Goal: Task Accomplishment & Management: Manage account settings

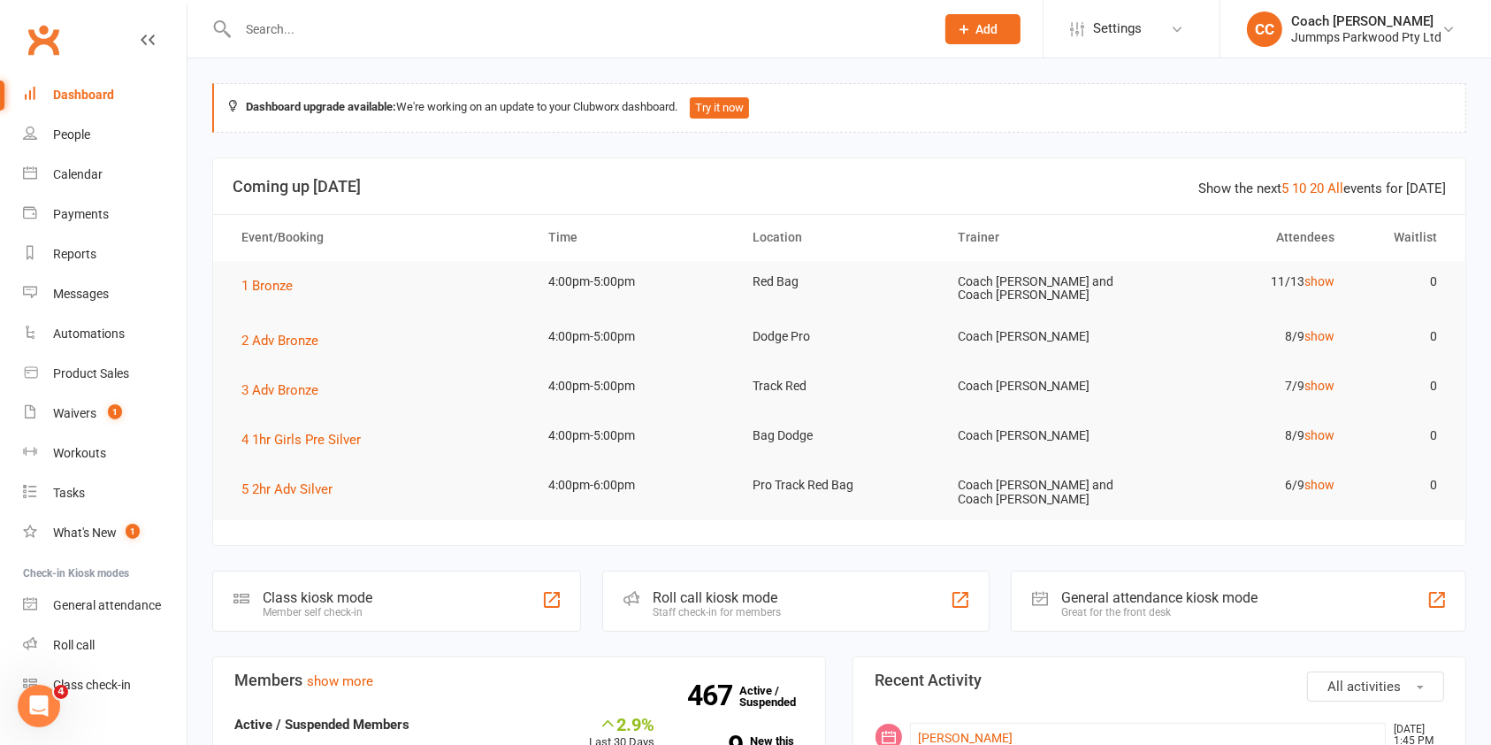
scroll to position [27, 0]
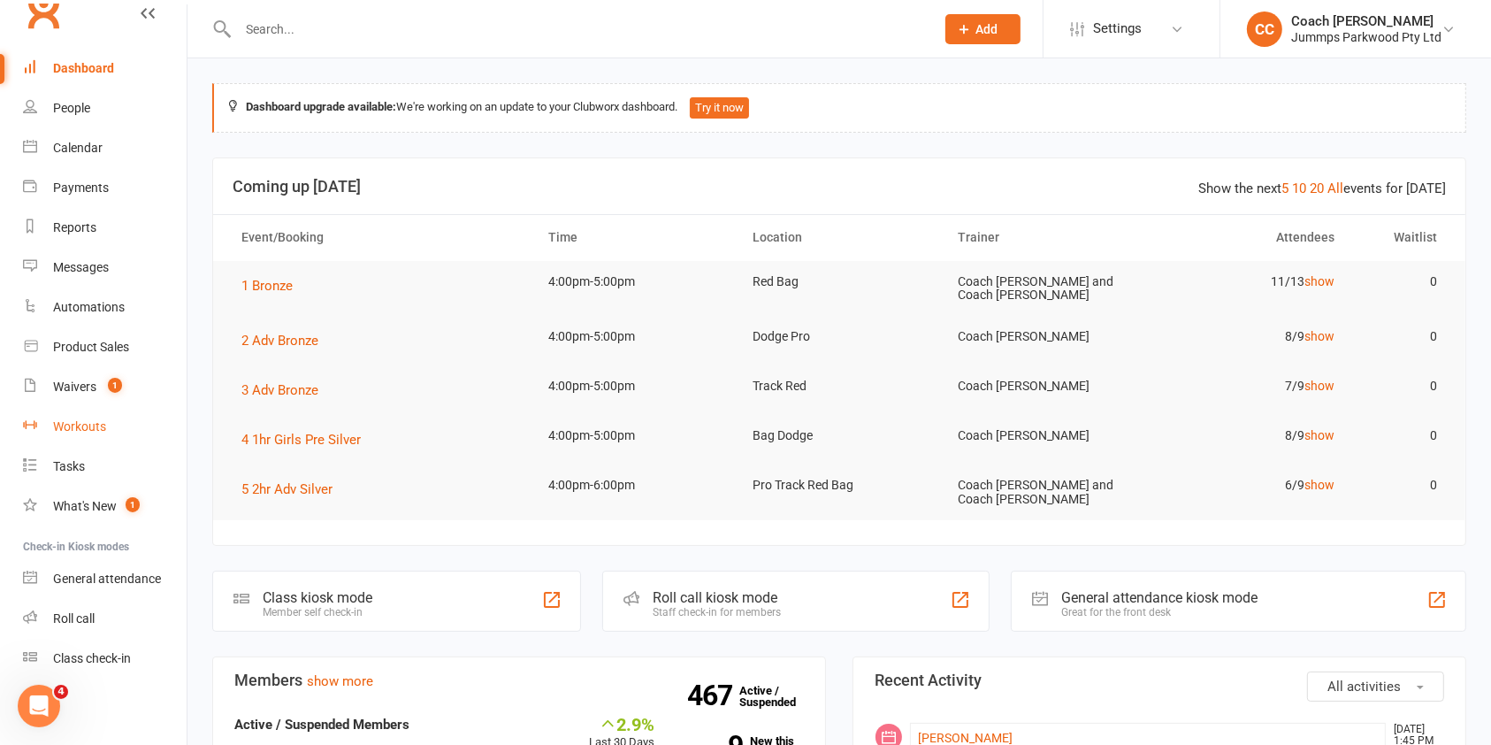
click at [92, 420] on div "Workouts" at bounding box center [79, 426] width 53 height 14
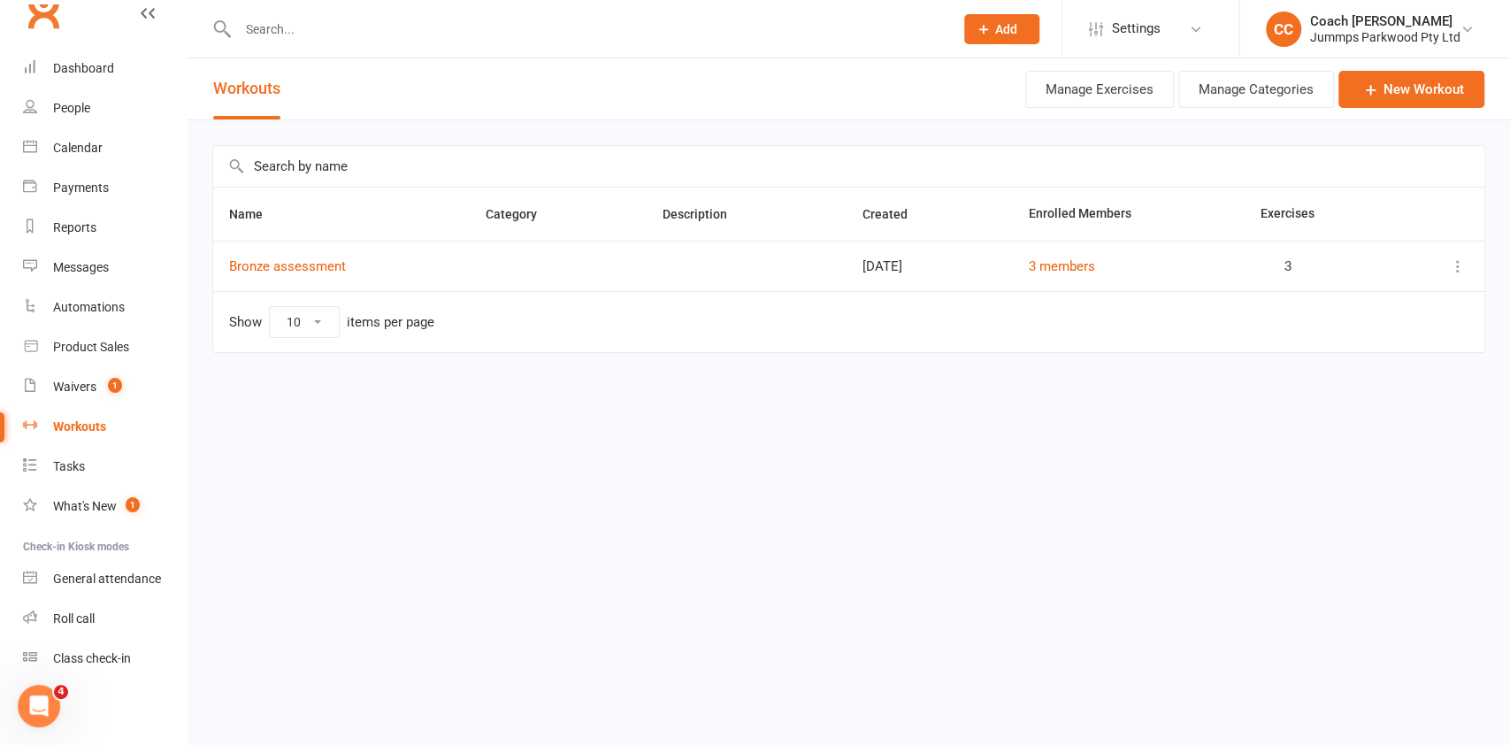
click at [1457, 269] on icon at bounding box center [1458, 266] width 18 height 18
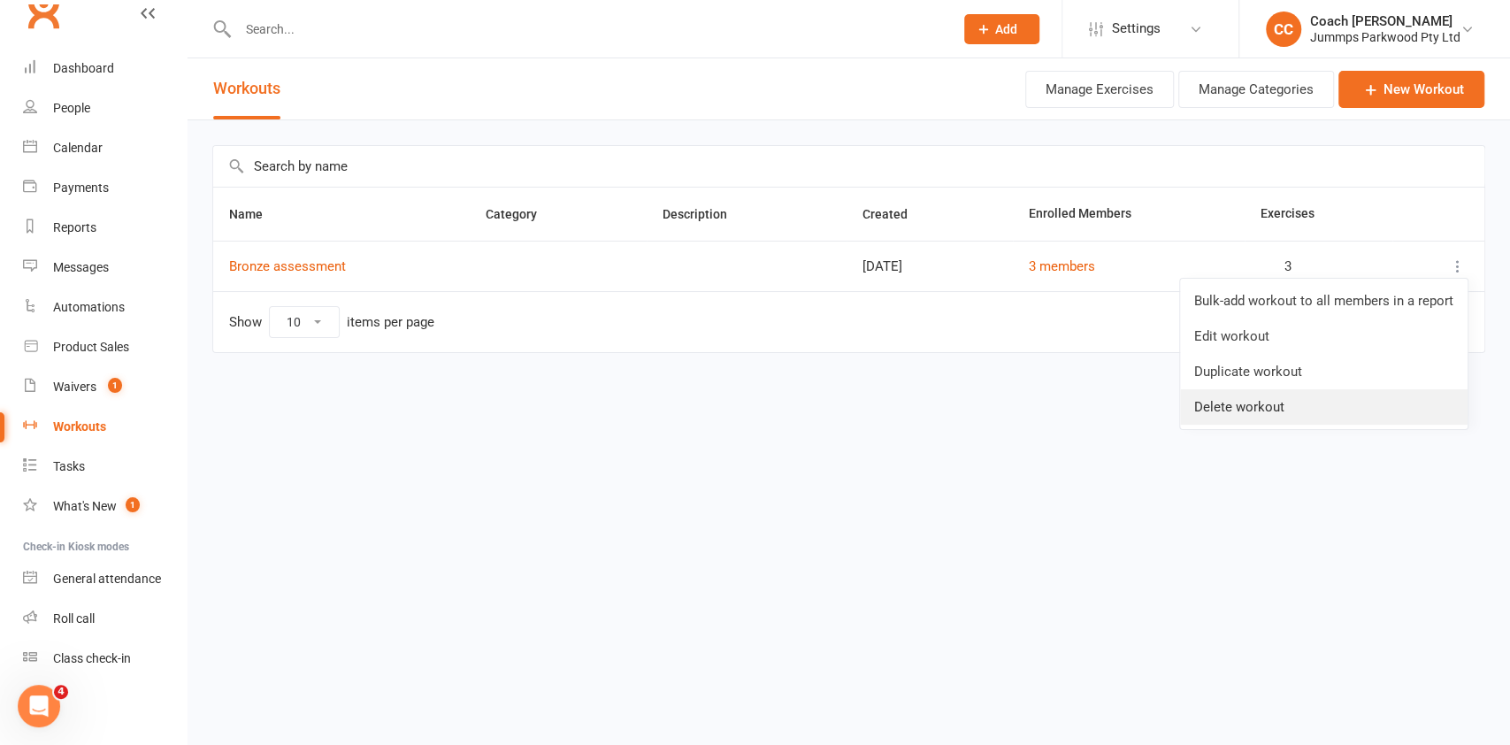
click at [1265, 405] on link "Delete workout" at bounding box center [1323, 406] width 287 height 35
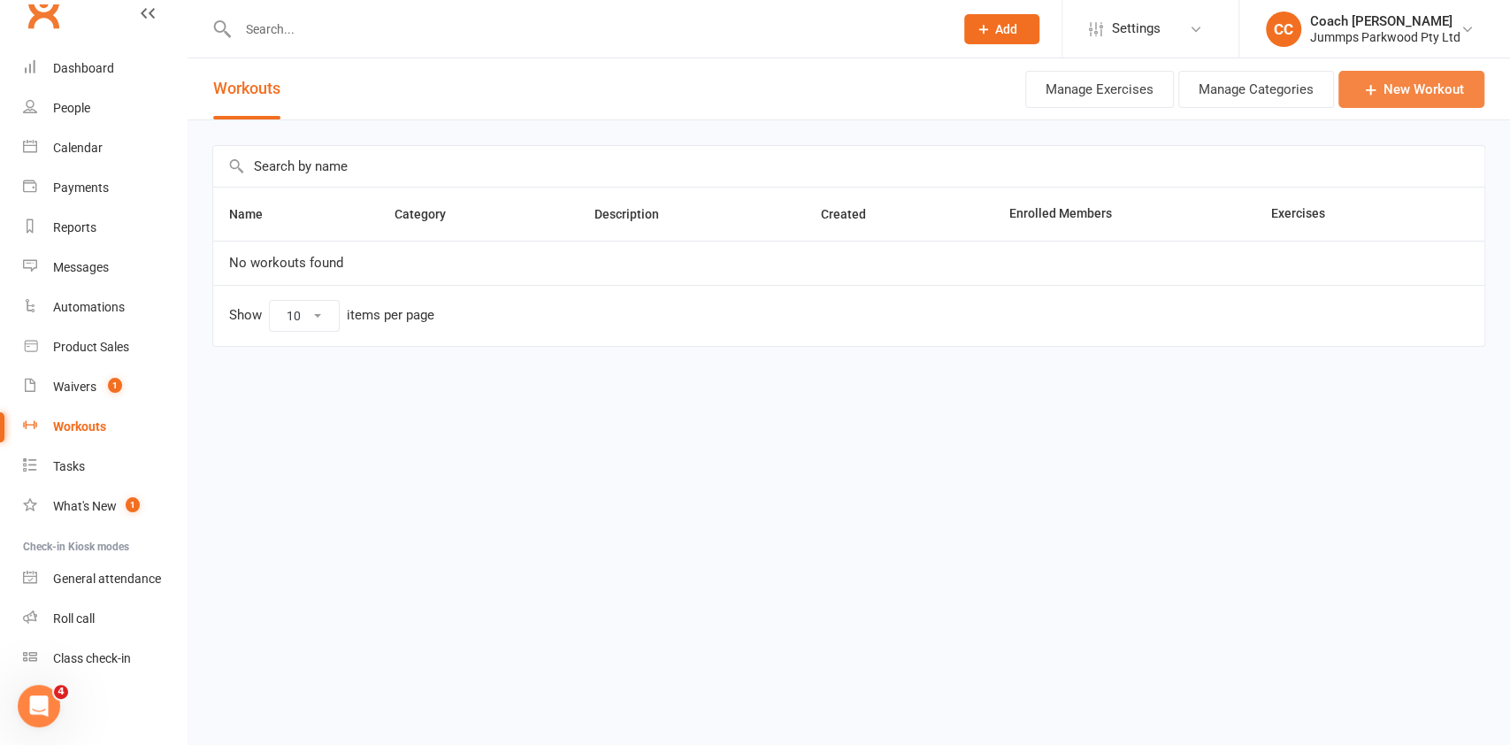
click at [1411, 89] on link "New Workout" at bounding box center [1411, 89] width 146 height 37
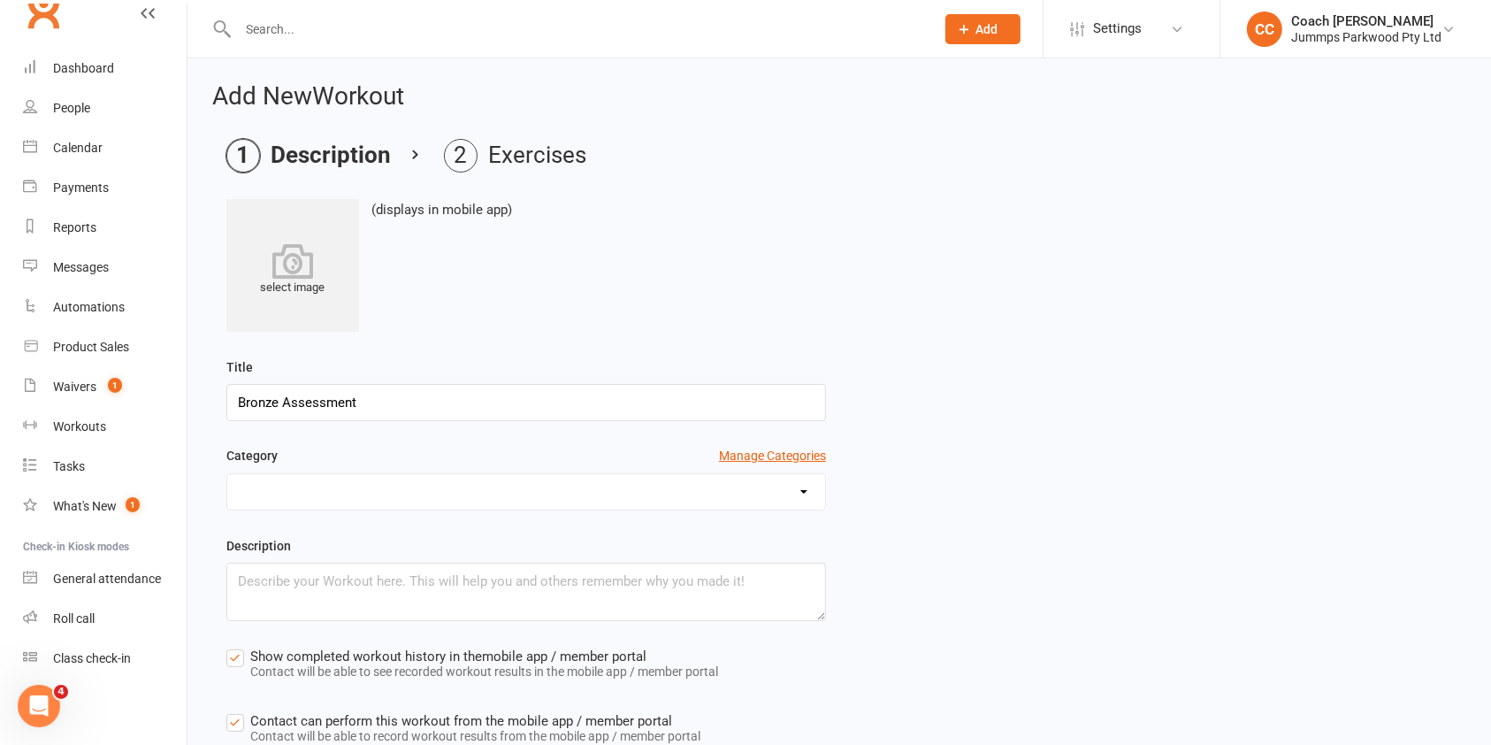
type input "Bronze Assessment"
click at [805, 498] on select at bounding box center [526, 491] width 598 height 35
click at [1141, 495] on div "Category Manage Categories" at bounding box center [839, 490] width 1252 height 88
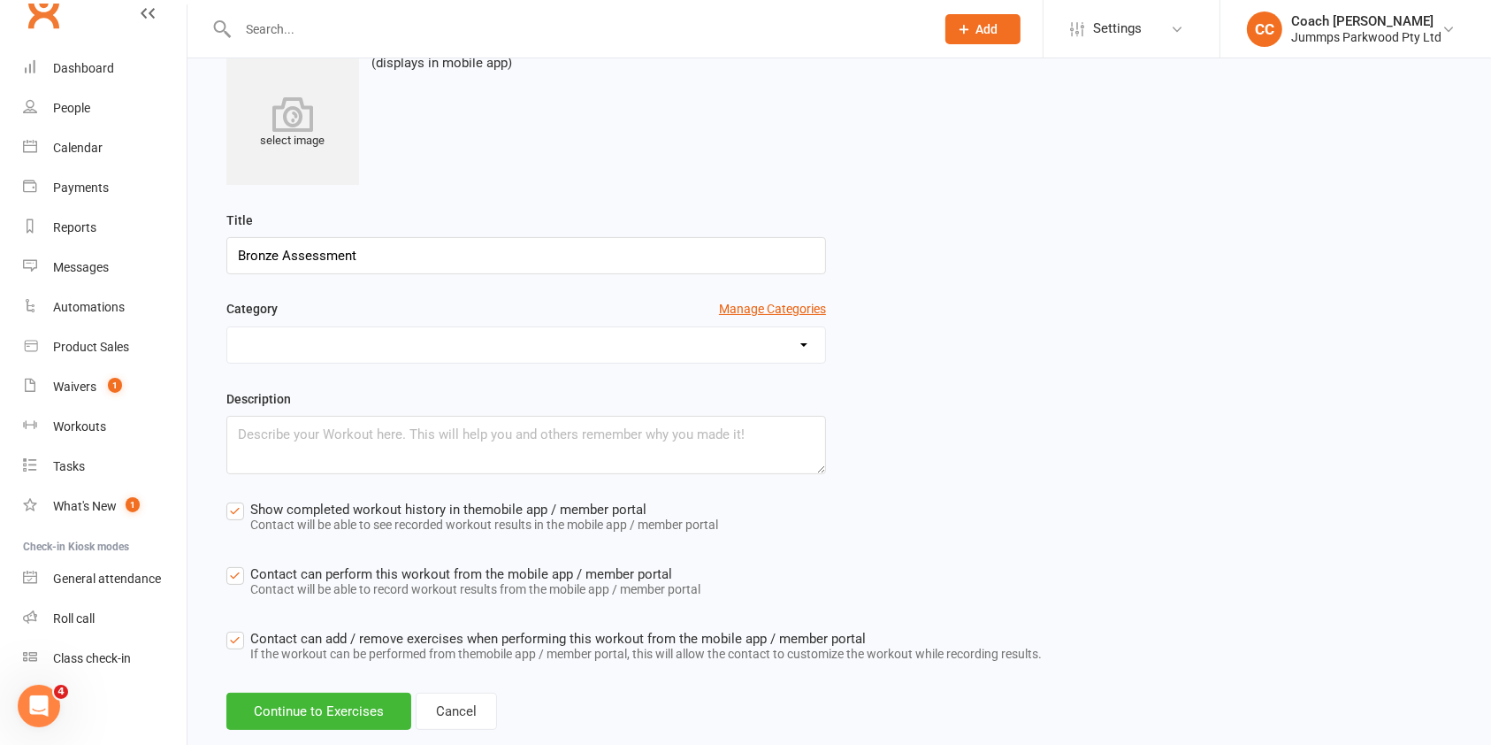
scroll to position [186, 0]
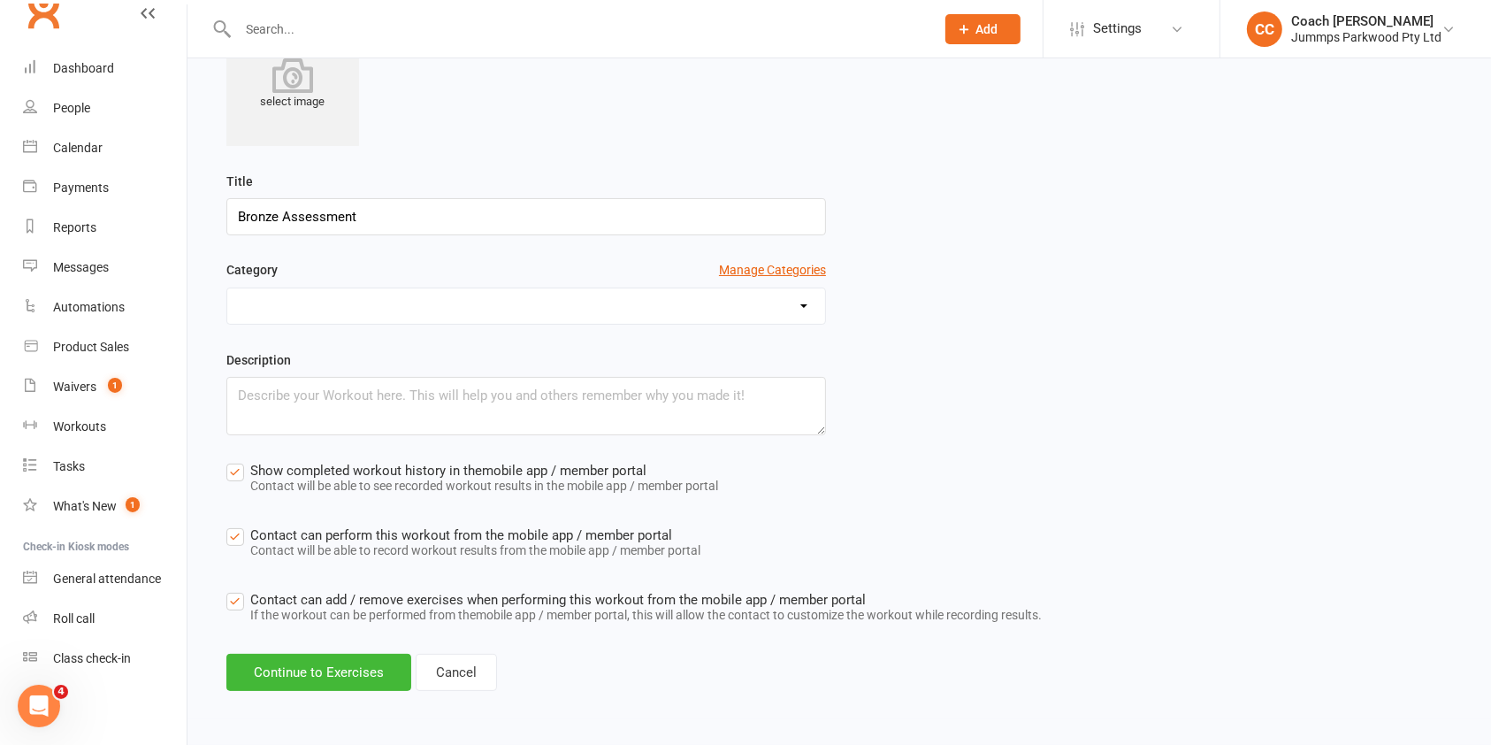
click at [228, 490] on label "Show completed workout history in the mobile app / member portal Contact will b…" at bounding box center [472, 480] width 492 height 40
click at [228, 460] on input "Show completed workout history in the mobile app / member portal Contact will b…" at bounding box center [472, 460] width 492 height 0
click at [226, 538] on label "Contact can perform this workout from the mobile app / member portal Contact wi…" at bounding box center [463, 544] width 474 height 40
click at [226, 524] on input "Contact can perform this workout from the mobile app / member portal Contact wi…" at bounding box center [463, 524] width 474 height 0
click at [233, 603] on label "Contact can add / remove exercises when performing this workout from the mobile…" at bounding box center [633, 609] width 815 height 40
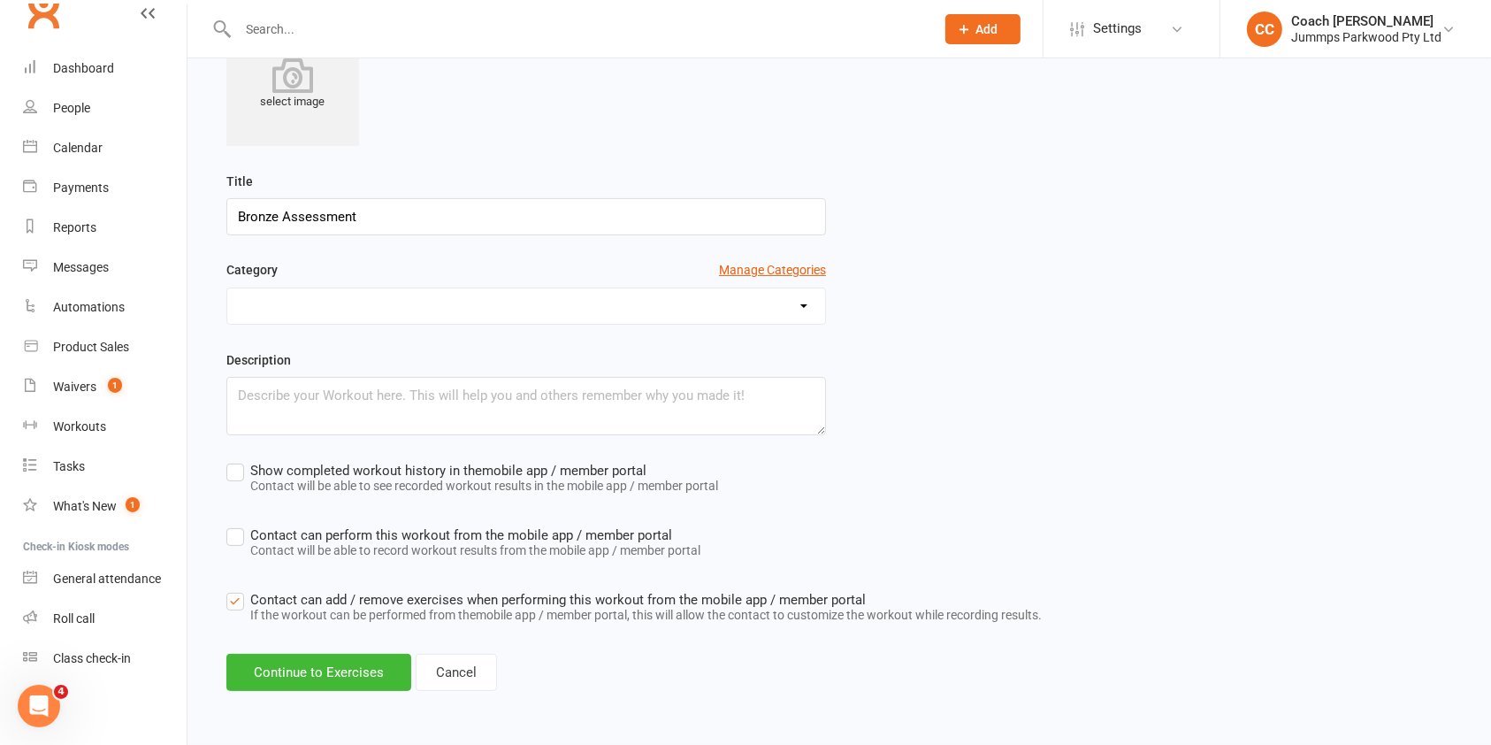
click at [233, 589] on input "Contact can add / remove exercises when performing this workout from the mobile…" at bounding box center [633, 589] width 815 height 0
click at [322, 671] on button "Continue to Exercises" at bounding box center [318, 672] width 185 height 37
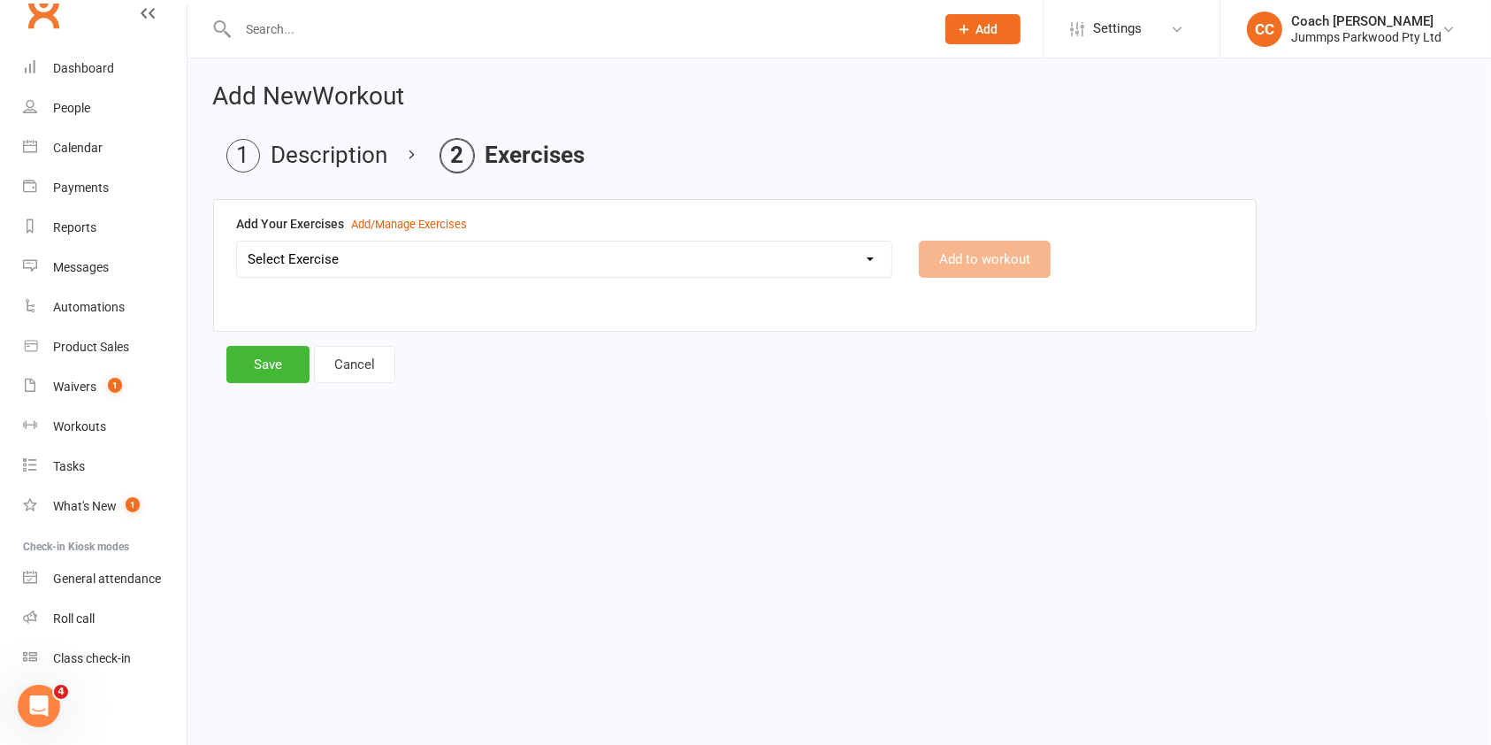
scroll to position [0, 0]
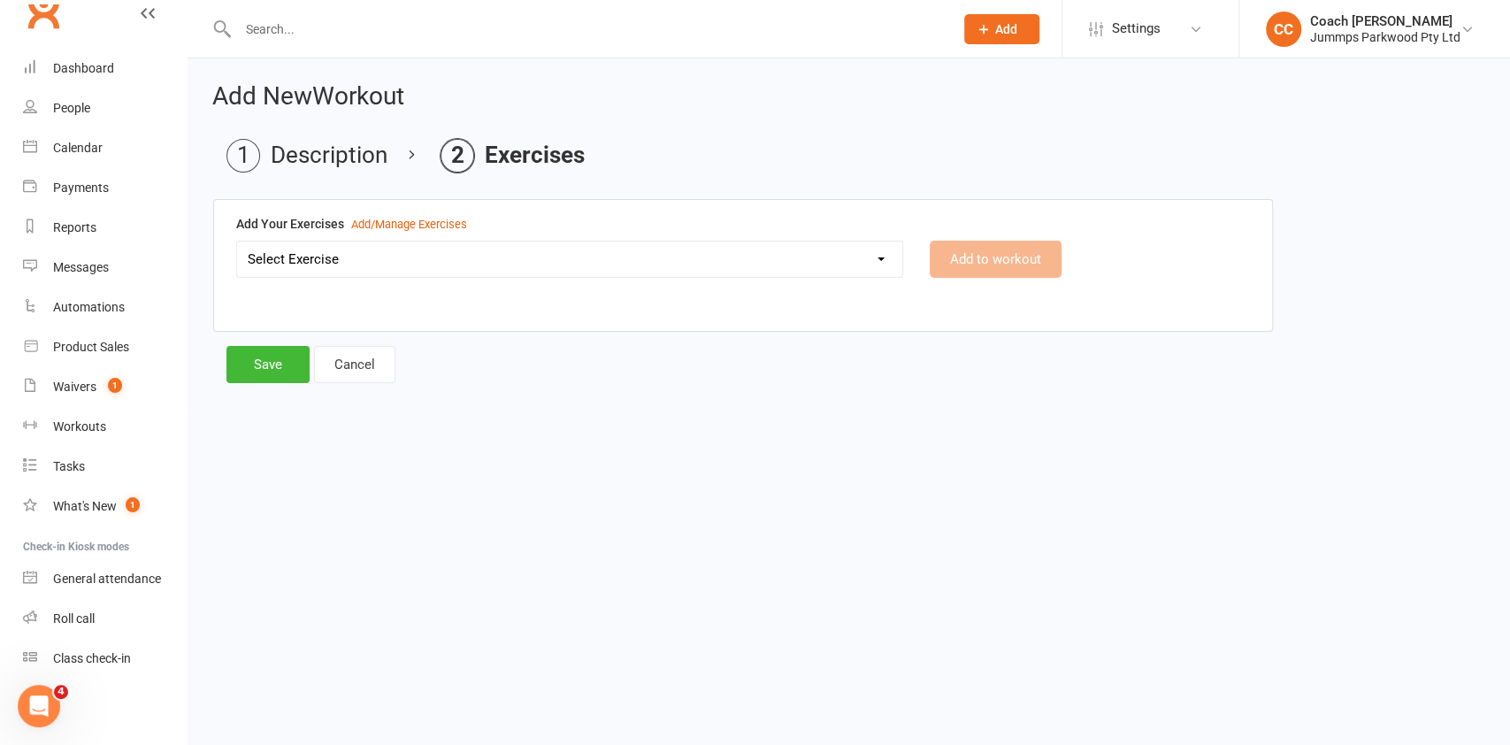
click at [333, 164] on li "Description" at bounding box center [306, 156] width 161 height 34
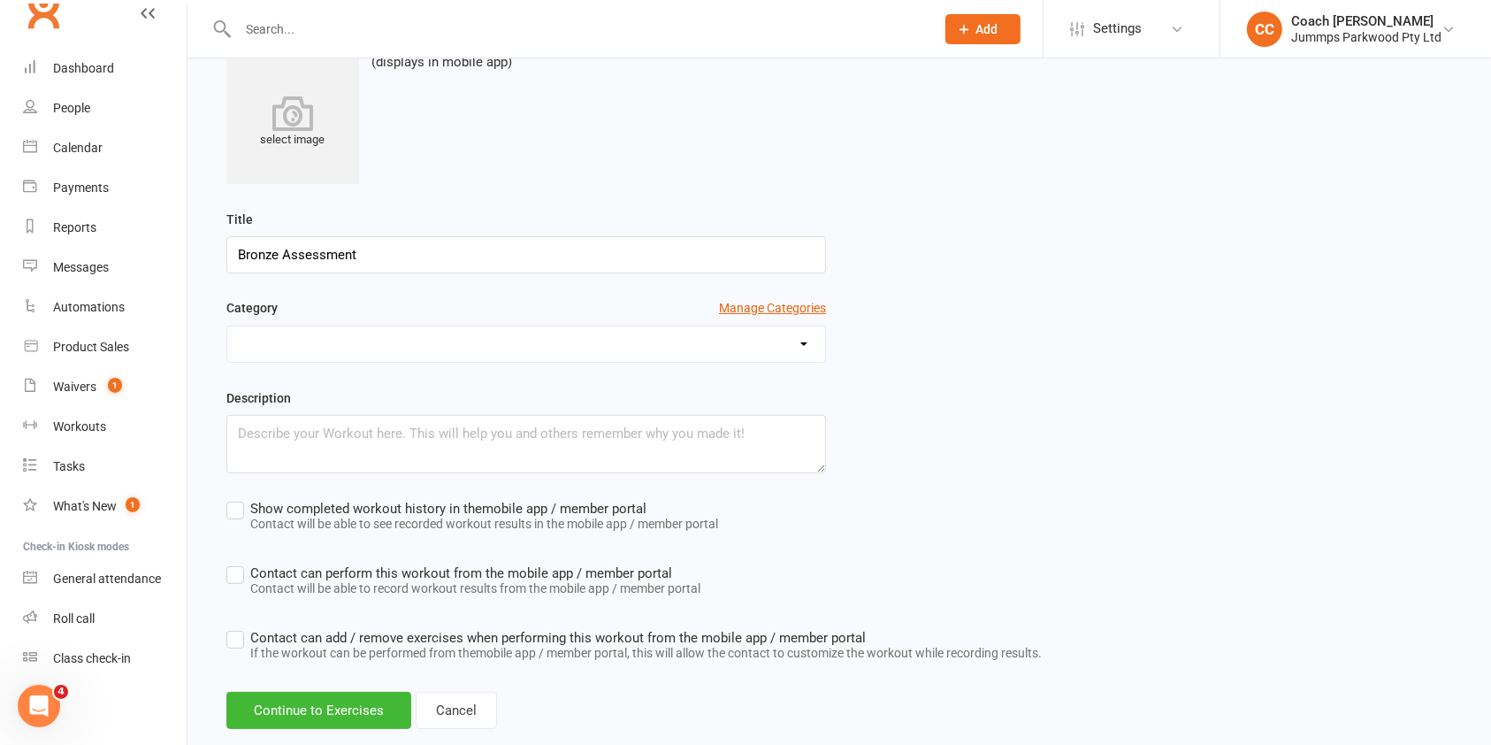
scroll to position [186, 0]
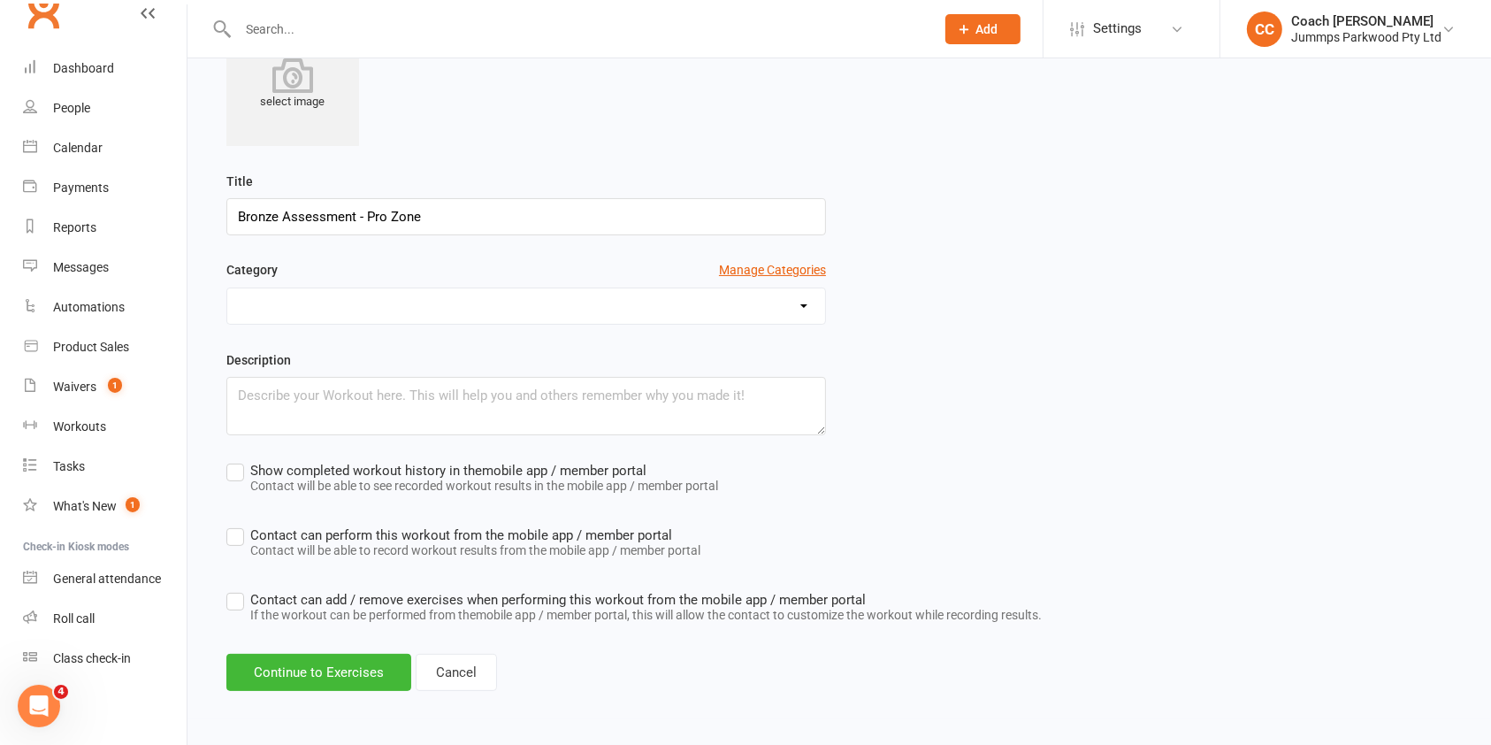
type input "Bronze Assessment - Pro Zone"
click at [359, 665] on button "Continue to Exercises" at bounding box center [318, 672] width 185 height 37
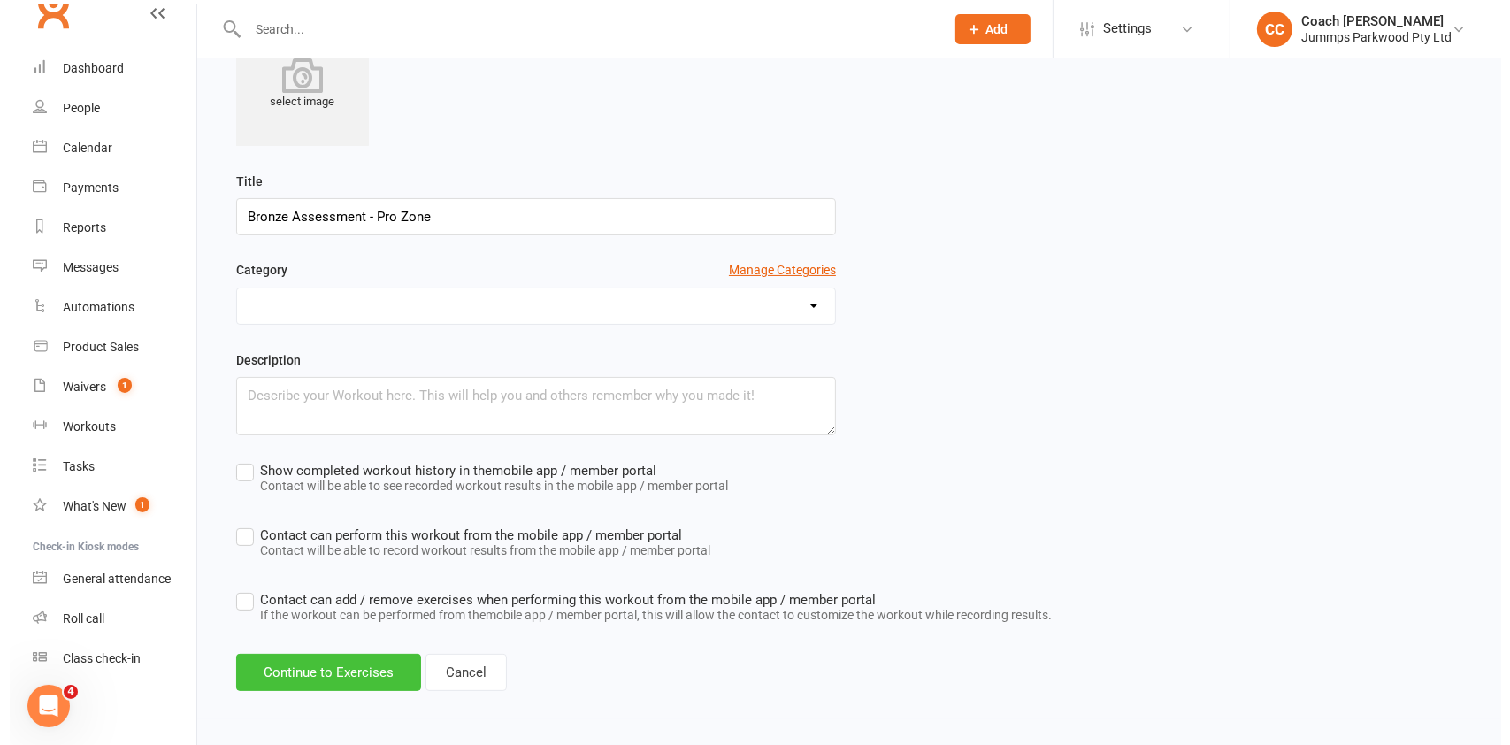
scroll to position [0, 0]
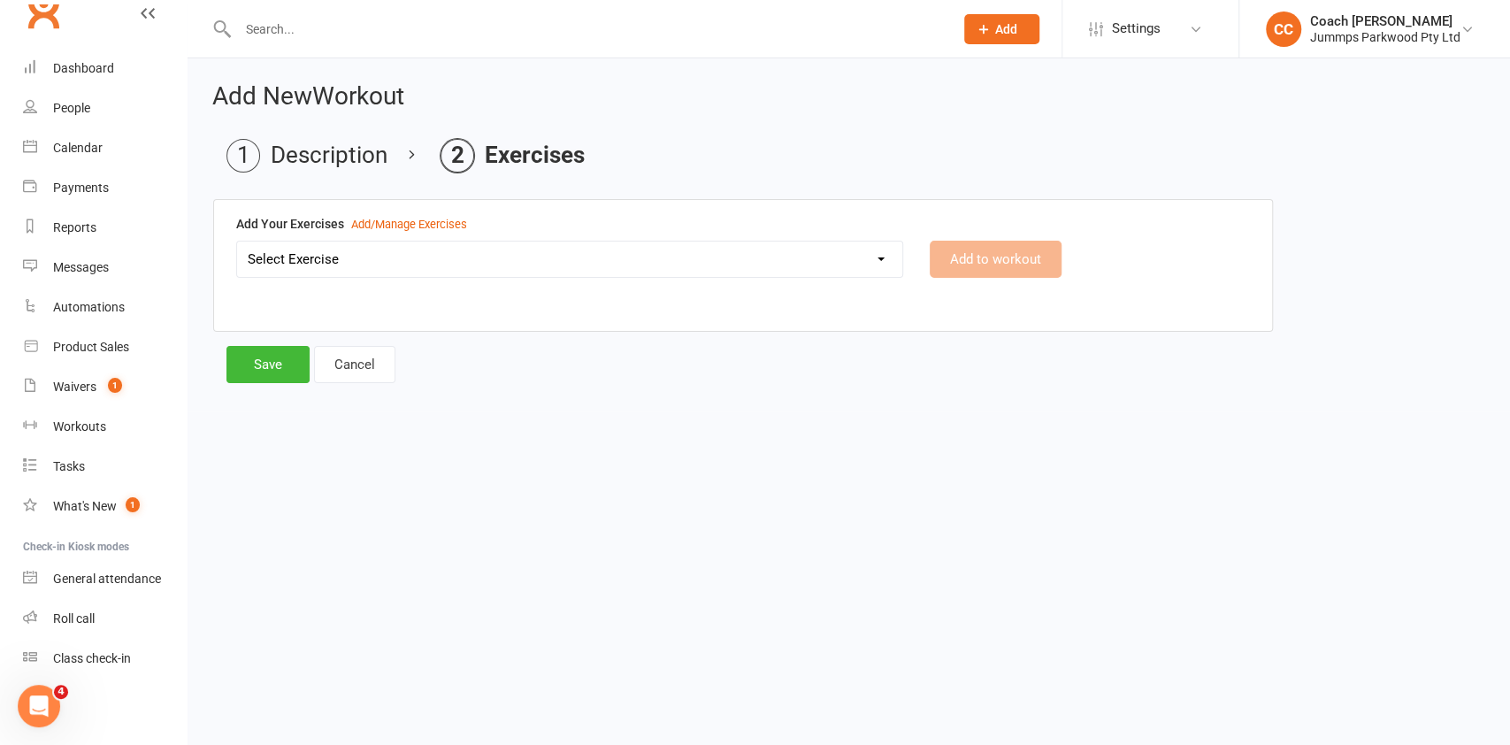
click at [791, 252] on select "Select Exercise Cartwheel Forward egg roll Handstand legs together" at bounding box center [569, 258] width 665 height 35
click at [920, 436] on html "Prospect Member Non-attending contact Class / event Appointment Task Membership…" at bounding box center [755, 218] width 1510 height 436
click at [418, 219] on div "Add/Manage Exercises" at bounding box center [409, 225] width 116 height 19
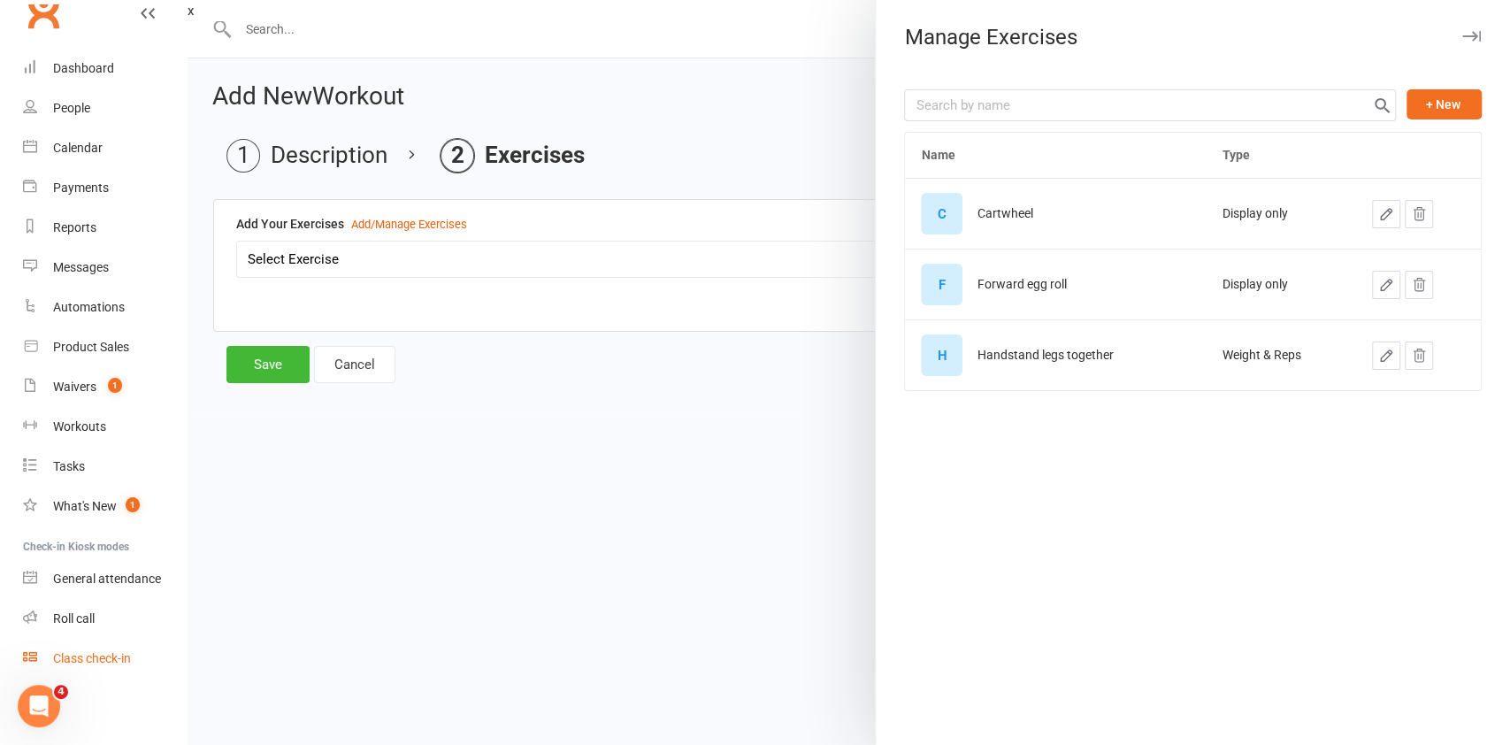
click at [110, 654] on div "Class check-in" at bounding box center [92, 658] width 78 height 14
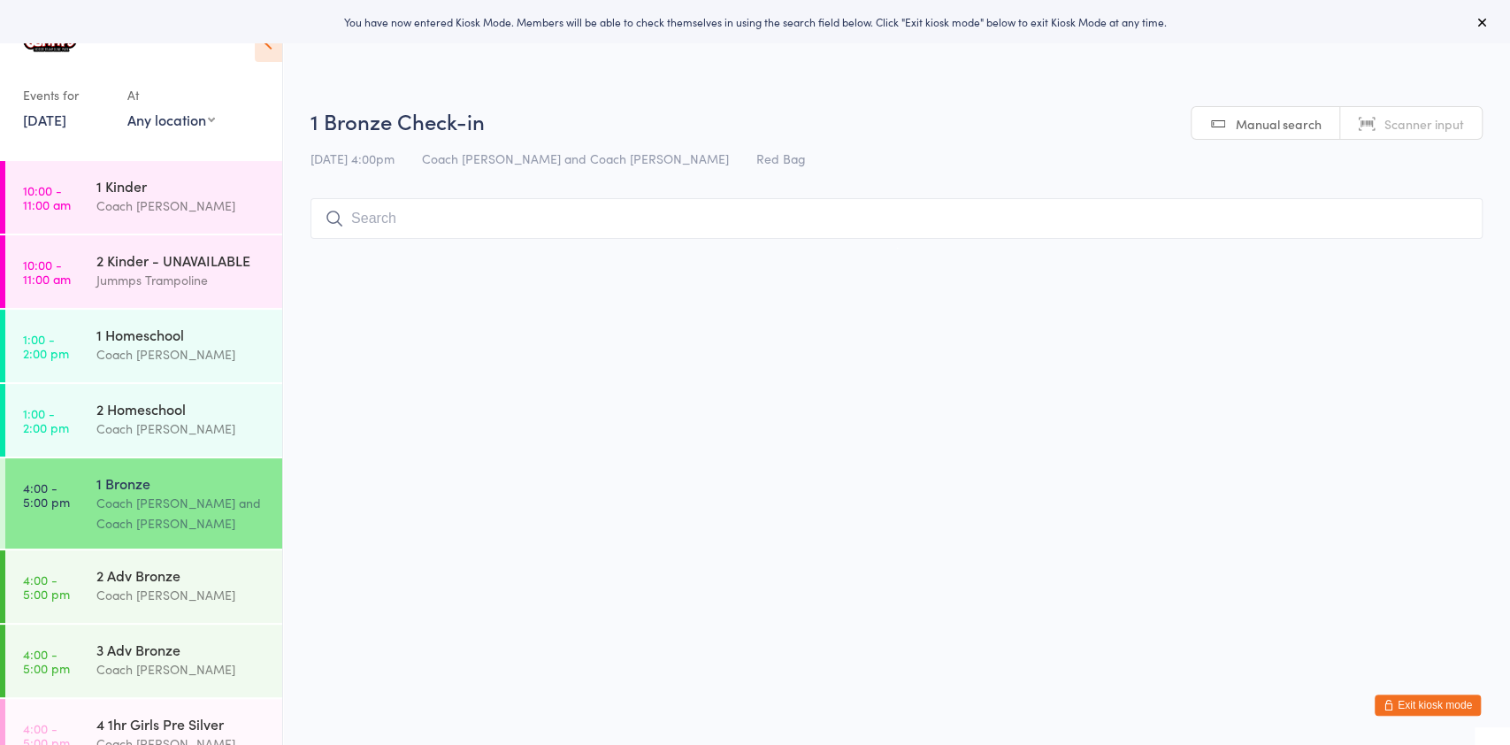
click at [1407, 700] on button "Exit kiosk mode" at bounding box center [1427, 704] width 106 height 21
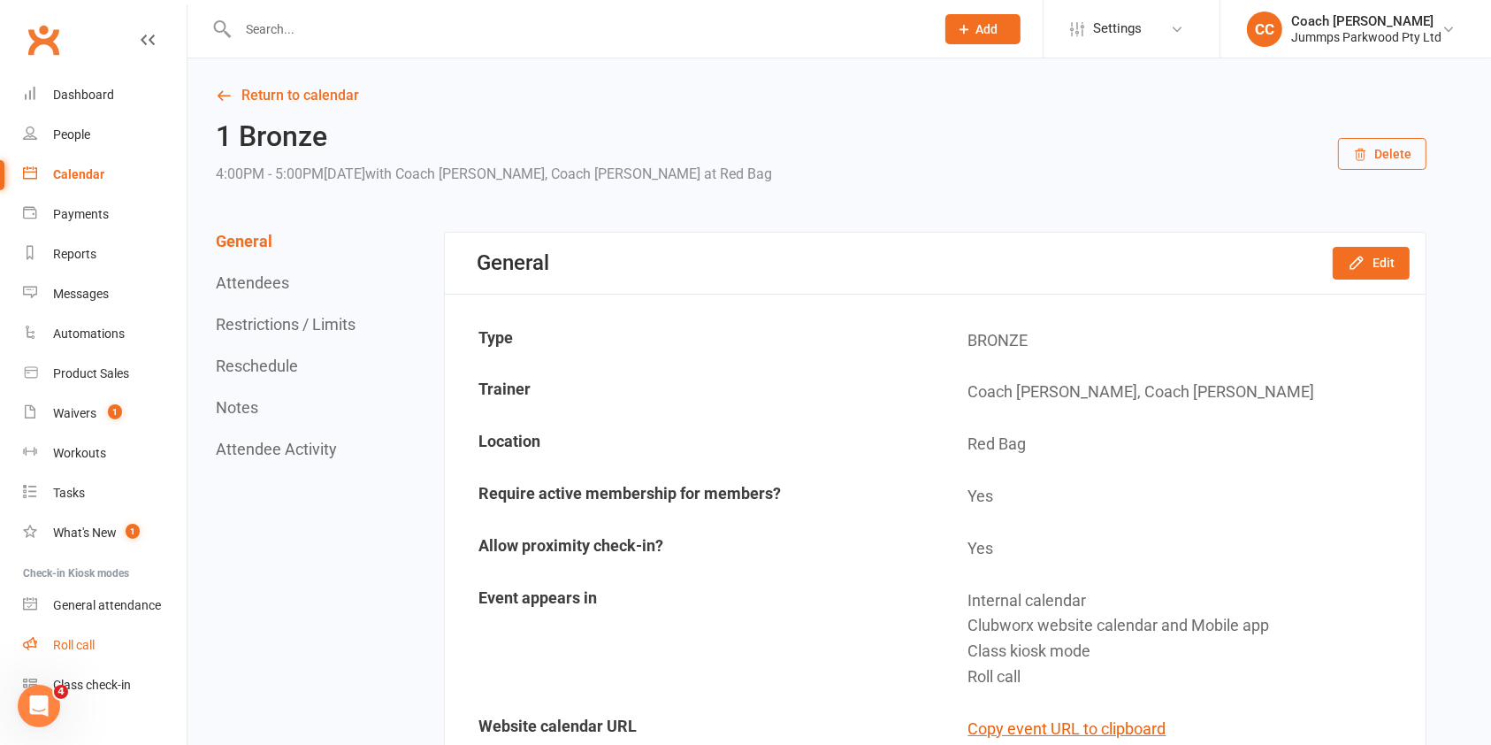
click at [80, 642] on div "Roll call" at bounding box center [74, 645] width 42 height 14
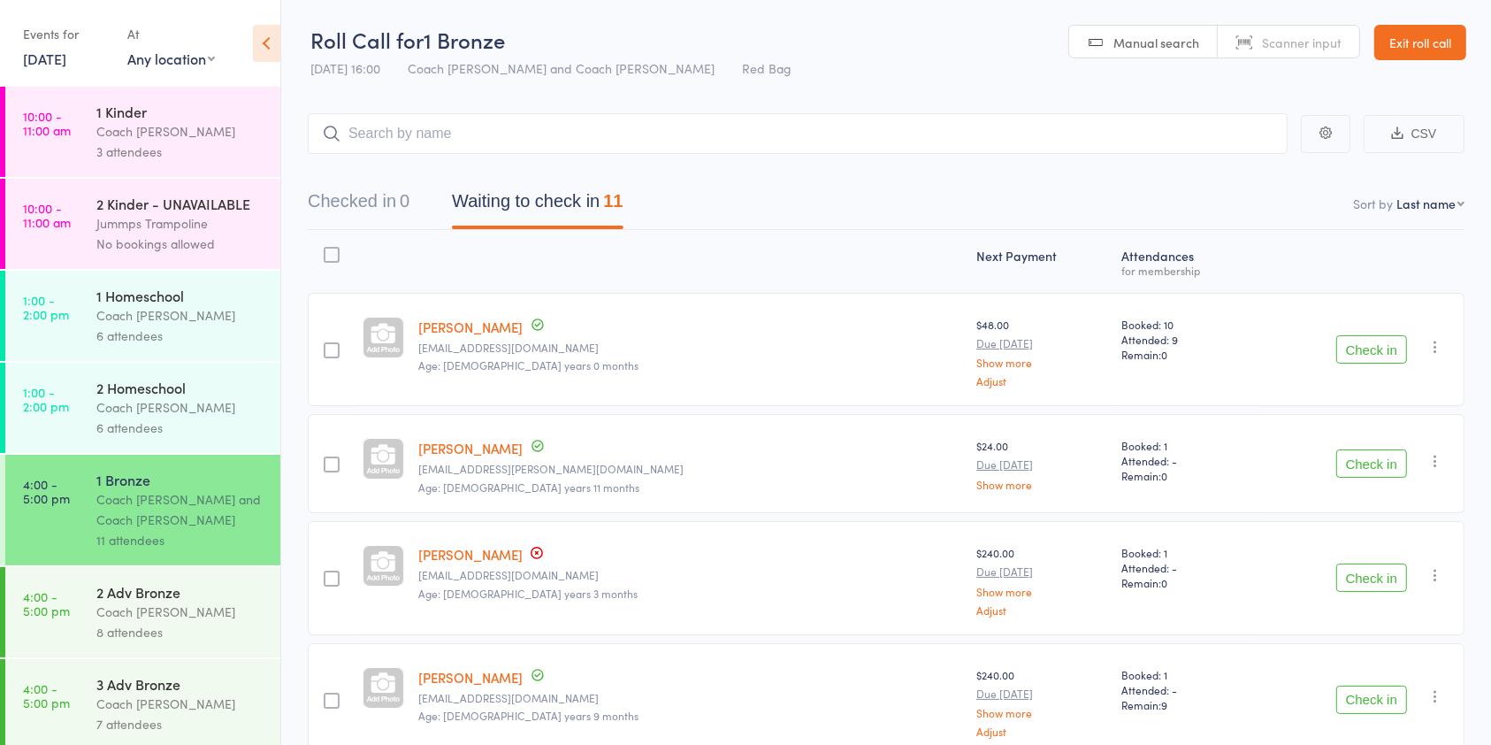
click at [1411, 61] on header "Roll Call for 1 Bronze 16 Sep 16:00 Coach Kiana and Coach Holly Red Bag Manual …" at bounding box center [886, 43] width 1210 height 87
click at [1429, 39] on link "Exit roll call" at bounding box center [1420, 42] width 92 height 35
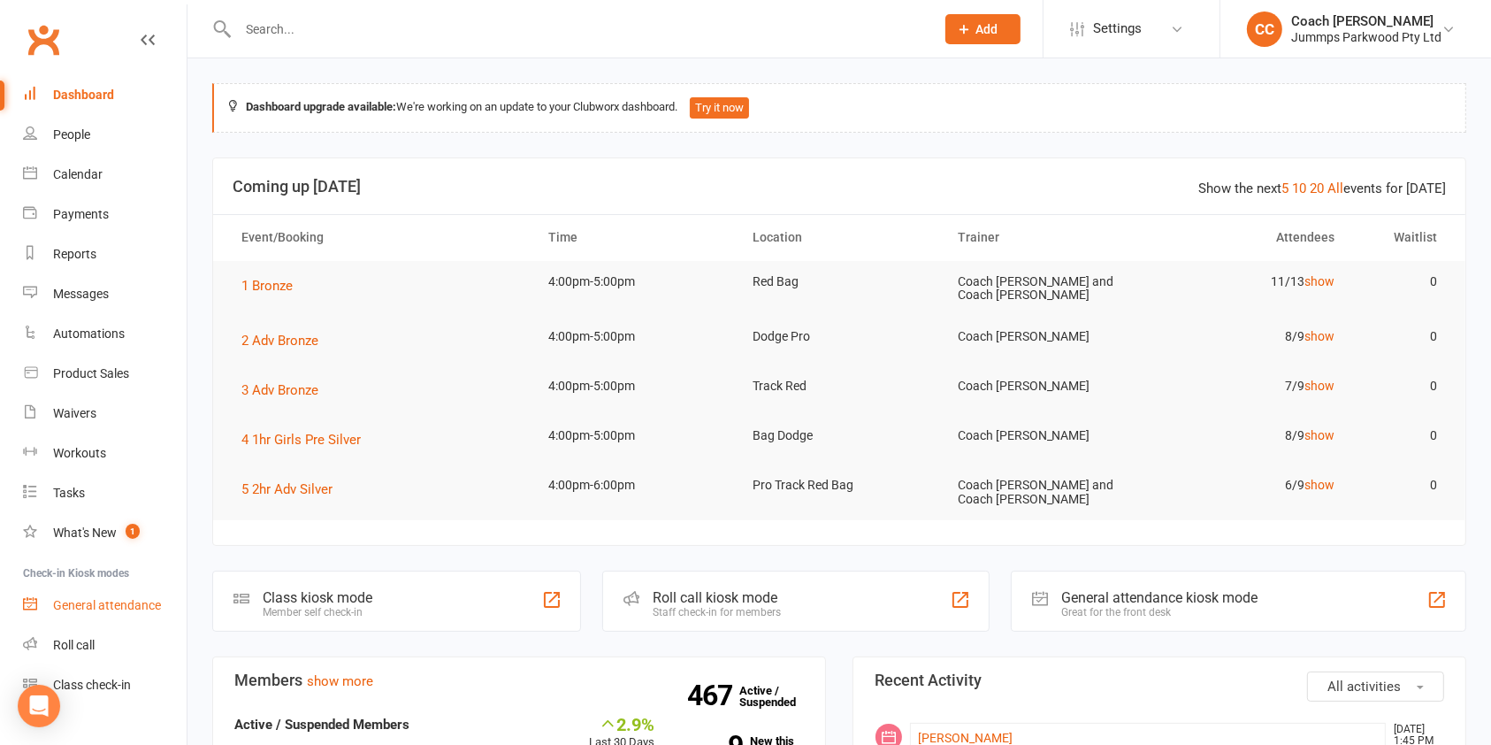
click at [123, 608] on div "General attendance" at bounding box center [107, 605] width 108 height 14
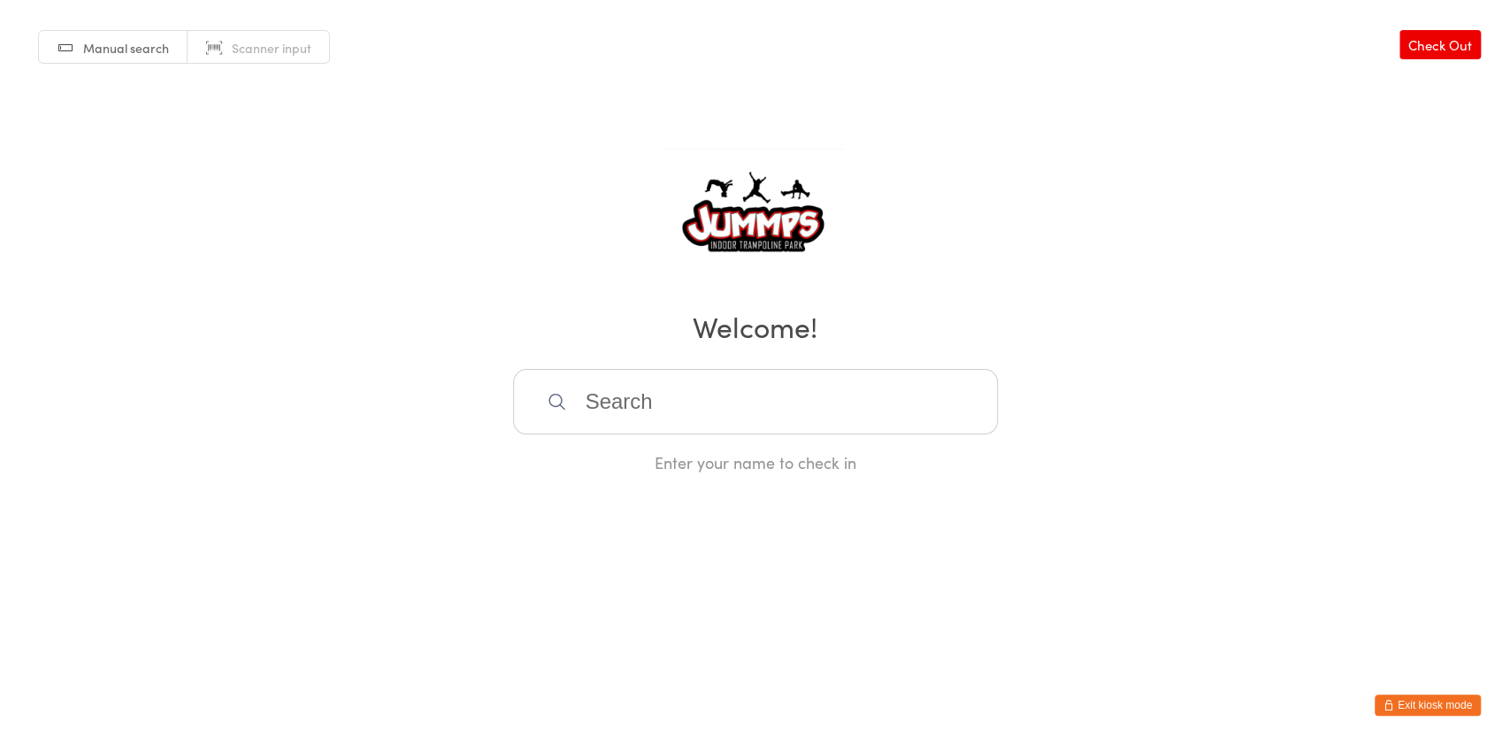
drag, startPoint x: 0, startPoint y: 0, endPoint x: 829, endPoint y: 418, distance: 928.2
click at [829, 418] on input "search" at bounding box center [755, 401] width 485 height 65
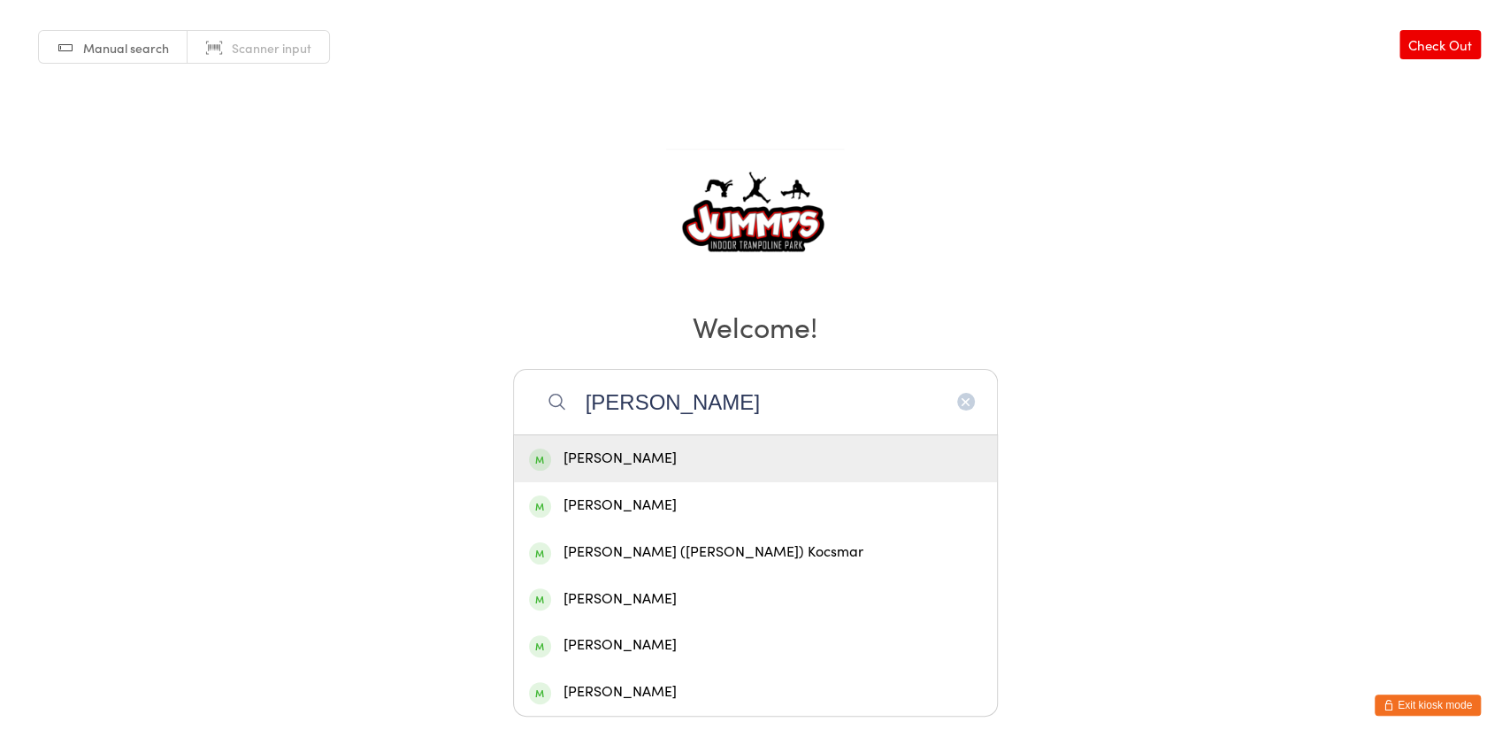
type input "[PERSON_NAME]"
click at [786, 463] on div "[PERSON_NAME]" at bounding box center [755, 459] width 453 height 24
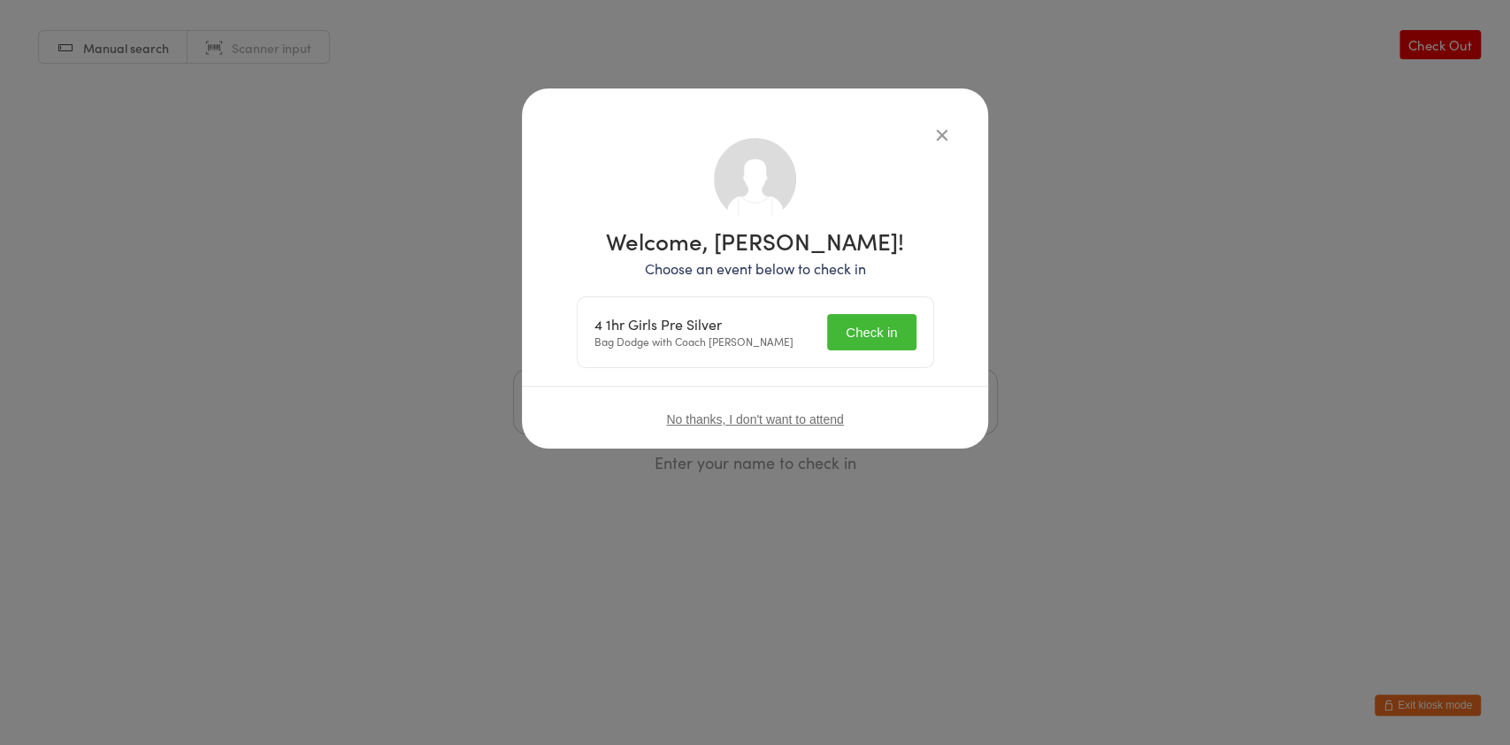
click at [863, 325] on button "Check in" at bounding box center [871, 332] width 88 height 36
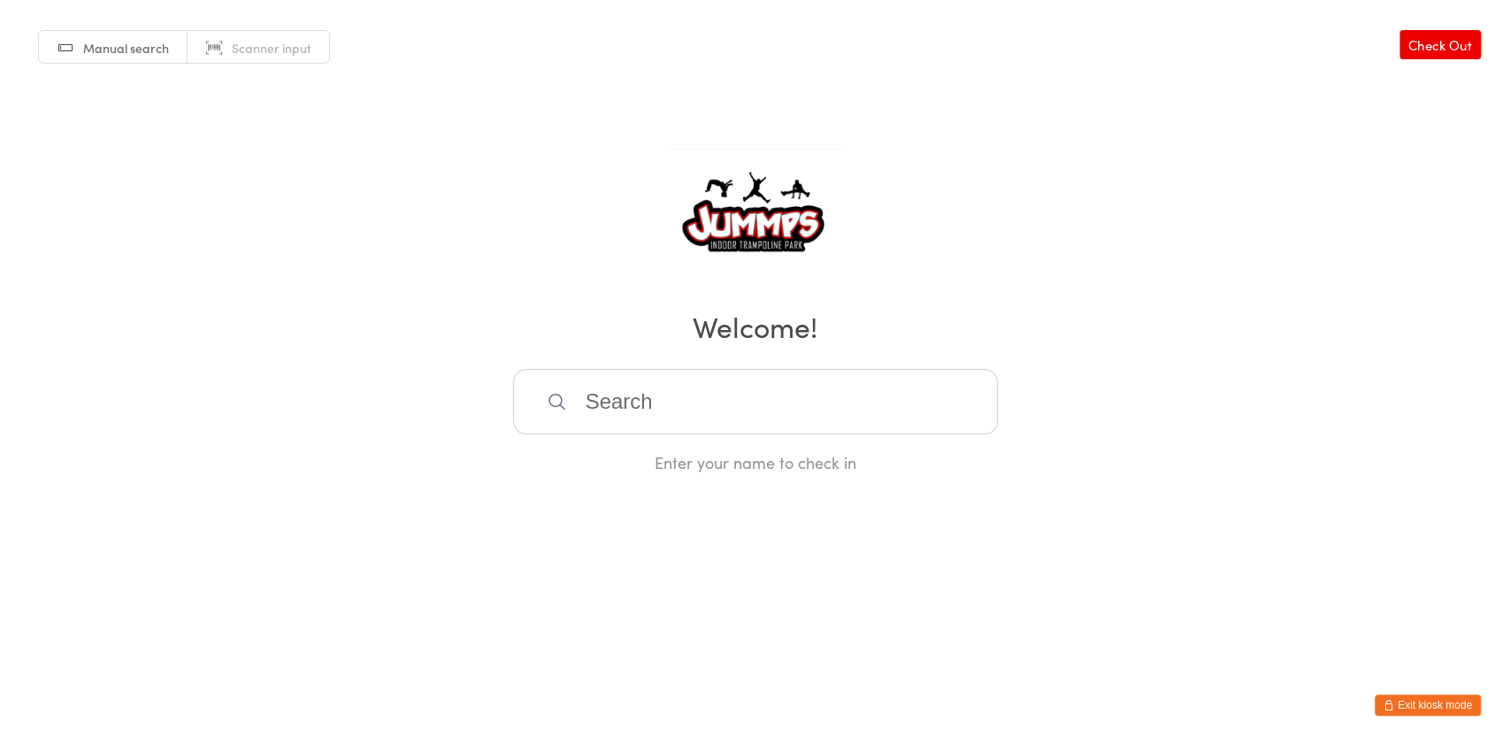
click at [1401, 707] on button "Exit kiosk mode" at bounding box center [1427, 704] width 106 height 21
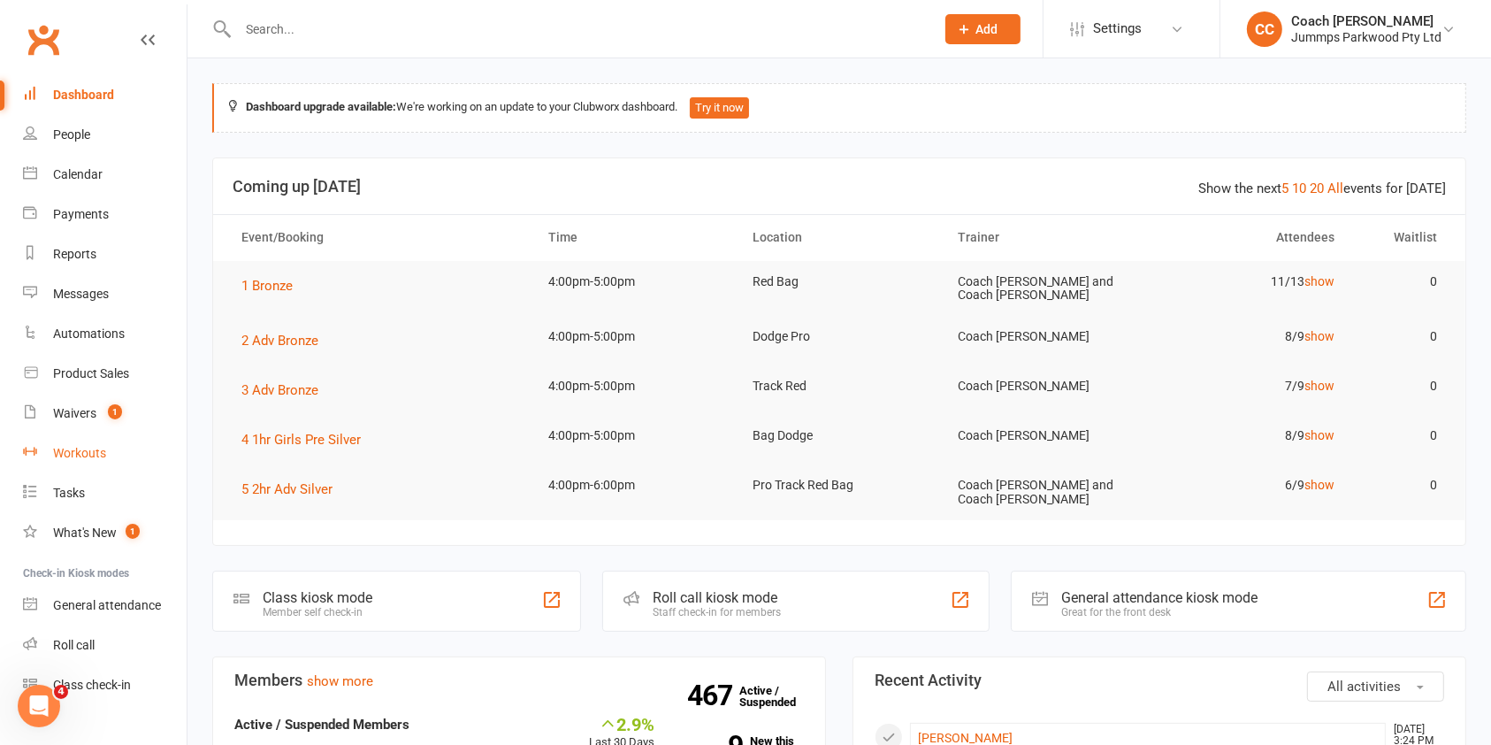
click at [68, 449] on div "Workouts" at bounding box center [79, 453] width 53 height 14
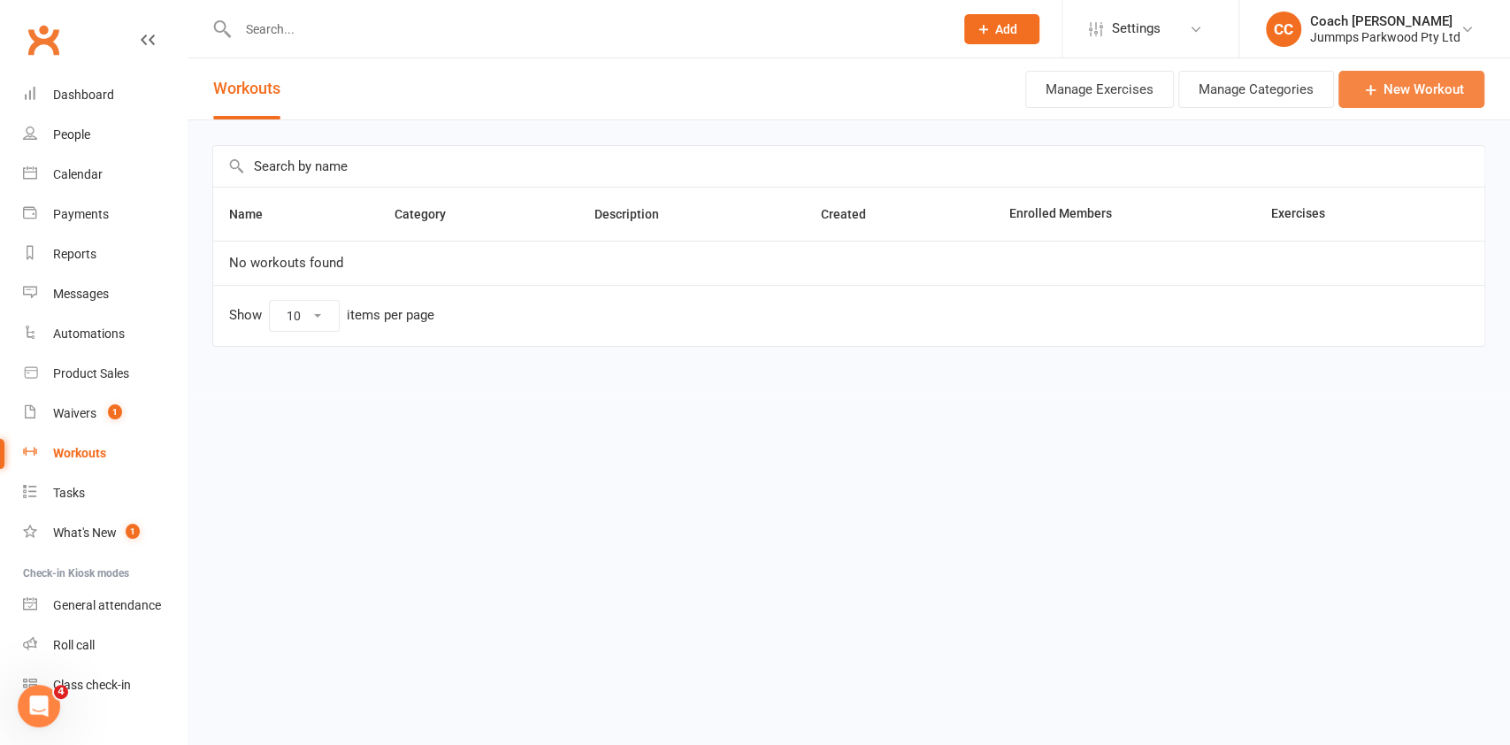
click at [1401, 83] on link "New Workout" at bounding box center [1411, 89] width 146 height 37
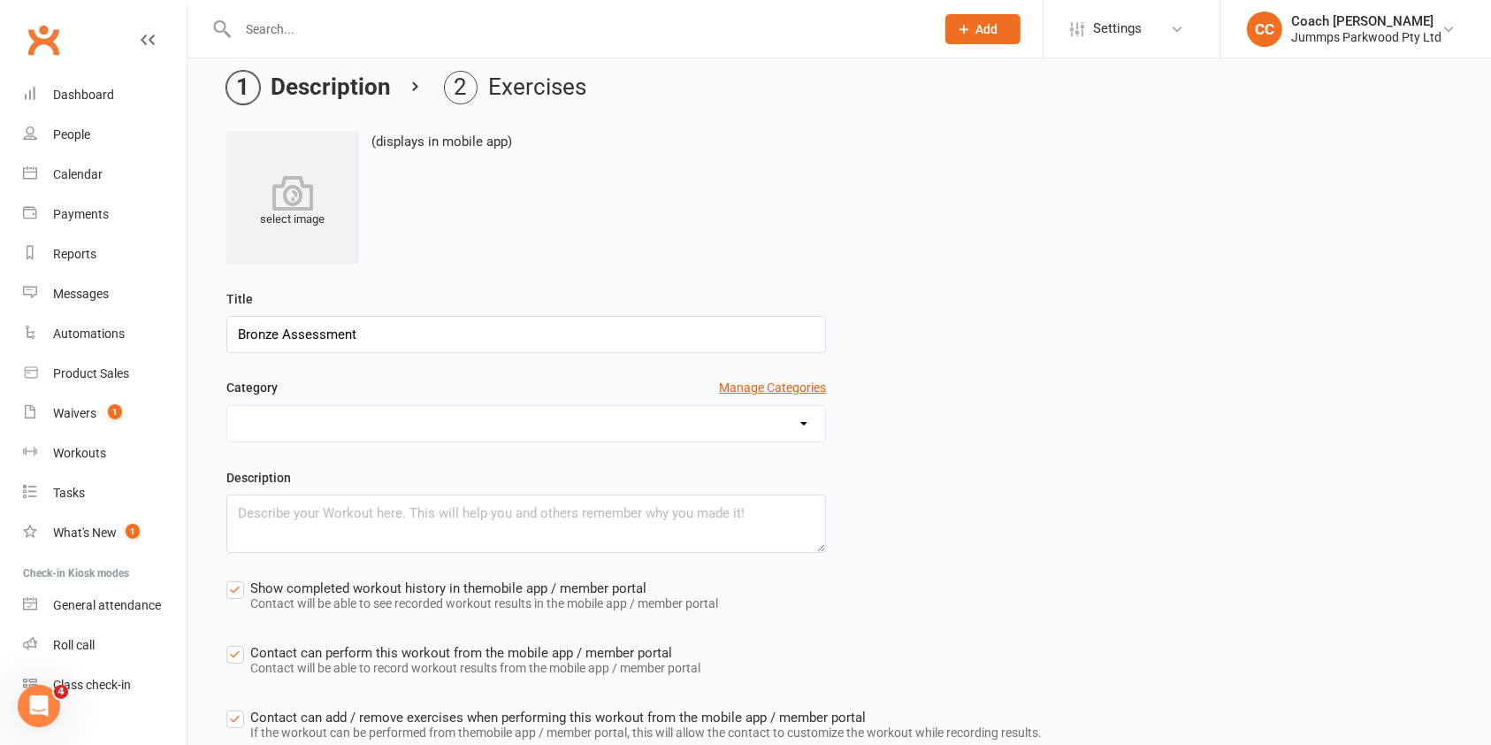
scroll to position [186, 0]
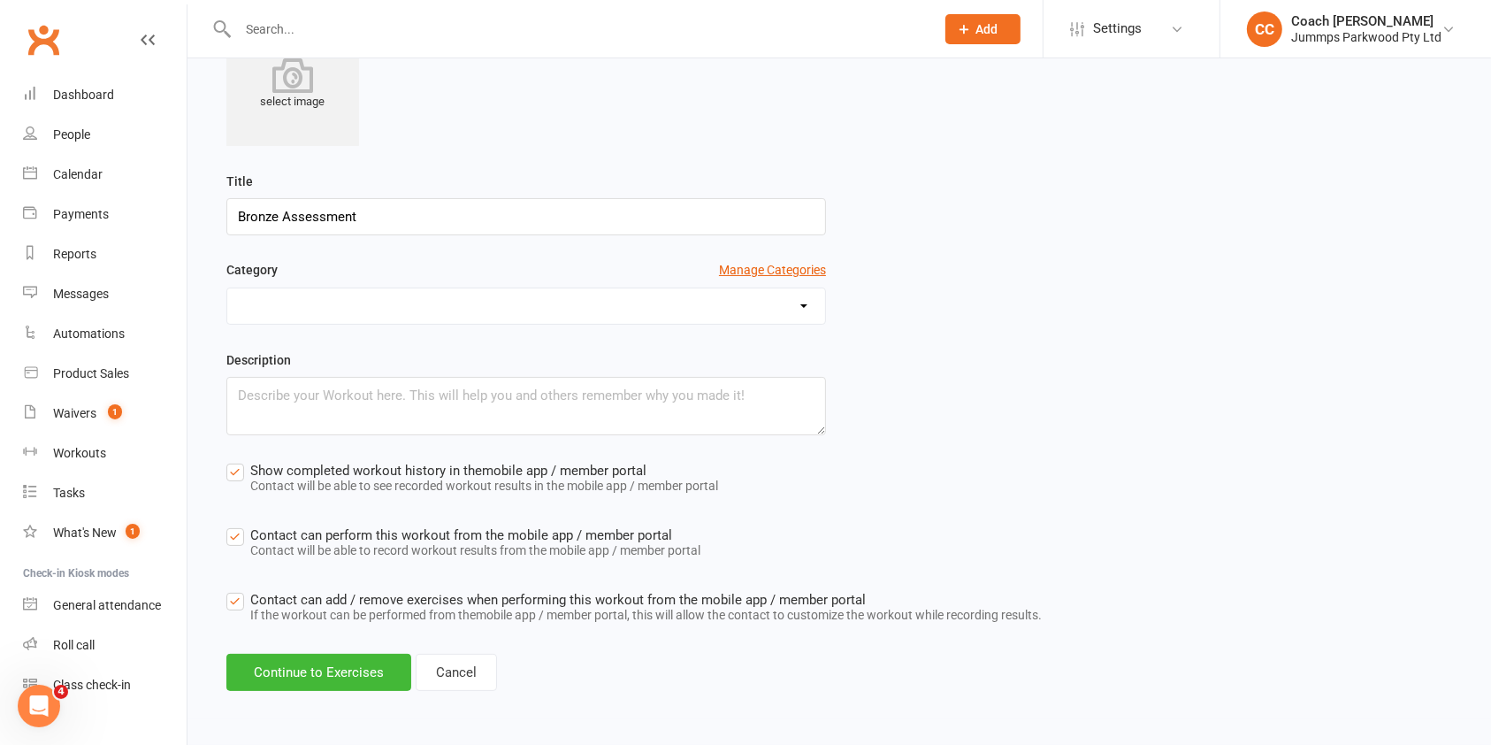
type input "Bronze Assessment"
click at [233, 470] on label "Show completed workout history in the mobile app / member portal Contact will b…" at bounding box center [472, 480] width 492 height 40
click at [233, 460] on input "Show completed workout history in the mobile app / member portal Contact will b…" at bounding box center [472, 460] width 492 height 0
click at [230, 531] on label "Contact can perform this workout from the mobile app / member portal Contact wi…" at bounding box center [463, 544] width 474 height 40
click at [230, 524] on input "Contact can perform this workout from the mobile app / member portal Contact wi…" at bounding box center [463, 524] width 474 height 0
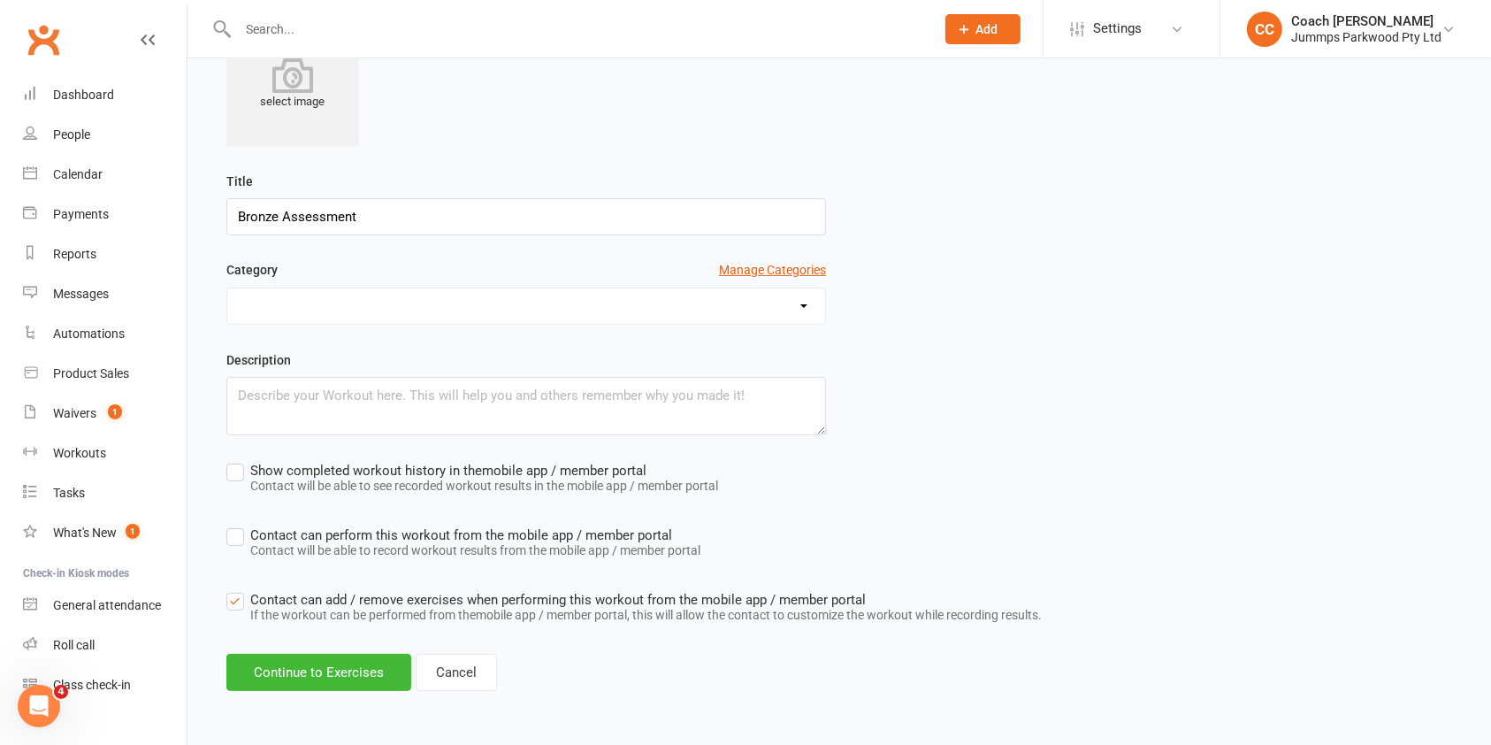
click at [233, 600] on label "Contact can add / remove exercises when performing this workout from the mobile…" at bounding box center [633, 609] width 815 height 40
click at [233, 589] on input "Contact can add / remove exercises when performing this workout from the mobile…" at bounding box center [633, 589] width 815 height 0
click at [290, 675] on button "Continue to Exercises" at bounding box center [318, 672] width 185 height 37
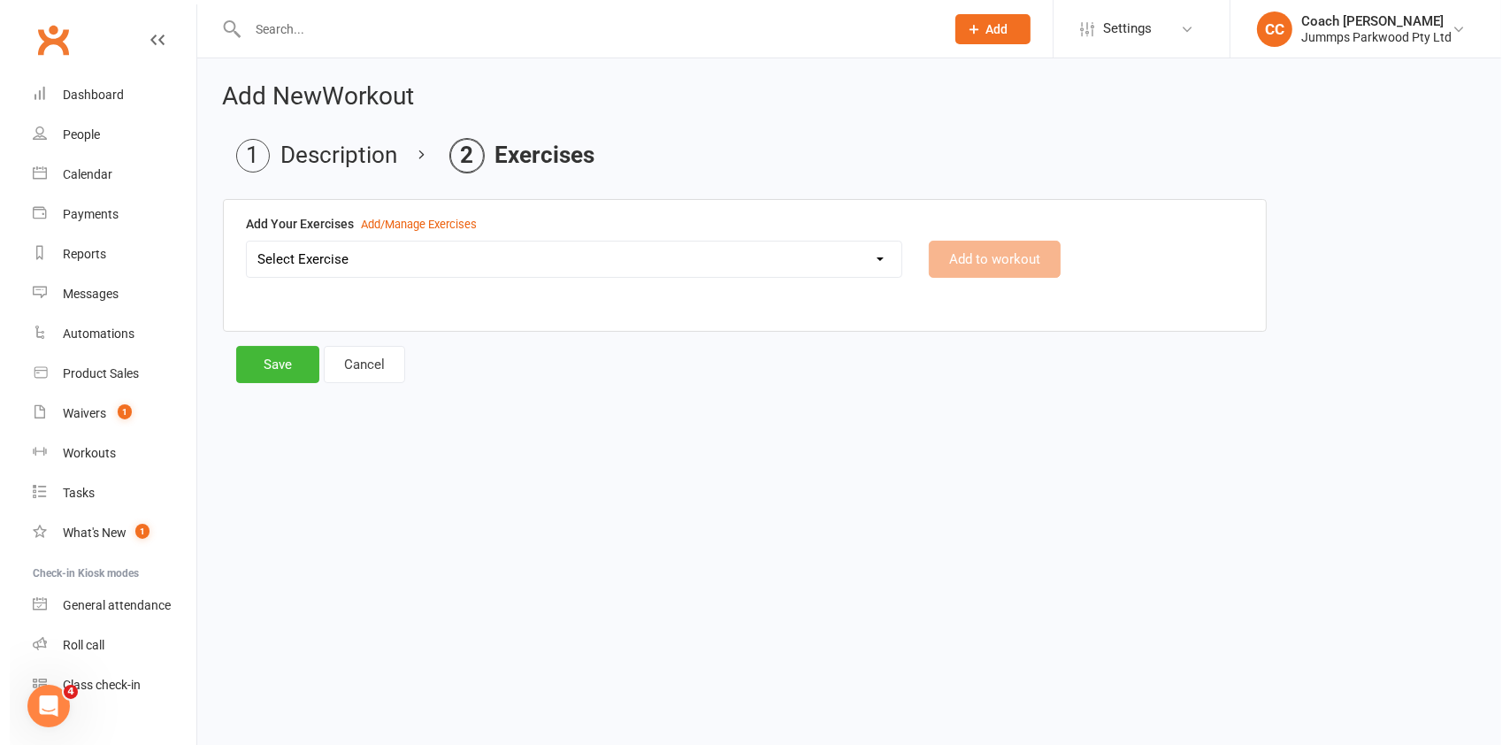
scroll to position [0, 0]
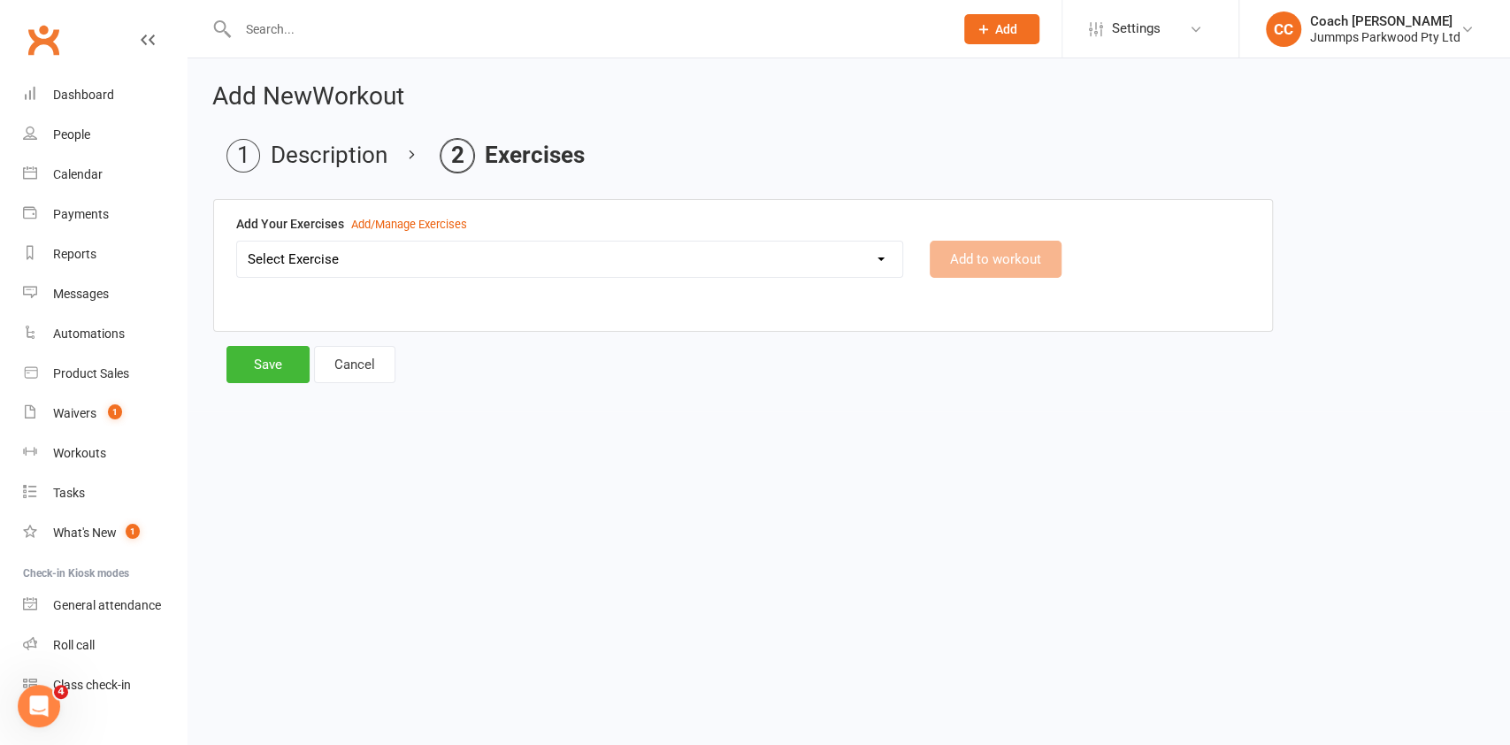
click at [883, 250] on select "Select Exercise 2 x egg roll connected - Red Back egg roll - Pro Backward roll …" at bounding box center [569, 258] width 665 height 35
select select "12476"
click at [237, 241] on select "Select Exercise 2 x egg roll connected - Red Back egg roll - Pro Backward roll …" at bounding box center [569, 258] width 665 height 35
click at [1016, 262] on button "Add to workout" at bounding box center [995, 259] width 132 height 37
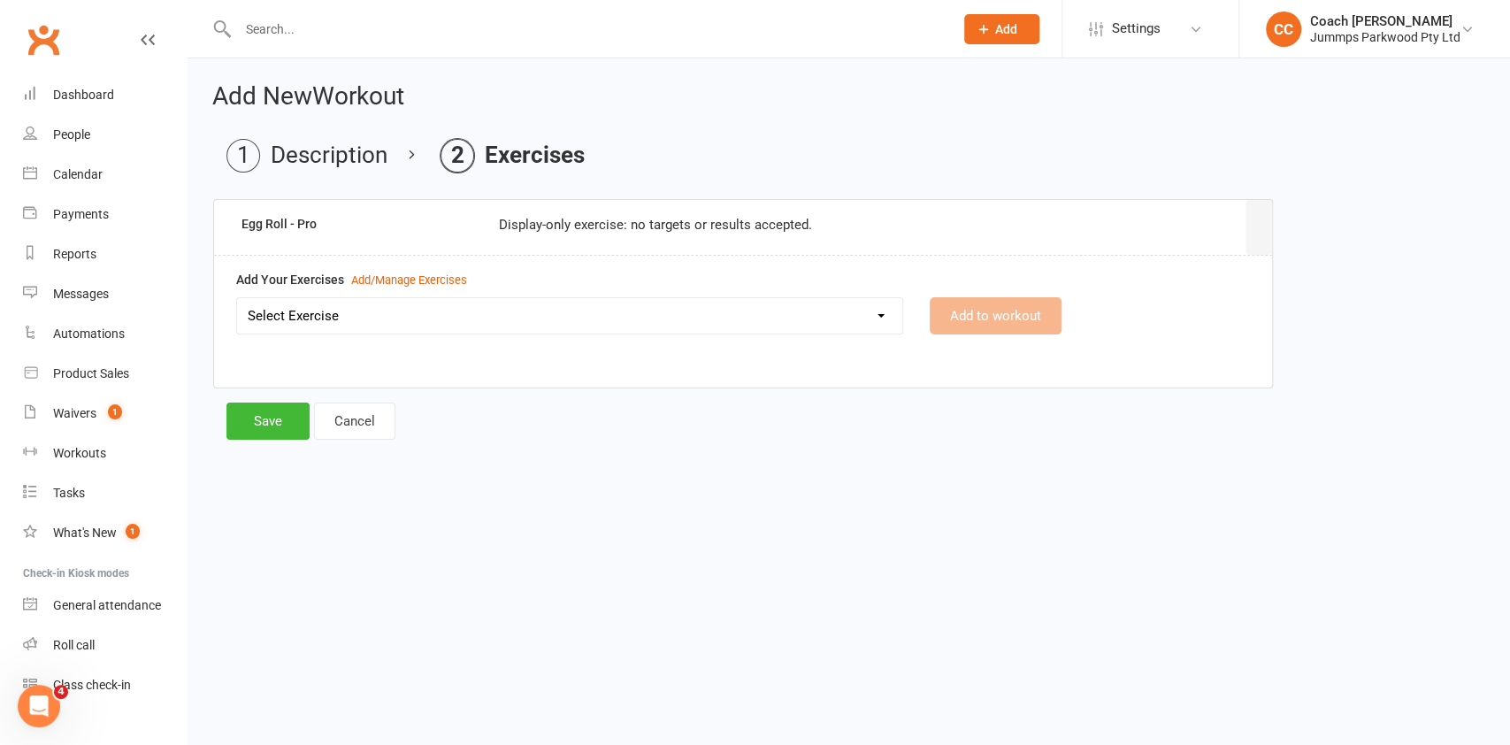
click at [828, 317] on select "Select Exercise 2 x egg roll connected - Red Back egg roll - Pro Backward roll …" at bounding box center [569, 315] width 665 height 35
select select "12477"
click at [237, 298] on select "Select Exercise 2 x egg roll connected - Red Back egg roll - Pro Backward roll …" at bounding box center [569, 315] width 665 height 35
click at [1003, 314] on button "Add to workout" at bounding box center [995, 315] width 132 height 37
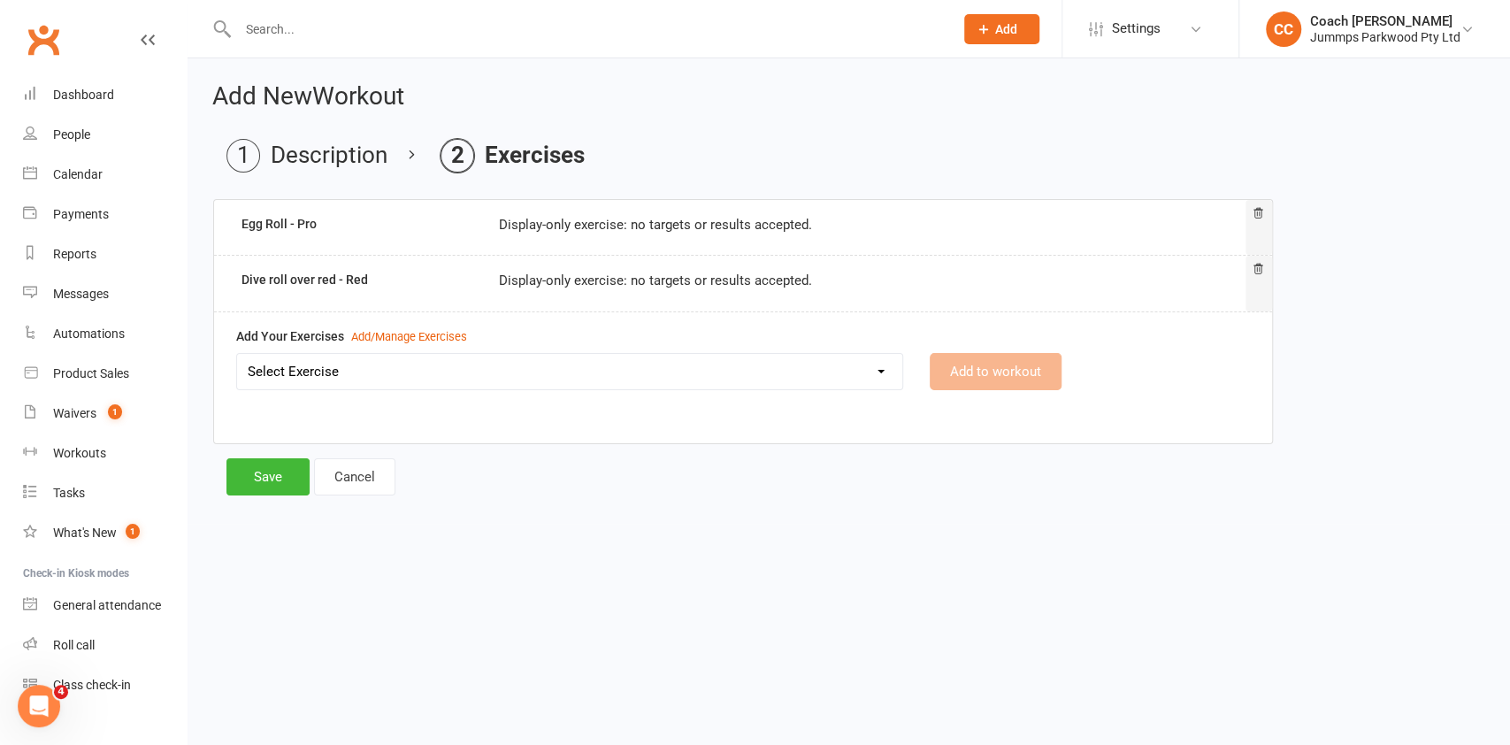
click at [718, 368] on select "Select Exercise 2 x egg roll connected - Red Back egg roll - Pro Backward roll …" at bounding box center [569, 371] width 665 height 35
select select "12478"
click at [237, 354] on select "Select Exercise 2 x egg roll connected - Red Back egg roll - Pro Backward roll …" at bounding box center [569, 371] width 665 height 35
click at [989, 371] on button "Add to workout" at bounding box center [995, 371] width 132 height 37
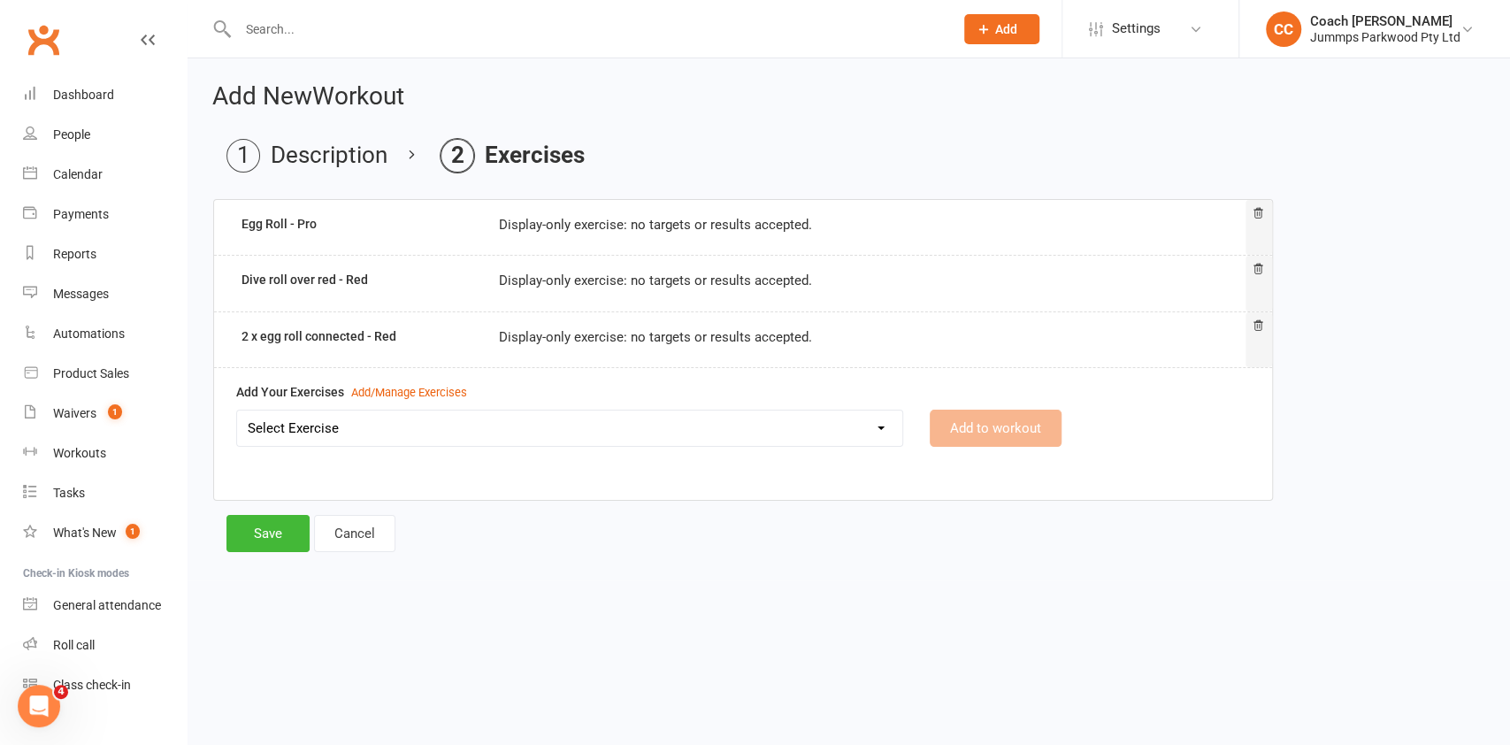
click at [639, 427] on select "Select Exercise 2 x egg roll connected - Red Back egg roll - Pro Backward roll …" at bounding box center [569, 427] width 665 height 35
select select "12479"
click at [237, 410] on select "Select Exercise 2 x egg roll connected - Red Back egg roll - Pro Backward roll …" at bounding box center [569, 427] width 665 height 35
click at [1004, 429] on button "Add to workout" at bounding box center [995, 427] width 132 height 37
select select
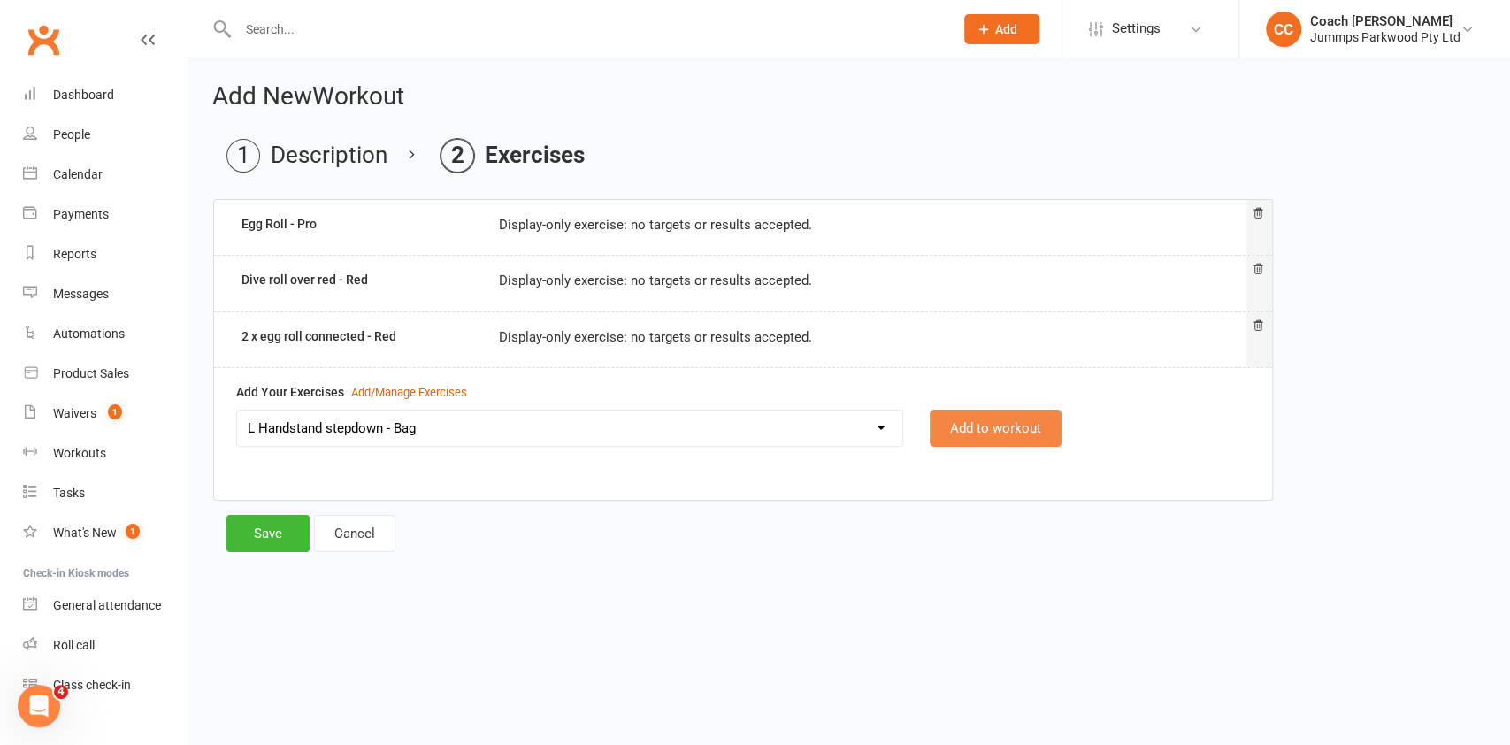
select select "Kilograms"
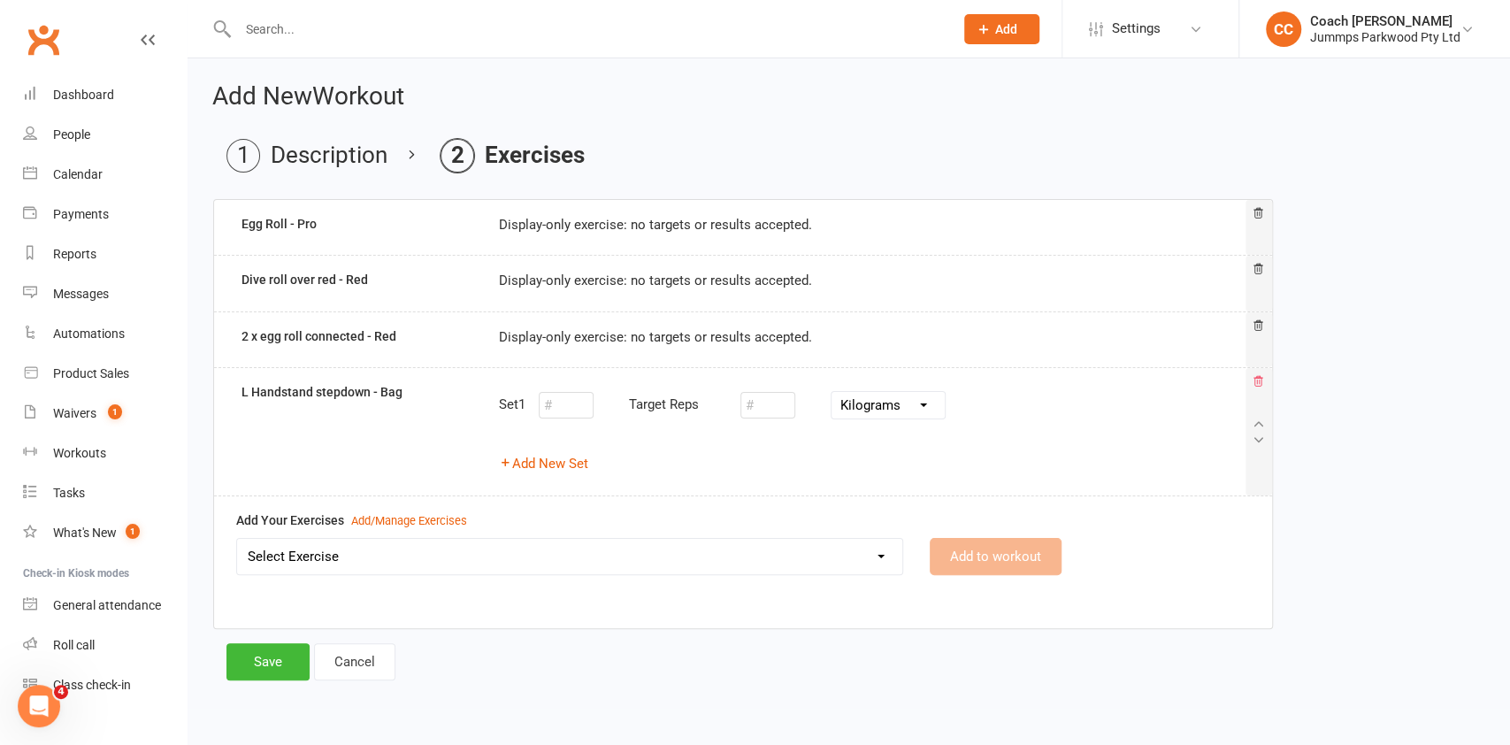
click at [1260, 382] on icon at bounding box center [1257, 381] width 12 height 12
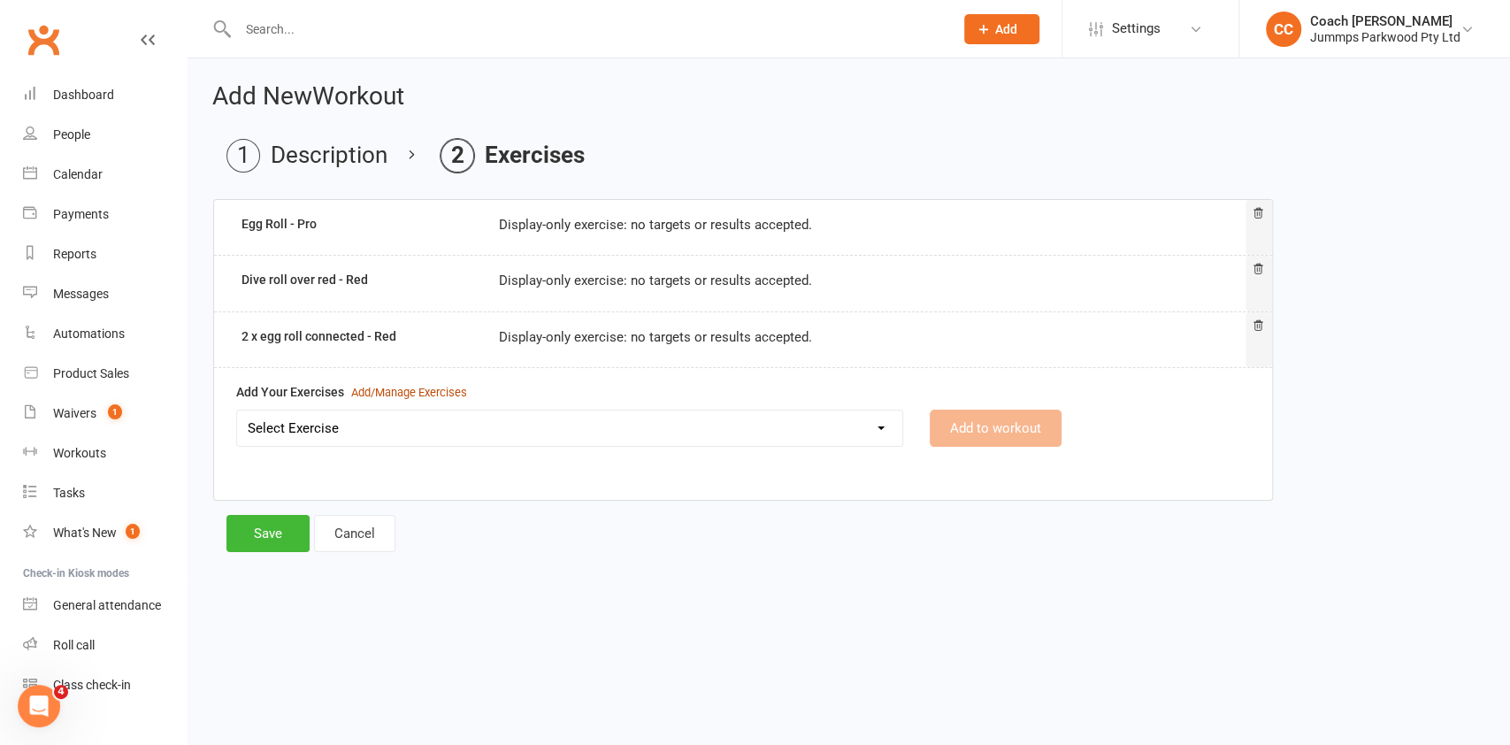
click at [432, 392] on div "Add/Manage Exercises" at bounding box center [409, 393] width 116 height 19
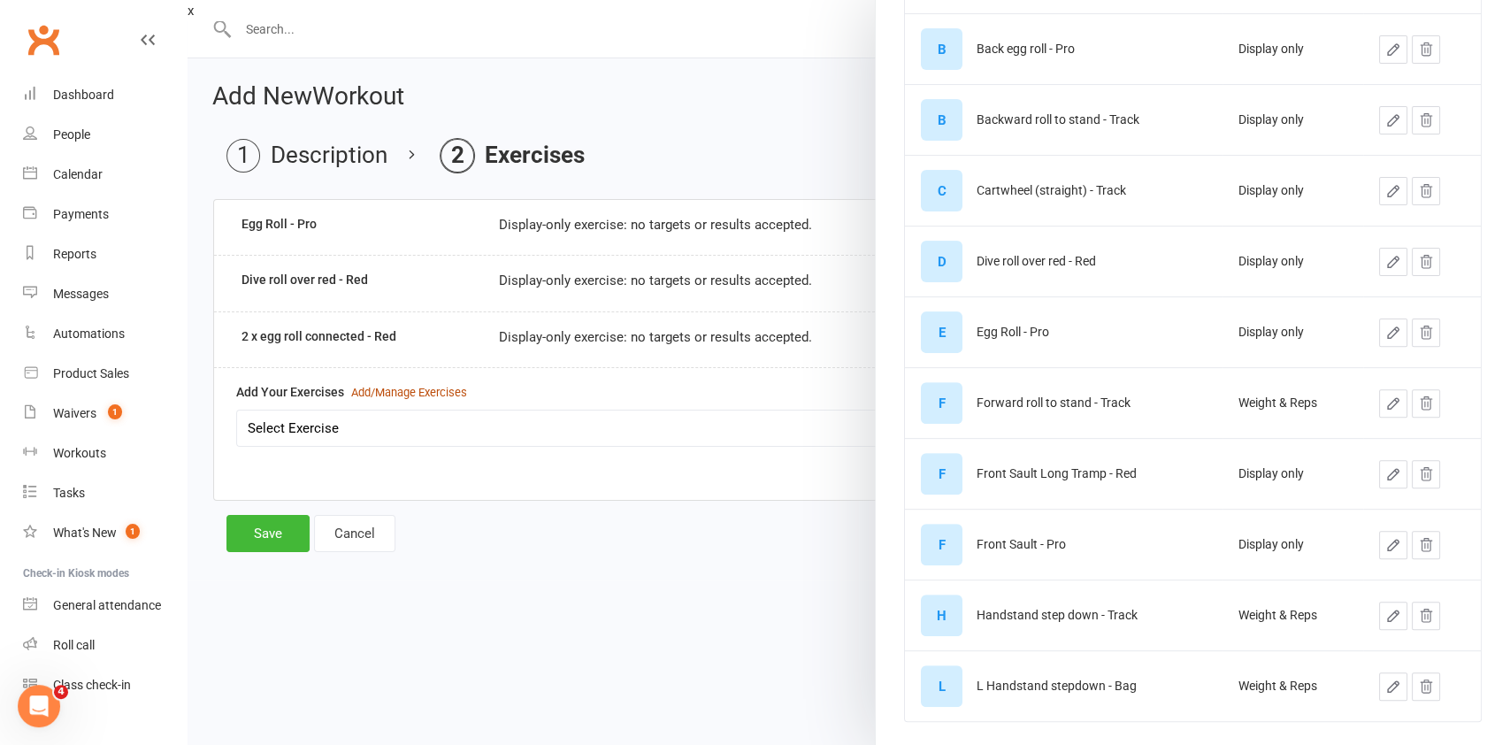
scroll to position [233, 0]
click at [1385, 687] on icon "button" at bounding box center [1393, 689] width 16 height 16
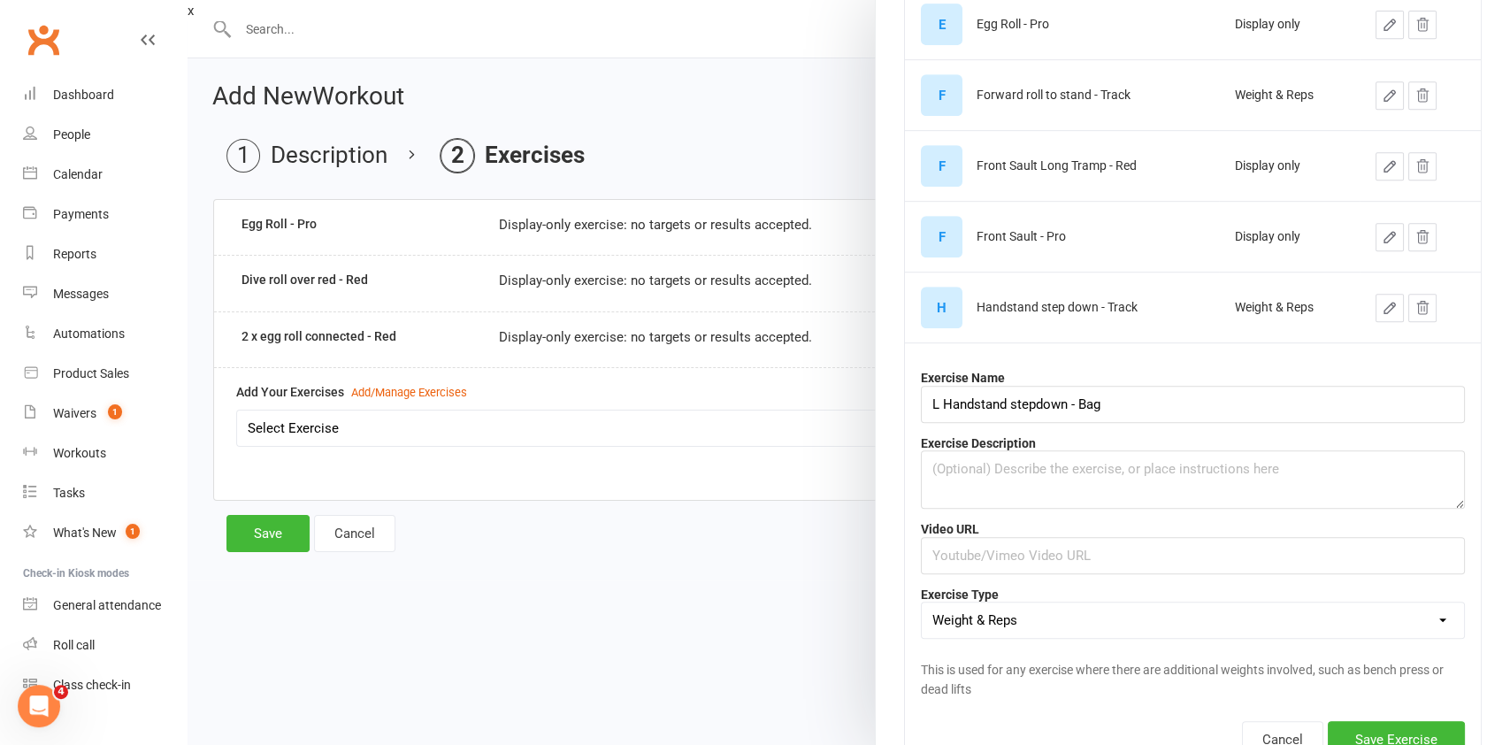
scroll to position [593, 0]
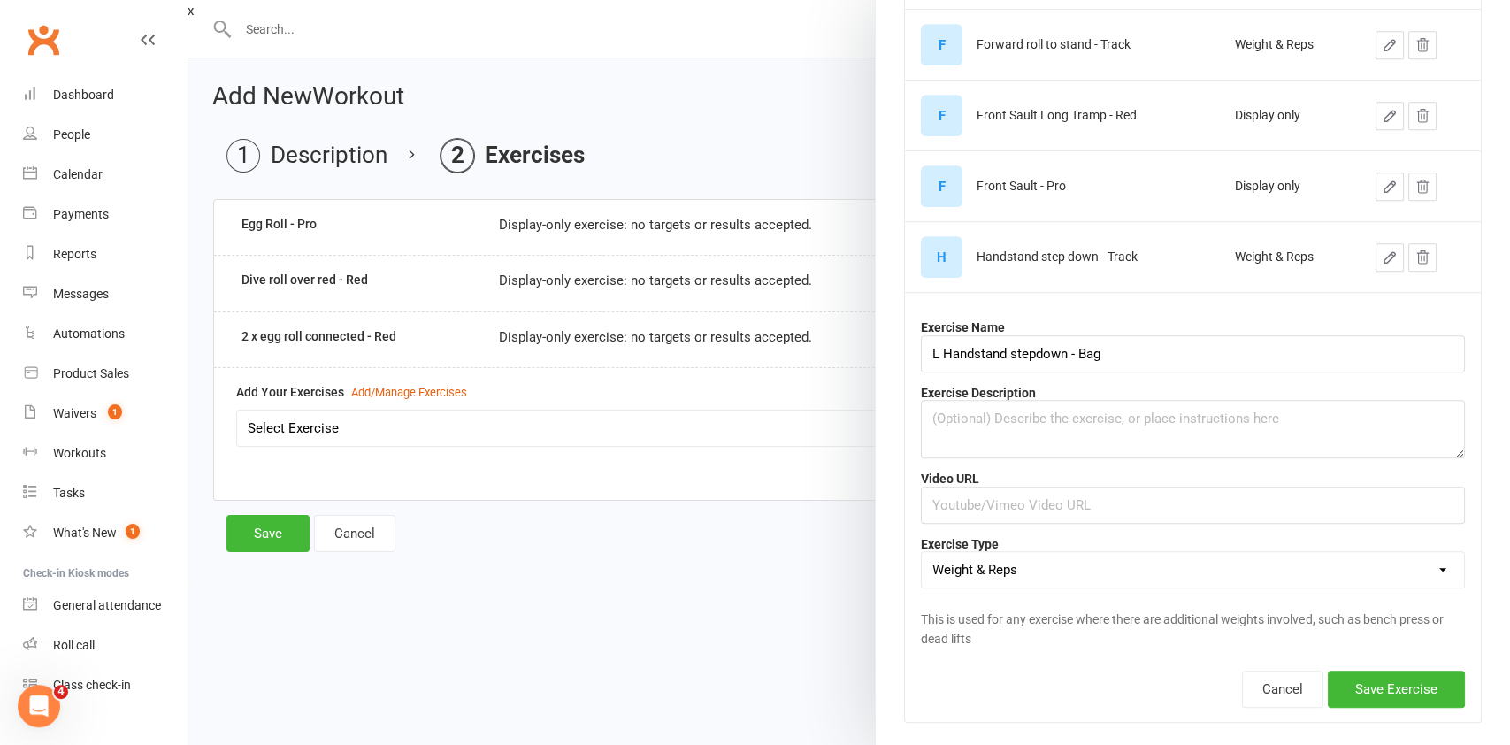
click at [1310, 565] on select "Weight & Reps Time / Distance Weights, Reps, Time & Distance Just Reps Display …" at bounding box center [1193, 569] width 542 height 35
select select "display_only"
click at [922, 552] on select "Weight & Reps Time / Distance Weights, Reps, Time & Distance Just Reps Display …" at bounding box center [1193, 569] width 542 height 35
click at [1357, 689] on button "Save Exercise" at bounding box center [1395, 688] width 137 height 37
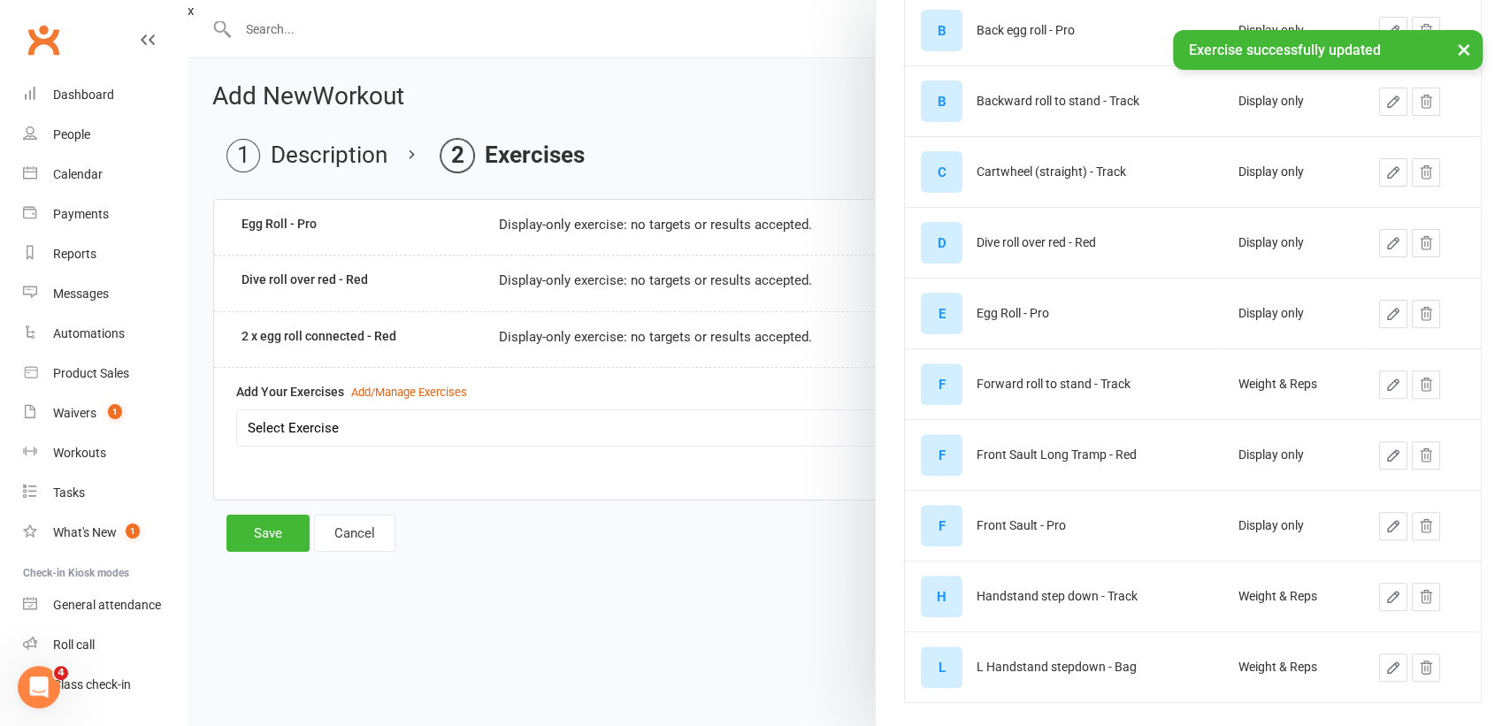
scroll to position [325, 0]
click at [1385, 595] on icon "button" at bounding box center [1393, 597] width 16 height 16
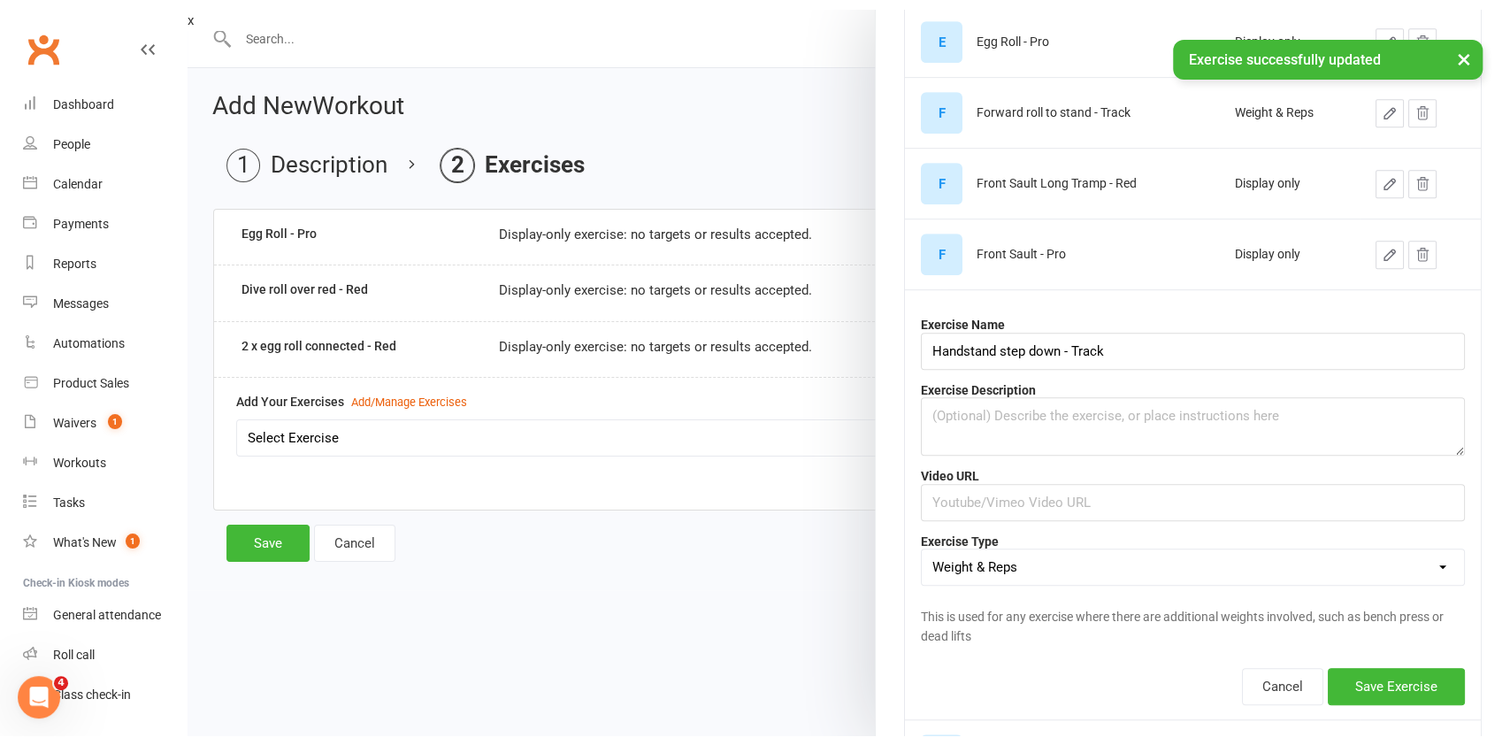
scroll to position [607, 0]
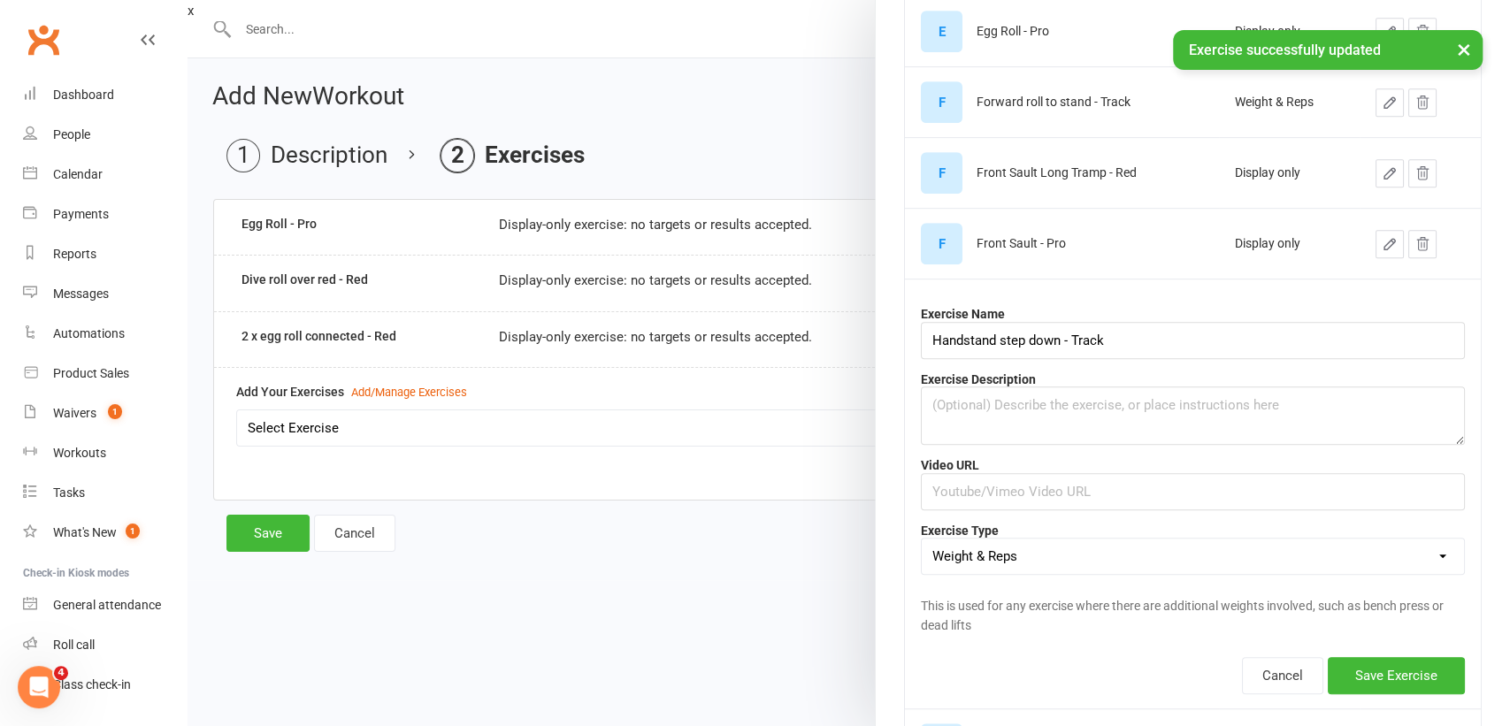
click at [1366, 552] on select "Weight & Reps Time / Distance Weights, Reps, Time & Distance Just Reps Display …" at bounding box center [1193, 556] width 542 height 35
select select "display_only"
click at [922, 539] on select "Weight & Reps Time / Distance Weights, Reps, Time & Distance Just Reps Display …" at bounding box center [1193, 556] width 542 height 35
click at [1356, 679] on button "Save Exercise" at bounding box center [1395, 675] width 137 height 37
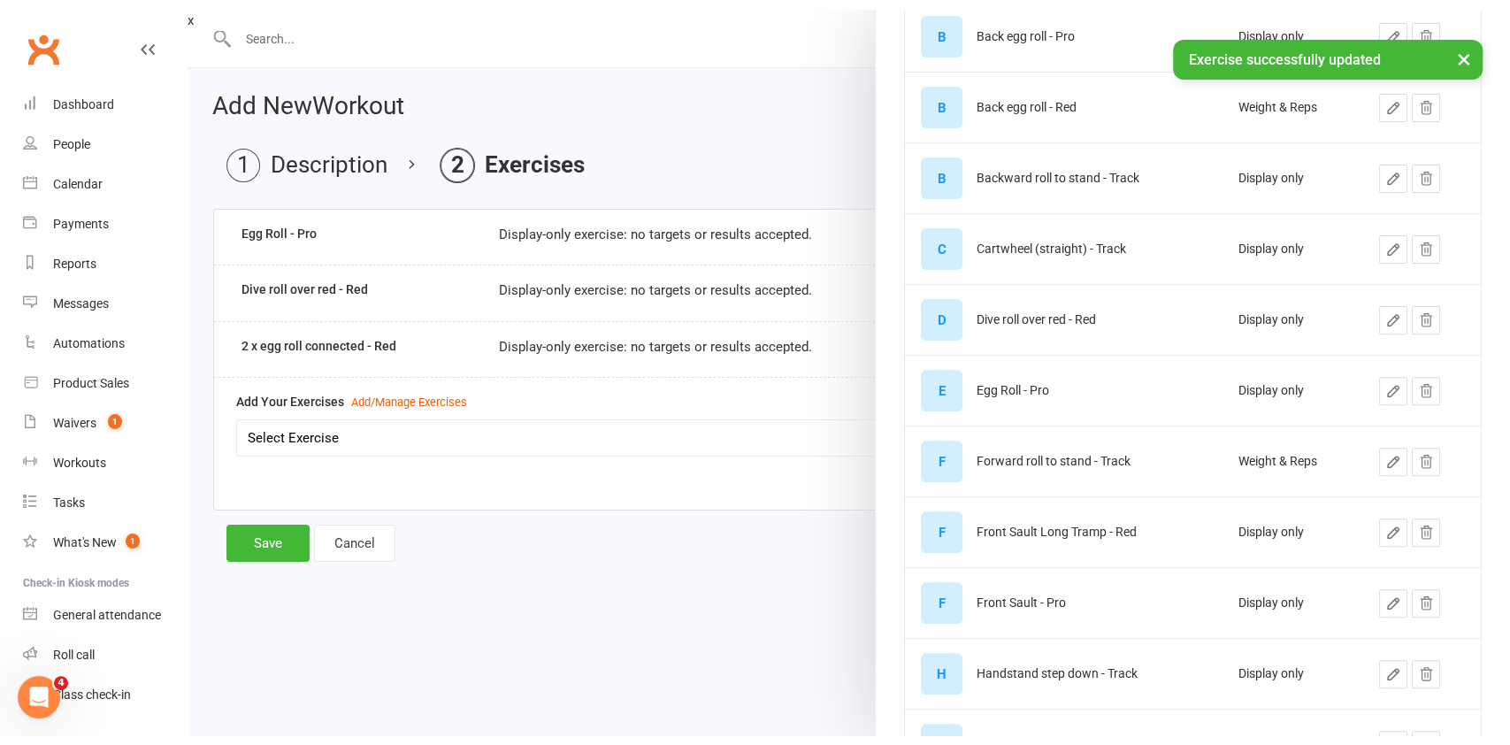
scroll to position [256, 0]
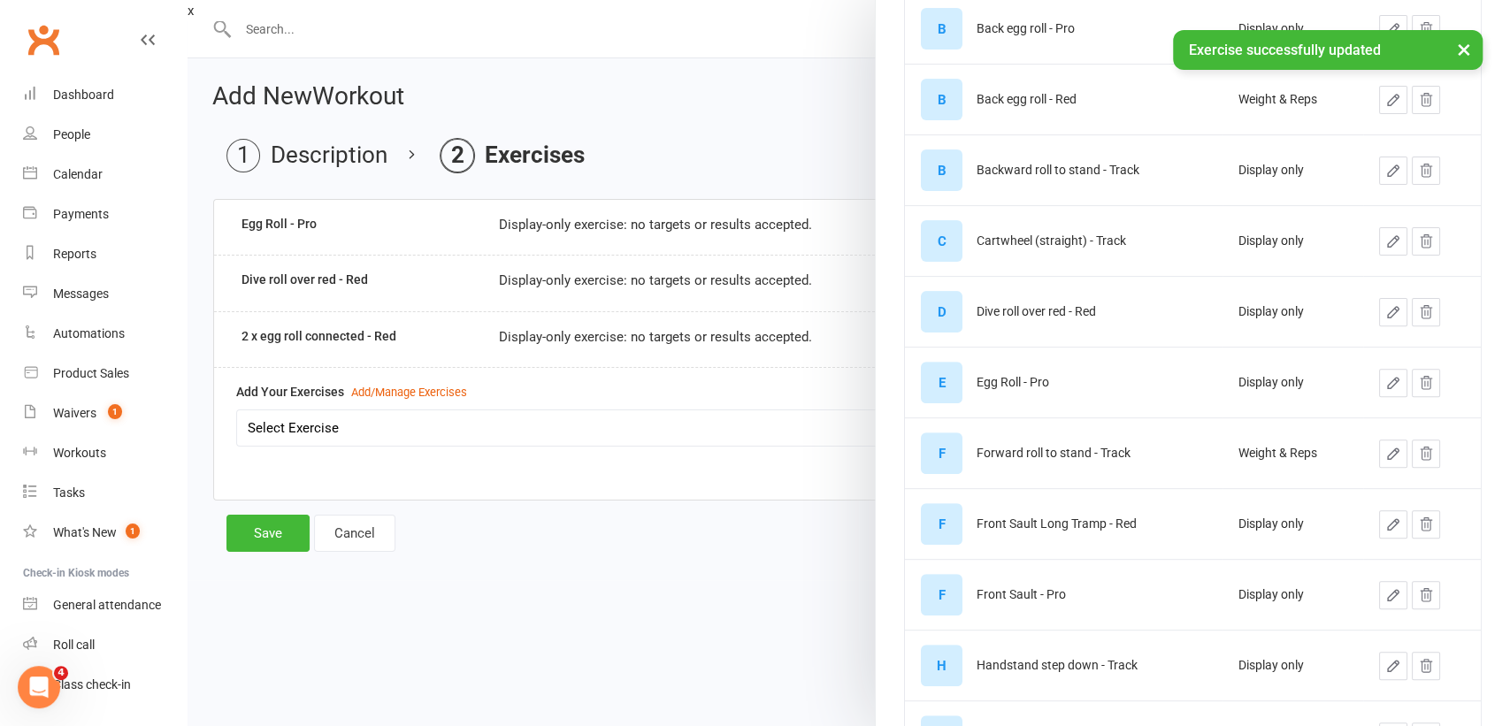
click at [1379, 460] on button "button" at bounding box center [1393, 454] width 28 height 28
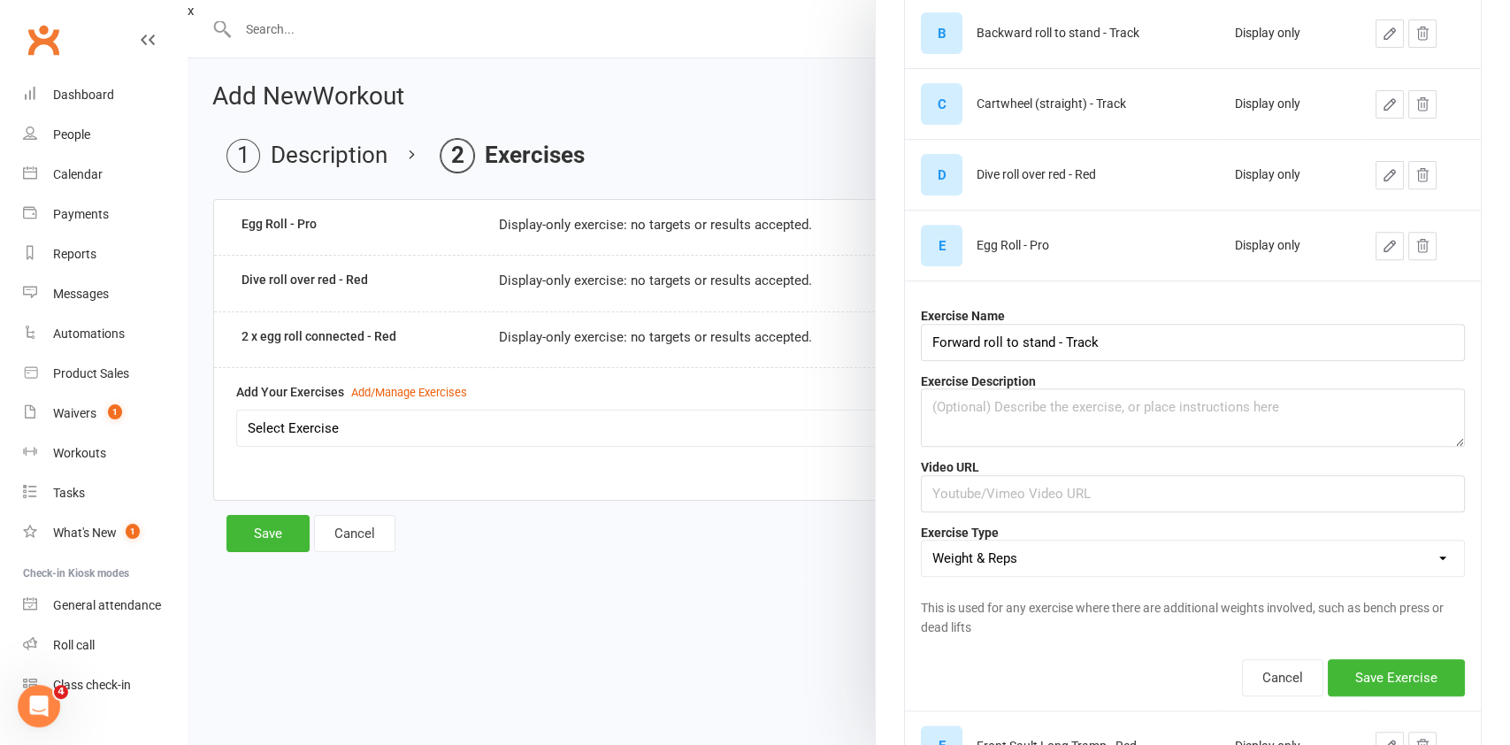
scroll to position [478, 0]
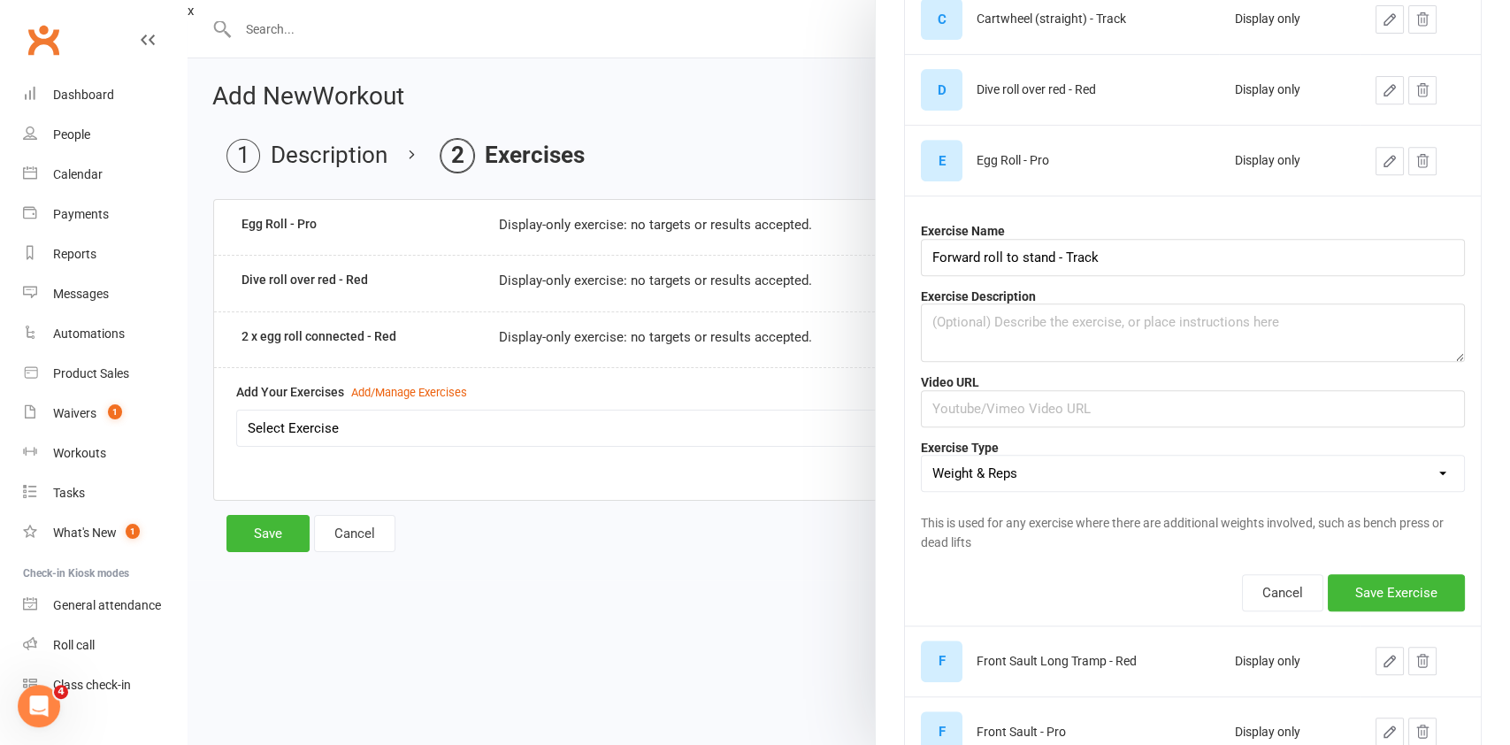
click at [1341, 467] on select "Weight & Reps Time / Distance Weights, Reps, Time & Distance Just Reps Display …" at bounding box center [1193, 472] width 542 height 35
select select "display_only"
click at [922, 455] on select "Weight & Reps Time / Distance Weights, Reps, Time & Distance Just Reps Display …" at bounding box center [1193, 472] width 542 height 35
click at [1383, 589] on button "Save Exercise" at bounding box center [1395, 592] width 137 height 37
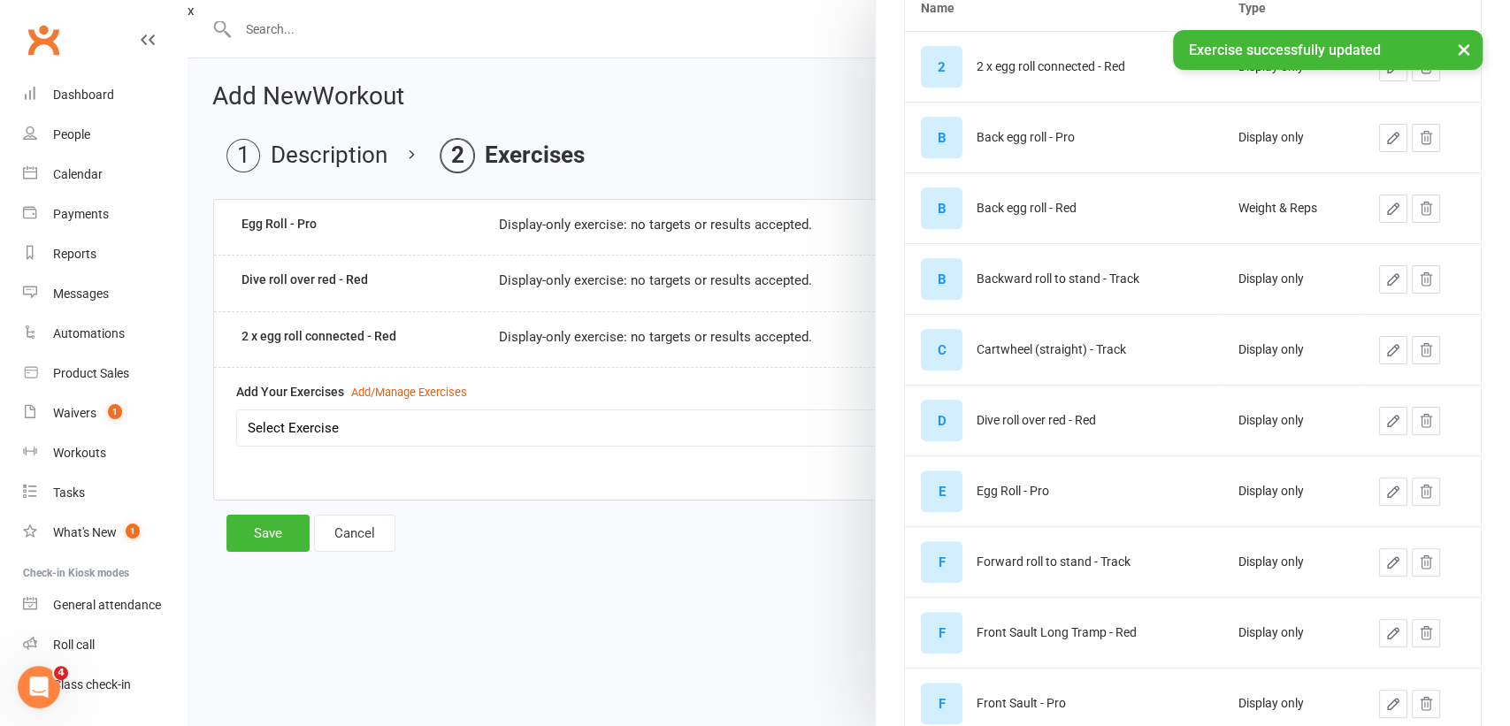
scroll to position [142, 0]
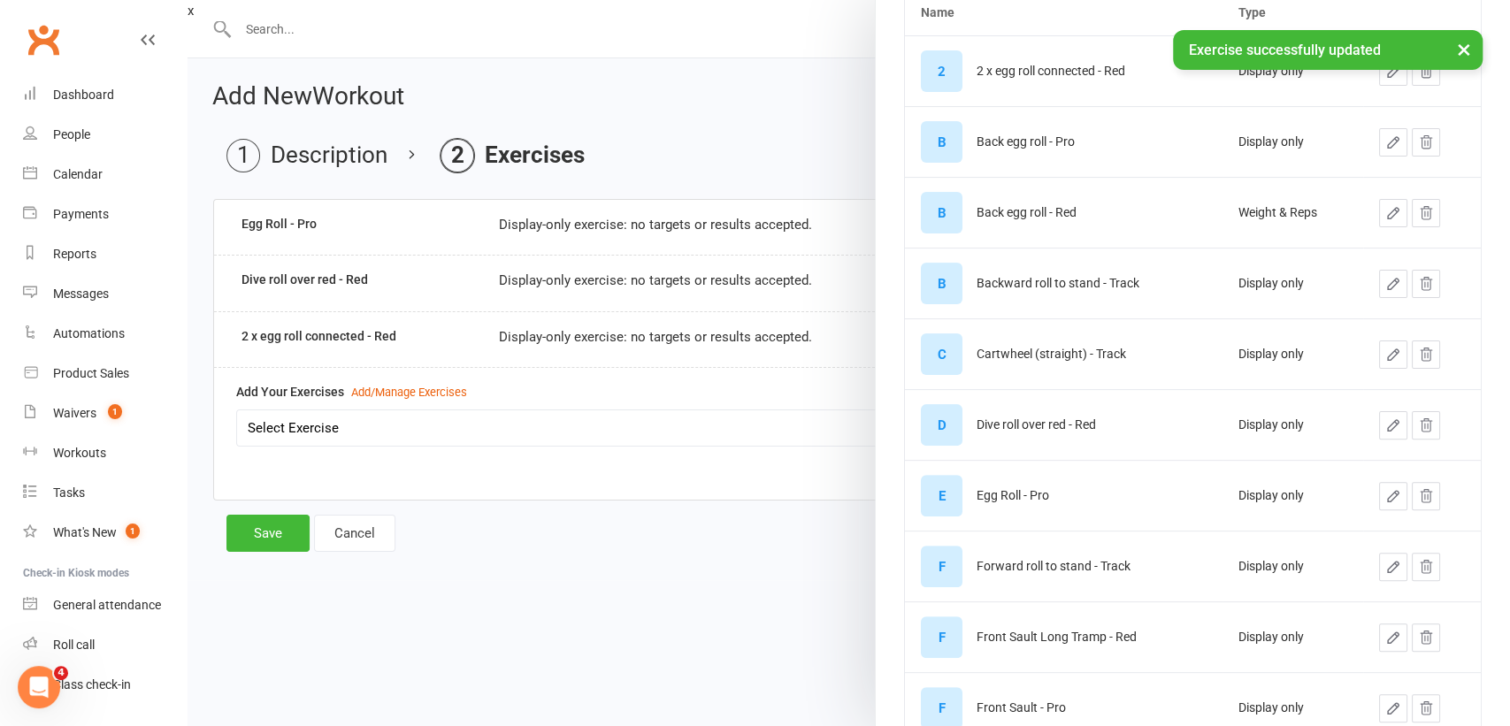
click at [1385, 218] on icon "button" at bounding box center [1393, 213] width 16 height 16
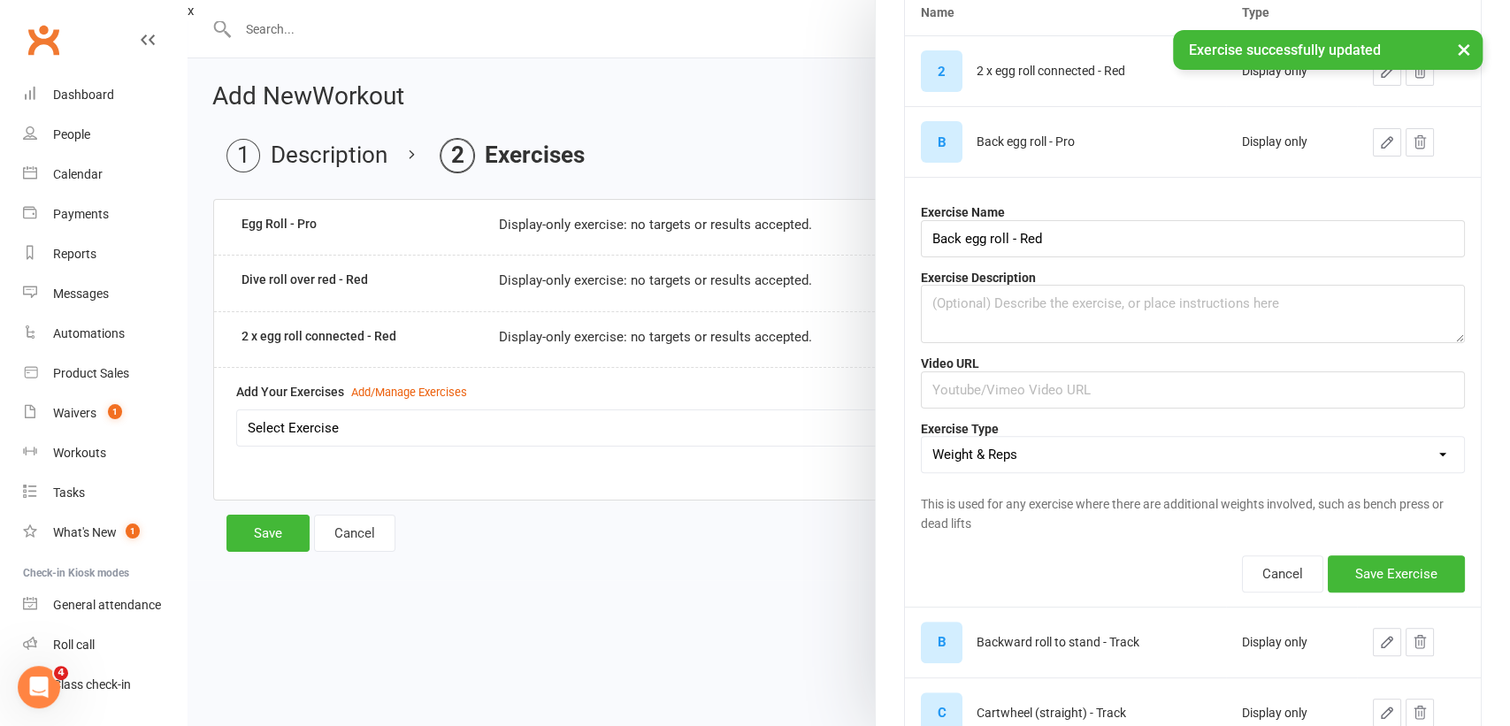
click at [1357, 460] on select "Weight & Reps Time / Distance Weights, Reps, Time & Distance Just Reps Display …" at bounding box center [1193, 454] width 542 height 35
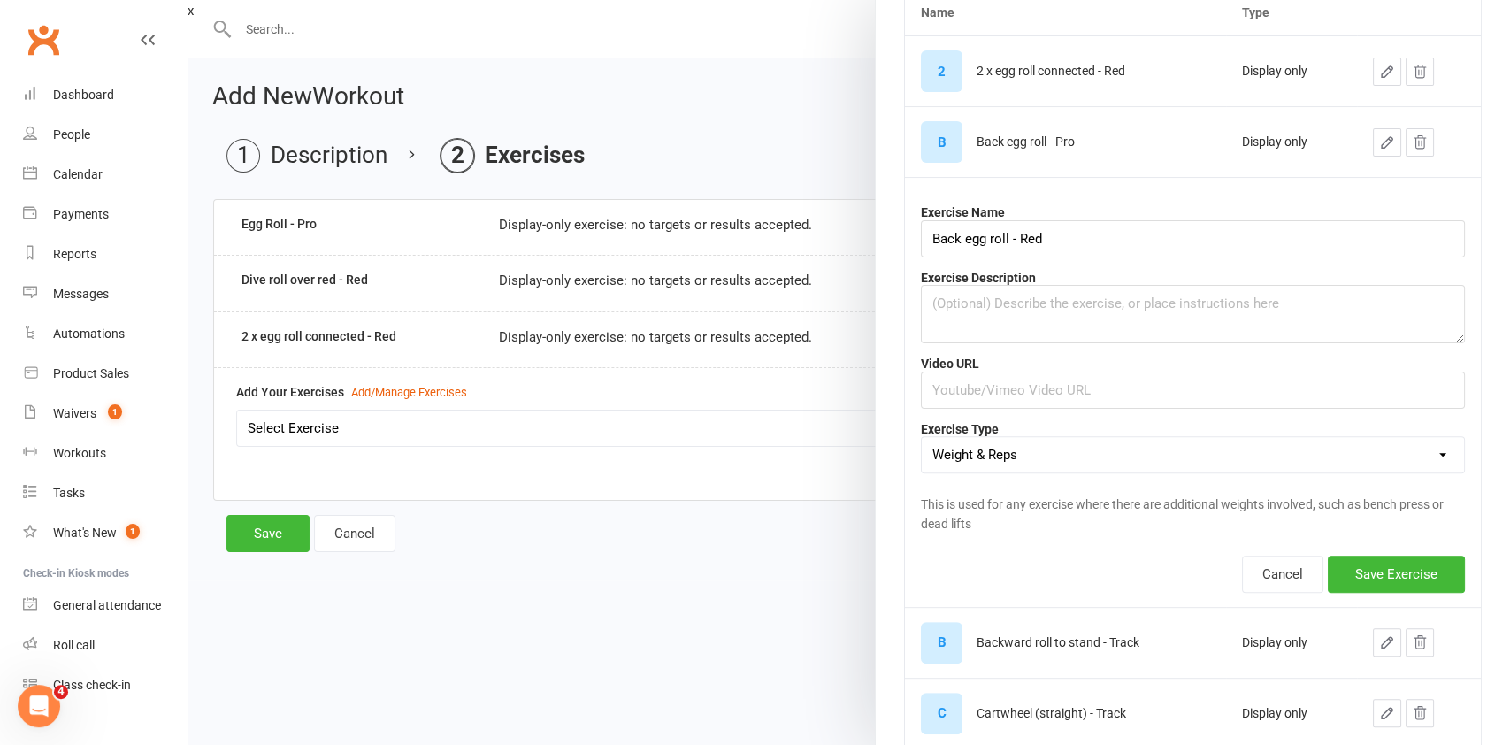
select select "display_only"
click at [922, 437] on select "Weight & Reps Time / Distance Weights, Reps, Time & Distance Just Reps Display …" at bounding box center [1193, 454] width 542 height 35
click at [1365, 577] on button "Save Exercise" at bounding box center [1395, 573] width 137 height 37
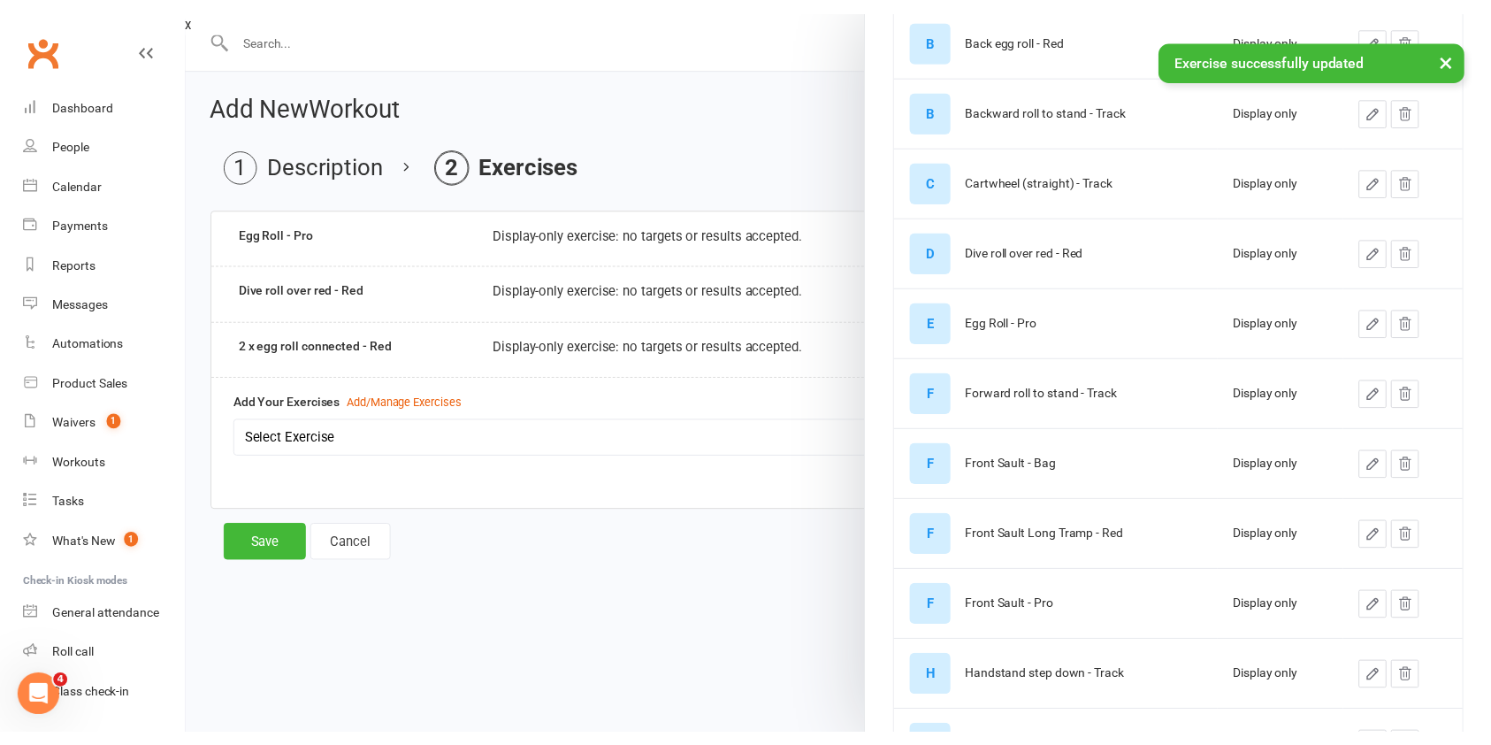
scroll to position [325, 0]
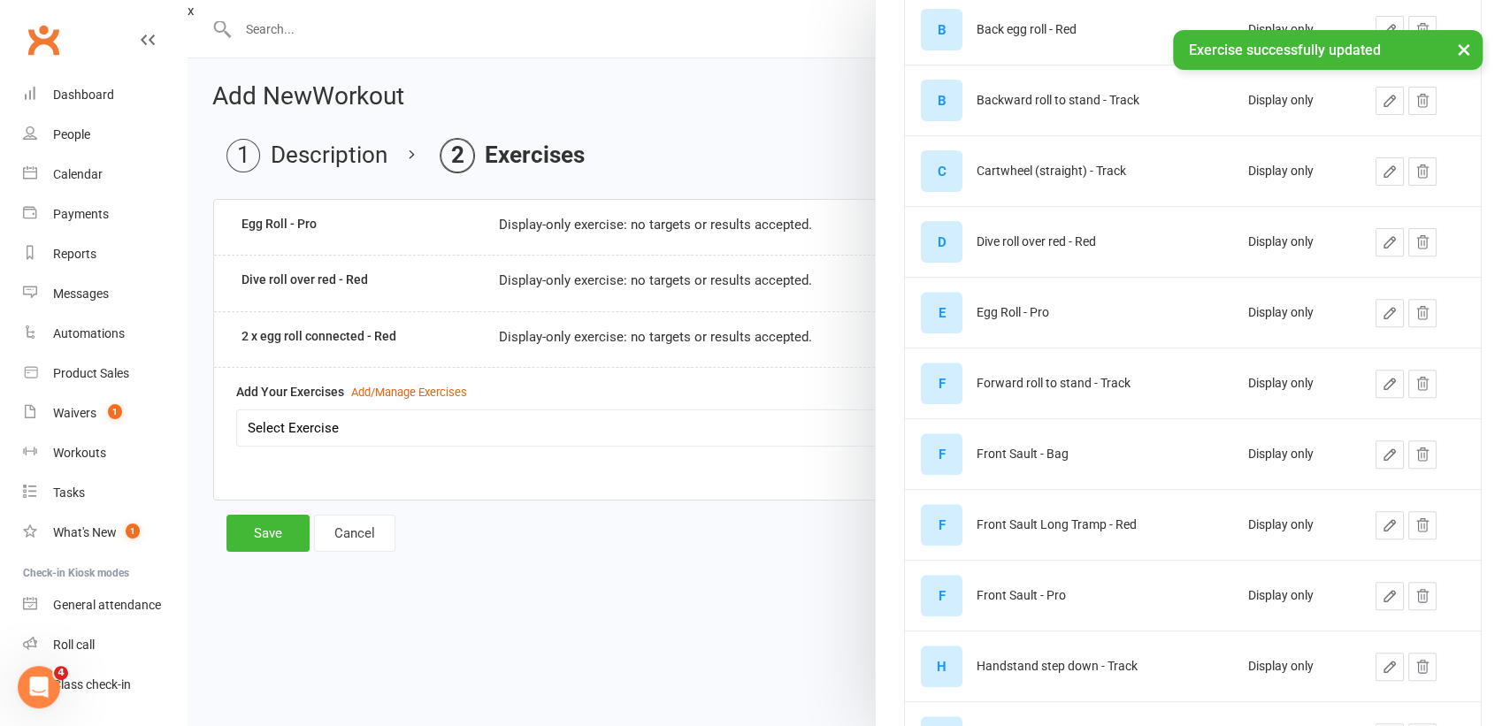
click at [666, 616] on div at bounding box center [848, 363] width 1322 height 726
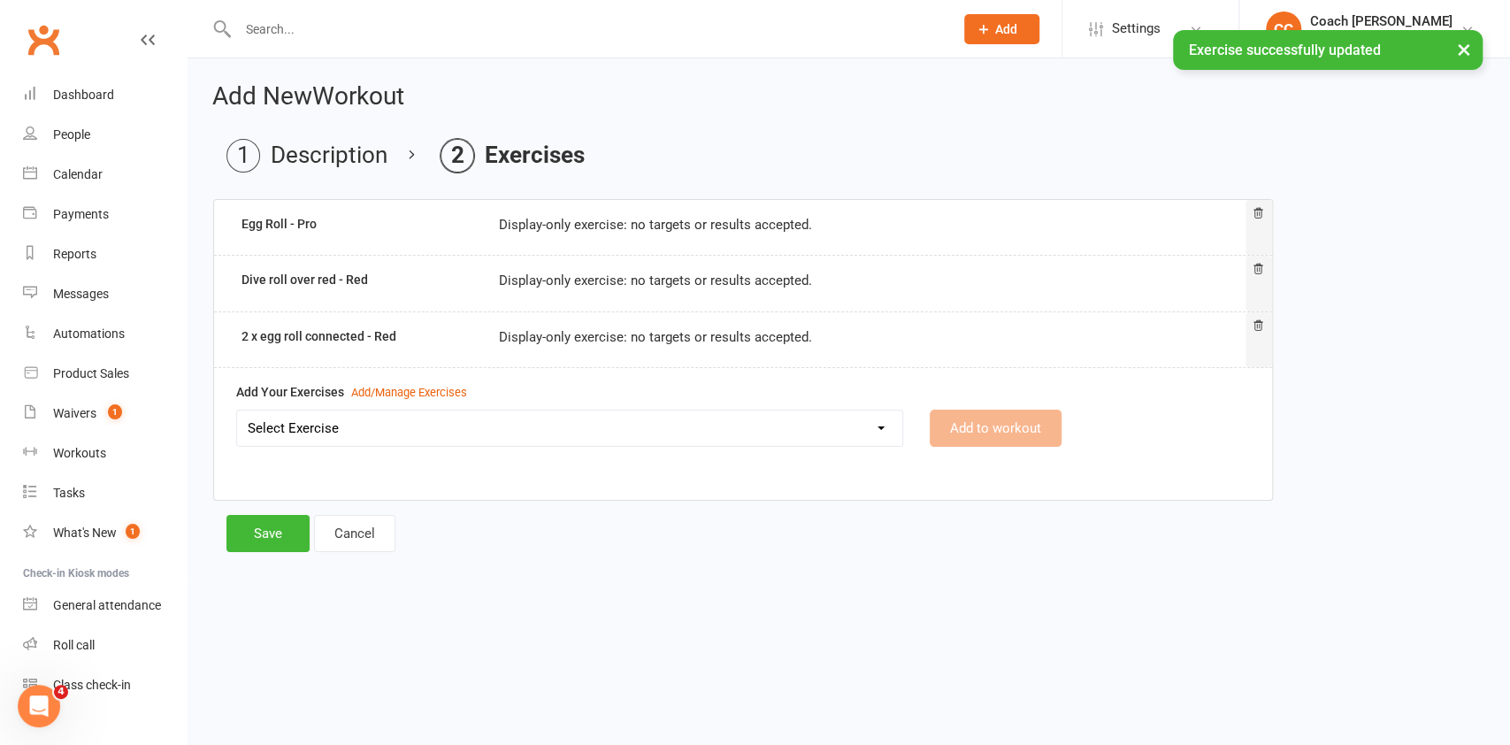
click at [869, 438] on select "Select Exercise 2 x egg roll connected - Red Back egg roll - Pro Back egg roll …" at bounding box center [569, 427] width 665 height 35
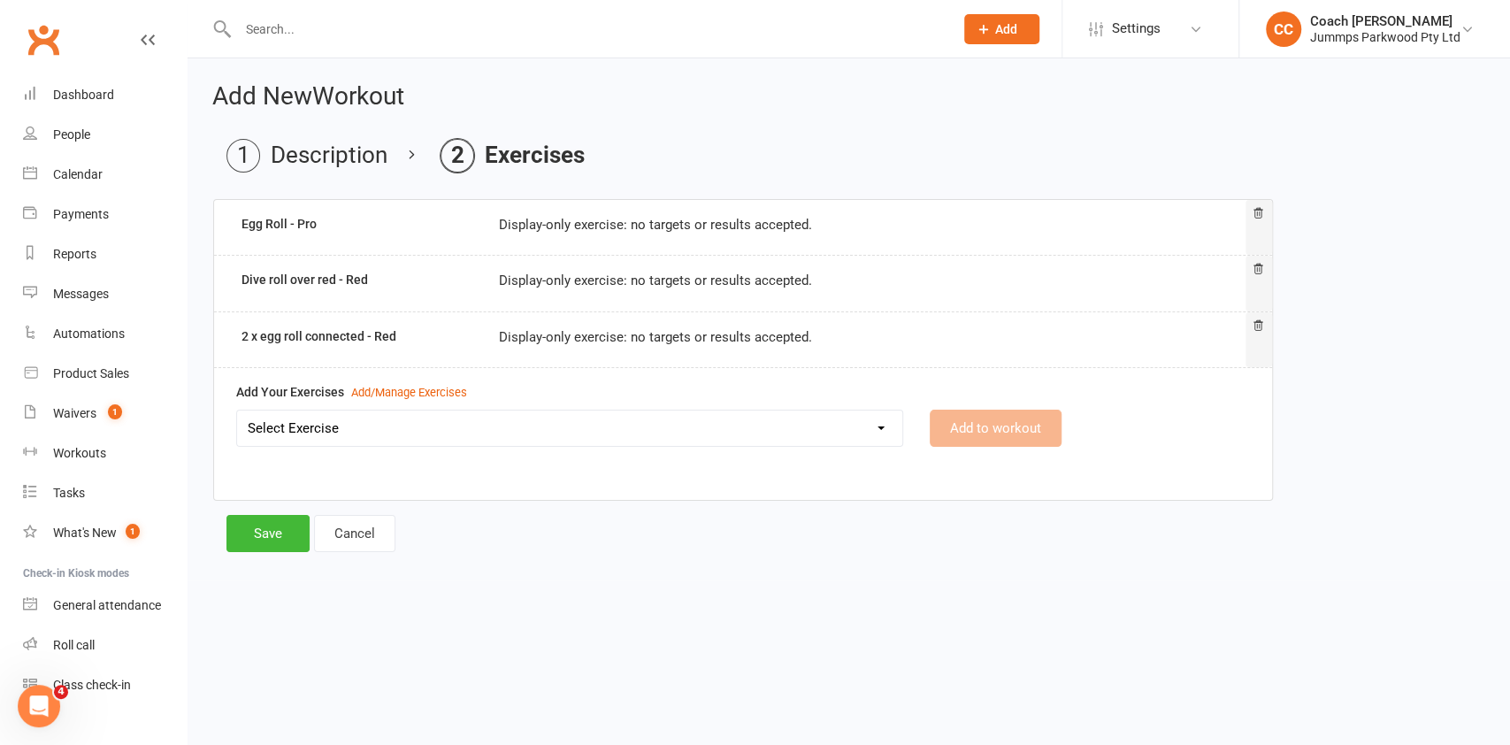
select select "12479"
click at [237, 410] on select "Select Exercise 2 x egg roll connected - Red Back egg roll - Pro Back egg roll …" at bounding box center [569, 427] width 665 height 35
click at [998, 432] on button "Add to workout" at bounding box center [995, 427] width 132 height 37
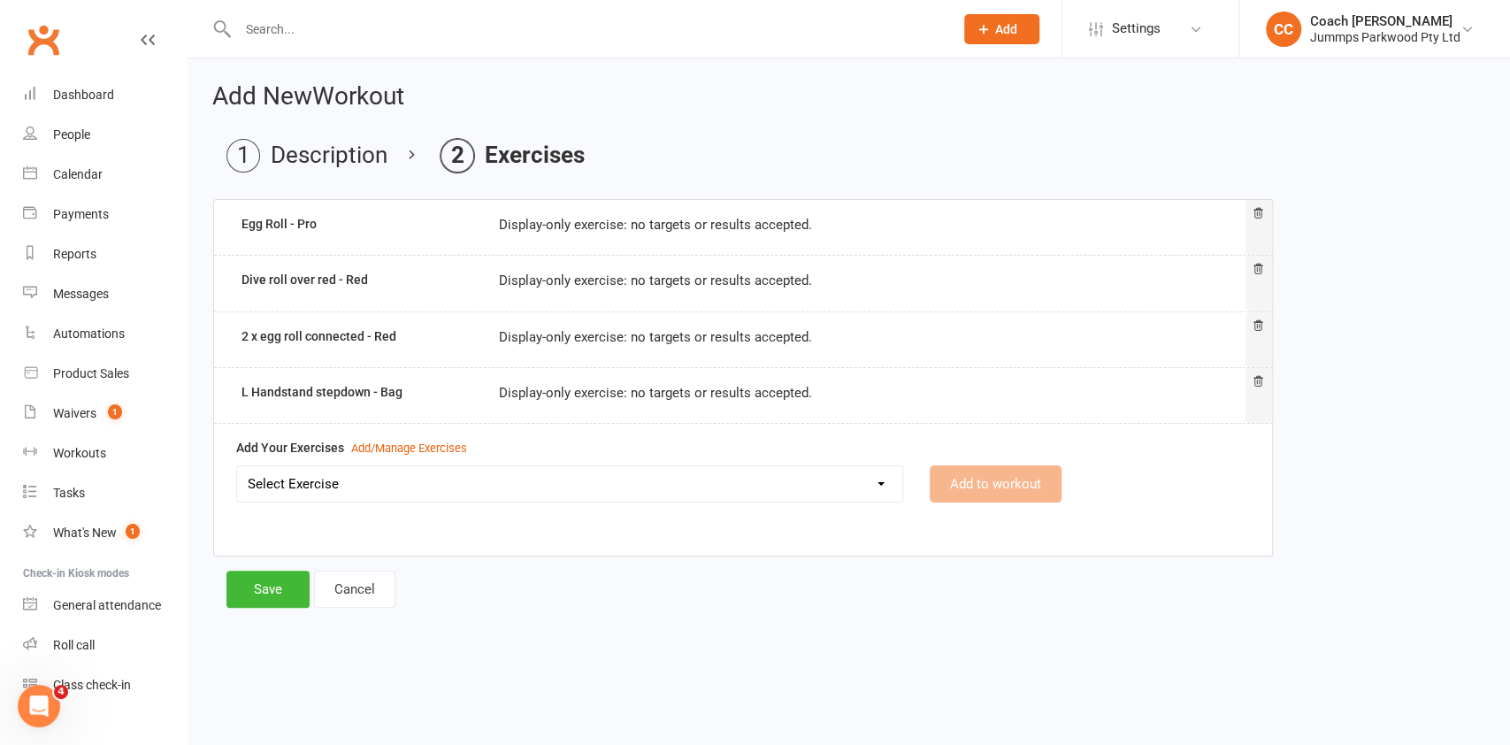
click at [851, 491] on select "Select Exercise 2 x egg roll connected - Red Back egg roll - Pro Back egg roll …" at bounding box center [569, 483] width 665 height 35
select select "12480"
click at [237, 466] on select "Select Exercise 2 x egg roll connected - Red Back egg roll - Pro Back egg roll …" at bounding box center [569, 483] width 665 height 35
click at [1001, 483] on button "Add to workout" at bounding box center [995, 483] width 132 height 37
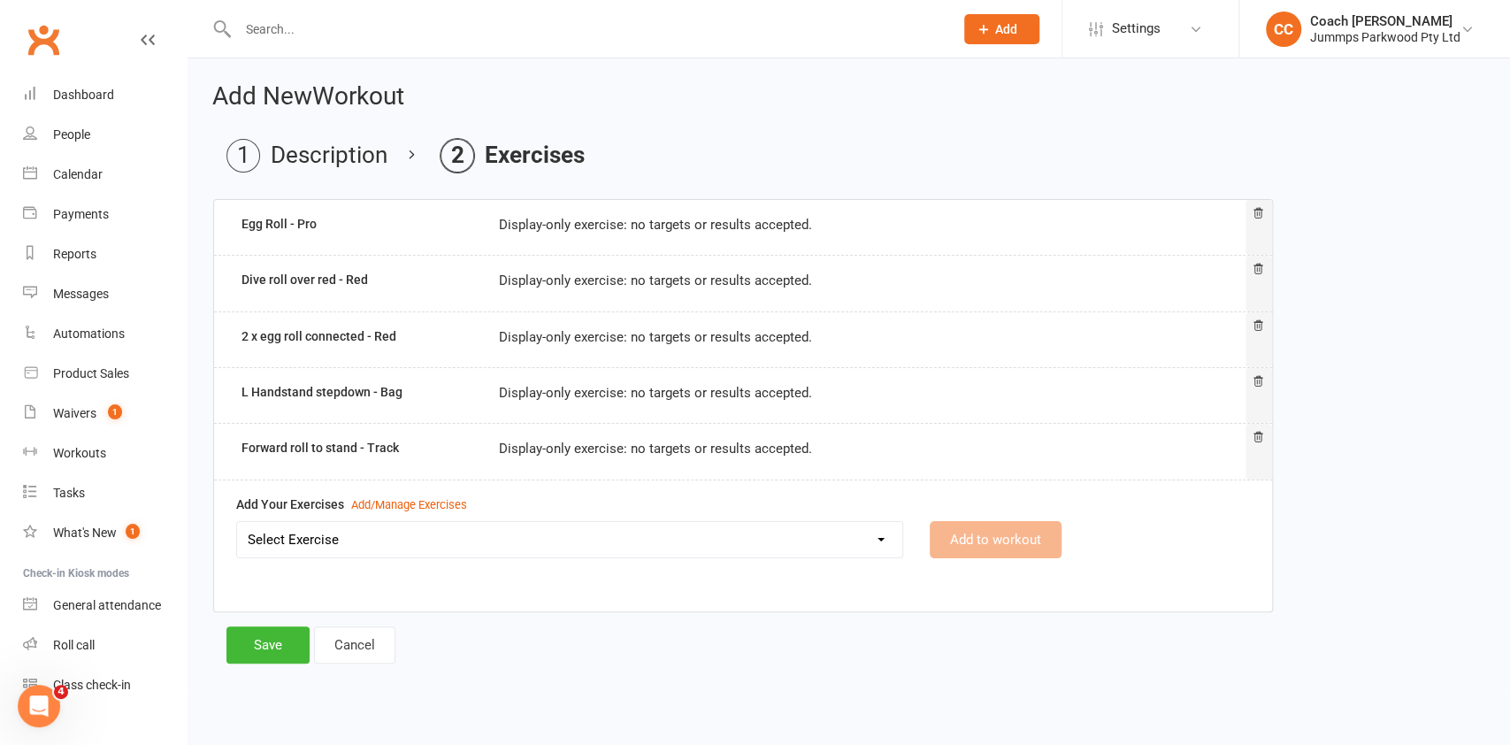
click at [757, 546] on select "Select Exercise 2 x egg roll connected - Red Back egg roll - Pro Back egg roll …" at bounding box center [569, 539] width 665 height 35
select select "12481"
click at [237, 522] on select "Select Exercise 2 x egg roll connected - Red Back egg roll - Pro Back egg roll …" at bounding box center [569, 539] width 665 height 35
click at [1006, 544] on button "Add to workout" at bounding box center [995, 539] width 132 height 37
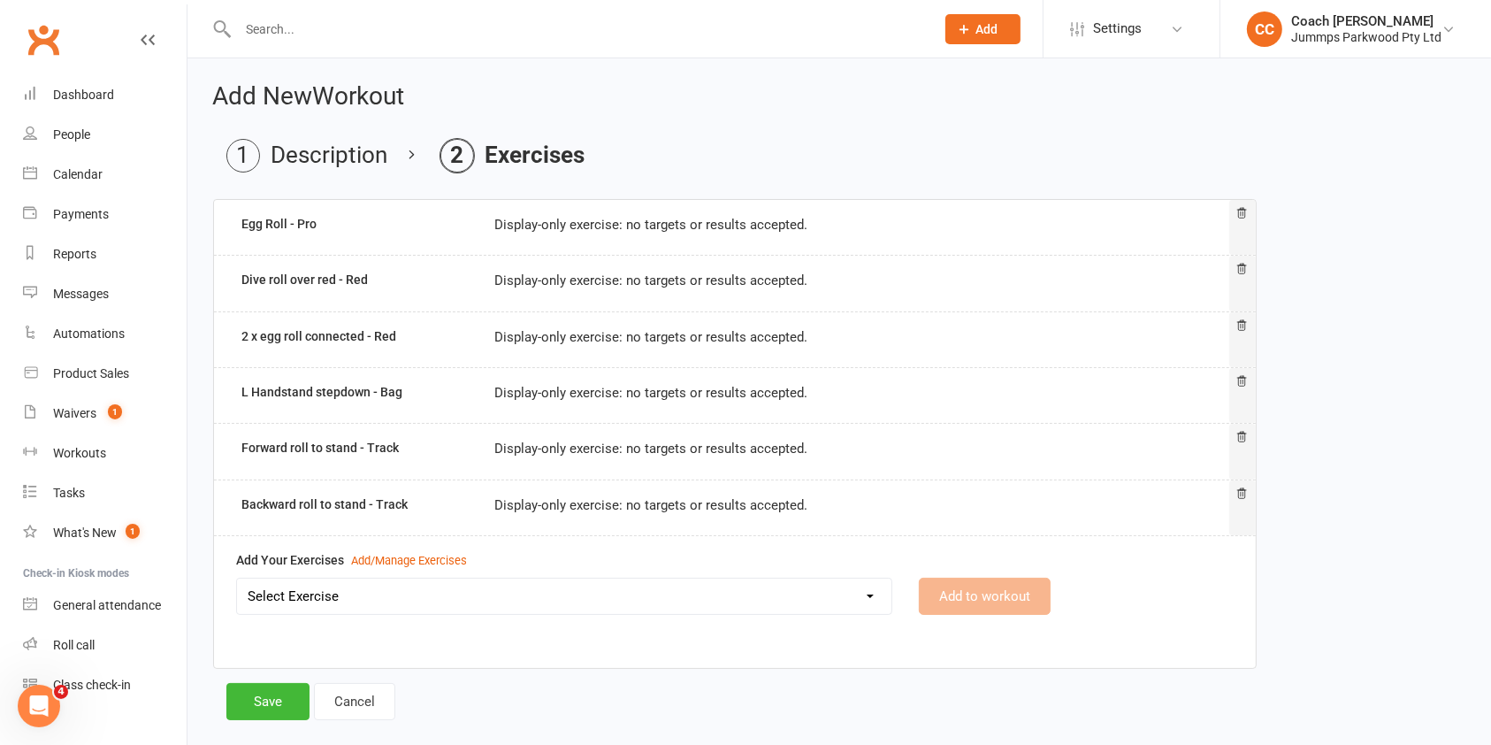
click at [833, 593] on select "Select Exercise 2 x egg roll connected - Red Back egg roll - Pro Back egg roll …" at bounding box center [564, 595] width 654 height 35
select select "12482"
click at [237, 578] on select "Select Exercise 2 x egg roll connected - Red Back egg roll - Pro Back egg roll …" at bounding box center [564, 595] width 654 height 35
click at [973, 601] on button "Add to workout" at bounding box center [985, 595] width 132 height 37
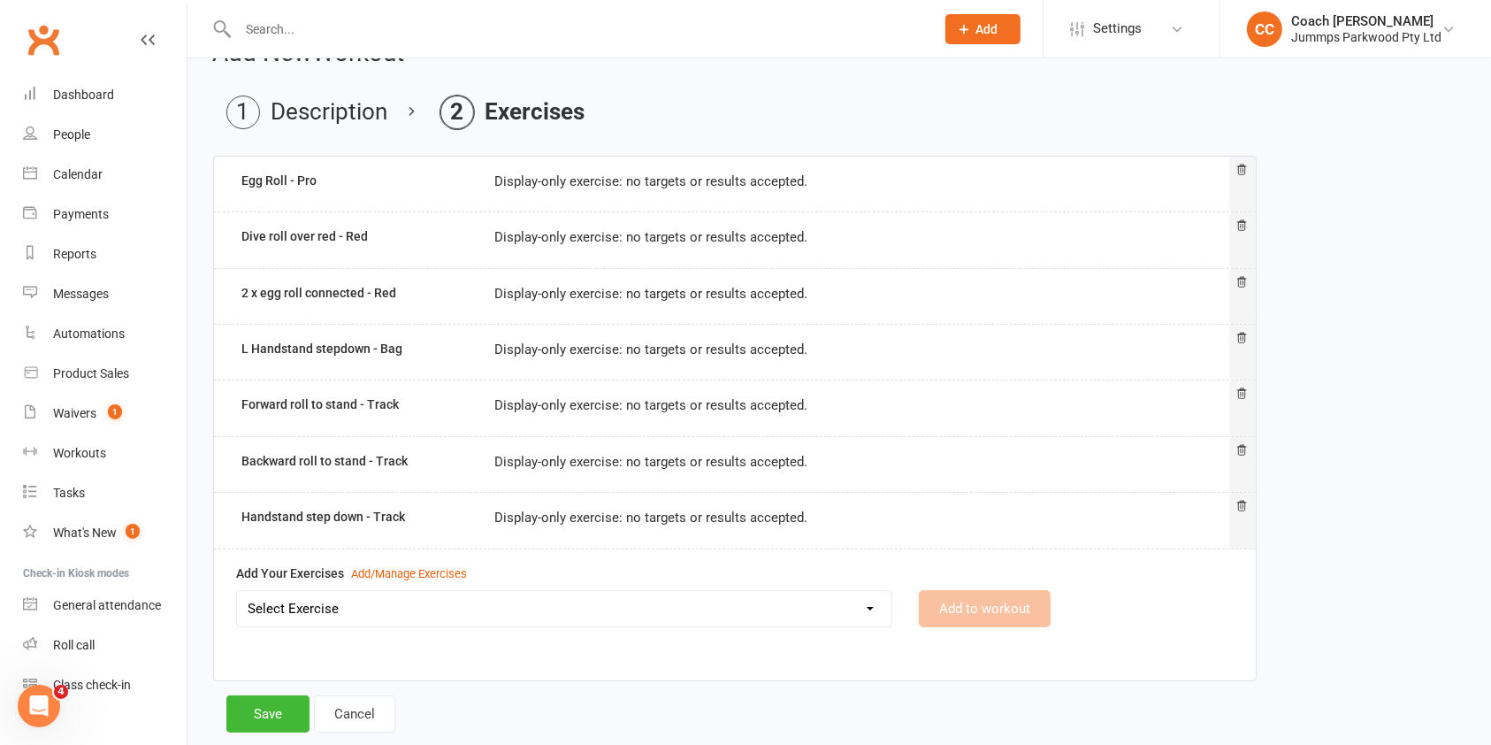
scroll to position [83, 0]
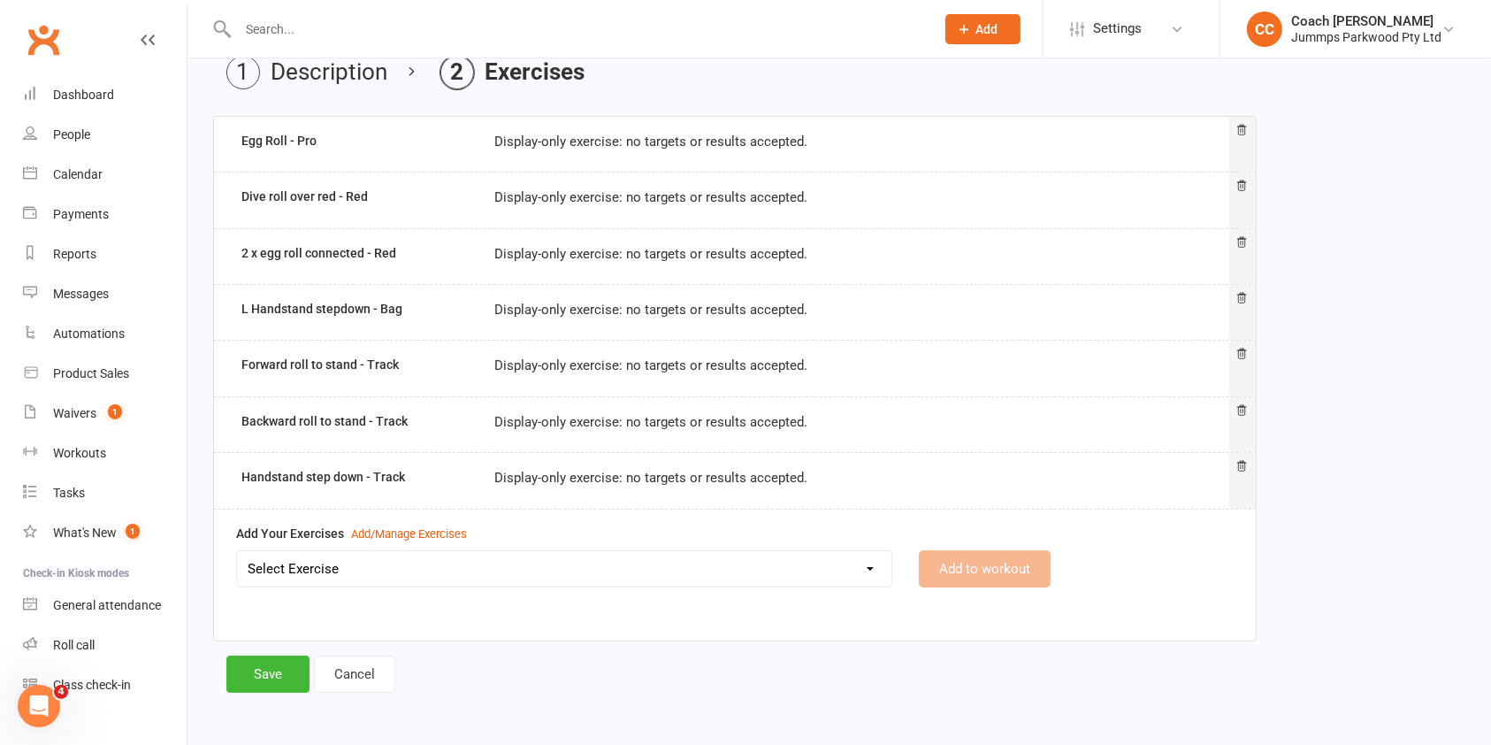
click at [730, 569] on select "Select Exercise 2 x egg roll connected - Red Back egg roll - Pro Back egg roll …" at bounding box center [564, 568] width 654 height 35
select select "12483"
click at [237, 551] on select "Select Exercise 2 x egg roll connected - Red Back egg roll - Pro Back egg roll …" at bounding box center [564, 568] width 654 height 35
click at [1000, 568] on button "Add to workout" at bounding box center [985, 568] width 132 height 37
select select
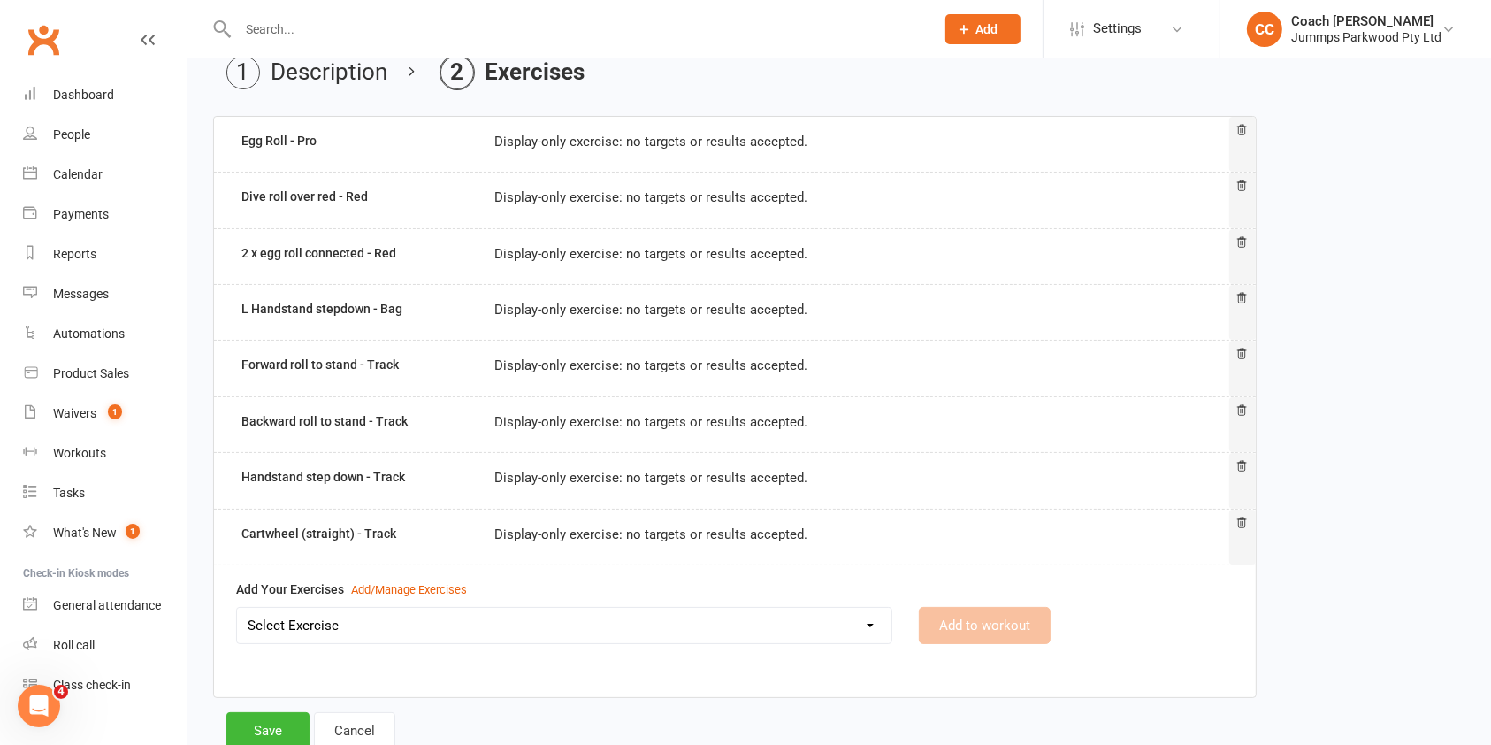
scroll to position [139, 0]
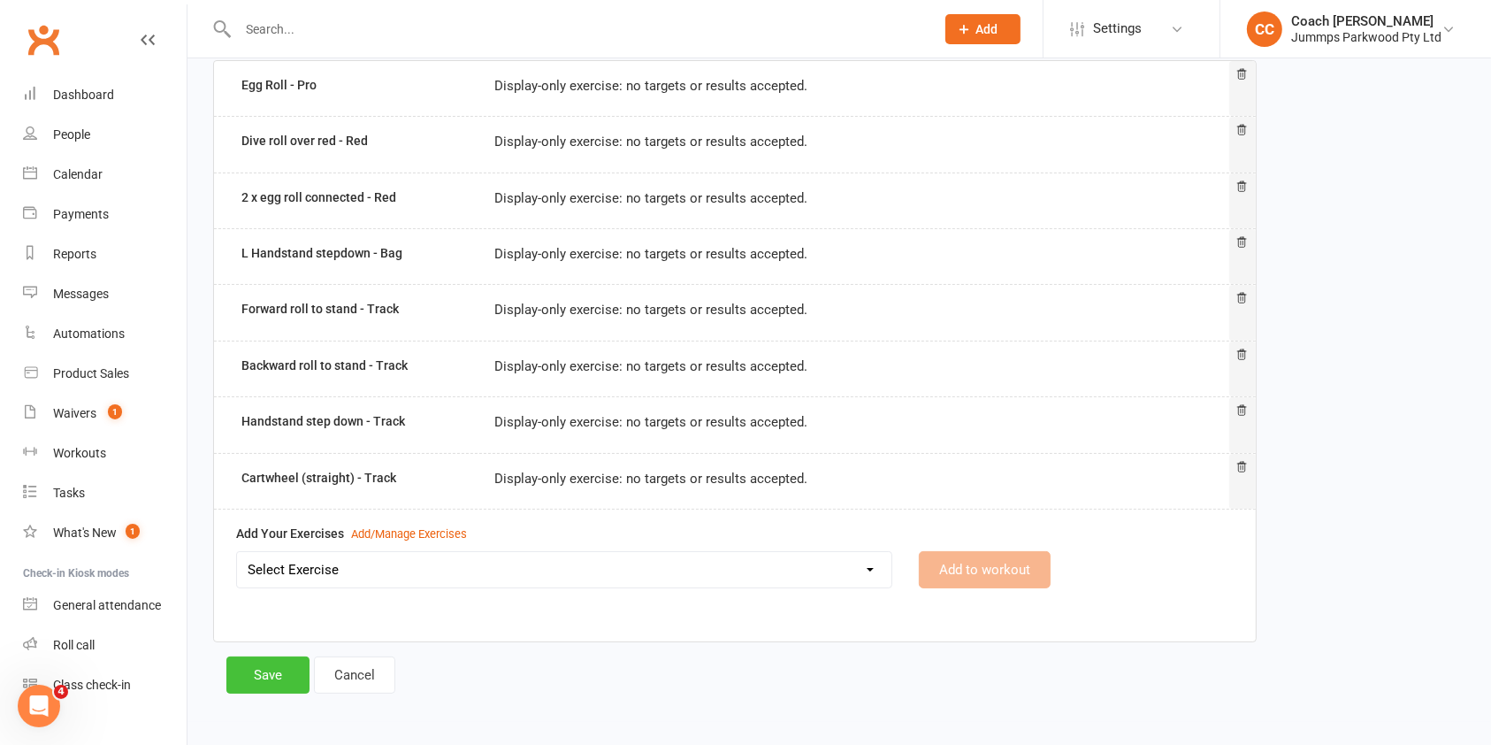
click at [279, 665] on button "Save" at bounding box center [267, 674] width 83 height 37
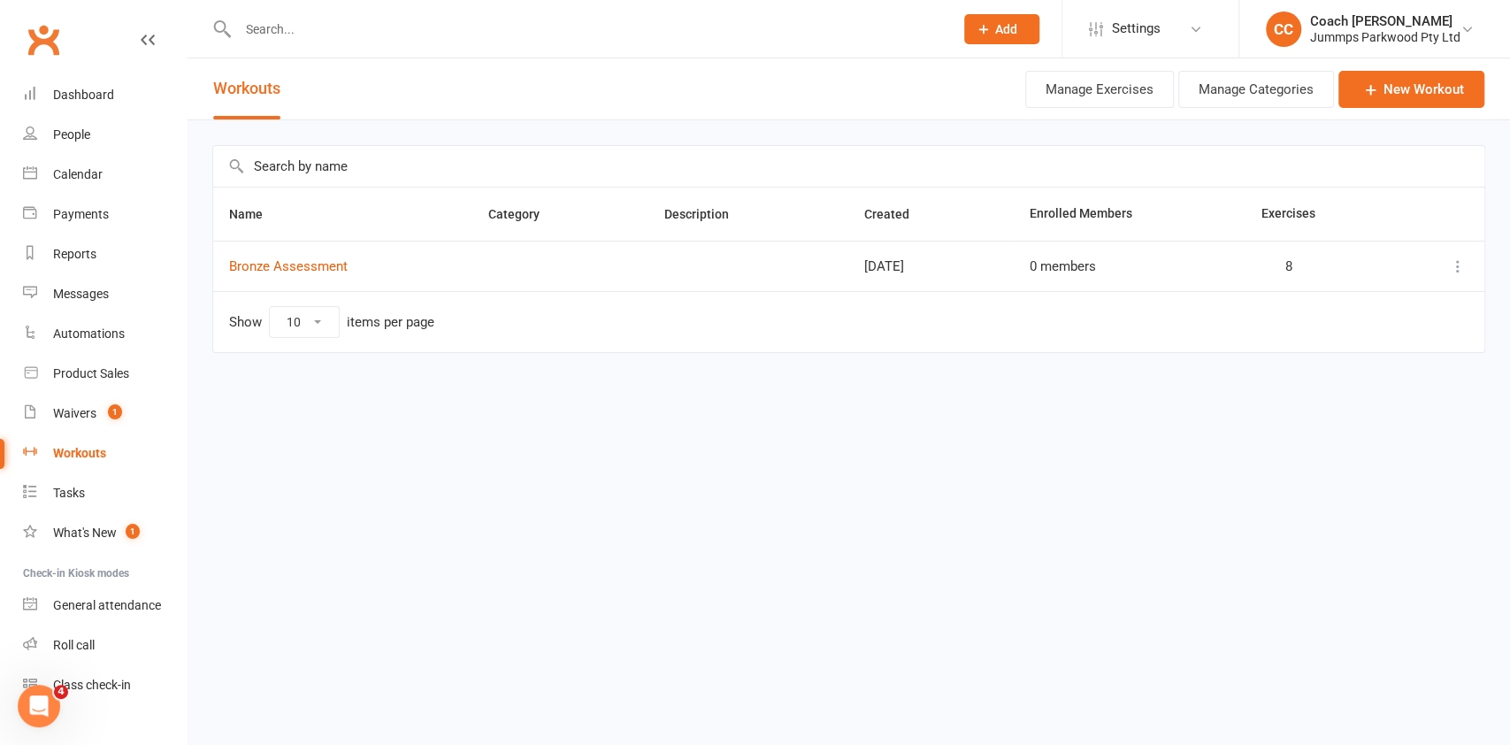
click at [1460, 269] on icon at bounding box center [1458, 266] width 18 height 18
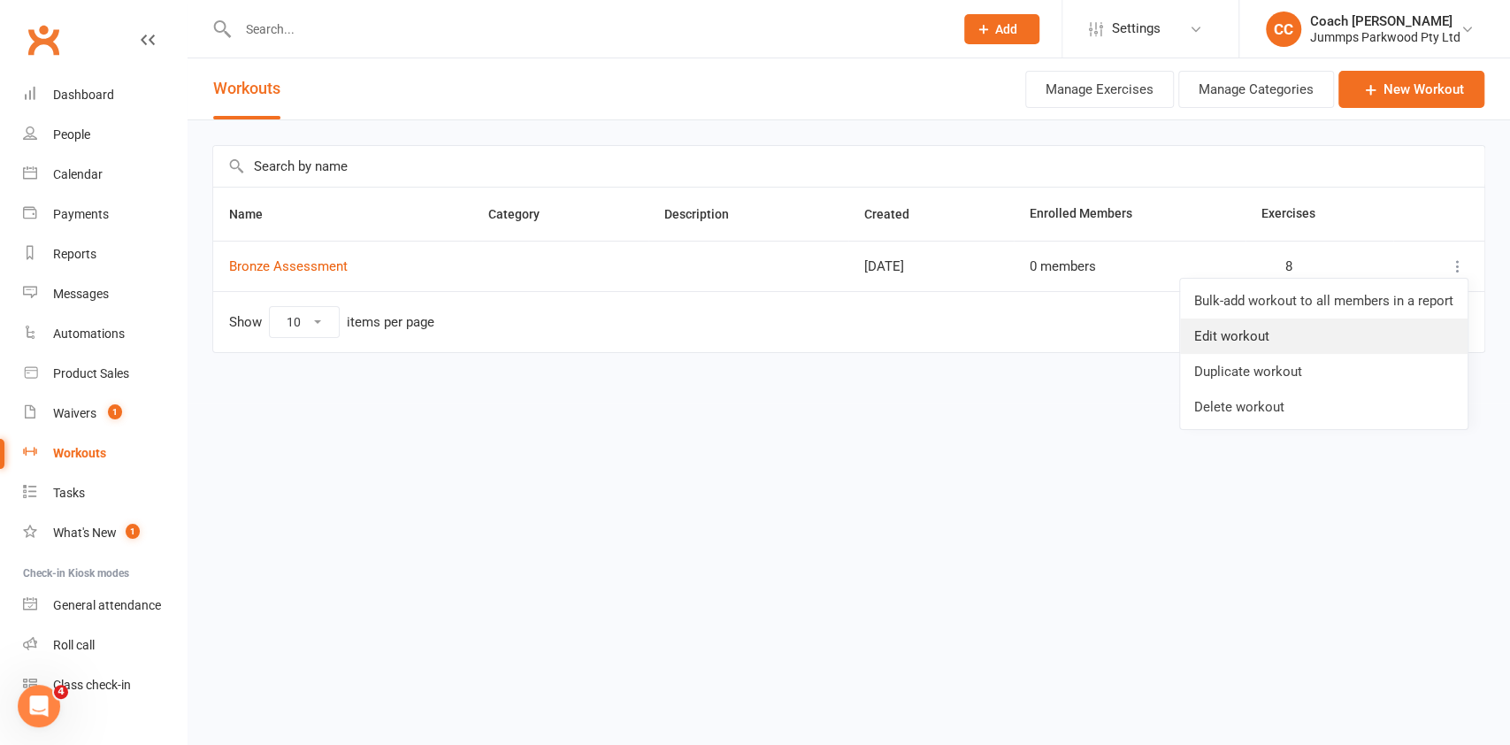
click at [1245, 333] on link "Edit workout" at bounding box center [1323, 335] width 287 height 35
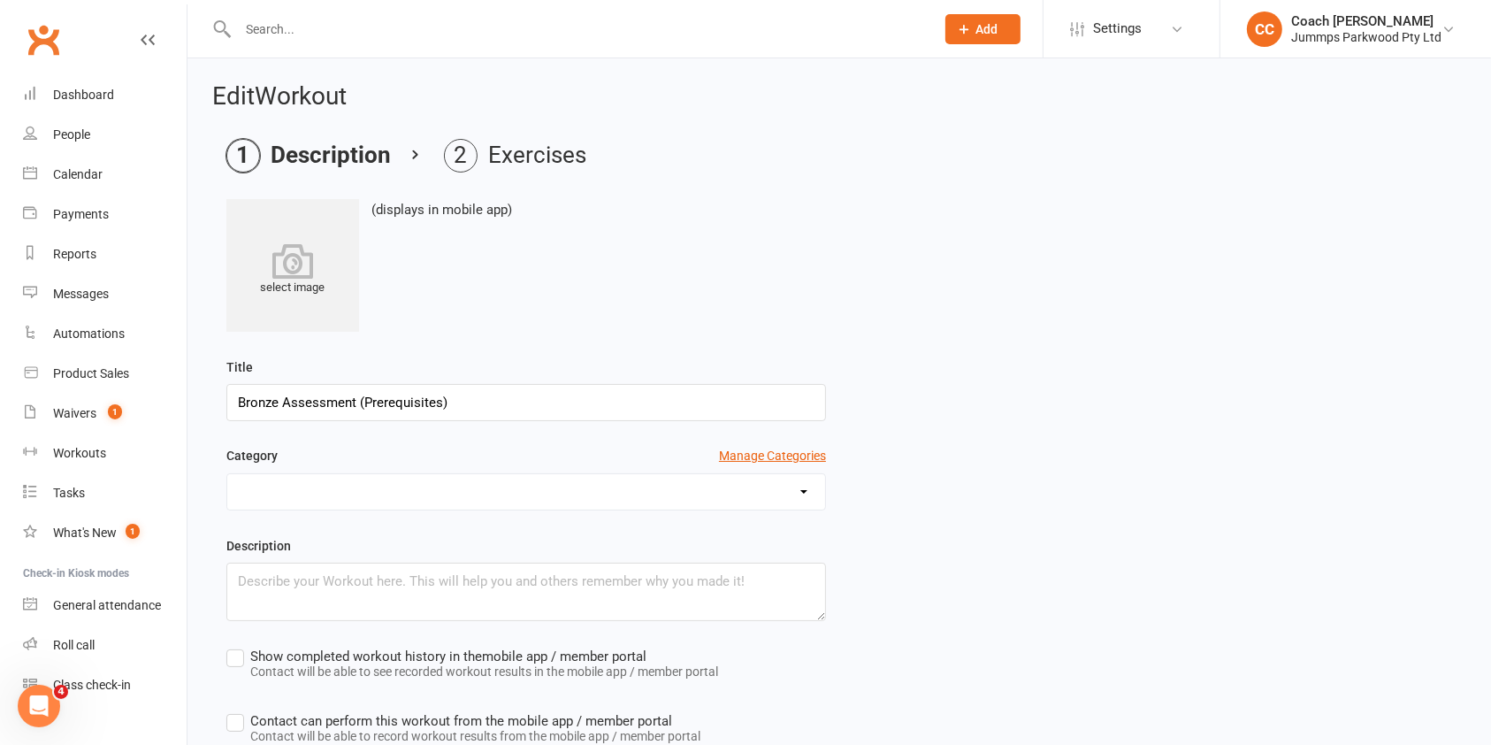
scroll to position [186, 0]
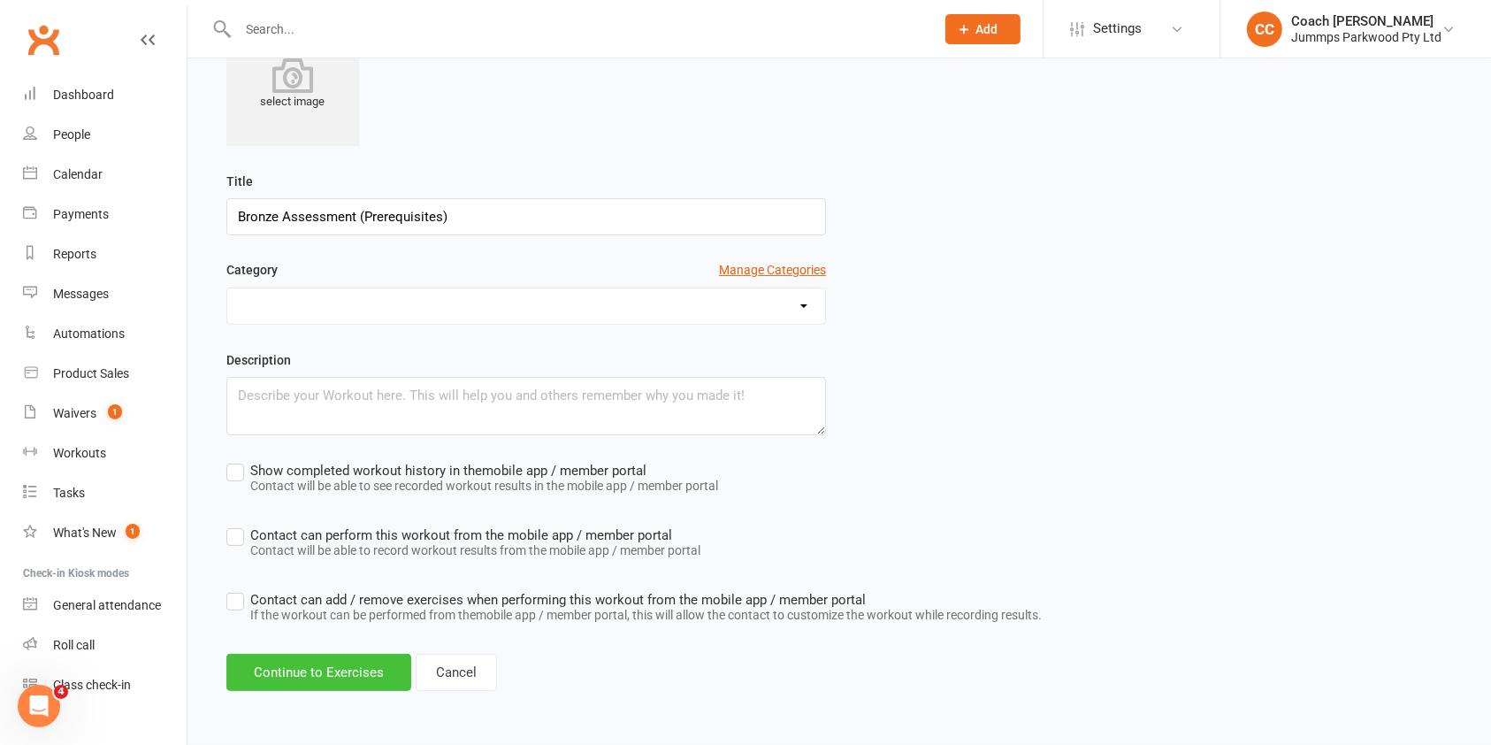
type input "Bronze Assessment (Prerequisites)"
click at [348, 677] on button "Continue to Exercises" at bounding box center [318, 672] width 185 height 37
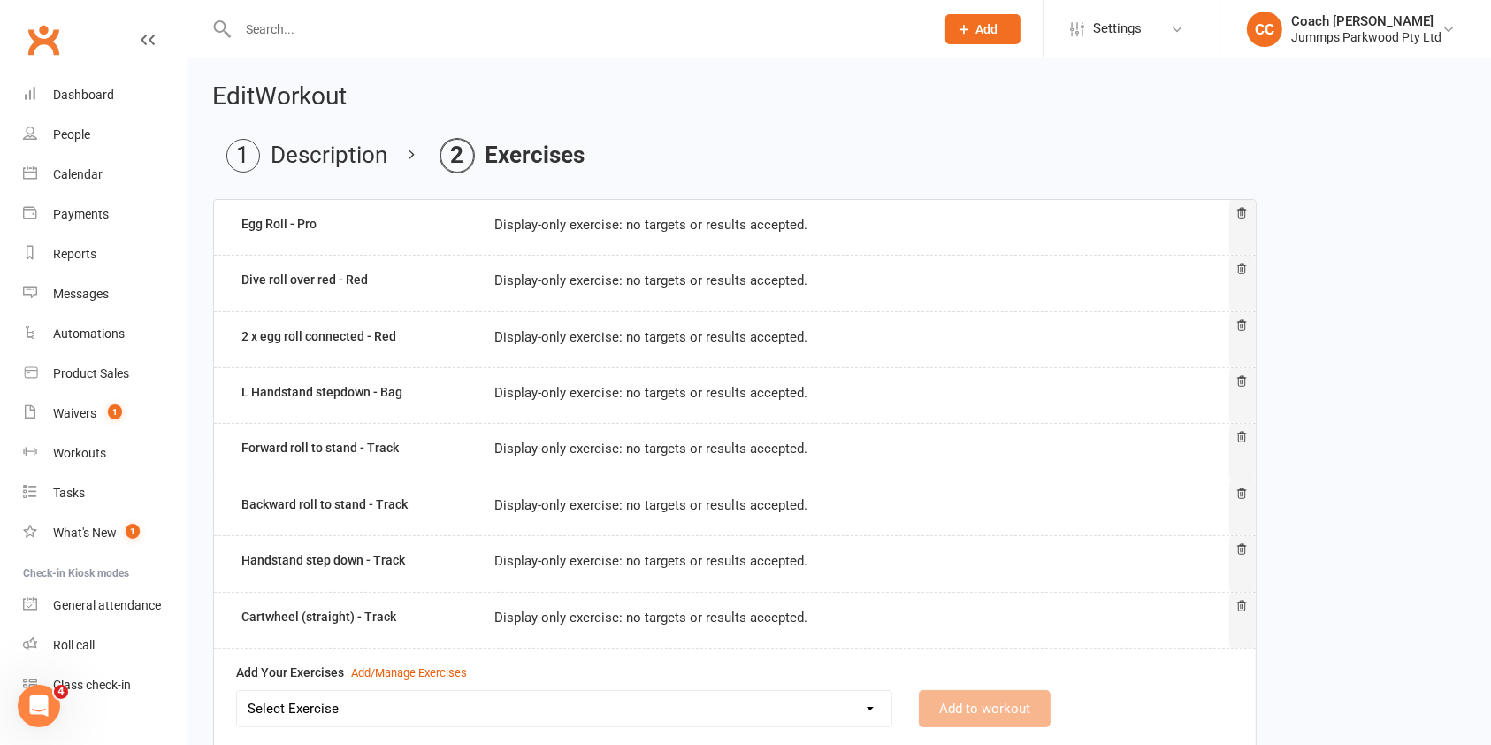
scroll to position [139, 0]
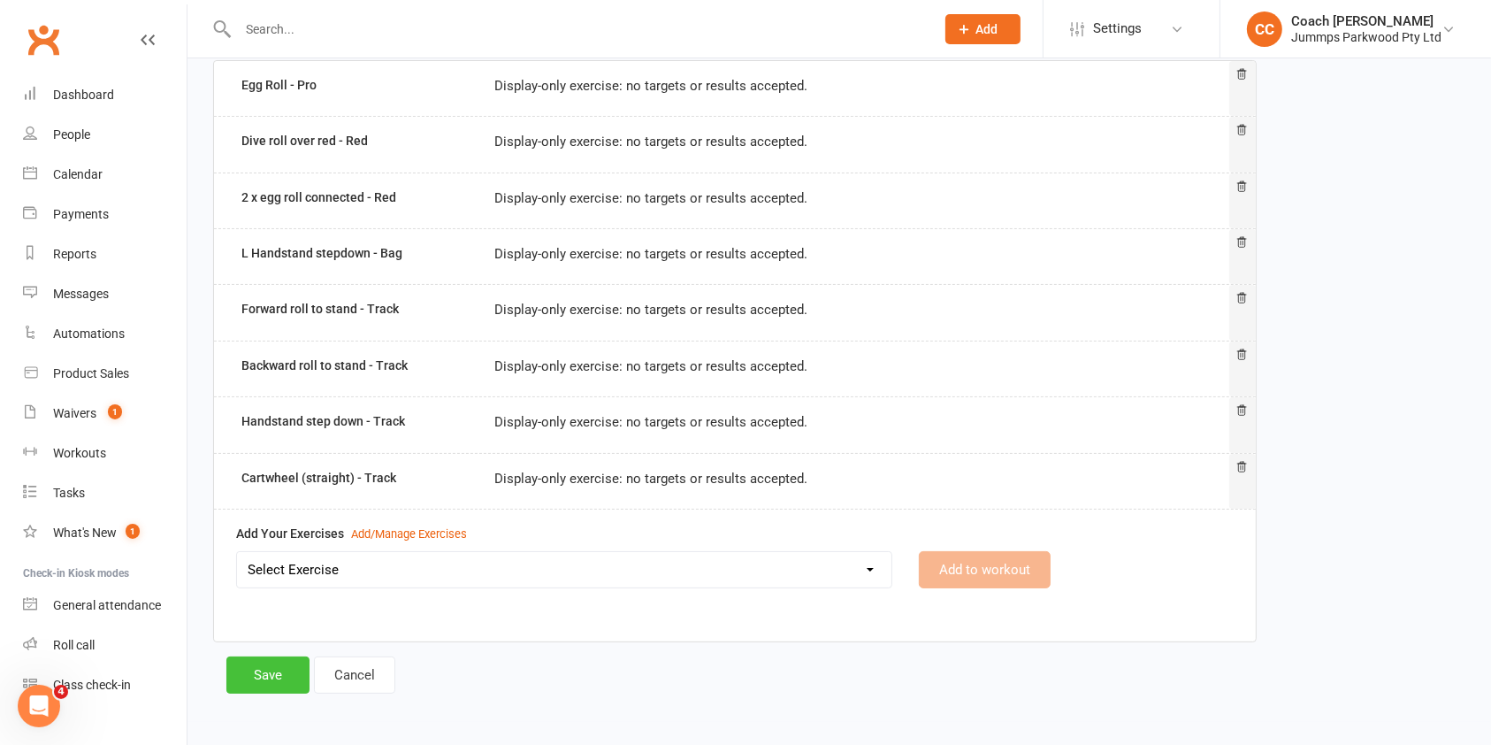
click at [254, 670] on button "Save" at bounding box center [267, 674] width 83 height 37
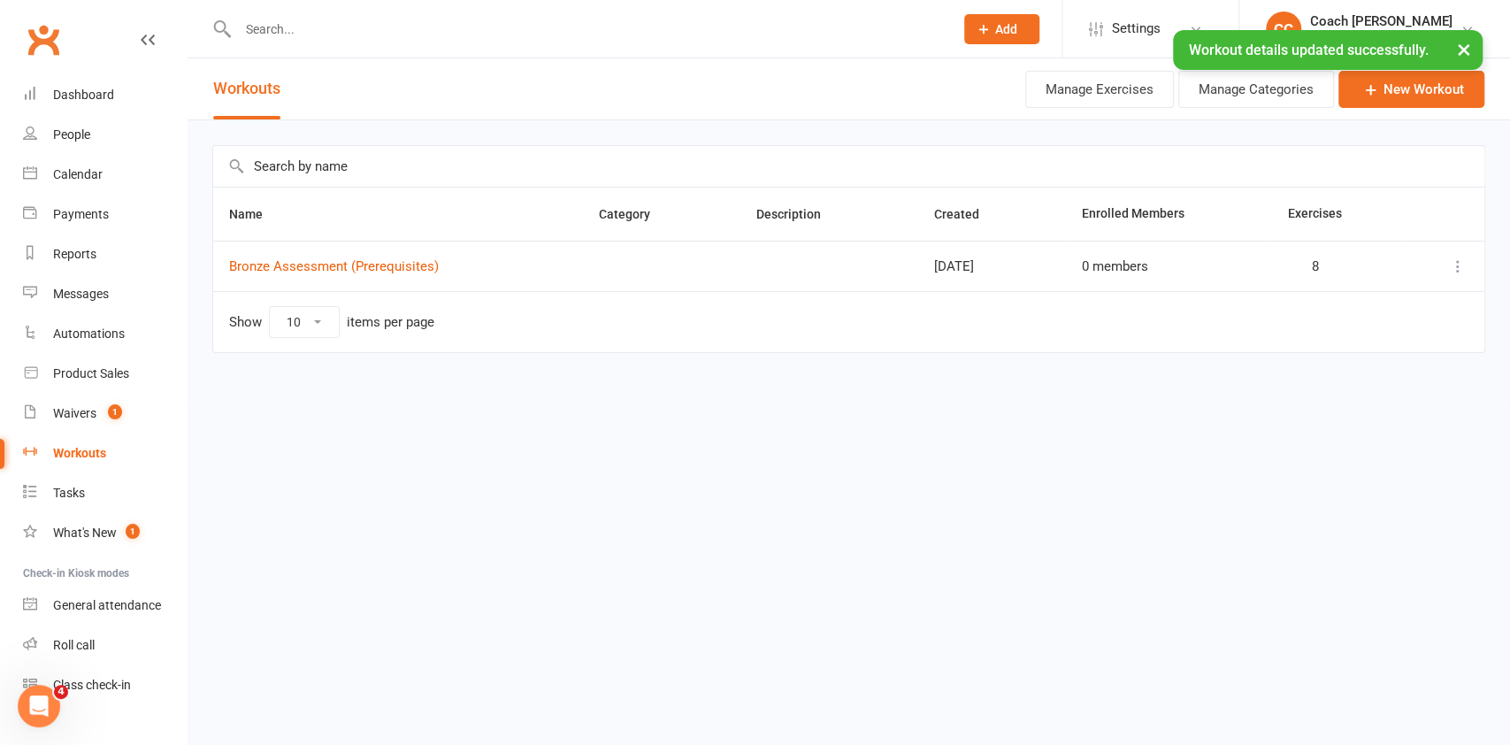
click at [1465, 264] on icon at bounding box center [1458, 266] width 18 height 18
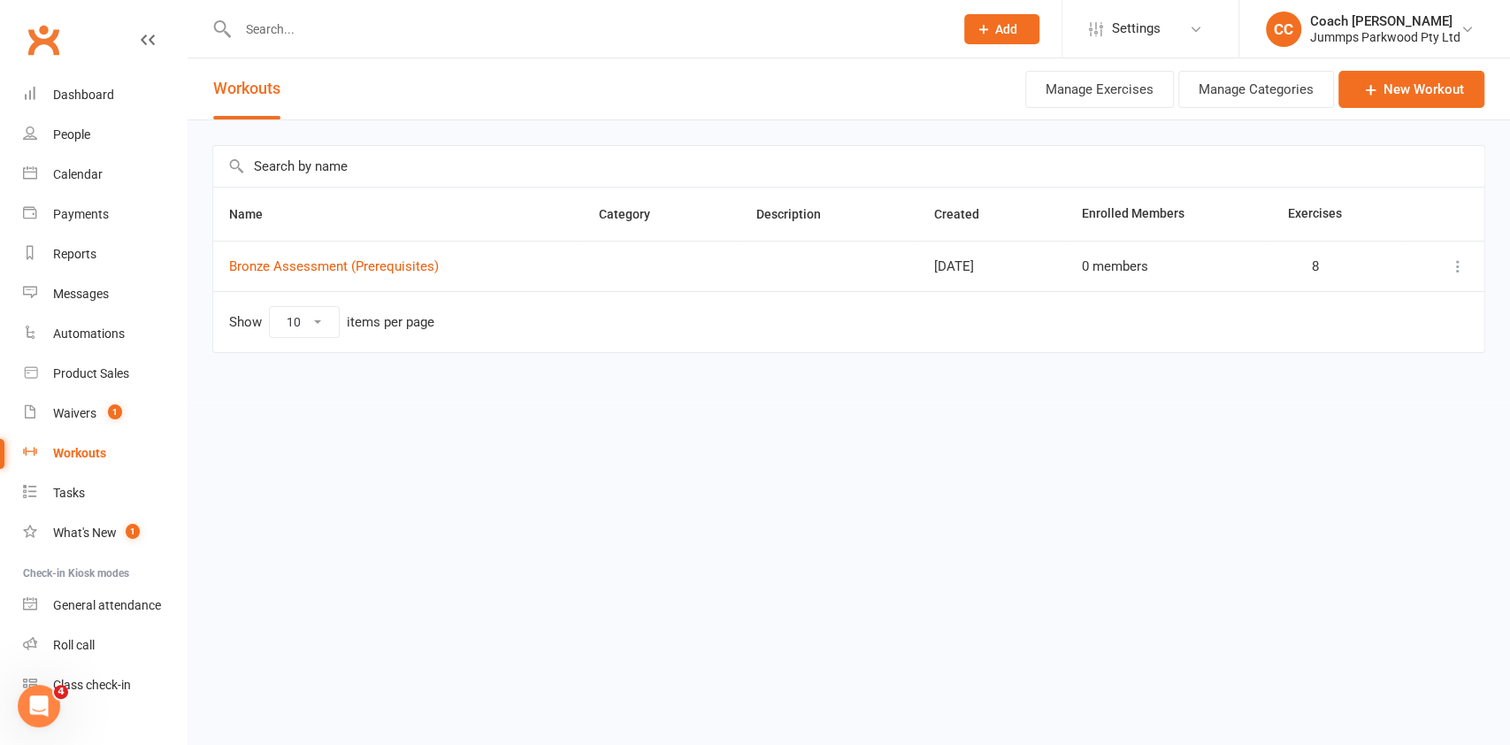
click at [808, 427] on html "Prospect Member Non-attending contact Class / event Appointment Task Membership…" at bounding box center [755, 213] width 1510 height 427
click at [1417, 88] on link "New Workout" at bounding box center [1411, 89] width 146 height 37
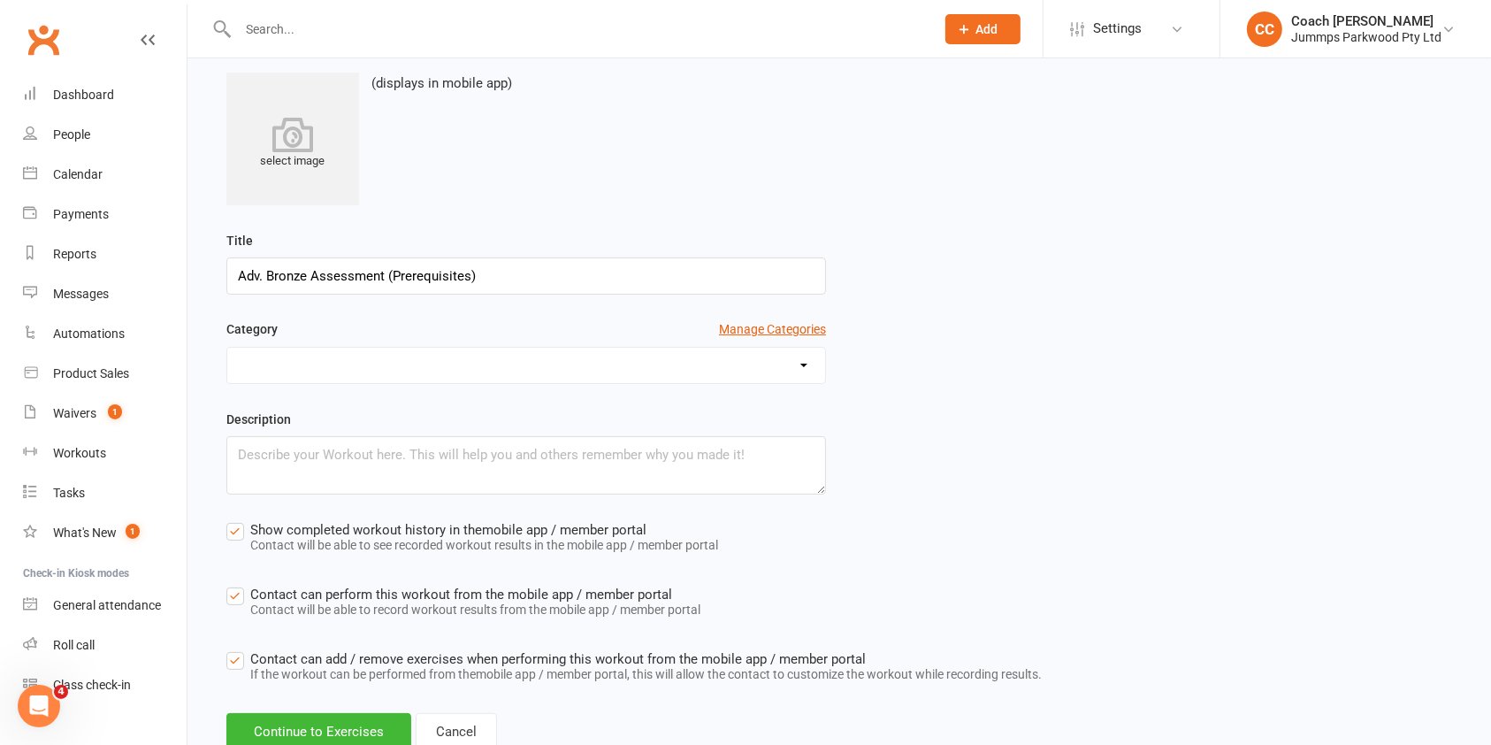
scroll to position [127, 0]
type input "Adv. Bronze Assessment (Prerequisites)"
click at [235, 524] on label "Show completed workout history in the mobile app / member portal Contact will b…" at bounding box center [472, 538] width 492 height 40
click at [235, 518] on input "Show completed workout history in the mobile app / member portal Contact will b…" at bounding box center [472, 518] width 492 height 0
click at [241, 585] on label "Contact can perform this workout from the mobile app / member portal Contact wi…" at bounding box center [463, 603] width 474 height 40
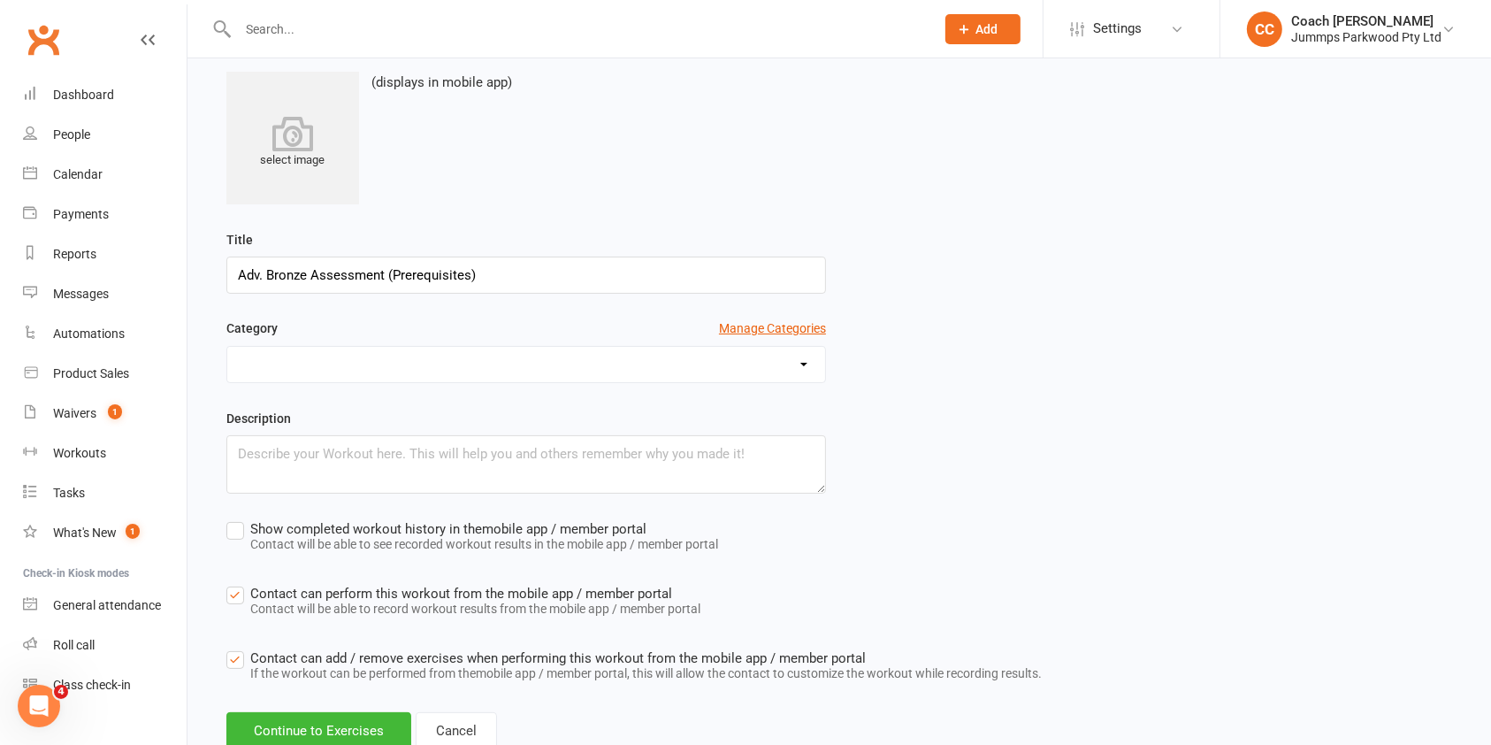
click at [241, 583] on input "Contact can perform this workout from the mobile app / member portal Contact wi…" at bounding box center [463, 583] width 474 height 0
click at [243, 658] on label "Contact can add / remove exercises when performing this workout from the mobile…" at bounding box center [633, 667] width 815 height 40
click at [243, 647] on input "Contact can add / remove exercises when performing this workout from the mobile…" at bounding box center [633, 647] width 815 height 0
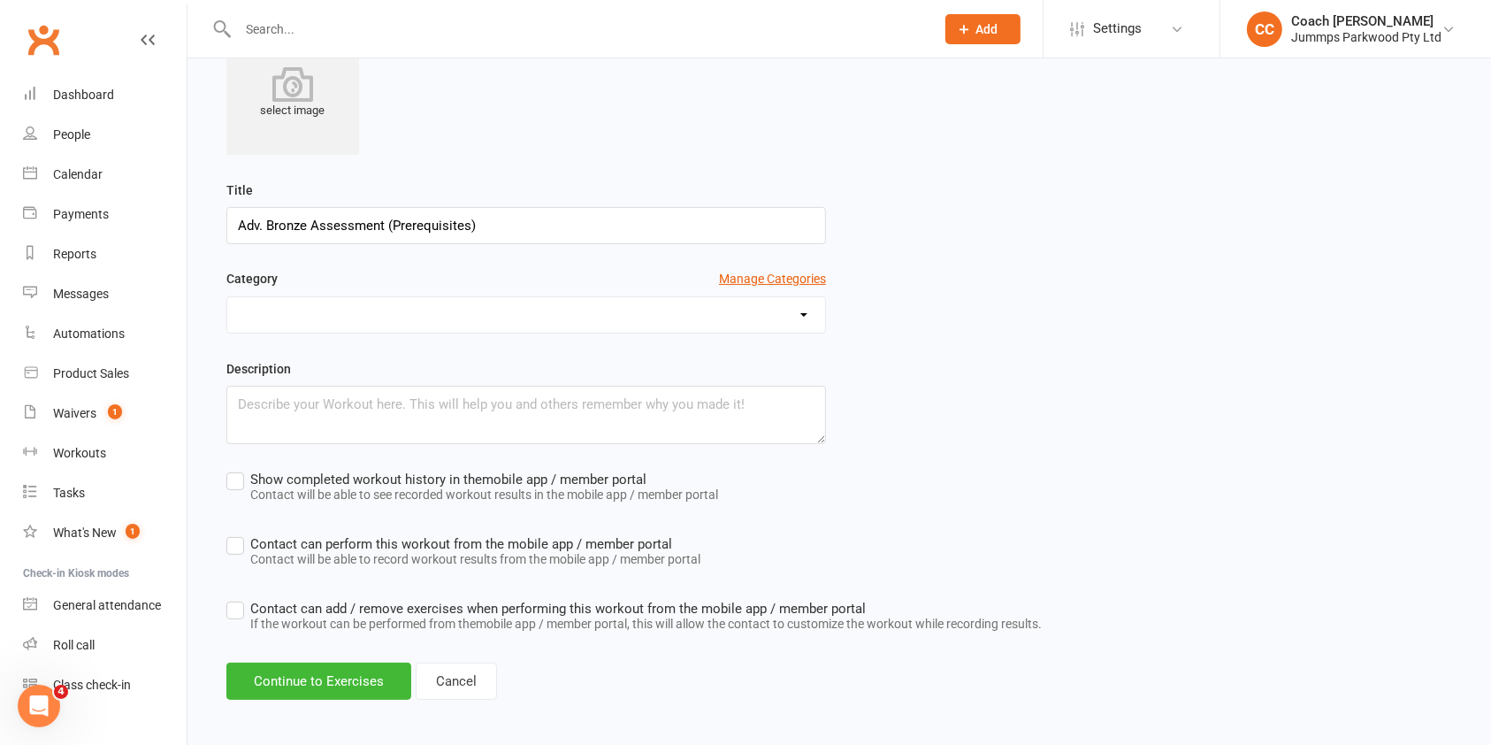
scroll to position [186, 0]
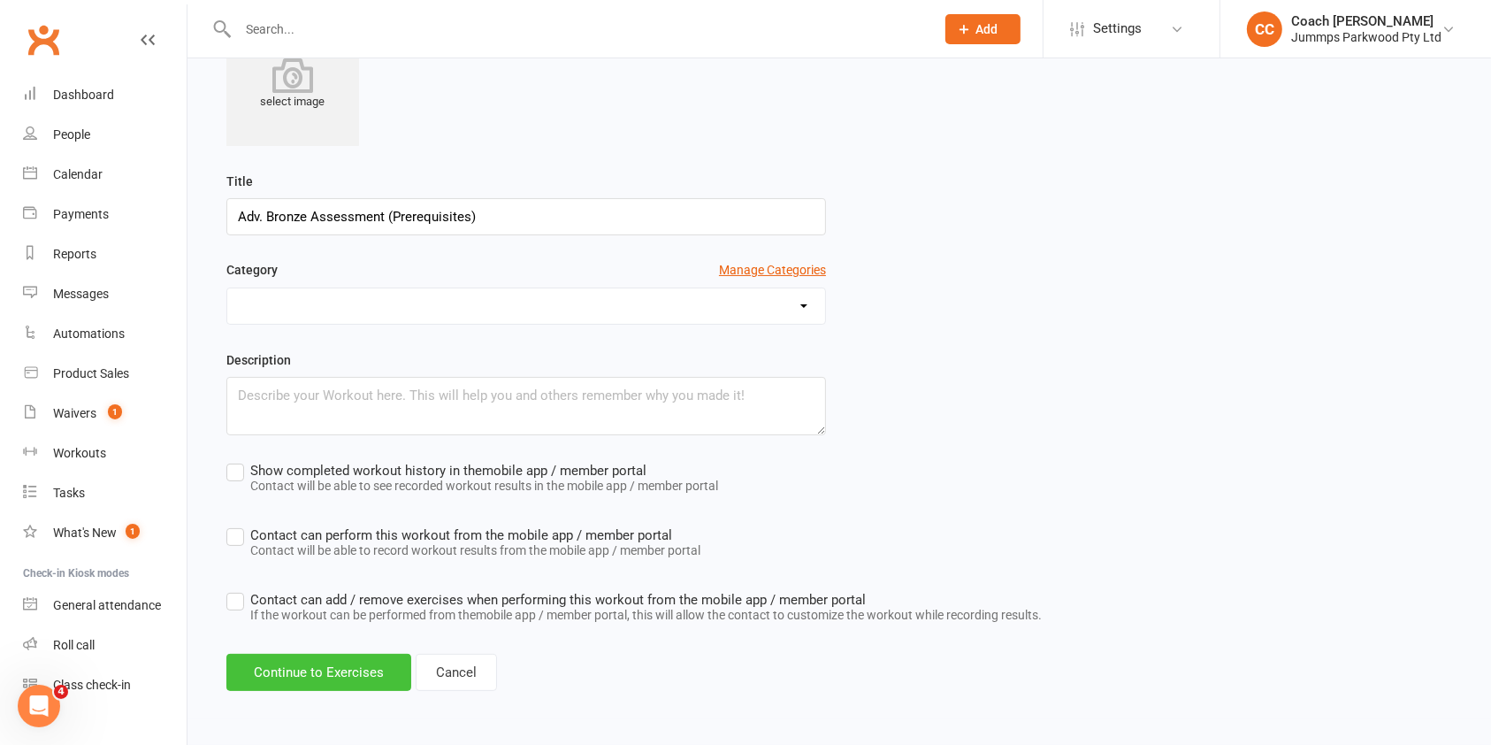
click at [295, 673] on button "Continue to Exercises" at bounding box center [318, 672] width 185 height 37
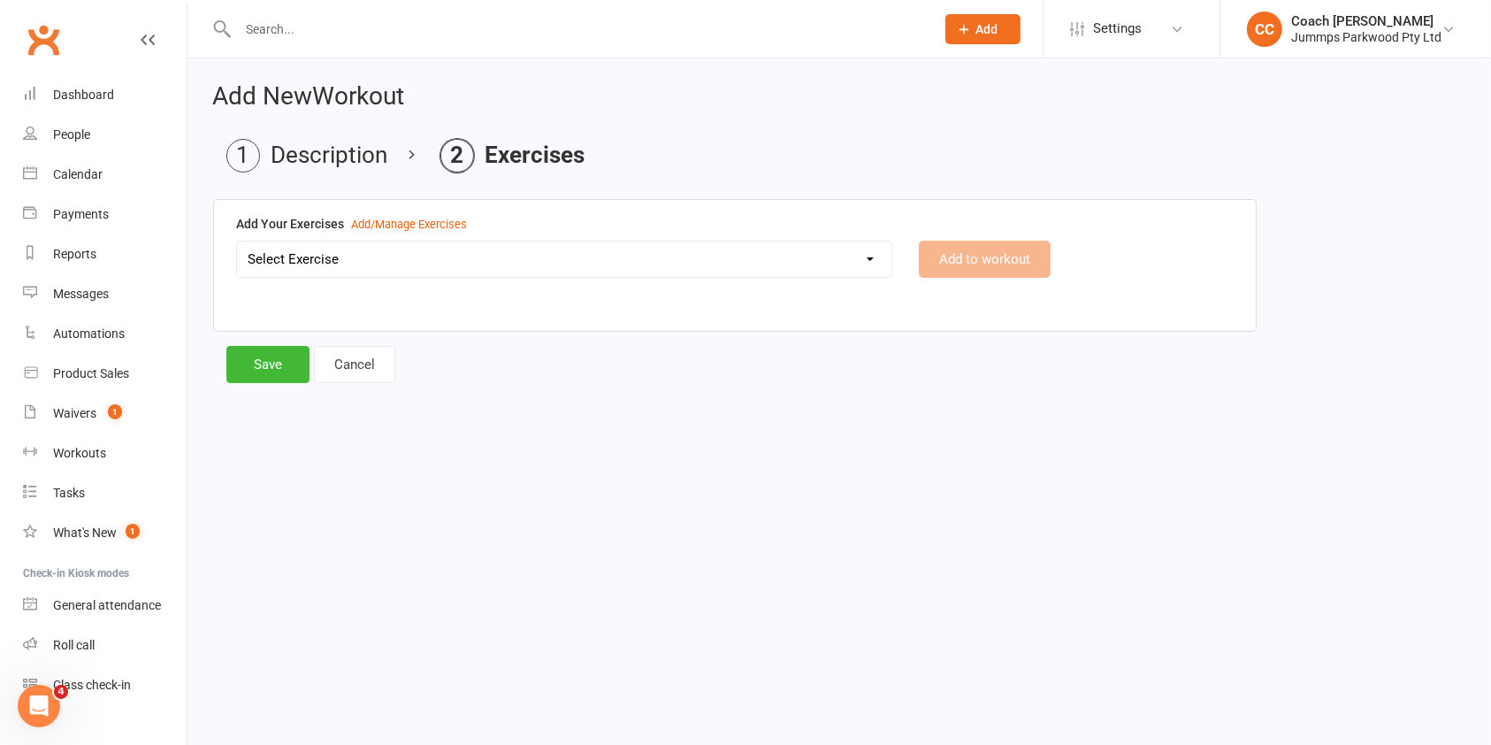
scroll to position [0, 0]
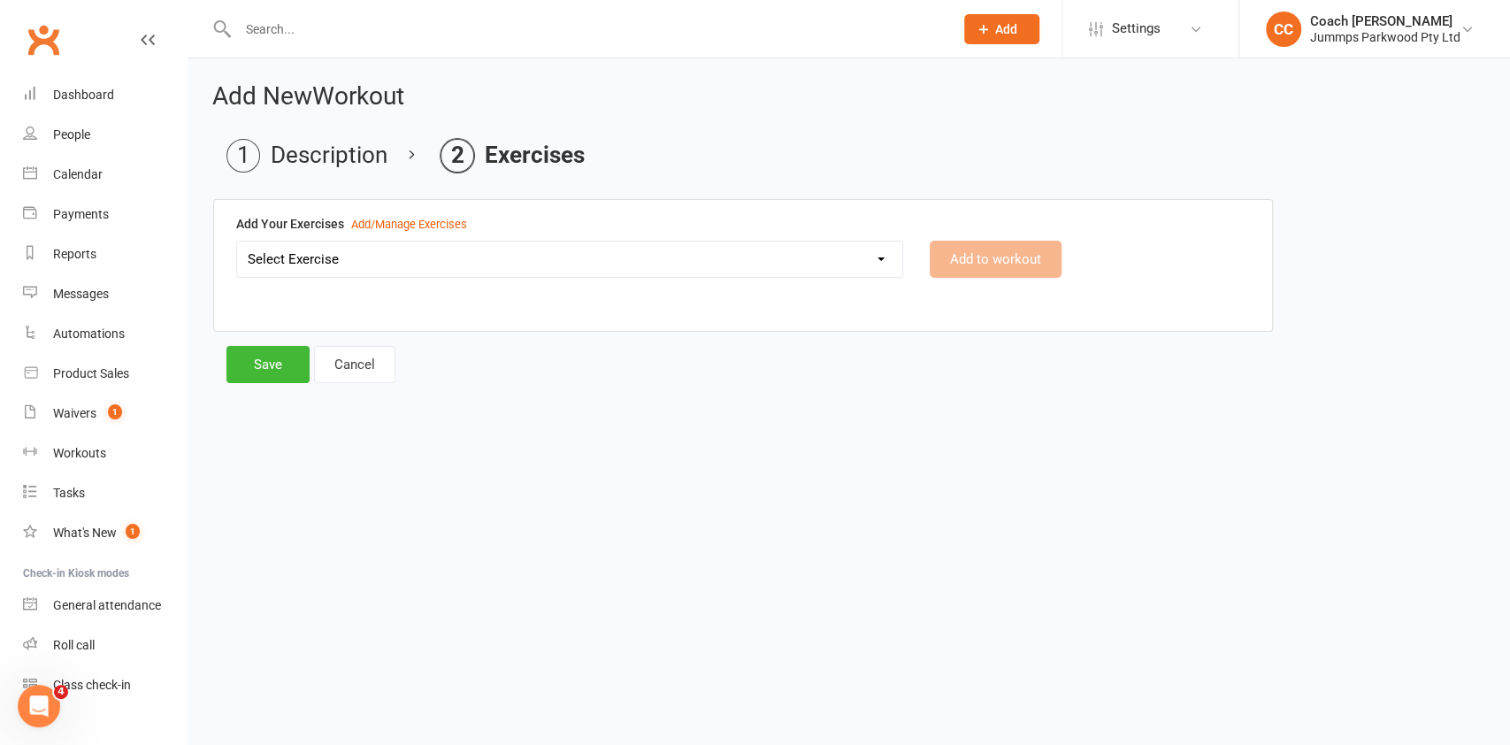
click at [309, 262] on select "Select Exercise 2 x egg roll connected - Red 3x Cartwheels (connected) - Track …" at bounding box center [569, 258] width 665 height 35
select select "12484"
click at [237, 241] on select "Select Exercise 2 x egg roll connected - Red 3x Cartwheels (connected) - Track …" at bounding box center [569, 258] width 665 height 35
click at [1034, 259] on button "Add to workout" at bounding box center [995, 259] width 132 height 37
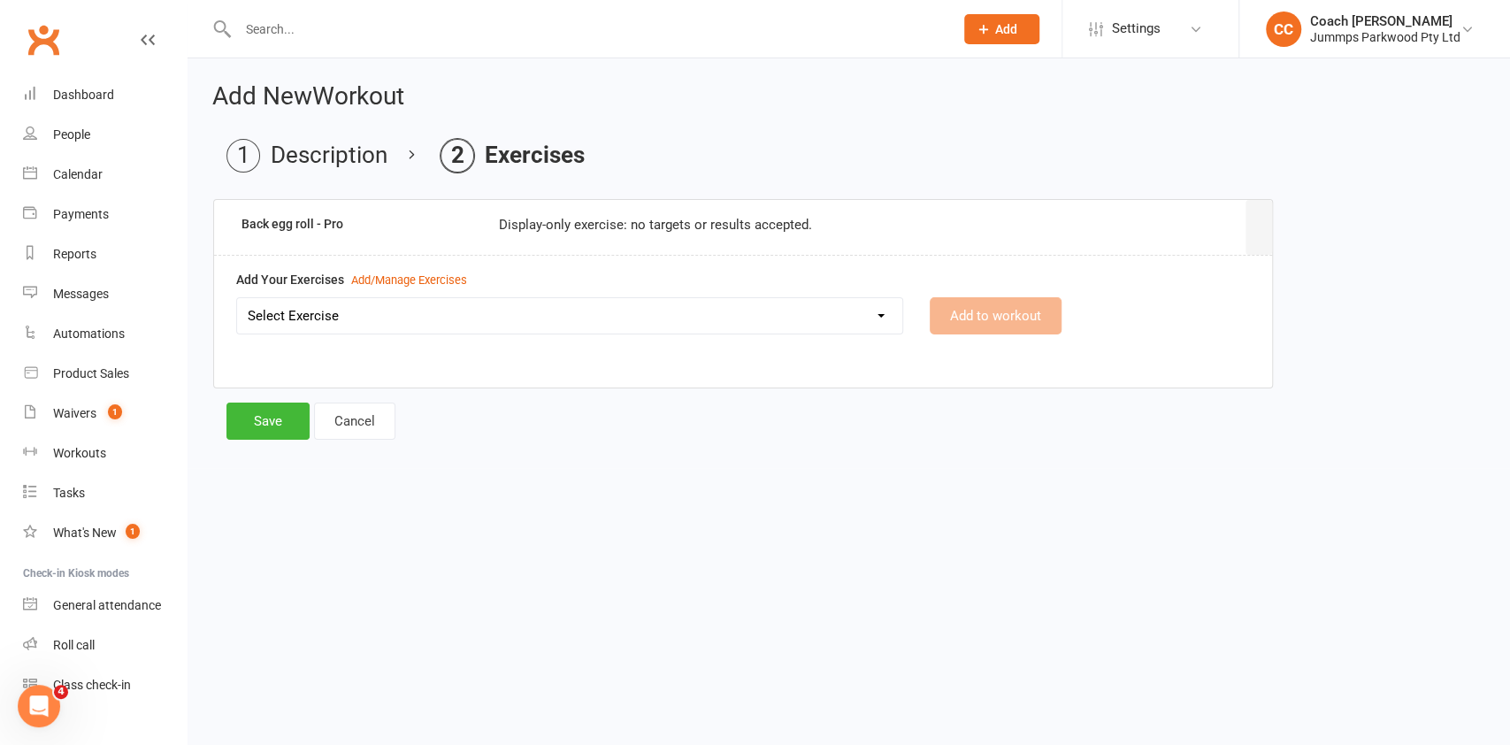
click at [807, 317] on select "Select Exercise 2 x egg roll connected - Red 3x Cartwheels (connected) - Track …" at bounding box center [569, 315] width 665 height 35
select select "12485"
click at [237, 298] on select "Select Exercise 2 x egg roll connected - Red 3x Cartwheels (connected) - Track …" at bounding box center [569, 315] width 665 height 35
click at [1018, 319] on button "Add to workout" at bounding box center [995, 315] width 132 height 37
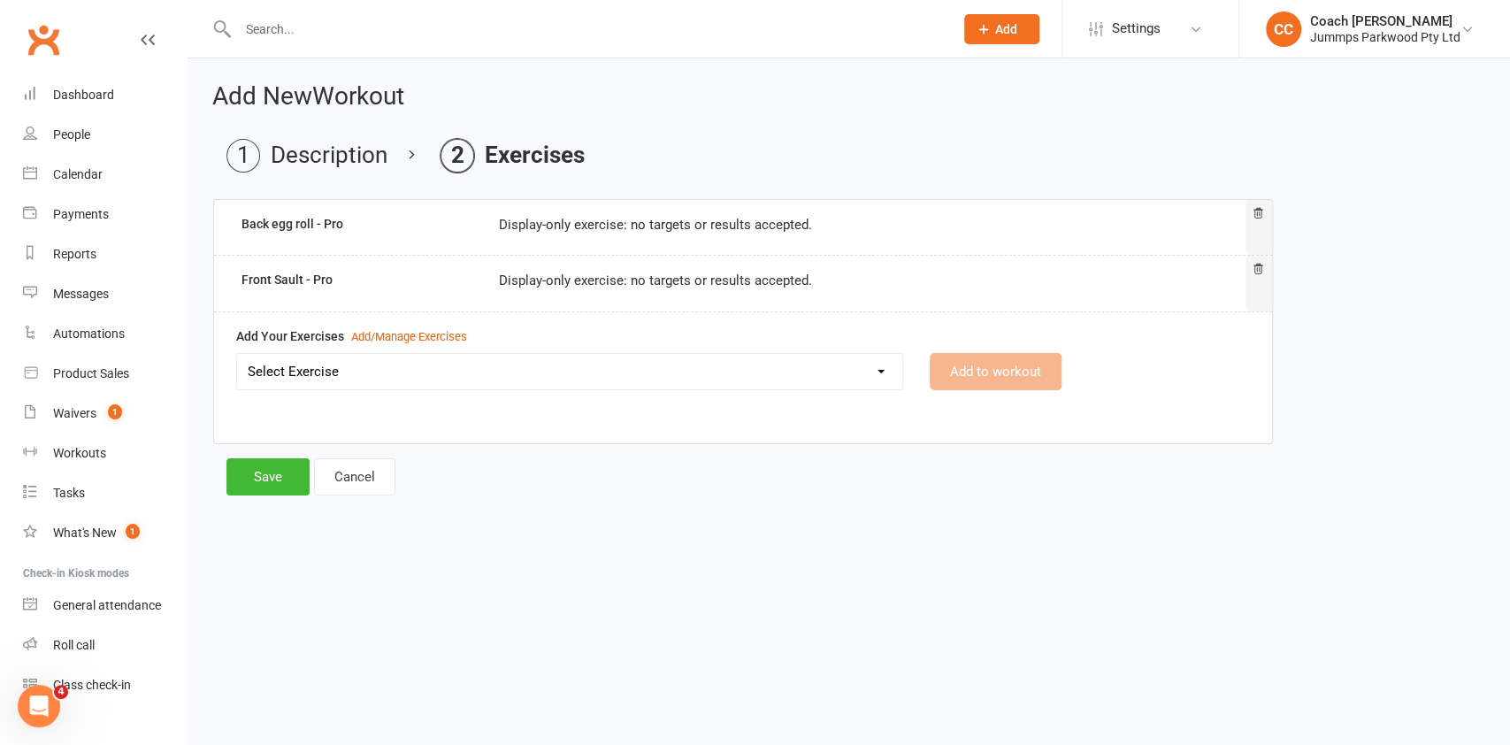
click at [835, 372] on select "Select Exercise 2 x egg roll connected - Red 3x Cartwheels (connected) - Track …" at bounding box center [569, 371] width 665 height 35
select select "12486"
click at [237, 354] on select "Select Exercise 2 x egg roll connected - Red 3x Cartwheels (connected) - Track …" at bounding box center [569, 371] width 665 height 35
click at [1029, 377] on button "Add to workout" at bounding box center [995, 371] width 132 height 37
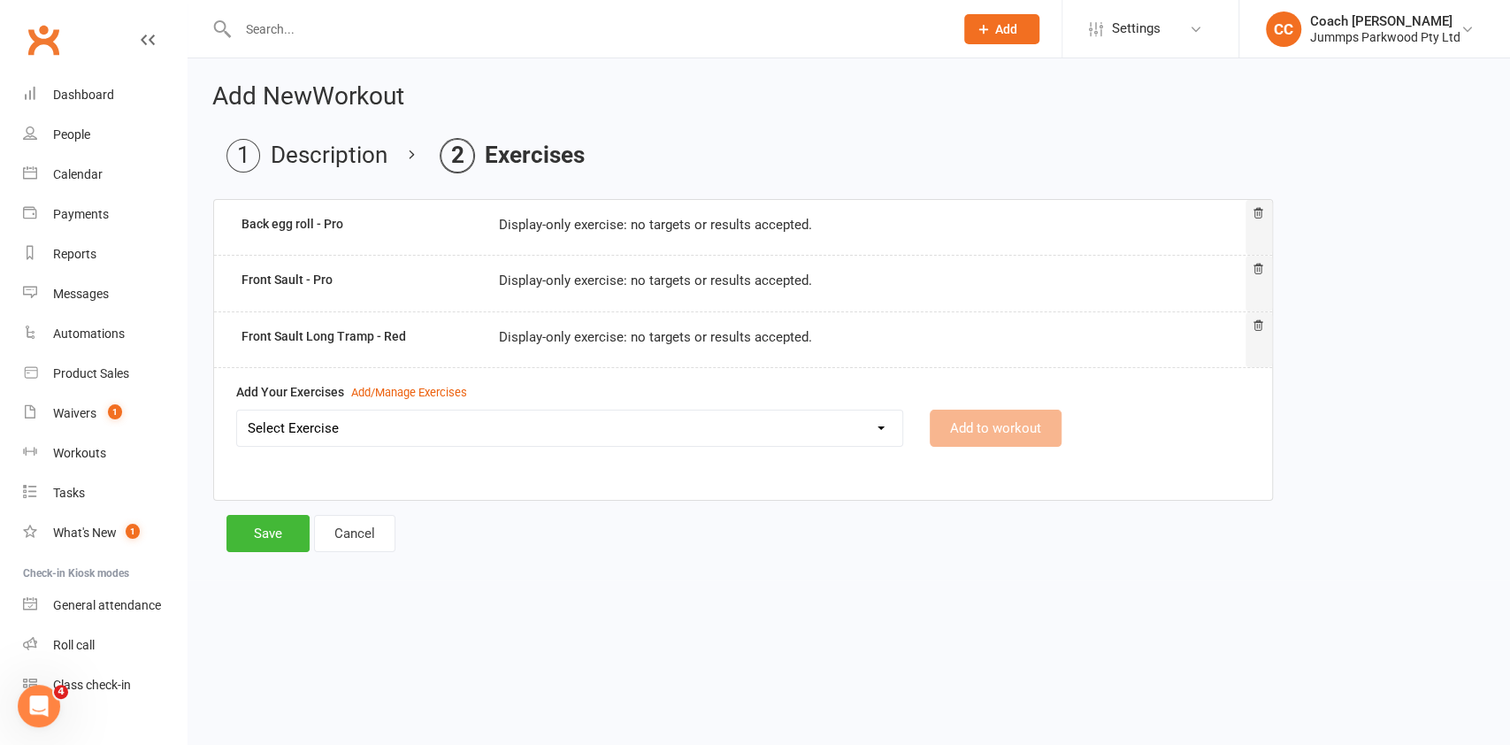
click at [838, 433] on select "Select Exercise 2 x egg roll connected - Red 3x Cartwheels (connected) - Track …" at bounding box center [569, 427] width 665 height 35
select select "12487"
click at [237, 410] on select "Select Exercise 2 x egg roll connected - Red 3x Cartwheels (connected) - Track …" at bounding box center [569, 427] width 665 height 35
click at [1006, 444] on button "Add to workout" at bounding box center [995, 427] width 132 height 37
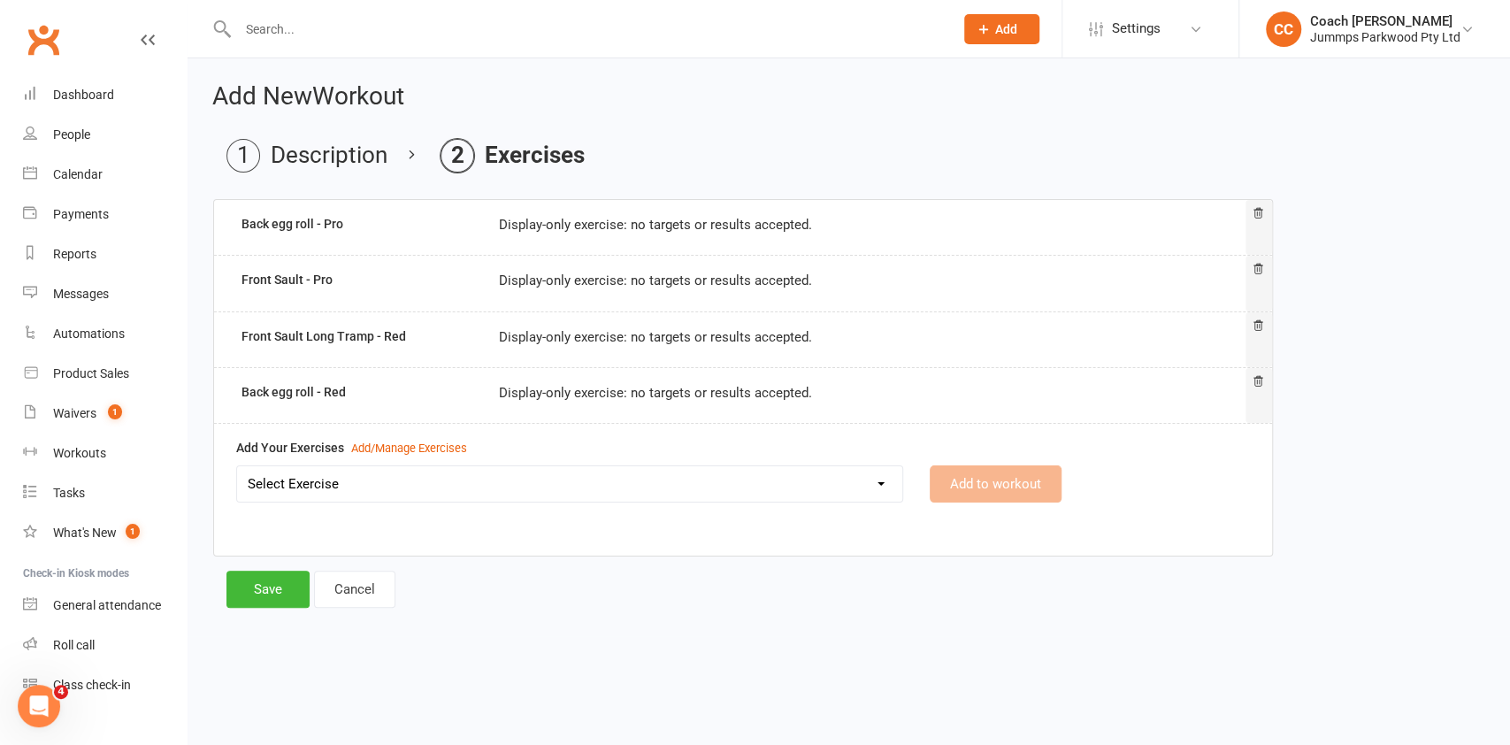
click at [834, 485] on select "Select Exercise 2 x egg roll connected - Red 3x Cartwheels (connected) - Track …" at bounding box center [569, 483] width 665 height 35
select select "12488"
click at [237, 466] on select "Select Exercise 2 x egg roll connected - Red 3x Cartwheels (connected) - Track …" at bounding box center [569, 483] width 665 height 35
click at [996, 481] on button "Add to workout" at bounding box center [995, 483] width 132 height 37
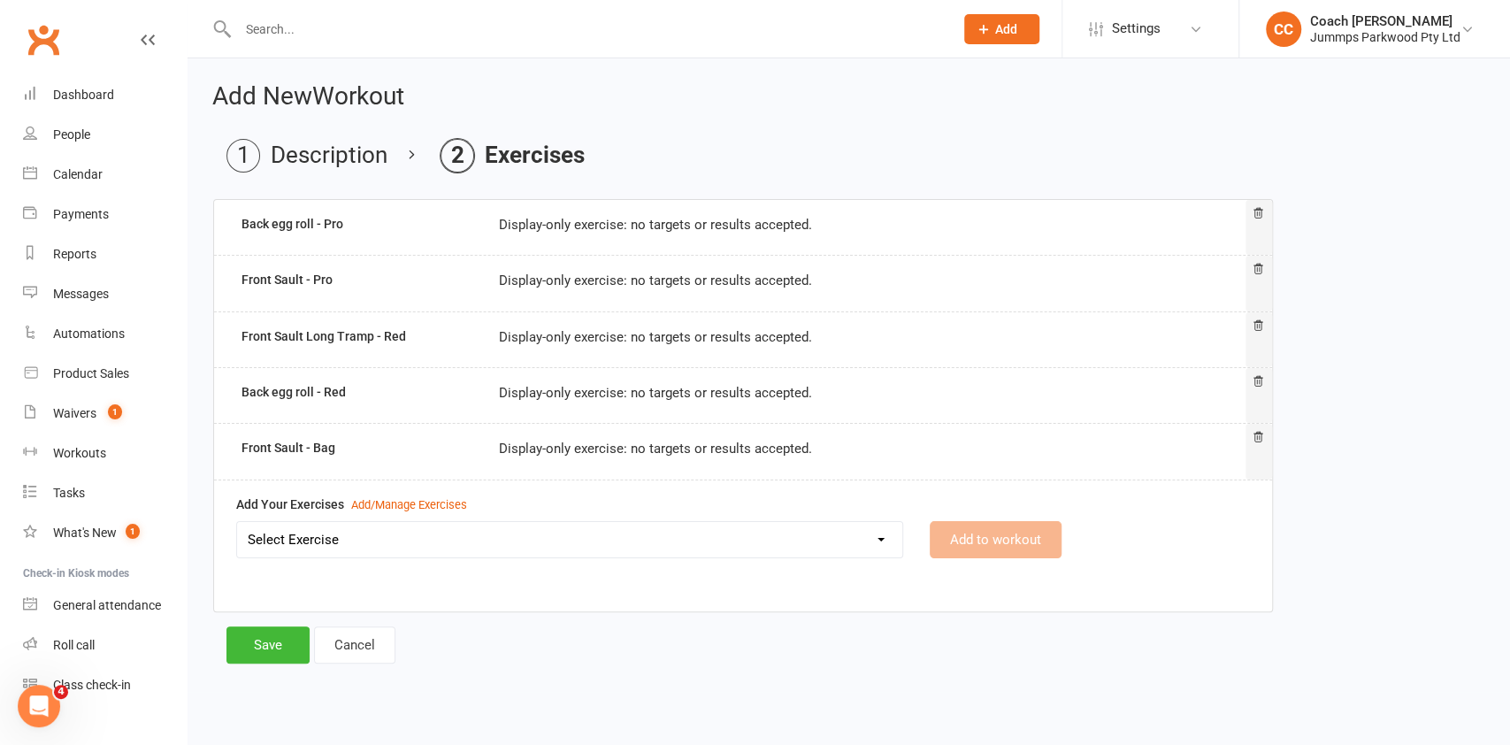
click at [833, 539] on select "Select Exercise 2 x egg roll connected - Red 3x Cartwheels (connected) - Track …" at bounding box center [569, 539] width 665 height 35
select select "12489"
click at [237, 522] on select "Select Exercise 2 x egg roll connected - Red 3x Cartwheels (connected) - Track …" at bounding box center [569, 539] width 665 height 35
click at [998, 545] on button "Add to workout" at bounding box center [995, 539] width 132 height 37
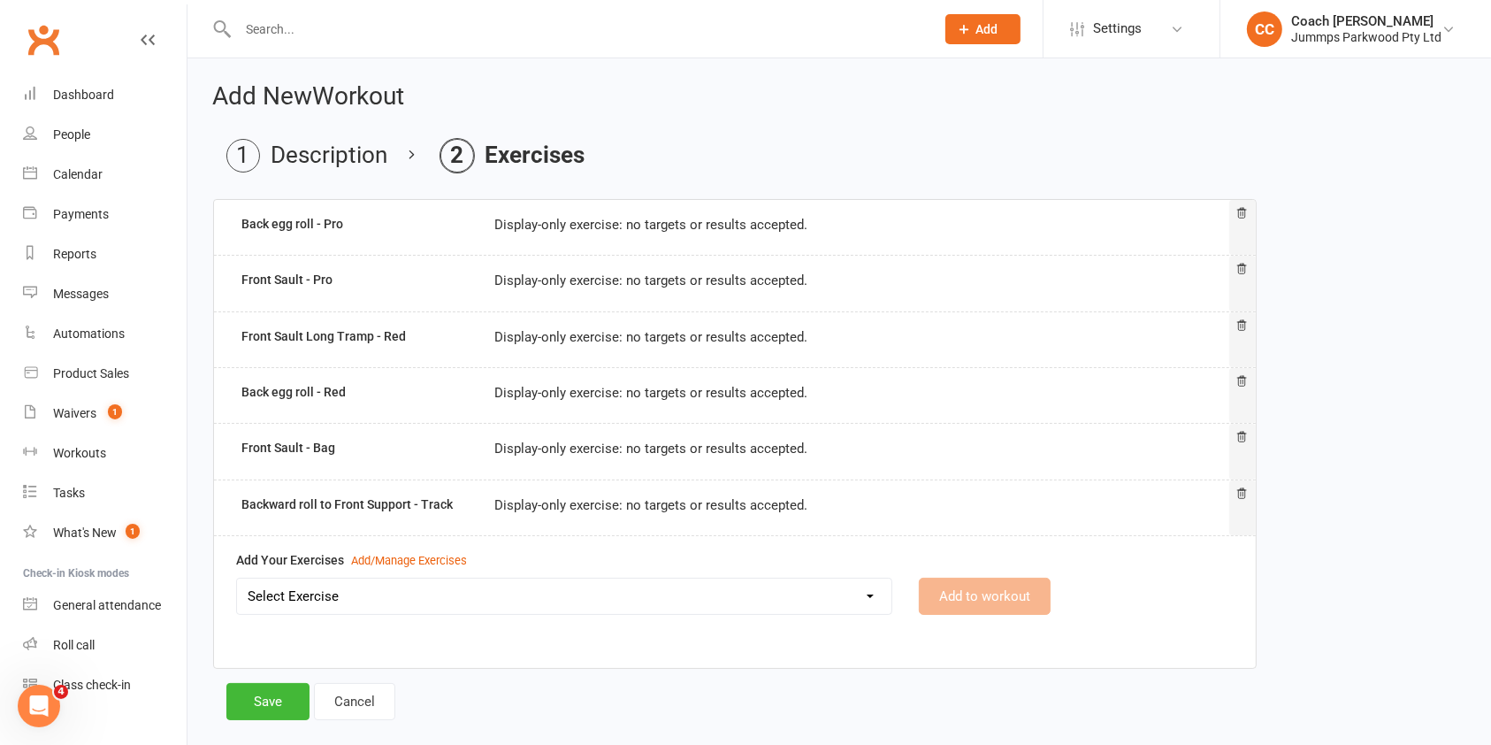
click at [835, 601] on select "Select Exercise 2 x egg roll connected - Red 3x Cartwheels (connected) - Track …" at bounding box center [564, 595] width 654 height 35
select select "12490"
click at [237, 578] on select "Select Exercise 2 x egg roll connected - Red 3x Cartwheels (connected) - Track …" at bounding box center [564, 595] width 654 height 35
click at [998, 593] on button "Add to workout" at bounding box center [985, 595] width 132 height 37
select select
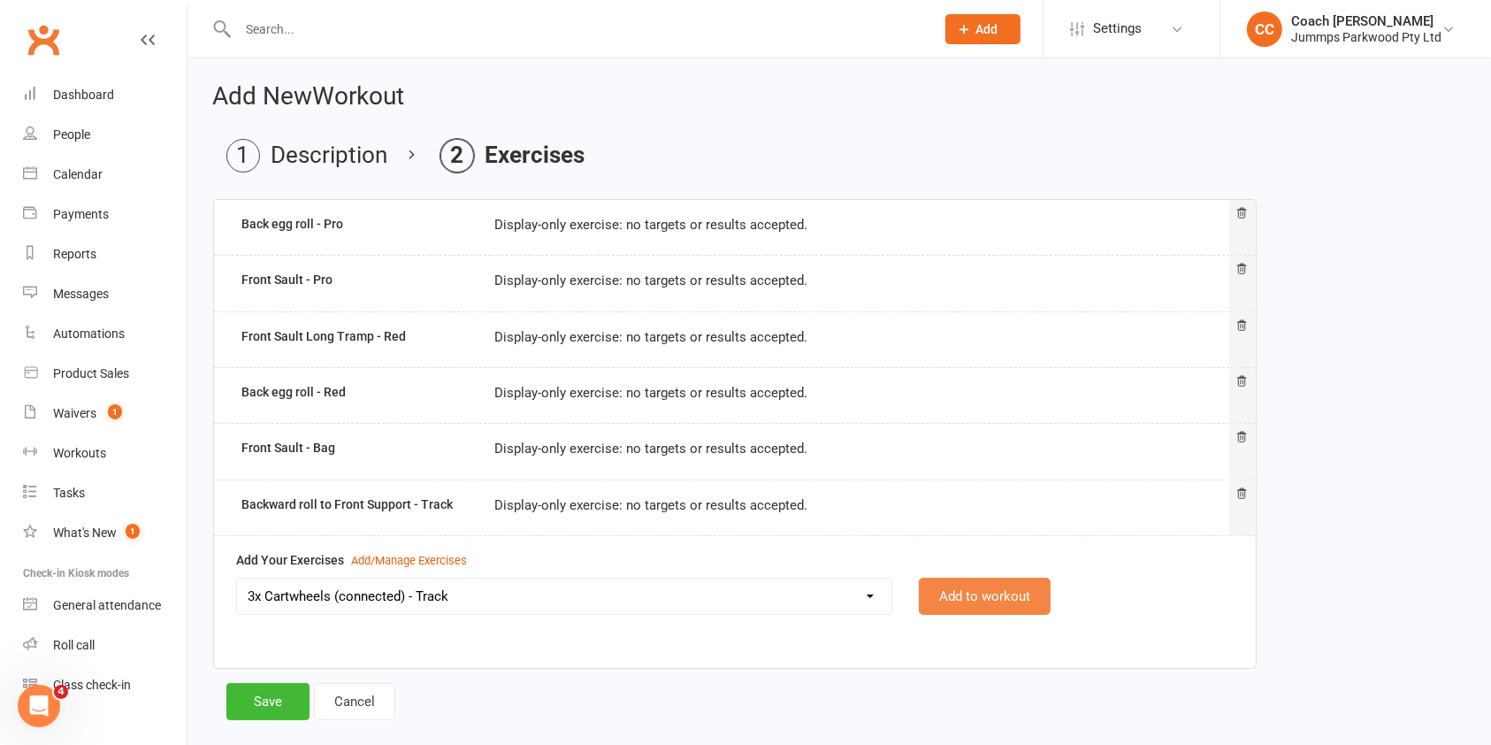
select select "Kilograms"
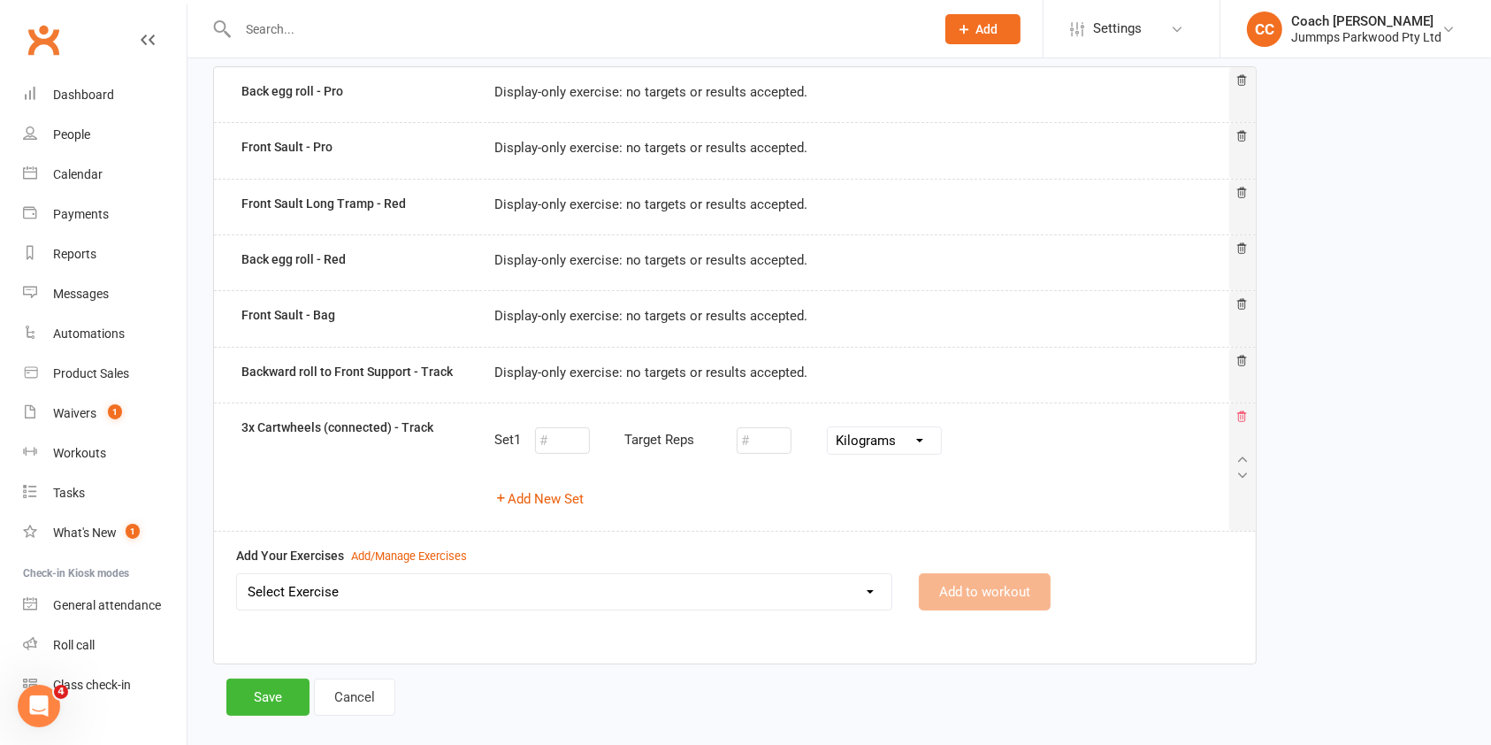
click at [1241, 415] on icon at bounding box center [1241, 416] width 9 height 10
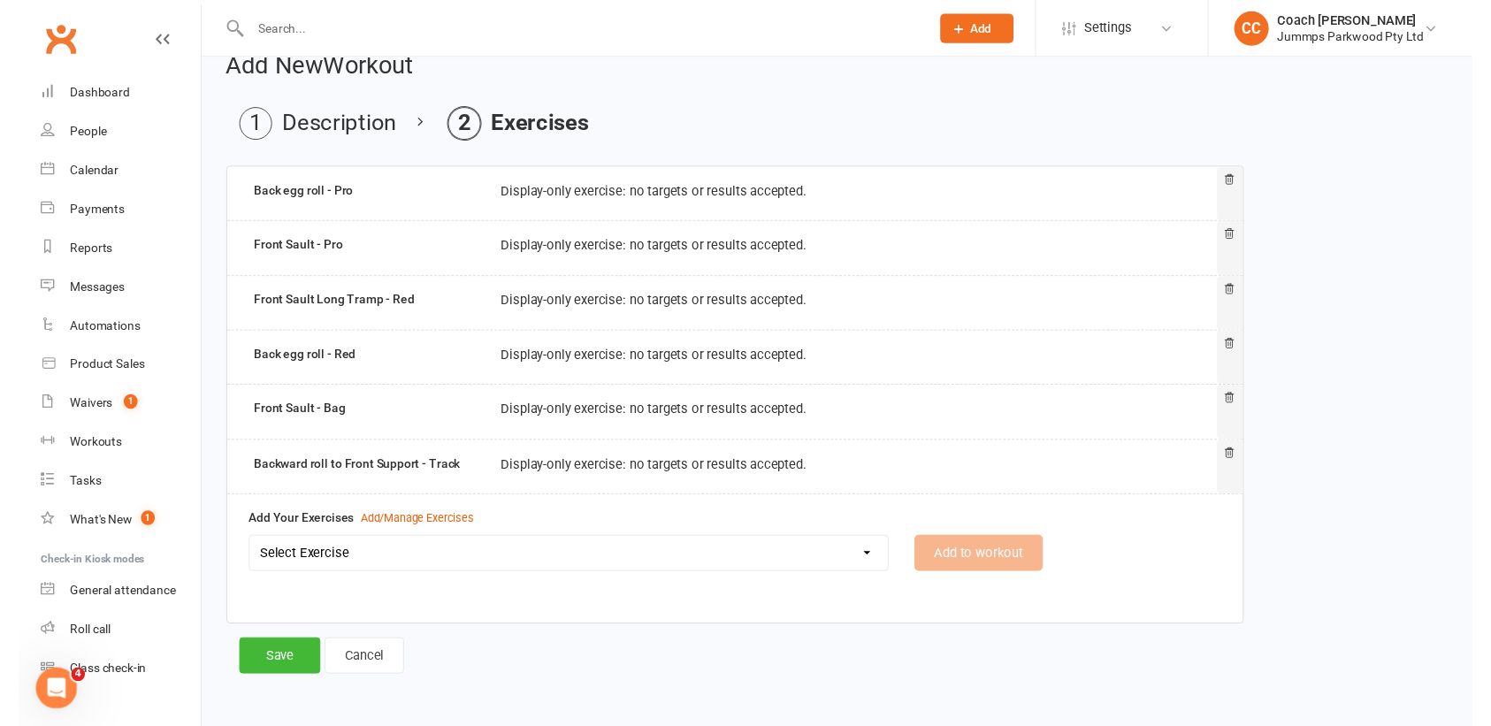
scroll to position [27, 0]
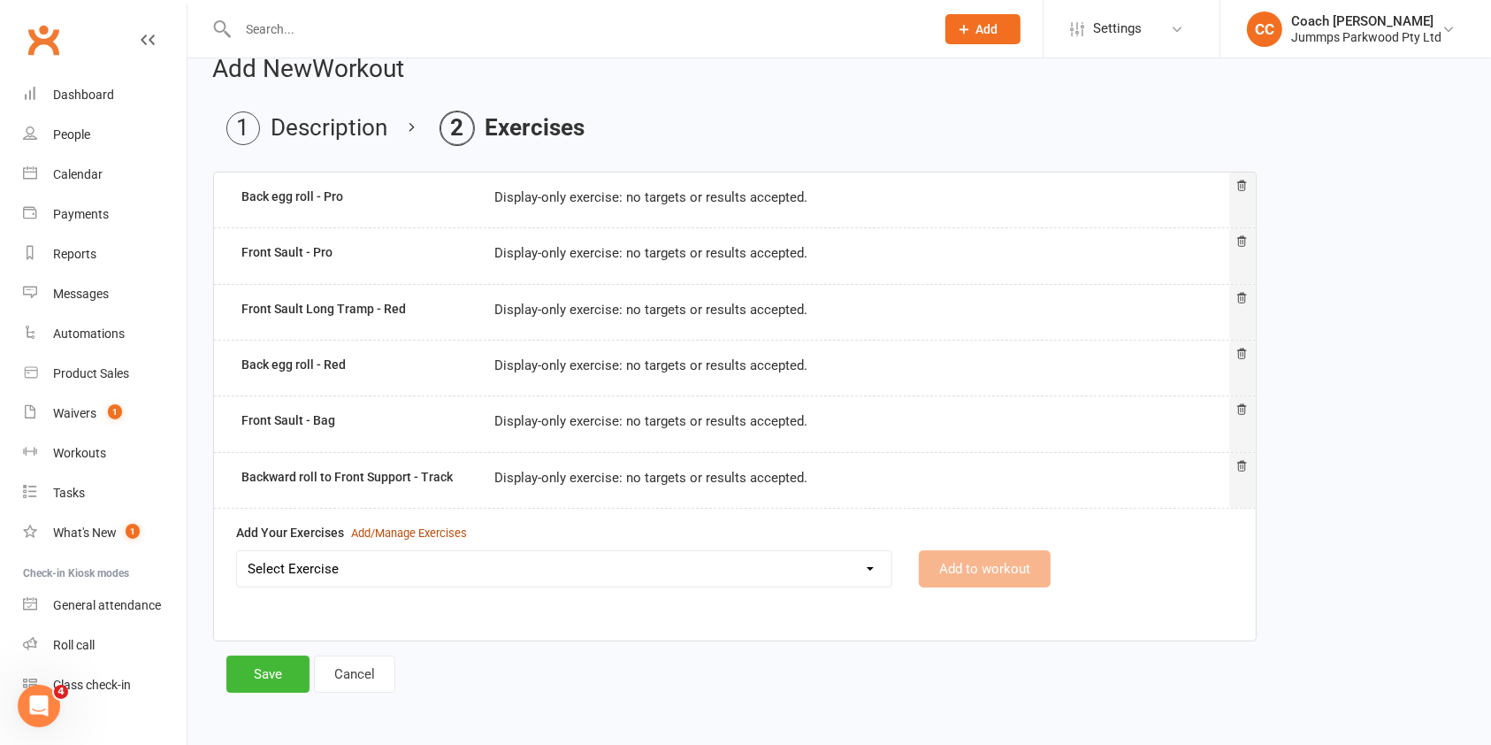
click at [425, 524] on div "Add/Manage Exercises" at bounding box center [409, 533] width 116 height 19
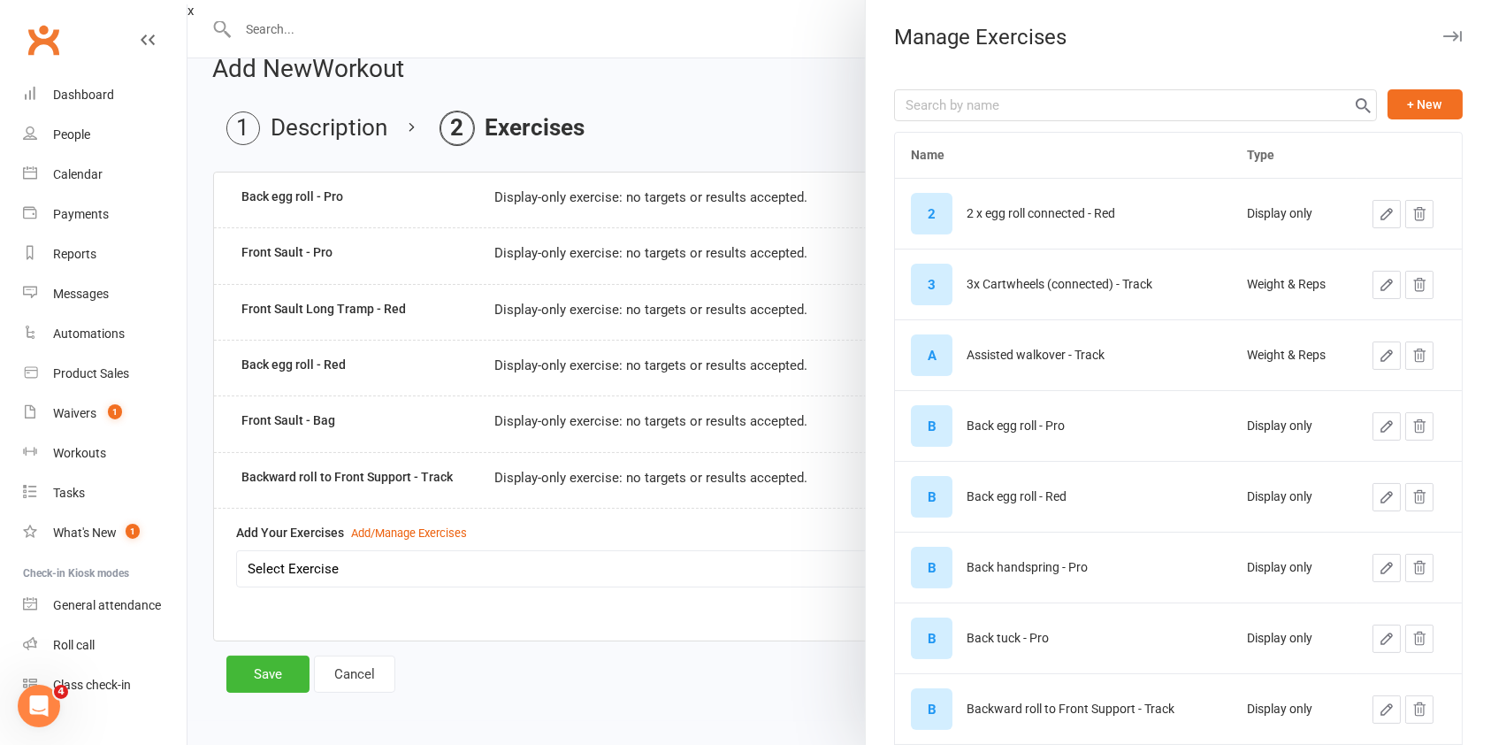
click at [1381, 287] on icon "button" at bounding box center [1386, 284] width 11 height 11
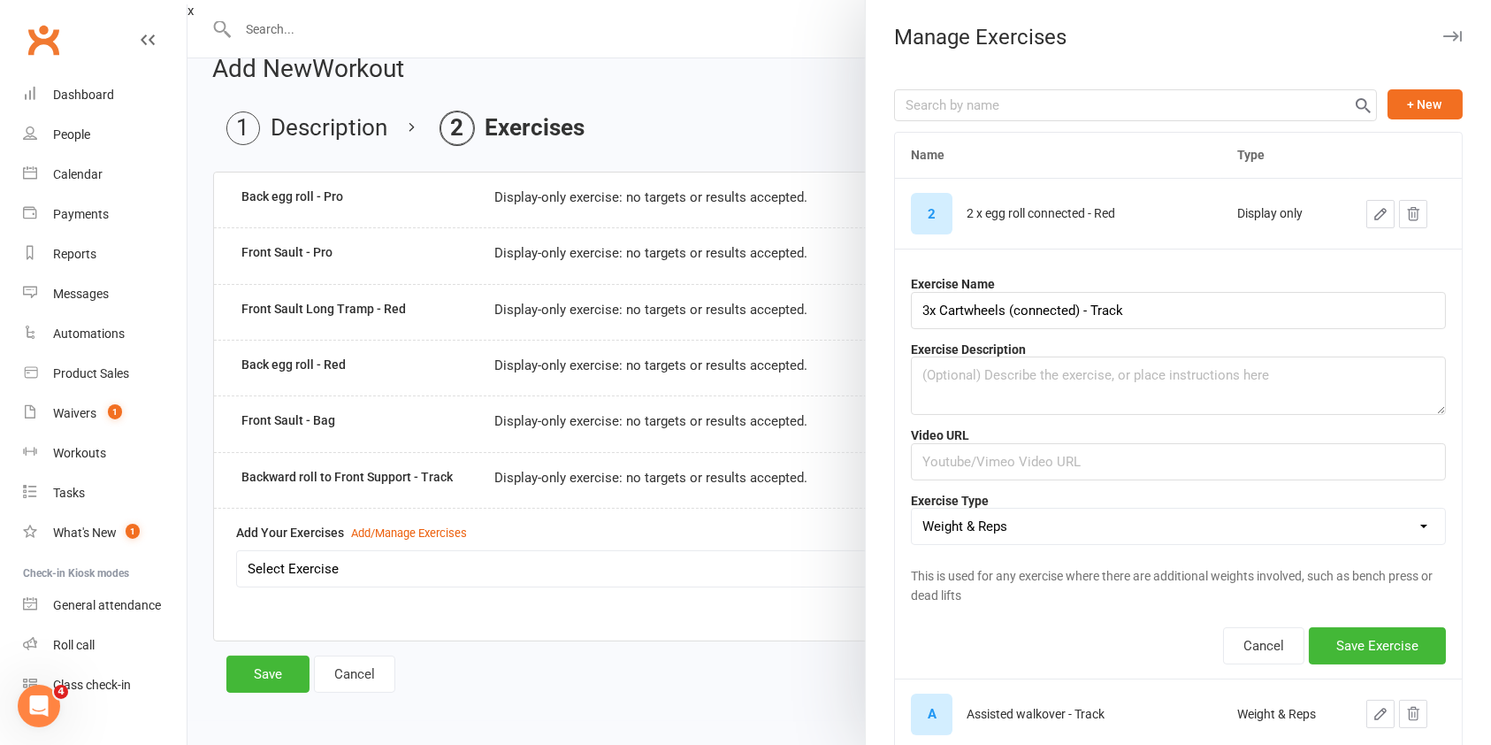
click at [1348, 527] on select "Weight & Reps Time / Distance Weights, Reps, Time & Distance Just Reps Display …" at bounding box center [1178, 526] width 533 height 35
select select "display_only"
click at [912, 509] on select "Weight & Reps Time / Distance Weights, Reps, Time & Distance Just Reps Display …" at bounding box center [1178, 526] width 533 height 35
click at [1351, 650] on button "Save Exercise" at bounding box center [1377, 645] width 137 height 37
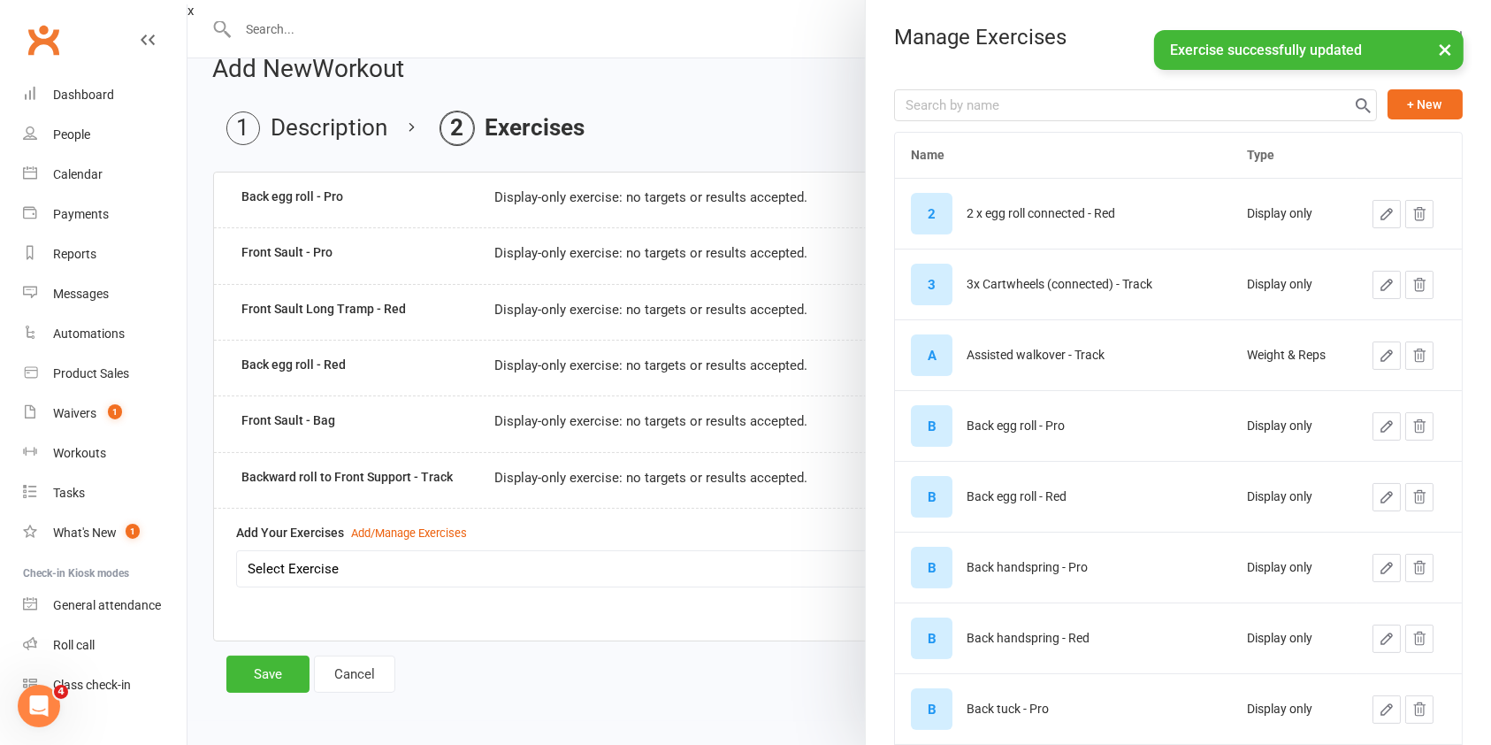
click at [1381, 360] on icon "button" at bounding box center [1386, 355] width 11 height 11
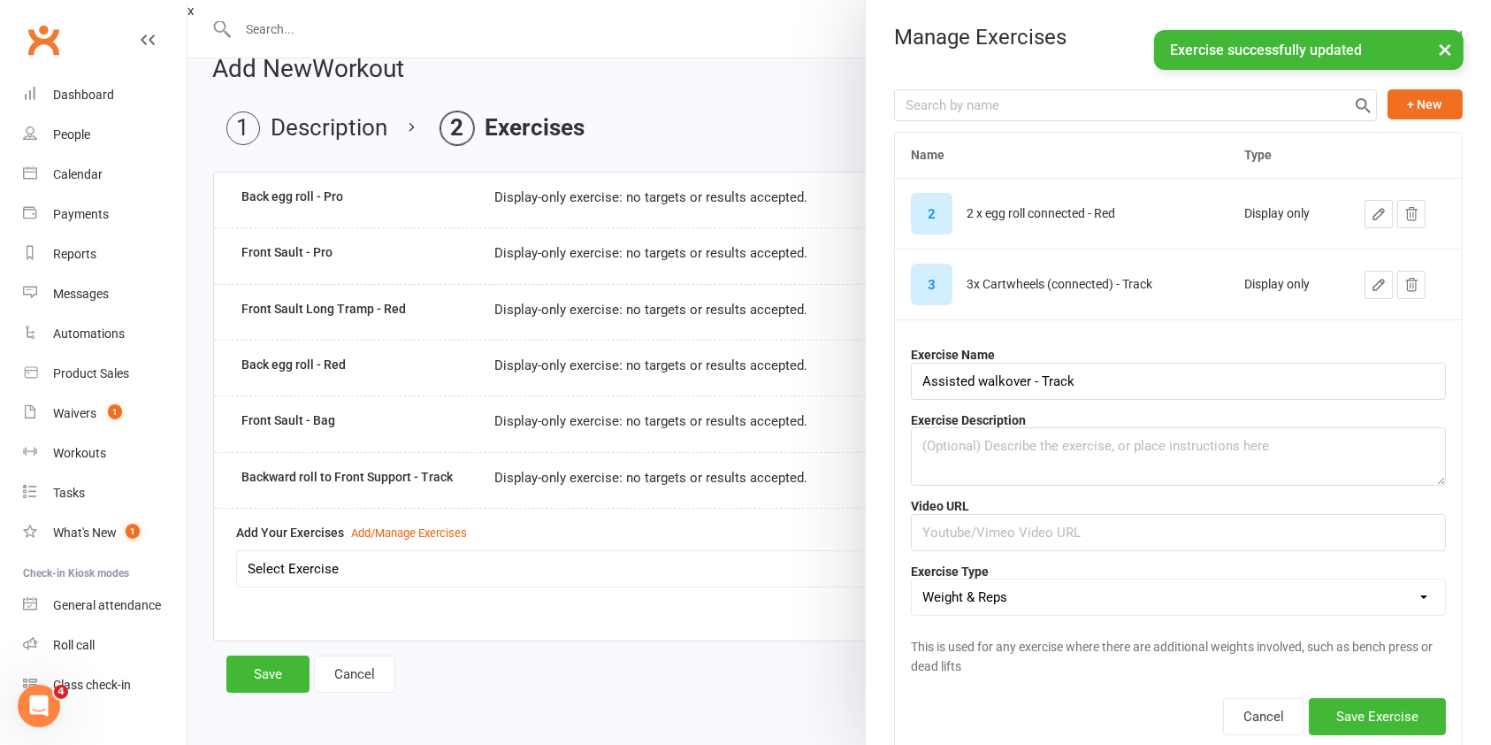
click at [1310, 593] on select "Weight & Reps Time / Distance Weights, Reps, Time & Distance Just Reps Display …" at bounding box center [1178, 596] width 533 height 35
click at [1172, 579] on select "Weight & Reps Time / Distance Weights, Reps, Time & Distance Just Reps Display …" at bounding box center [1178, 596] width 533 height 35
click at [1231, 586] on select "Weight & Reps Time / Distance Weights, Reps, Time & Distance Just Reps Display …" at bounding box center [1178, 596] width 533 height 35
select select "display_only"
click at [912, 579] on select "Weight & Reps Time / Distance Weights, Reps, Time & Distance Just Reps Display …" at bounding box center [1178, 596] width 533 height 35
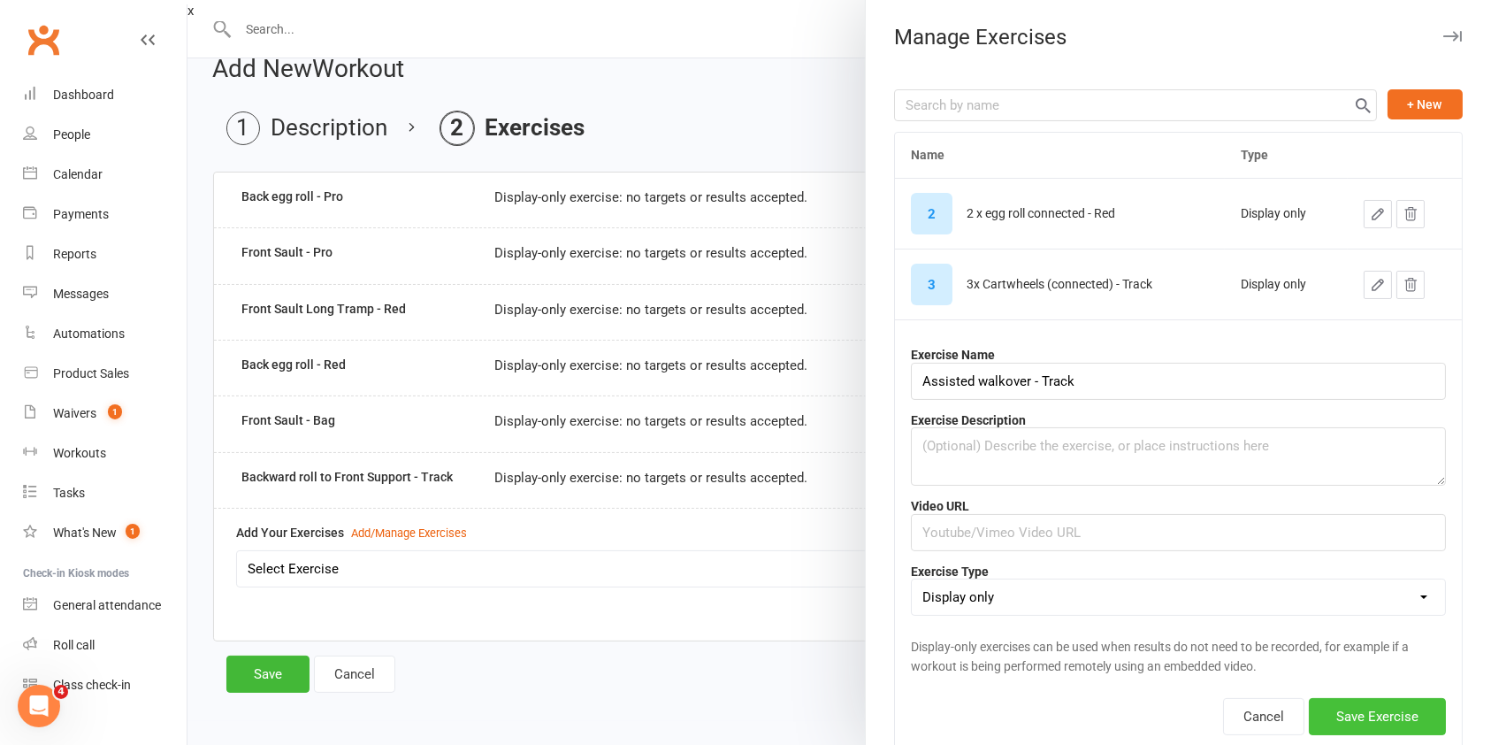
click at [1330, 713] on button "Save Exercise" at bounding box center [1377, 716] width 137 height 37
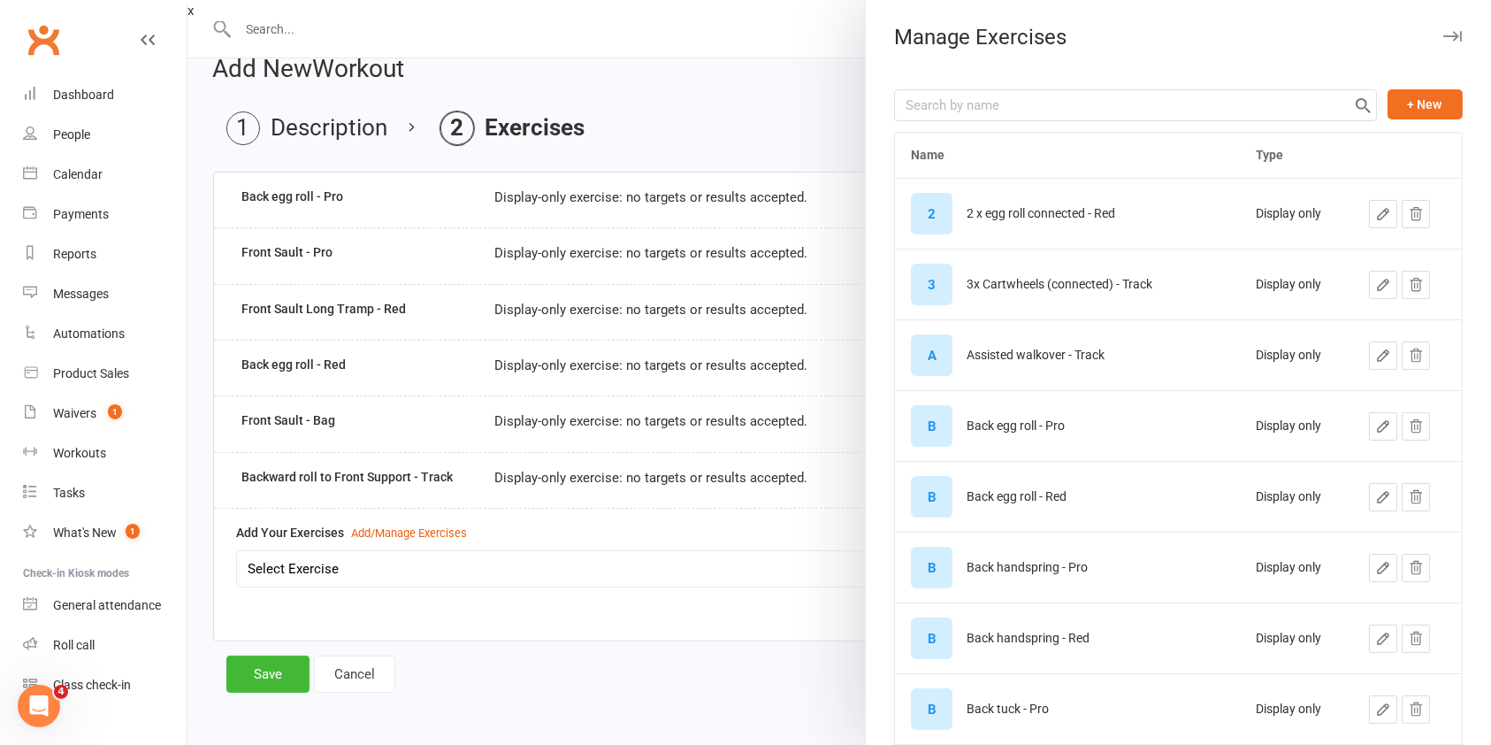
click at [600, 569] on div at bounding box center [839, 372] width 1304 height 745
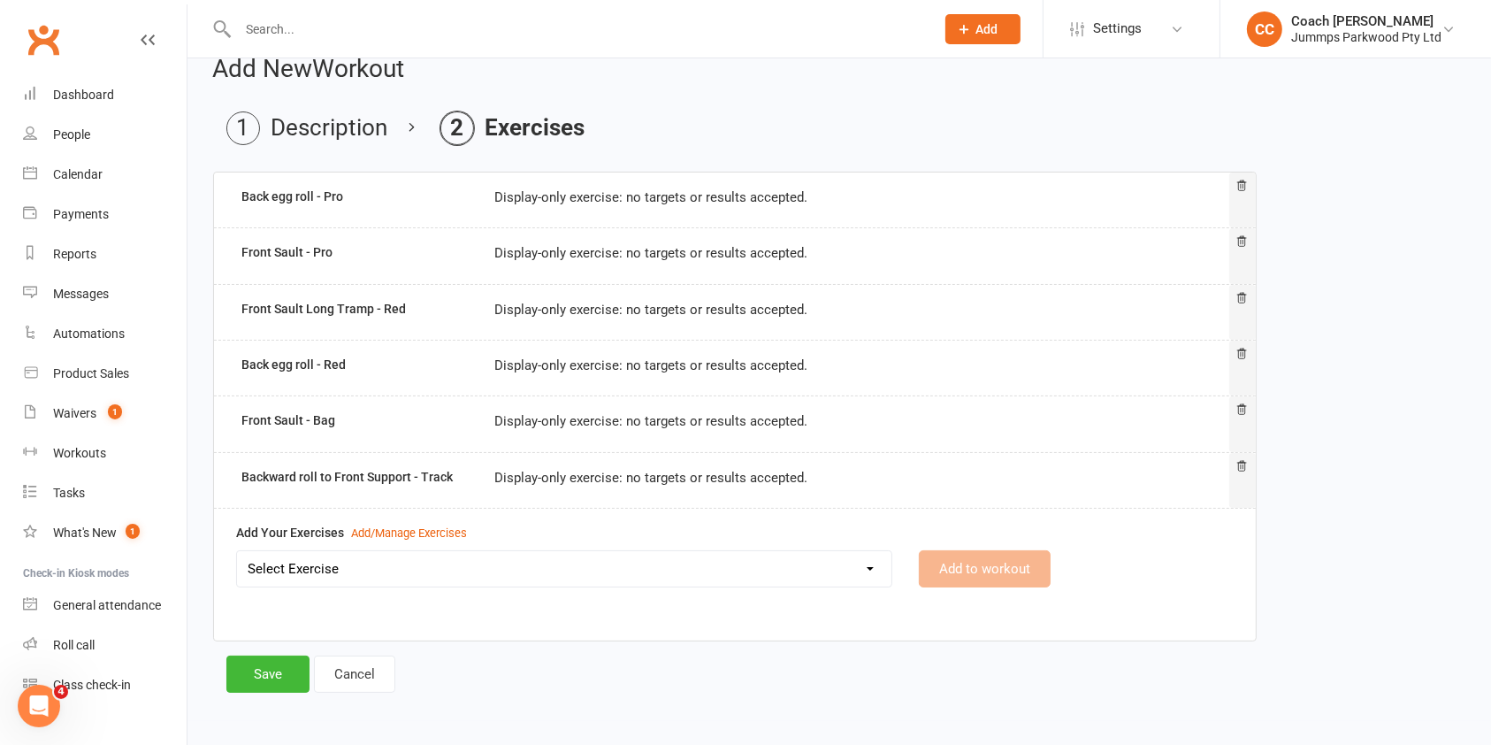
click at [813, 573] on select "Select Exercise 2 x egg roll connected - Red 3x Cartwheels (connected) - Track …" at bounding box center [564, 568] width 654 height 35
select select "12490"
click at [237, 551] on select "Select Exercise 2 x egg roll connected - Red 3x Cartwheels (connected) - Track …" at bounding box center [564, 568] width 654 height 35
click at [993, 571] on button "Add to workout" at bounding box center [985, 568] width 132 height 37
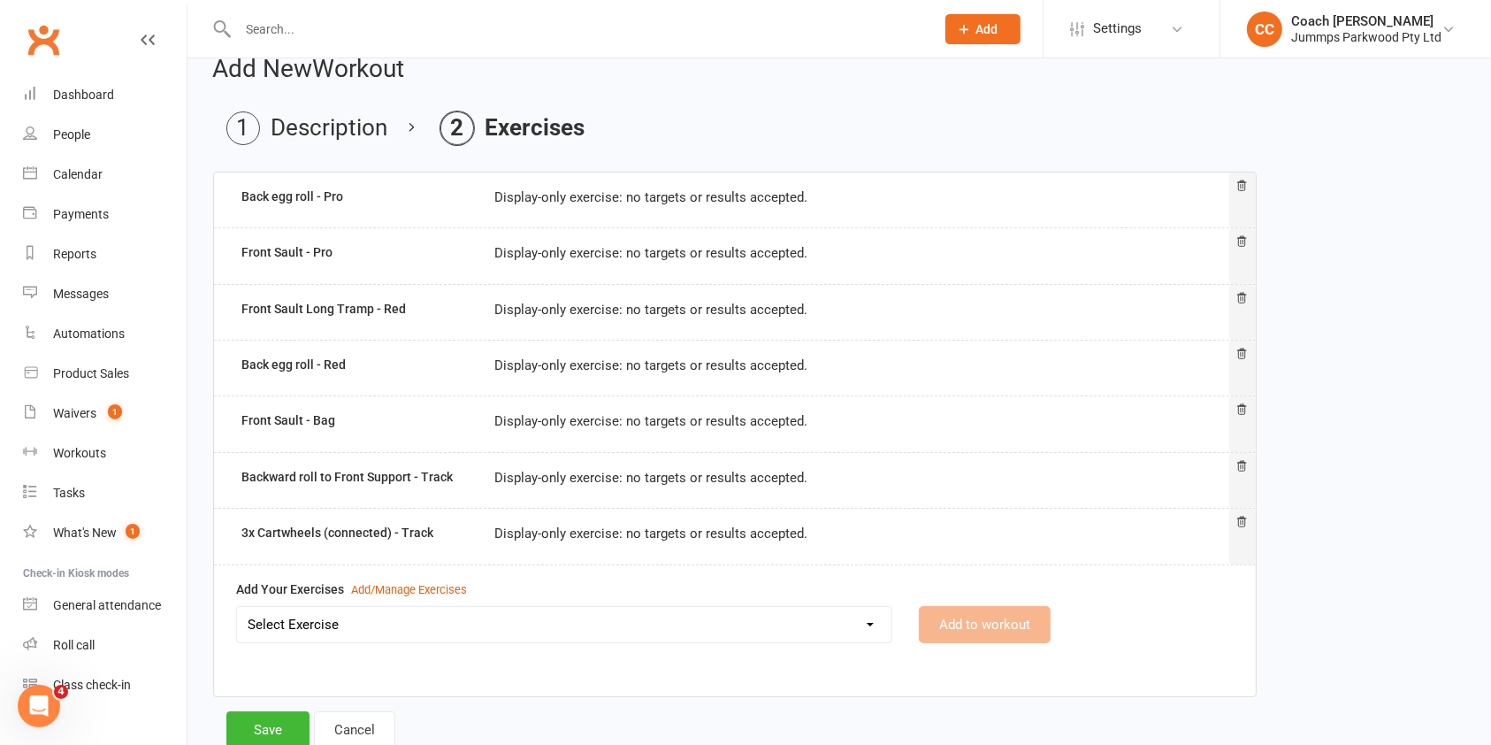
click at [854, 636] on select "Select Exercise 2 x egg roll connected - Red 3x Cartwheels (connected) - Track …" at bounding box center [564, 624] width 654 height 35
select select "12491"
click at [237, 607] on select "Select Exercise 2 x egg roll connected - Red 3x Cartwheels (connected) - Track …" at bounding box center [564, 624] width 654 height 35
click at [977, 623] on button "Add to workout" at bounding box center [985, 624] width 132 height 37
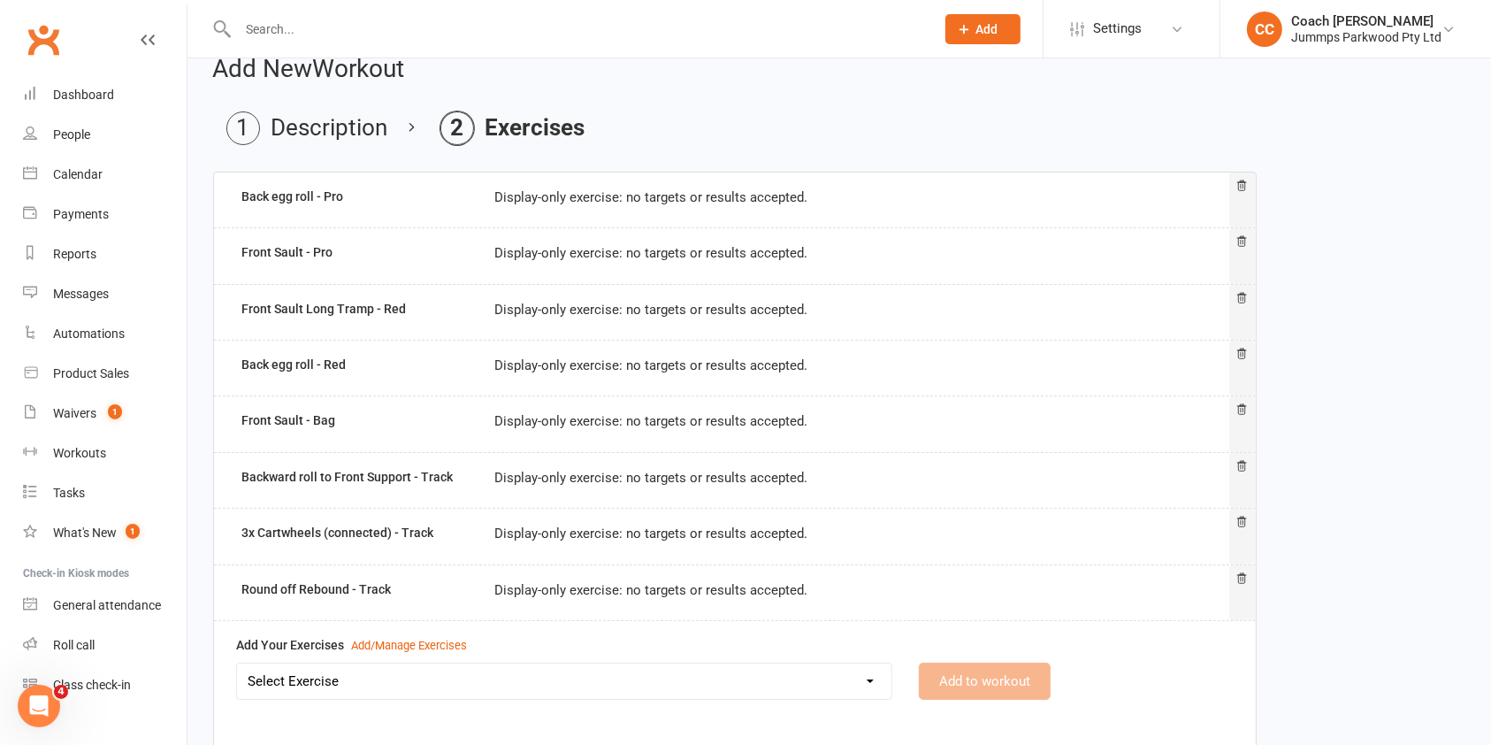
click at [848, 683] on select "Select Exercise 2 x egg roll connected - Red 3x Cartwheels (connected) - Track …" at bounding box center [564, 680] width 654 height 35
select select "12492"
click at [237, 663] on select "Select Exercise 2 x egg roll connected - Red 3x Cartwheels (connected) - Track …" at bounding box center [564, 680] width 654 height 35
click at [1010, 685] on button "Add to workout" at bounding box center [985, 680] width 132 height 37
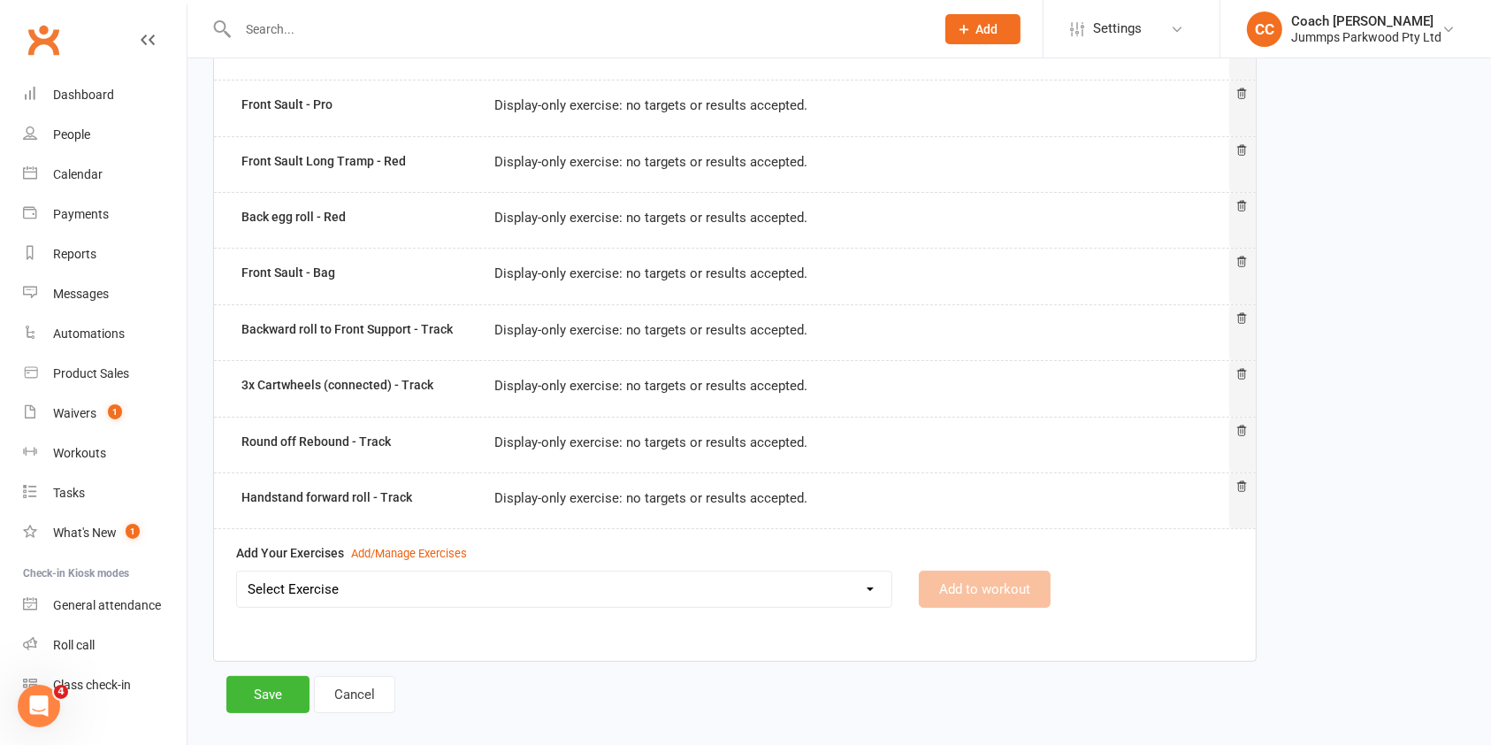
scroll to position [195, 0]
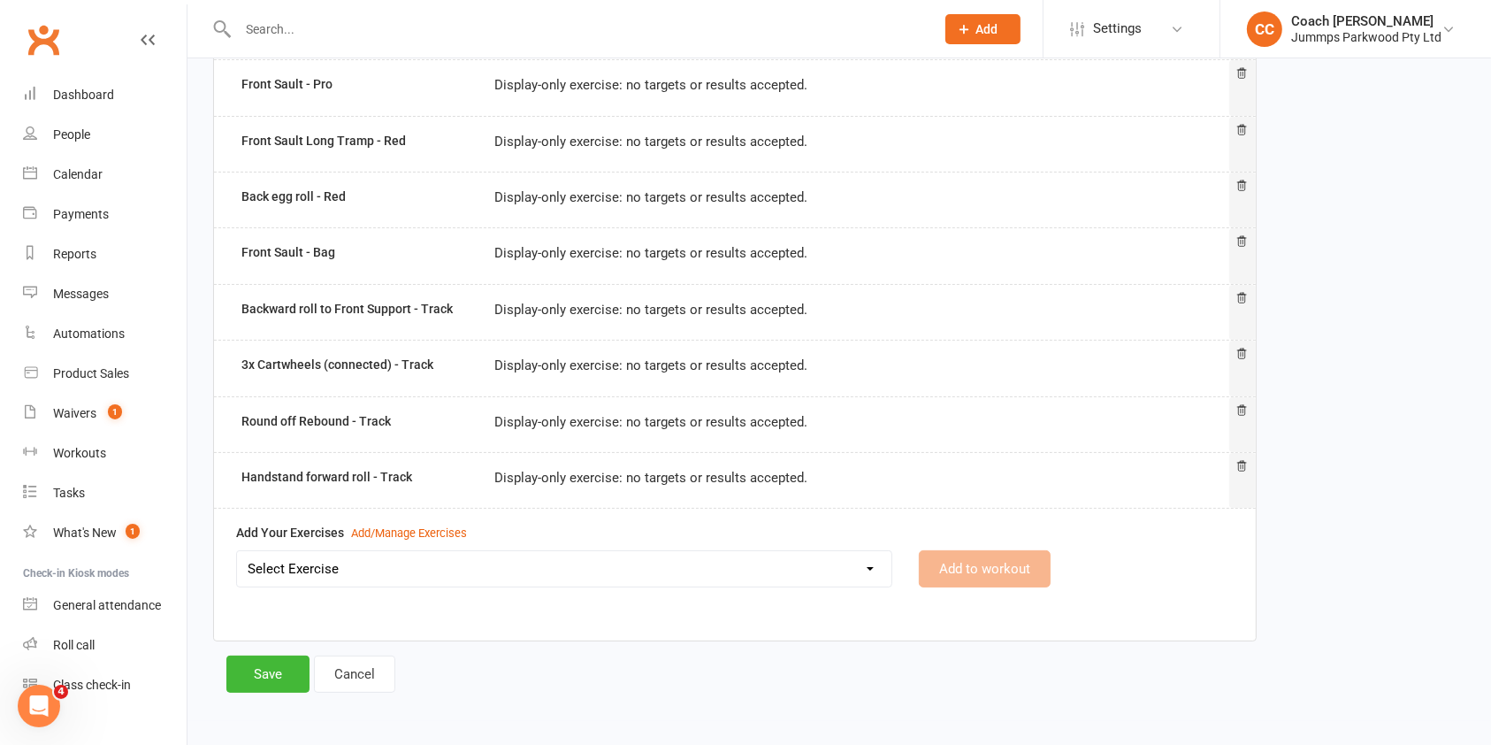
click at [861, 570] on select "Select Exercise 2 x egg roll connected - Red 3x Cartwheels (connected) - Track …" at bounding box center [564, 568] width 654 height 35
select select "12493"
click at [237, 551] on select "Select Exercise 2 x egg roll connected - Red 3x Cartwheels (connected) - Track …" at bounding box center [564, 568] width 654 height 35
click at [997, 573] on button "Add to workout" at bounding box center [985, 568] width 132 height 37
select select
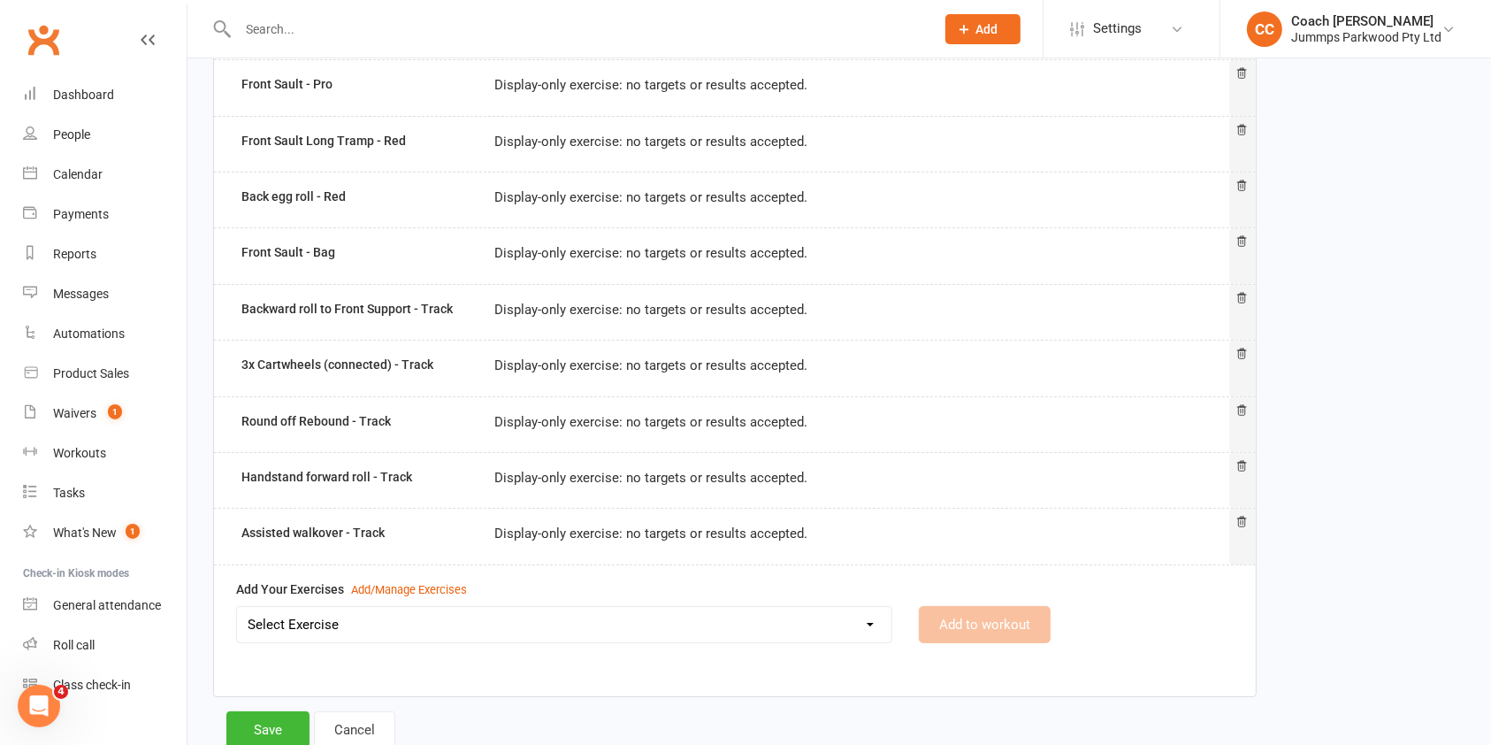
scroll to position [251, 0]
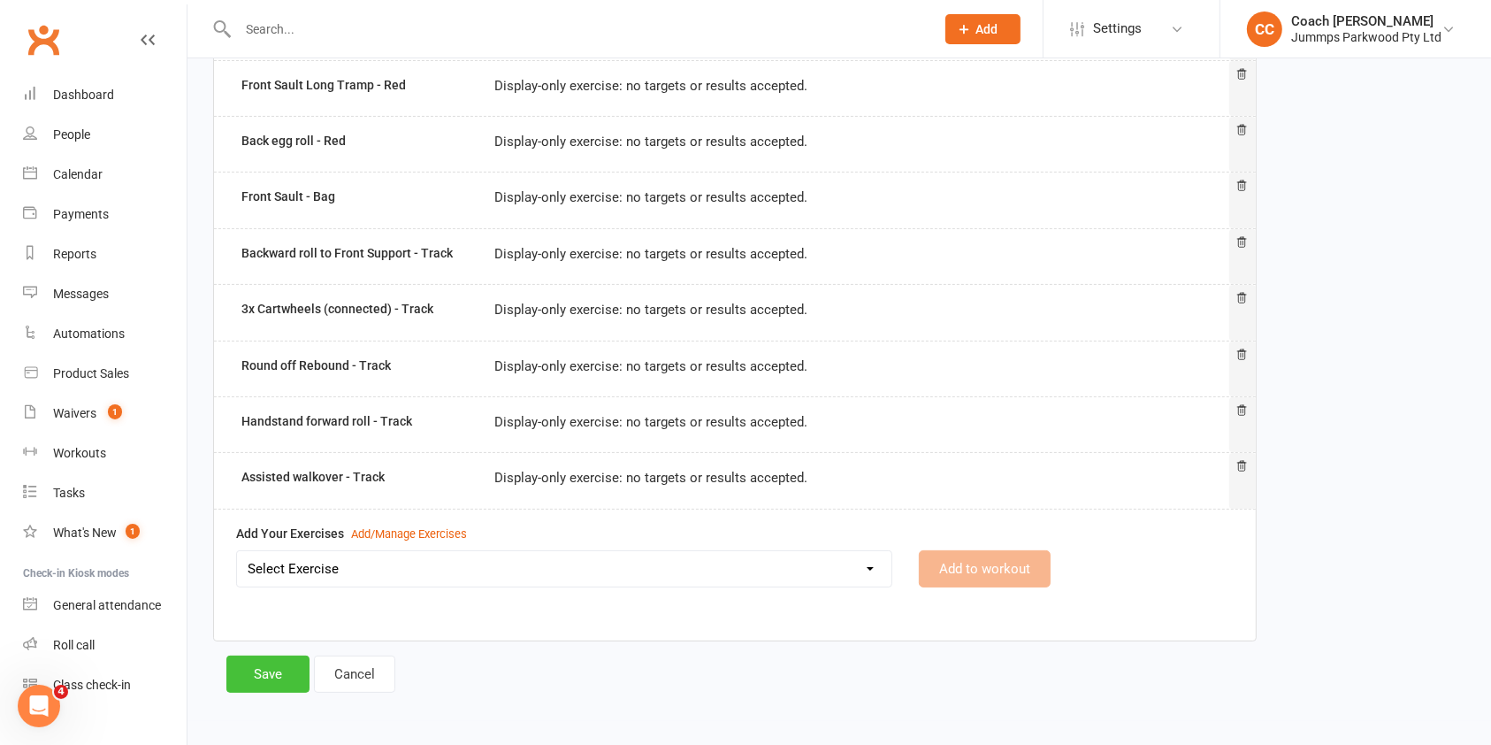
click at [277, 667] on button "Save" at bounding box center [267, 673] width 83 height 37
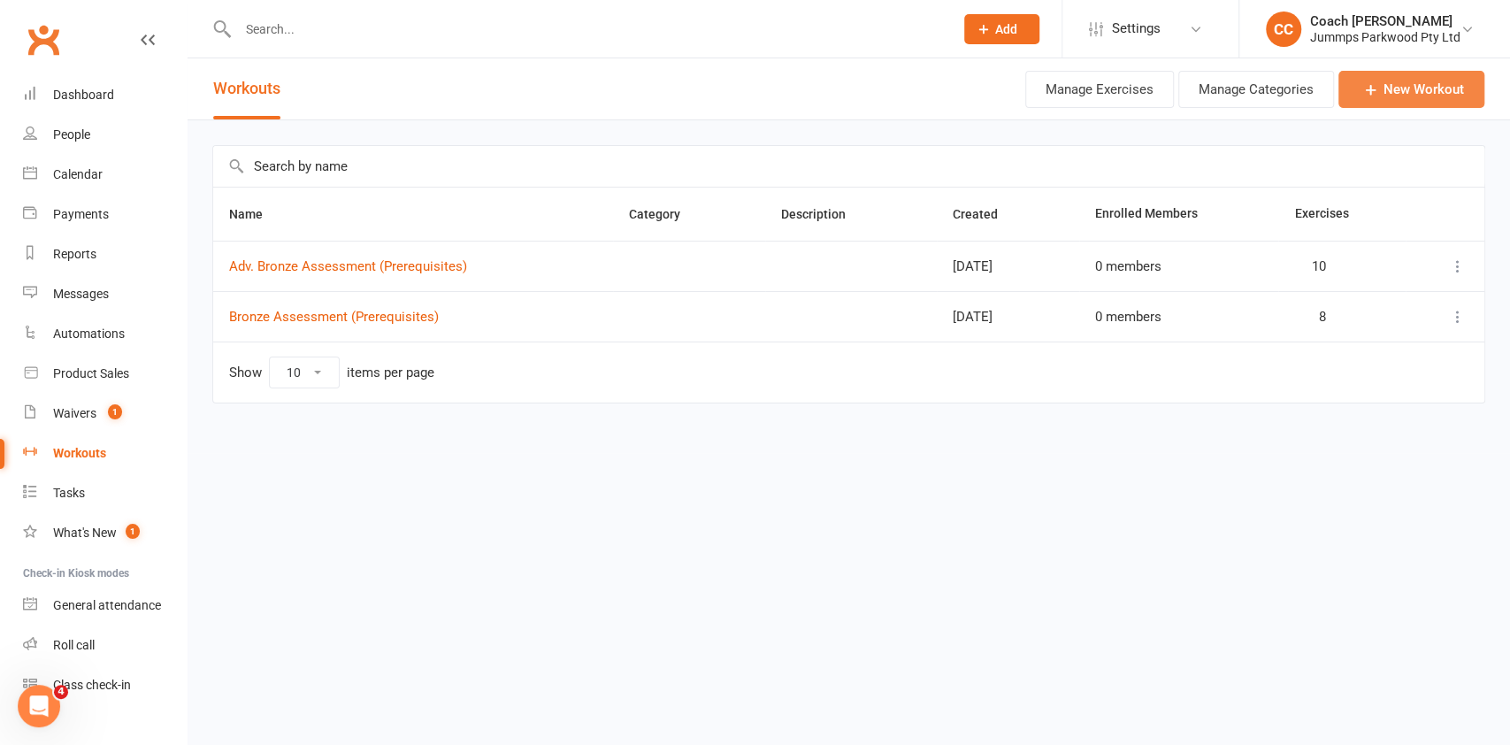
click at [1424, 86] on link "New Workout" at bounding box center [1411, 89] width 146 height 37
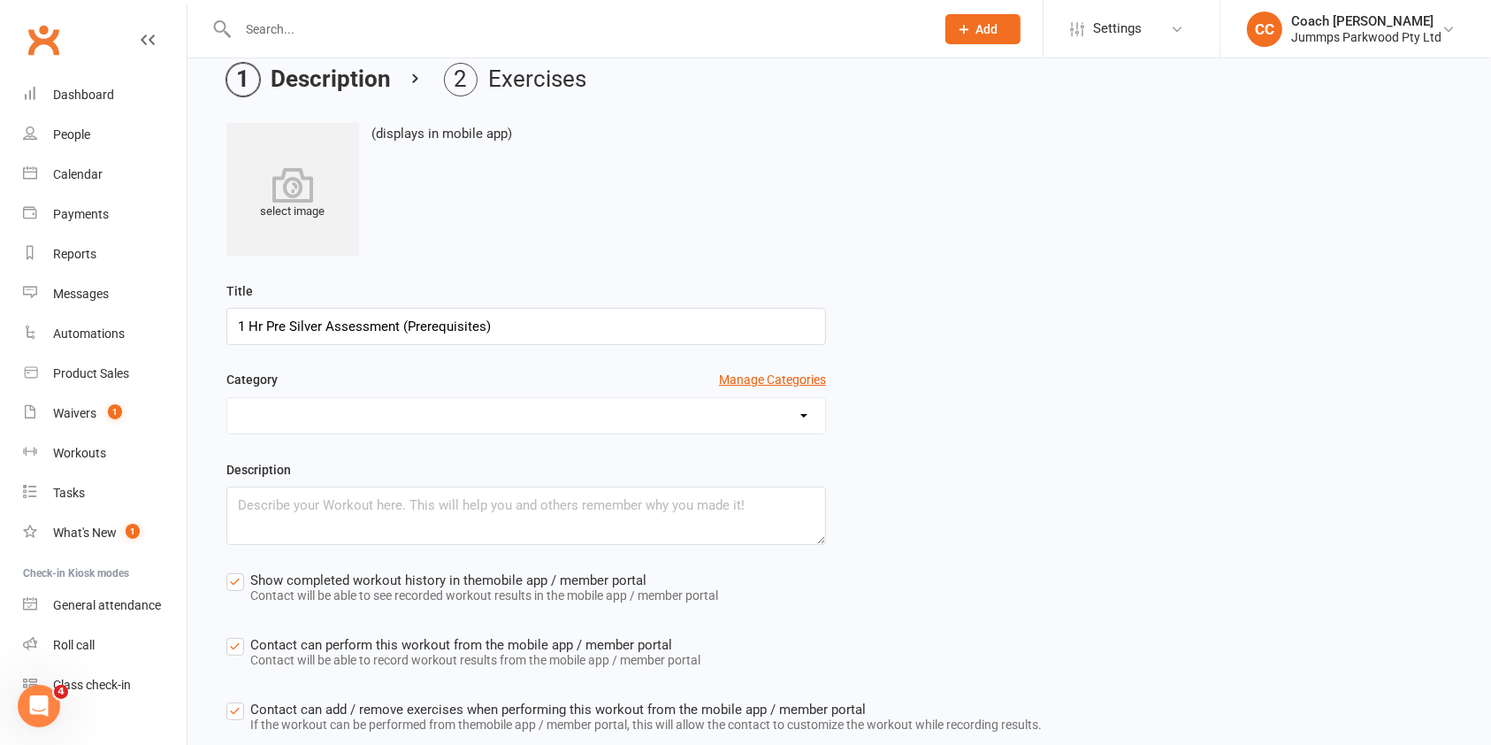
scroll to position [186, 0]
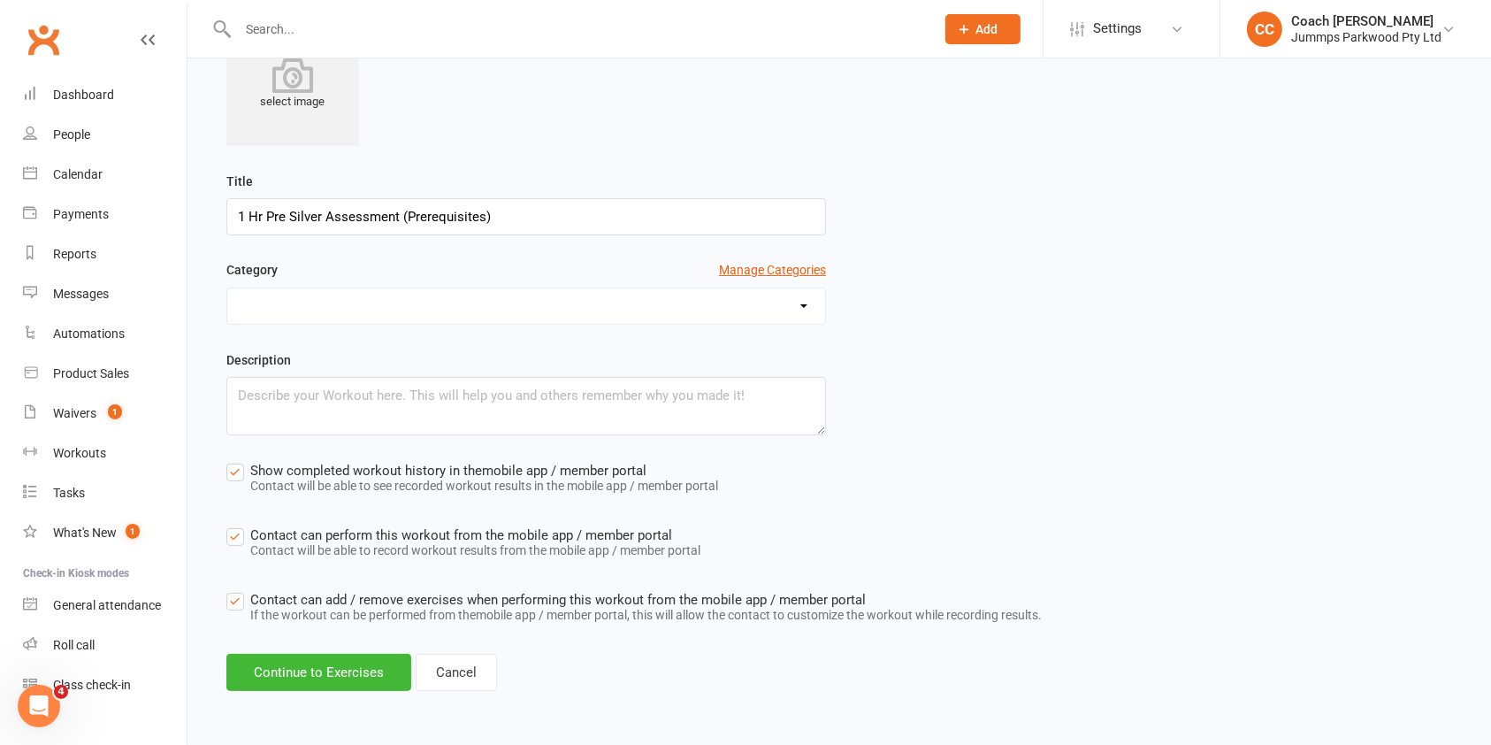
type input "1 Hr Pre Silver Assessment (Prerequisites)"
click at [241, 467] on label "Show completed workout history in the mobile app / member portal Contact will b…" at bounding box center [472, 480] width 492 height 40
click at [241, 460] on input "Show completed workout history in the mobile app / member portal Contact will b…" at bounding box center [472, 460] width 492 height 0
click at [242, 534] on label "Contact can perform this workout from the mobile app / member portal Contact wi…" at bounding box center [463, 544] width 474 height 40
click at [242, 524] on input "Contact can perform this workout from the mobile app / member portal Contact wi…" at bounding box center [463, 524] width 474 height 0
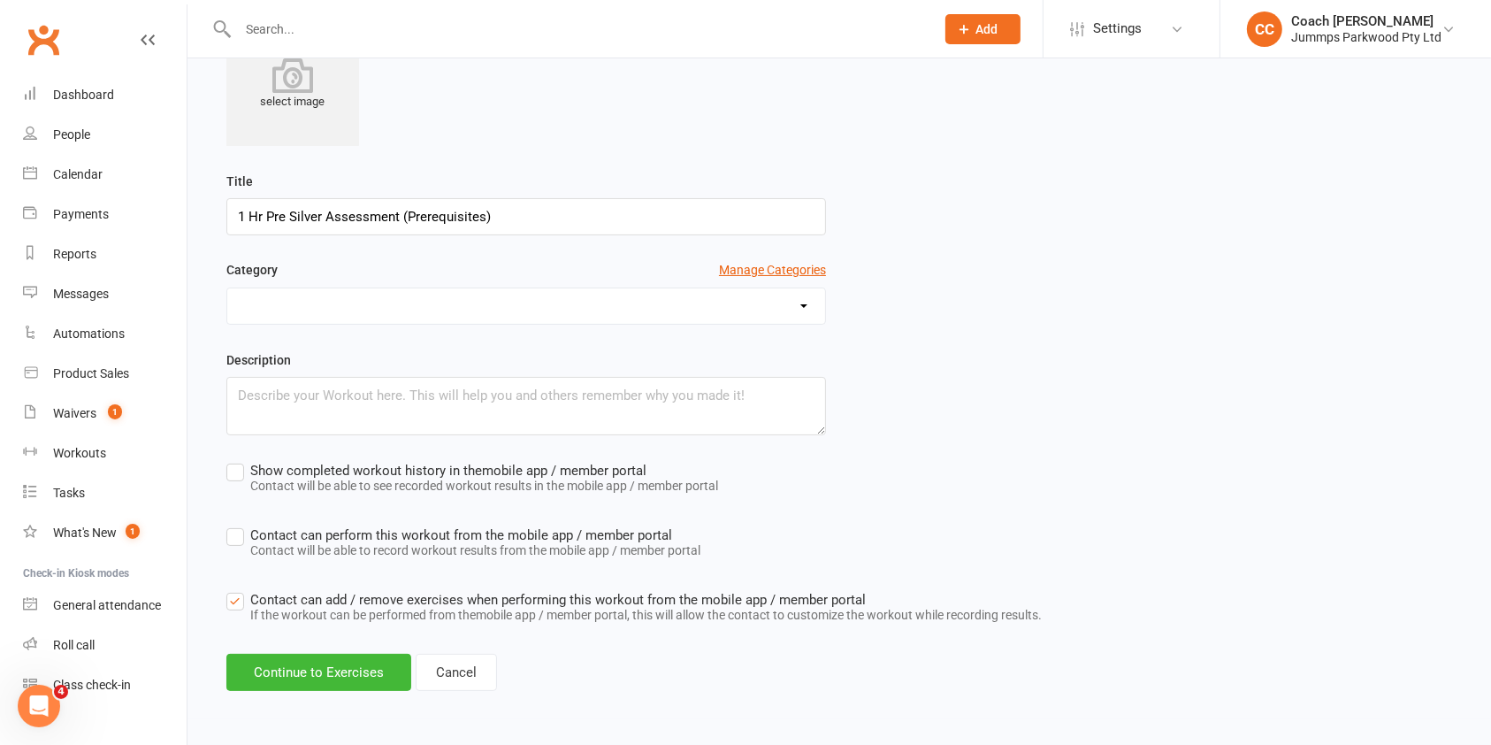
click at [234, 600] on label "Contact can add / remove exercises when performing this workout from the mobile…" at bounding box center [633, 609] width 815 height 40
click at [234, 589] on input "Contact can add / remove exercises when performing this workout from the mobile…" at bounding box center [633, 589] width 815 height 0
click at [277, 671] on button "Continue to Exercises" at bounding box center [318, 672] width 185 height 37
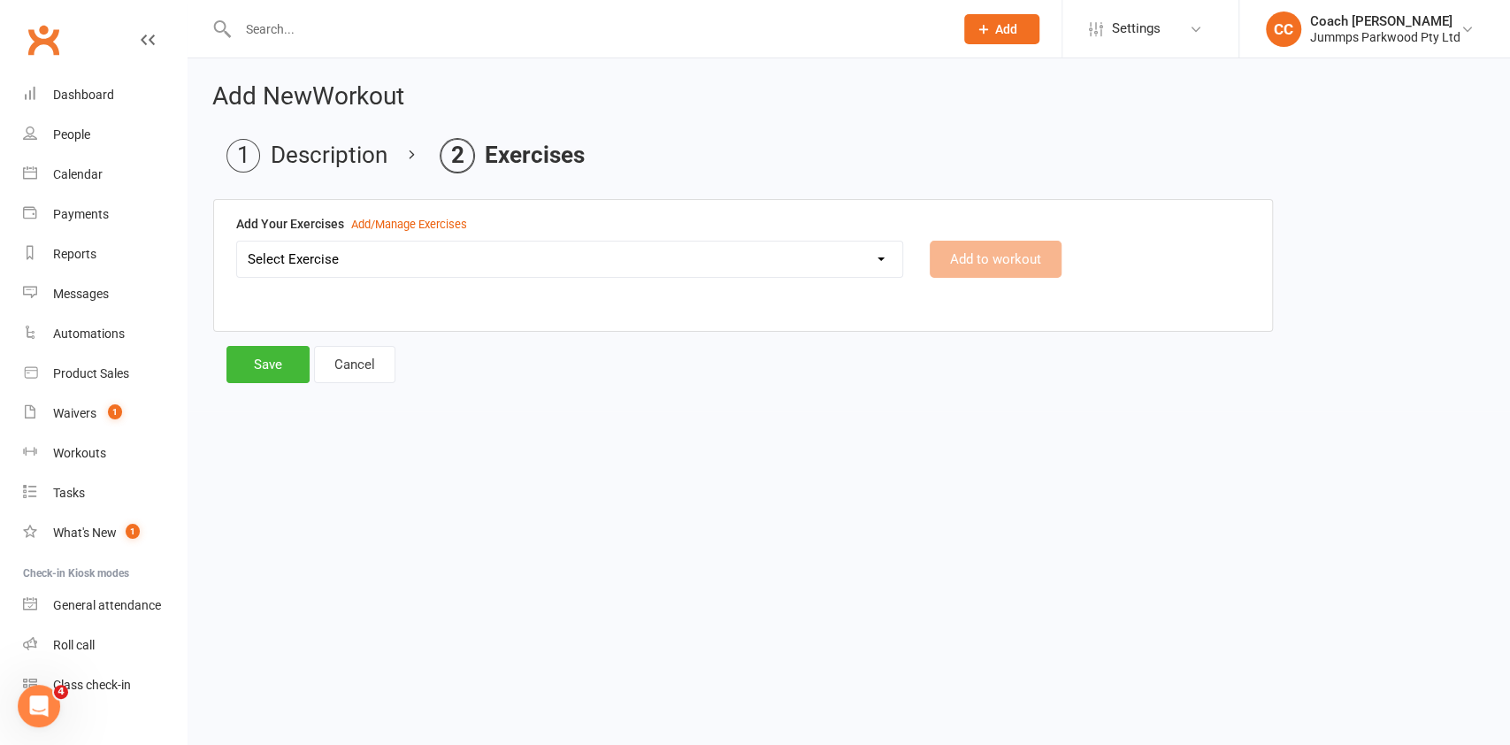
click at [784, 256] on select "Select Exercise 2 x egg roll connected - Red 3x Cartwheels (connected) - Track …" at bounding box center [569, 258] width 665 height 35
click at [1074, 436] on html "Prospect Member Non-attending contact Class / event Appointment Task Membership…" at bounding box center [755, 218] width 1510 height 436
click at [784, 256] on select "Select Exercise 2 x egg roll connected - Red 3x Cartwheels (connected) - Track …" at bounding box center [569, 258] width 665 height 35
select select "12494"
click at [237, 241] on select "Select Exercise 2 x egg roll connected - Red 3x Cartwheels (connected) - Track …" at bounding box center [569, 258] width 665 height 35
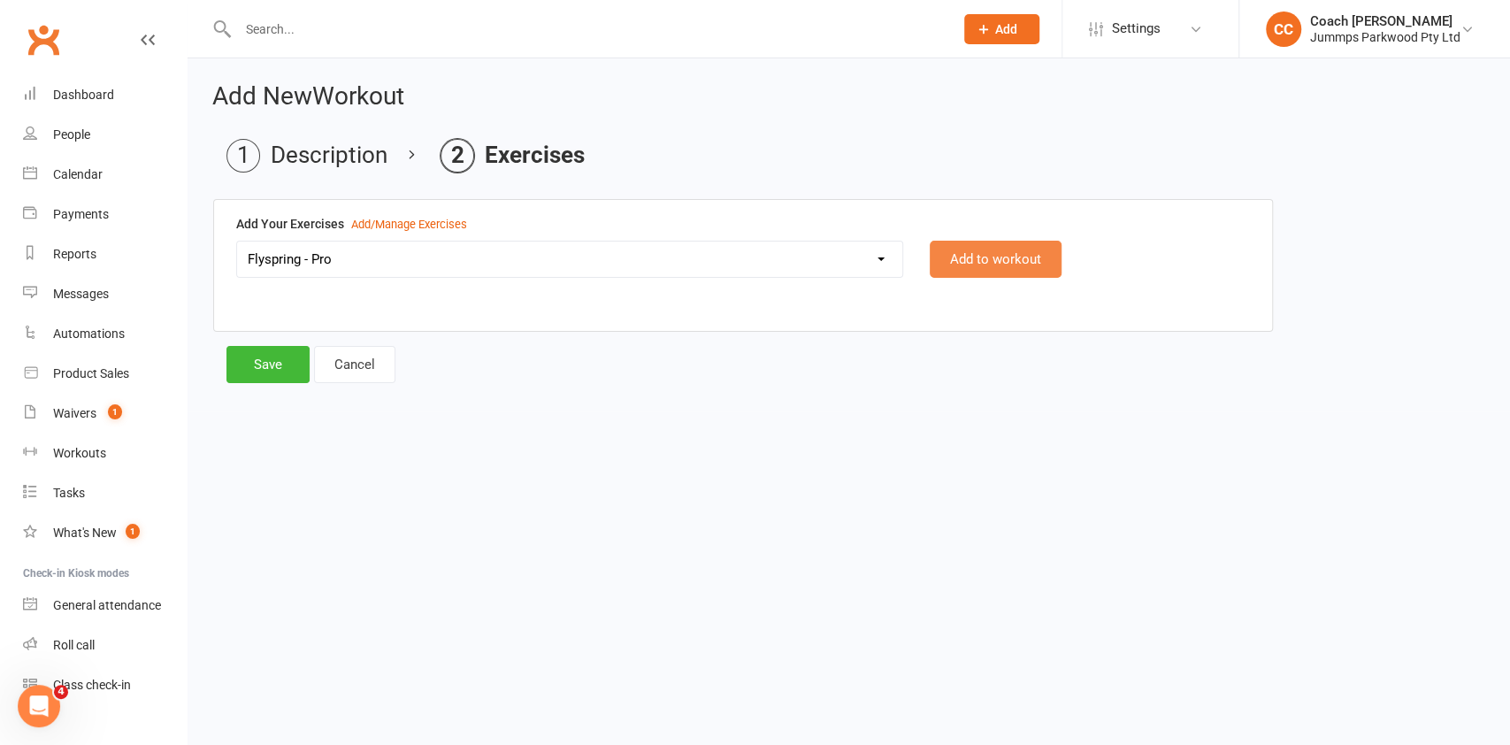
click at [1005, 258] on button "Add to workout" at bounding box center [995, 259] width 132 height 37
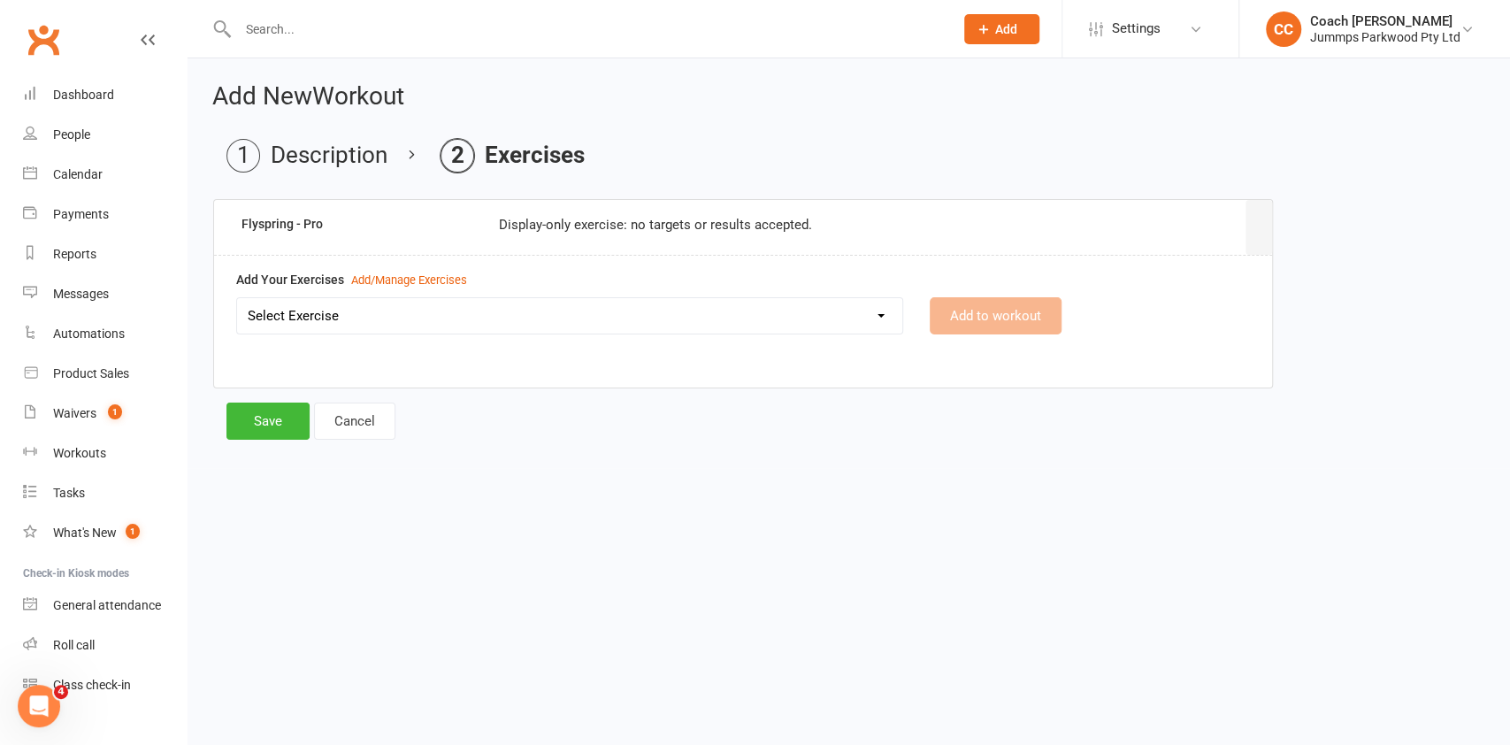
click at [810, 304] on select "Select Exercise 2 x egg roll connected - Red 3x Cartwheels (connected) - Track …" at bounding box center [569, 315] width 665 height 35
select select "12495"
click at [237, 298] on select "Select Exercise 2 x egg roll connected - Red 3x Cartwheels (connected) - Track …" at bounding box center [569, 315] width 665 height 35
click at [1015, 317] on button "Add to workout" at bounding box center [995, 315] width 132 height 37
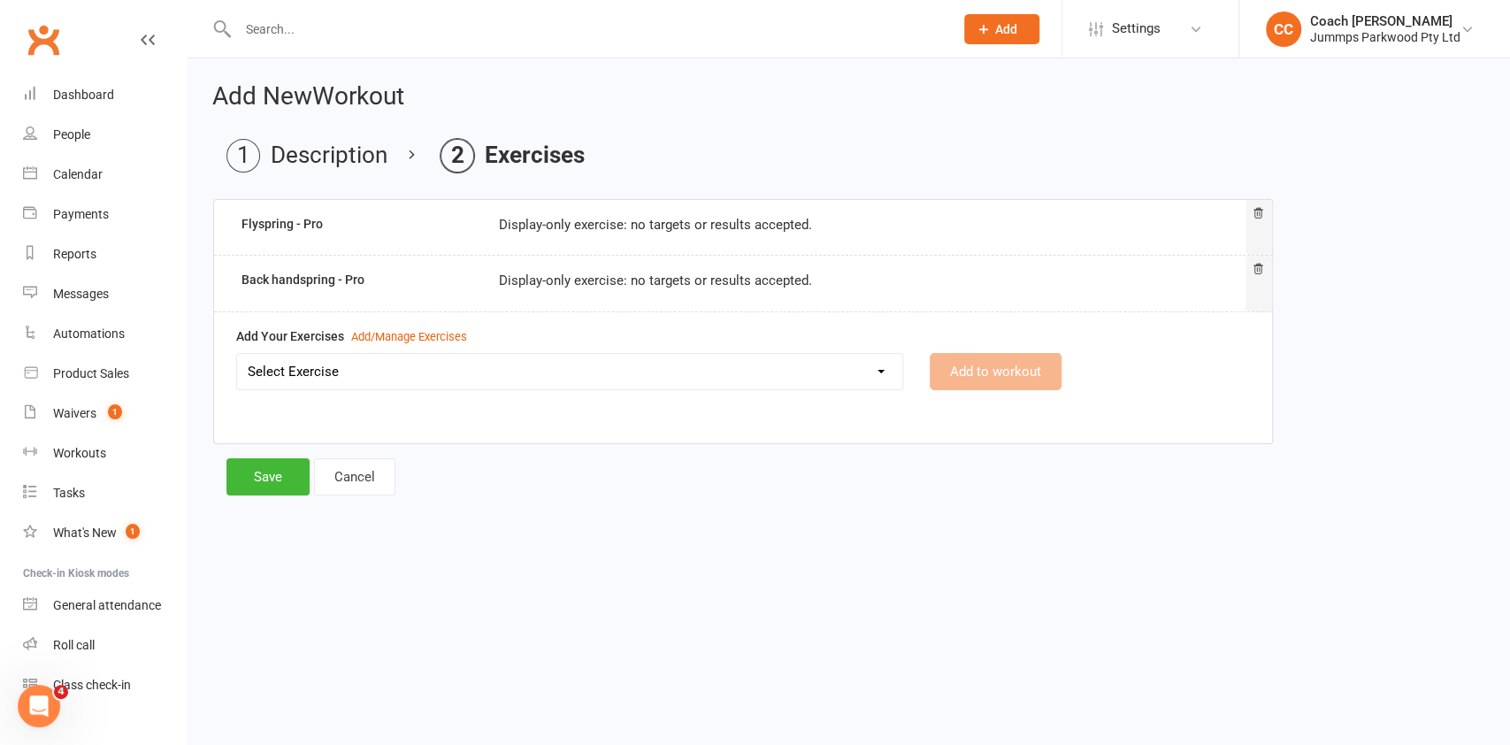
click at [532, 373] on select "Select Exercise 2 x egg roll connected - Red 3x Cartwheels (connected) - Track …" at bounding box center [569, 371] width 665 height 35
select select "12496"
click at [237, 354] on select "Select Exercise 2 x egg roll connected - Red 3x Cartwheels (connected) - Track …" at bounding box center [569, 371] width 665 height 35
click at [1017, 389] on button "Add to workout" at bounding box center [995, 371] width 132 height 37
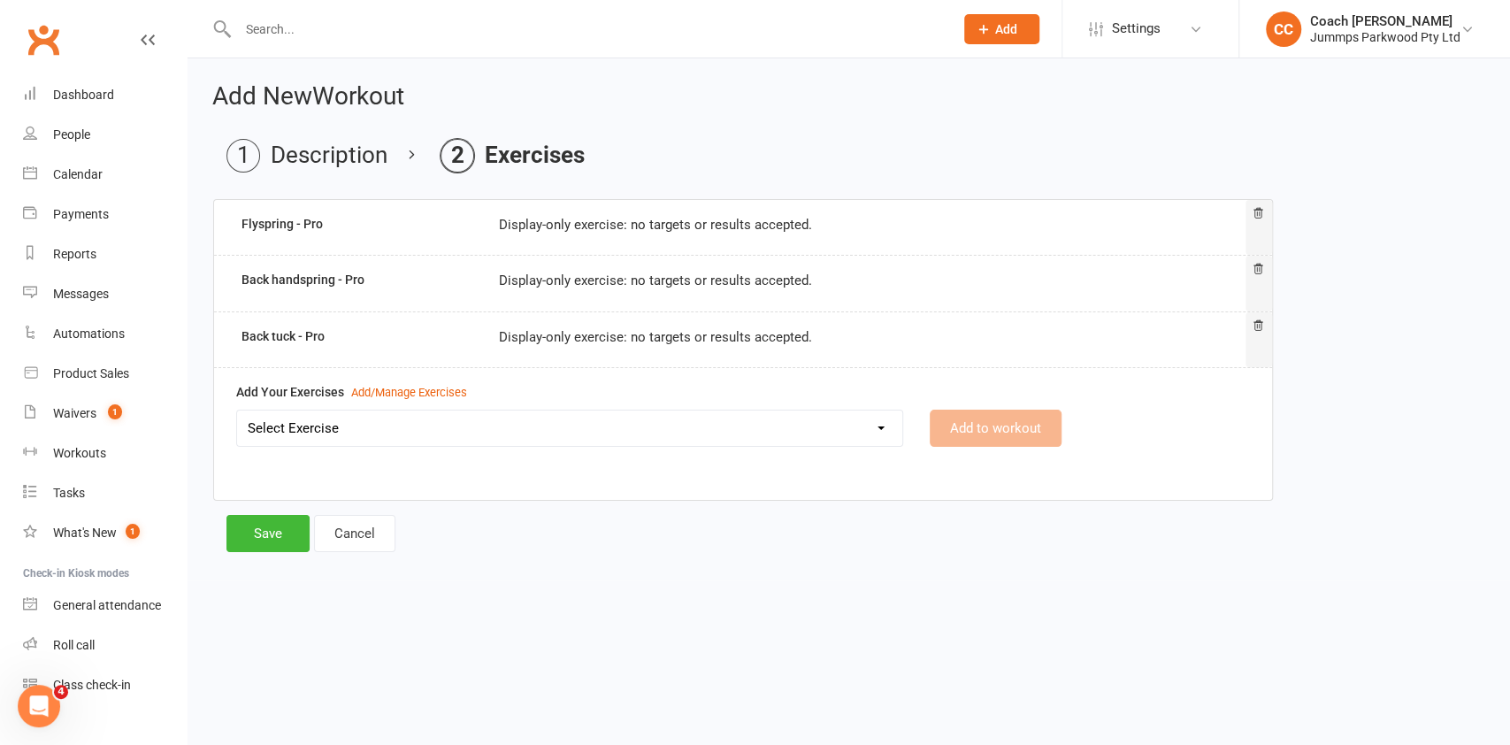
click at [772, 444] on select "Select Exercise 2 x egg roll connected - Red 3x Cartwheels (connected) - Track …" at bounding box center [569, 427] width 665 height 35
select select "12497"
click at [237, 410] on select "Select Exercise 2 x egg roll connected - Red 3x Cartwheels (connected) - Track …" at bounding box center [569, 427] width 665 height 35
click at [1037, 439] on button "Add to workout" at bounding box center [995, 427] width 132 height 37
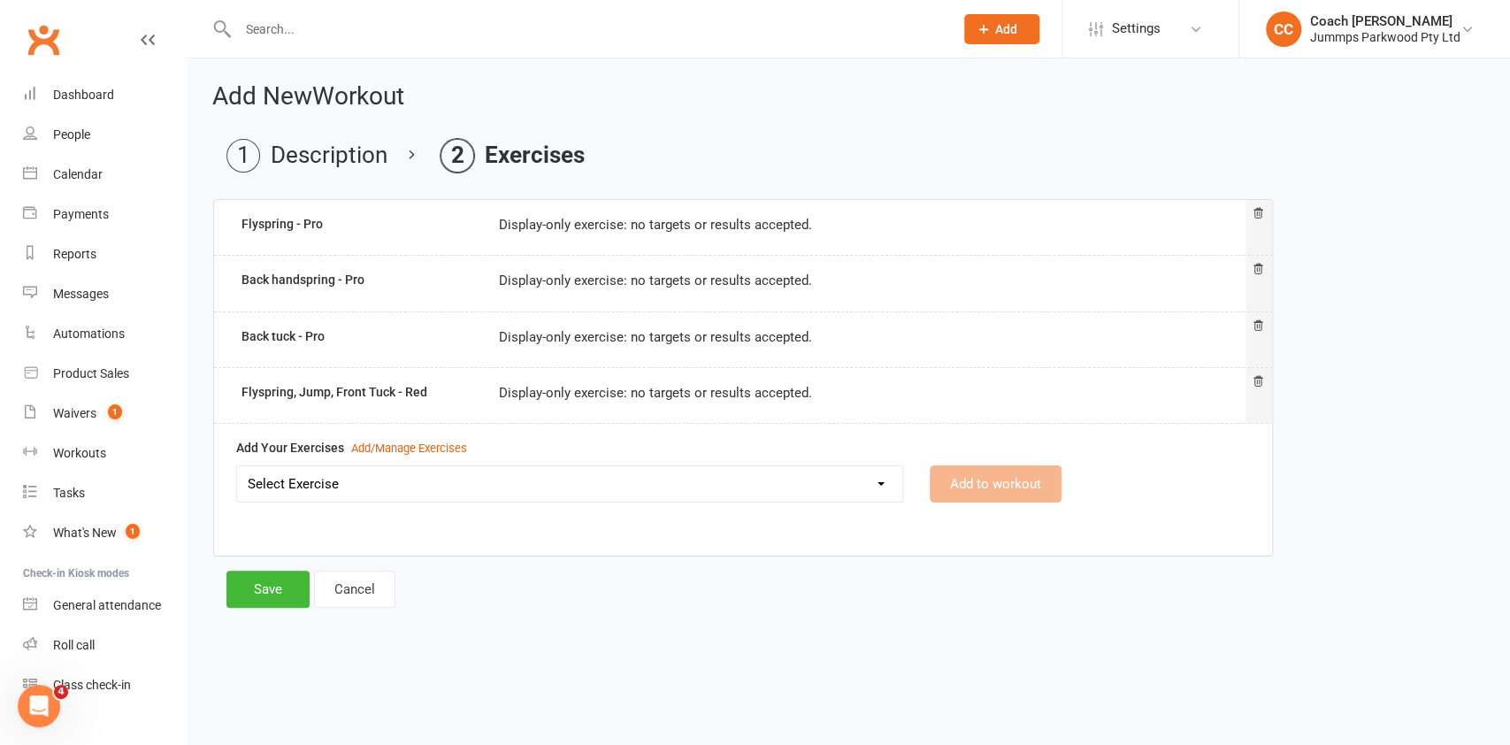
click at [672, 478] on select "Select Exercise 2 x egg roll connected - Red 3x Cartwheels (connected) - Track …" at bounding box center [569, 483] width 665 height 35
select select "12498"
click at [237, 466] on select "Select Exercise 2 x egg roll connected - Red 3x Cartwheels (connected) - Track …" at bounding box center [569, 483] width 665 height 35
click at [1004, 483] on button "Add to workout" at bounding box center [995, 483] width 132 height 37
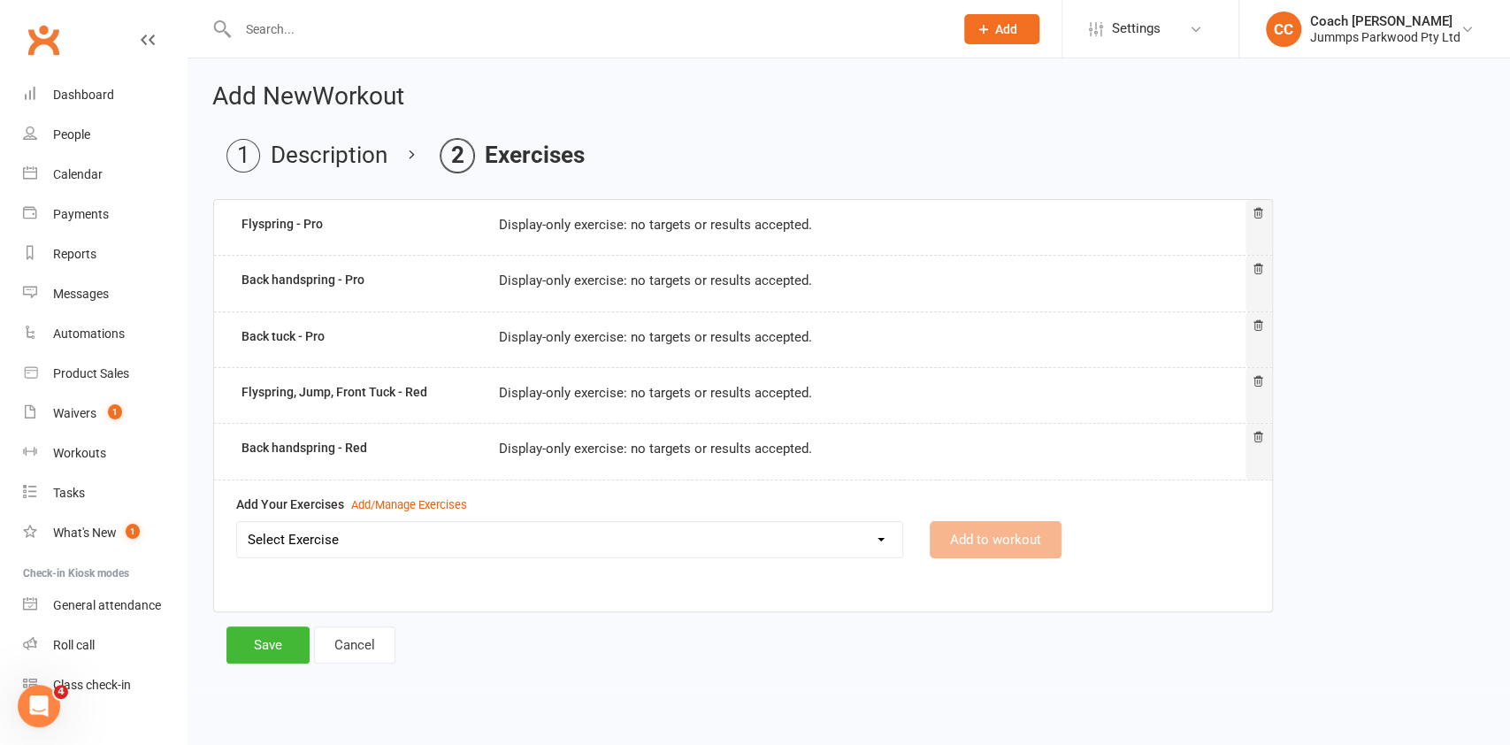
click at [759, 545] on select "Select Exercise 2 x egg roll connected - Red 3x Cartwheels (connected) - Track …" at bounding box center [569, 539] width 665 height 35
select select "12499"
click at [237, 522] on select "Select Exercise 2 x egg roll connected - Red 3x Cartwheels (connected) - Track …" at bounding box center [569, 539] width 665 height 35
click at [997, 545] on button "Add to workout" at bounding box center [995, 539] width 132 height 37
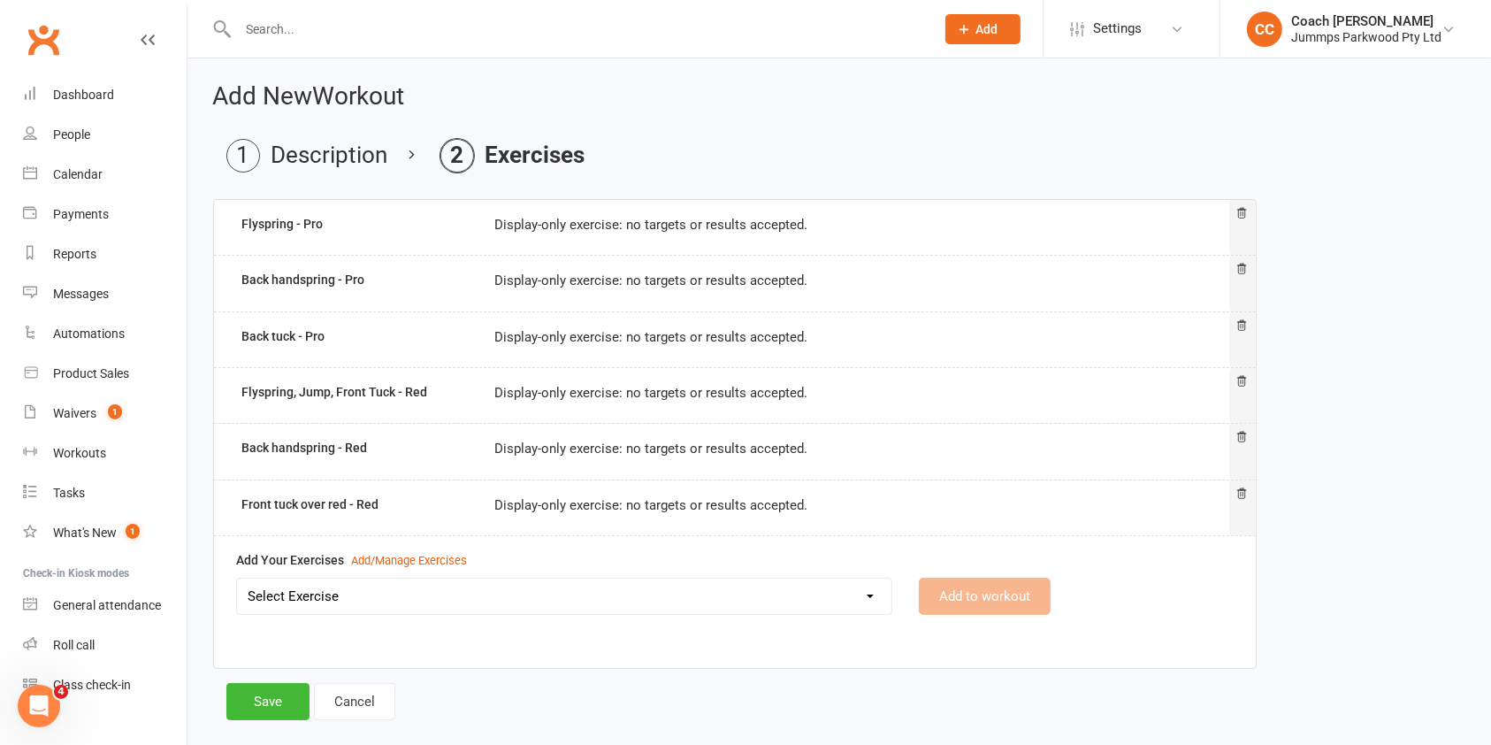
click at [682, 590] on select "Select Exercise 2 x egg roll connected - Red 3x Cartwheels (connected) - Track …" at bounding box center [564, 595] width 654 height 35
select select "12500"
click at [237, 578] on select "Select Exercise 2 x egg roll connected - Red 3x Cartwheels (connected) - Track …" at bounding box center [564, 595] width 654 height 35
click at [1008, 594] on button "Add to workout" at bounding box center [985, 595] width 132 height 37
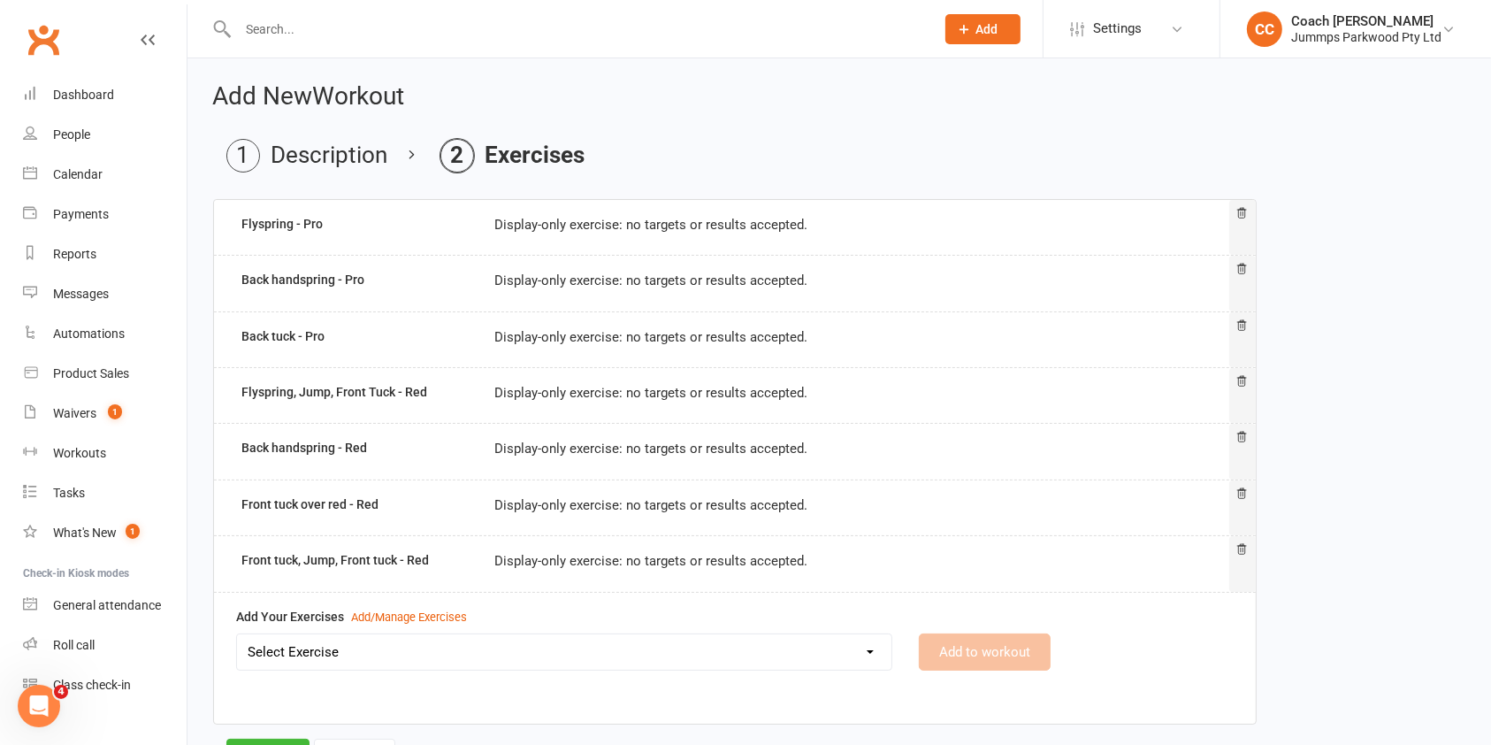
scroll to position [83, 0]
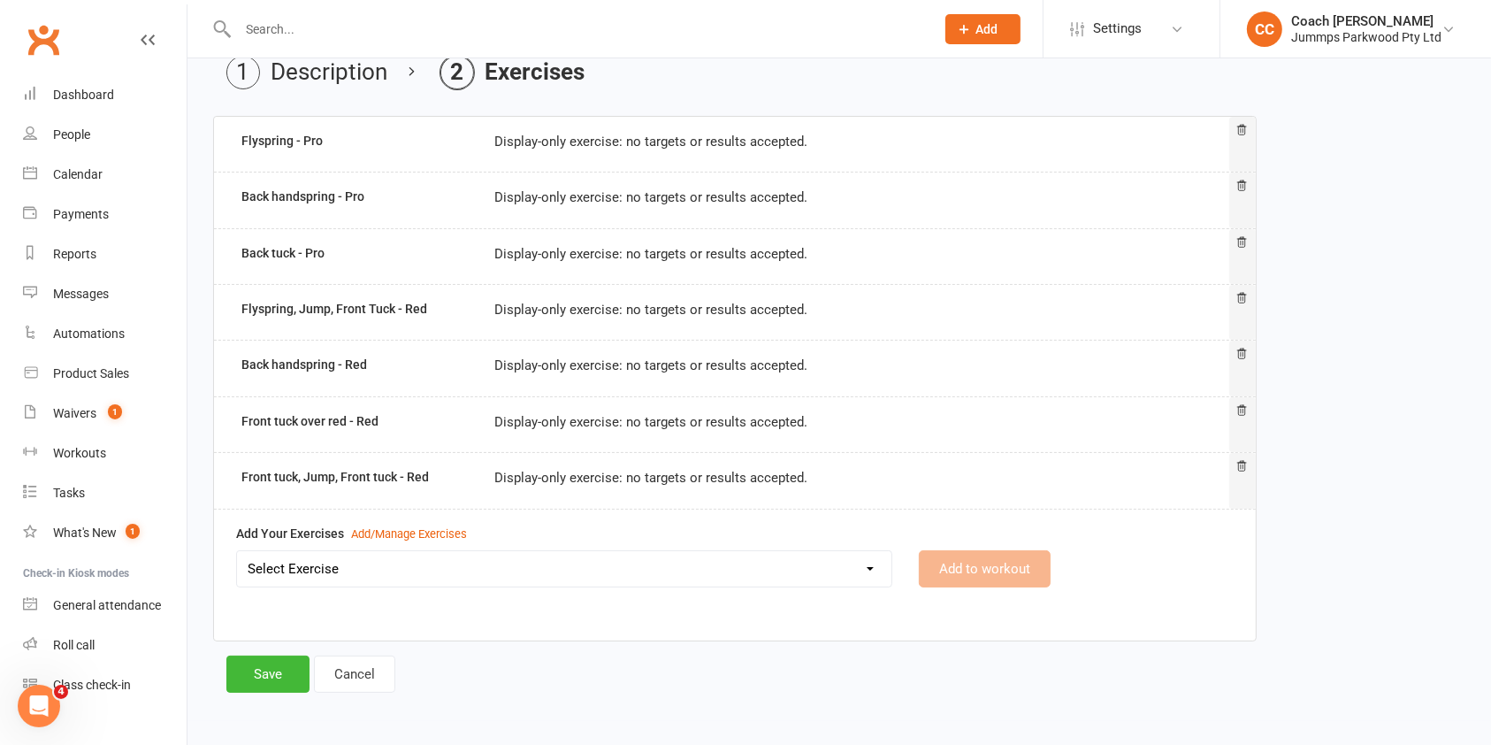
click at [597, 564] on select "Select Exercise 2 x egg roll connected - Red 3x Cartwheels (connected) - Track …" at bounding box center [564, 568] width 654 height 35
select select "12488"
click at [237, 551] on select "Select Exercise 2 x egg roll connected - Red 3x Cartwheels (connected) - Track …" at bounding box center [564, 568] width 654 height 35
click at [998, 566] on button "Add to workout" at bounding box center [985, 568] width 132 height 37
select select
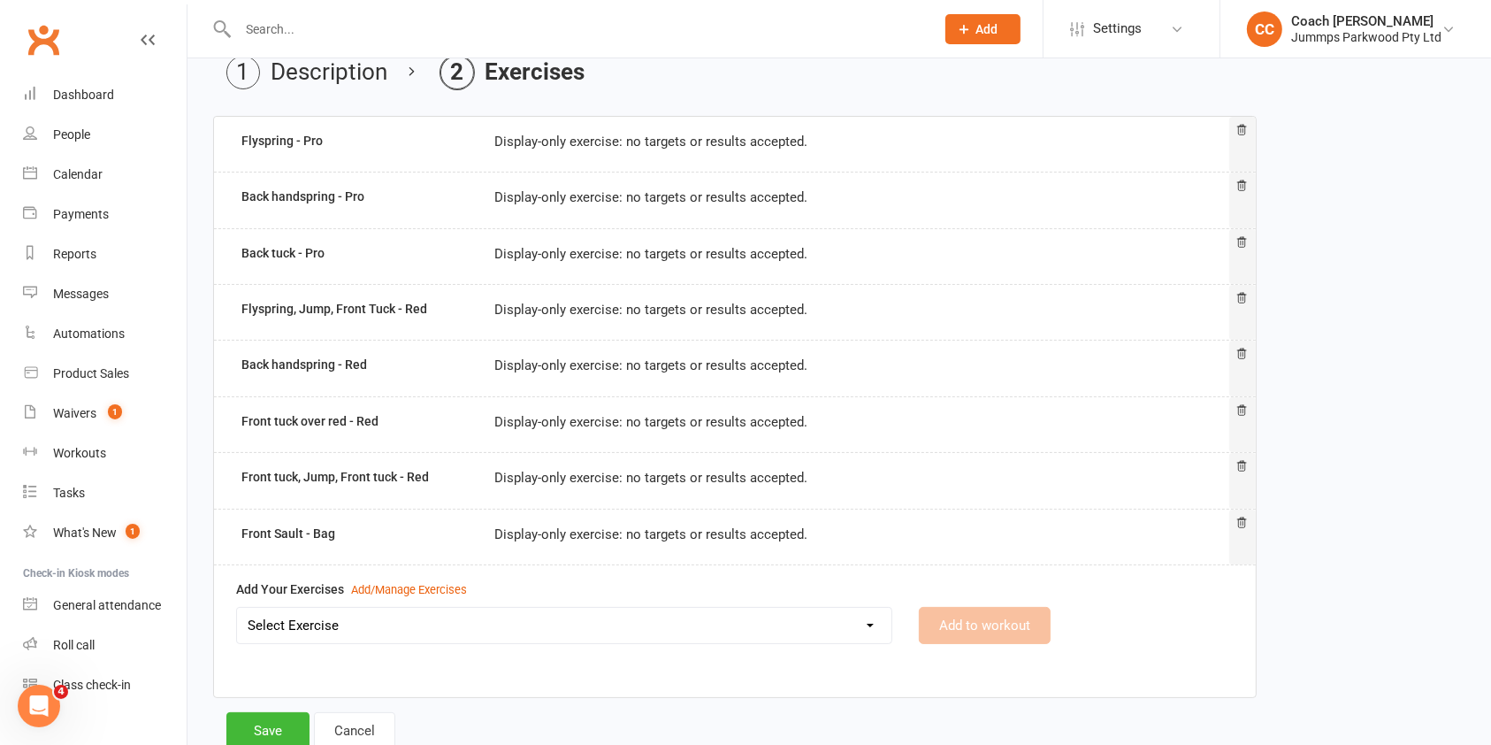
scroll to position [139, 0]
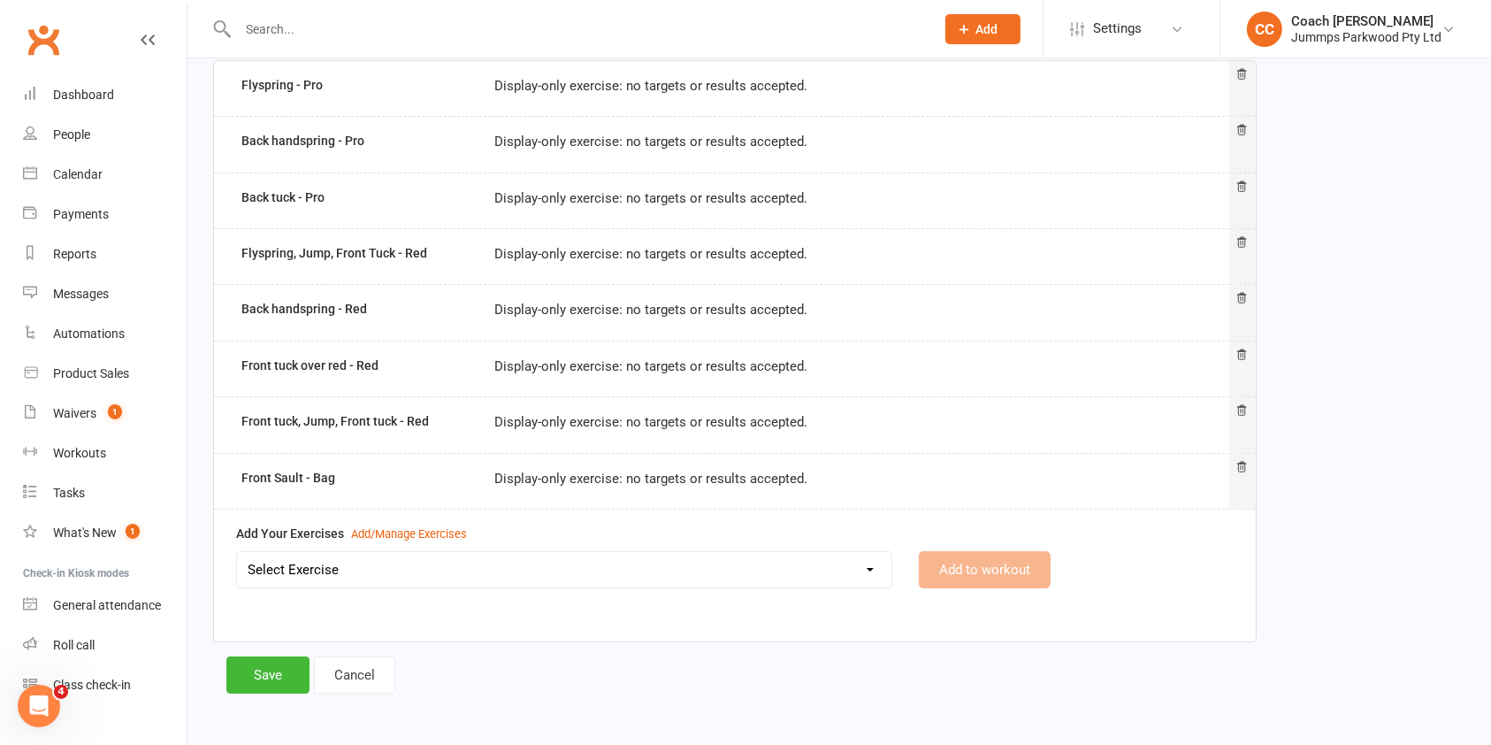
click at [784, 576] on select "Select Exercise 2 x egg roll connected - Red 3x Cartwheels (connected) - Track …" at bounding box center [564, 569] width 654 height 35
click at [690, 561] on select "Select Exercise 2 x egg roll connected - Red 3x Cartwheels (connected) - Track …" at bounding box center [564, 569] width 654 height 35
click at [1346, 292] on div "Flyspring - Pro Display-only exercise: no targets or results accepted. Back han…" at bounding box center [839, 358] width 1252 height 596
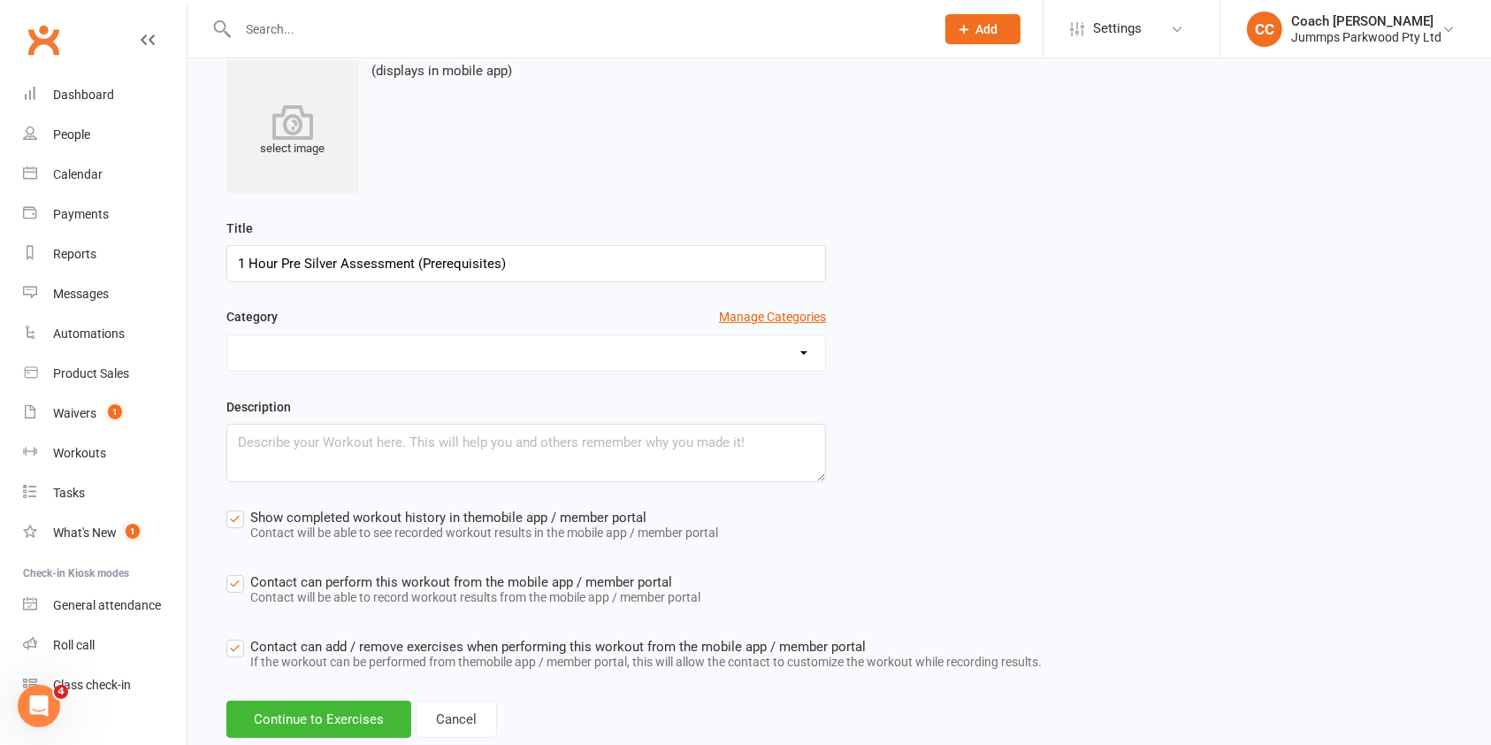
type input "1 Hour Pre Silver Assessment (Prerequisites)"
click at [234, 516] on label "Show completed workout history in the mobile app / member portal Contact will b…" at bounding box center [472, 527] width 492 height 40
click at [234, 507] on input "Show completed workout history in the mobile app / member portal Contact will b…" at bounding box center [472, 507] width 492 height 0
click at [233, 576] on label "Contact can perform this workout from the mobile app / member portal Contact wi…" at bounding box center [463, 591] width 474 height 40
click at [233, 571] on input "Contact can perform this workout from the mobile app / member portal Contact wi…" at bounding box center [463, 571] width 474 height 0
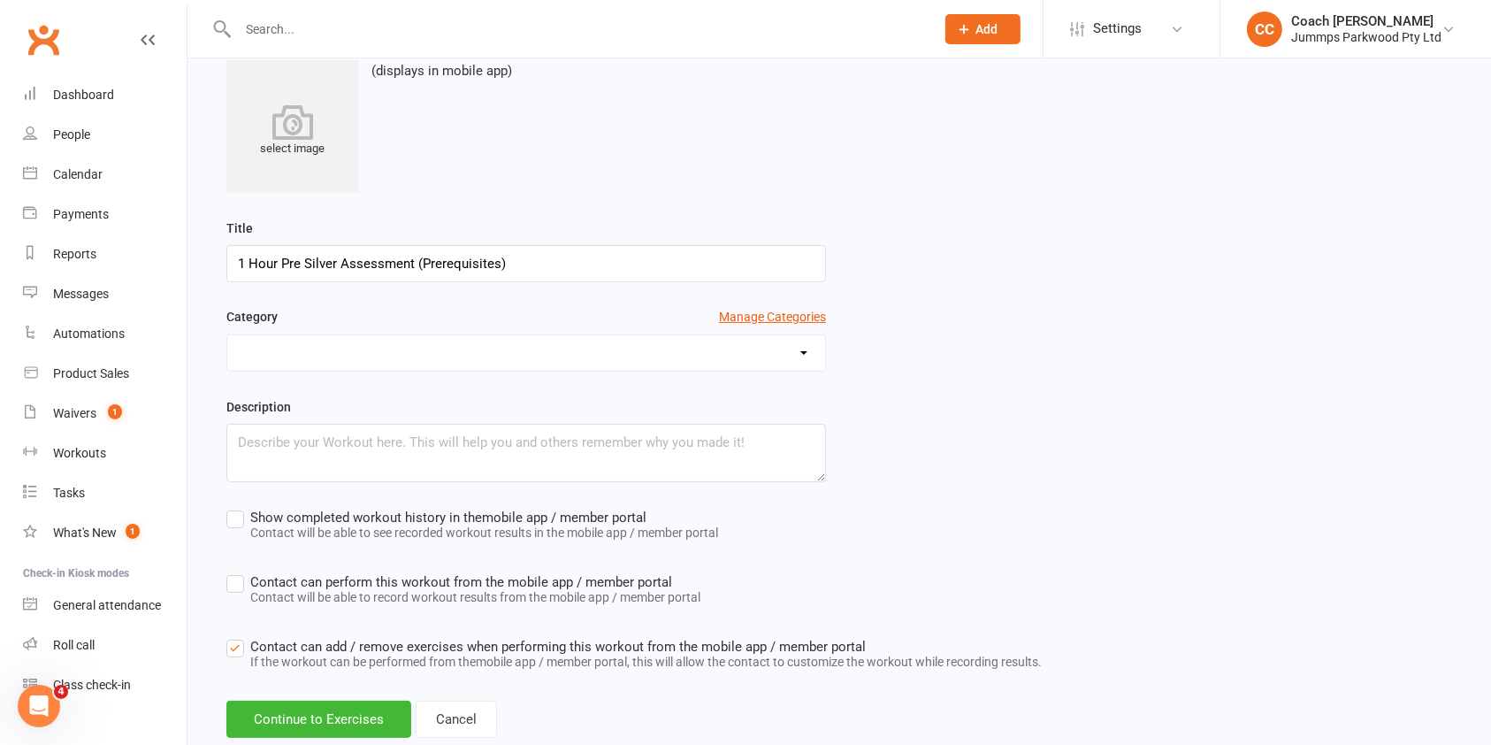
click at [234, 646] on label "Contact can add / remove exercises when performing this workout from the mobile…" at bounding box center [633, 656] width 815 height 40
click at [234, 636] on input "Contact can add / remove exercises when performing this workout from the mobile…" at bounding box center [633, 636] width 815 height 0
click at [287, 713] on button "Continue to Exercises" at bounding box center [318, 718] width 185 height 37
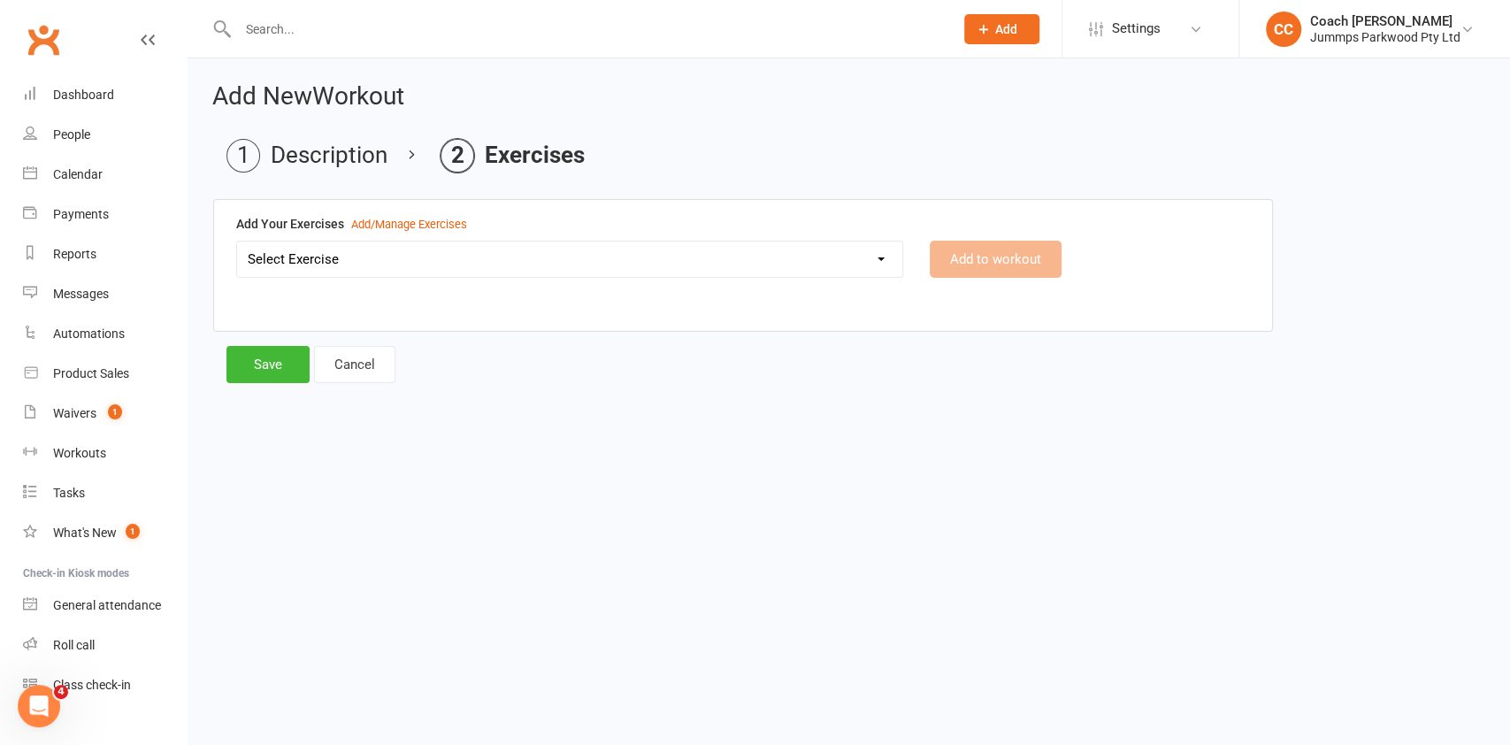
click at [831, 253] on select "Select Exercise 2x Back handsprings (connected) - Red 2 x egg roll connected - …" at bounding box center [569, 258] width 665 height 35
select select "12494"
click at [237, 241] on select "Select Exercise 2x Back handsprings (connected) - Red 2 x egg roll connected - …" at bounding box center [569, 258] width 665 height 35
click at [1012, 257] on button "Add to workout" at bounding box center [995, 259] width 132 height 37
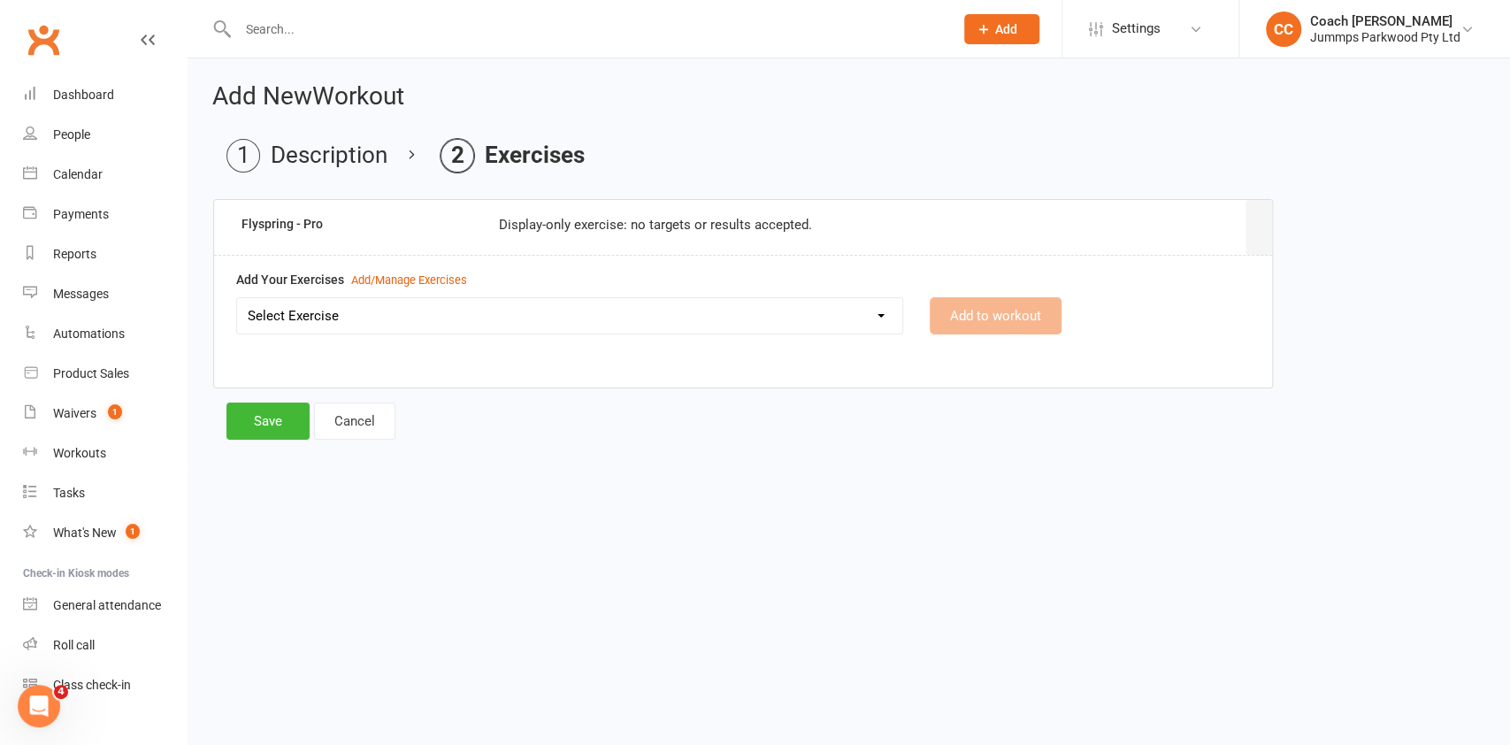
click at [826, 307] on select "Select Exercise 2x Back handsprings (connected) - Red 2 x egg roll connected - …" at bounding box center [569, 315] width 665 height 35
select select "12495"
click at [237, 298] on select "Select Exercise 2x Back handsprings (connected) - Red 2 x egg roll connected - …" at bounding box center [569, 315] width 665 height 35
click at [987, 309] on button "Add to workout" at bounding box center [995, 315] width 132 height 37
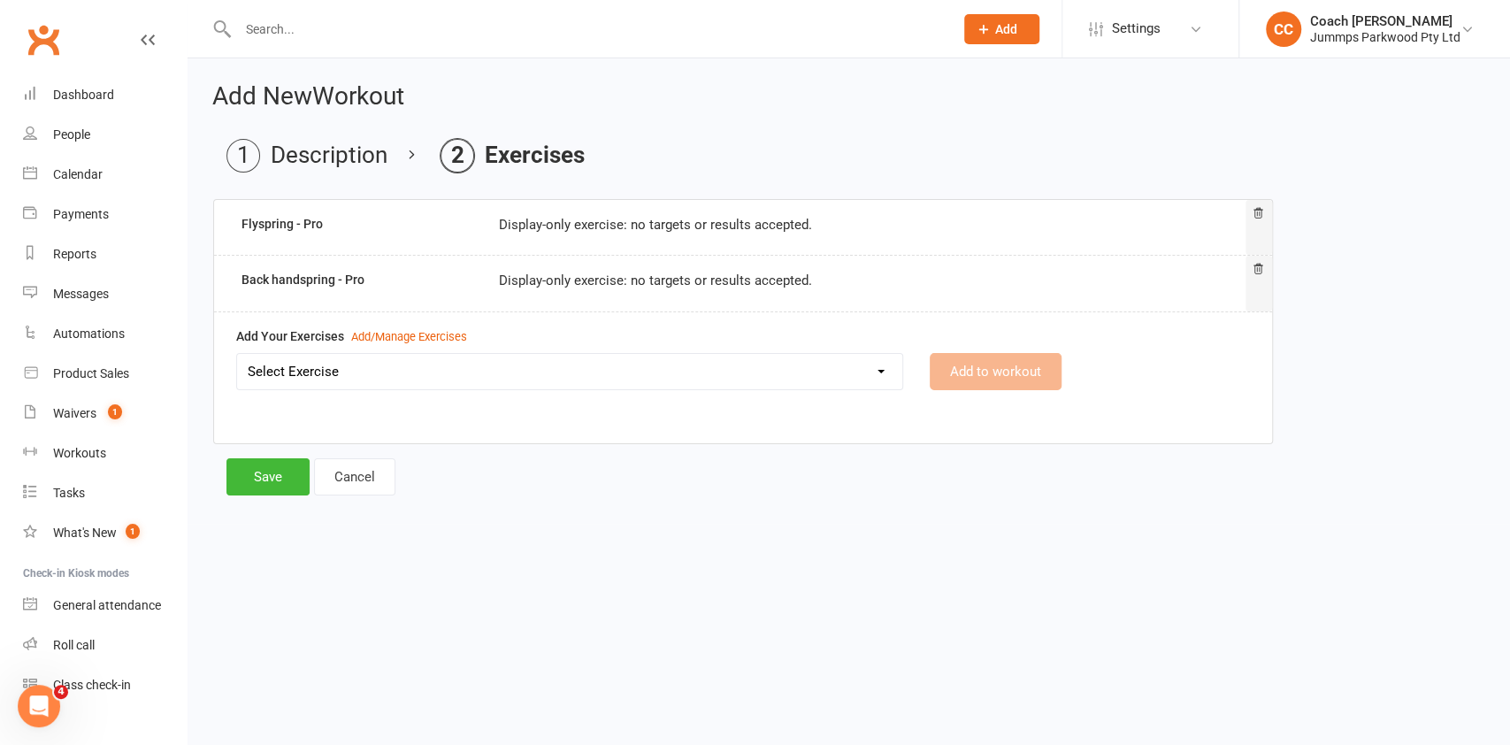
click at [836, 379] on select "Select Exercise 2x Back handsprings (connected) - Red 2 x egg roll connected - …" at bounding box center [569, 371] width 665 height 35
click at [237, 354] on select "Select Exercise 2x Back handsprings (connected) - Red 2 x egg roll connected - …" at bounding box center [569, 371] width 665 height 35
click at [771, 378] on select "2x Back handsprings (connected) - Red 2 x egg roll connected - Red 3x Back tuck…" at bounding box center [569, 371] width 665 height 35
select select "12496"
click at [237, 354] on select "2x Back handsprings (connected) - Red 2 x egg roll connected - Red 3x Back tuck…" at bounding box center [569, 371] width 665 height 35
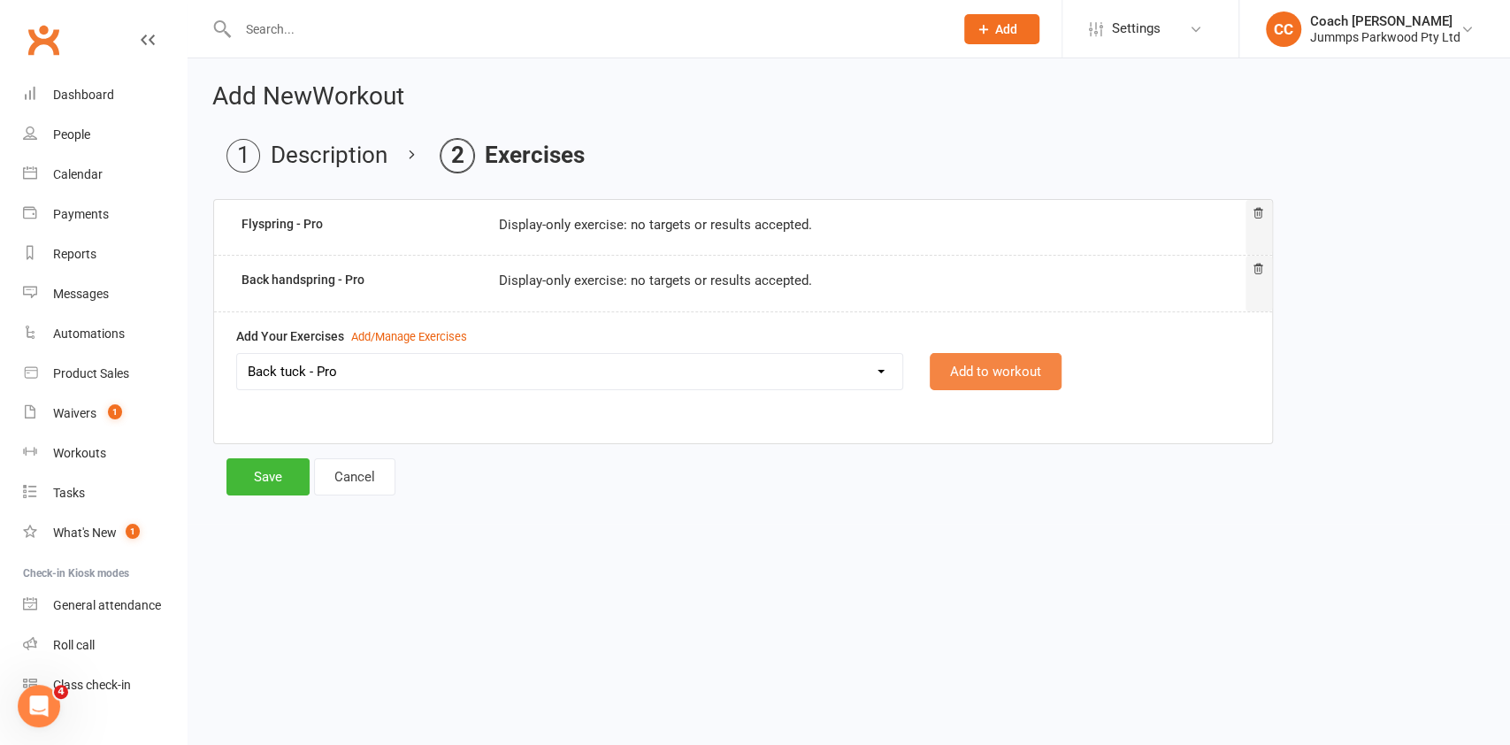
click at [985, 370] on button "Add to workout" at bounding box center [995, 371] width 132 height 37
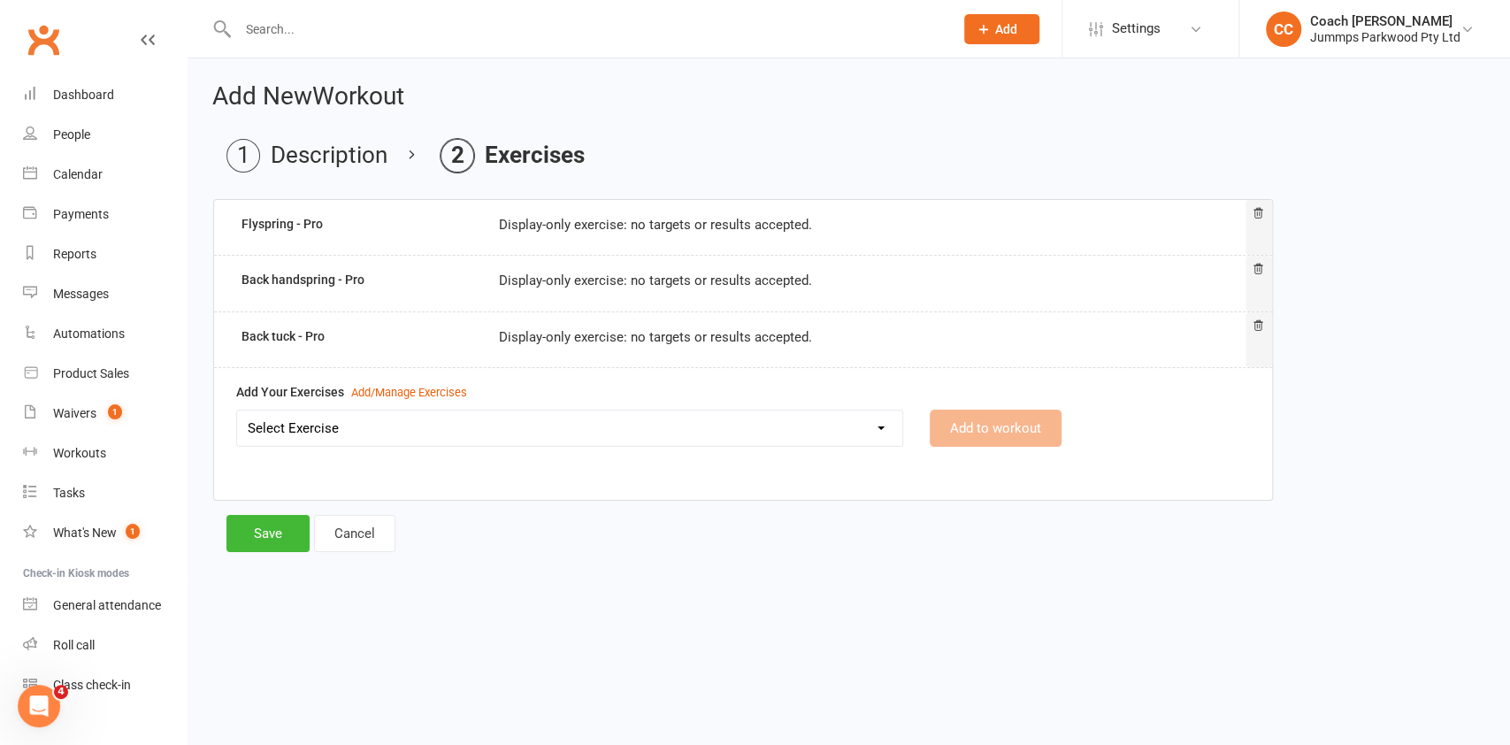
click at [672, 429] on select "Select Exercise 2x Back handsprings (connected) - Red 2 x egg roll connected - …" at bounding box center [569, 427] width 665 height 35
select select "12497"
click at [237, 410] on select "Select Exercise 2x Back handsprings (connected) - Red 2 x egg roll connected - …" at bounding box center [569, 427] width 665 height 35
click at [1017, 431] on button "Add to workout" at bounding box center [995, 427] width 132 height 37
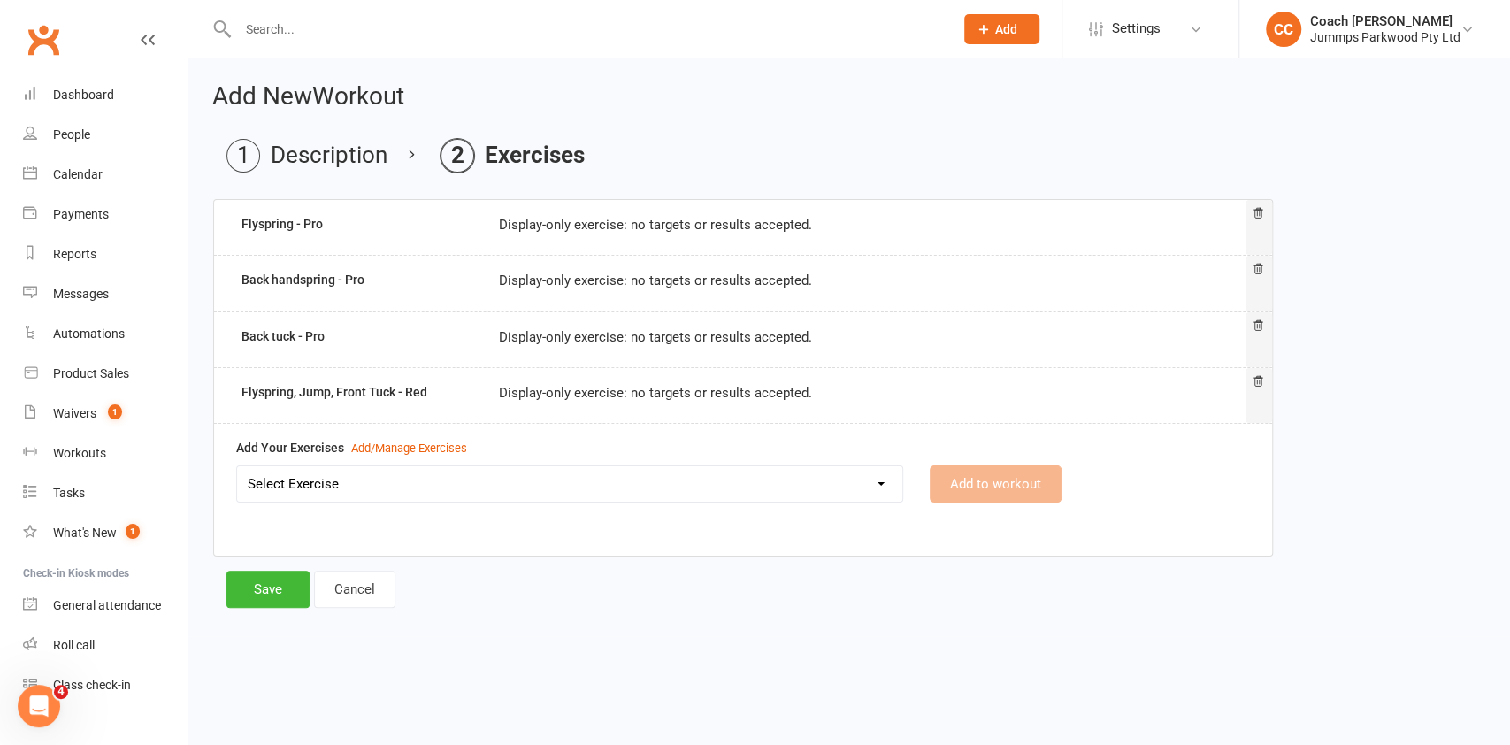
click at [547, 483] on select "Select Exercise 2x Back handsprings (connected) - Red 2 x egg roll connected - …" at bounding box center [569, 483] width 665 height 35
select select "12498"
click at [237, 466] on select "Select Exercise 2x Back handsprings (connected) - Red 2 x egg roll connected - …" at bounding box center [569, 483] width 665 height 35
click at [986, 483] on button "Add to workout" at bounding box center [995, 483] width 132 height 37
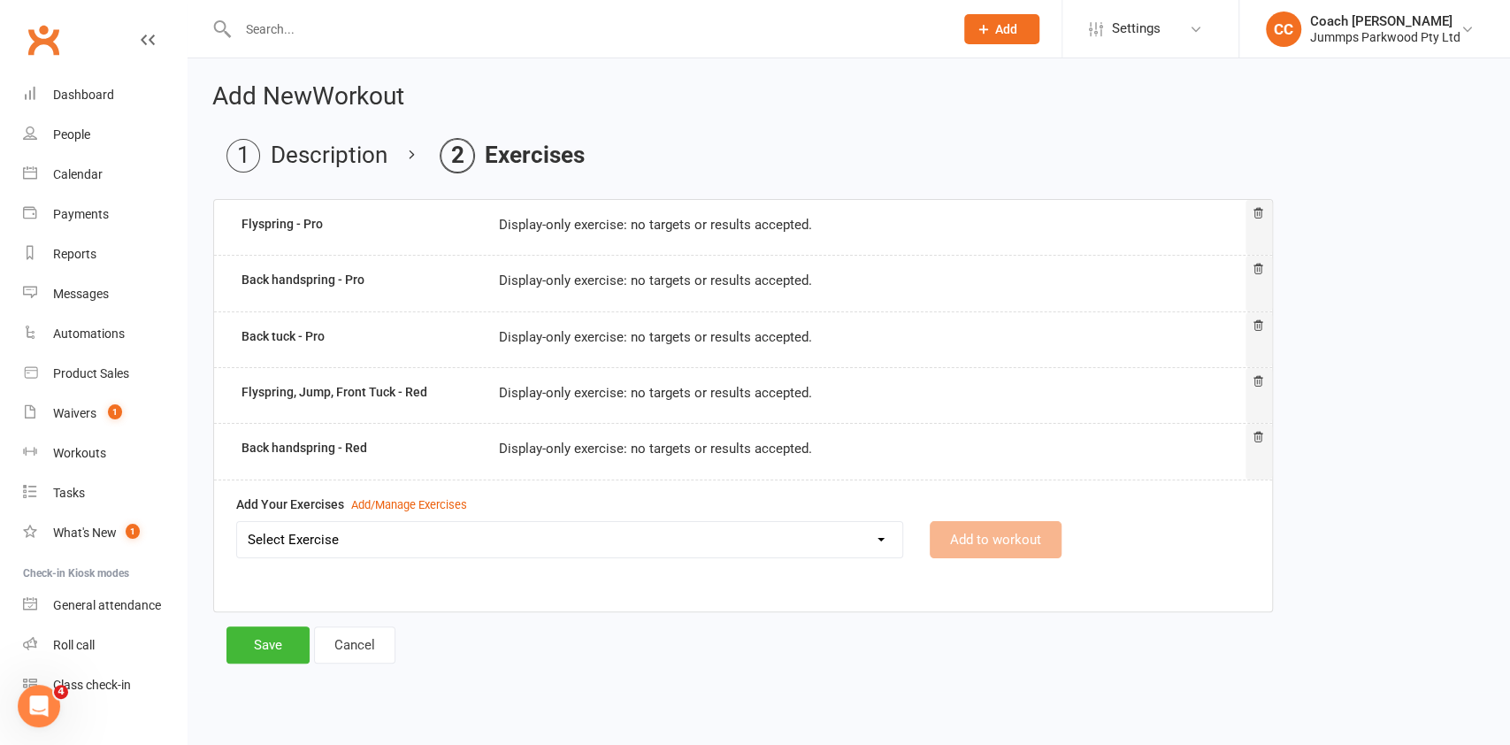
click at [545, 539] on select "Select Exercise 2x Back handsprings (connected) - Red 2 x egg roll connected - …" at bounding box center [569, 539] width 665 height 35
select select "12499"
click at [237, 522] on select "Select Exercise 2x Back handsprings (connected) - Red 2 x egg roll connected - …" at bounding box center [569, 539] width 665 height 35
click at [987, 538] on button "Add to workout" at bounding box center [995, 539] width 132 height 37
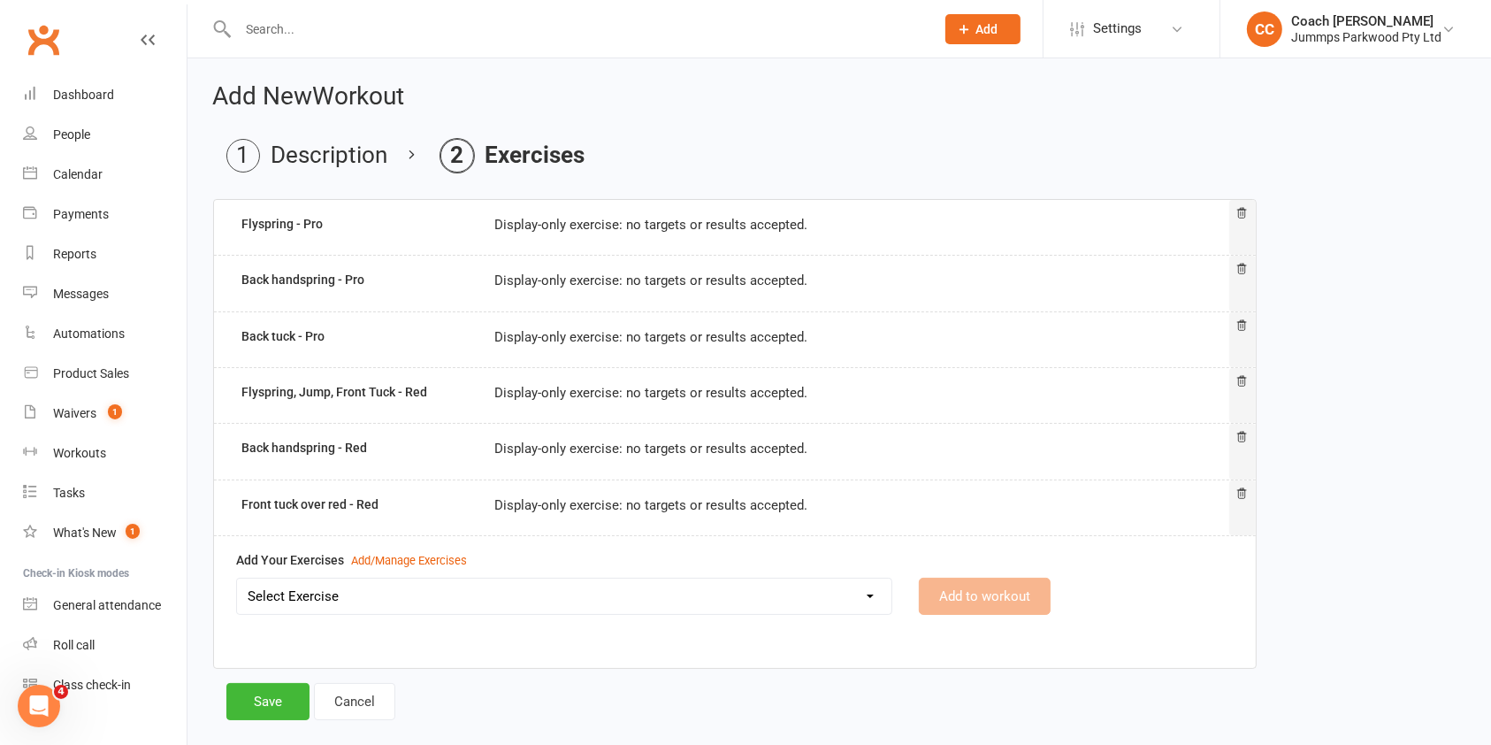
click at [665, 594] on select "Select Exercise 2x Back handsprings (connected) - Red 2 x egg roll connected - …" at bounding box center [564, 595] width 654 height 35
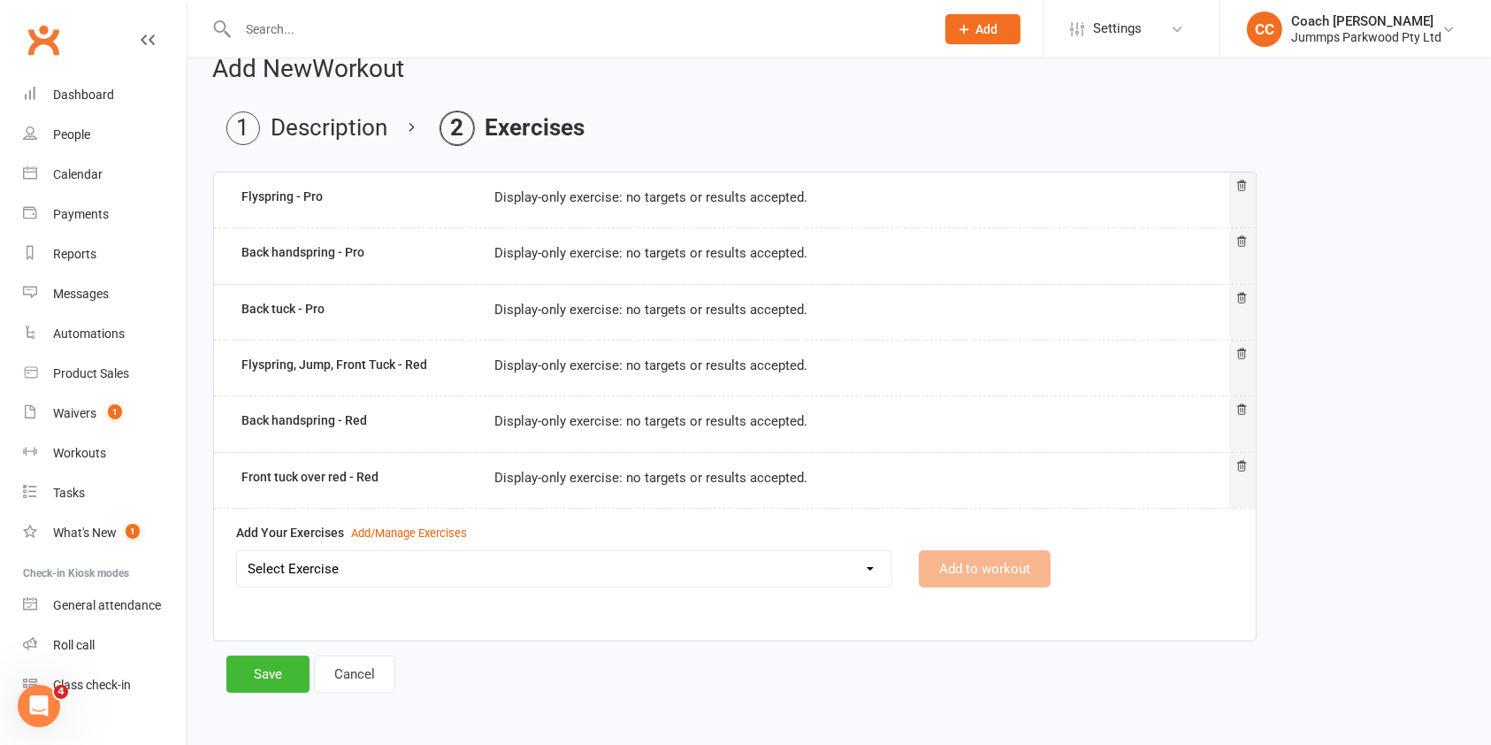
click at [851, 569] on select "Select Exercise 2x Back handsprings (connected) - Red 2 x egg roll connected - …" at bounding box center [564, 568] width 654 height 35
select select "12500"
click at [237, 551] on select "Select Exercise 2x Back handsprings (connected) - Red 2 x egg roll connected - …" at bounding box center [564, 568] width 654 height 35
click at [1006, 566] on button "Add to workout" at bounding box center [985, 568] width 132 height 37
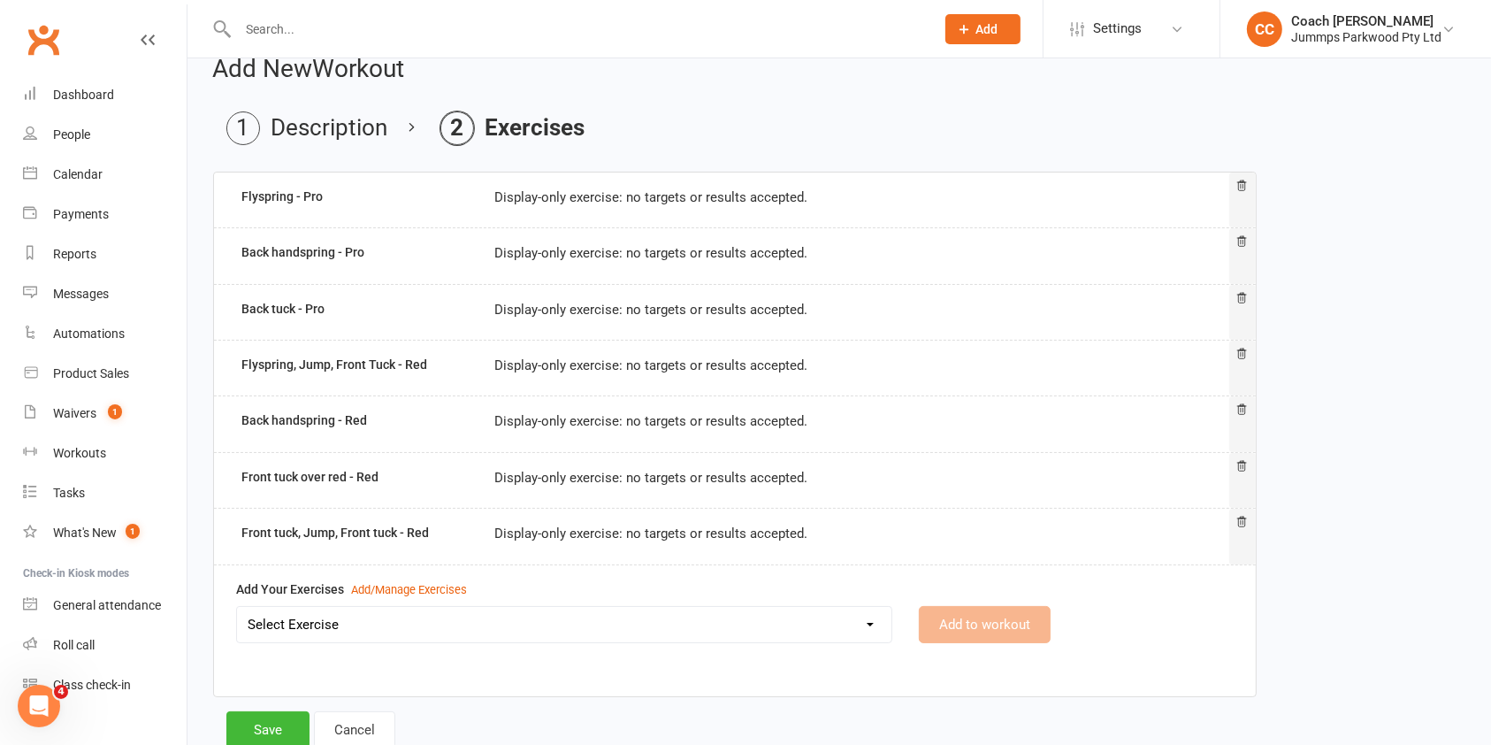
click at [858, 630] on select "Select Exercise 2x Back handsprings (connected) - Red 2 x egg roll connected - …" at bounding box center [564, 624] width 654 height 35
select select "12501"
click at [237, 607] on select "Select Exercise 2x Back handsprings (connected) - Red 2 x egg roll connected - …" at bounding box center [564, 624] width 654 height 35
click at [996, 624] on button "Add to workout" at bounding box center [985, 624] width 132 height 37
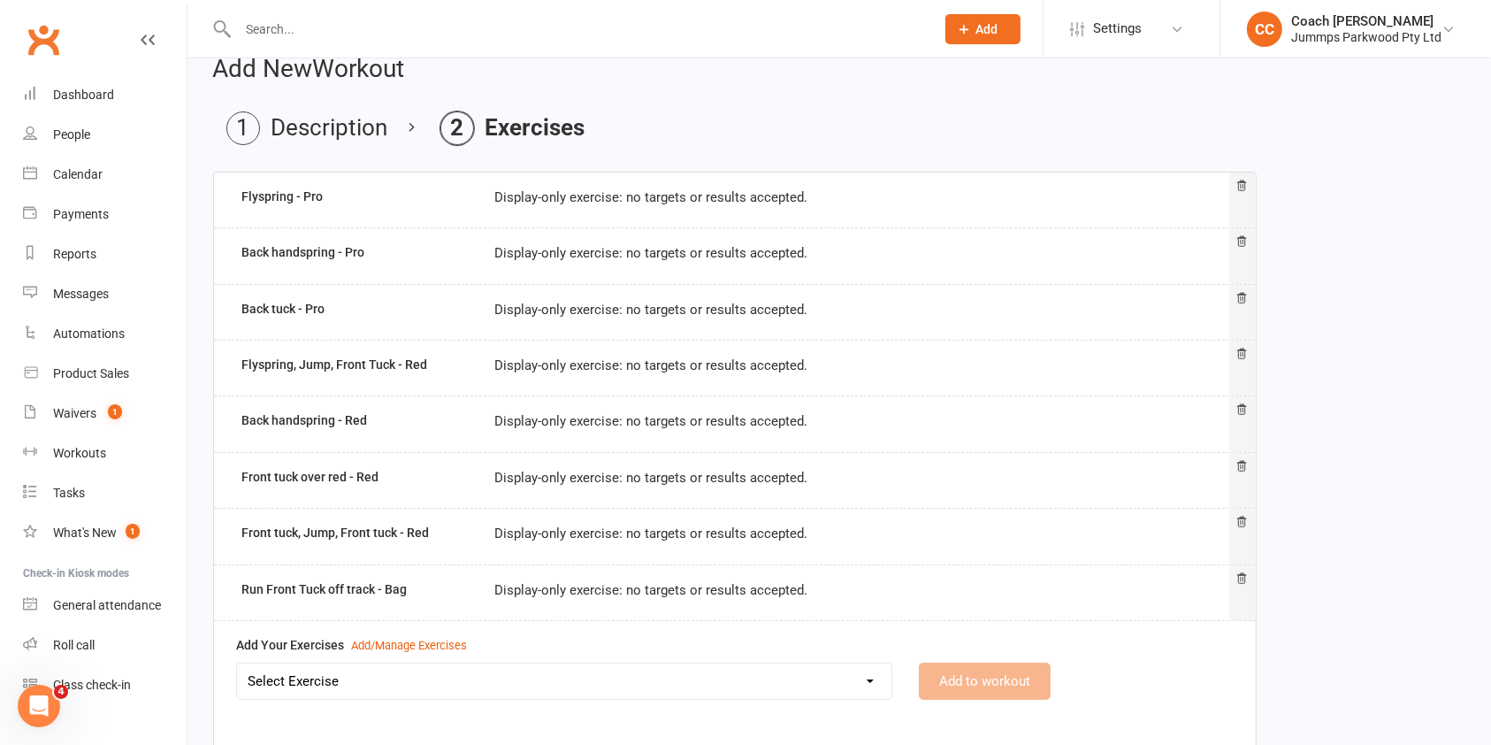
click at [754, 682] on select "Select Exercise 2x Back handsprings (connected) - Red 2 x egg roll connected - …" at bounding box center [564, 680] width 654 height 35
select select "12502"
click at [237, 663] on select "Select Exercise 2x Back handsprings (connected) - Red 2 x egg roll connected - …" at bounding box center [564, 680] width 654 height 35
click at [1005, 678] on button "Add to workout" at bounding box center [985, 680] width 132 height 37
select select
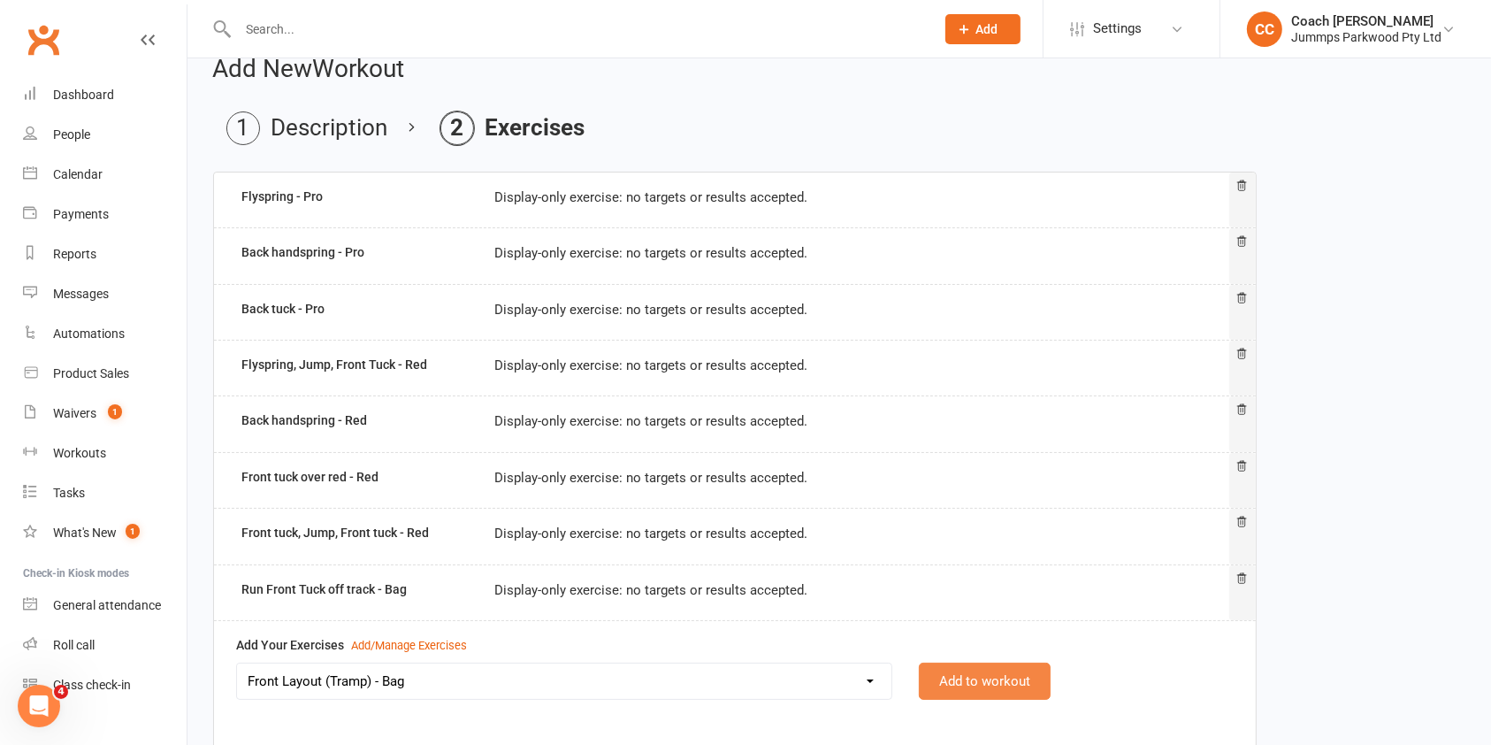
select select "Kilograms"
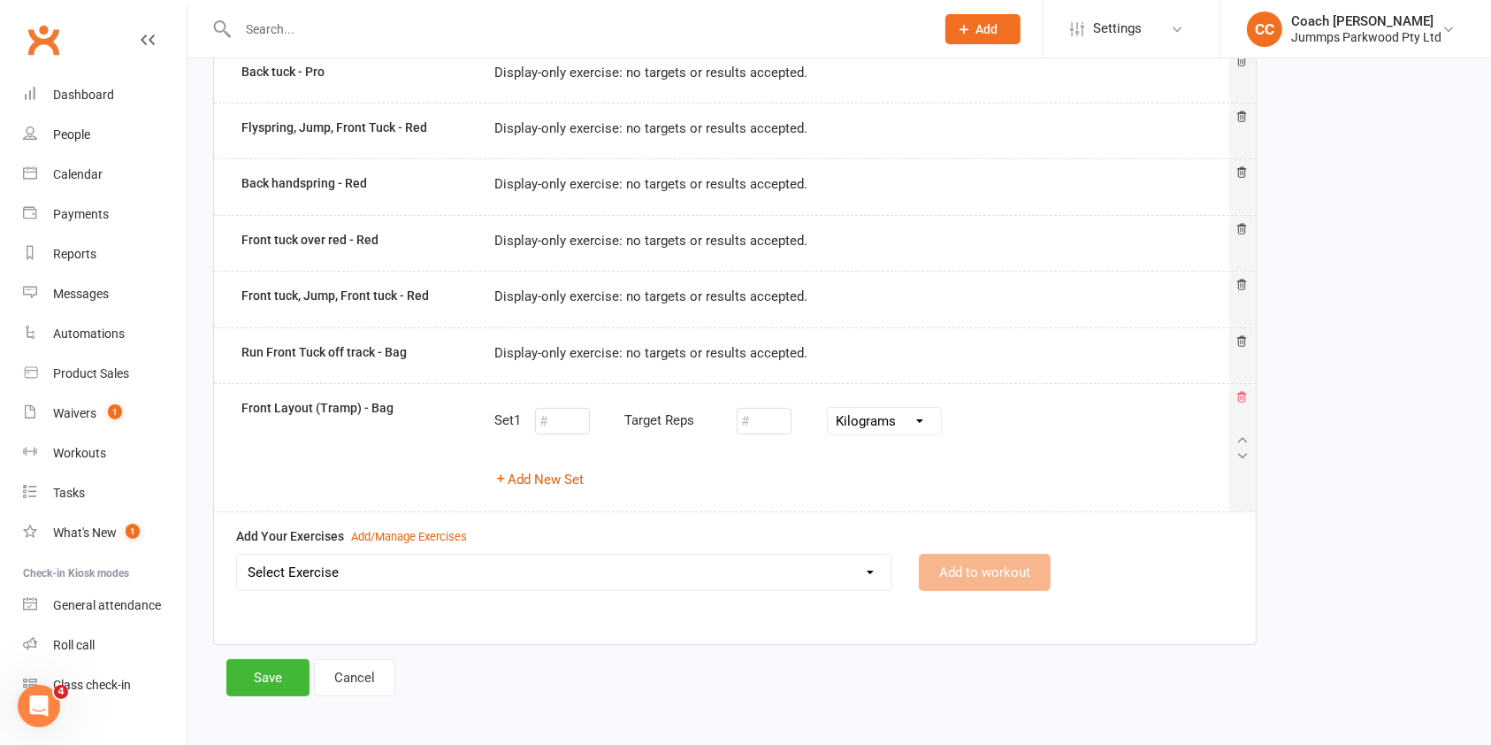
click at [1242, 403] on icon at bounding box center [1241, 398] width 12 height 21
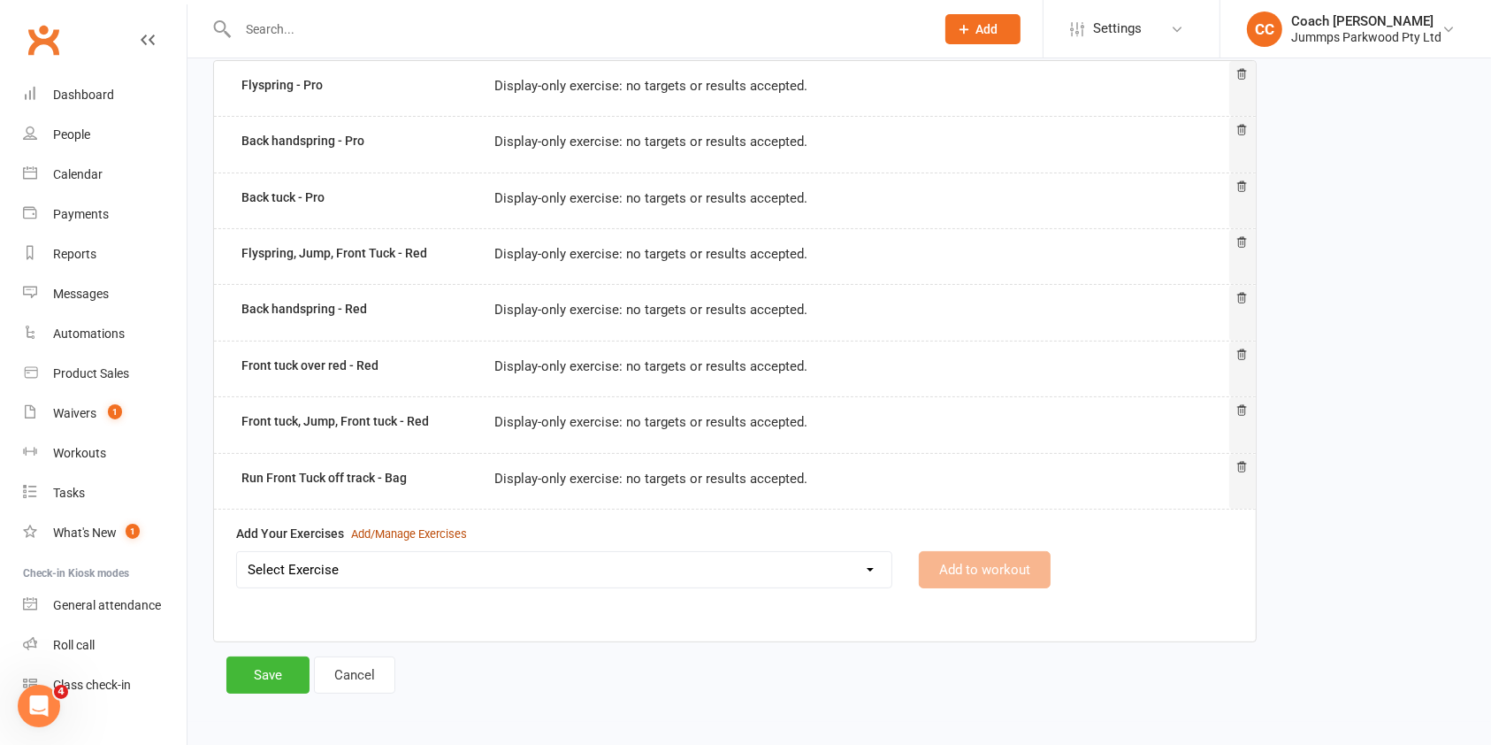
click at [458, 527] on div "Add/Manage Exercises" at bounding box center [409, 534] width 116 height 19
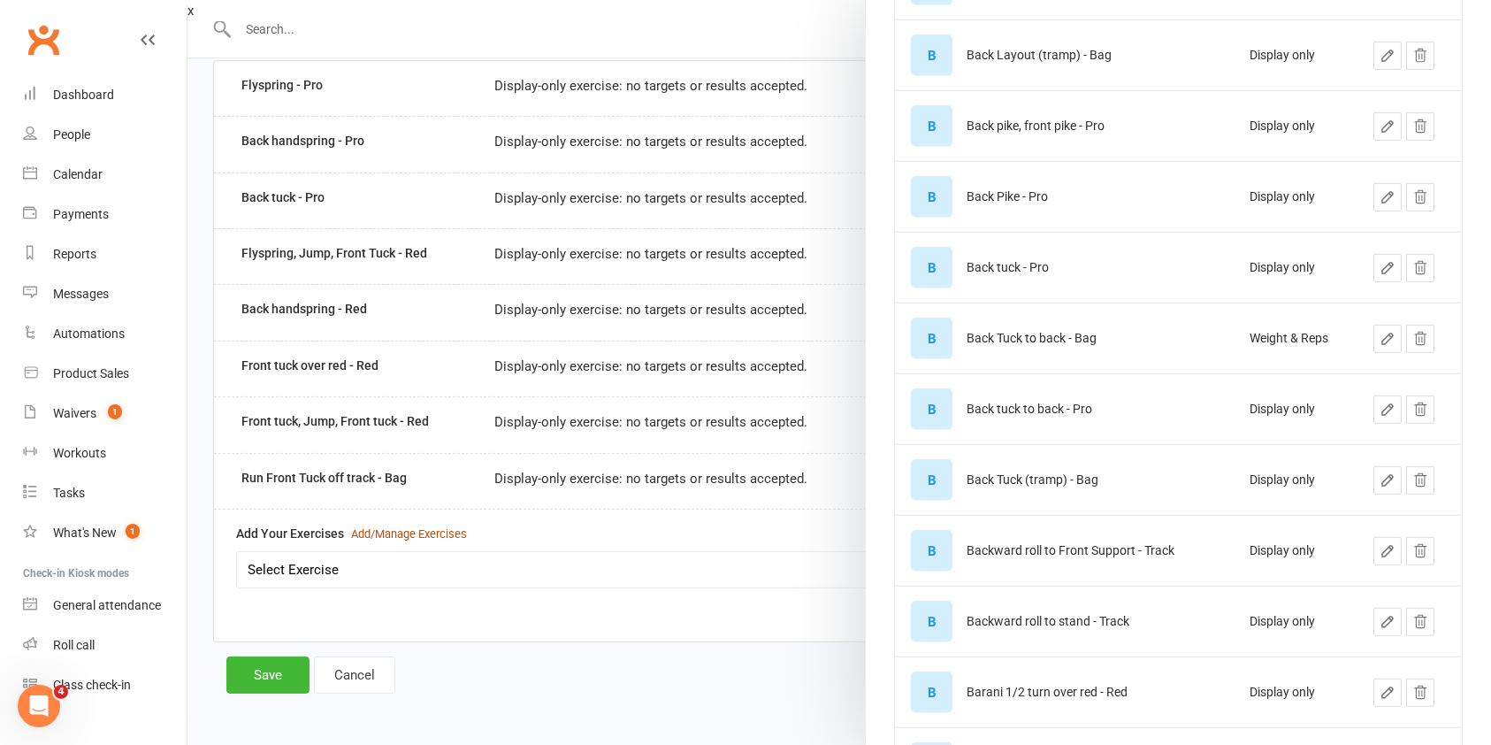
scroll to position [1125, 0]
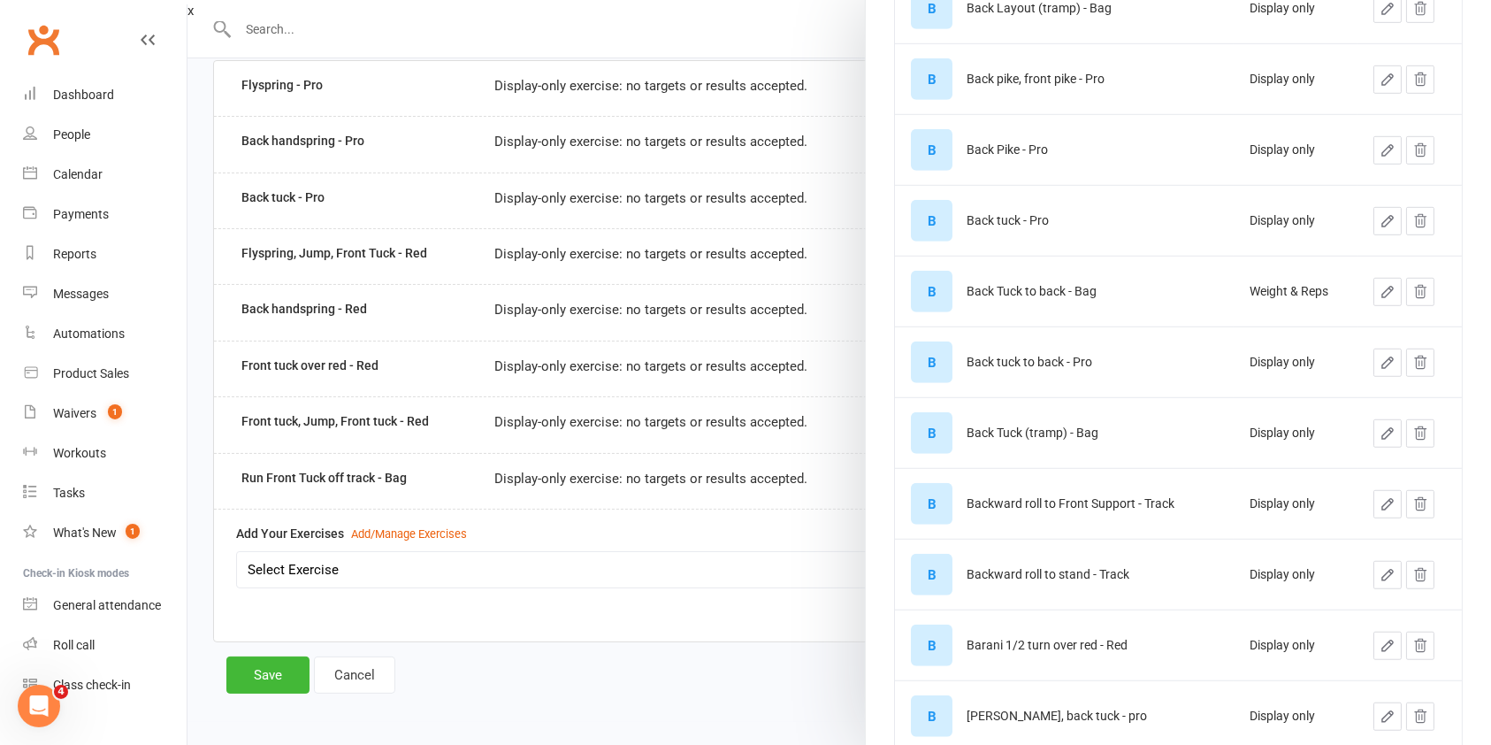
click at [1380, 288] on icon "button" at bounding box center [1388, 292] width 16 height 16
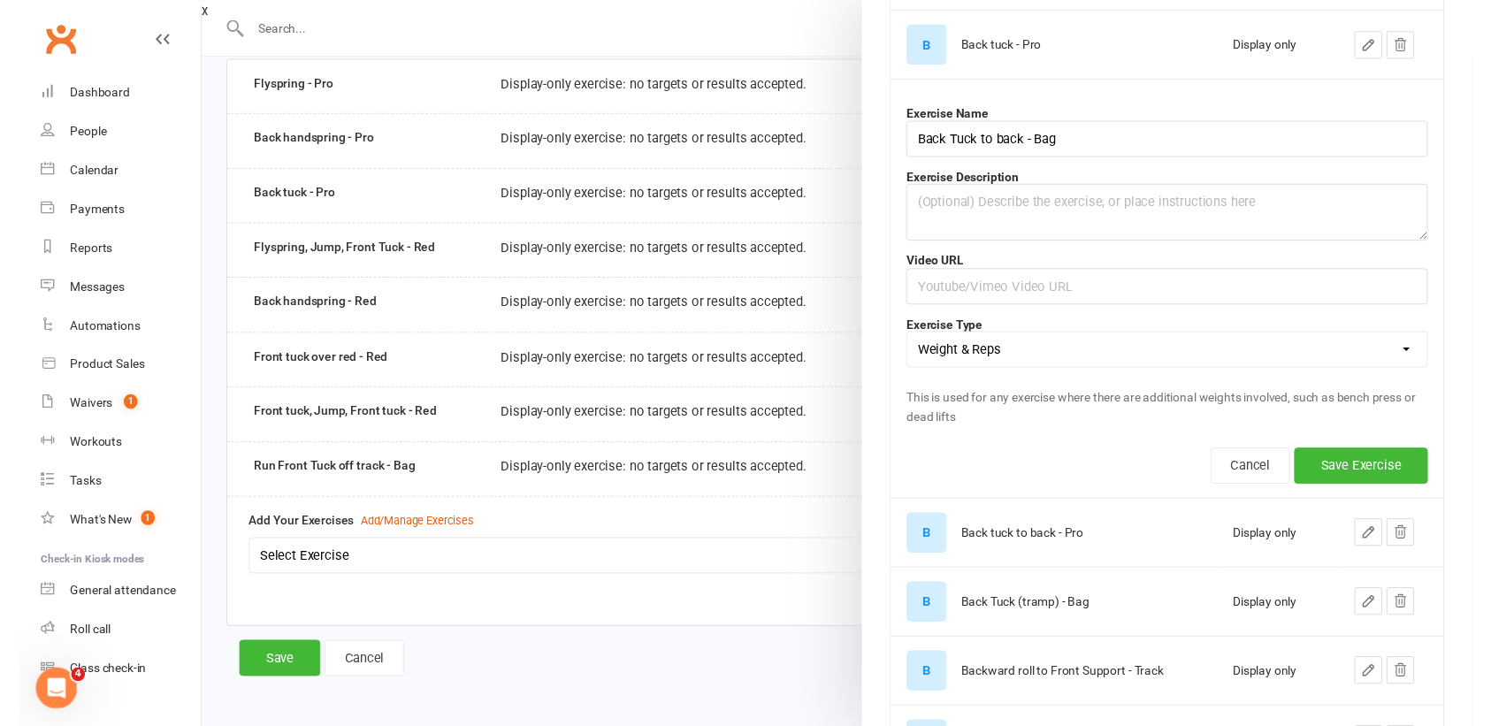
scroll to position [1330, 0]
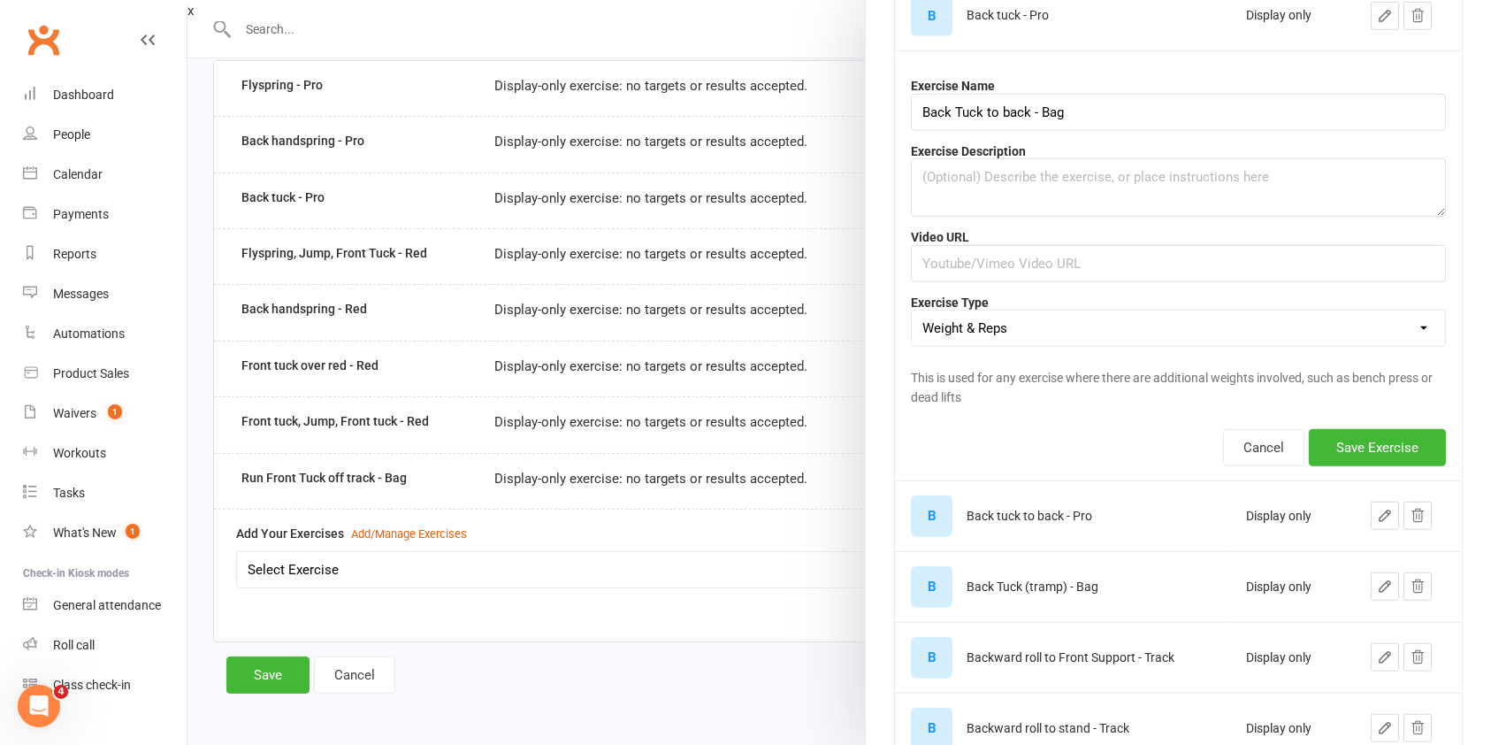
click at [1138, 325] on select "Weight & Reps Time / Distance Weights, Reps, Time & Distance Just Reps Display …" at bounding box center [1178, 327] width 533 height 35
select select "display_only"
click at [912, 310] on select "Weight & Reps Time / Distance Weights, Reps, Time & Distance Just Reps Display …" at bounding box center [1178, 327] width 533 height 35
click at [1351, 450] on button "Save Exercise" at bounding box center [1377, 447] width 137 height 37
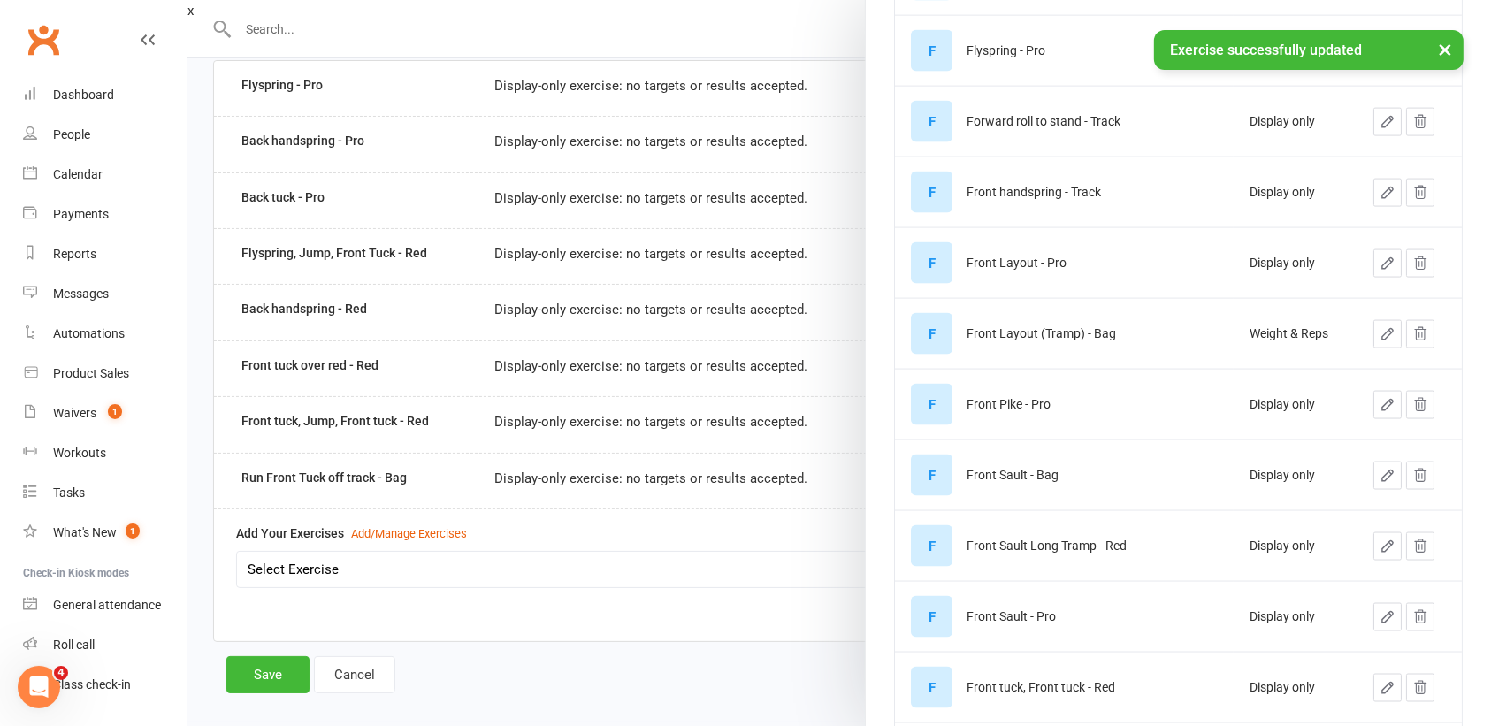
scroll to position [2598, 0]
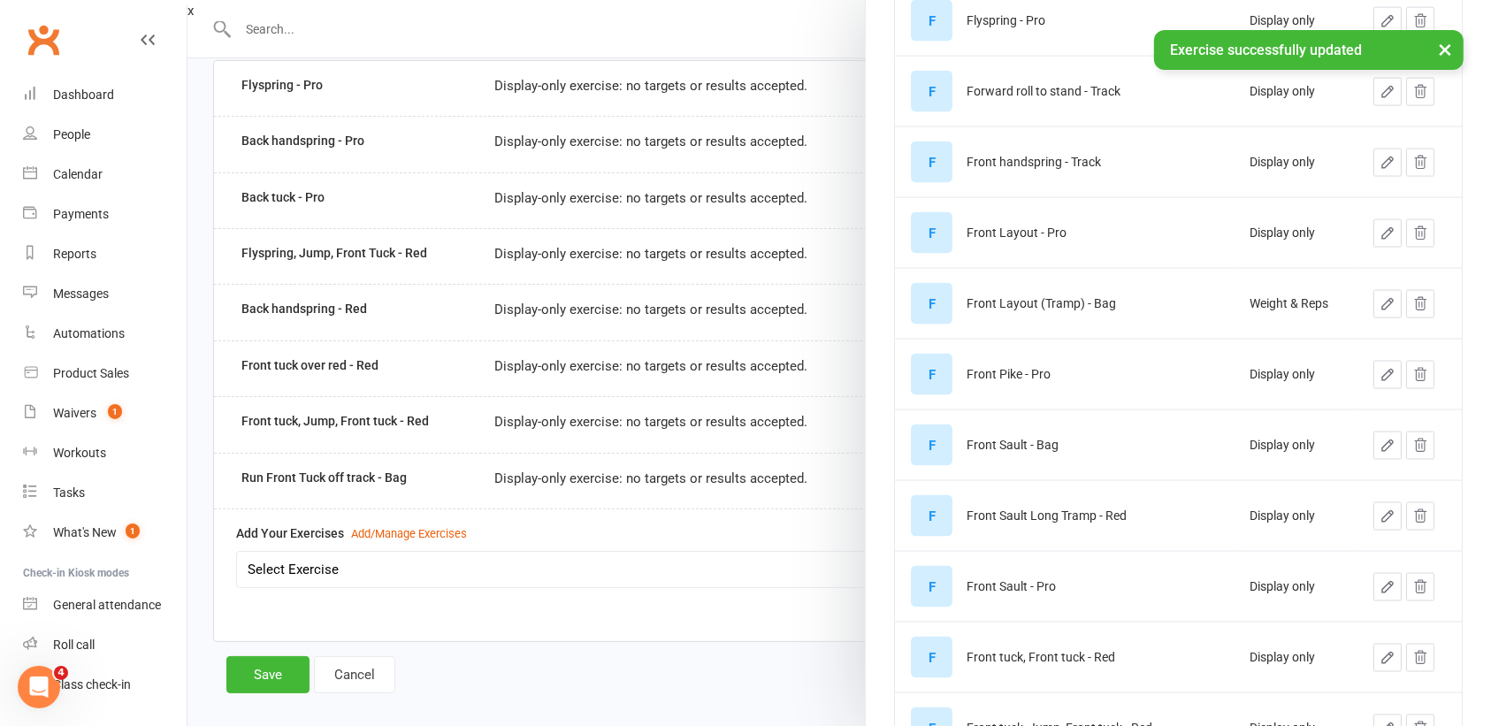
click at [1380, 305] on icon "button" at bounding box center [1388, 304] width 16 height 16
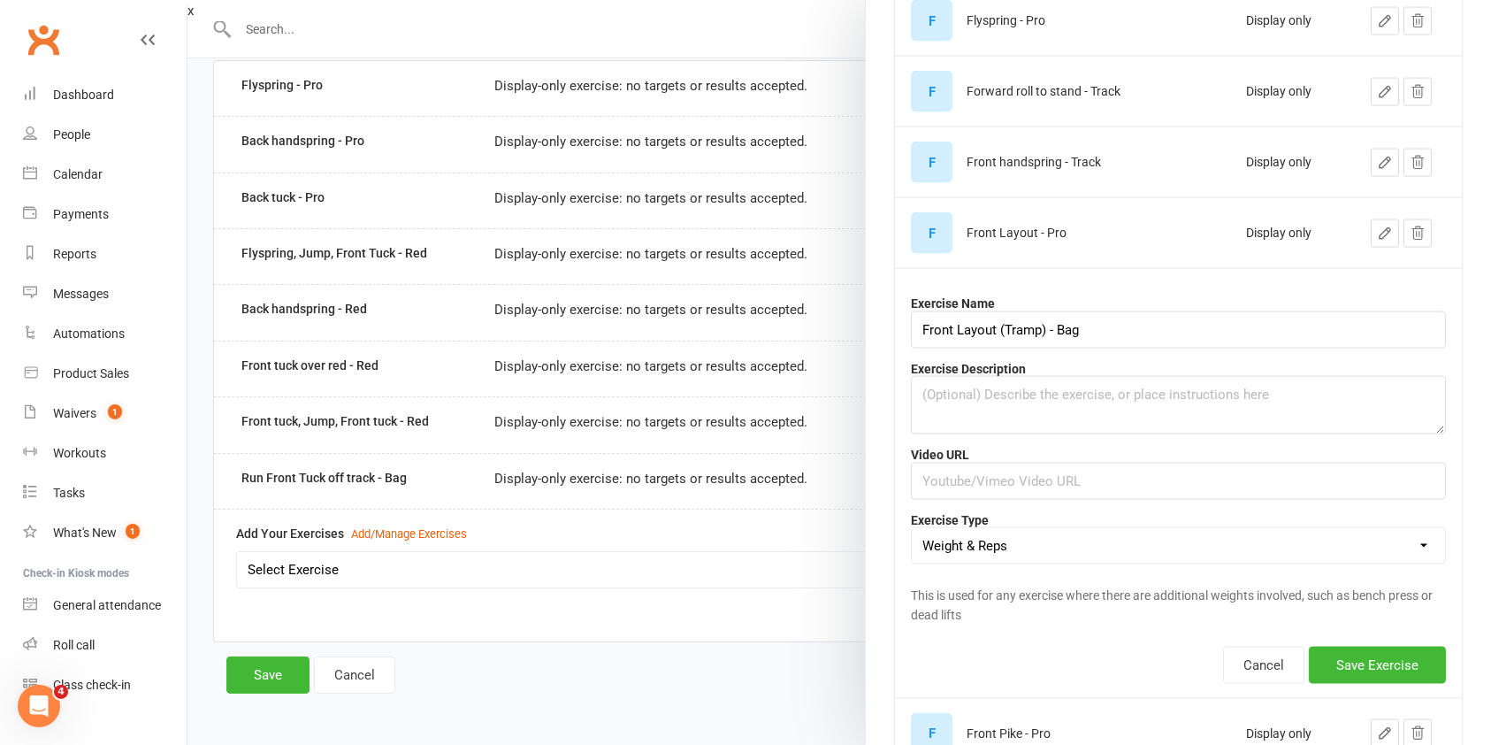
click at [1073, 543] on select "Weight & Reps Time / Distance Weights, Reps, Time & Distance Just Reps Display …" at bounding box center [1178, 545] width 533 height 35
select select "display_only"
click at [912, 528] on select "Weight & Reps Time / Distance Weights, Reps, Time & Distance Just Reps Display …" at bounding box center [1178, 545] width 533 height 35
click at [1373, 664] on button "Save Exercise" at bounding box center [1377, 664] width 137 height 37
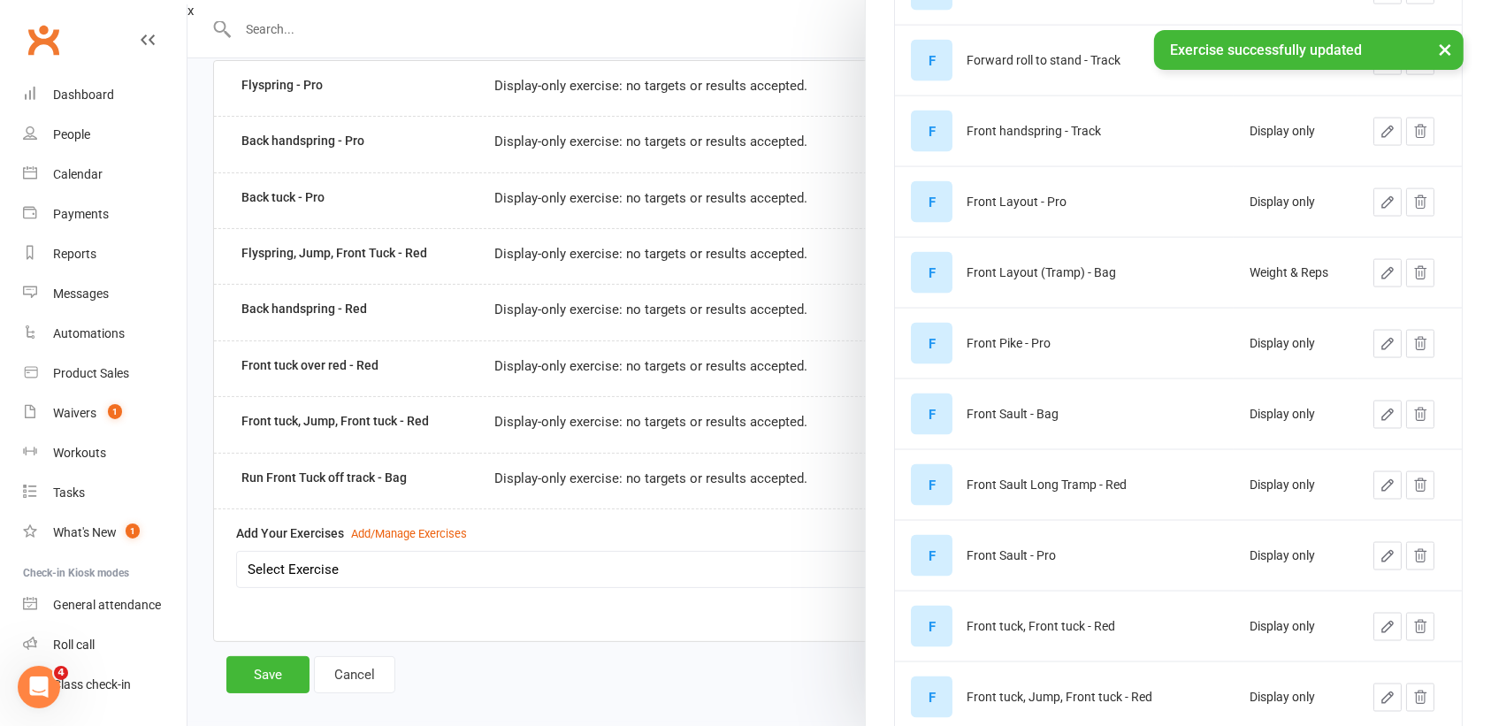
scroll to position [2627, 0]
click at [1380, 273] on icon "button" at bounding box center [1388, 275] width 16 height 16
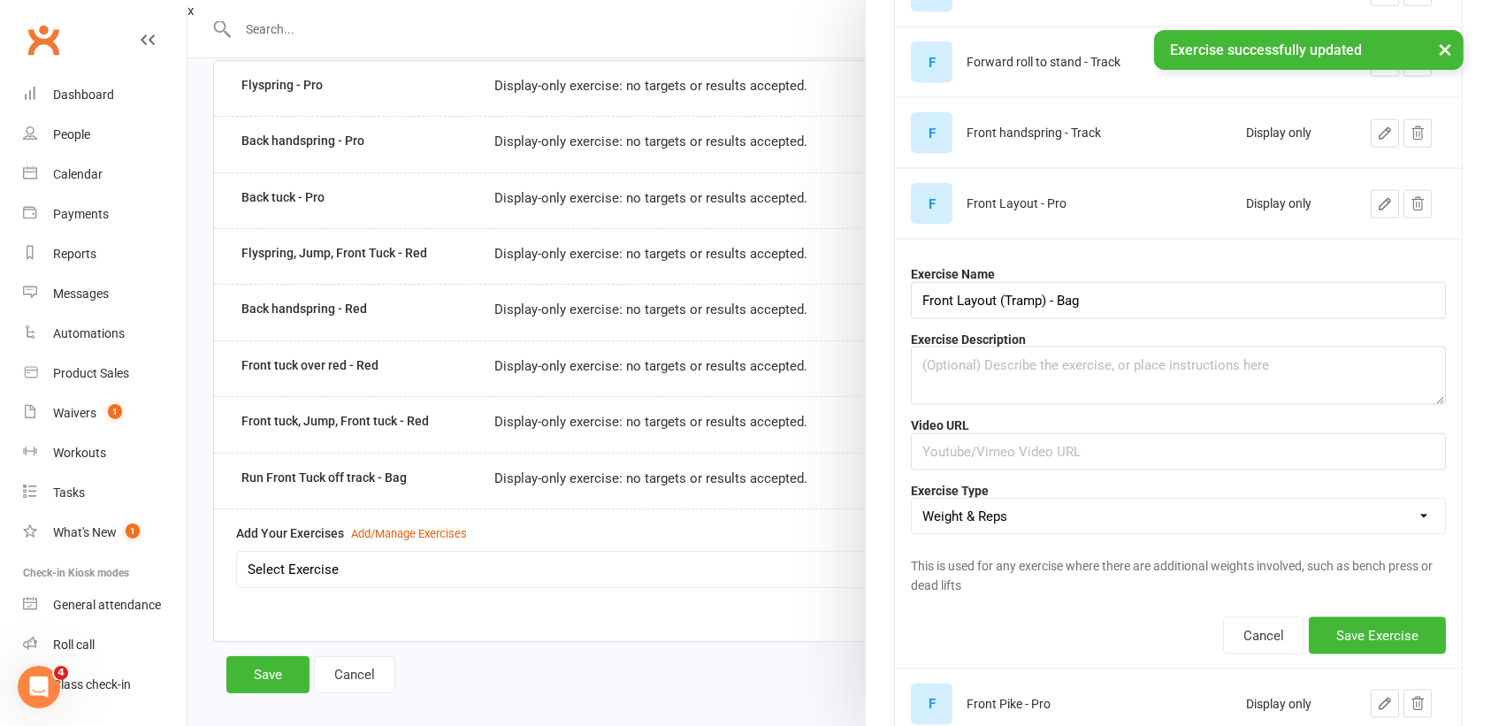
click at [1058, 512] on select "Weight & Reps Time / Distance Weights, Reps, Time & Distance Just Reps Display …" at bounding box center [1178, 516] width 533 height 35
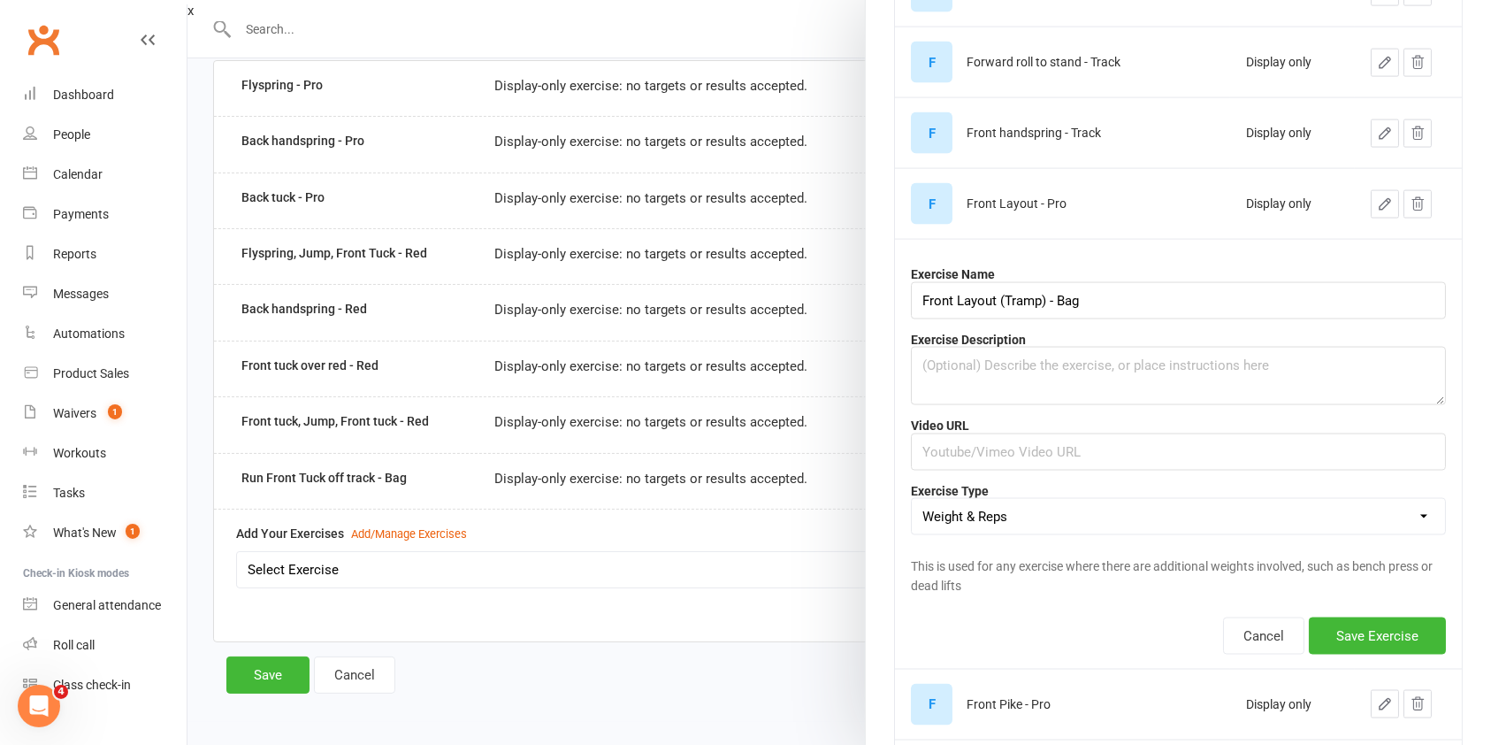
select select "display_only"
click at [912, 499] on select "Weight & Reps Time / Distance Weights, Reps, Time & Distance Just Reps Display …" at bounding box center [1178, 516] width 533 height 35
click at [1364, 630] on button "Save Exercise" at bounding box center [1377, 635] width 137 height 37
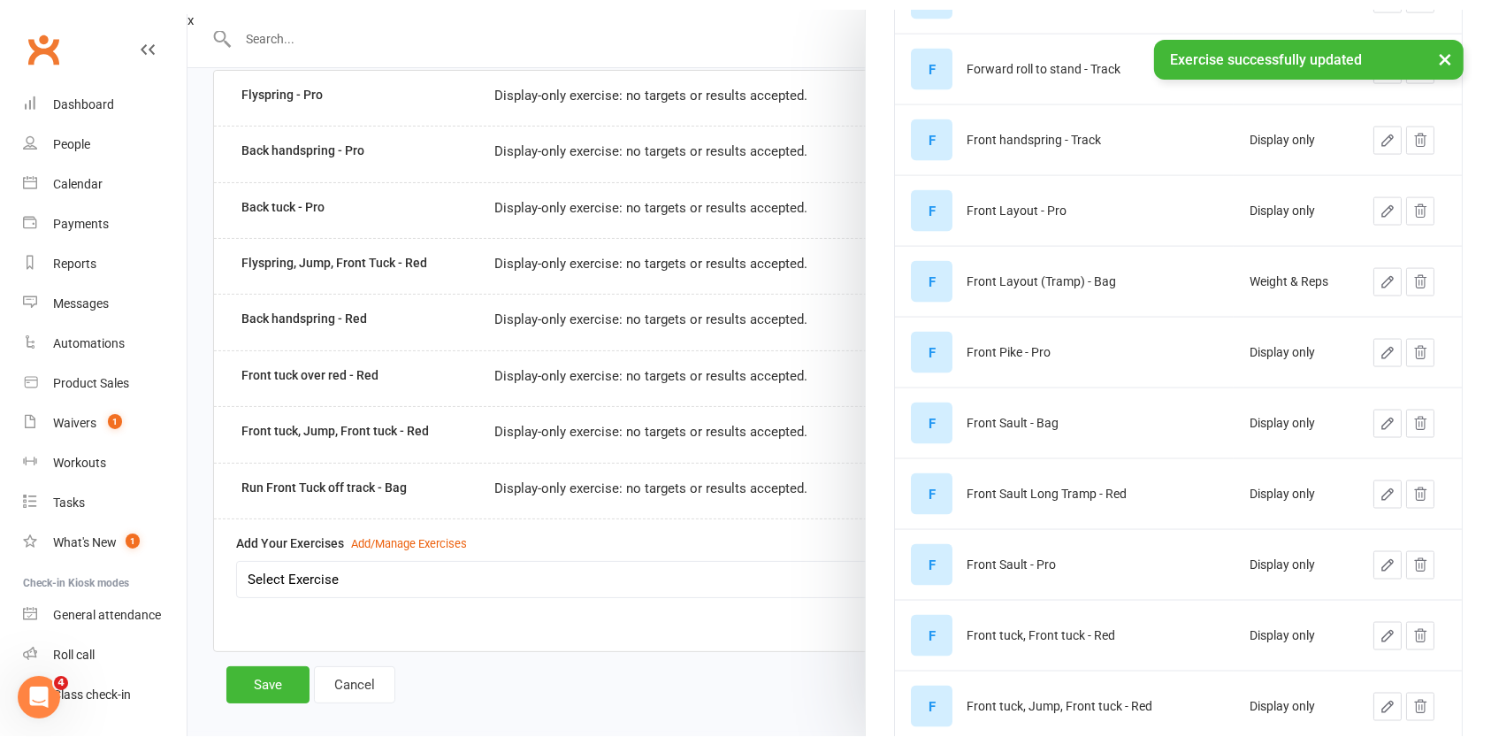
scroll to position [2615, 0]
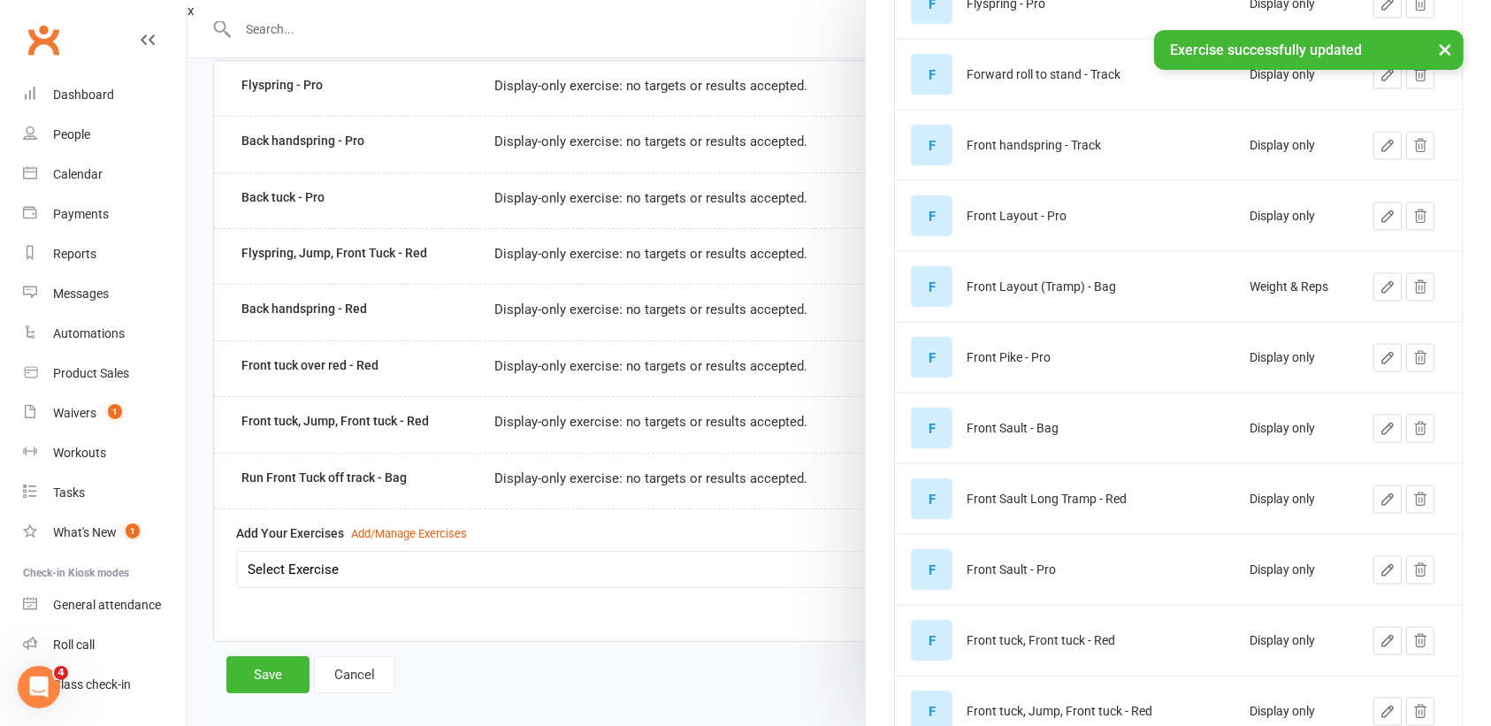
click at [1380, 283] on icon "button" at bounding box center [1388, 287] width 16 height 16
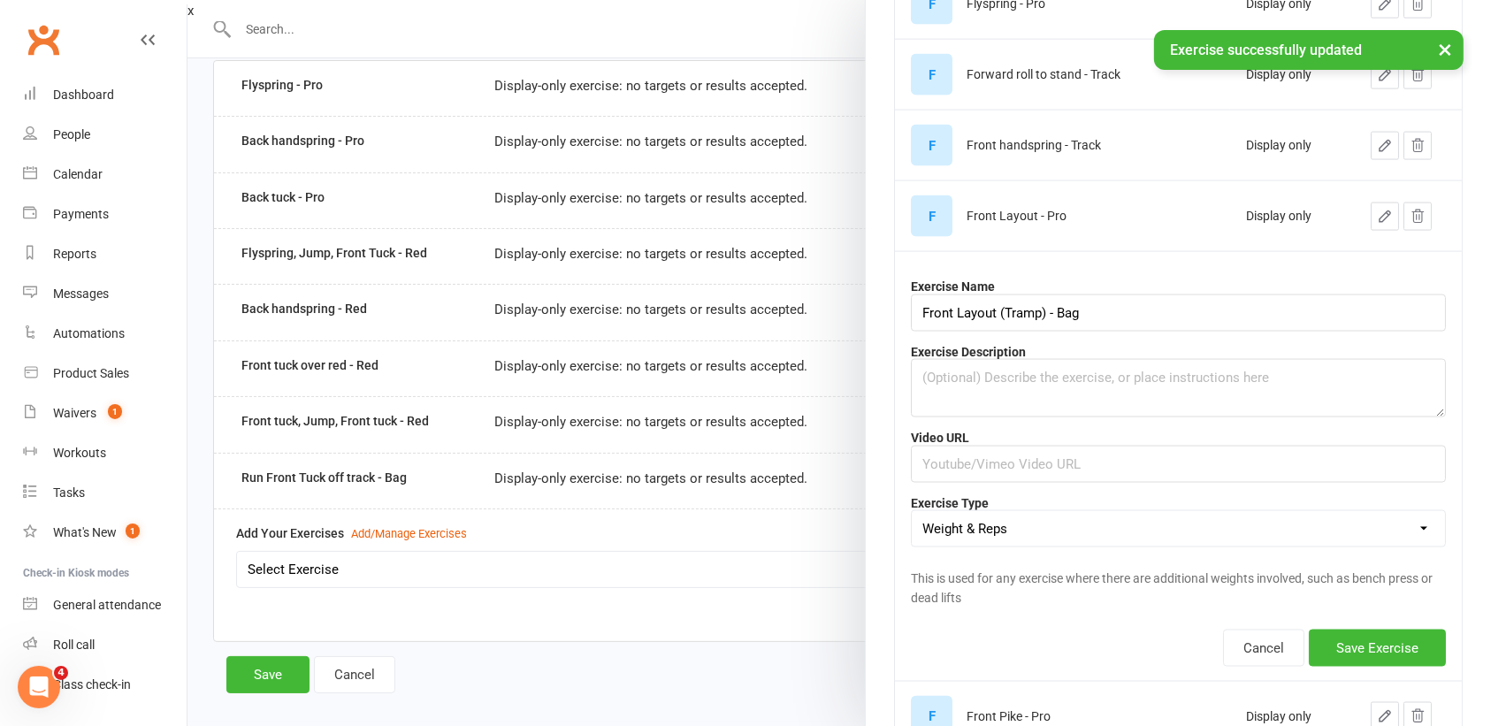
click at [1029, 524] on select "Weight & Reps Time / Distance Weights, Reps, Time & Distance Just Reps Display …" at bounding box center [1178, 528] width 533 height 35
select select "display_only"
click at [912, 511] on select "Weight & Reps Time / Distance Weights, Reps, Time & Distance Just Reps Display …" at bounding box center [1178, 528] width 533 height 35
click at [1354, 650] on button "Save Exercise" at bounding box center [1377, 648] width 137 height 37
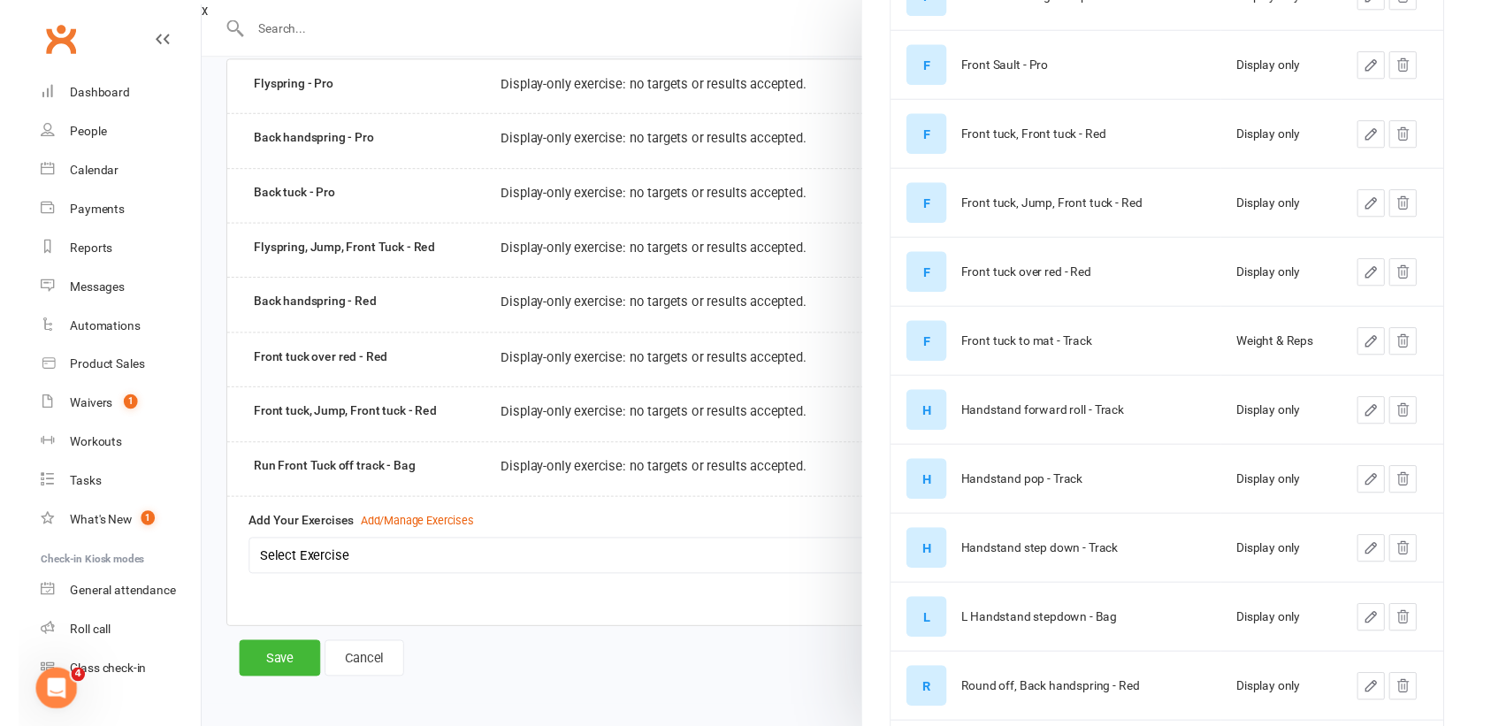
scroll to position [3120, 0]
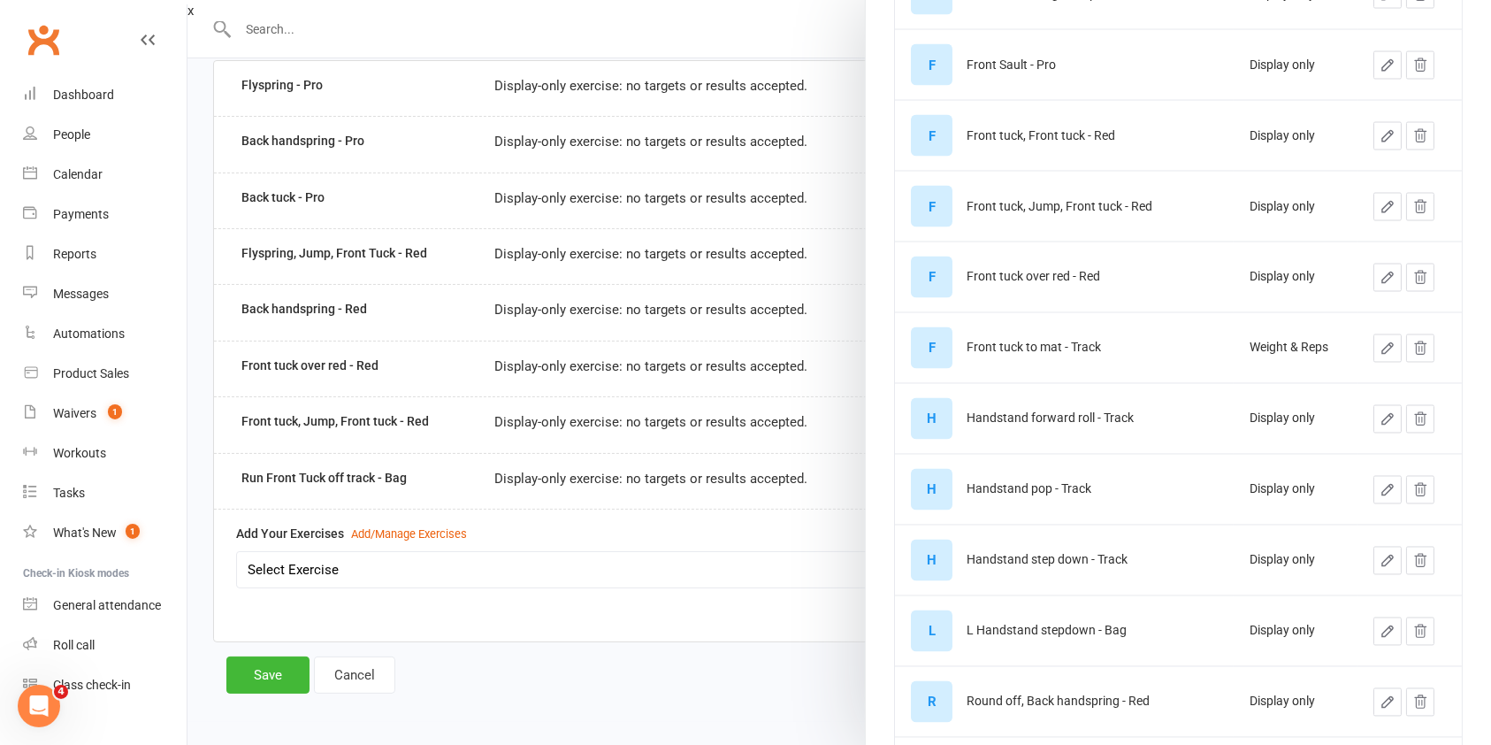
click at [1380, 342] on icon "button" at bounding box center [1388, 348] width 16 height 16
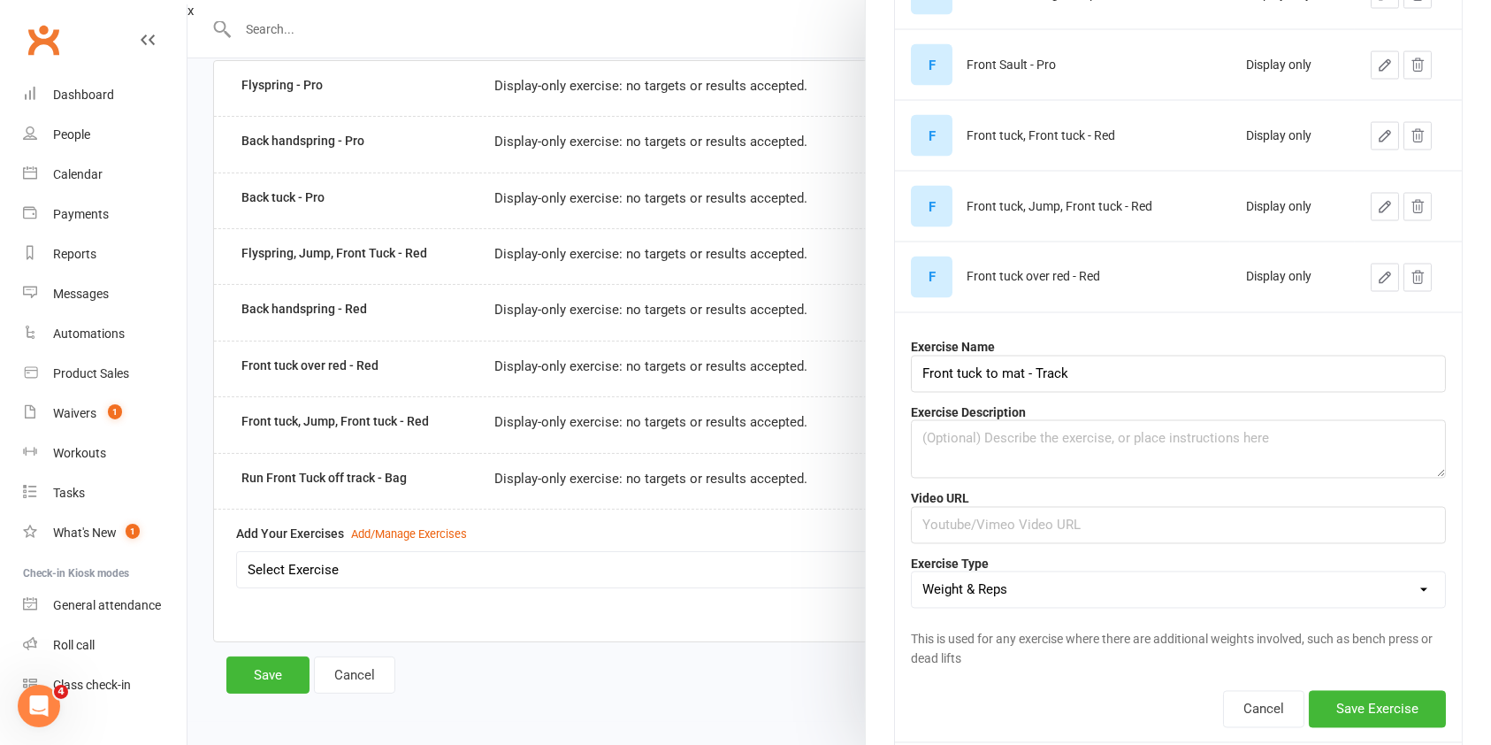
click at [1336, 587] on select "Weight & Reps Time / Distance Weights, Reps, Time & Distance Just Reps Display …" at bounding box center [1178, 589] width 533 height 35
select select "display_only"
click at [912, 572] on select "Weight & Reps Time / Distance Weights, Reps, Time & Distance Just Reps Display …" at bounding box center [1178, 589] width 533 height 35
click at [1348, 703] on button "Save Exercise" at bounding box center [1377, 709] width 137 height 37
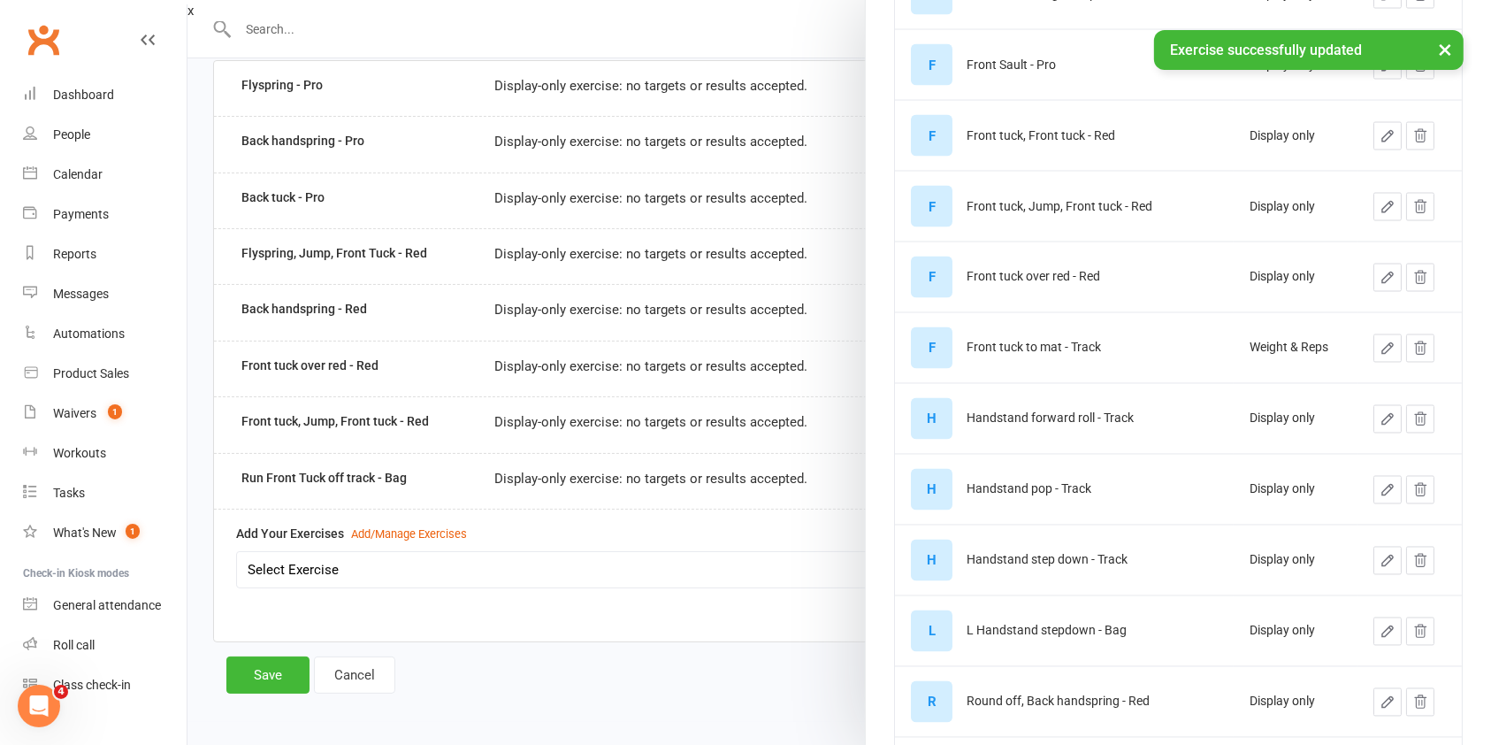
click at [1380, 342] on icon "button" at bounding box center [1388, 348] width 16 height 16
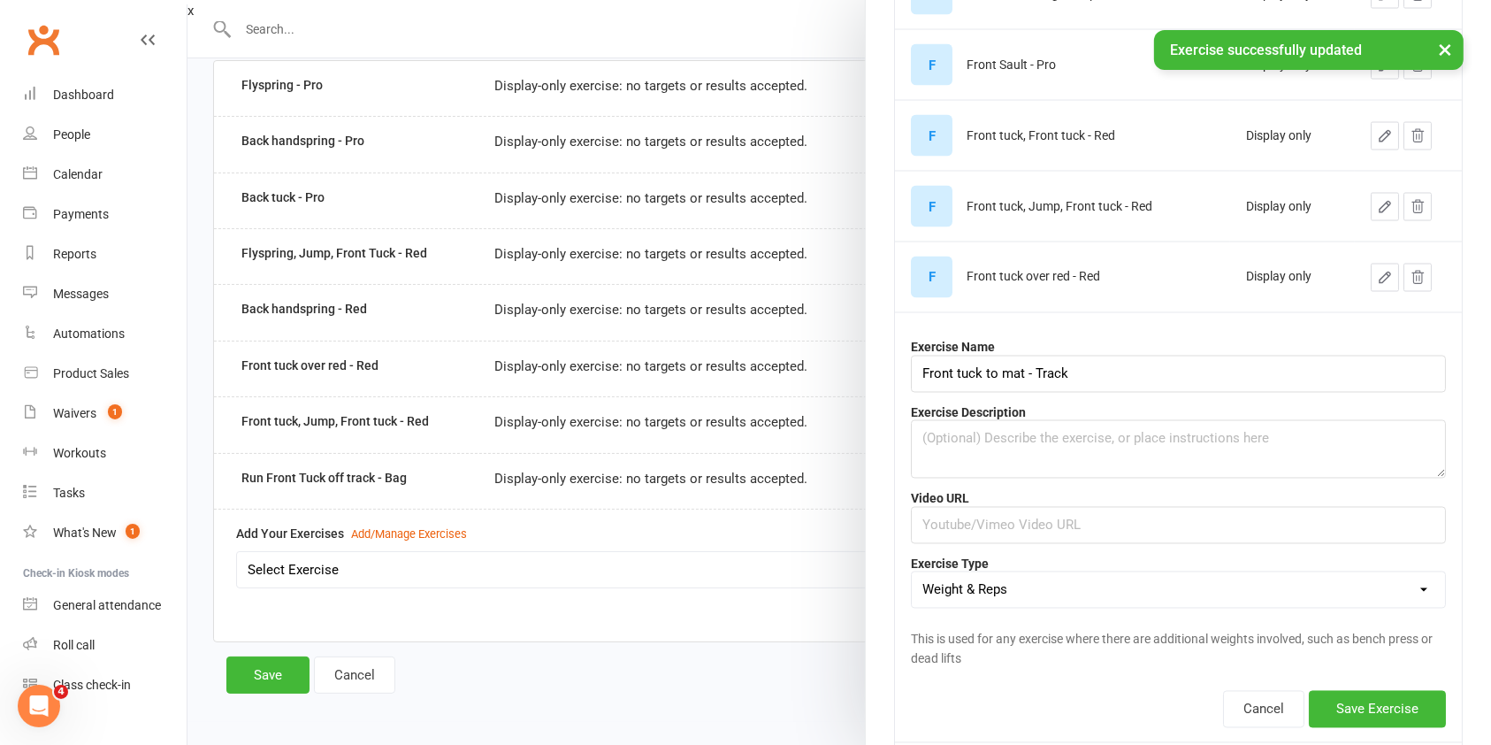
click at [1041, 579] on select "Weight & Reps Time / Distance Weights, Reps, Time & Distance Just Reps Display …" at bounding box center [1178, 589] width 533 height 35
select select "display_only"
click at [912, 572] on select "Weight & Reps Time / Distance Weights, Reps, Time & Distance Just Reps Display …" at bounding box center [1178, 589] width 533 height 35
click at [1348, 702] on button "Save Exercise" at bounding box center [1377, 709] width 137 height 37
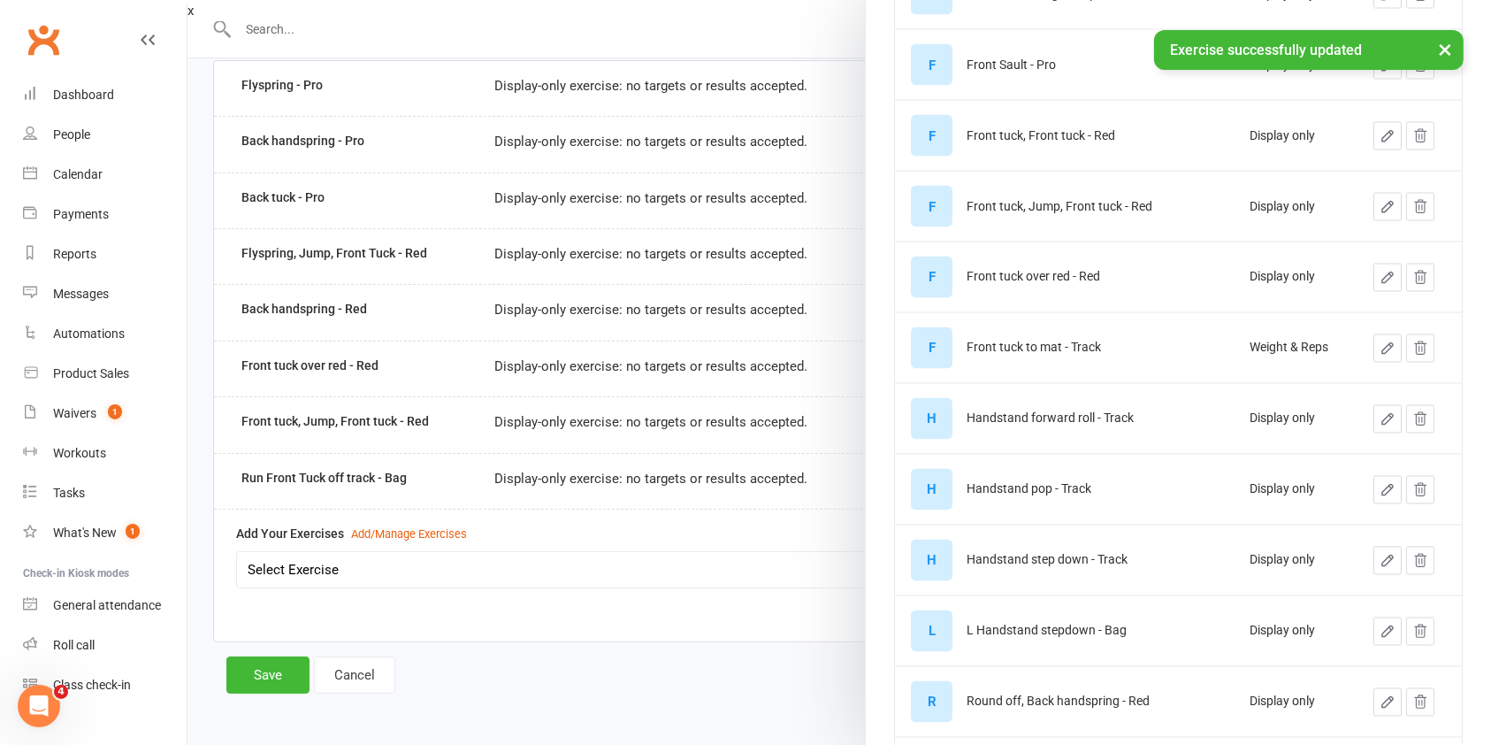
click at [1380, 346] on icon "button" at bounding box center [1388, 348] width 16 height 16
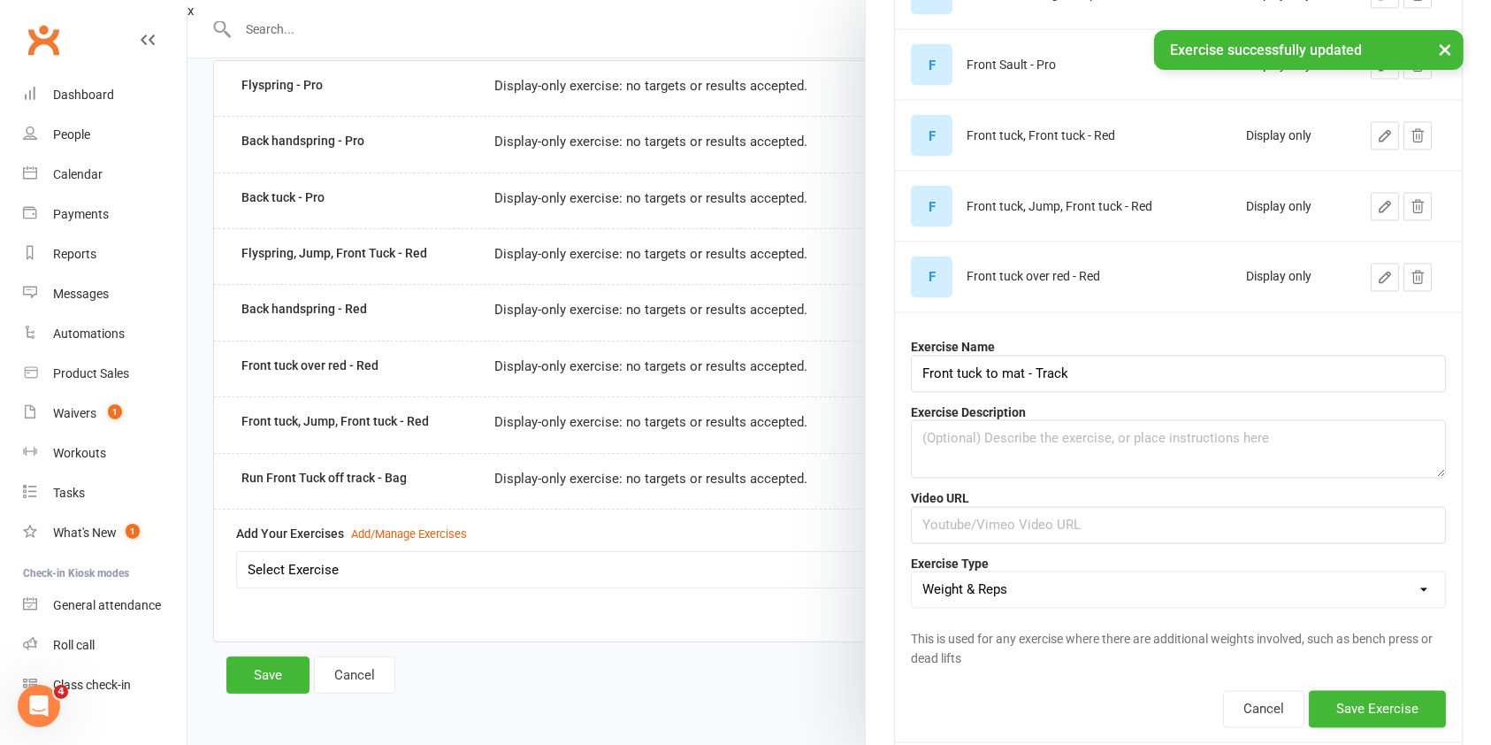
click at [1026, 584] on select "Weight & Reps Time / Distance Weights, Reps, Time & Distance Just Reps Display …" at bounding box center [1178, 589] width 533 height 35
select select "display_only"
click at [912, 572] on select "Weight & Reps Time / Distance Weights, Reps, Time & Distance Just Reps Display …" at bounding box center [1178, 589] width 533 height 35
click at [1363, 705] on button "Save Exercise" at bounding box center [1377, 709] width 137 height 37
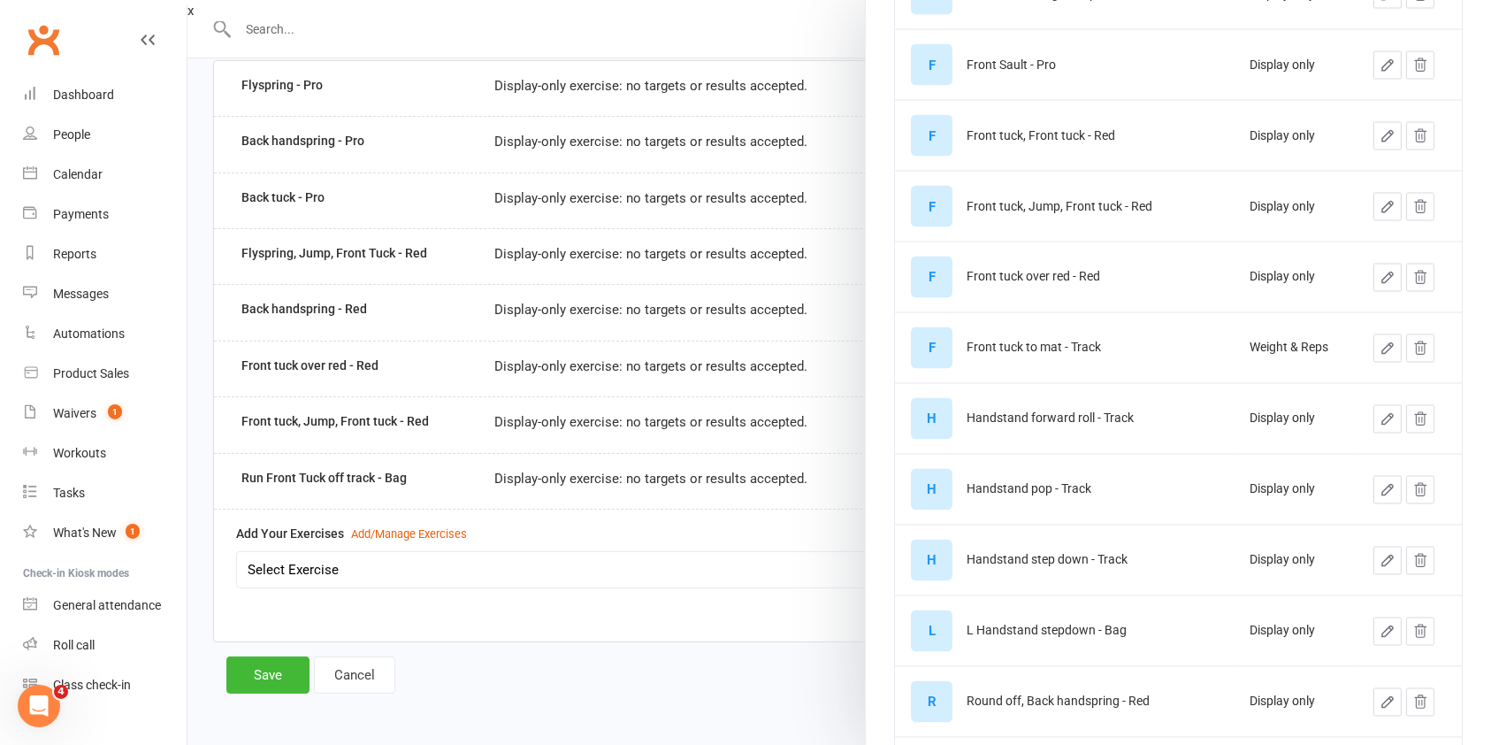
click at [1373, 350] on button "button" at bounding box center [1387, 348] width 28 height 28
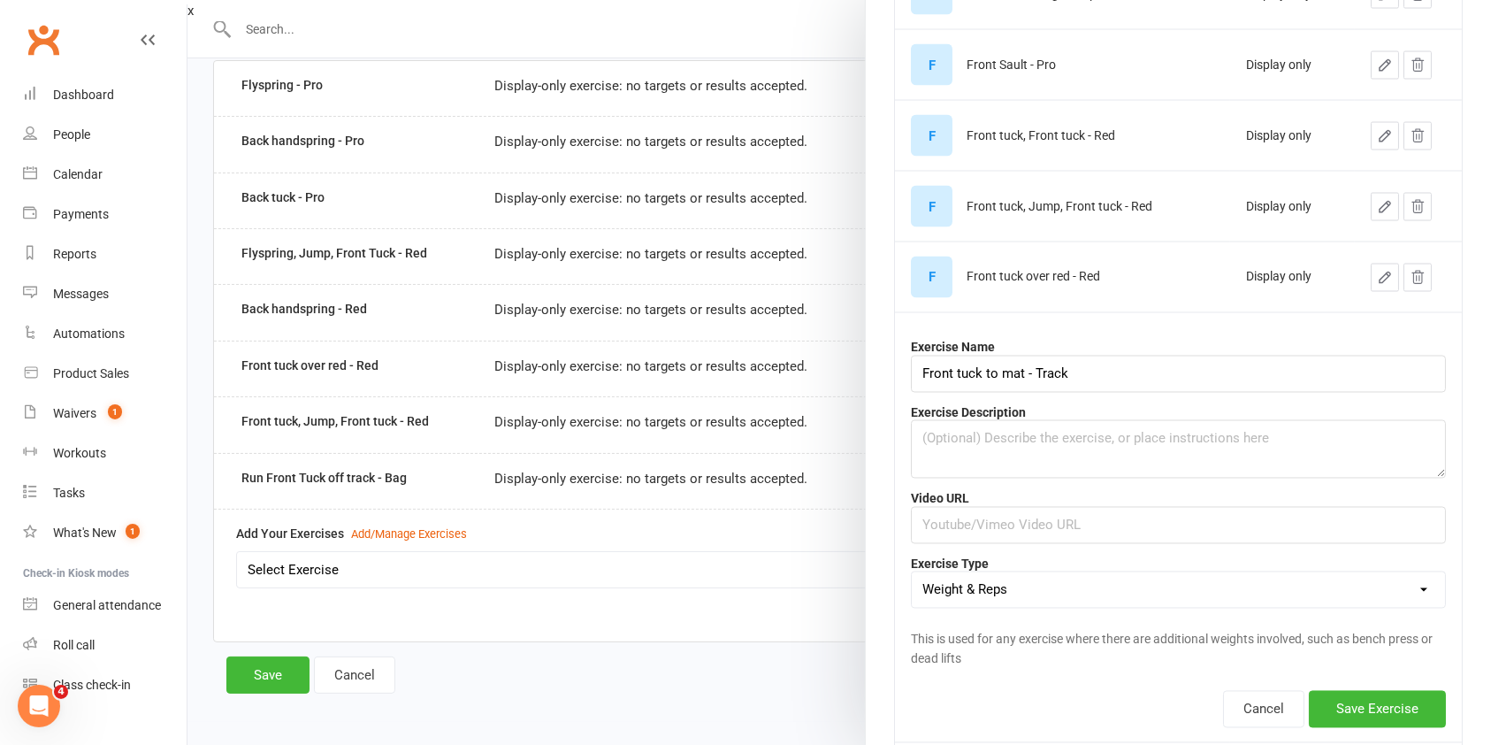
click at [1019, 589] on select "Weight & Reps Time / Distance Weights, Reps, Time & Distance Just Reps Display …" at bounding box center [1178, 589] width 533 height 35
select select "display_only"
click at [912, 572] on select "Weight & Reps Time / Distance Weights, Reps, Time & Distance Just Reps Display …" at bounding box center [1178, 589] width 533 height 35
click at [1347, 707] on button "Save Exercise" at bounding box center [1377, 709] width 137 height 37
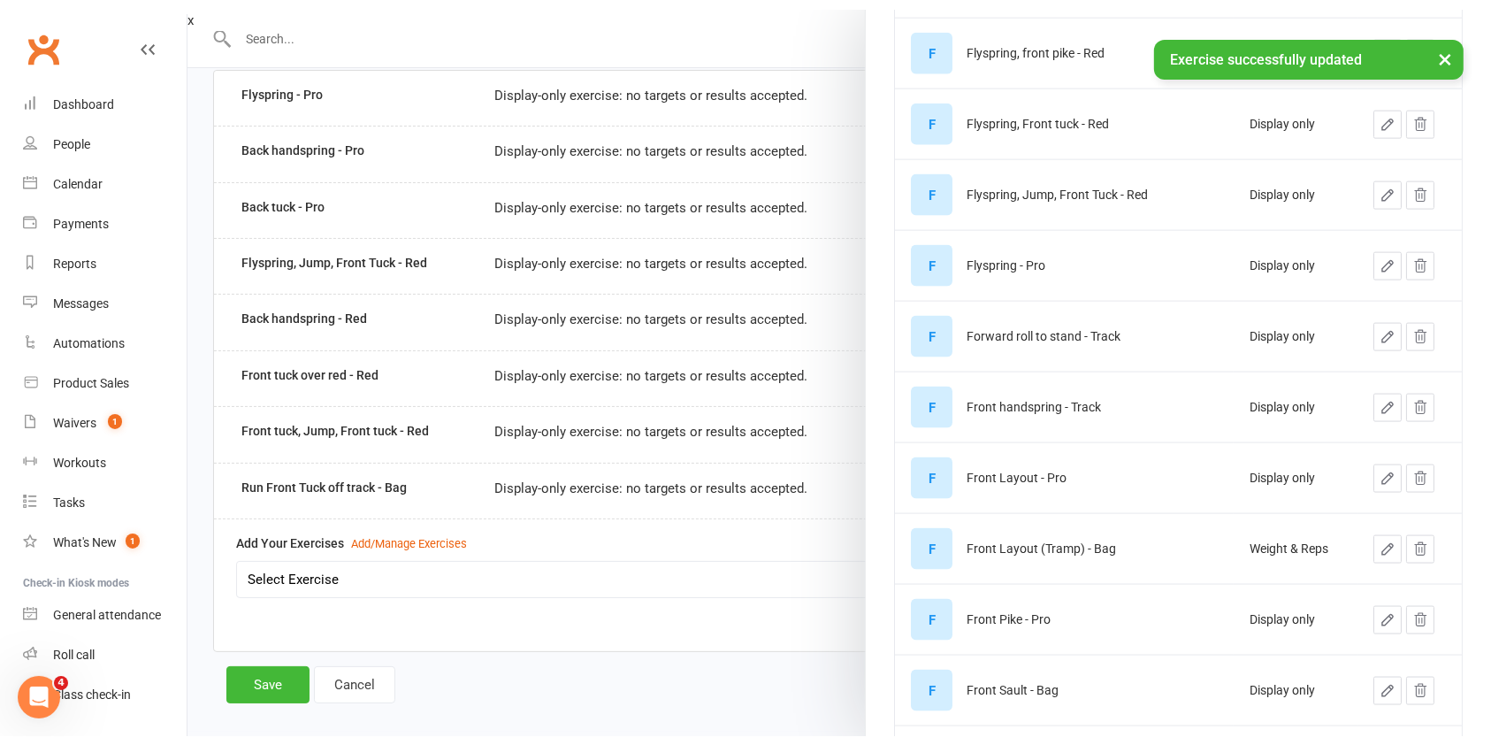
scroll to position [2382, 0]
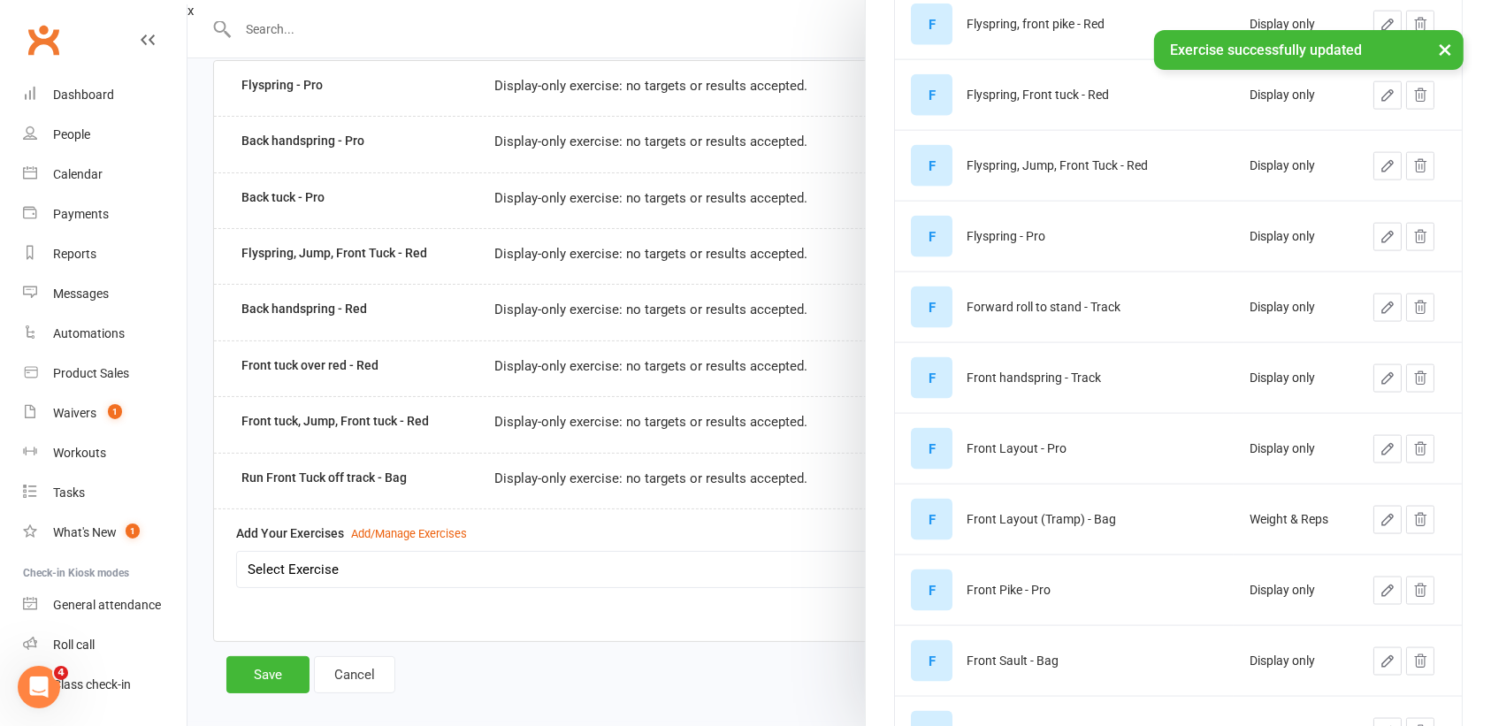
click at [737, 679] on div at bounding box center [839, 363] width 1304 height 726
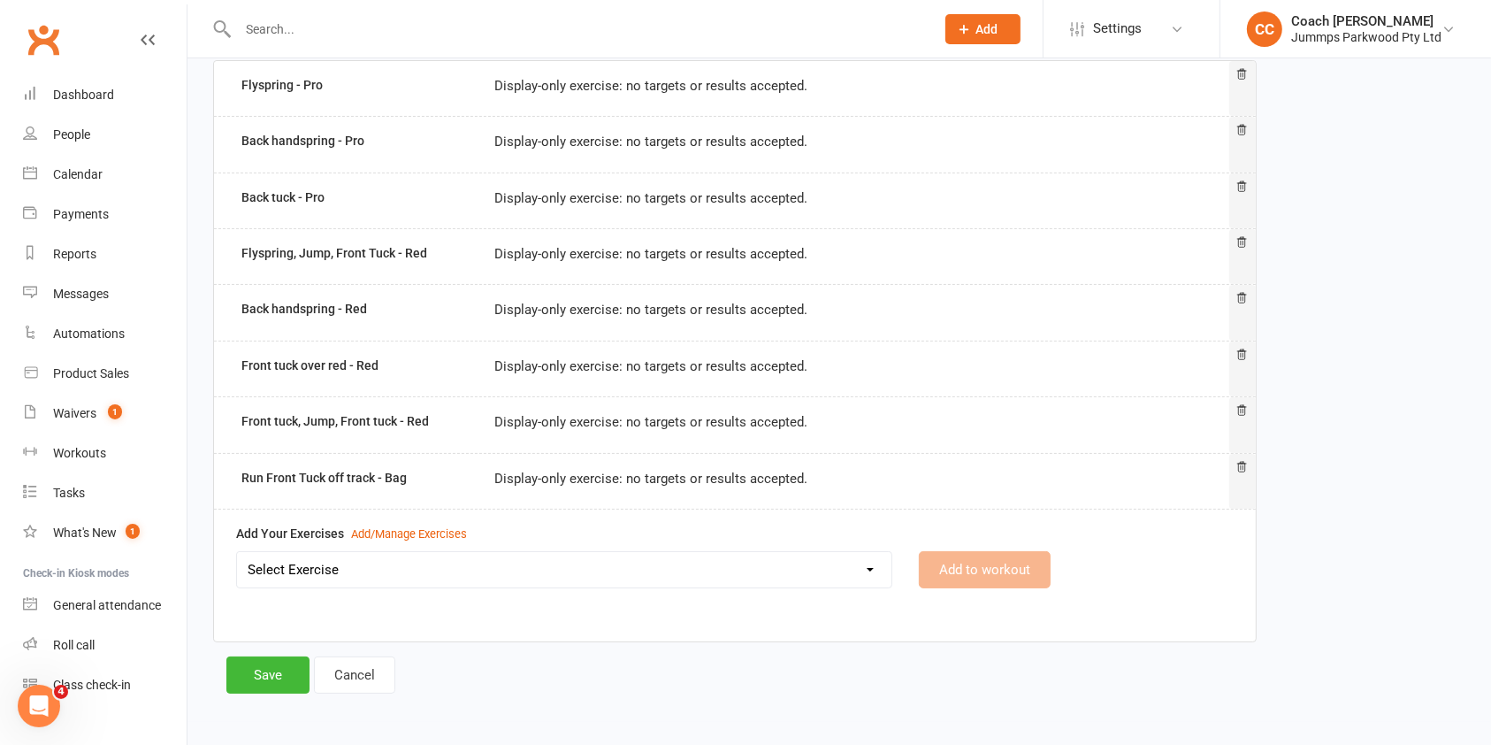
click at [866, 574] on select "Select Exercise 2x Back handsprings (connected) - Red 2 x egg roll connected - …" at bounding box center [564, 569] width 654 height 35
select select "12502"
click at [237, 552] on select "Select Exercise 2x Back handsprings (connected) - Red 2 x egg roll connected - …" at bounding box center [564, 569] width 654 height 35
click at [991, 569] on button "Add to workout" at bounding box center [985, 569] width 132 height 37
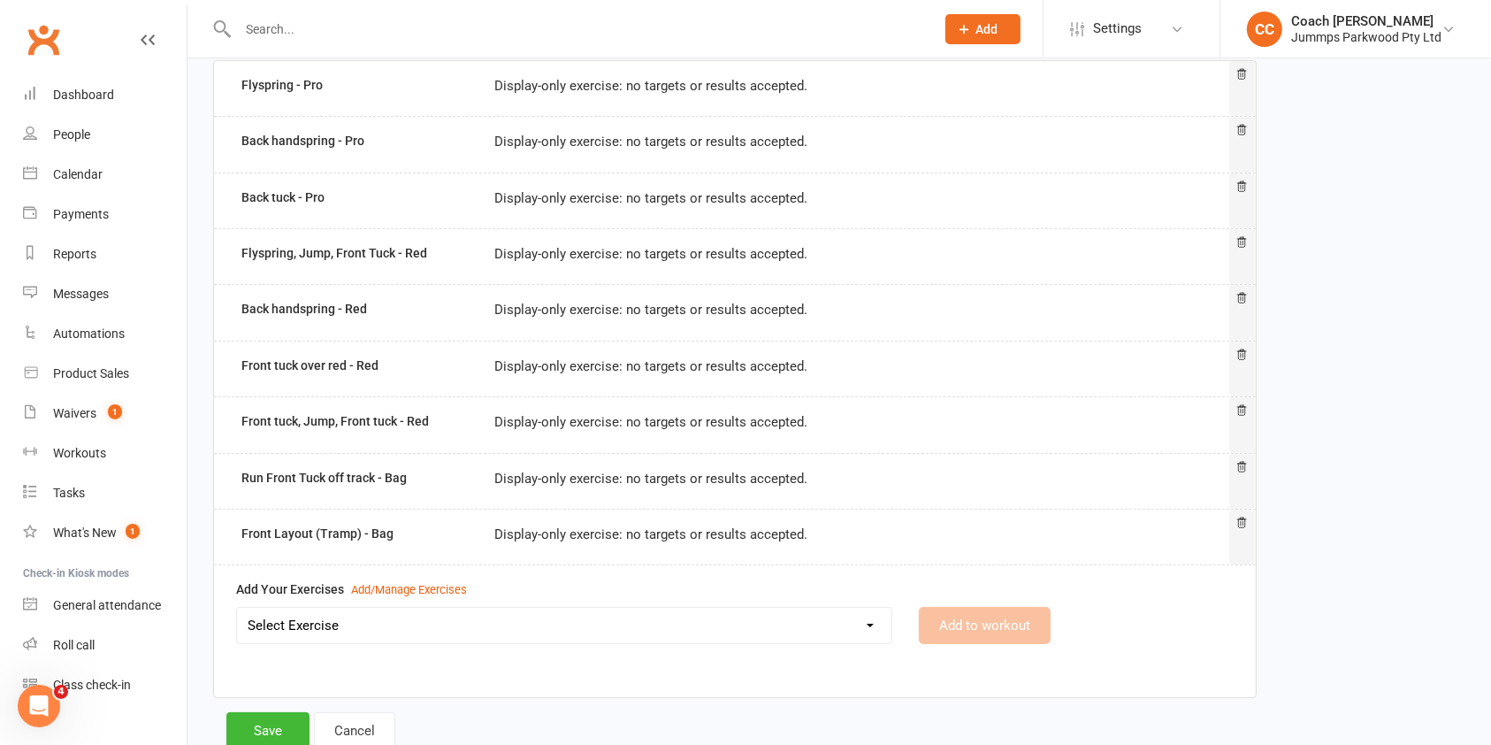
scroll to position [195, 0]
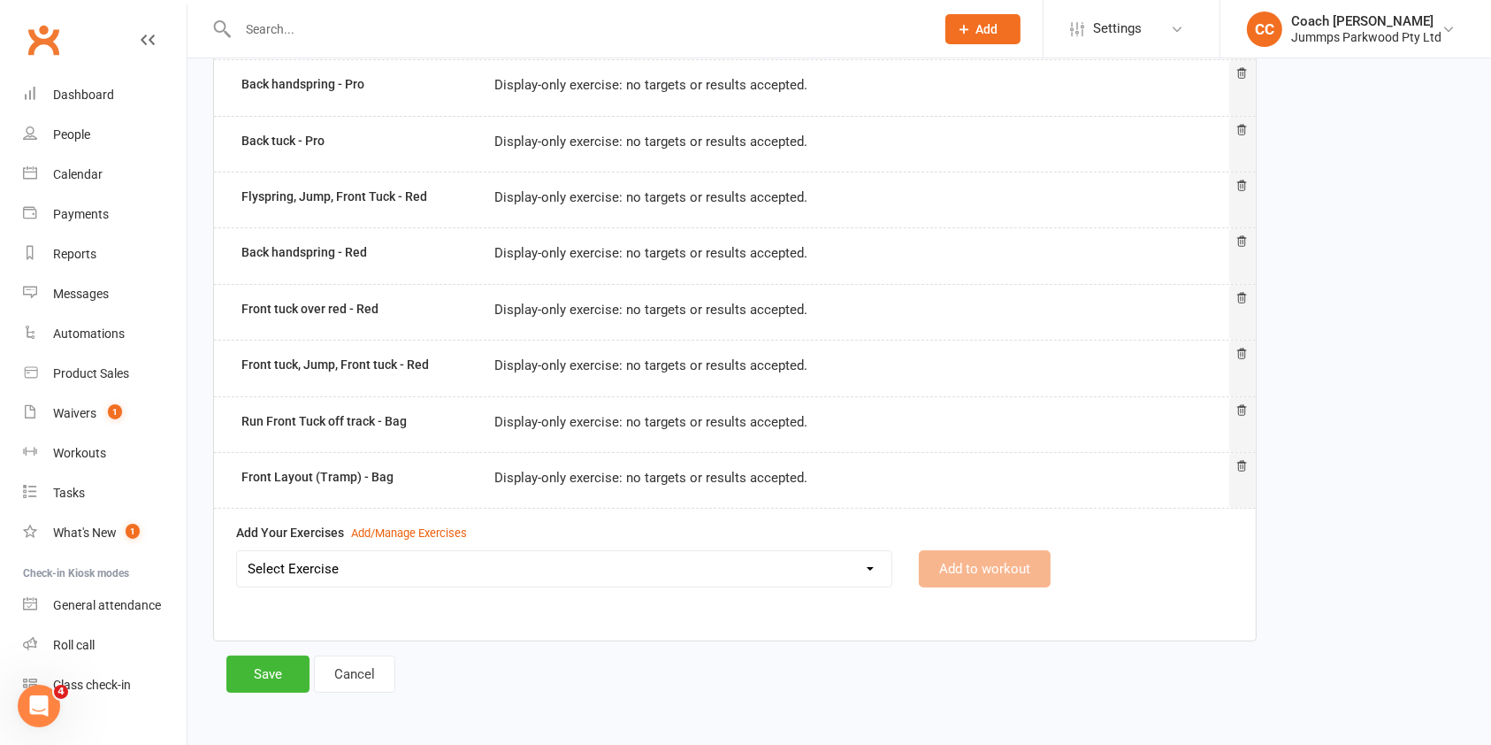
click at [845, 584] on select "Select Exercise 2x Back handsprings (connected) - Red 2 x egg roll connected - …" at bounding box center [564, 568] width 654 height 35
select select "12503"
click at [237, 551] on select "Select Exercise 2x Back handsprings (connected) - Red 2 x egg roll connected - …" at bounding box center [564, 568] width 654 height 35
click at [1000, 573] on button "Add to workout" at bounding box center [985, 568] width 132 height 37
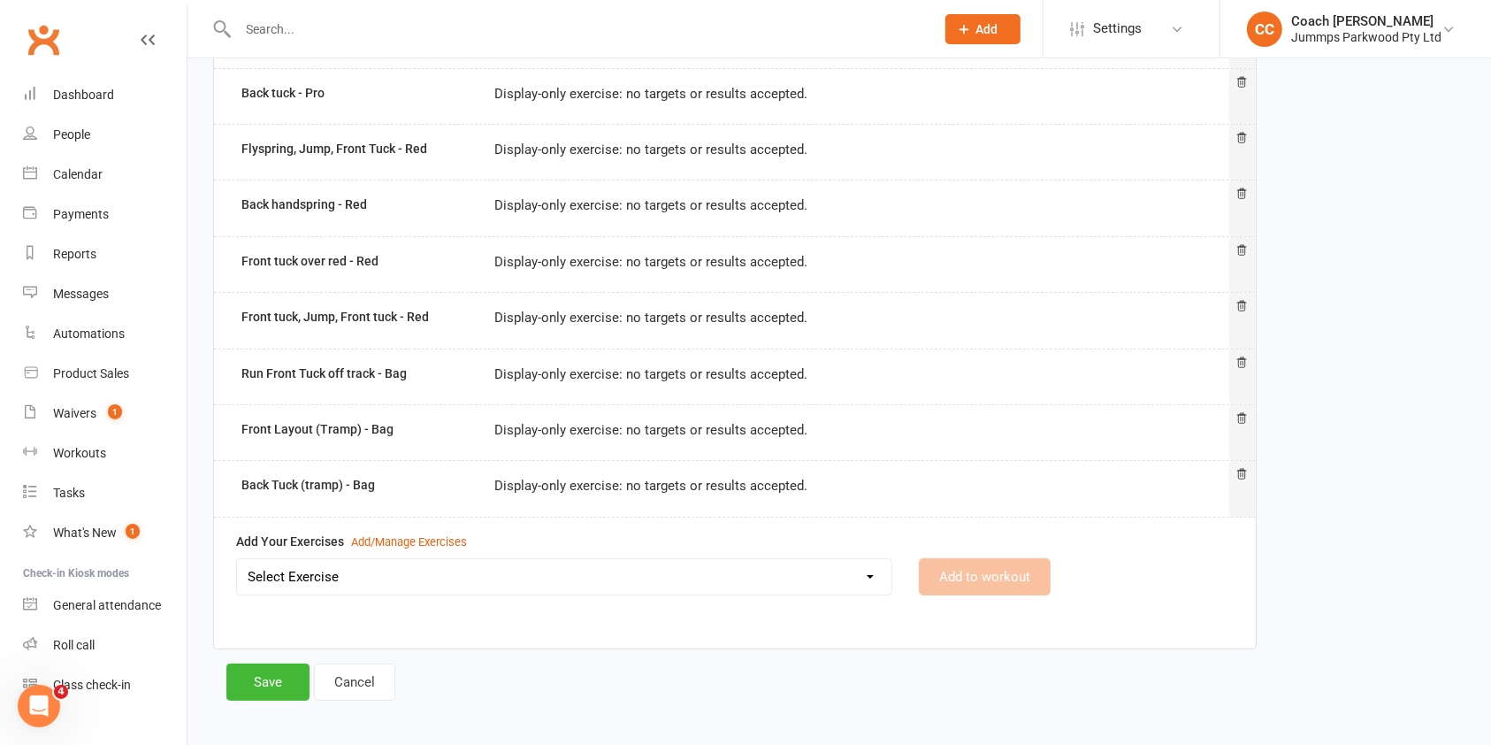
scroll to position [251, 0]
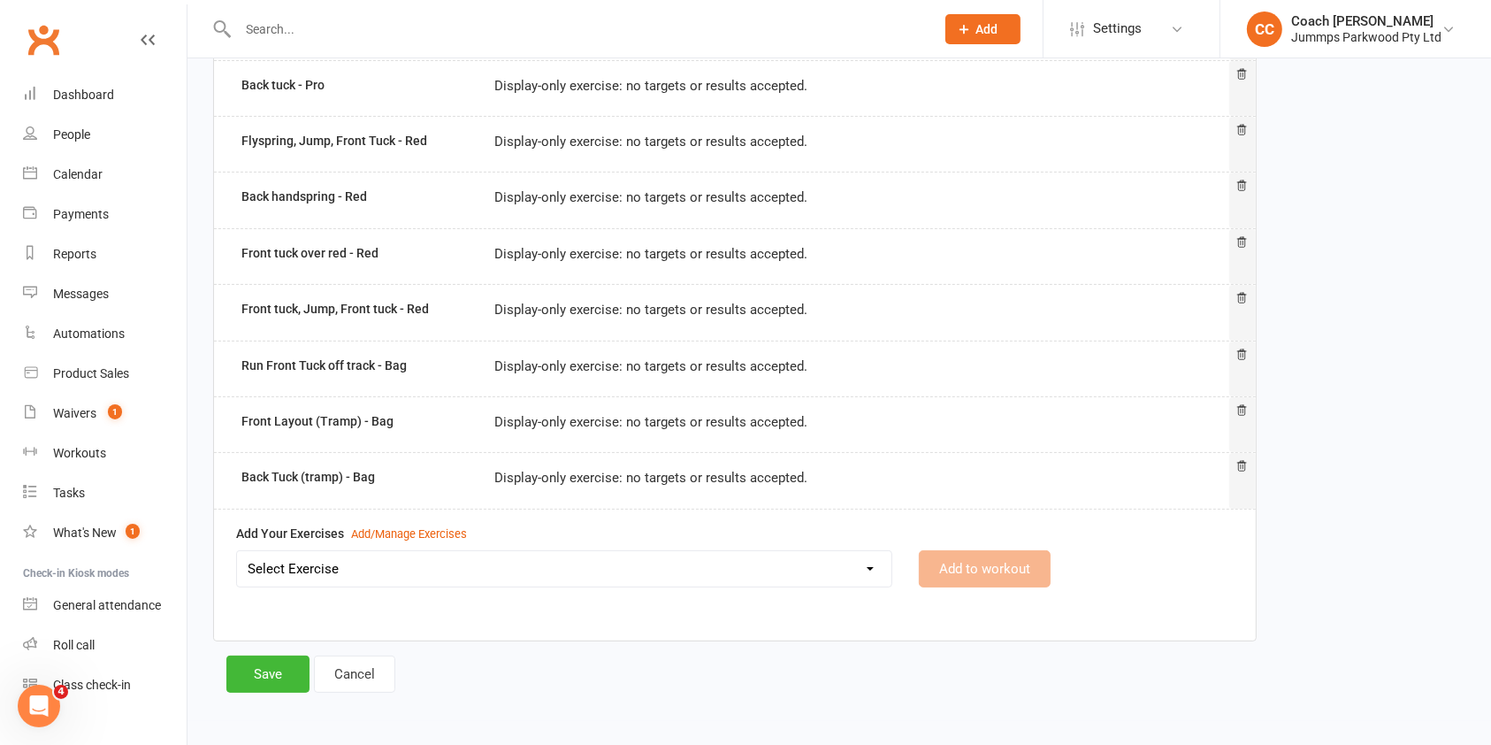
click at [778, 571] on select "Select Exercise 2x Back handsprings (connected) - Red 2 x egg roll connected - …" at bounding box center [564, 568] width 654 height 35
select select "12504"
click at [237, 551] on select "Select Exercise 2x Back handsprings (connected) - Red 2 x egg roll connected - …" at bounding box center [564, 568] width 654 height 35
click at [1012, 566] on button "Add to workout" at bounding box center [985, 568] width 132 height 37
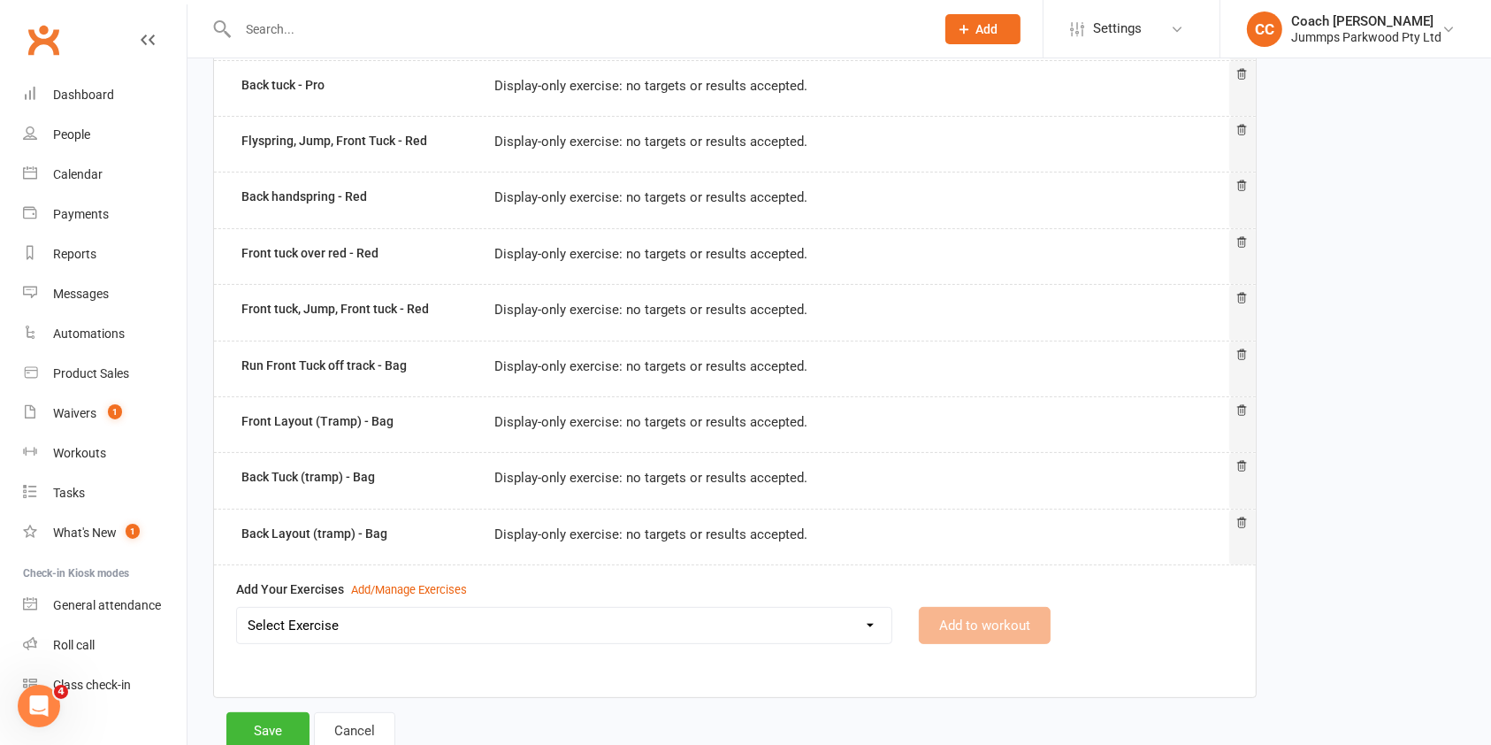
click at [767, 623] on select "Select Exercise 2x Back handsprings (connected) - Red 2 x egg roll connected - …" at bounding box center [564, 625] width 654 height 35
select select "12505"
click at [237, 608] on select "Select Exercise 2x Back handsprings (connected) - Red 2 x egg roll connected - …" at bounding box center [564, 625] width 654 height 35
click at [1006, 630] on button "Add to workout" at bounding box center [985, 625] width 132 height 37
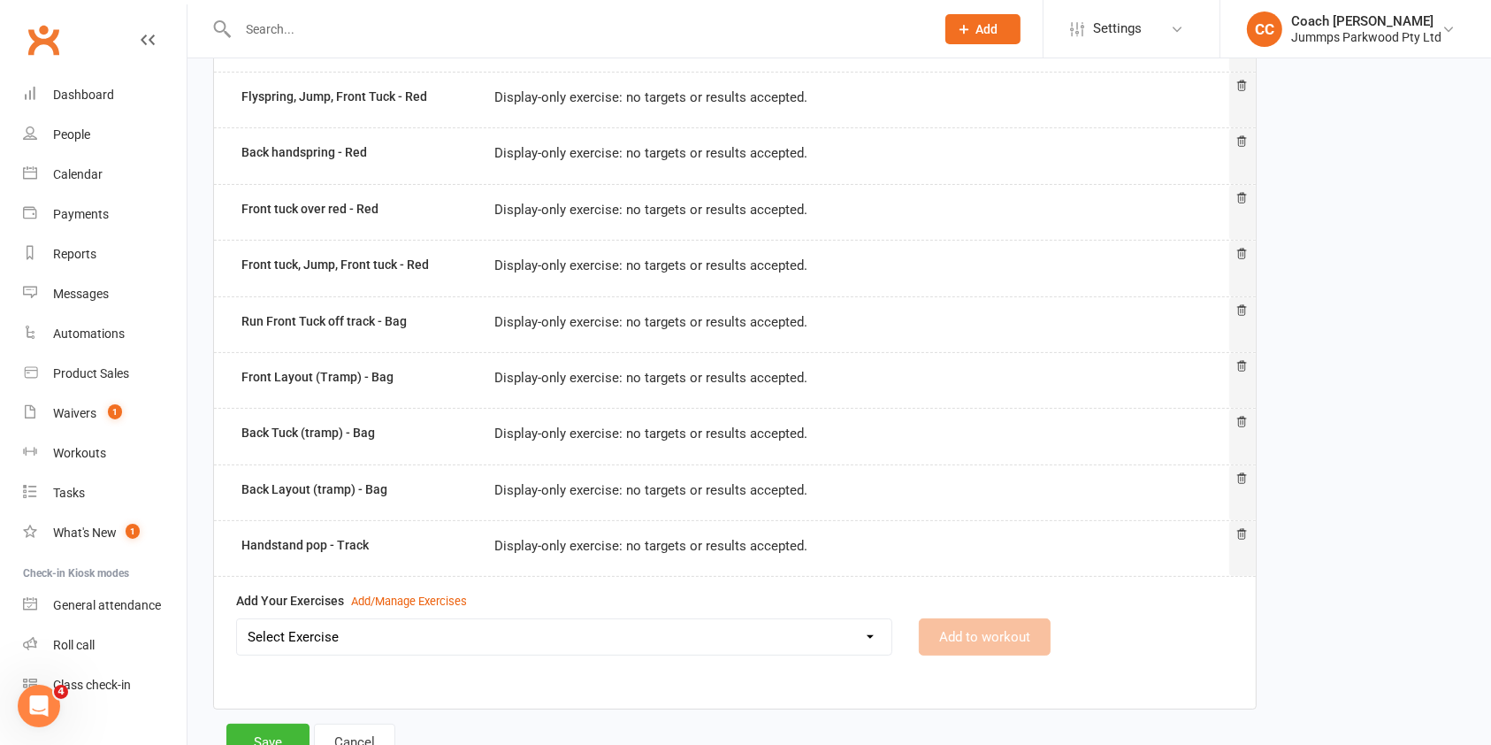
scroll to position [363, 0]
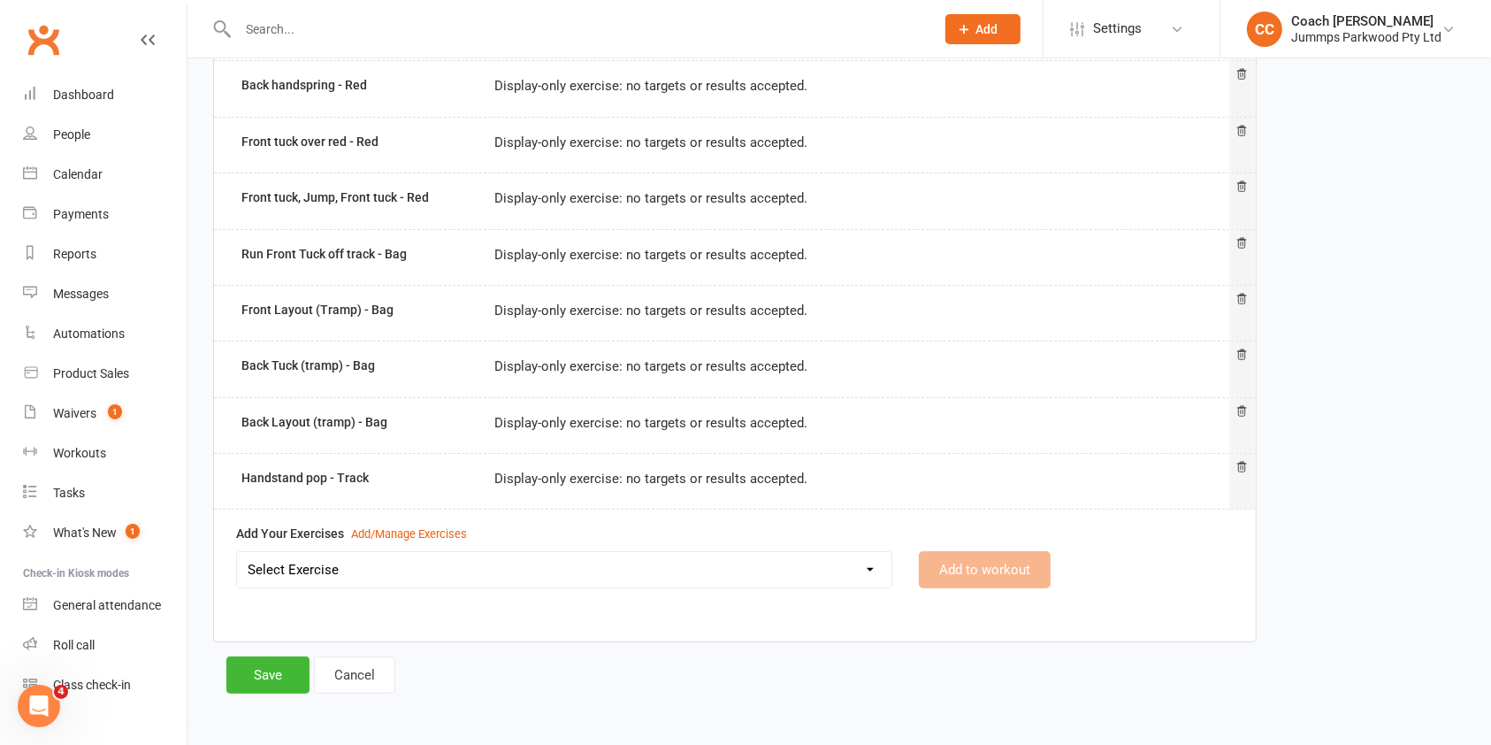
click at [684, 575] on select "Select Exercise 2x Back handsprings (connected) - Red 2 x egg roll connected - …" at bounding box center [564, 569] width 654 height 35
select select "12506"
click at [237, 552] on select "Select Exercise 2x Back handsprings (connected) - Red 2 x egg roll connected - …" at bounding box center [564, 569] width 654 height 35
click at [979, 566] on button "Add to workout" at bounding box center [985, 569] width 132 height 37
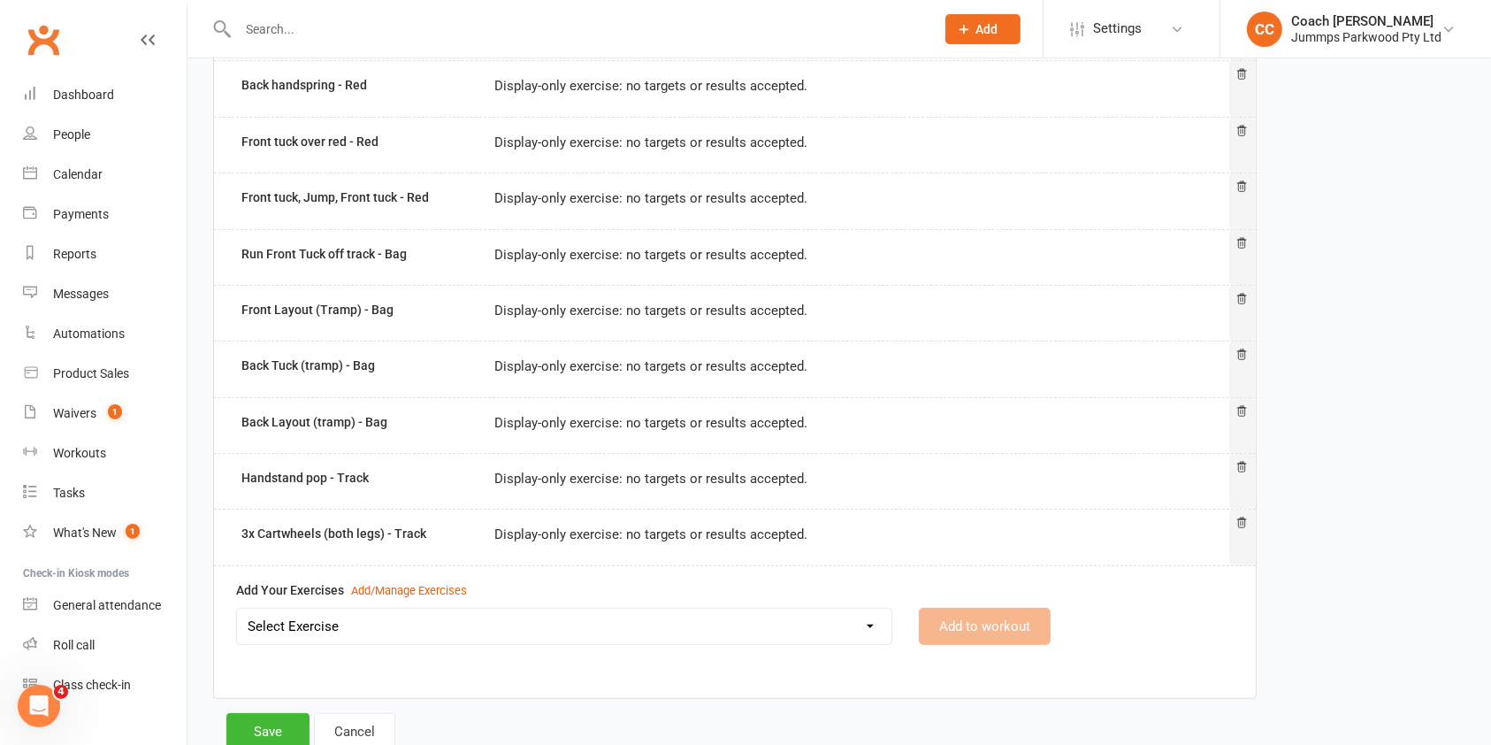
click at [687, 626] on select "Select Exercise 2x Back handsprings (connected) - Red 2 x egg roll connected - …" at bounding box center [564, 625] width 654 height 35
select select "12507"
click at [237, 608] on select "Select Exercise 2x Back handsprings (connected) - Red 2 x egg roll connected - …" at bounding box center [564, 625] width 654 height 35
click at [985, 620] on button "Add to workout" at bounding box center [985, 626] width 132 height 37
select select
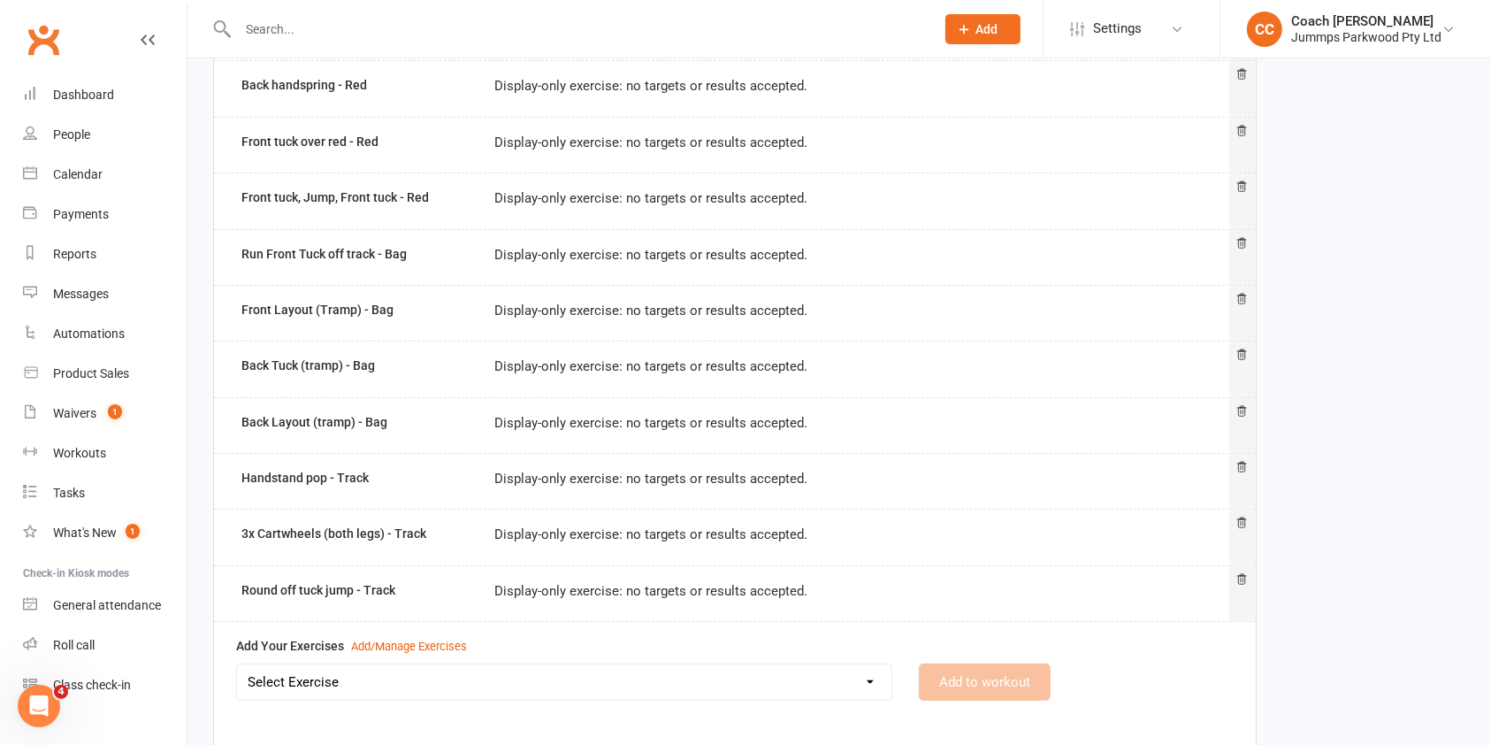
scroll to position [475, 0]
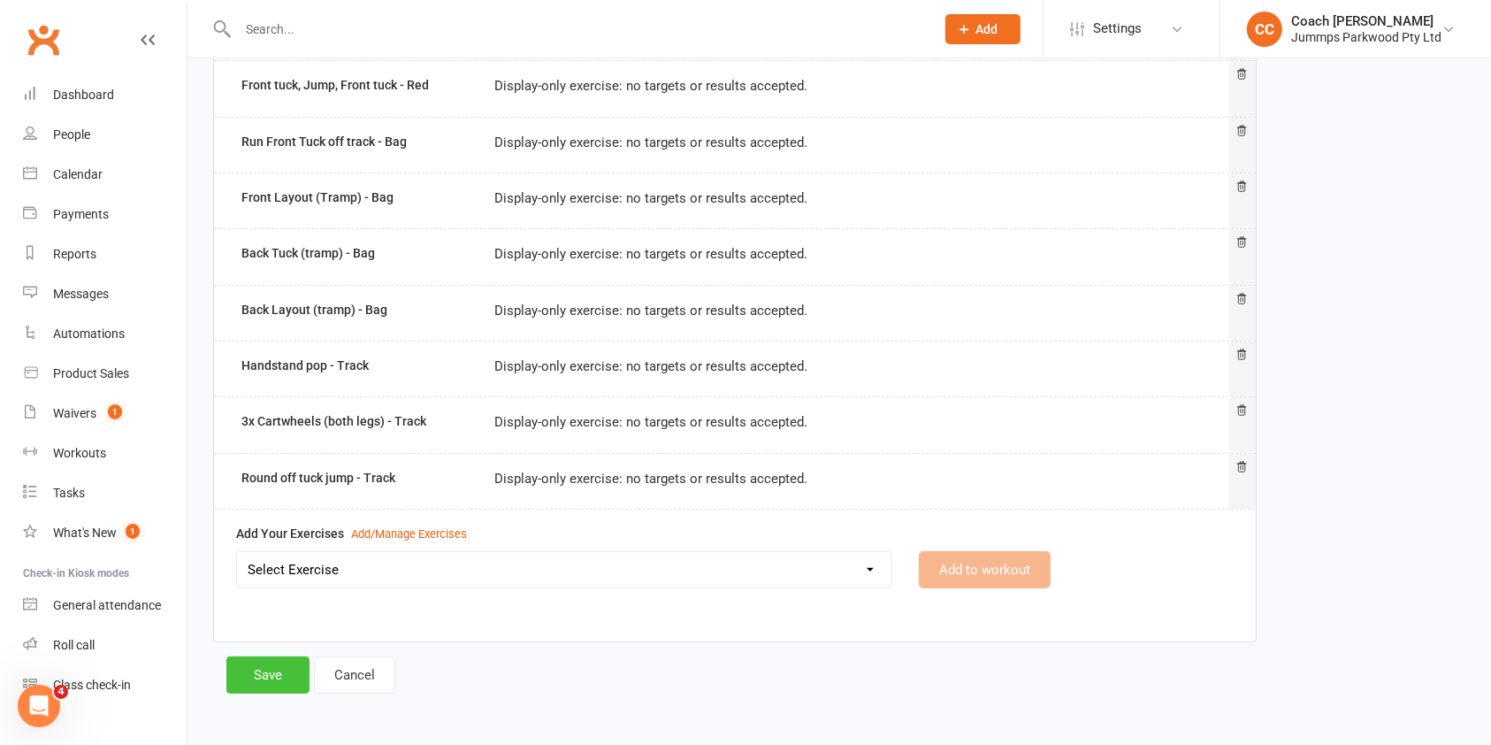
click at [282, 674] on button "Save" at bounding box center [267, 674] width 83 height 37
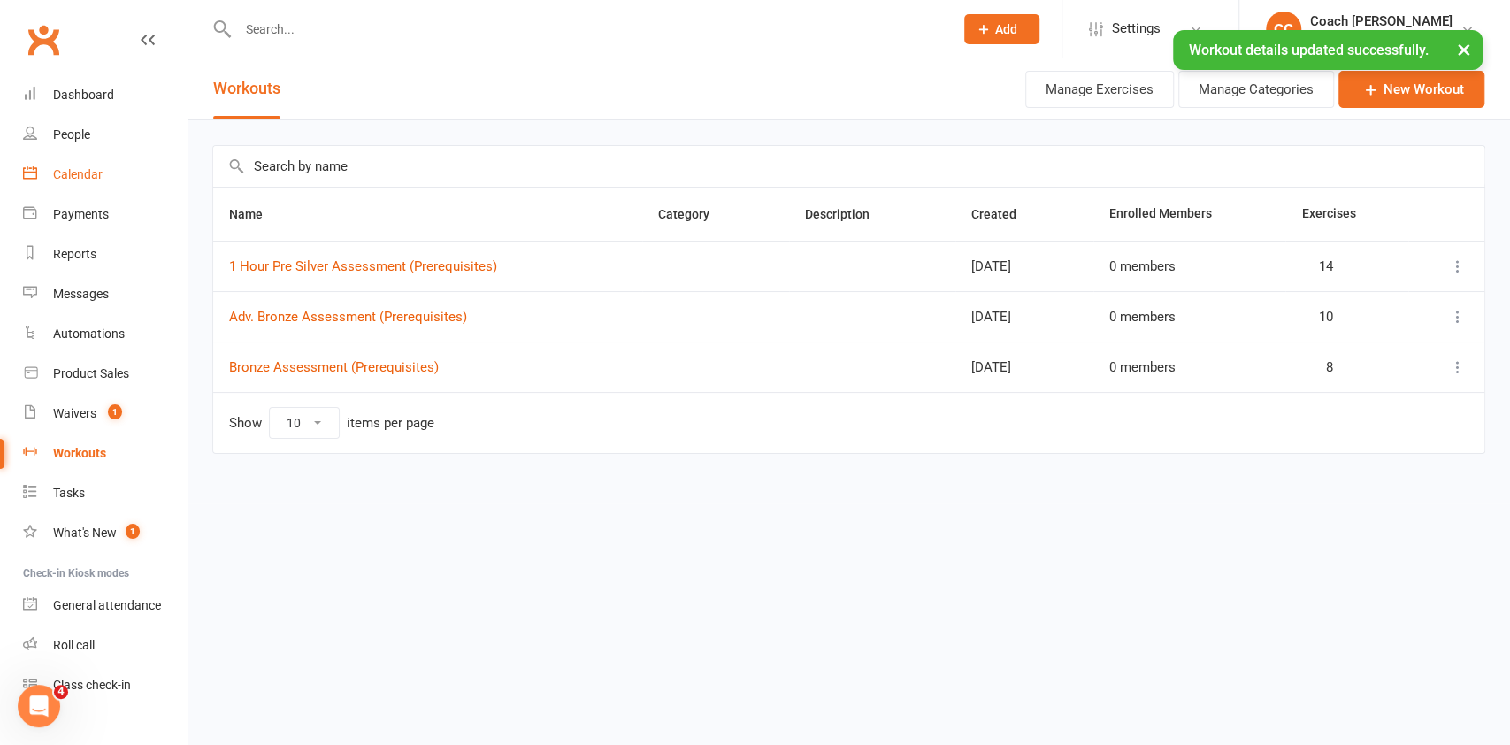
click at [91, 173] on div "Calendar" at bounding box center [78, 174] width 50 height 14
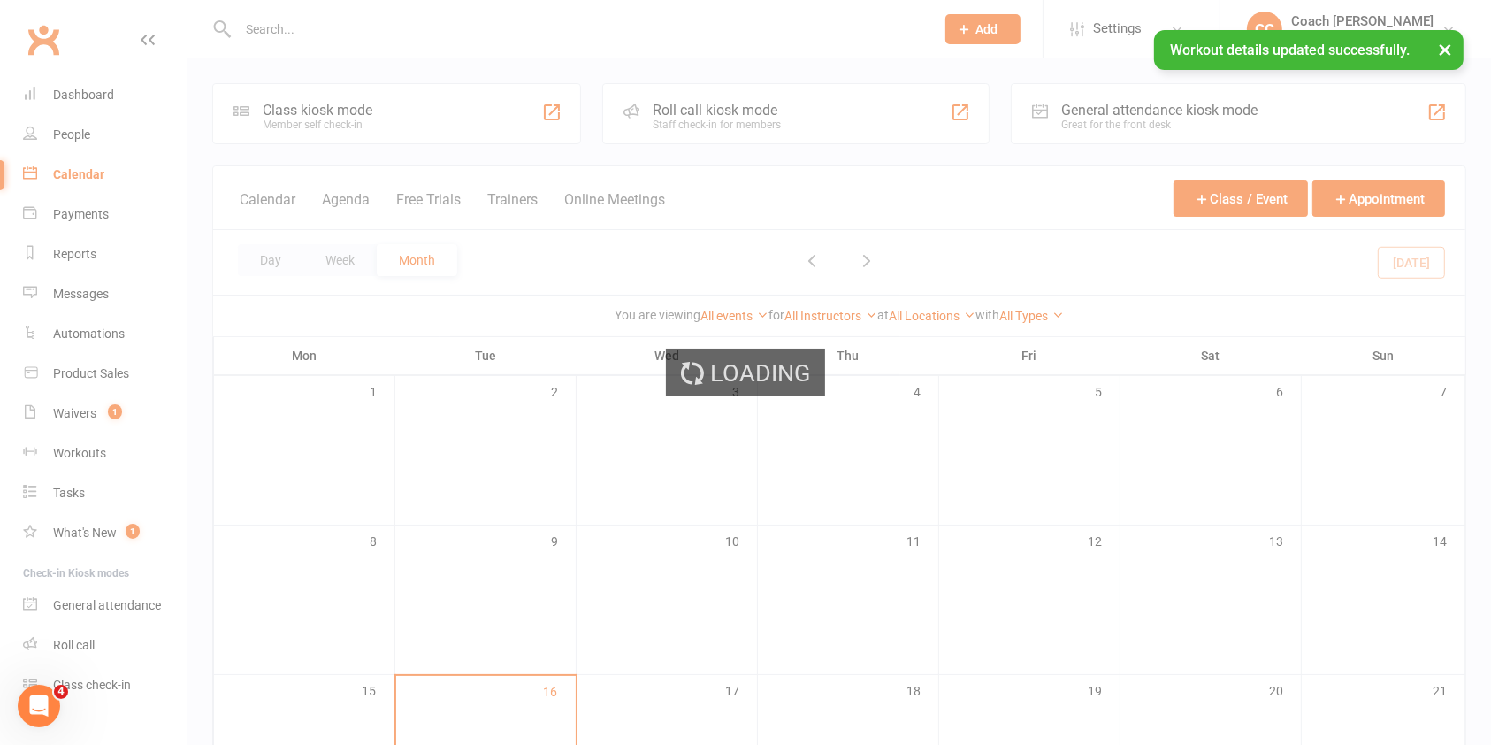
click at [540, 28] on div "Loading" at bounding box center [745, 372] width 1491 height 745
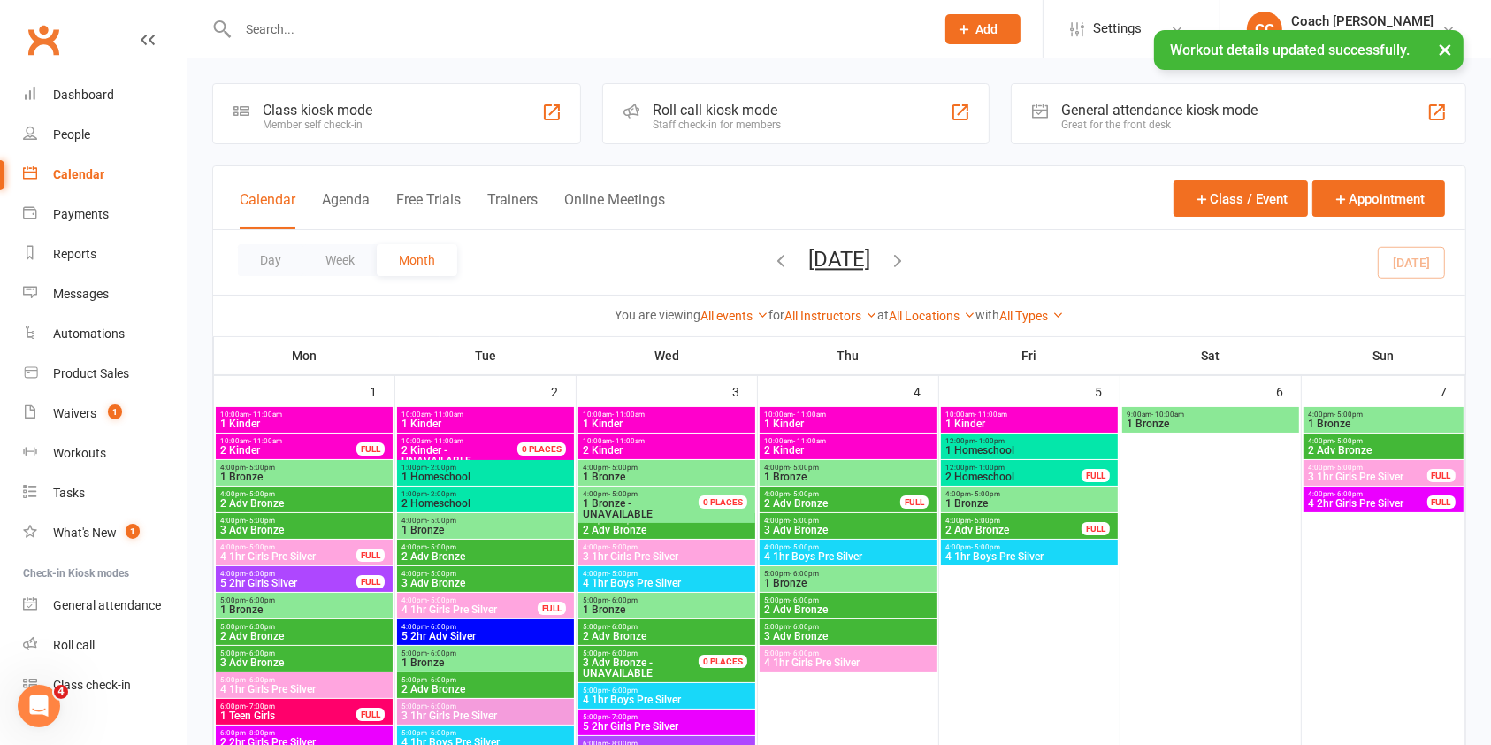
click at [594, 30] on div "× Workout details updated successfully." at bounding box center [734, 30] width 1468 height 0
click at [268, 26] on input "text" at bounding box center [578, 29] width 690 height 25
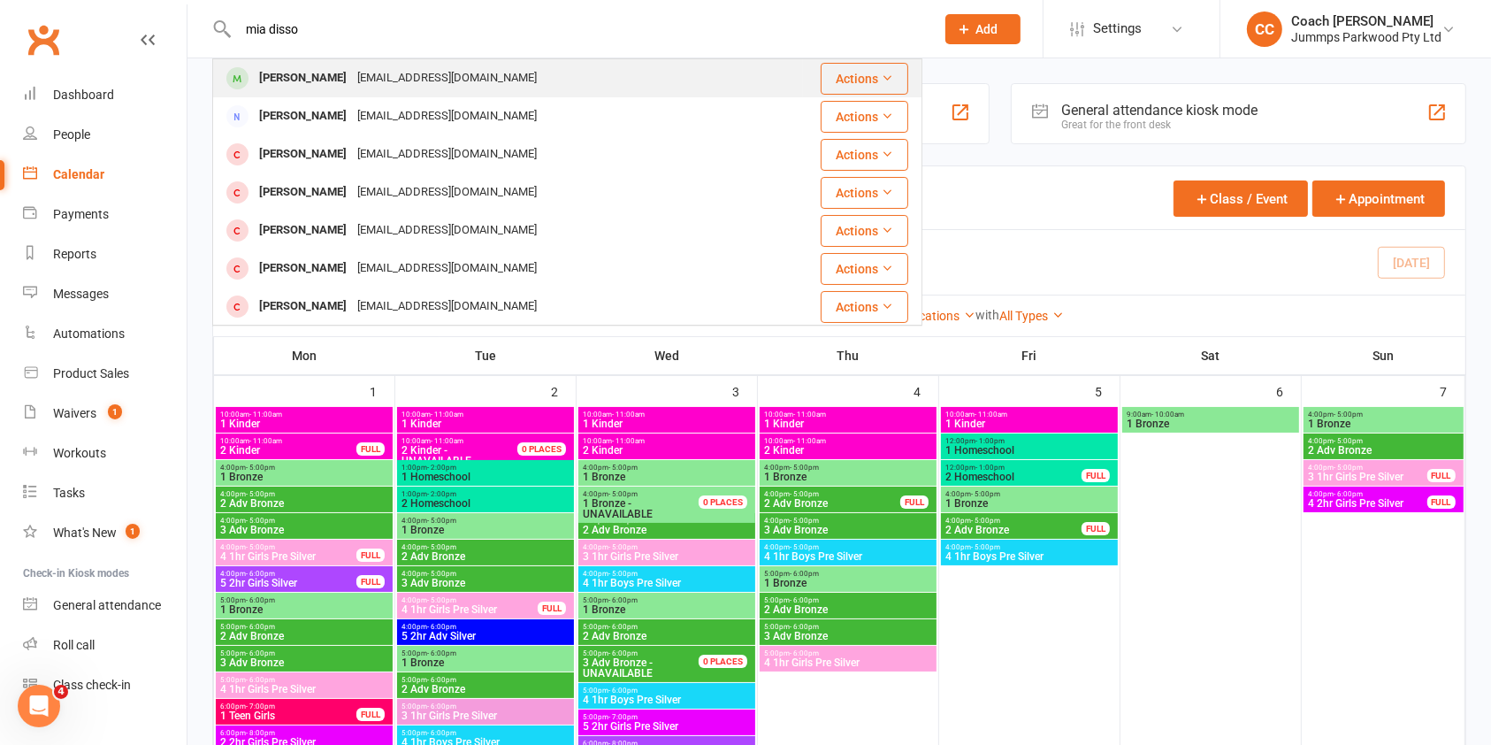
type input "mia disso"
click at [369, 73] on div "cheriedisson@gmail.com" at bounding box center [447, 78] width 190 height 26
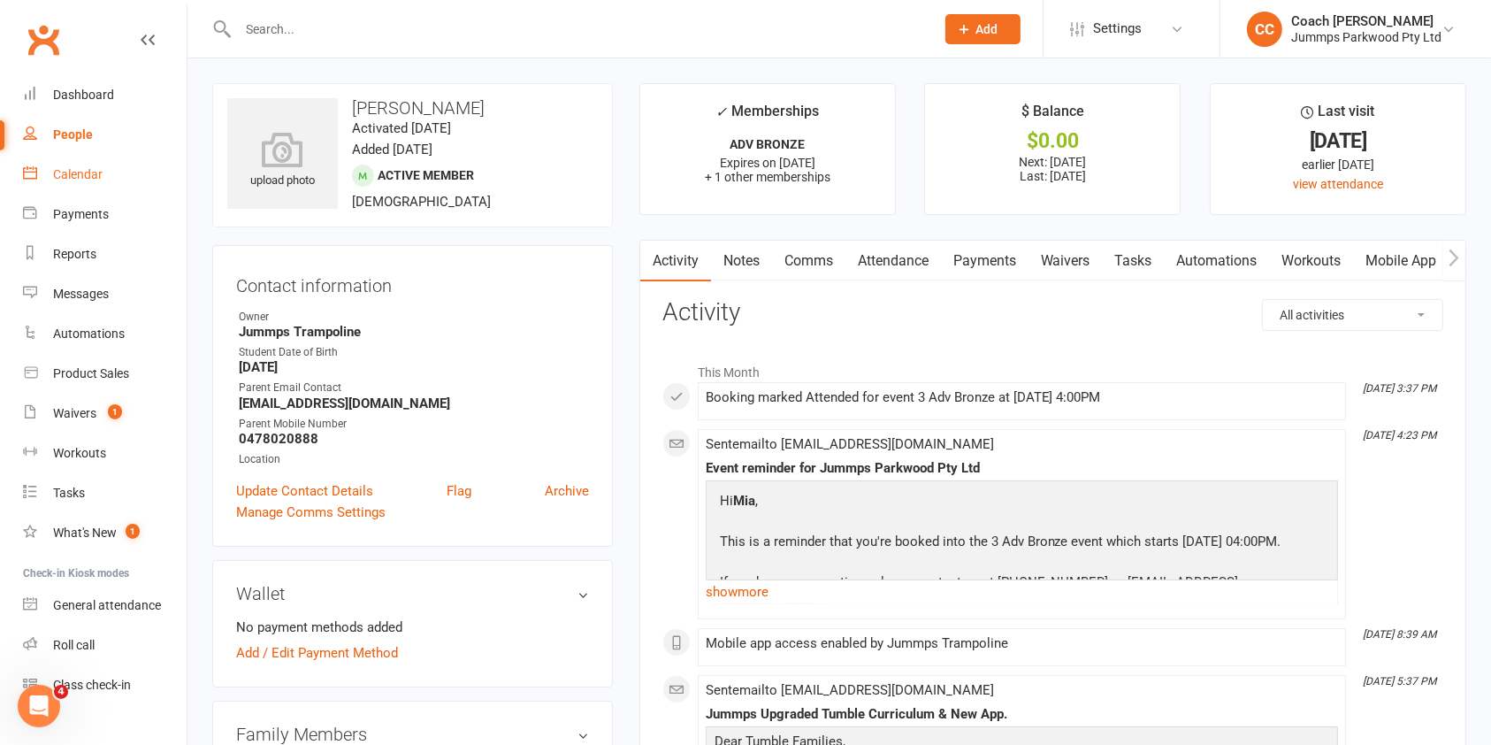
click at [85, 173] on div "Calendar" at bounding box center [78, 174] width 50 height 14
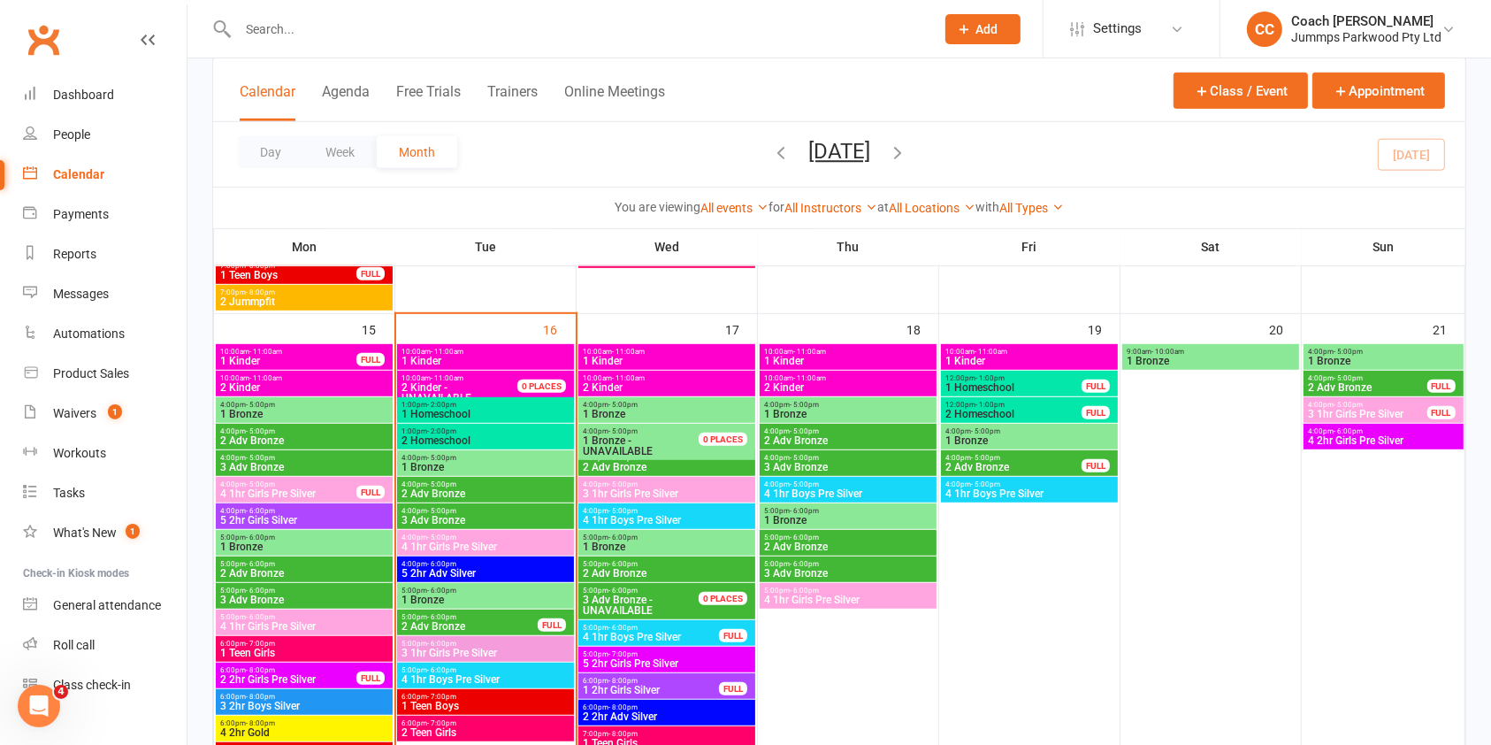
scroll to position [1021, 0]
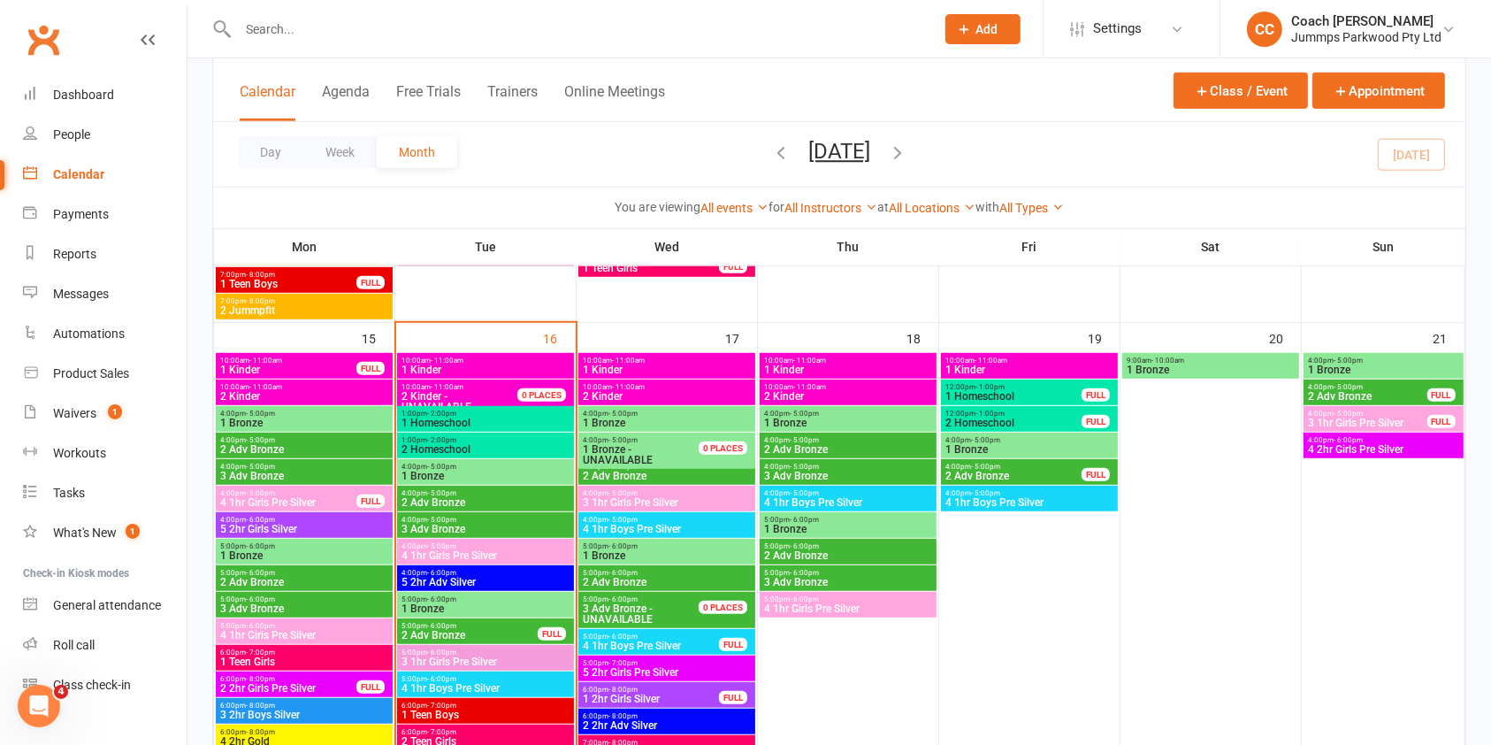
click at [884, 611] on span "4 1hr Girls Pre Silver" at bounding box center [848, 608] width 170 height 11
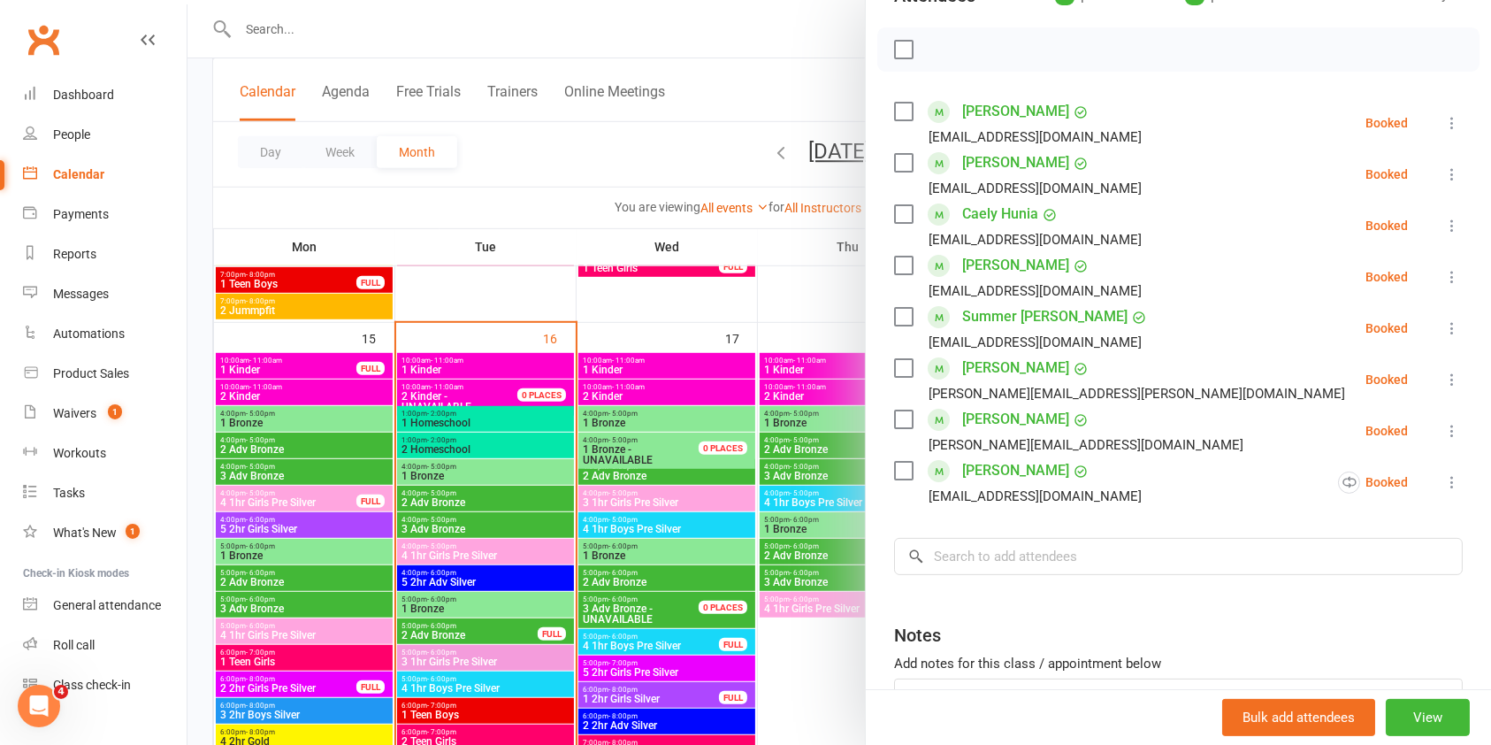
scroll to position [246, 0]
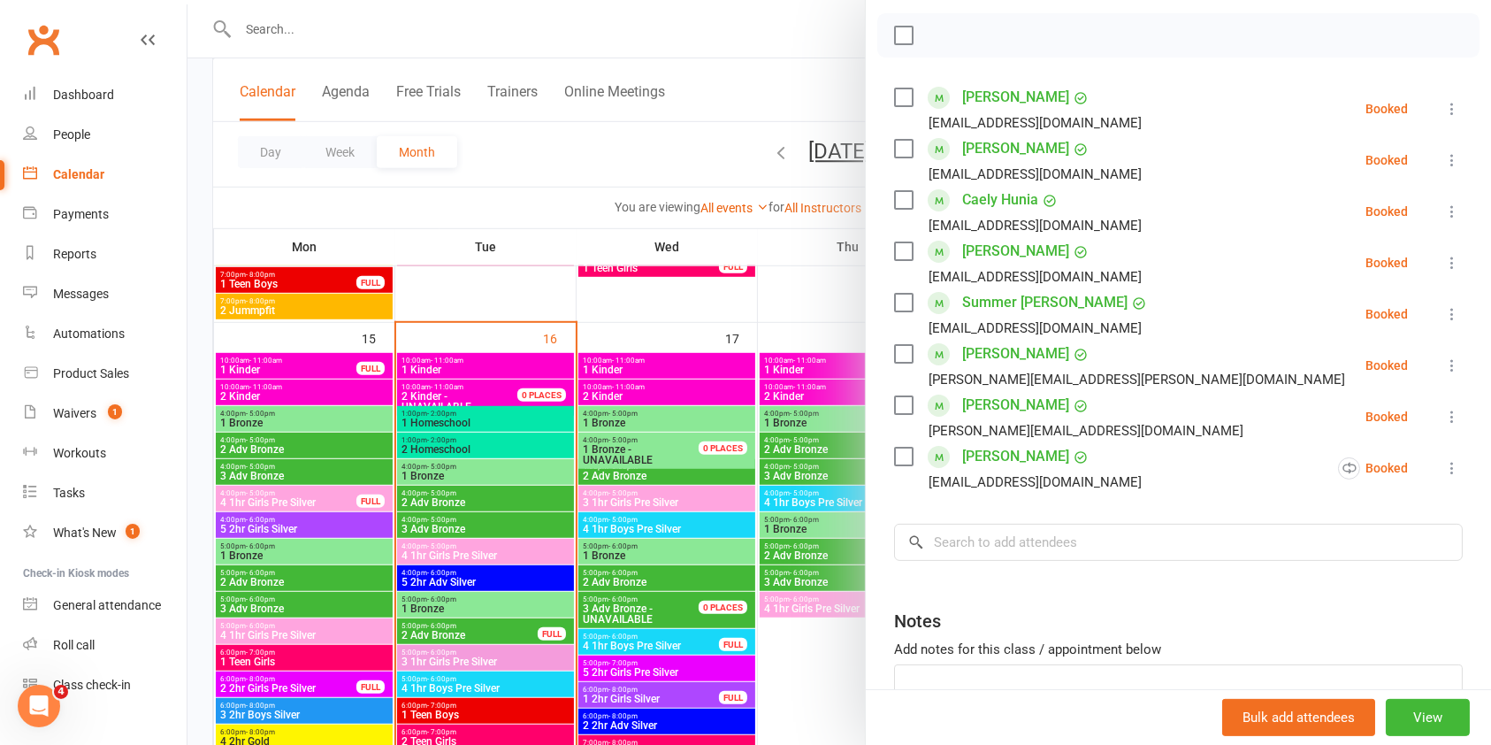
click at [764, 684] on div at bounding box center [839, 372] width 1304 height 745
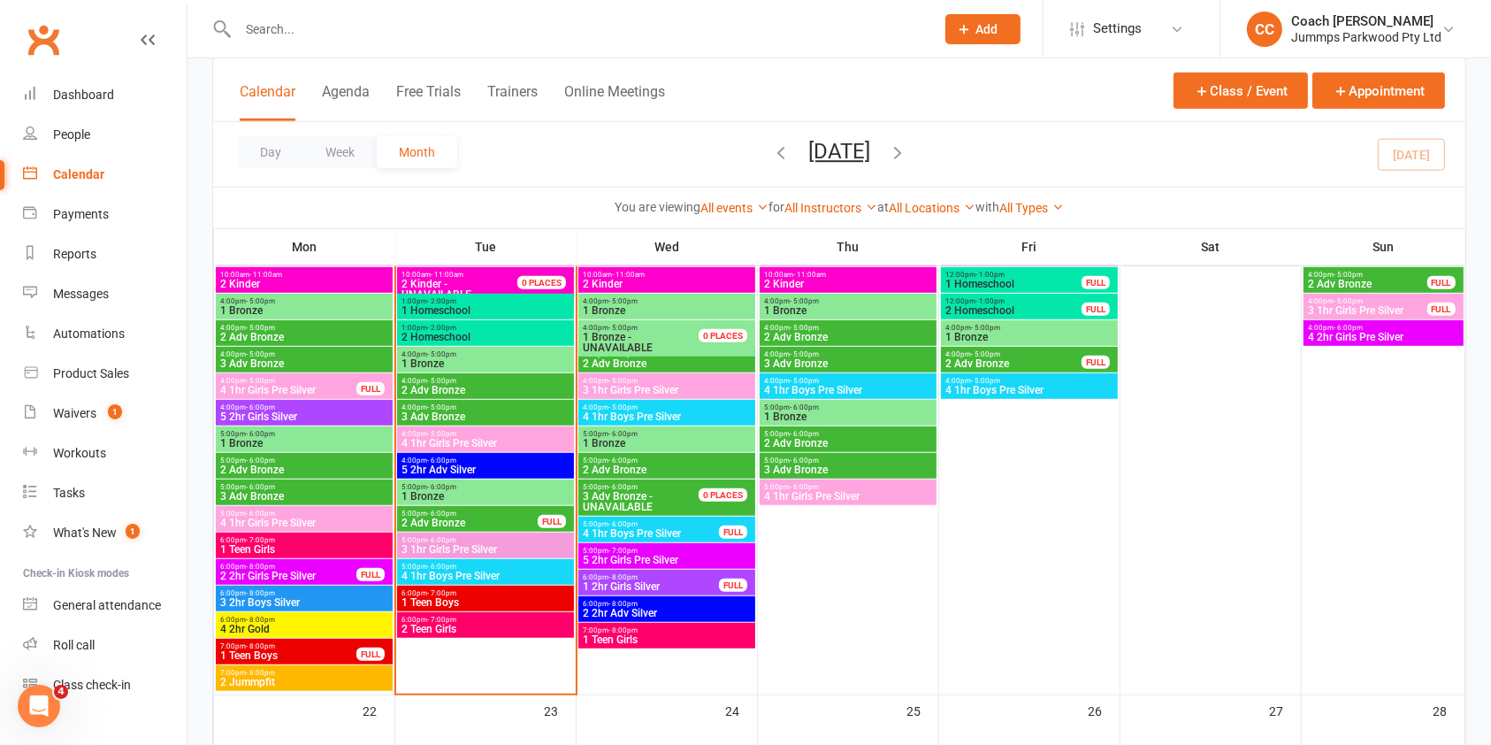
scroll to position [1140, 0]
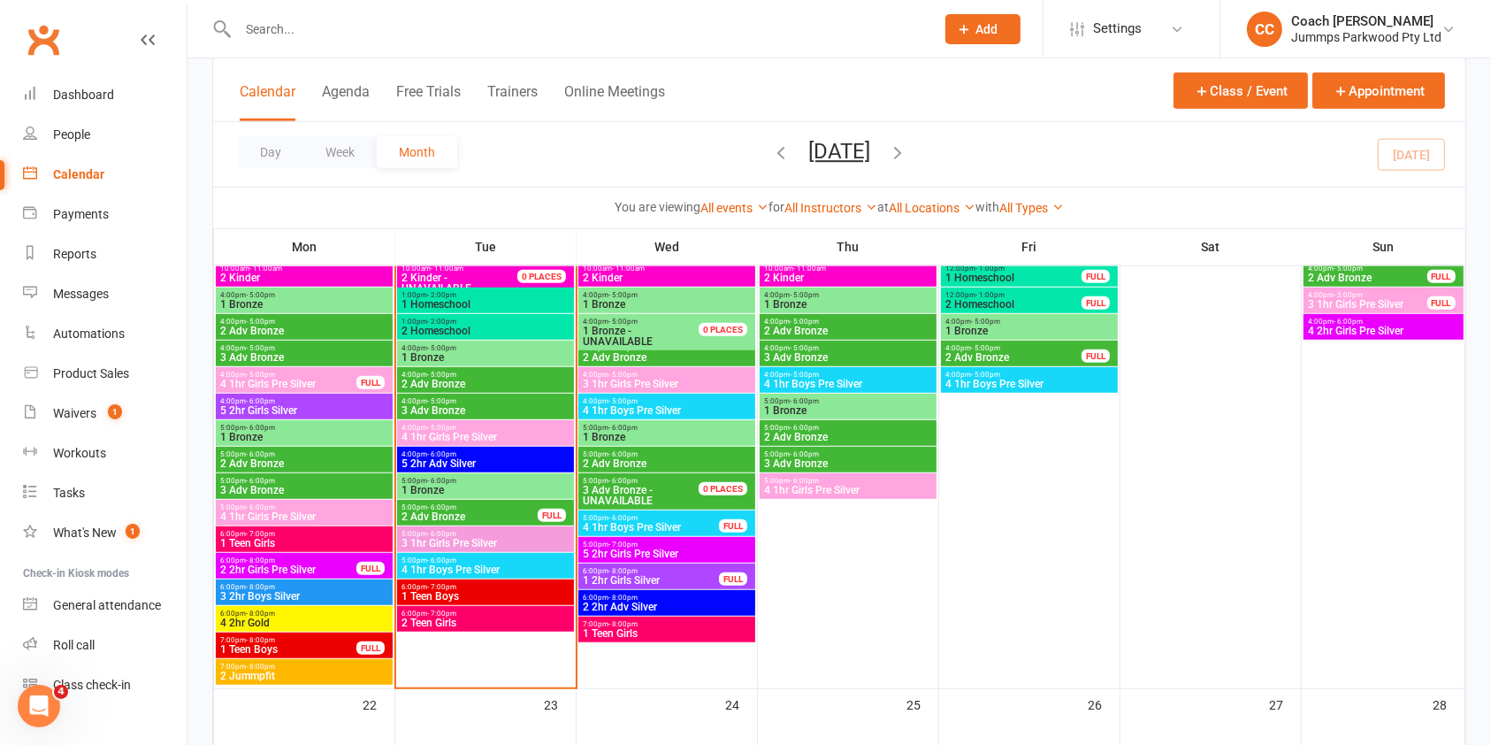
click at [889, 495] on div "5:00pm - 6:00pm 4 1hr Girls Pre Silver" at bounding box center [848, 486] width 177 height 26
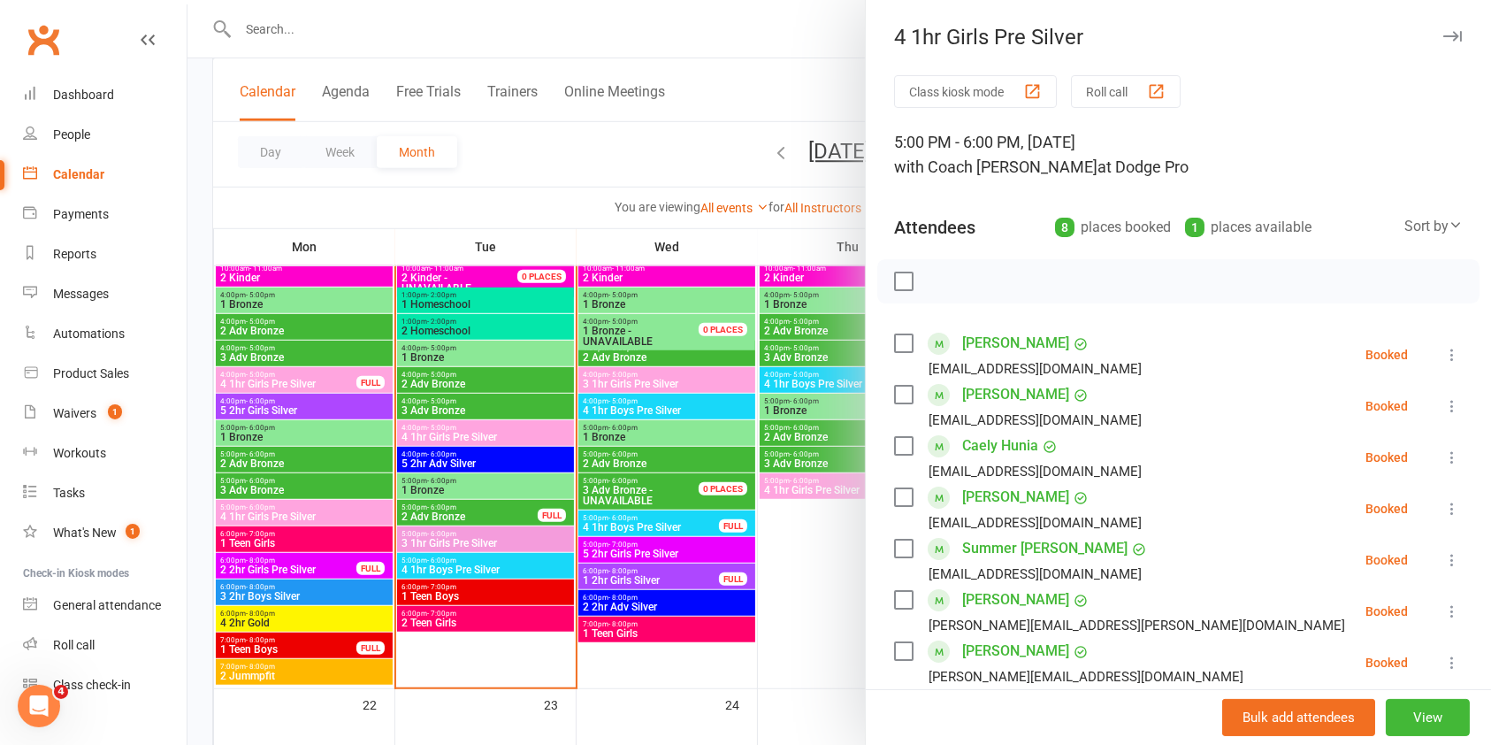
click at [435, 33] on div at bounding box center [839, 372] width 1304 height 745
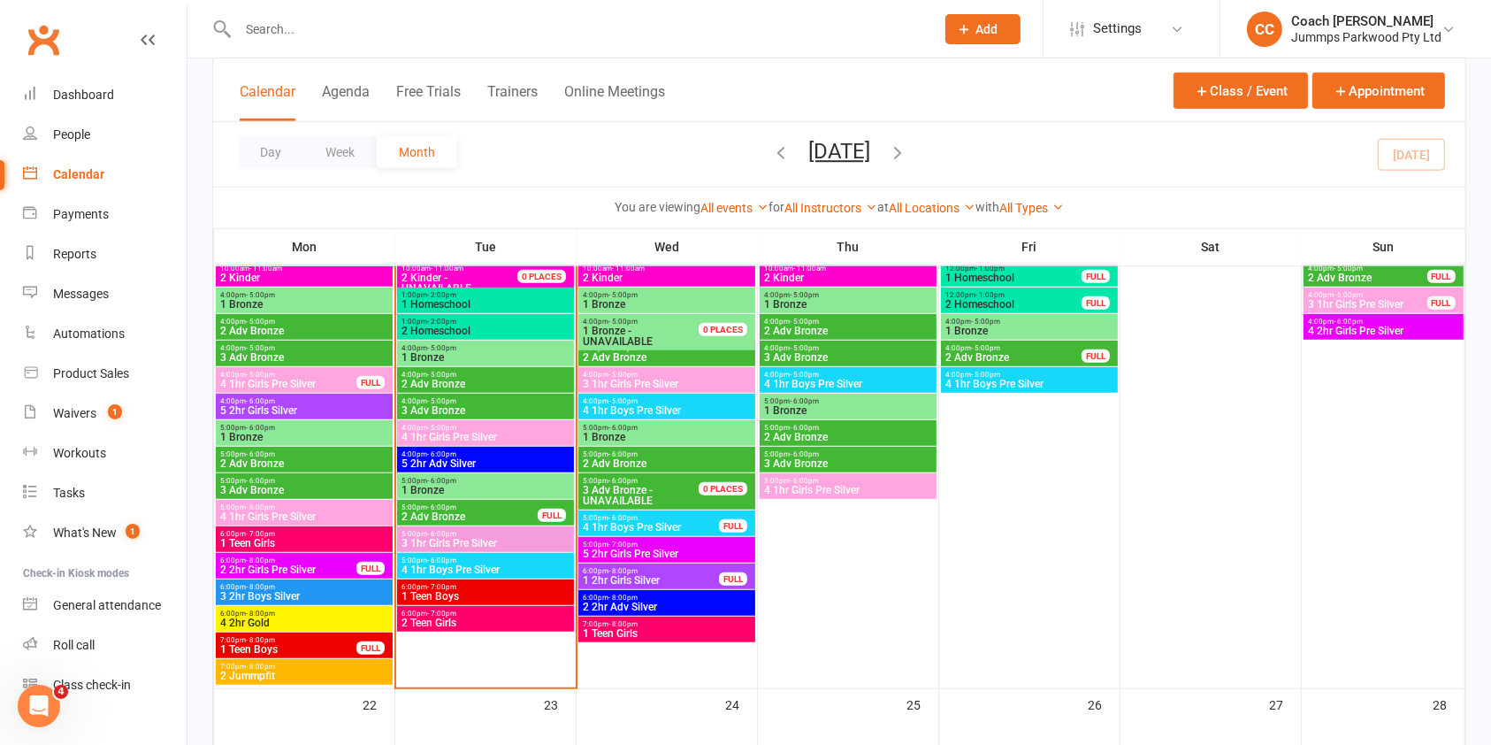
click at [293, 47] on div at bounding box center [567, 28] width 710 height 57
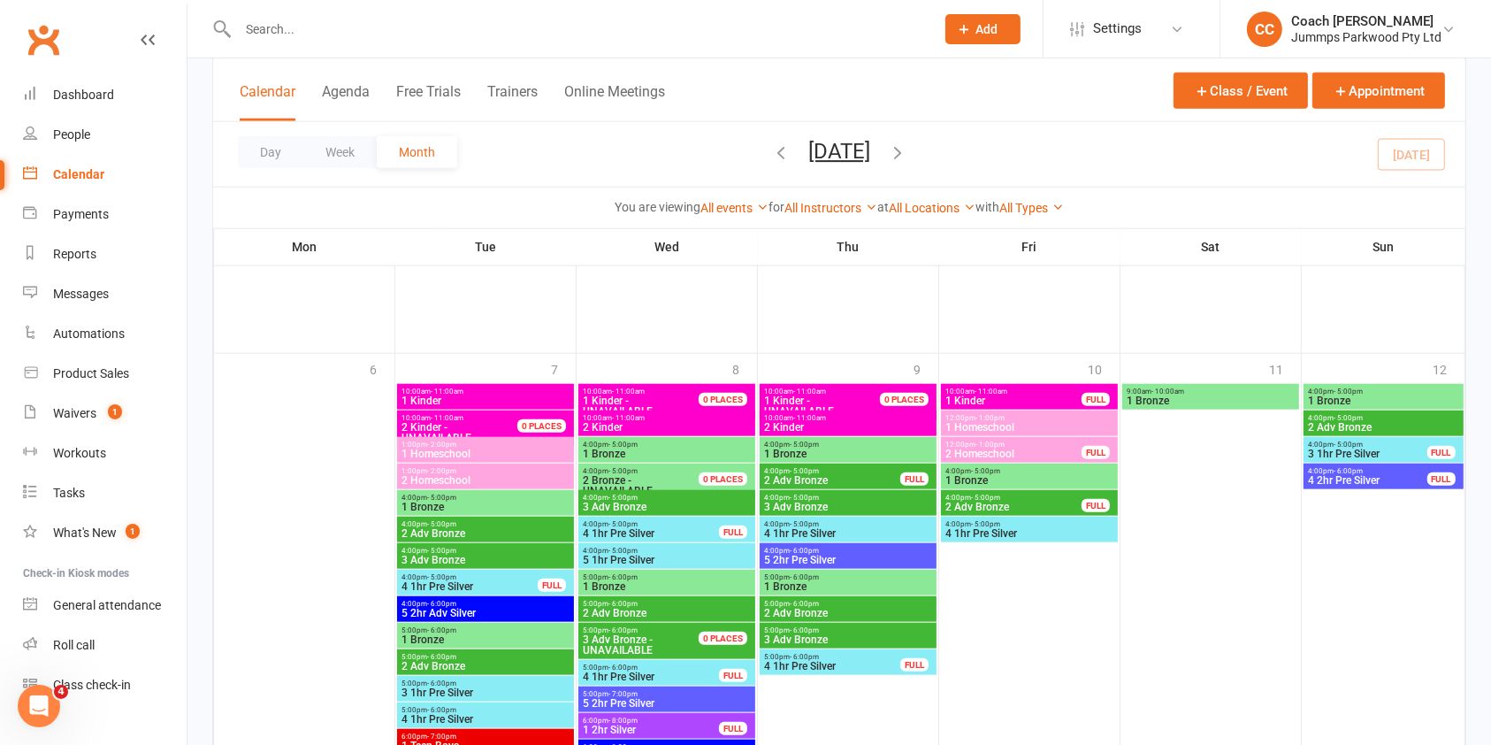
scroll to position [1791, 0]
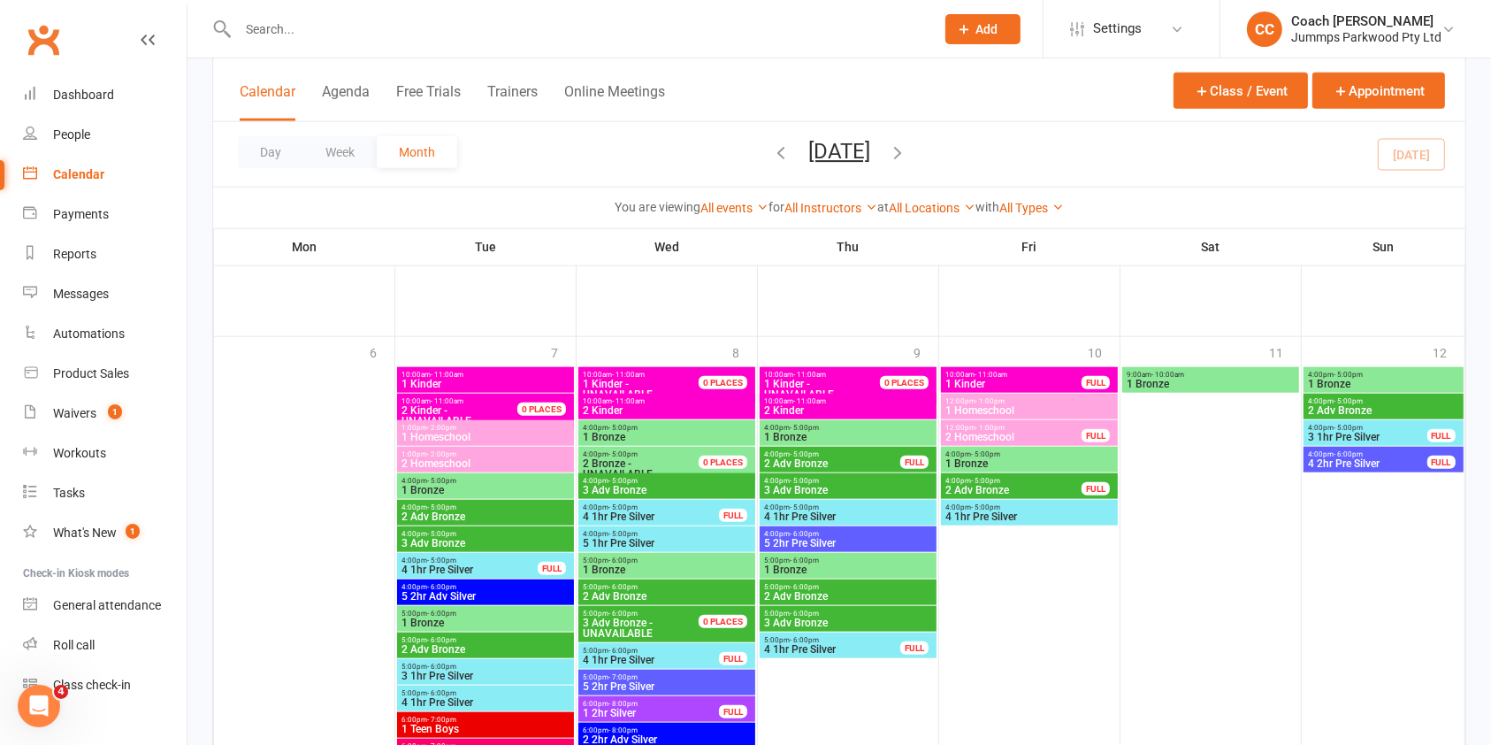
click at [372, 45] on div at bounding box center [567, 28] width 710 height 57
click at [280, 35] on input "text" at bounding box center [578, 29] width 690 height 25
type input "l"
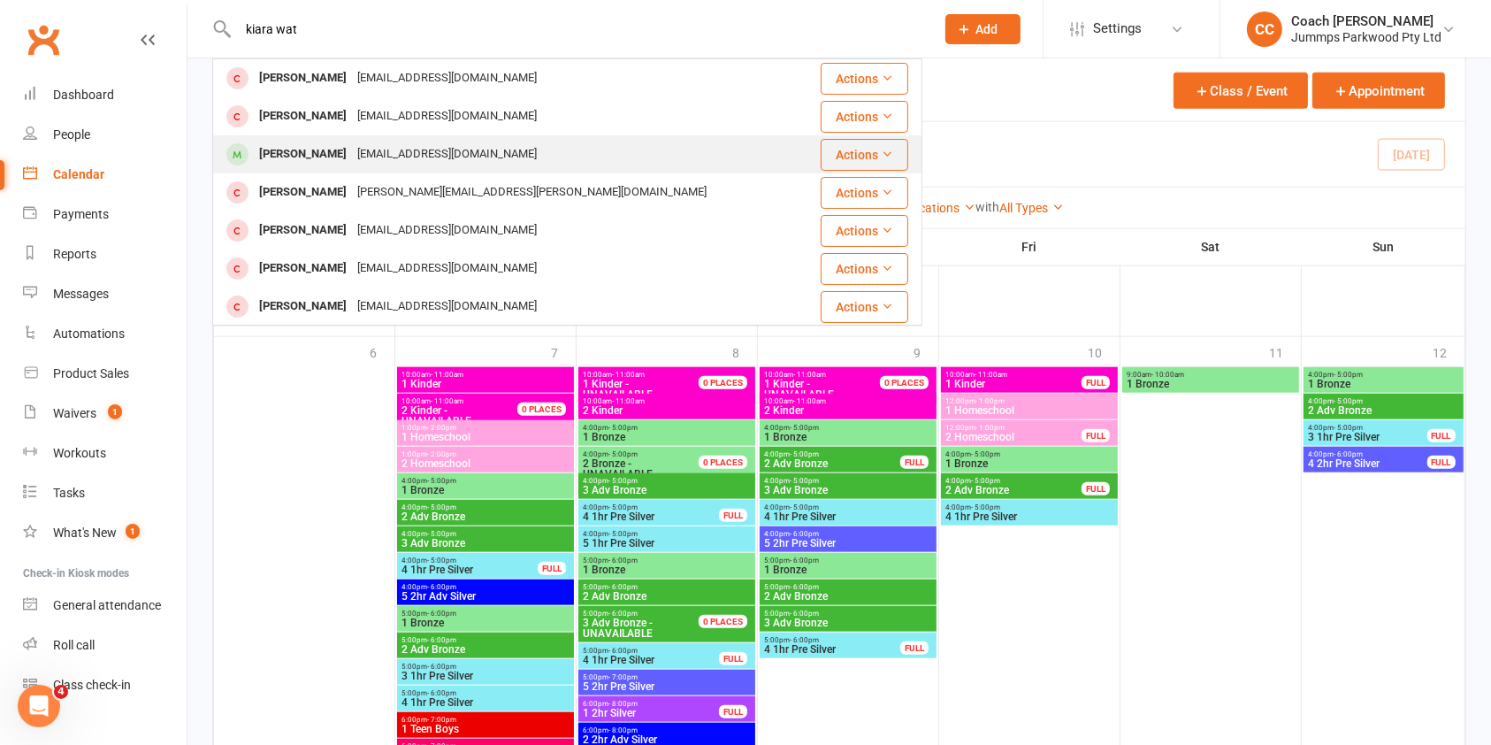
type input "kiara wat"
click at [352, 157] on div "sunflower-nagippe@hotmail.co.jp" at bounding box center [447, 154] width 190 height 26
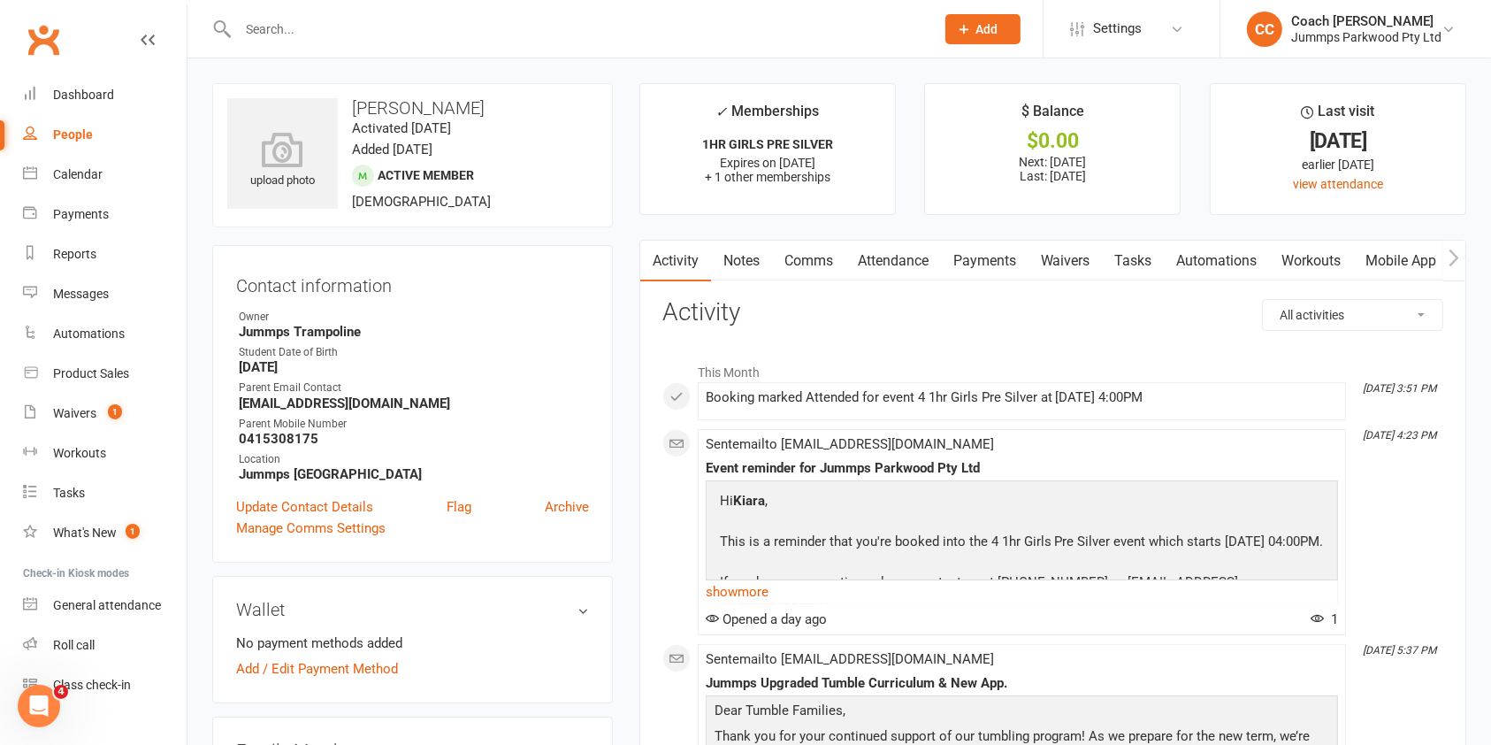
click at [903, 254] on link "Attendance" at bounding box center [893, 261] width 96 height 41
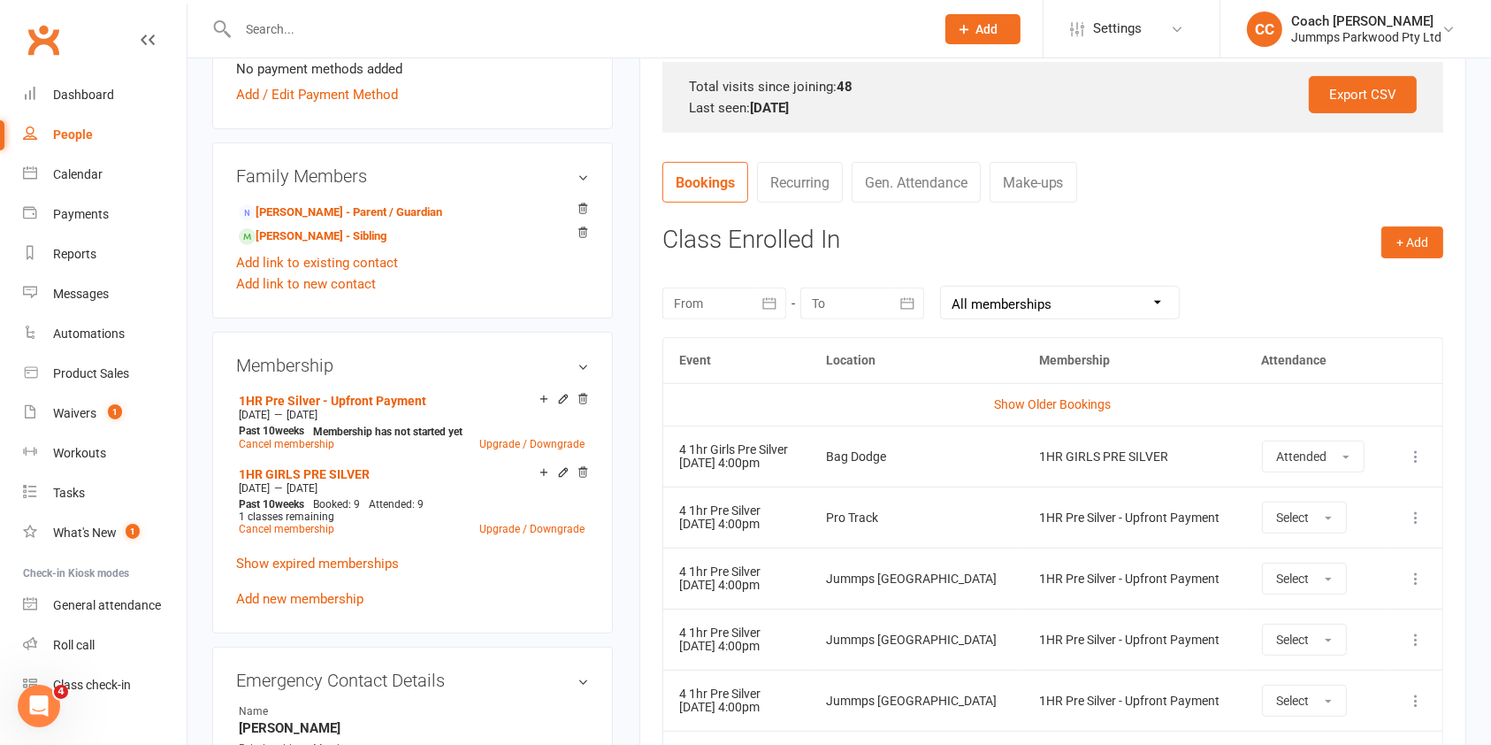
scroll to position [580, 0]
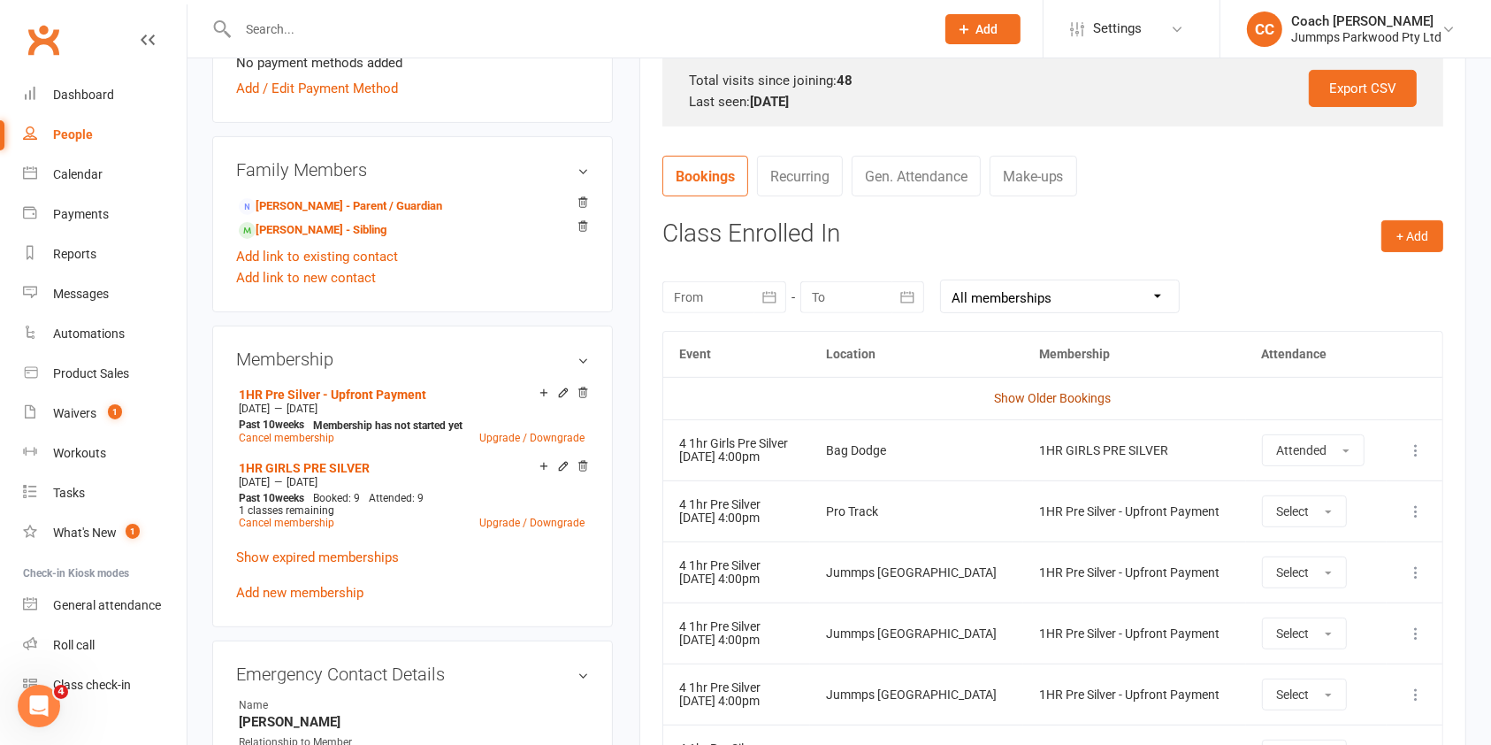
click at [1088, 396] on link "Show Older Bookings" at bounding box center [1052, 398] width 117 height 14
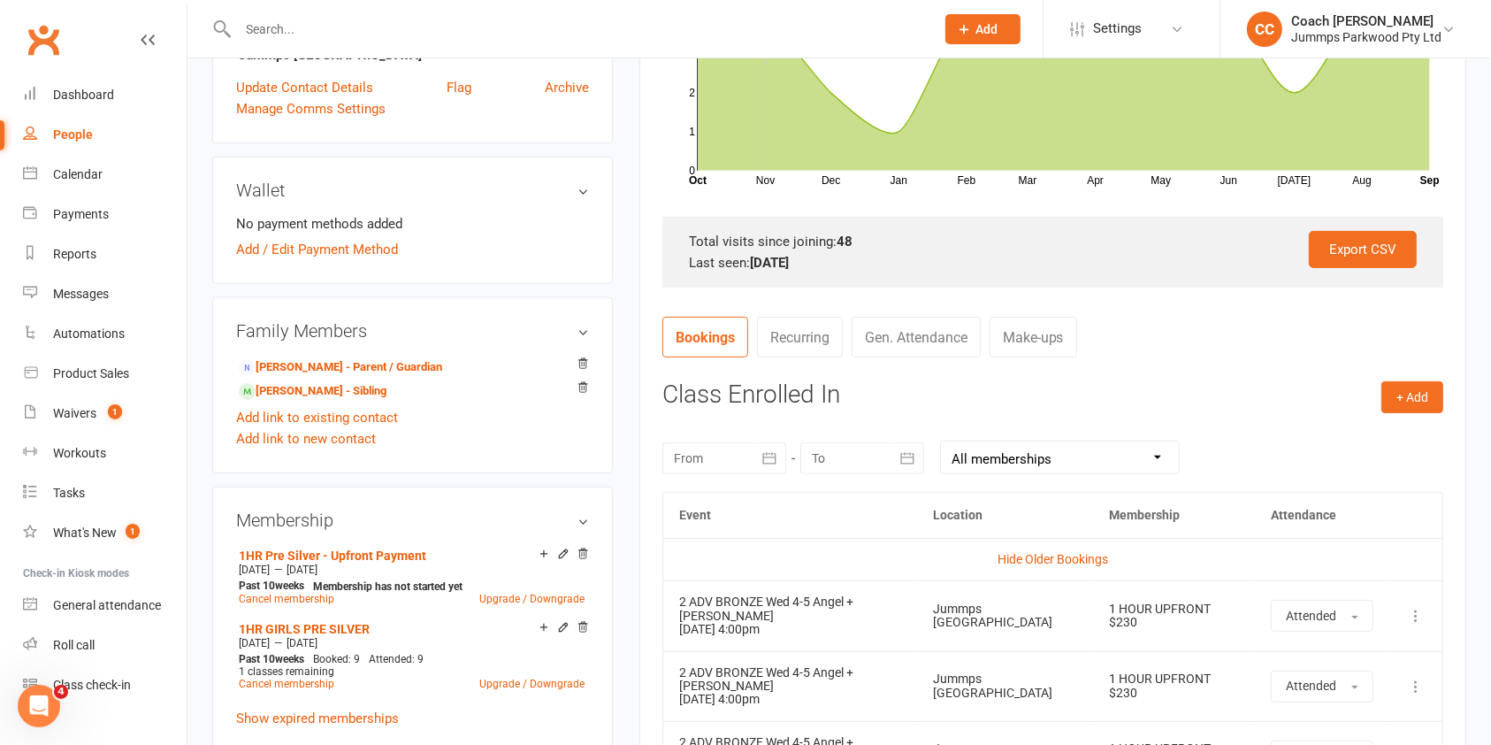
scroll to position [515, 0]
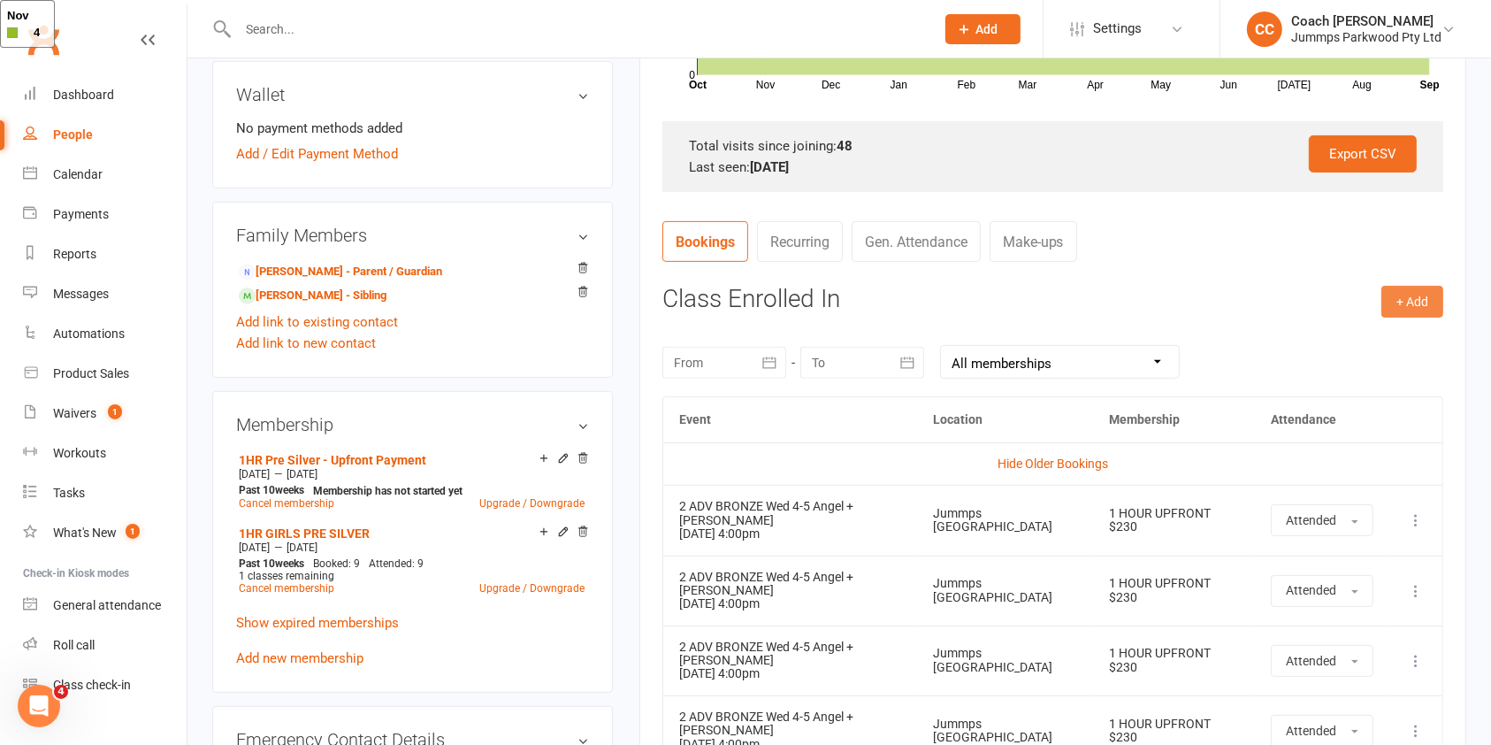
click at [1429, 301] on button "+ Add" at bounding box center [1412, 302] width 62 height 32
click at [1340, 341] on link "Book Event" at bounding box center [1354, 341] width 175 height 35
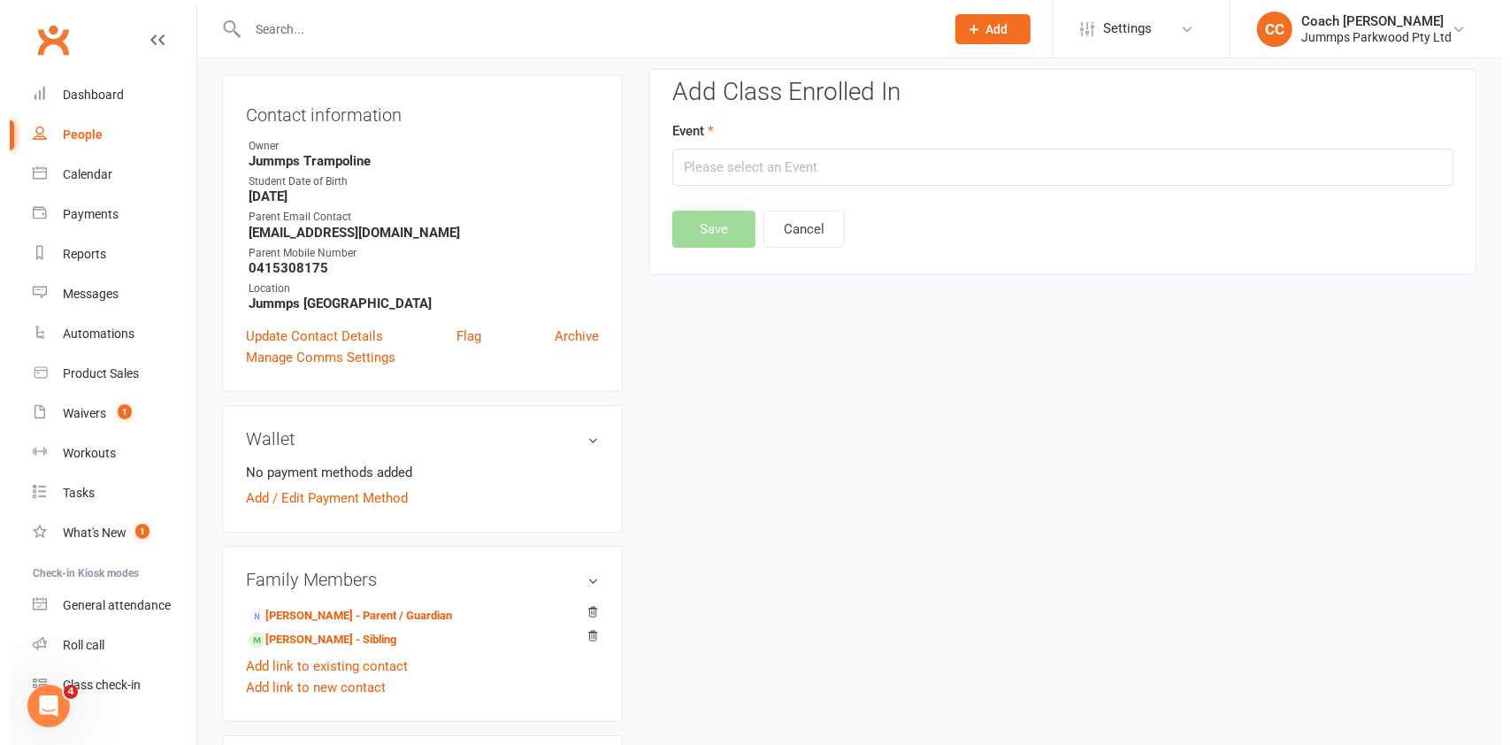
scroll to position [151, 0]
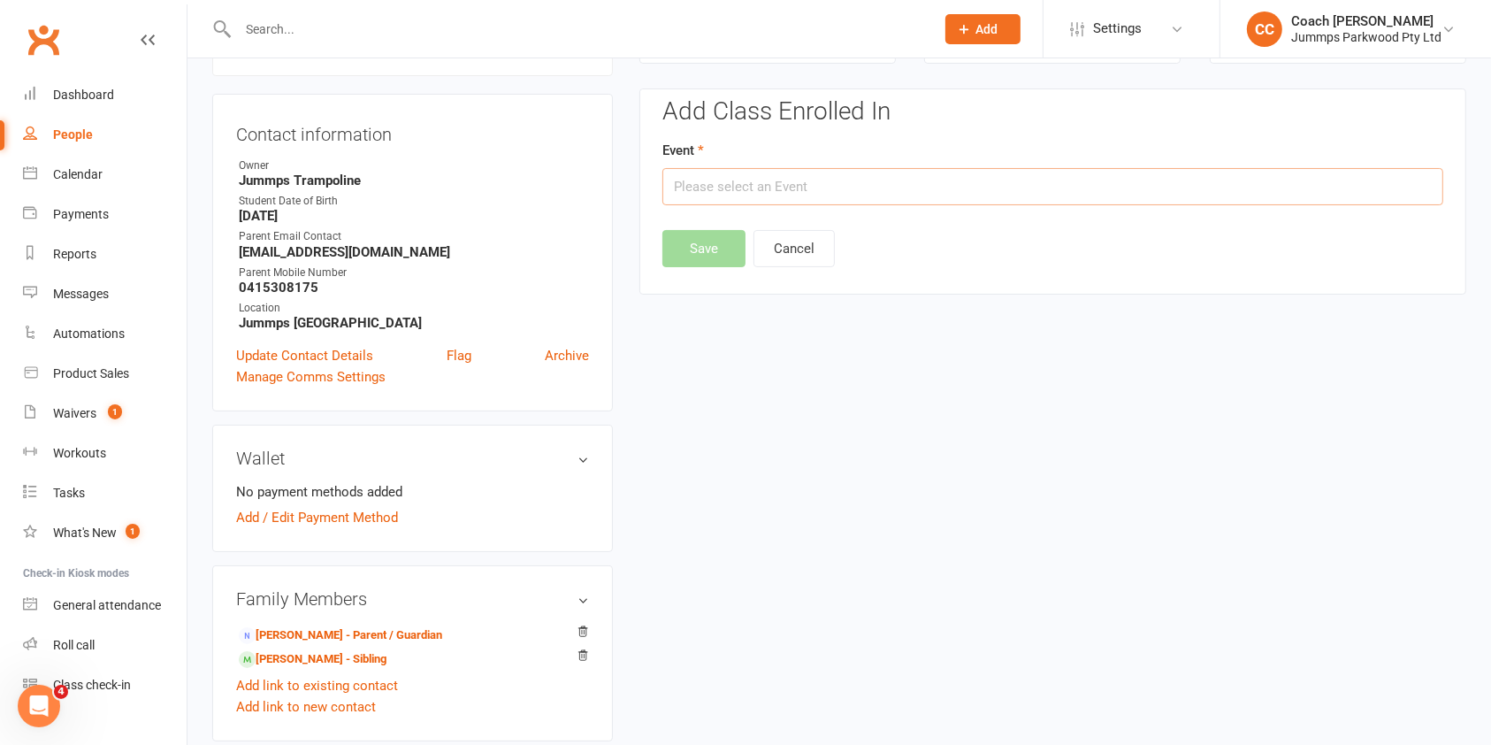
click at [860, 181] on input "text" at bounding box center [1052, 186] width 781 height 37
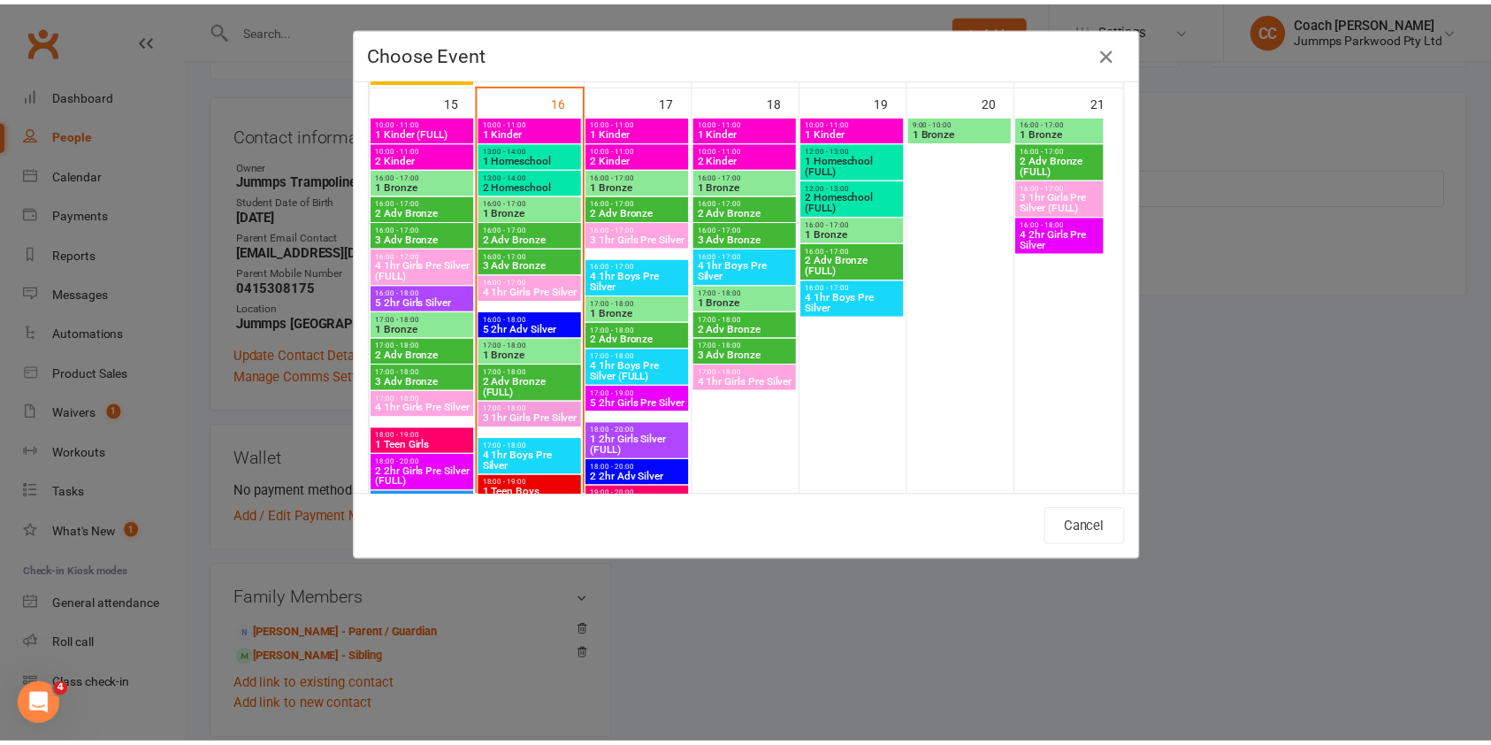
scroll to position [1167, 0]
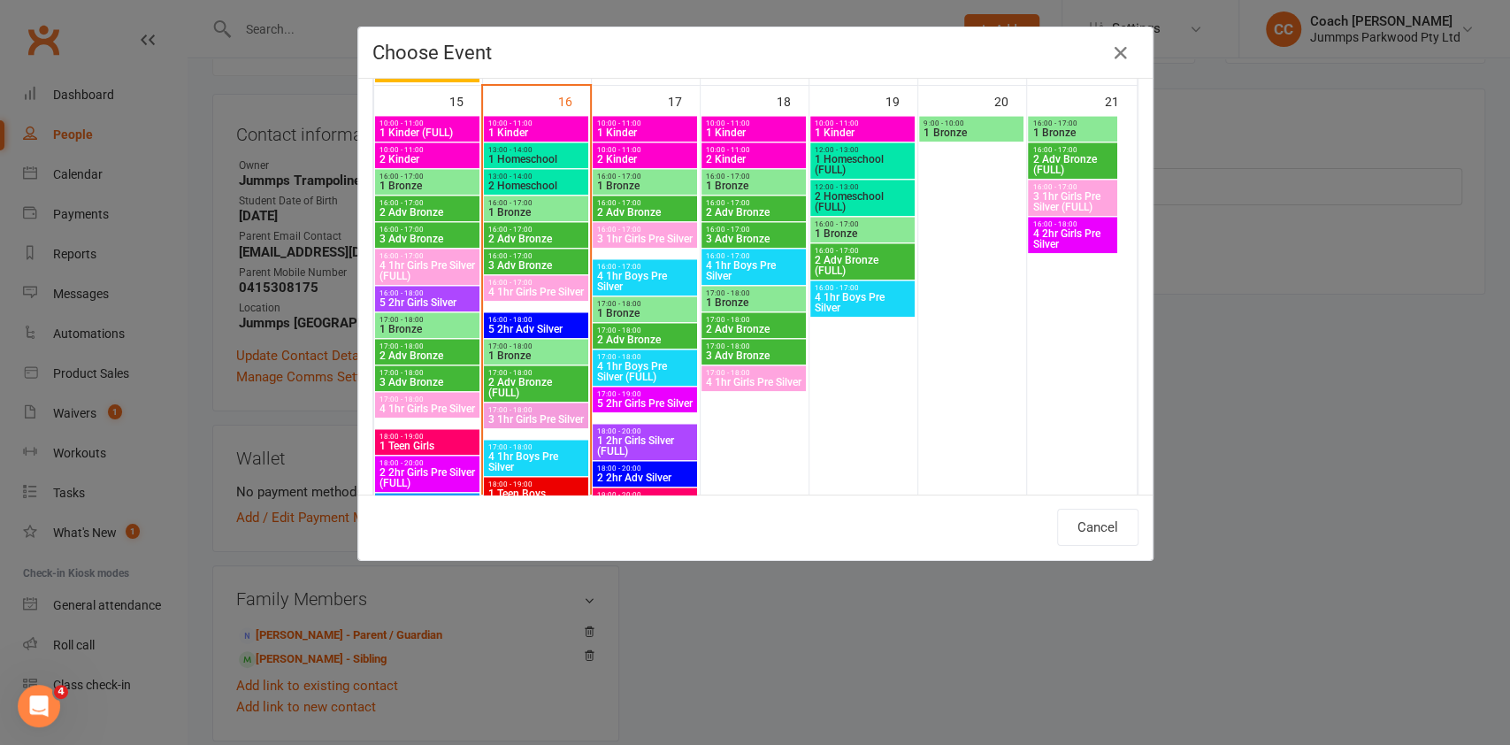
click at [753, 387] on span "4 1hr Girls Pre Silver" at bounding box center [753, 382] width 97 height 11
type input "4 1hr Girls Pre Silver - Sep 18, 2025 5:00:00 PM"
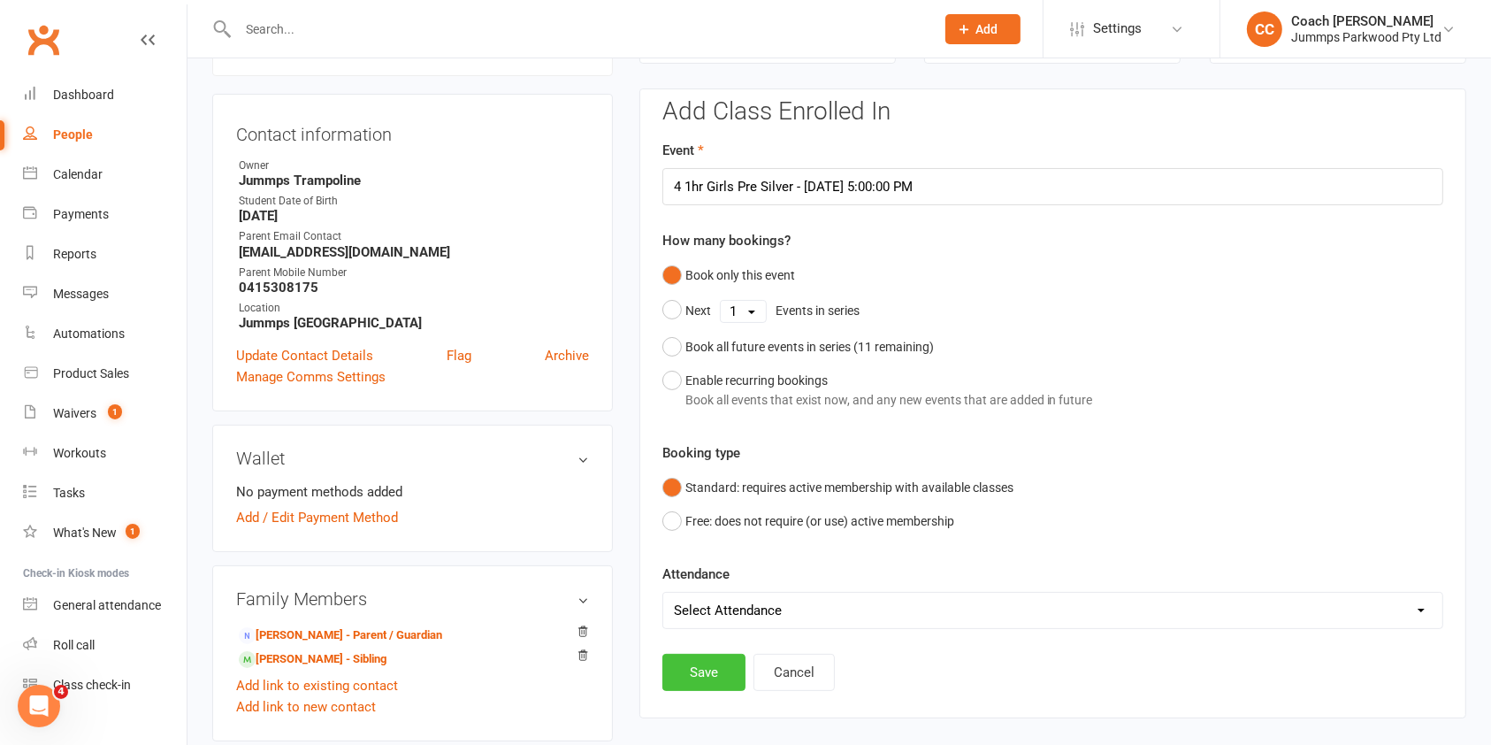
click at [715, 669] on button "Save" at bounding box center [703, 672] width 83 height 37
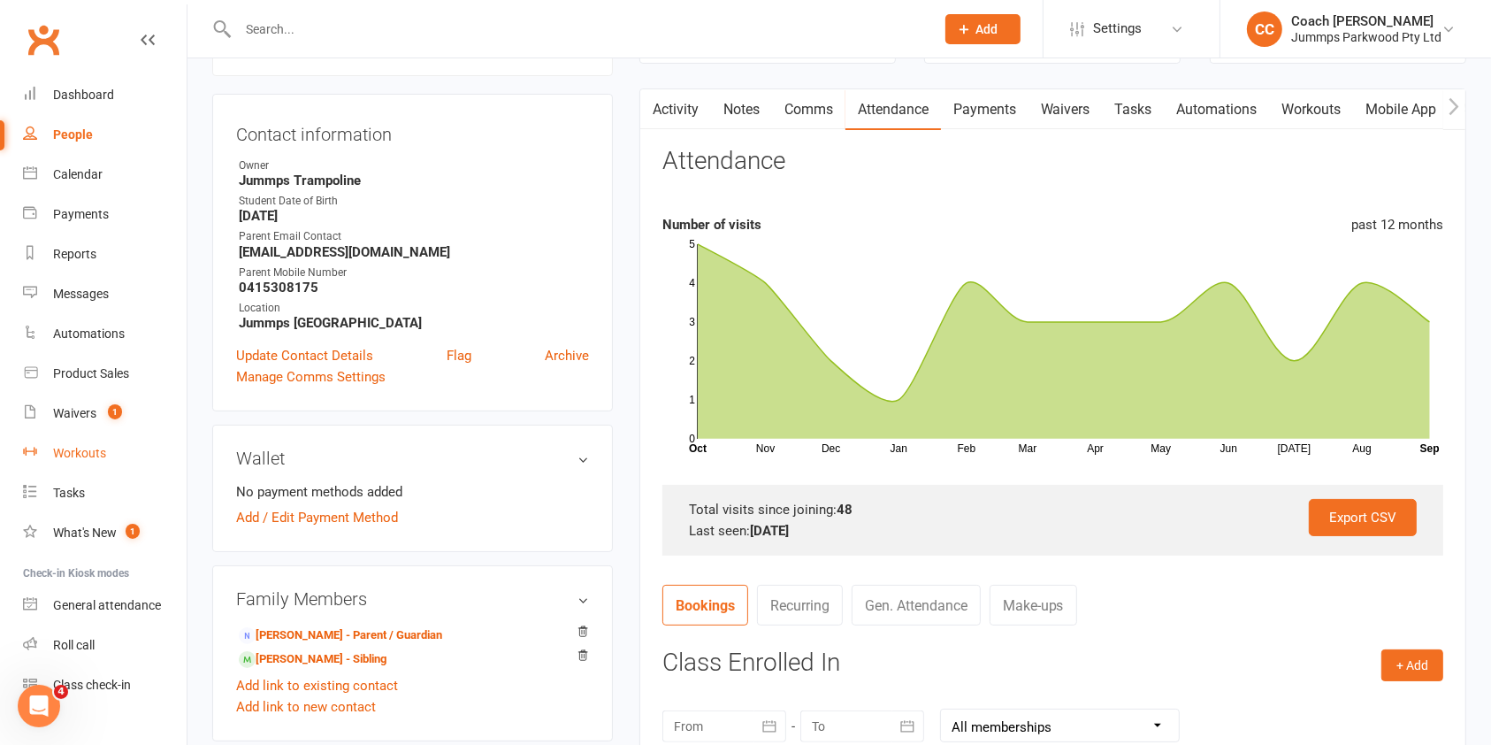
click at [85, 453] on div "Workouts" at bounding box center [79, 453] width 53 height 14
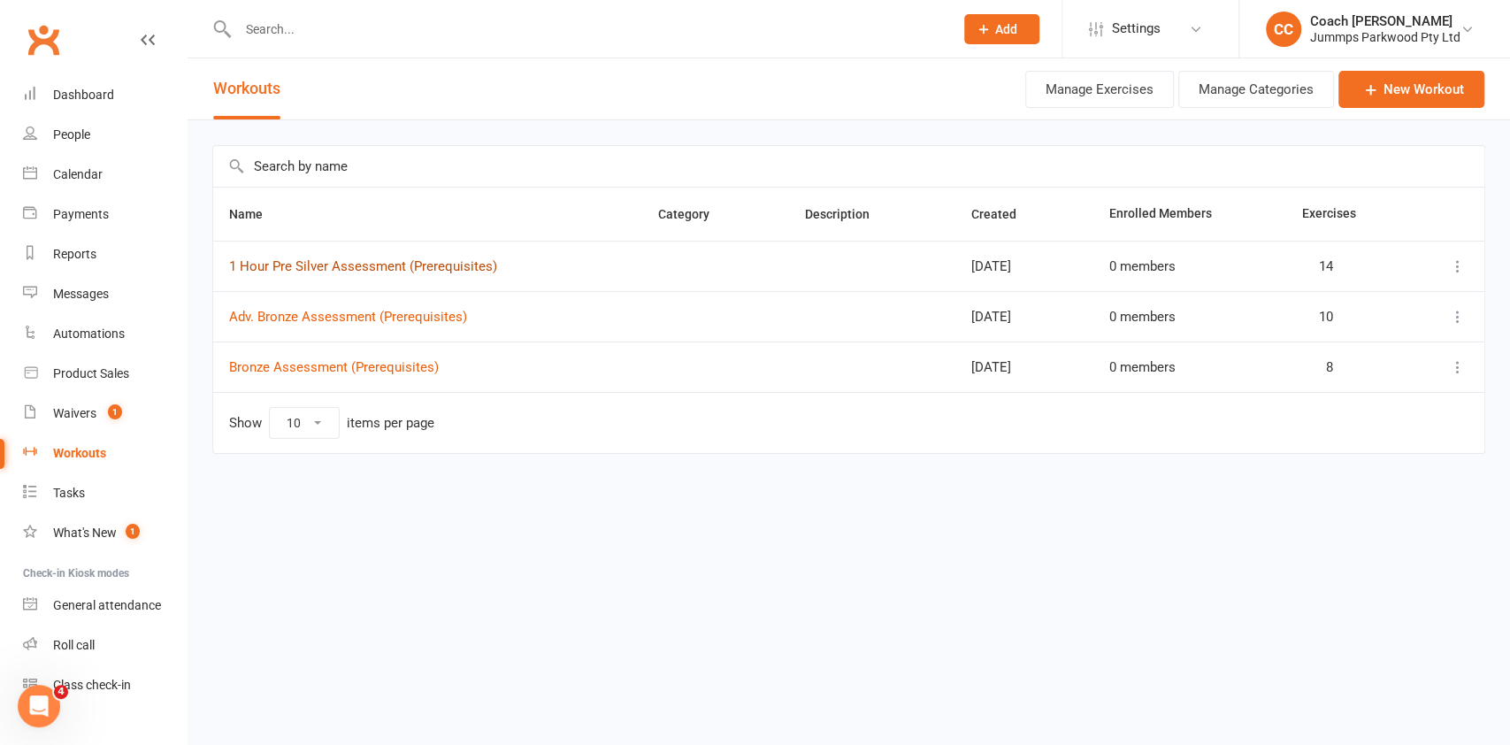
click at [273, 266] on link "1 Hour Pre Silver Assessment (Prerequisites)" at bounding box center [363, 266] width 268 height 16
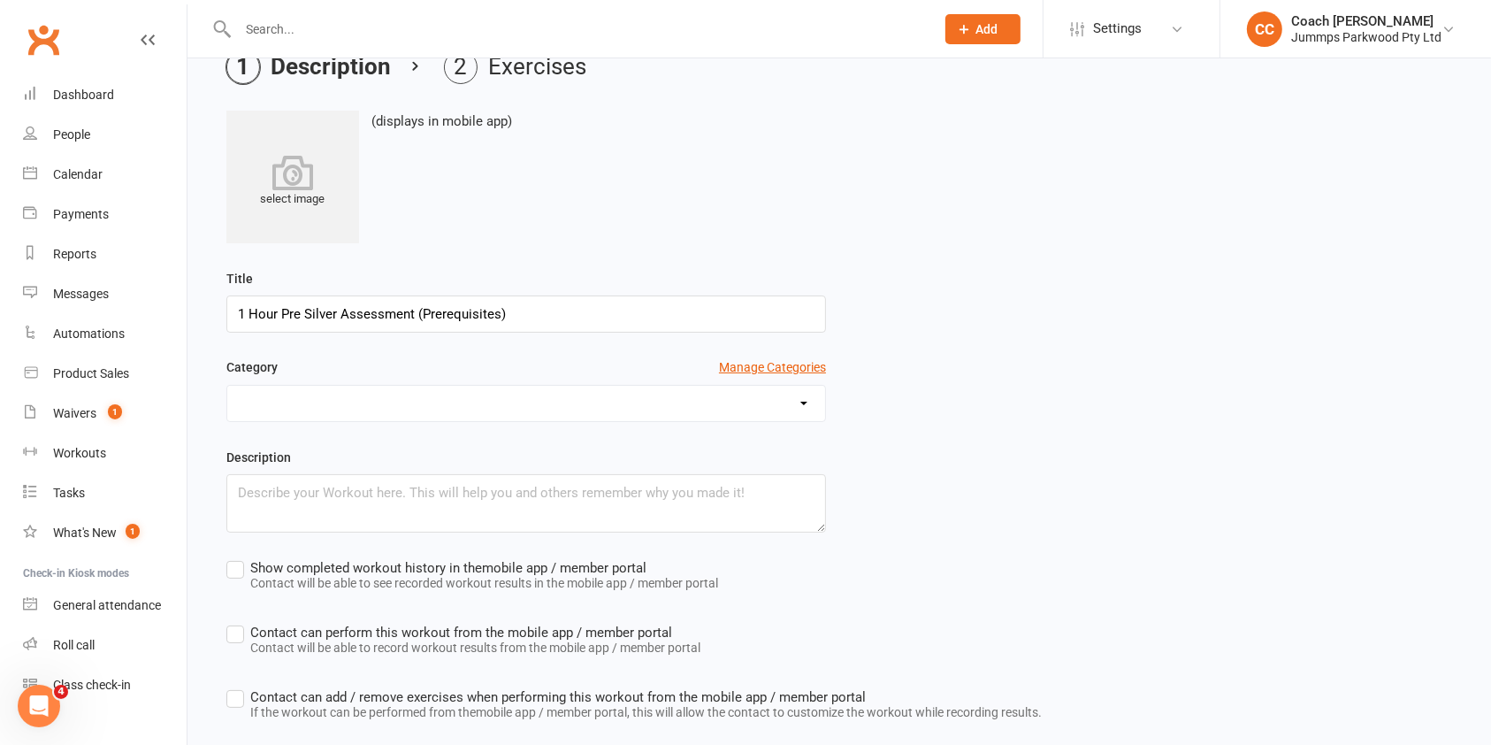
scroll to position [186, 0]
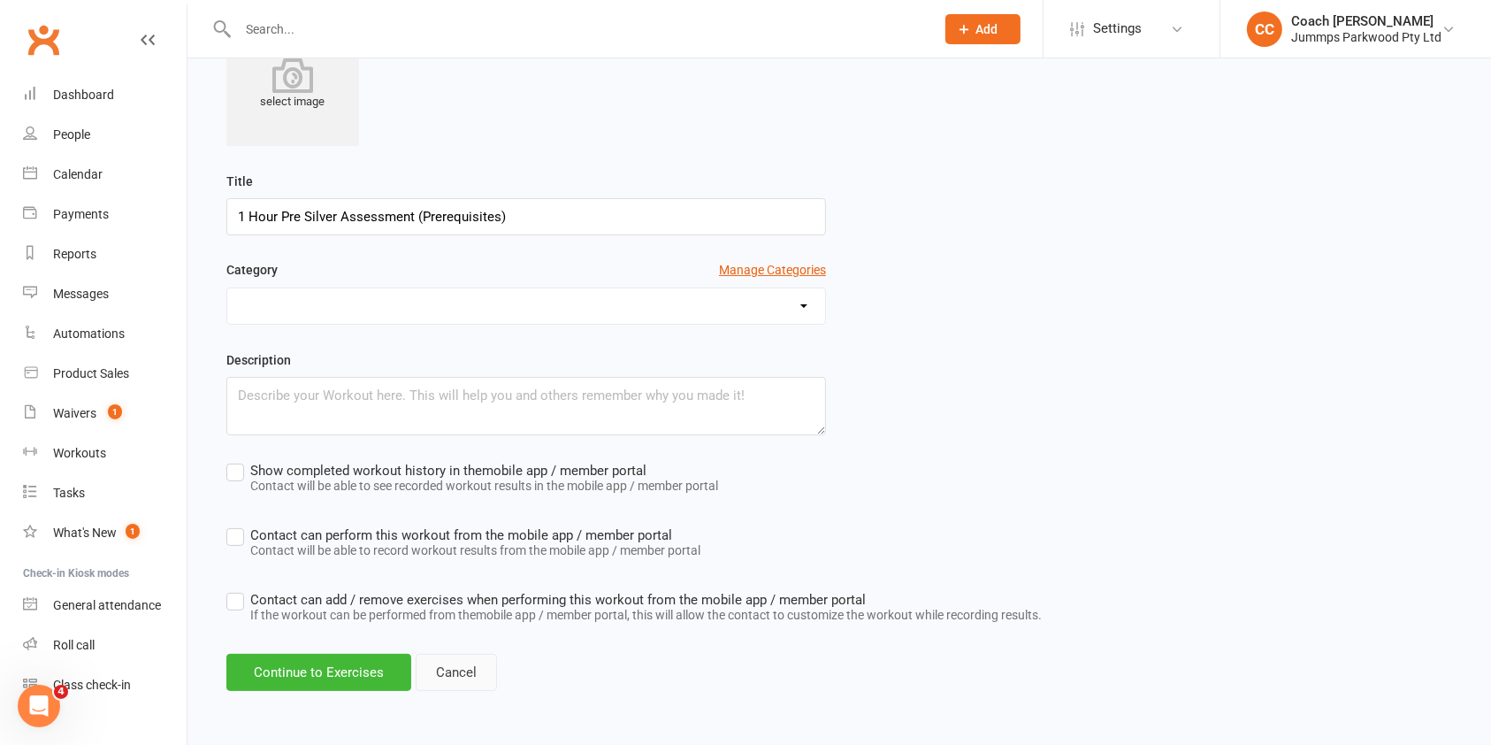
click at [460, 669] on link "Cancel" at bounding box center [456, 672] width 81 height 37
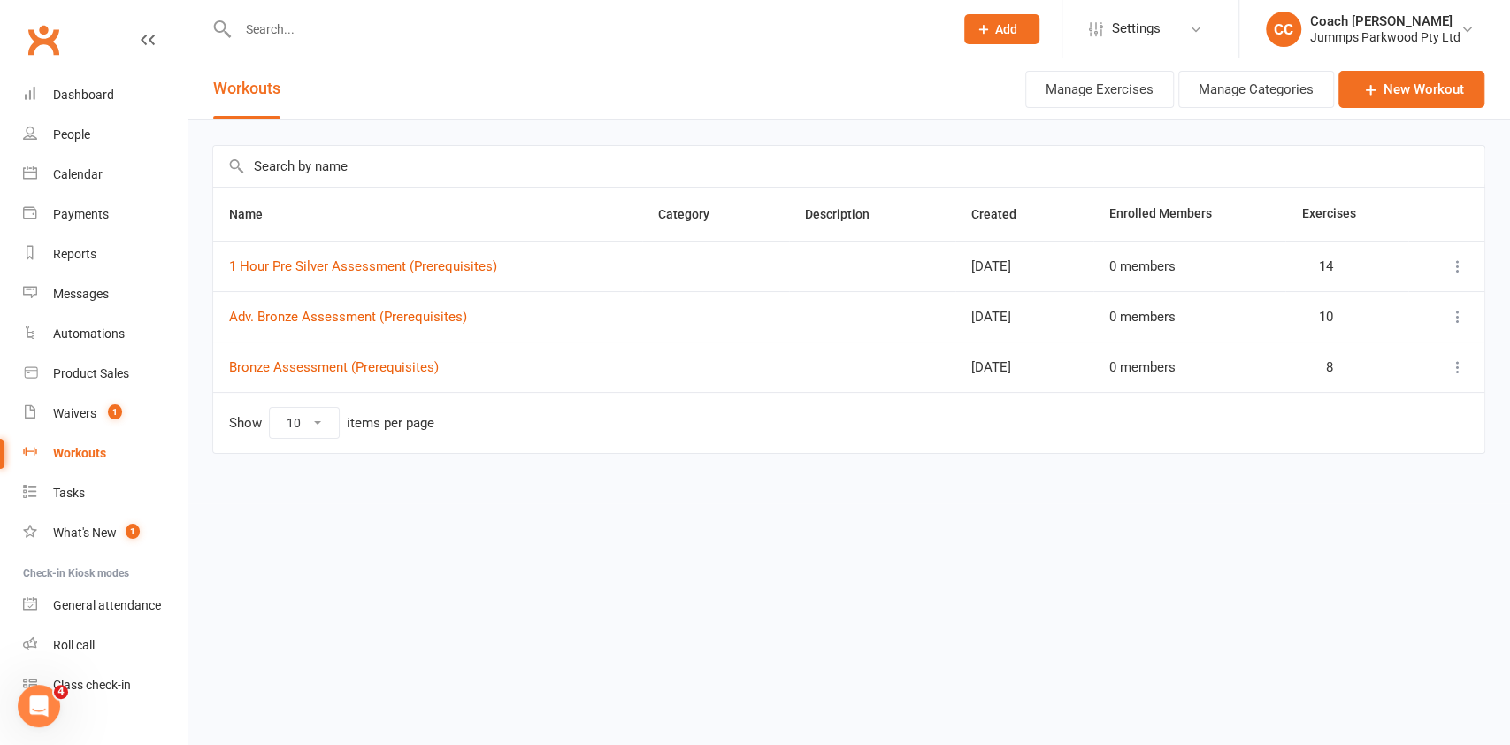
click at [593, 28] on input "text" at bounding box center [587, 29] width 708 height 25
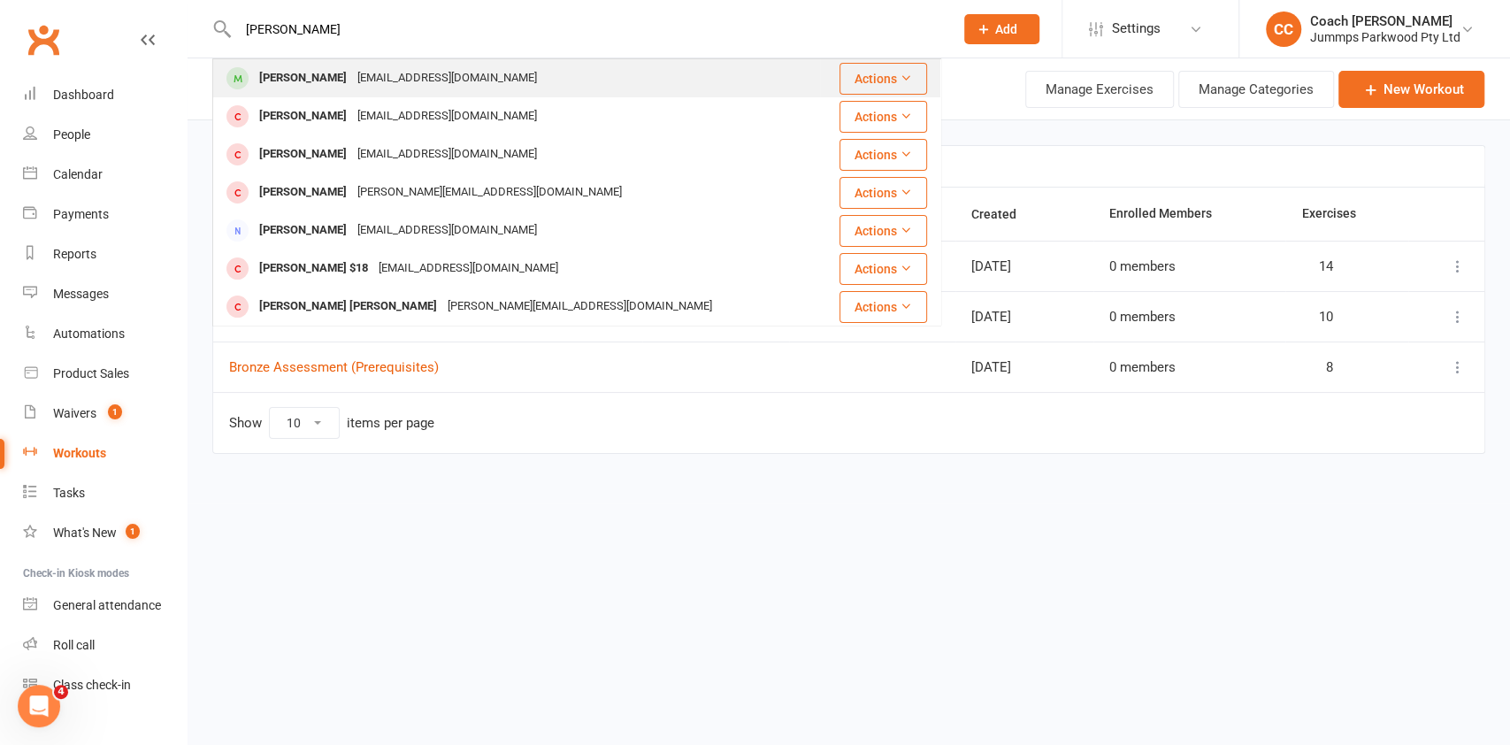
type input "edward kittl"
click at [301, 78] on div "Edward Kittle" at bounding box center [303, 78] width 98 height 26
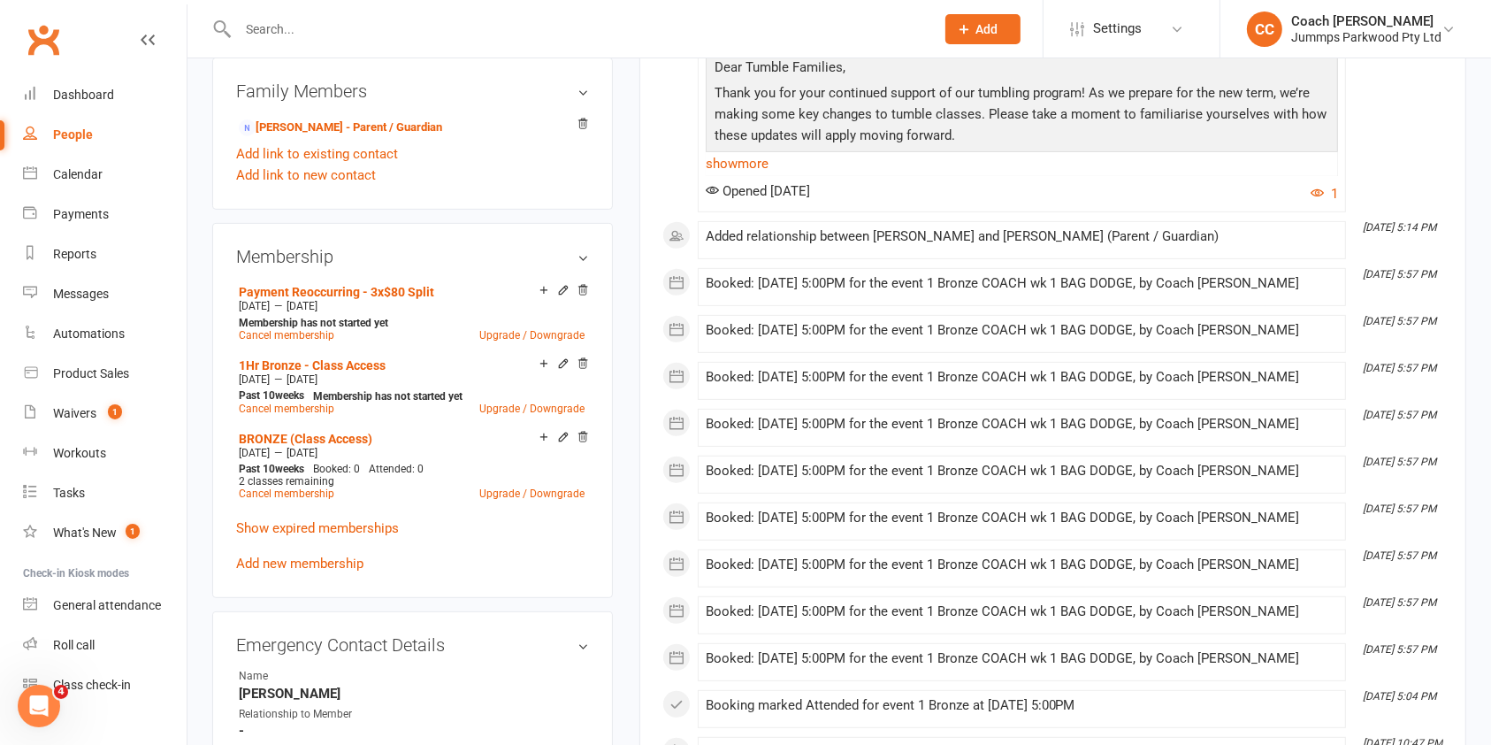
scroll to position [642, 0]
click at [322, 563] on link "Add new membership" at bounding box center [299, 564] width 127 height 16
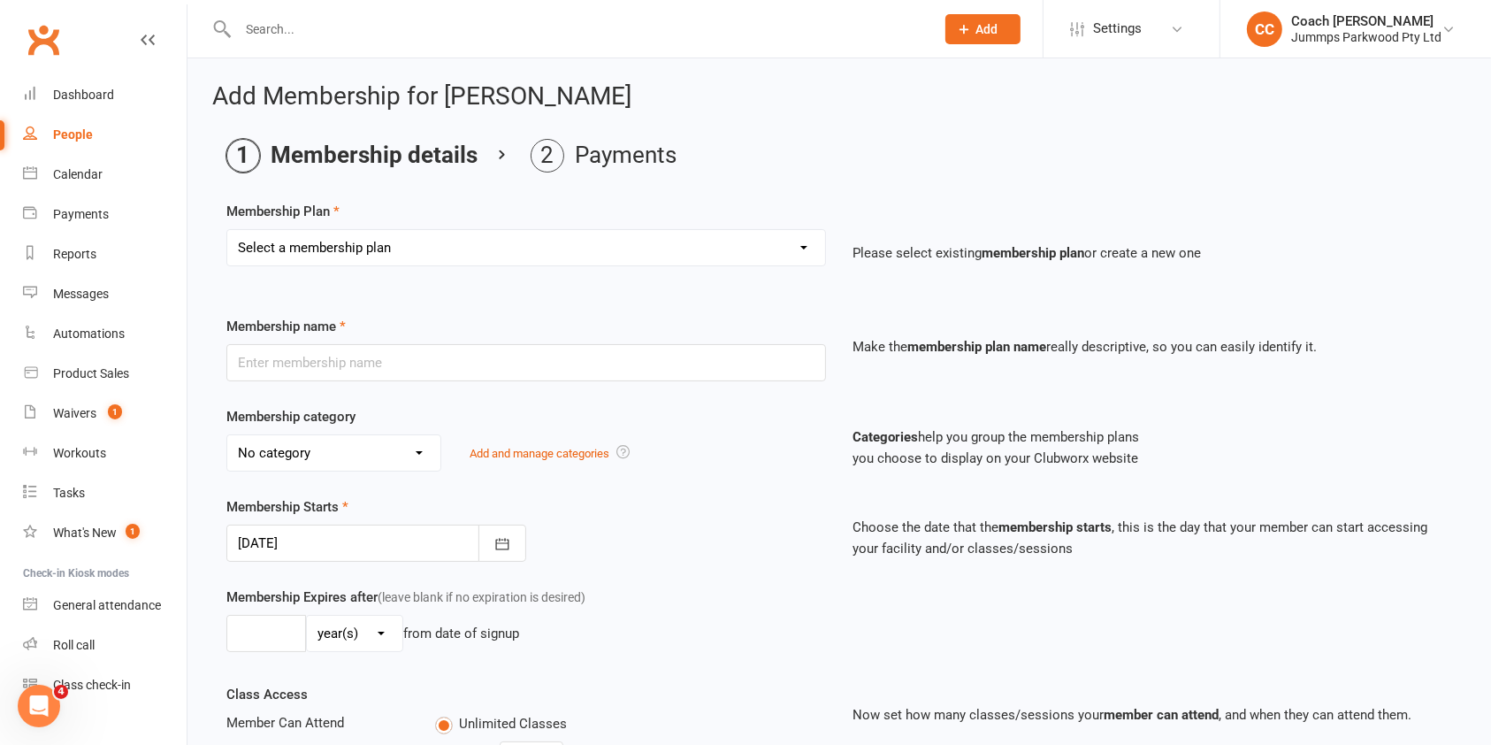
click at [773, 251] on select "Select a membership plan Create new Membership Plan Student Registration Fee - …" at bounding box center [526, 247] width 598 height 35
select select "6"
click at [227, 230] on select "Select a membership plan Create new Membership Plan Student Registration Fee - …" at bounding box center [526, 247] width 598 height 35
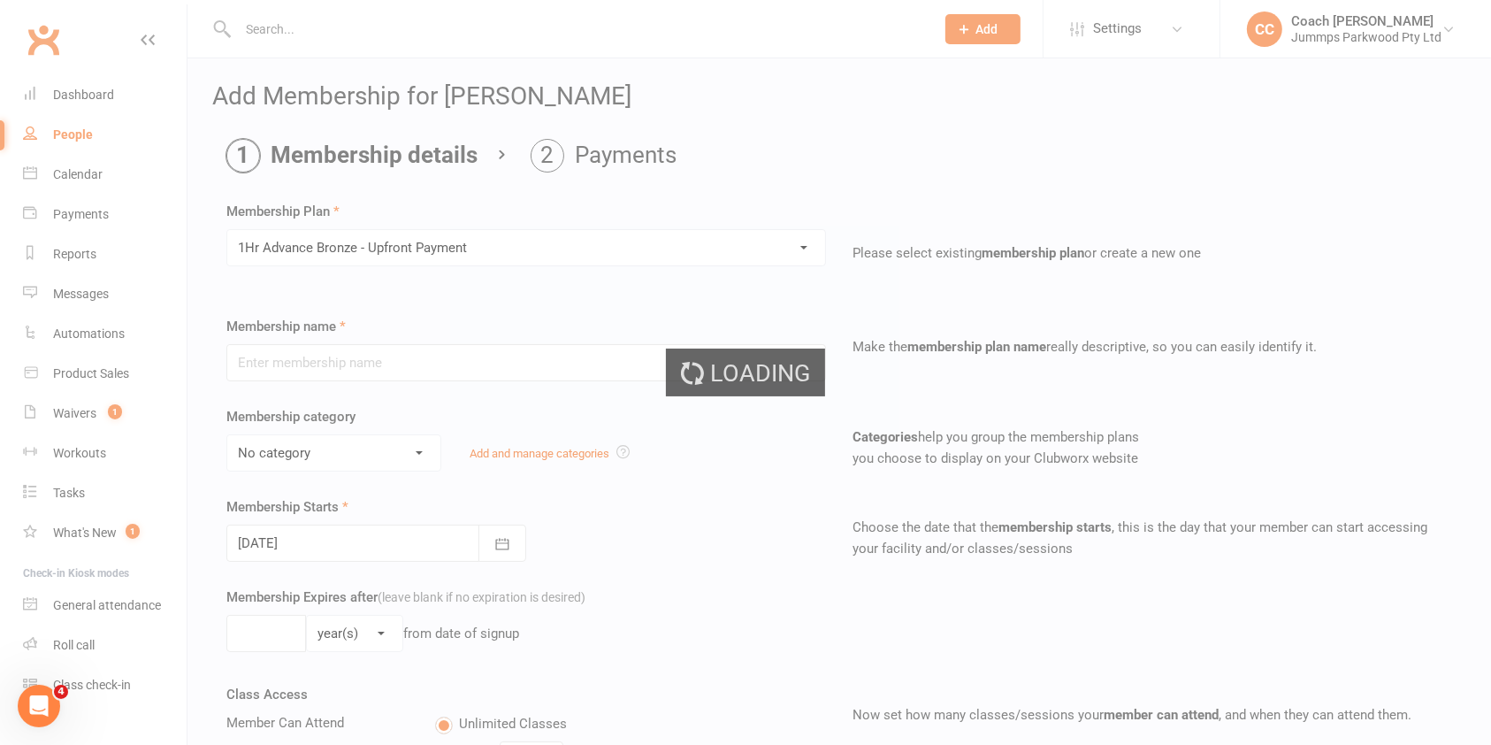
type input "1Hr Advance Bronze - Upfront Payment"
select select "10"
type input "10"
select select "1"
type input "10"
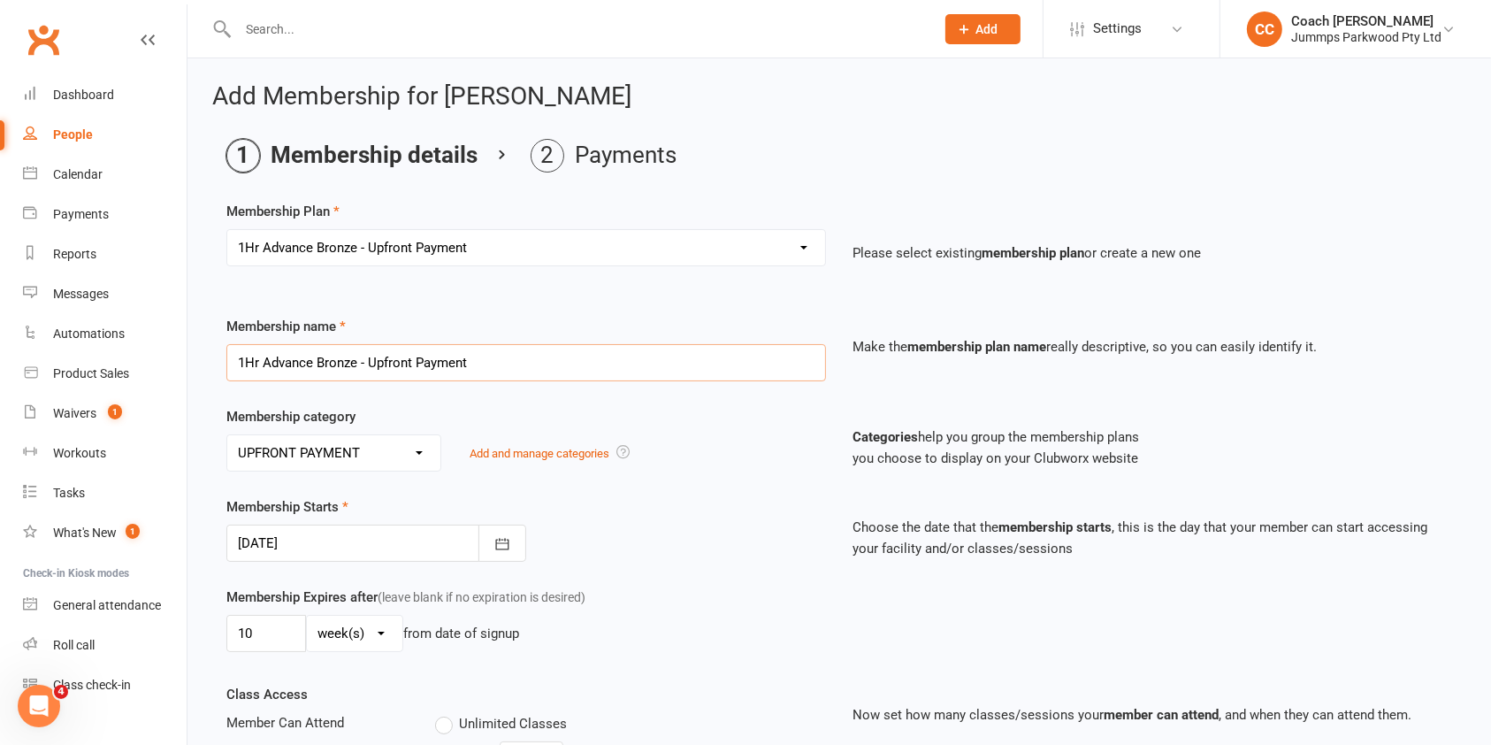
click at [554, 357] on input "1Hr Advance Bronze - Upfront Payment" at bounding box center [526, 362] width 600 height 37
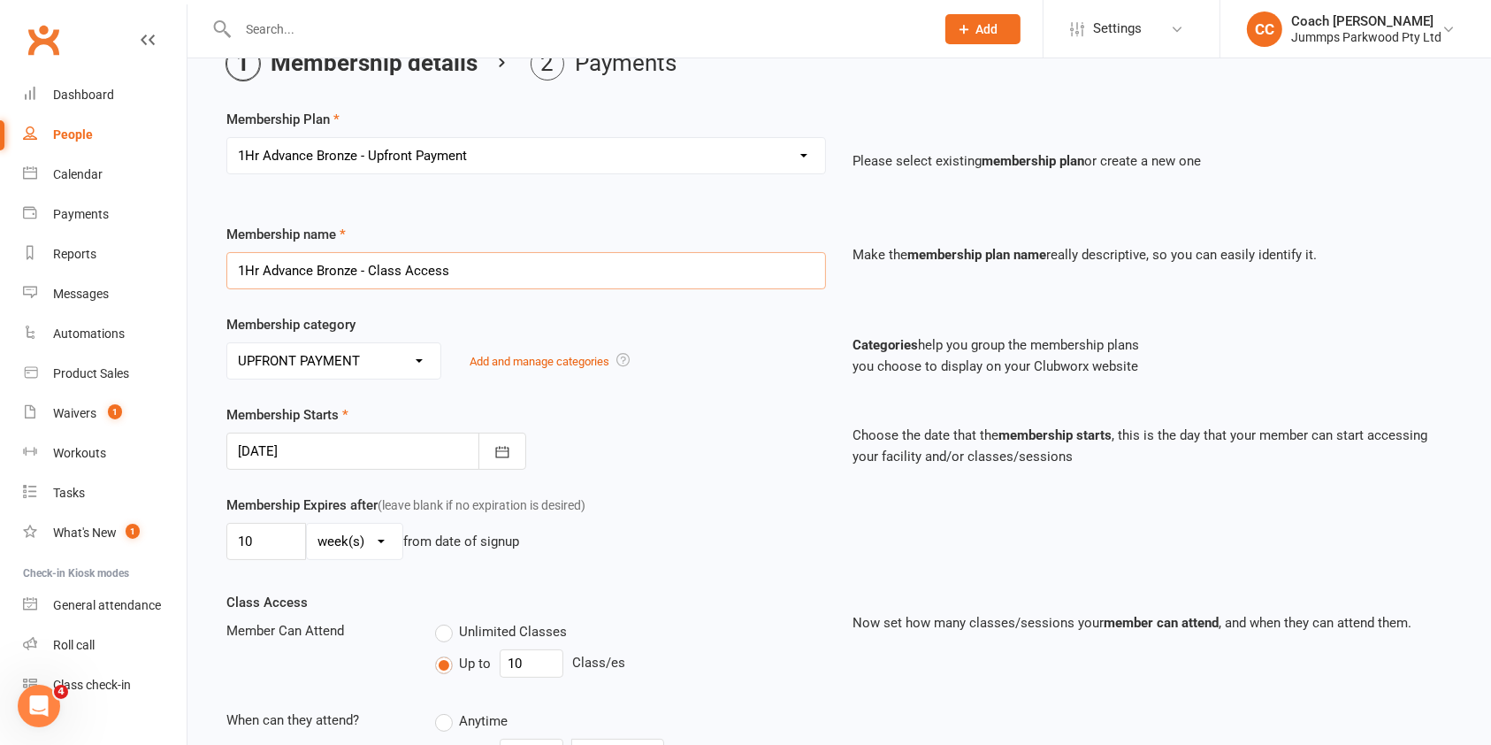
scroll to position [89, 0]
type input "1Hr Advance Bronze - Class Access"
click at [522, 459] on button "button" at bounding box center [502, 453] width 48 height 37
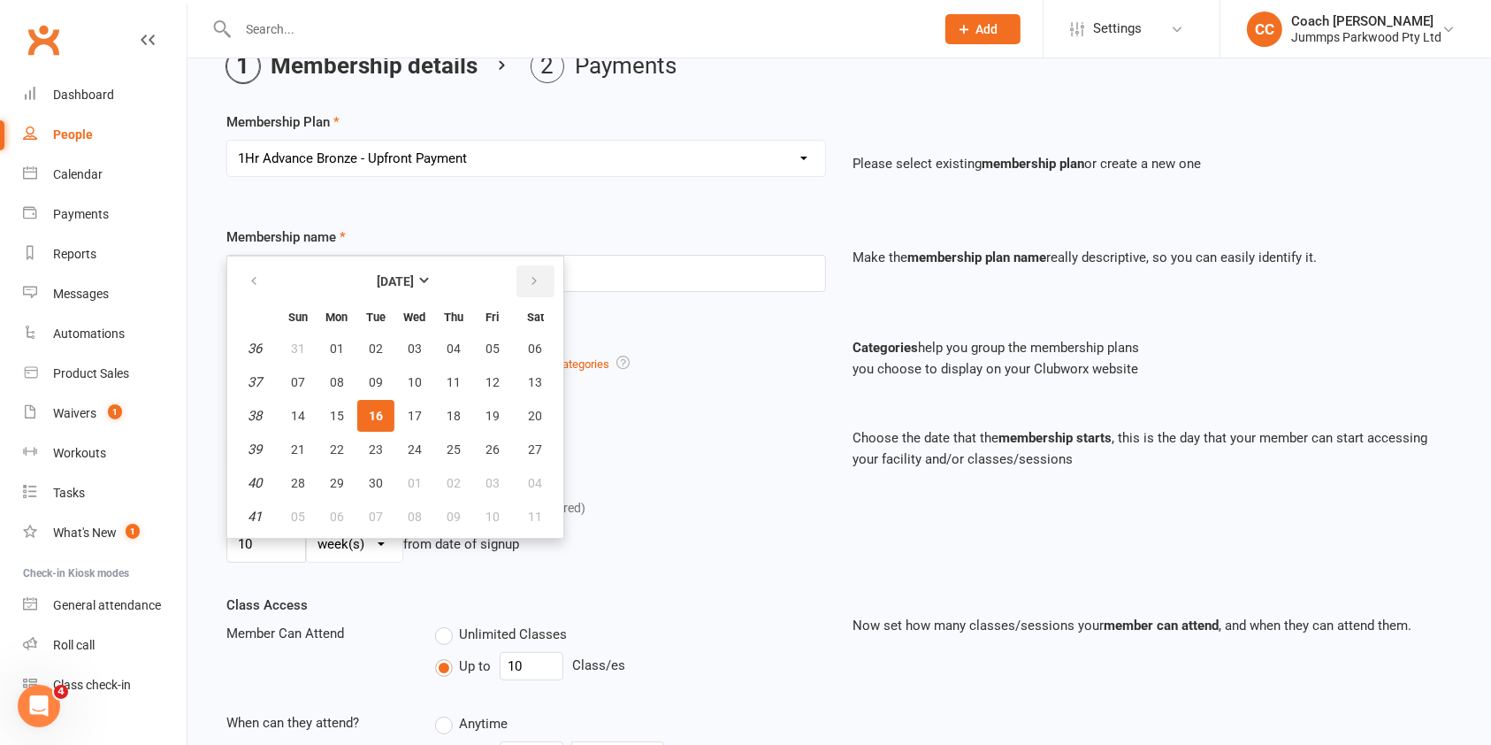
click at [528, 282] on icon "button" at bounding box center [534, 281] width 12 height 14
click at [333, 386] on span "06" at bounding box center [337, 382] width 14 height 14
type input "06 Oct 2025"
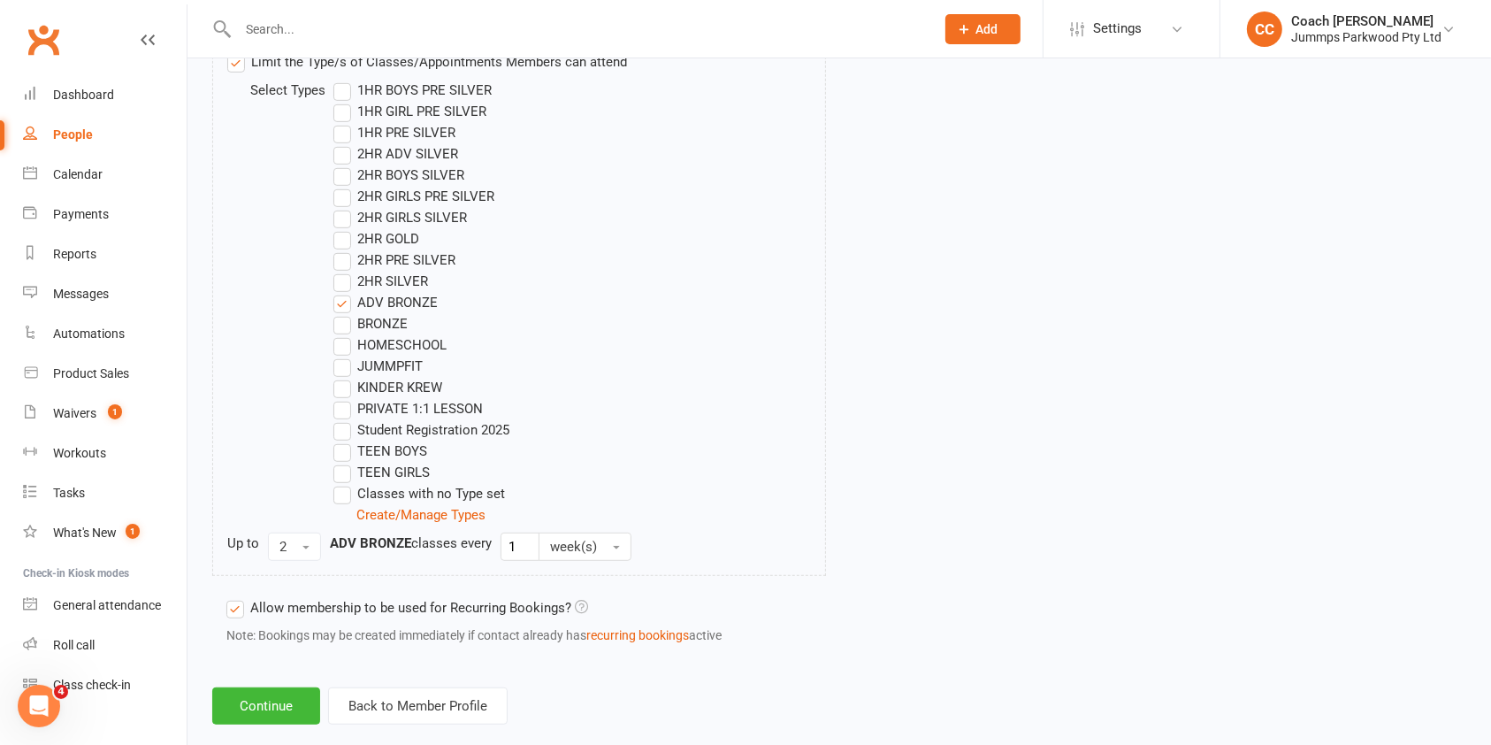
scroll to position [936, 0]
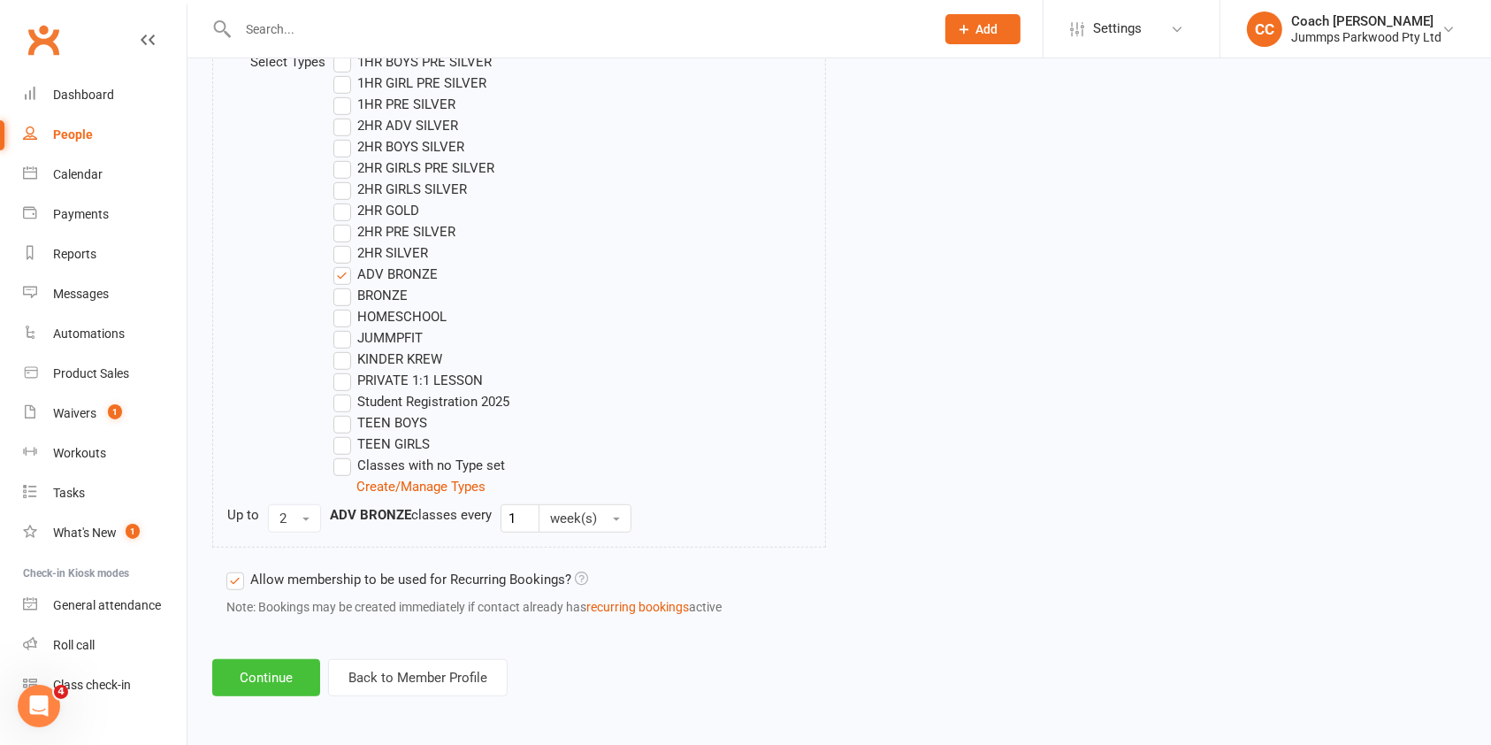
click at [273, 677] on button "Continue" at bounding box center [266, 677] width 108 height 37
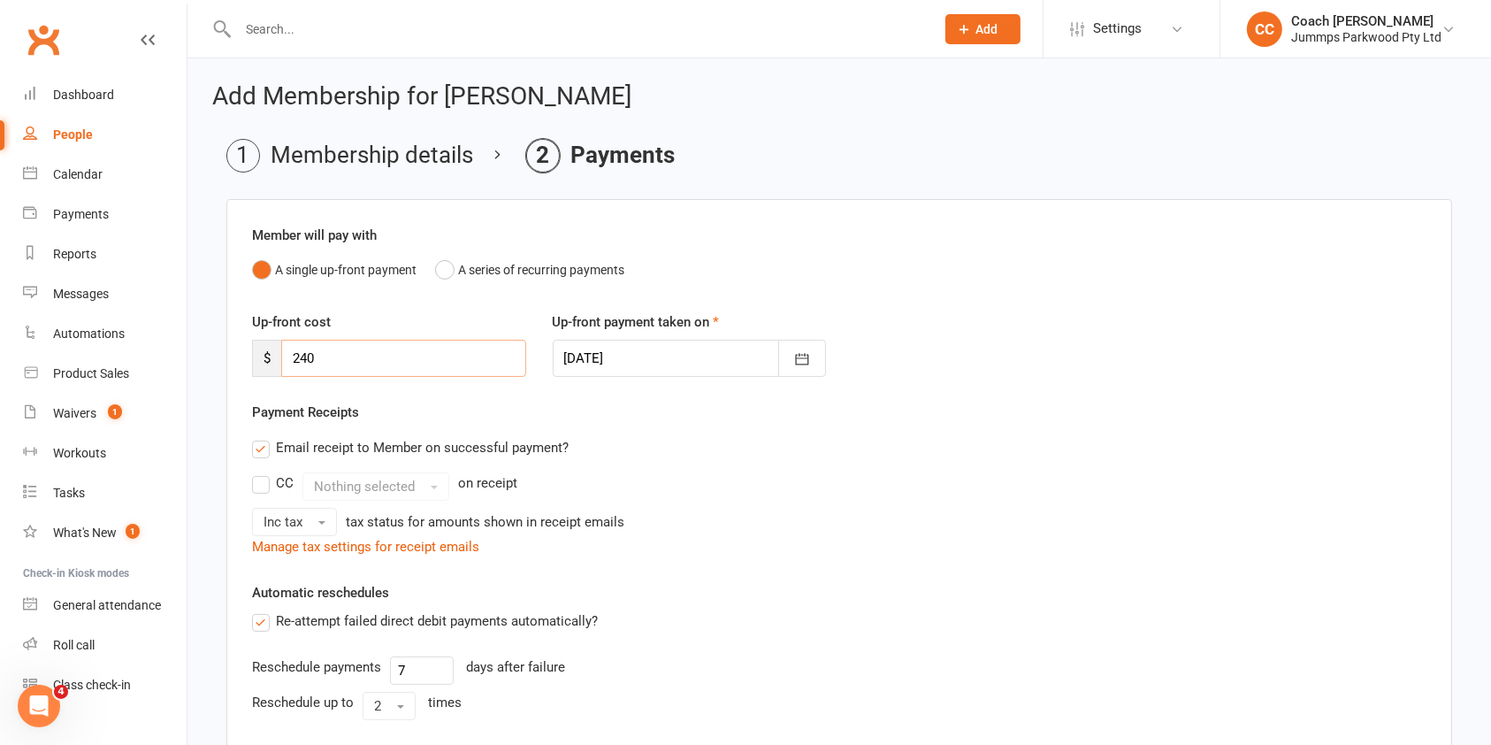
click at [489, 356] on input "240" at bounding box center [403, 358] width 245 height 37
type input "2"
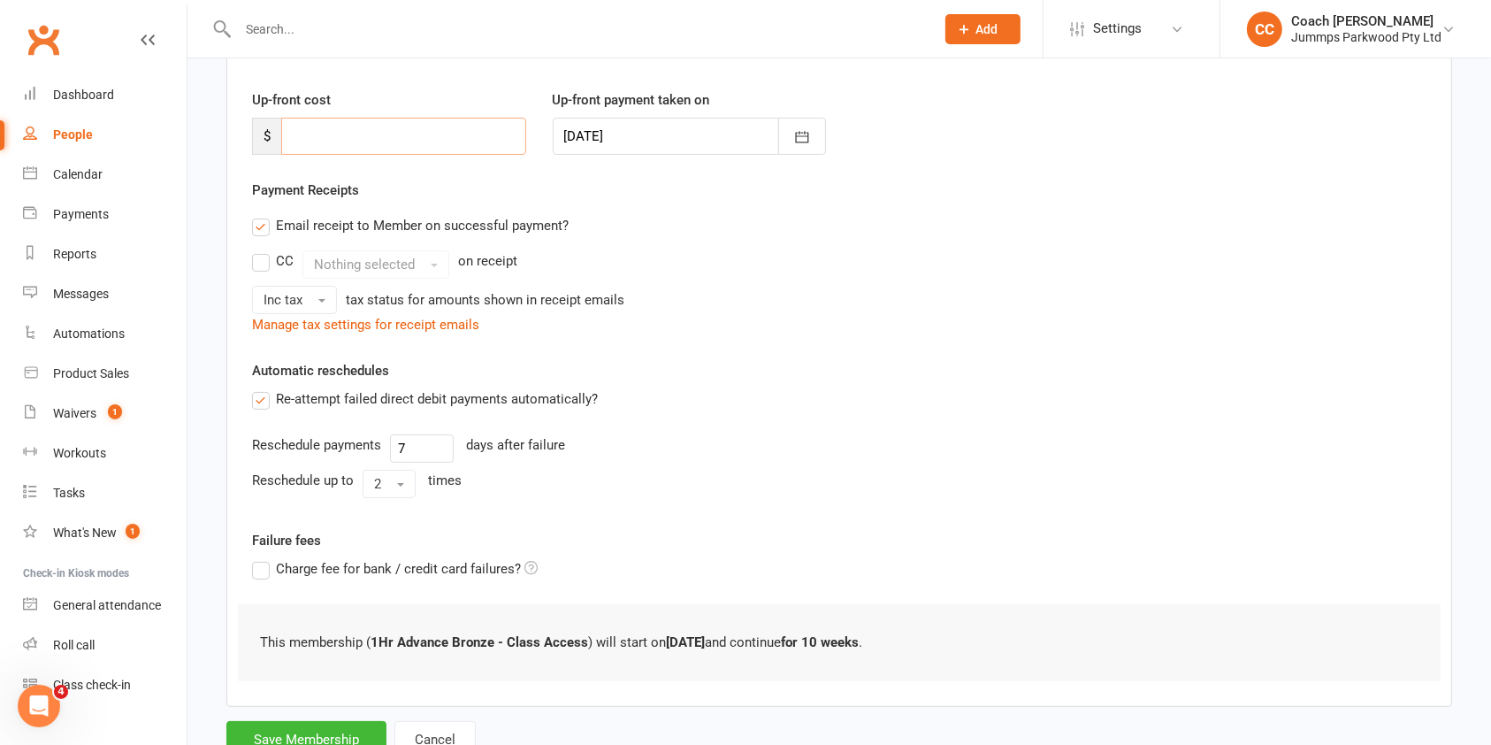
scroll to position [288, 0]
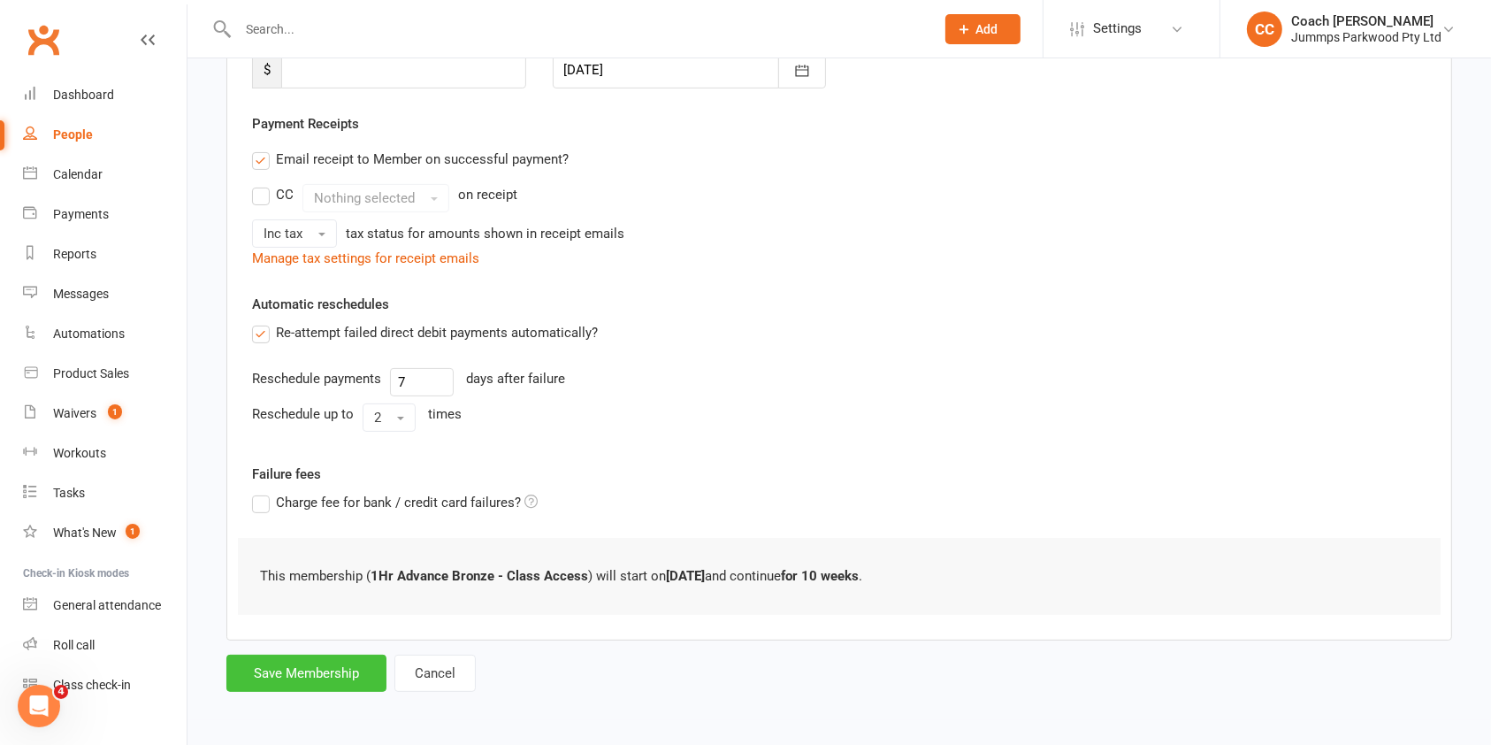
click at [320, 670] on button "Save Membership" at bounding box center [306, 672] width 160 height 37
type input "0"
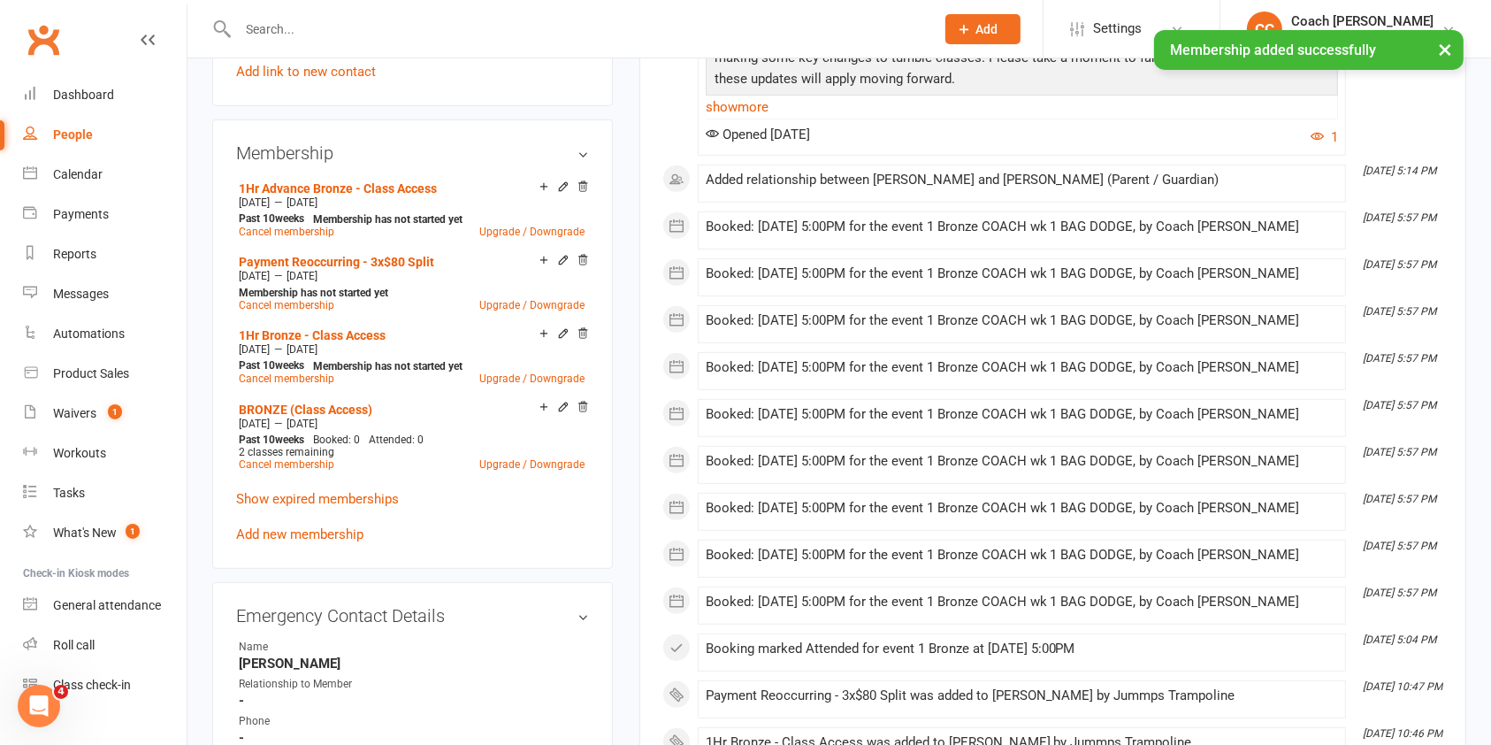
scroll to position [730, 0]
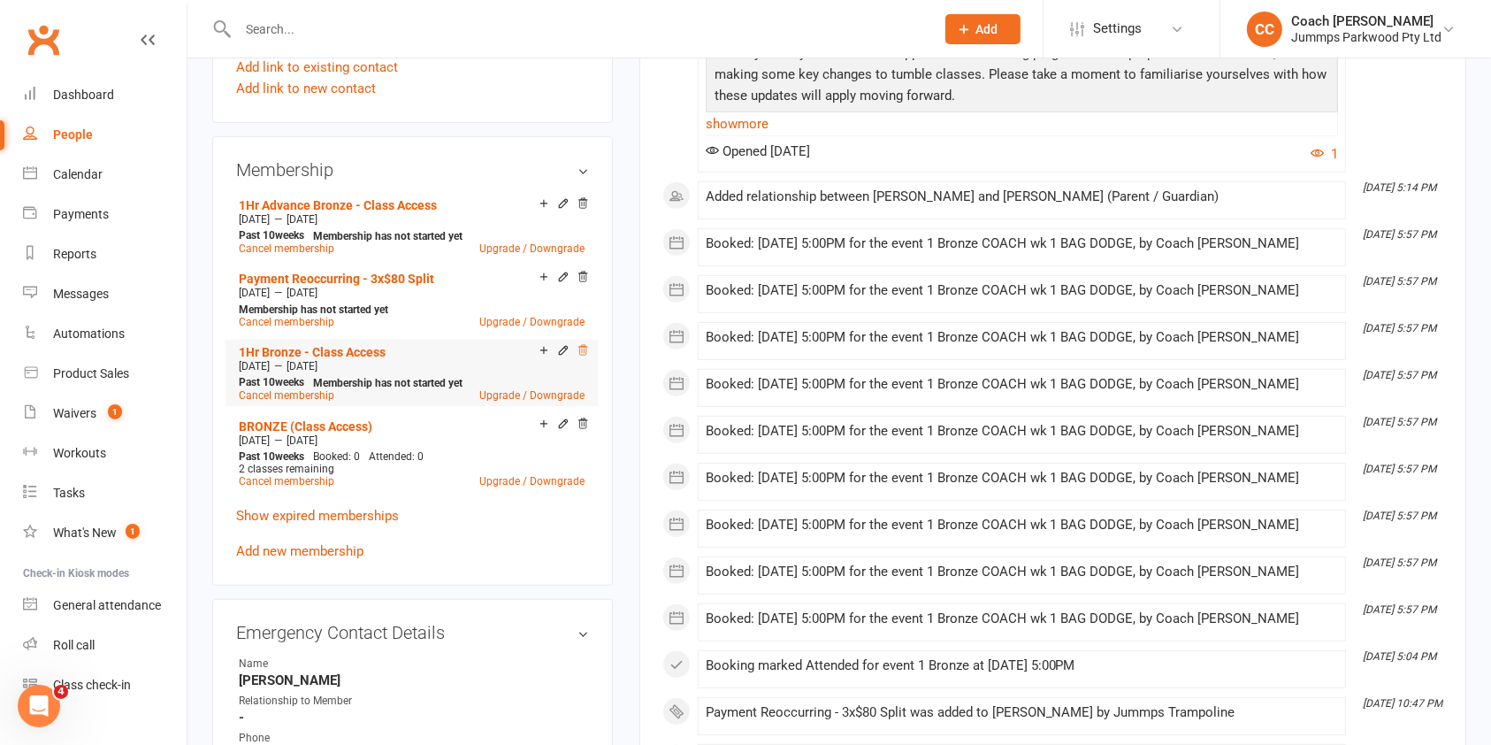
click at [585, 345] on icon at bounding box center [583, 350] width 12 height 12
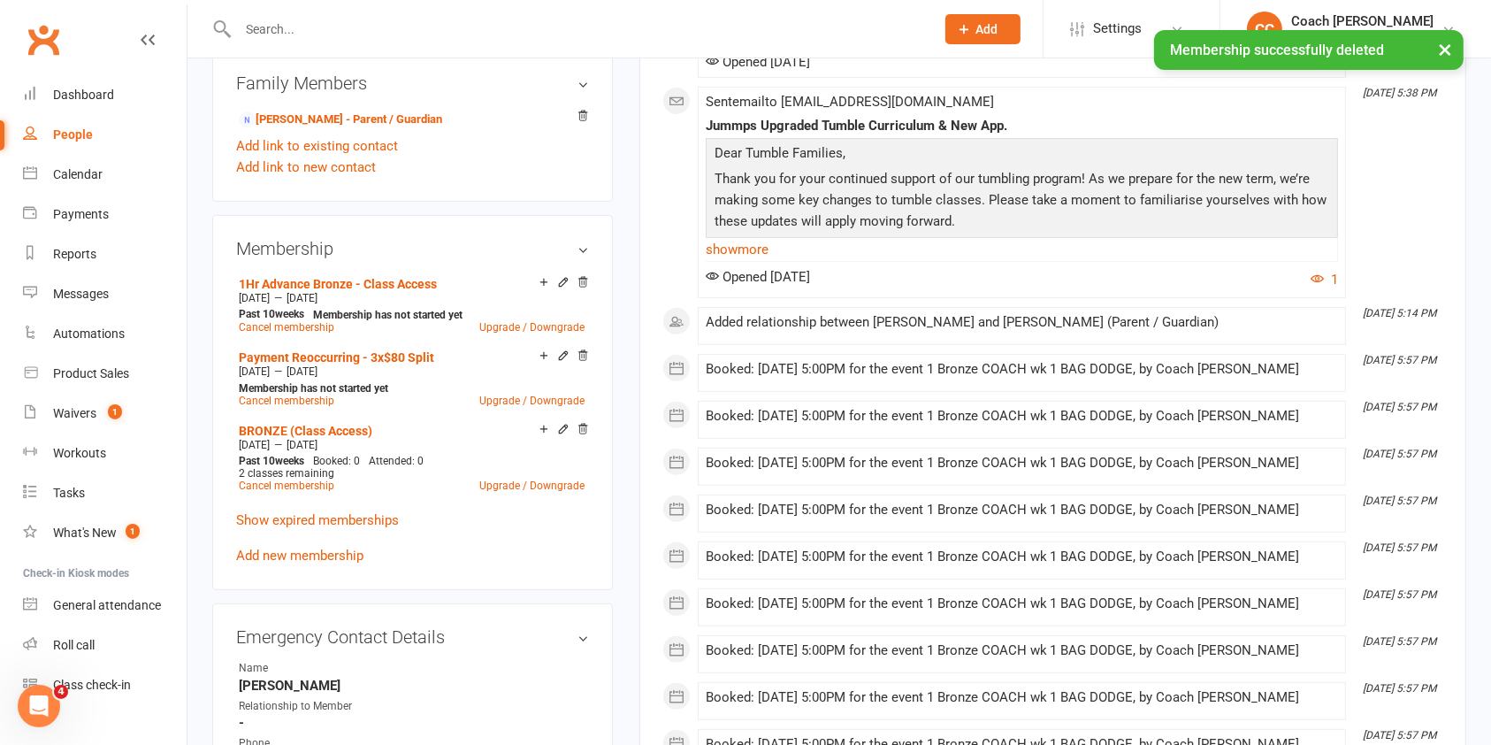
scroll to position [646, 0]
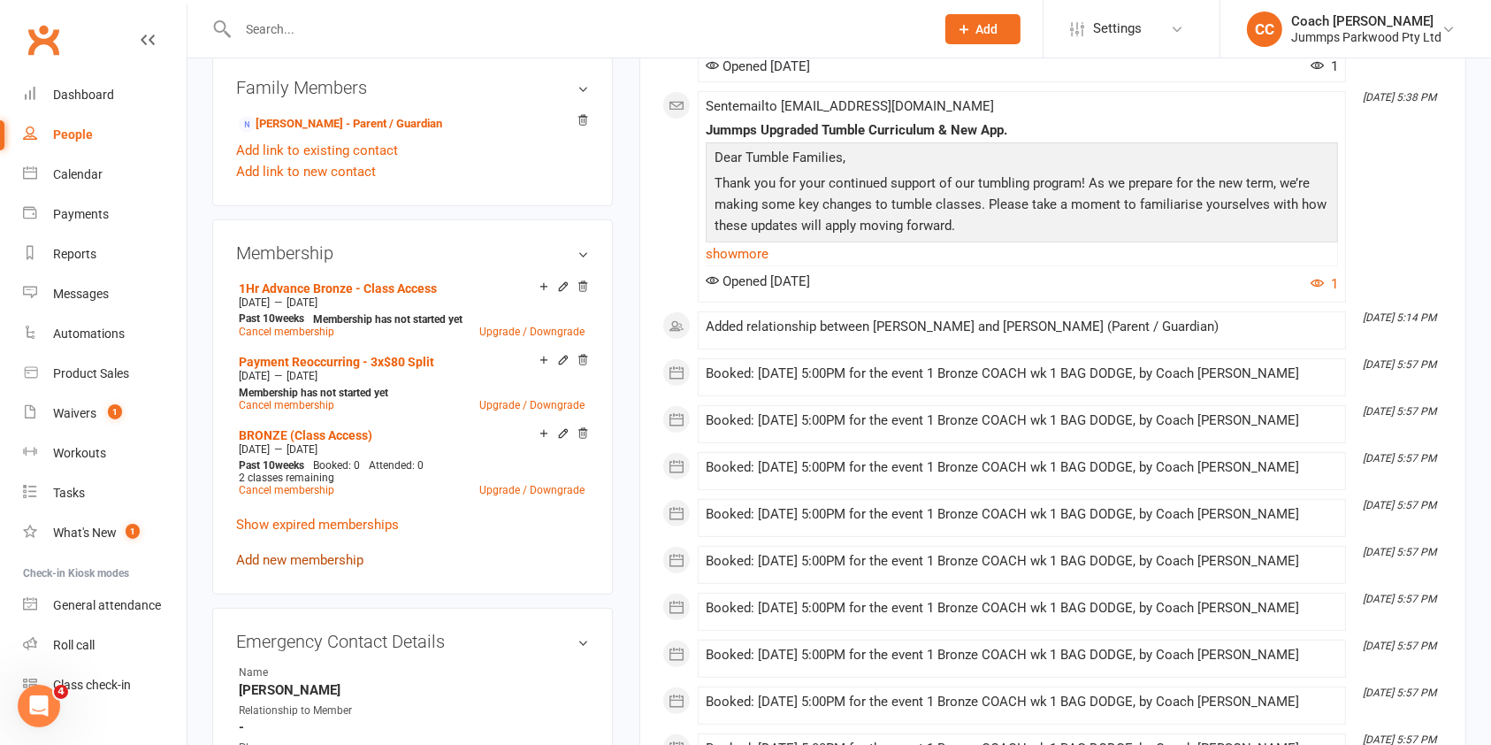
click at [328, 563] on link "Add new membership" at bounding box center [299, 560] width 127 height 16
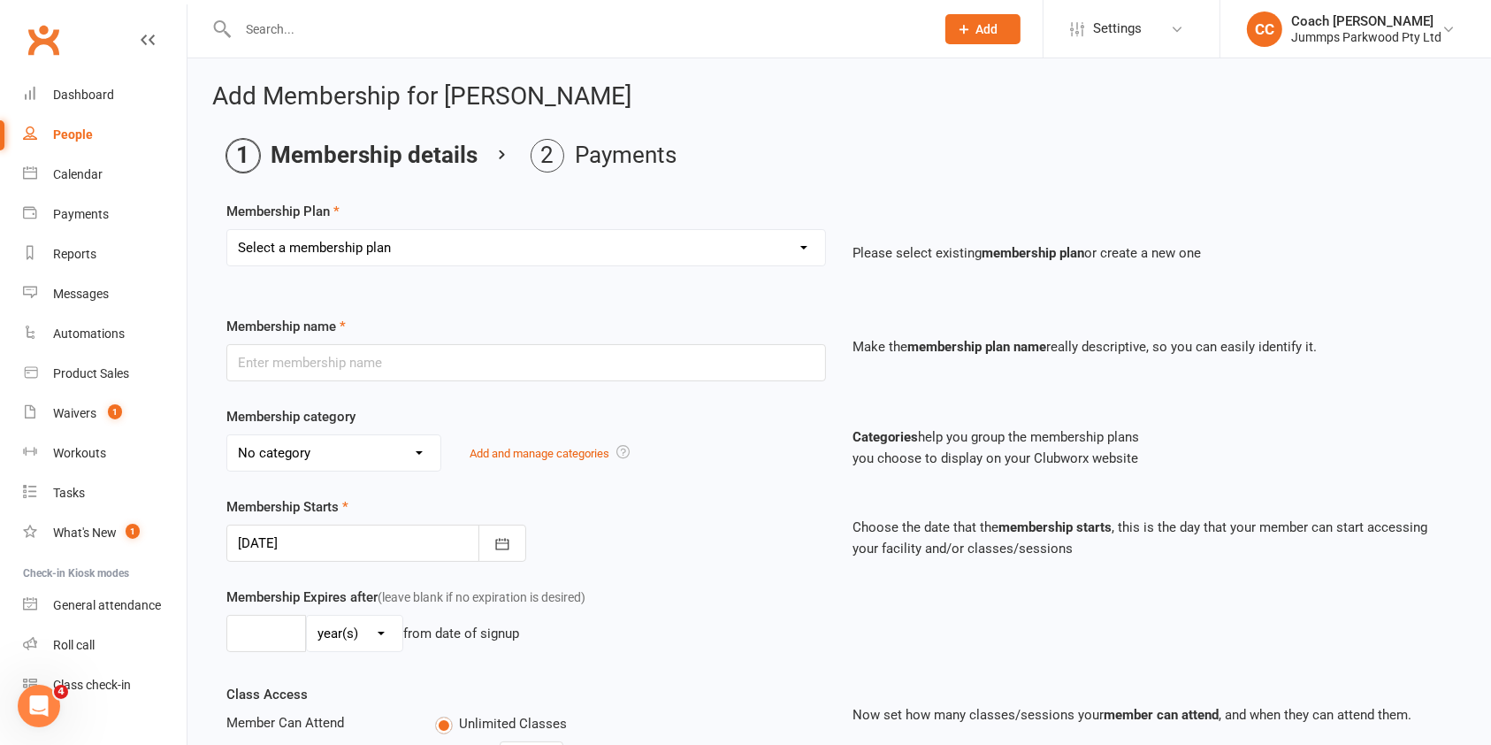
click at [747, 255] on select "Select a membership plan Create new Membership Plan Student Registration Fee - …" at bounding box center [526, 247] width 598 height 35
select select "35"
click at [227, 230] on select "Select a membership plan Create new Membership Plan Student Registration Fee - …" at bounding box center [526, 247] width 598 height 35
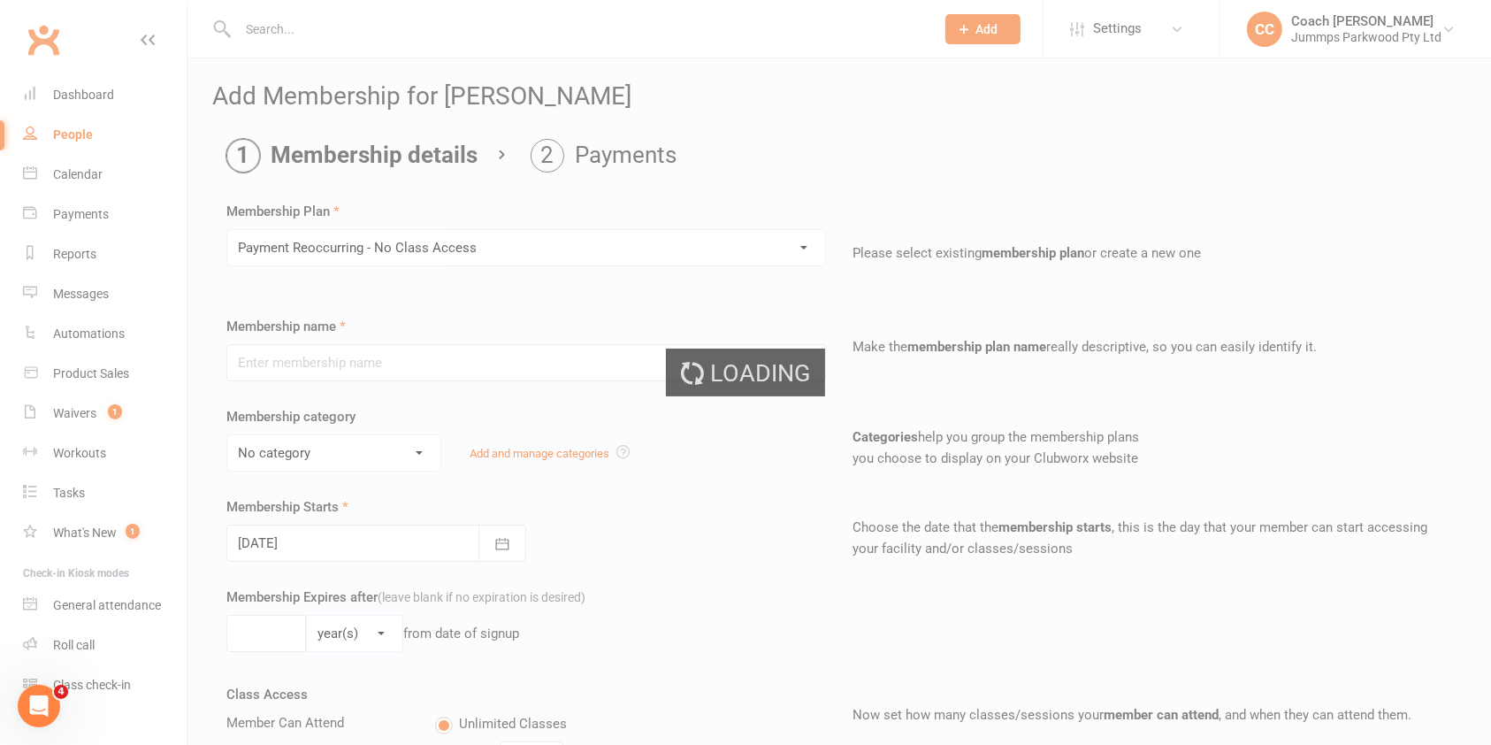
type input "Payment Reoccurring - No Class Access"
select select "4"
type input "0"
select select "1"
type input "0"
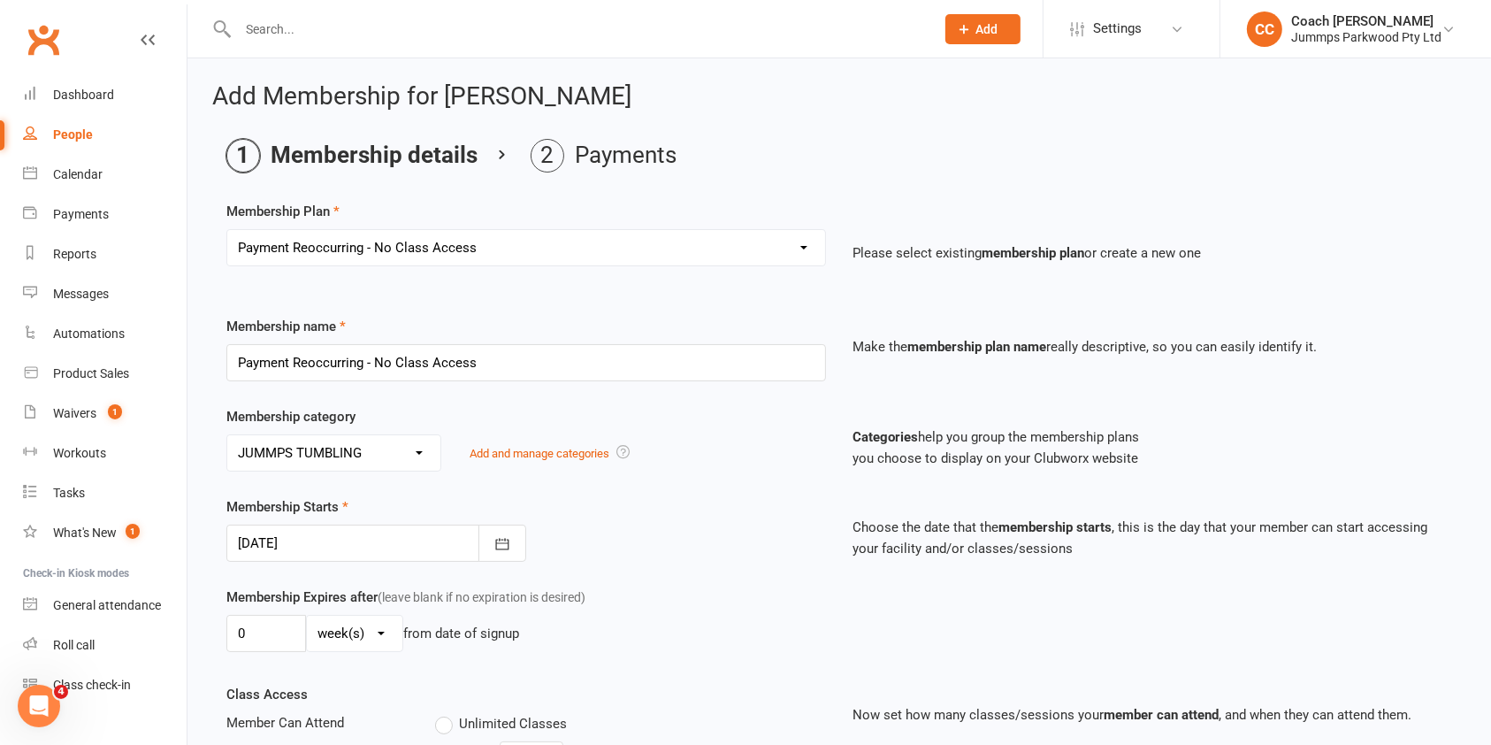
click at [595, 253] on select "Select a membership plan Create new Membership Plan Student Registration Fee - …" at bounding box center [526, 247] width 598 height 35
click at [960, 163] on ol "Membership details Payments" at bounding box center [839, 156] width 1226 height 34
click at [565, 364] on input "Payment Reoccurring - No Class Access" at bounding box center [526, 362] width 600 height 37
type input "Payment Reoccurring - 3x$80 Split"
click at [701, 566] on div "Membership Starts 16 Sep 2025 September 2025 Sun Mon Tue Wed Thu Fri Sat 36 31 …" at bounding box center [839, 541] width 1252 height 90
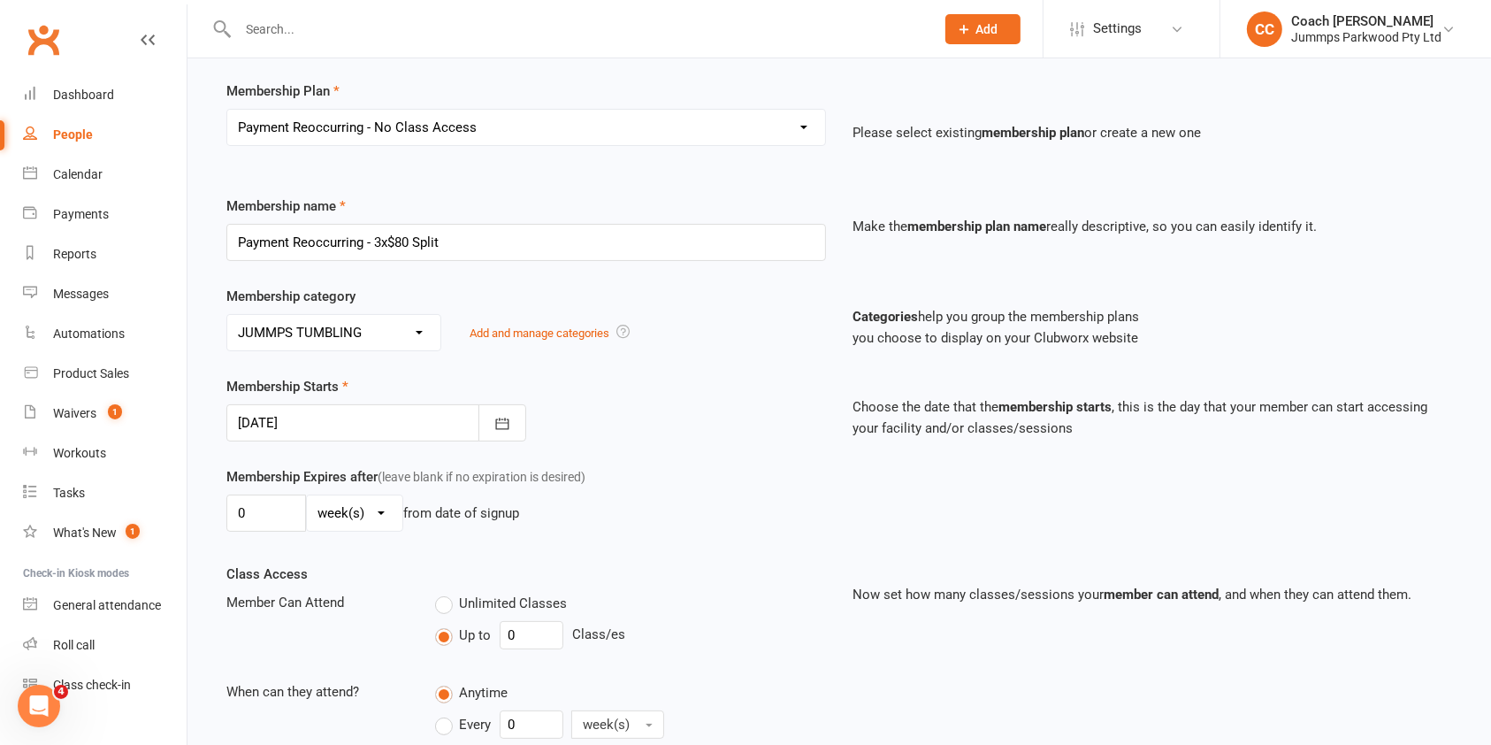
scroll to position [131, 0]
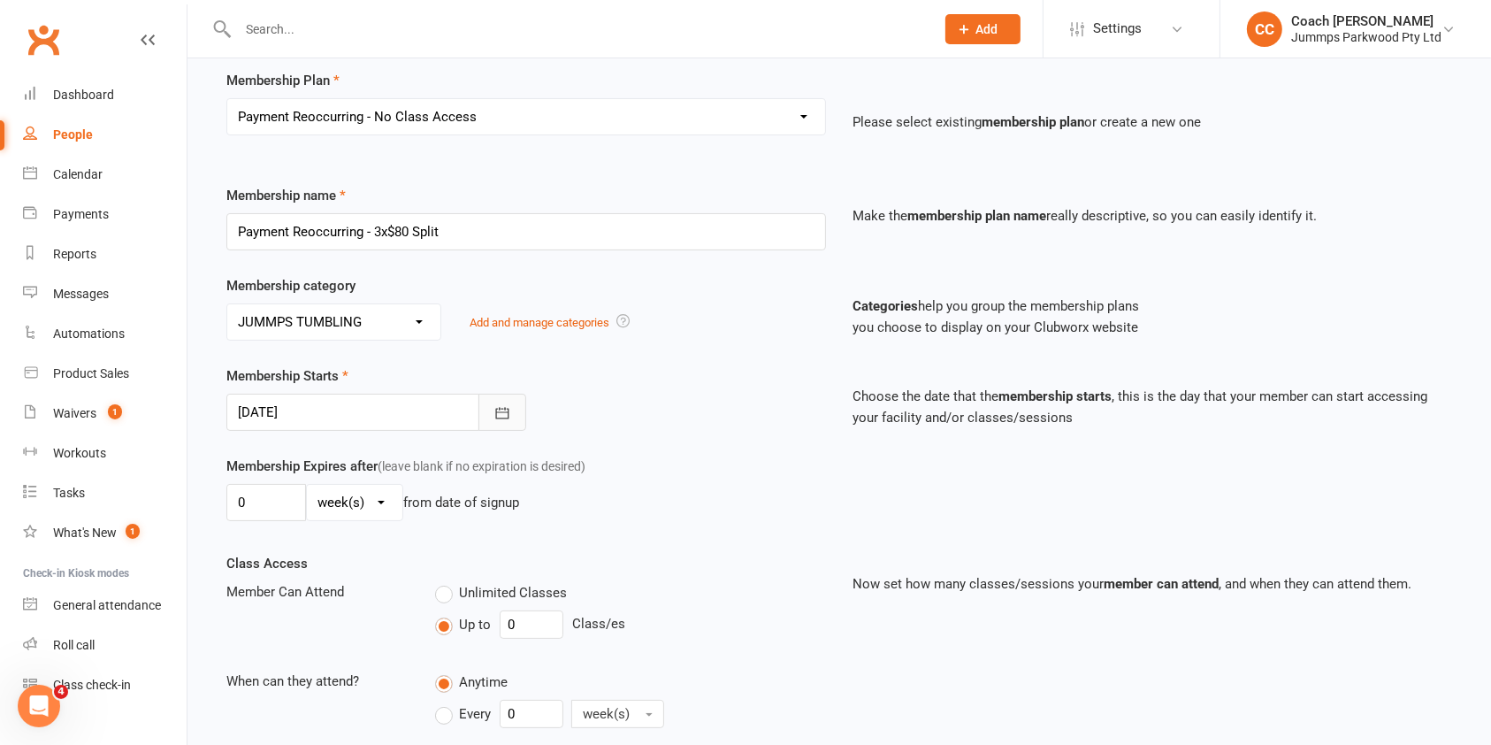
click at [507, 414] on icon "button" at bounding box center [502, 413] width 18 height 18
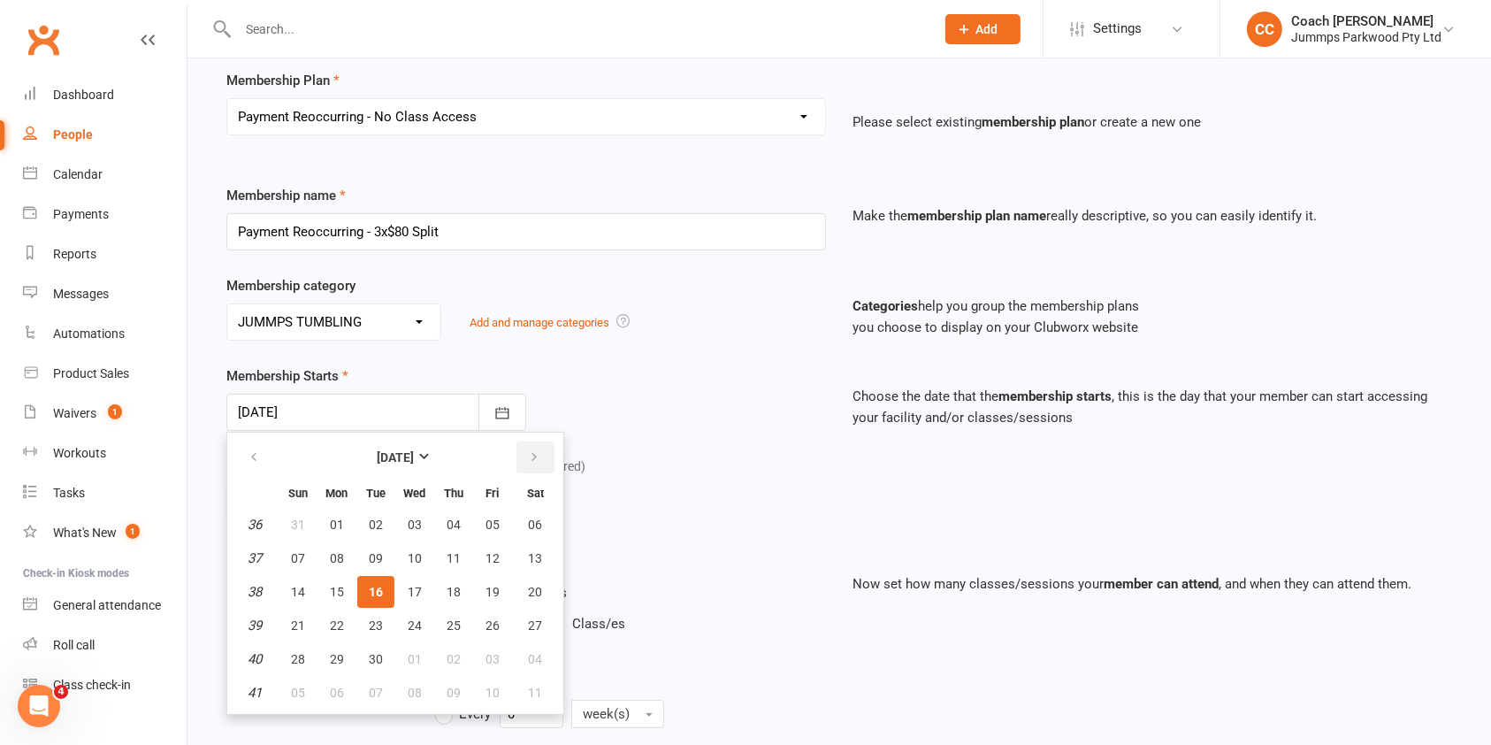
click at [531, 454] on icon "button" at bounding box center [534, 457] width 12 height 14
click at [336, 559] on span "06" at bounding box center [337, 558] width 14 height 14
type input "06 Oct 2025"
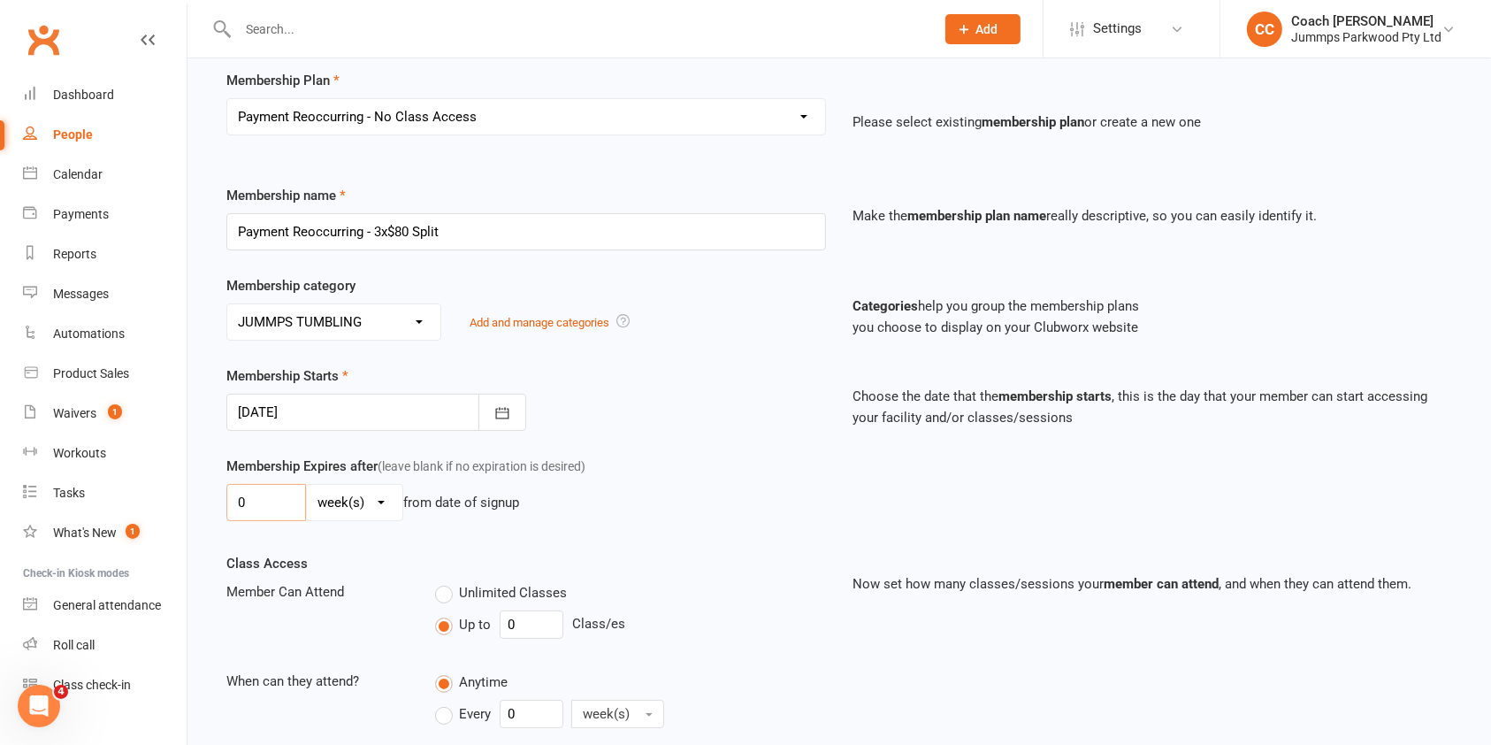
click at [283, 501] on input "0" at bounding box center [266, 502] width 80 height 37
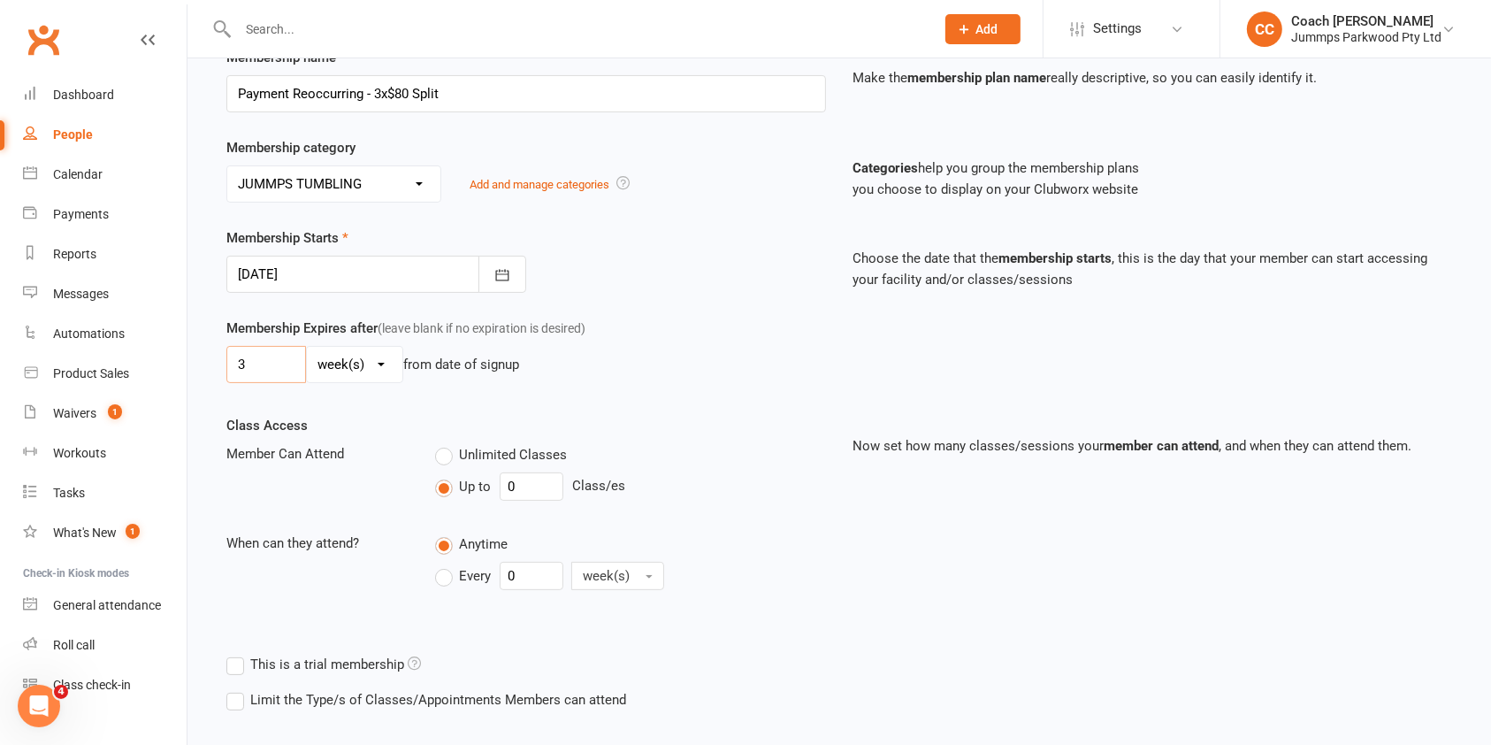
scroll to position [356, 0]
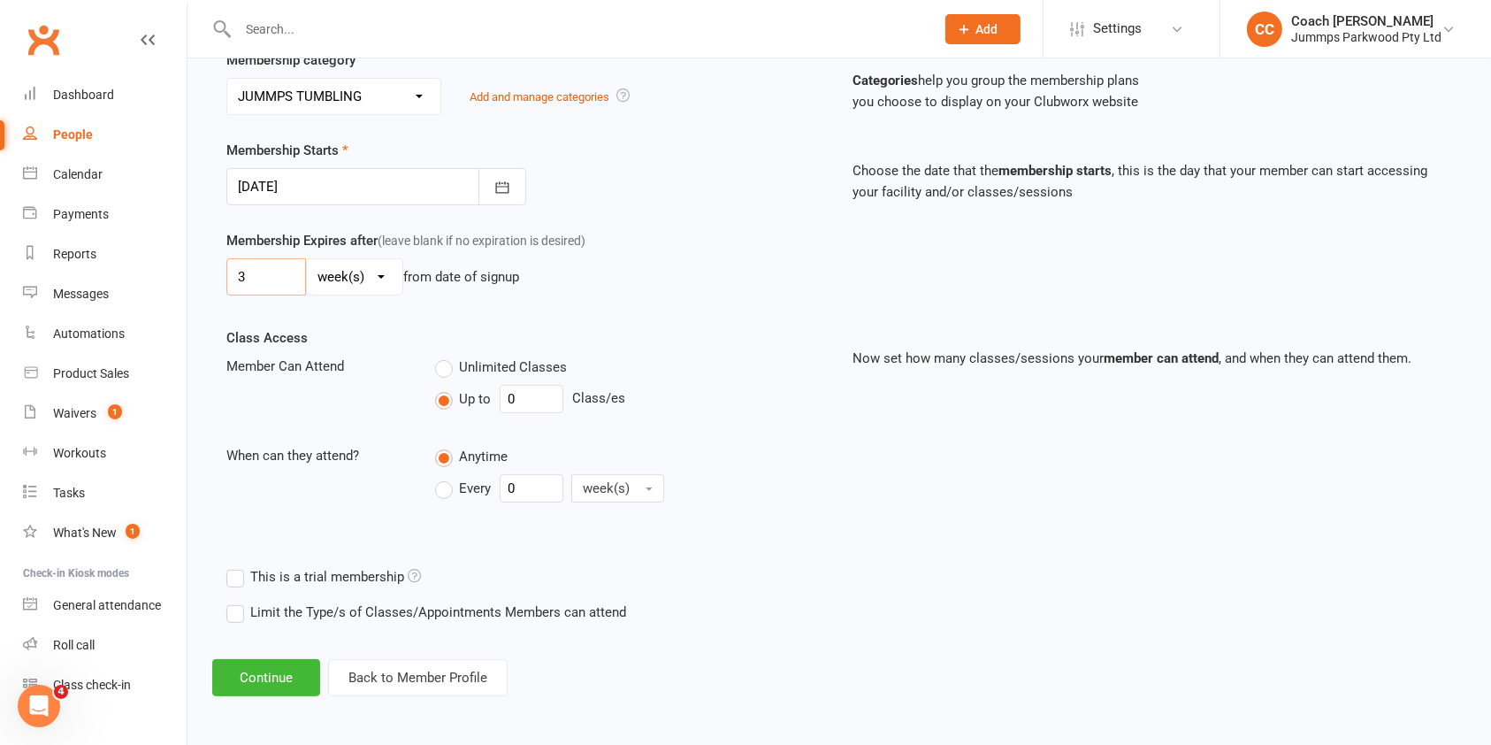
type input "3"
click at [262, 680] on button "Continue" at bounding box center [266, 677] width 108 height 37
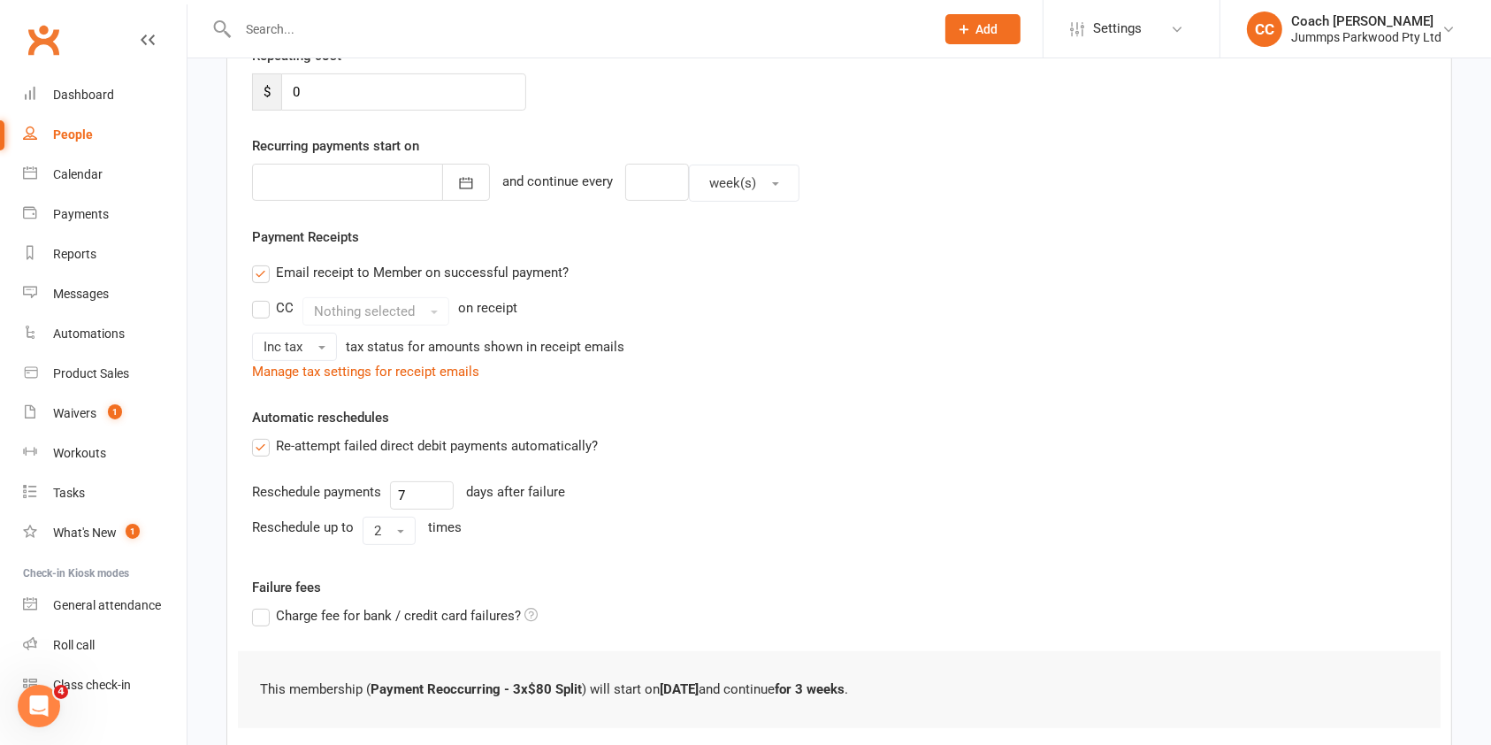
scroll to position [0, 0]
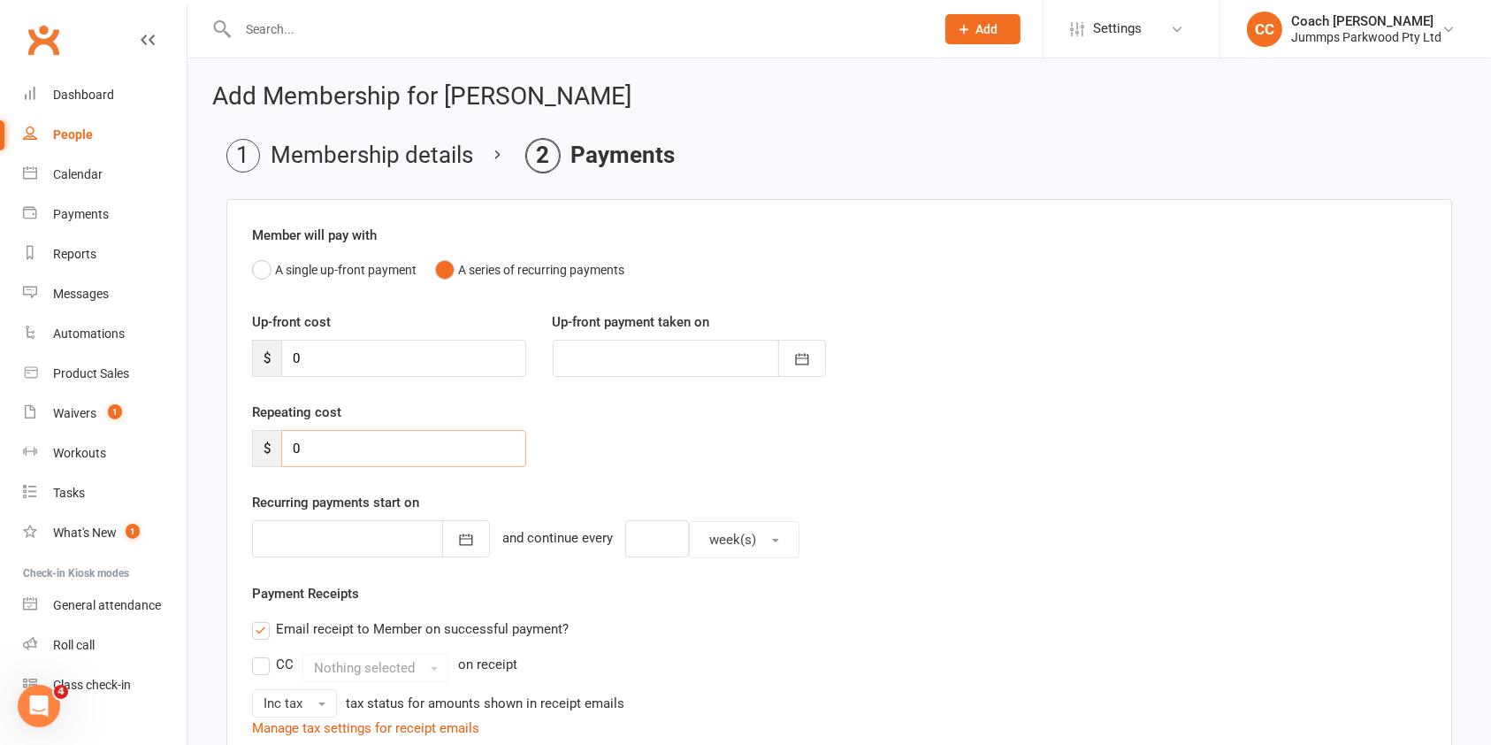
click at [489, 445] on input "0" at bounding box center [403, 448] width 245 height 37
type input "80"
click at [460, 545] on button "button" at bounding box center [466, 538] width 48 height 37
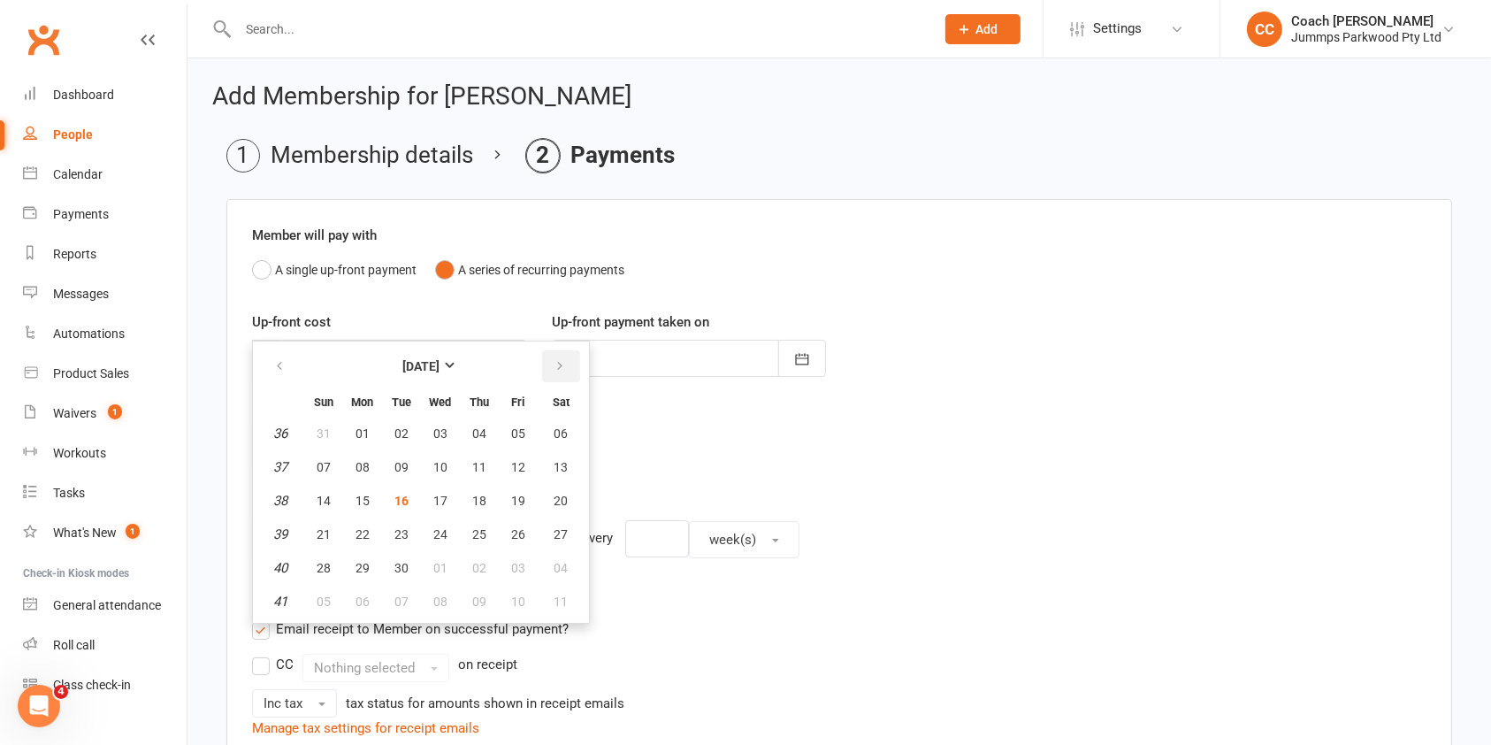
click at [558, 366] on icon "button" at bounding box center [560, 366] width 12 height 14
click at [478, 470] on span "09" at bounding box center [479, 467] width 14 height 14
type input "09 Oct 2025"
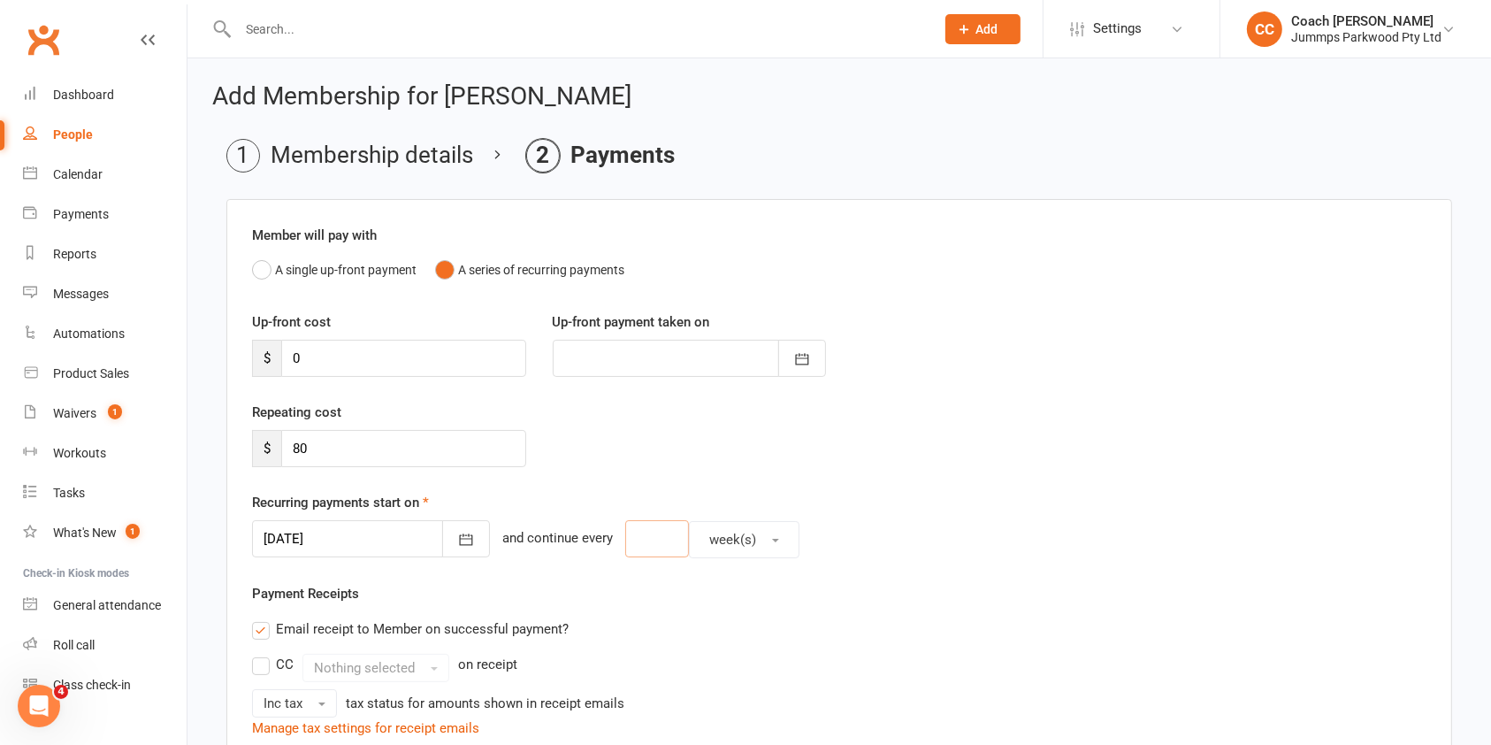
click at [650, 533] on input "number" at bounding box center [657, 538] width 64 height 37
type input "1"
click at [853, 604] on div "Payment Receipts Email receipt to Member on successful payment? CC Nothing sele…" at bounding box center [839, 661] width 1174 height 156
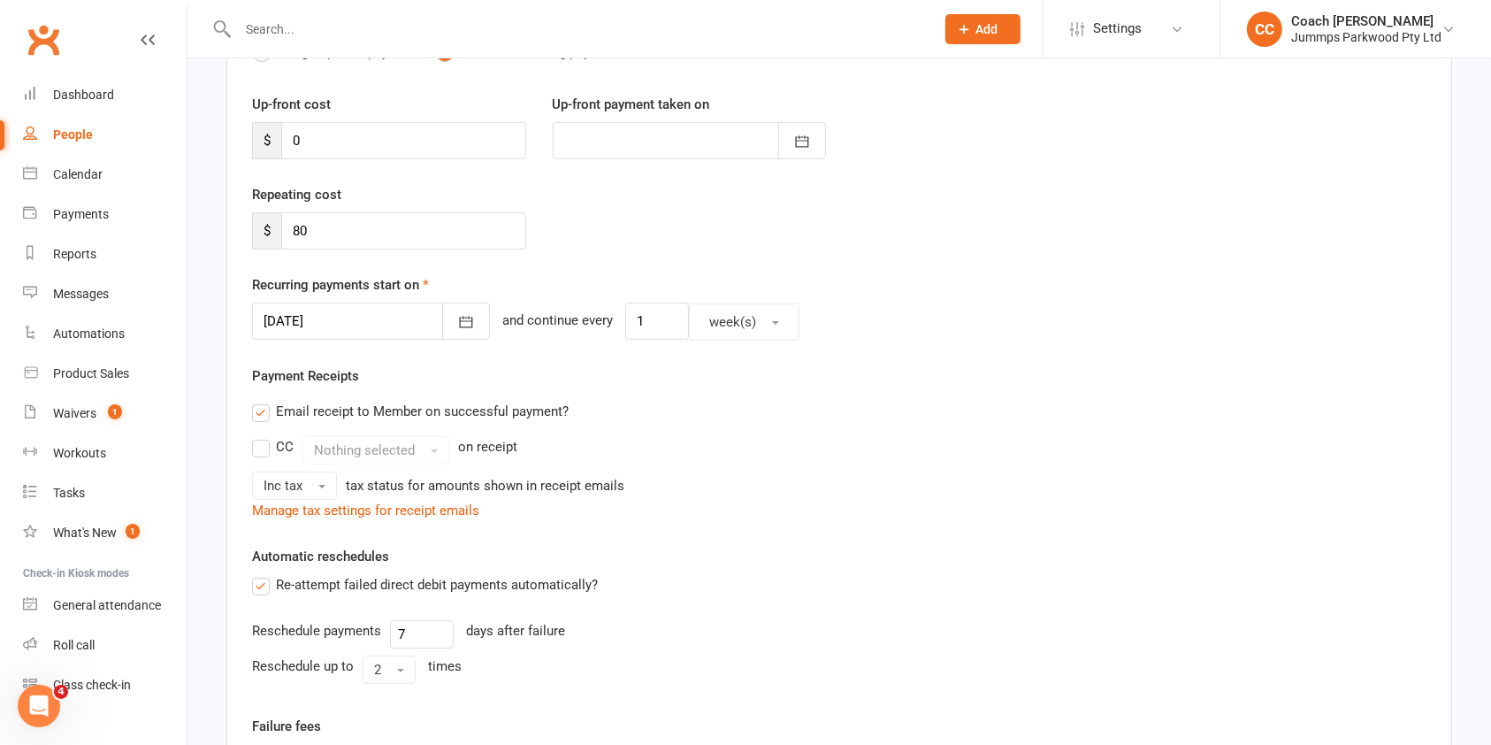
scroll to position [539, 0]
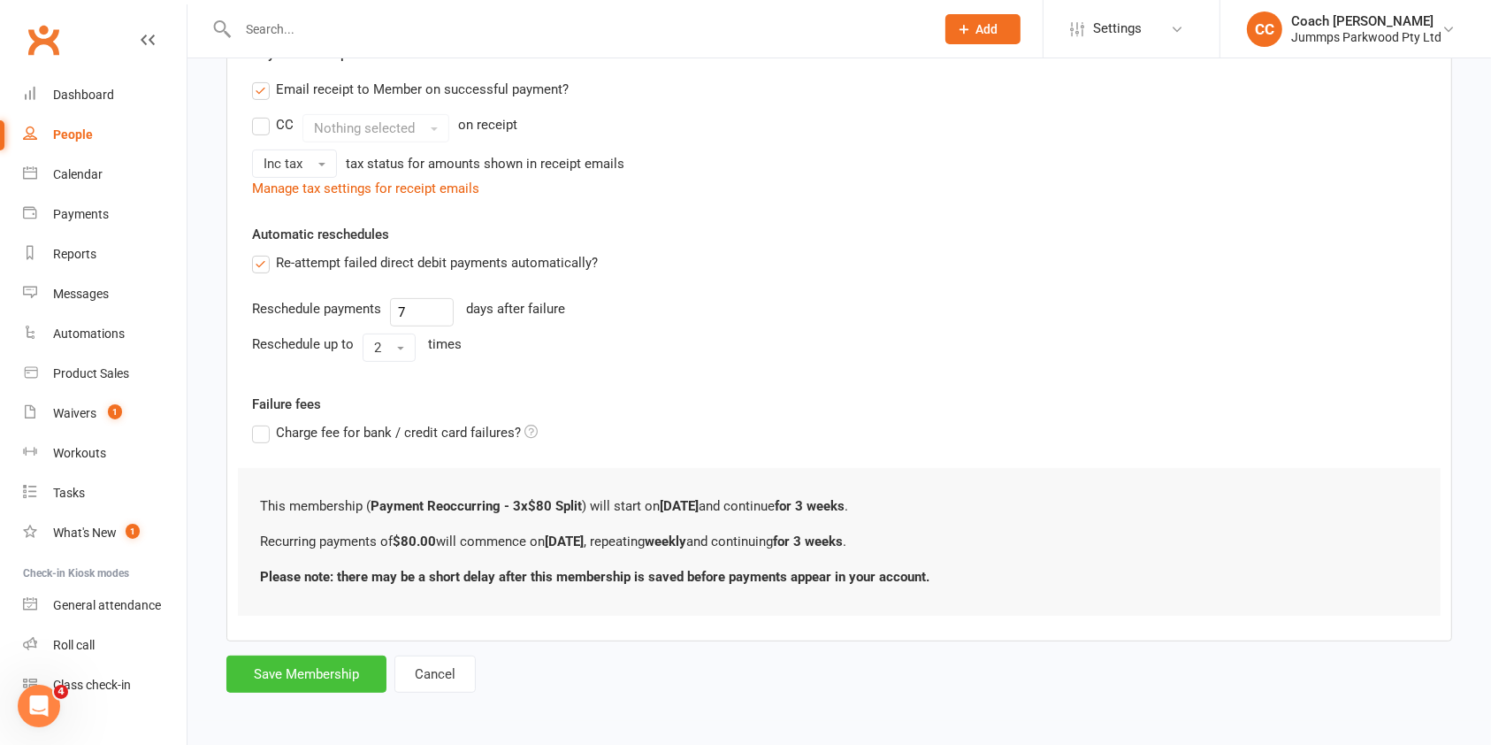
click at [298, 671] on button "Save Membership" at bounding box center [306, 673] width 160 height 37
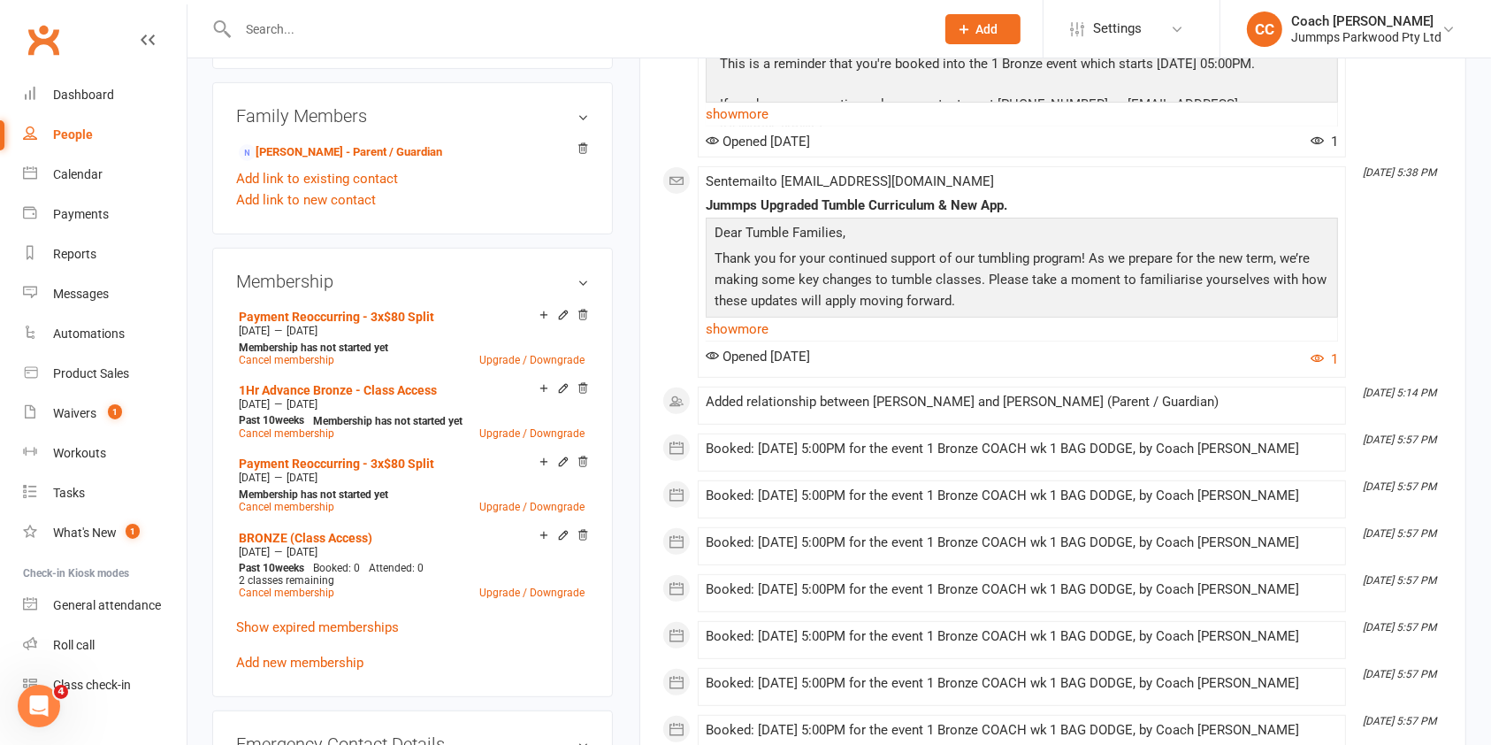
scroll to position [619, 0]
click at [582, 457] on icon at bounding box center [583, 461] width 12 height 12
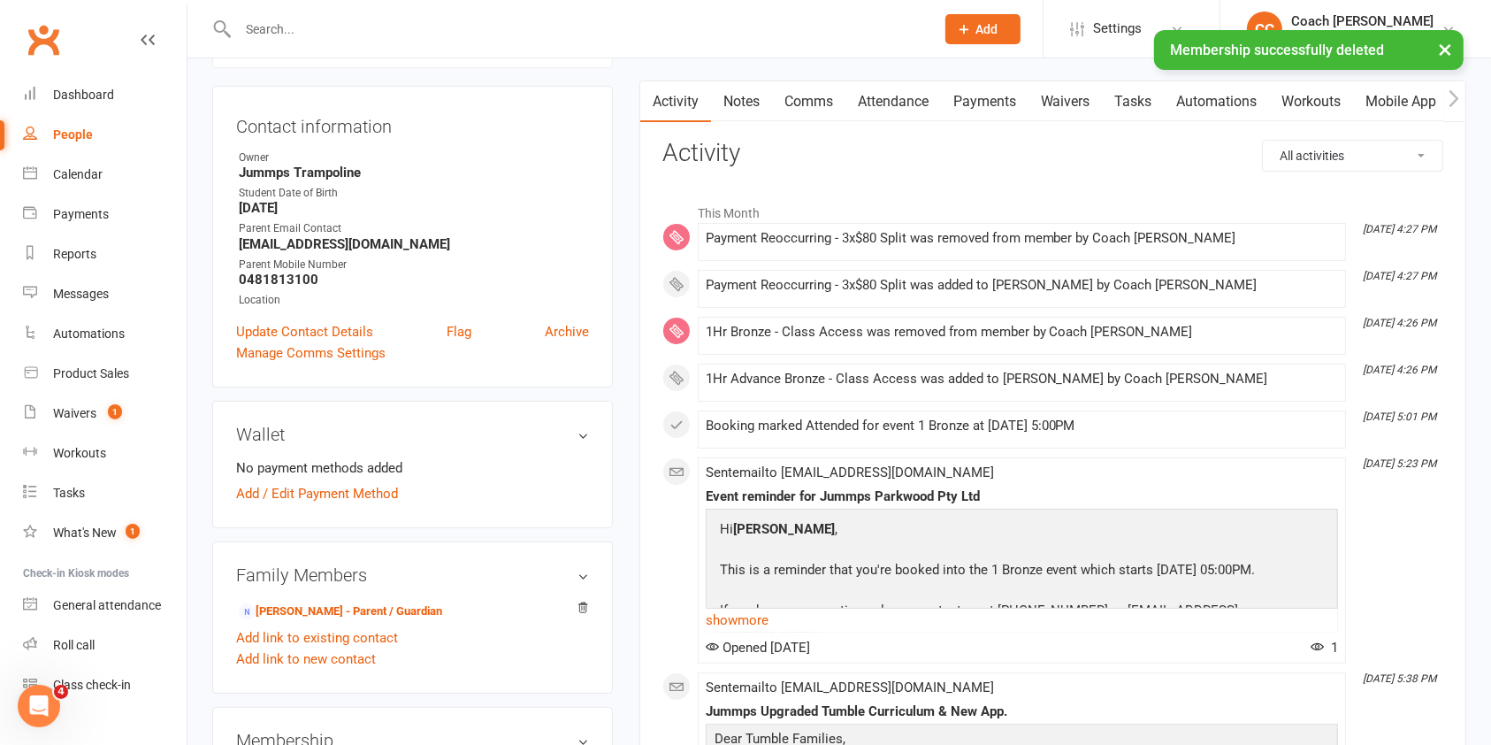
scroll to position [0, 0]
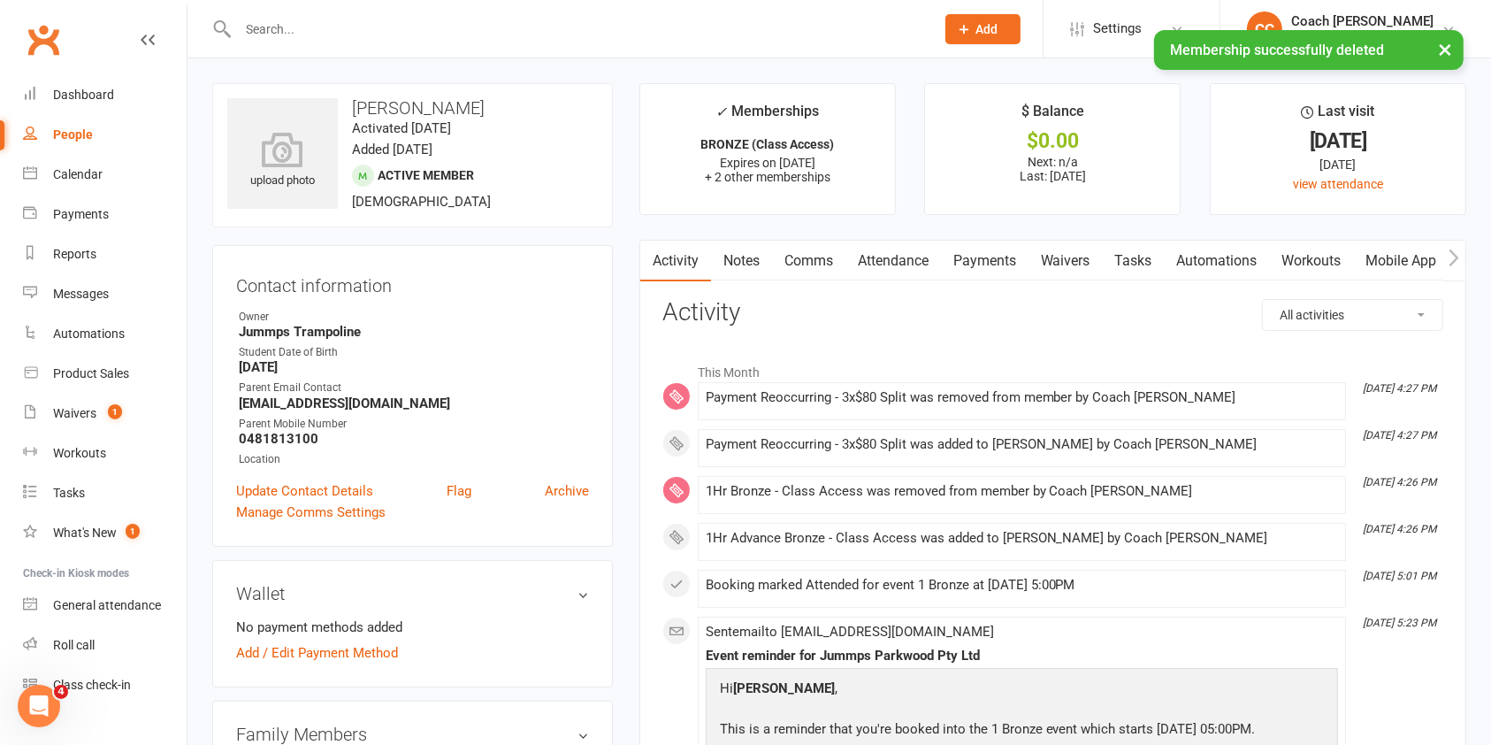
click at [899, 256] on link "Attendance" at bounding box center [893, 261] width 96 height 41
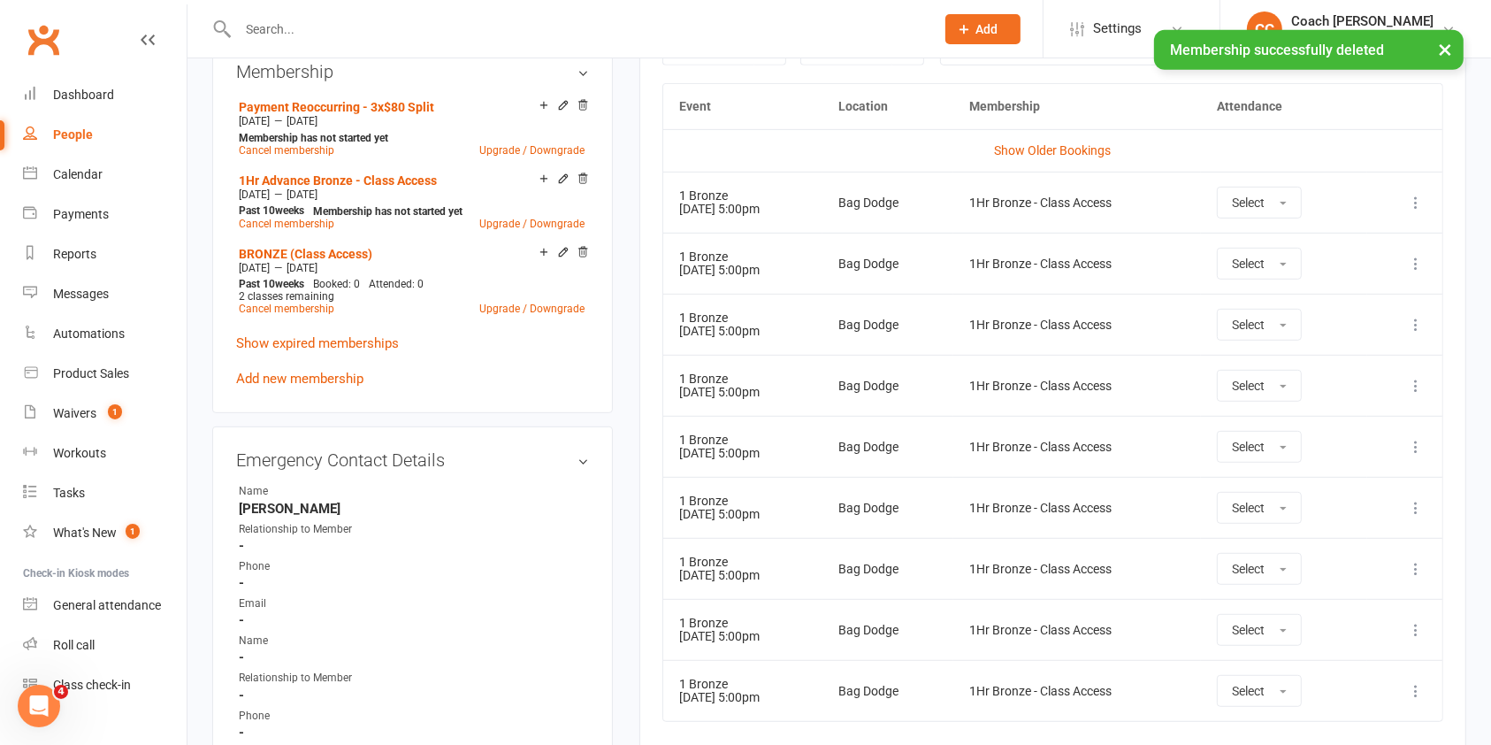
scroll to position [829, 0]
click at [1416, 205] on icon at bounding box center [1416, 202] width 18 height 18
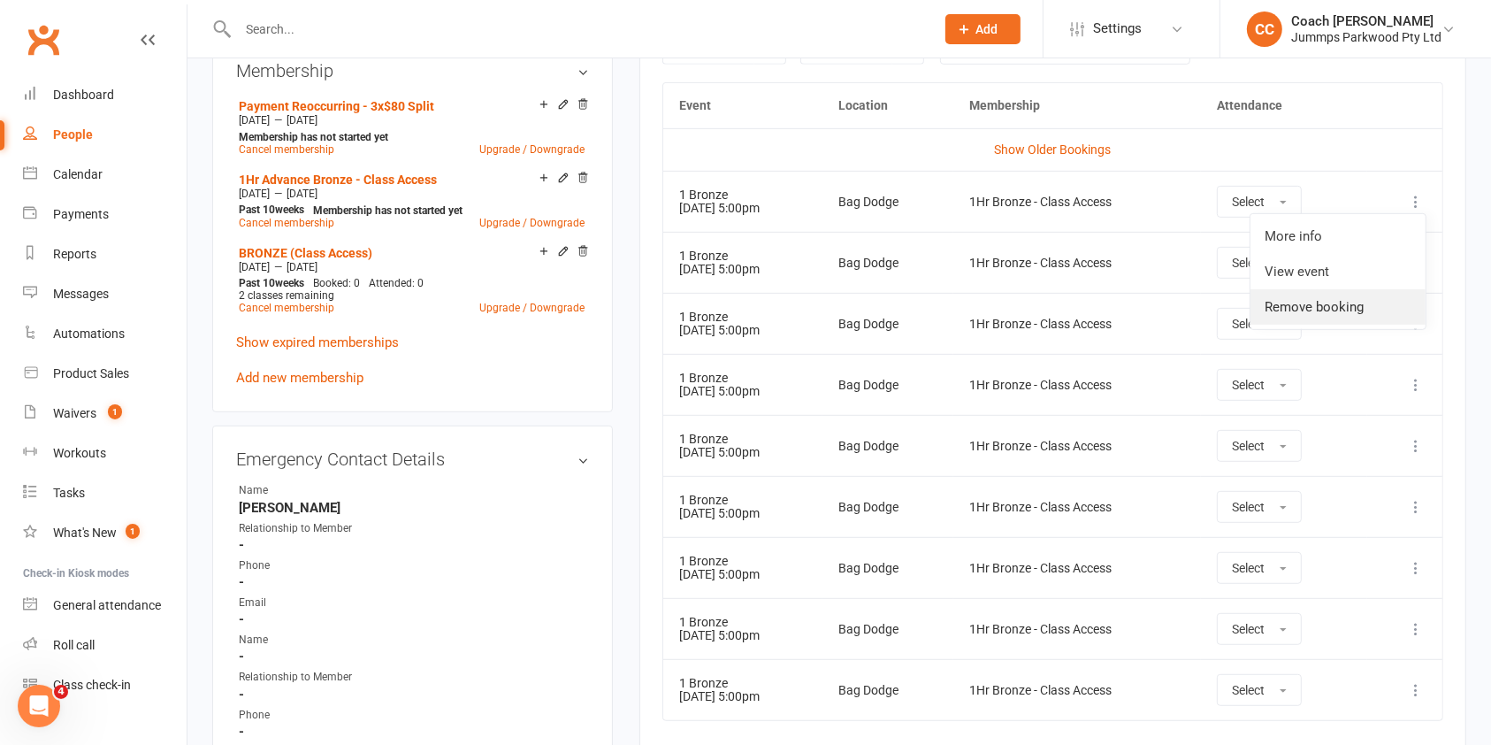
click at [1327, 304] on link "Remove booking" at bounding box center [1337, 306] width 175 height 35
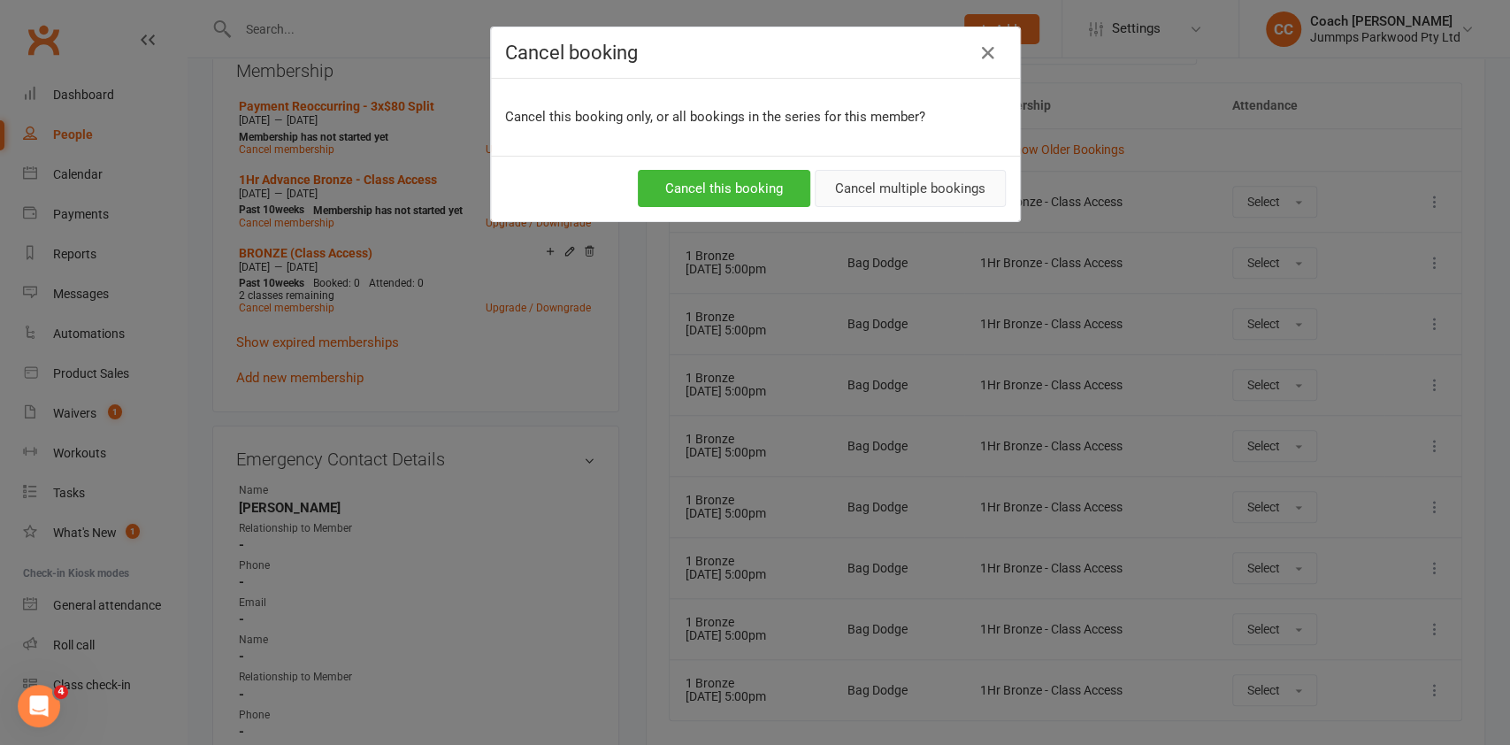
click at [941, 184] on button "Cancel multiple bookings" at bounding box center [909, 188] width 191 height 37
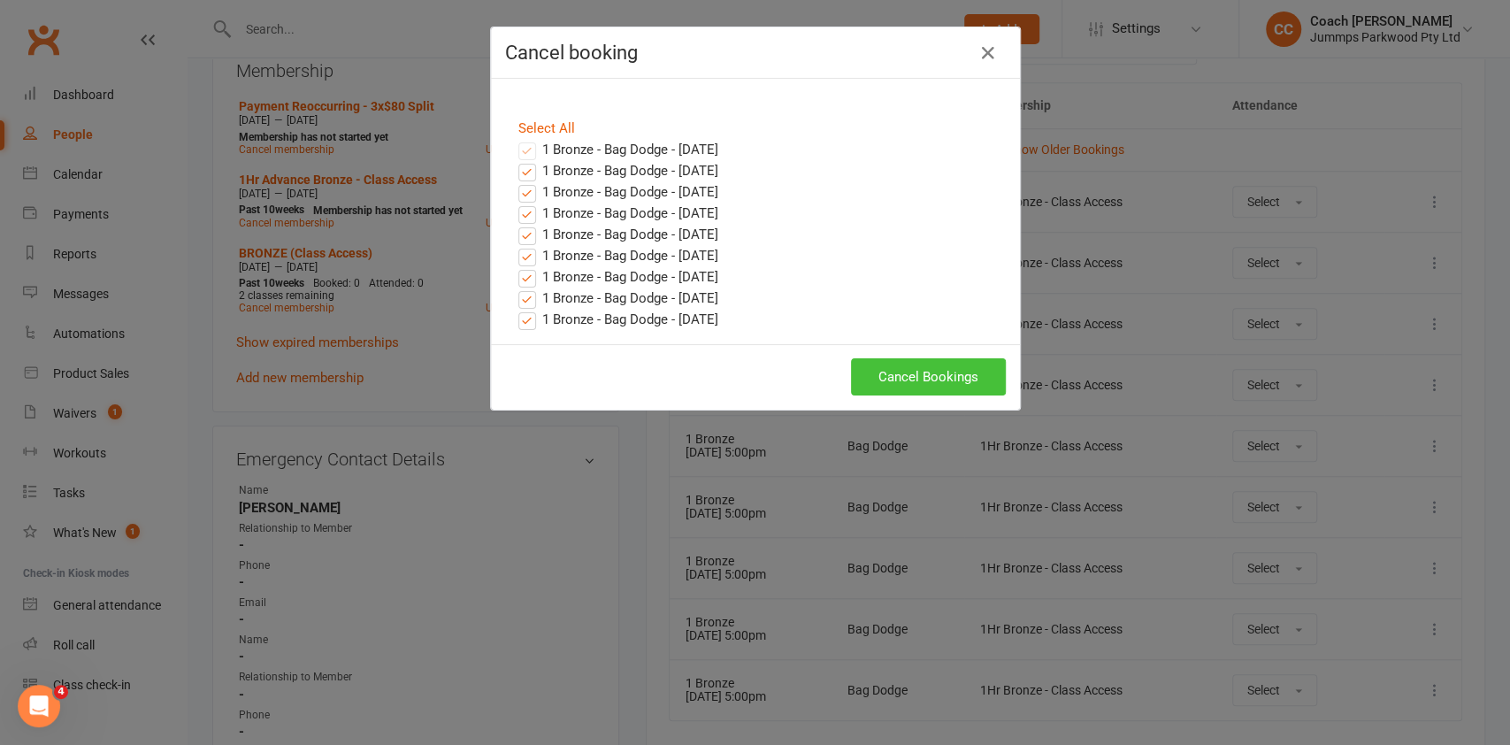
click at [955, 361] on button "Cancel Bookings" at bounding box center [928, 376] width 155 height 37
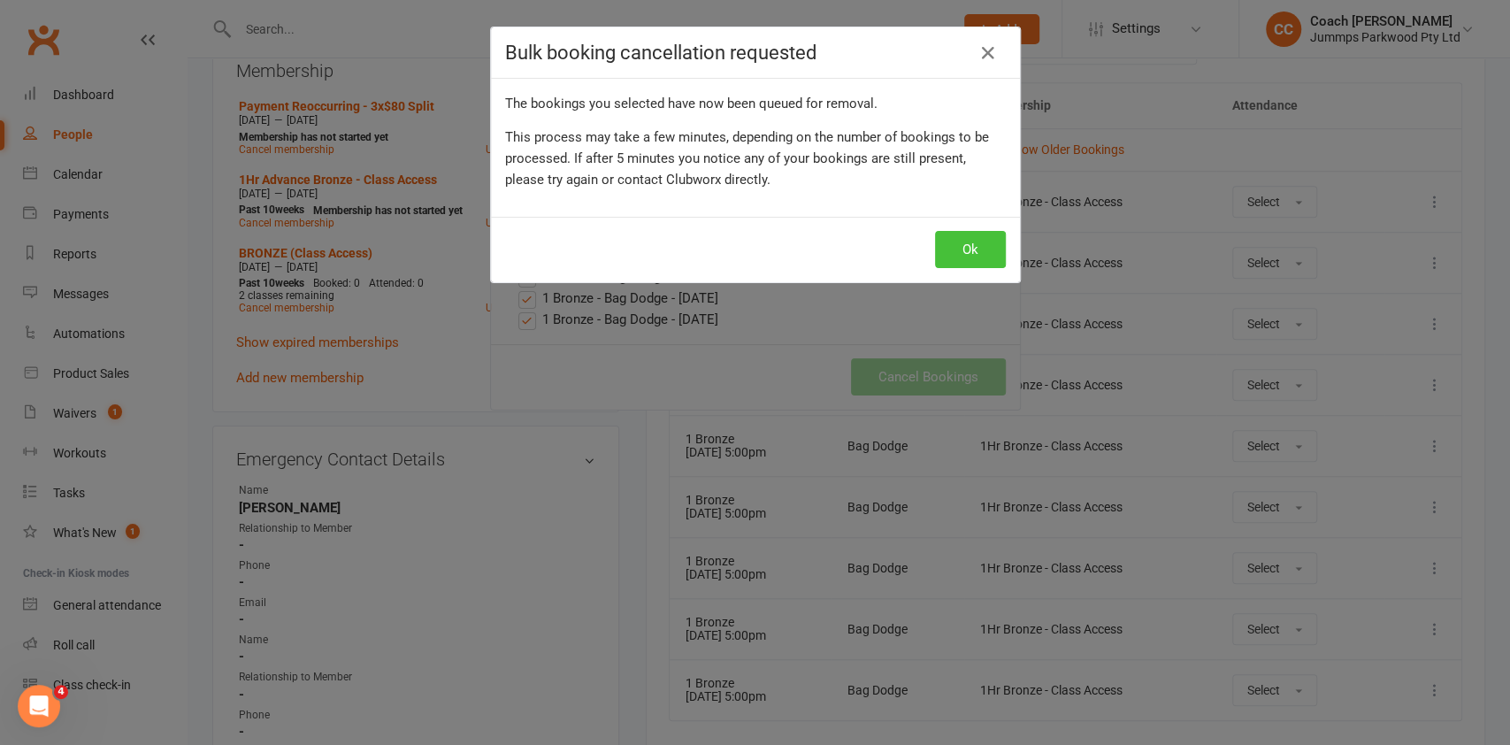
click at [967, 248] on button "Ok" at bounding box center [970, 249] width 71 height 37
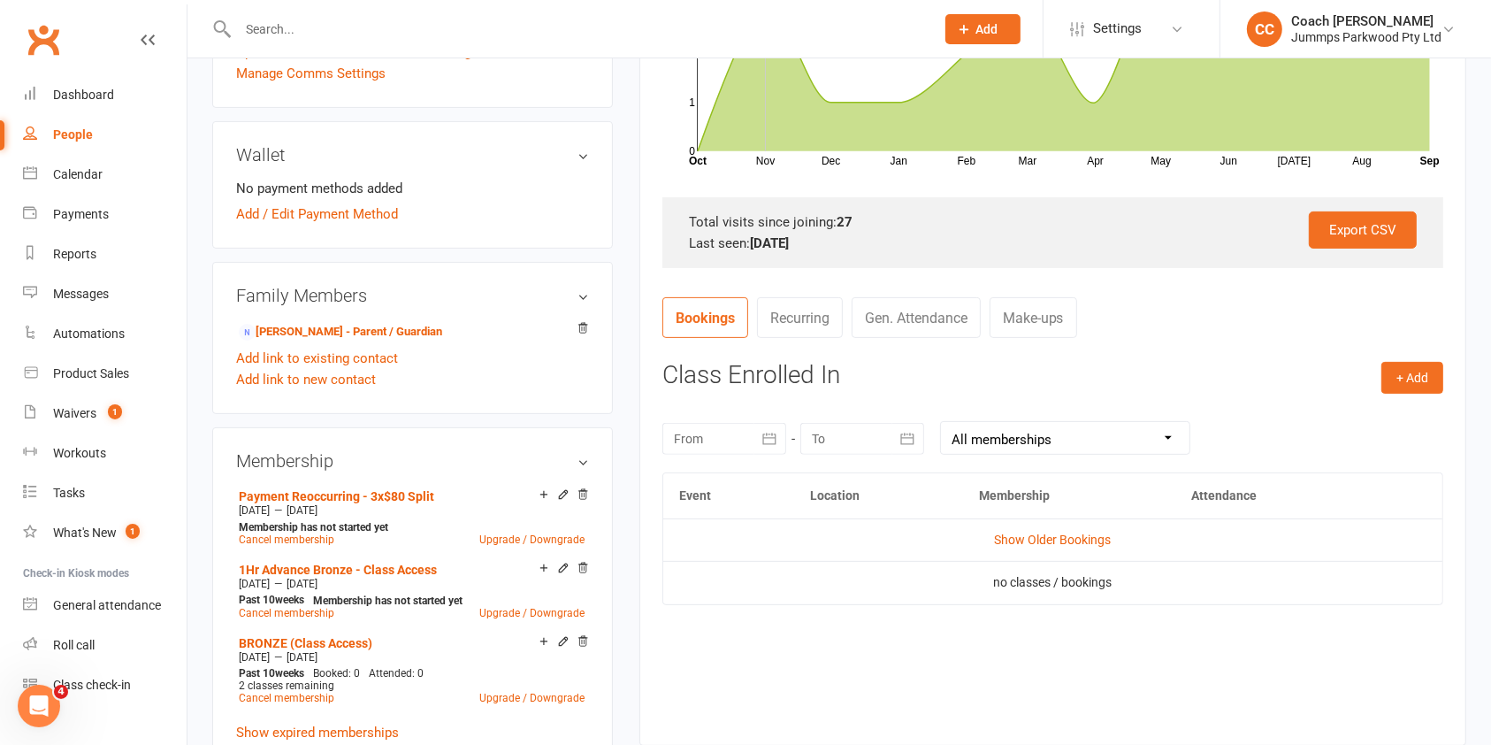
scroll to position [434, 0]
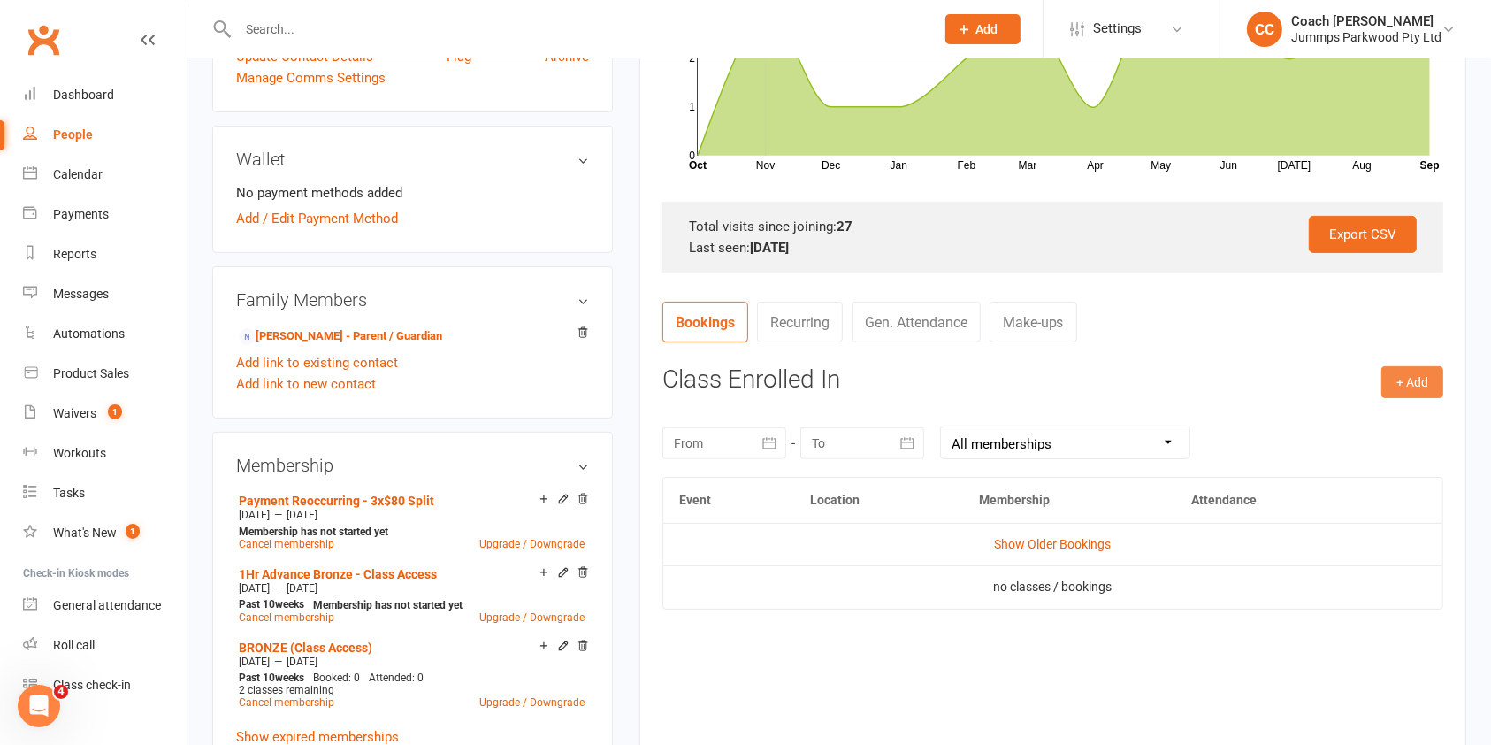
click at [1409, 384] on button "+ Add" at bounding box center [1412, 382] width 62 height 32
click at [1340, 417] on link "Book Event" at bounding box center [1354, 421] width 175 height 35
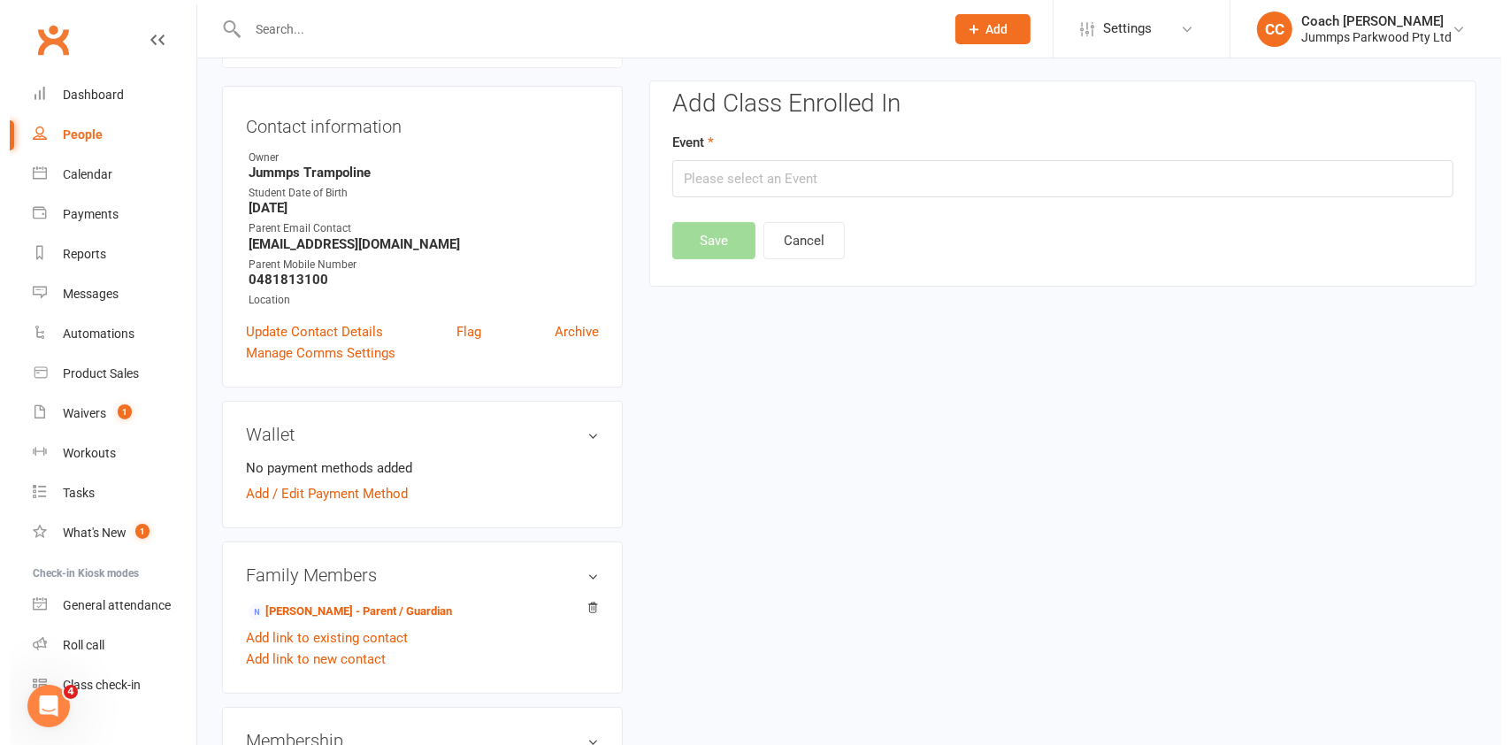
scroll to position [151, 0]
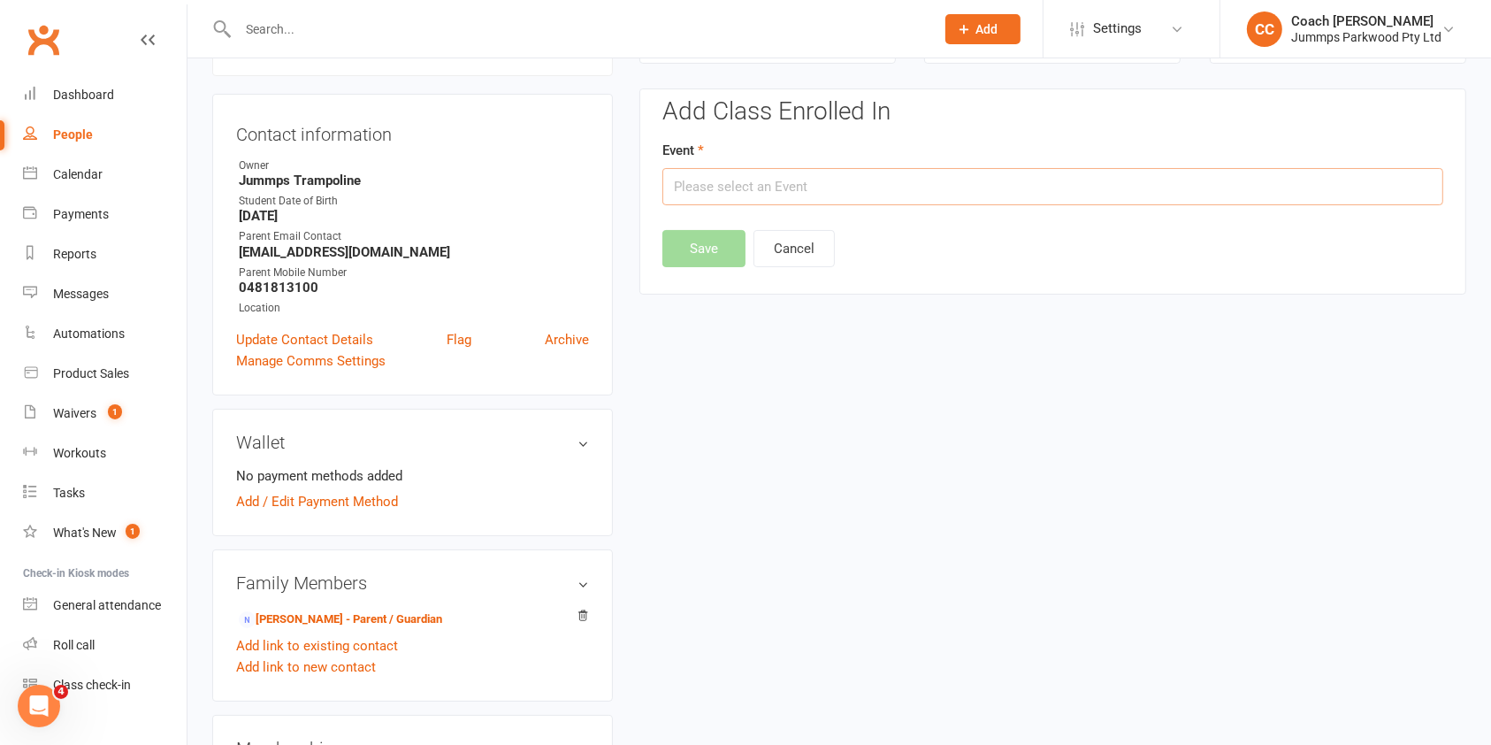
click at [929, 181] on input "text" at bounding box center [1052, 186] width 781 height 37
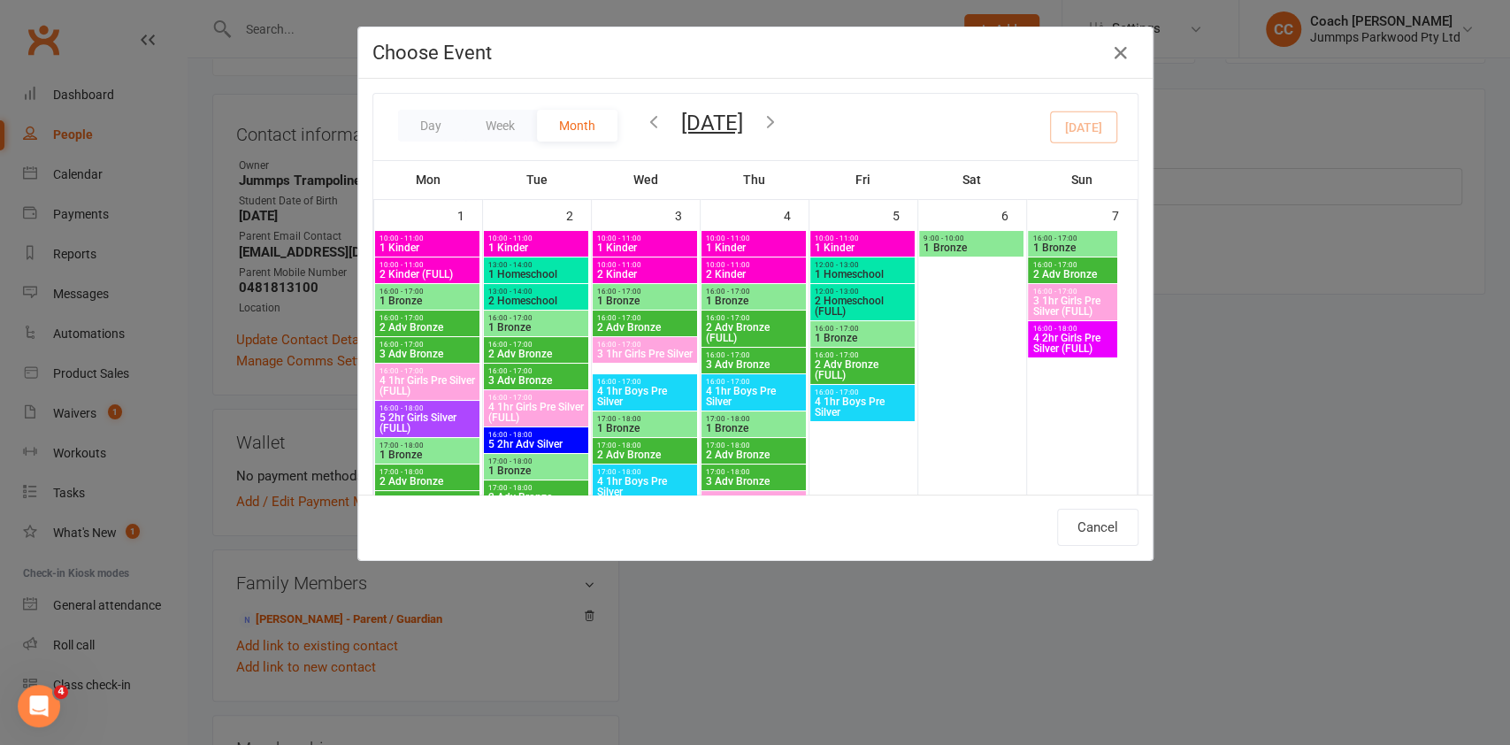
click at [780, 119] on icon "button" at bounding box center [770, 120] width 19 height 19
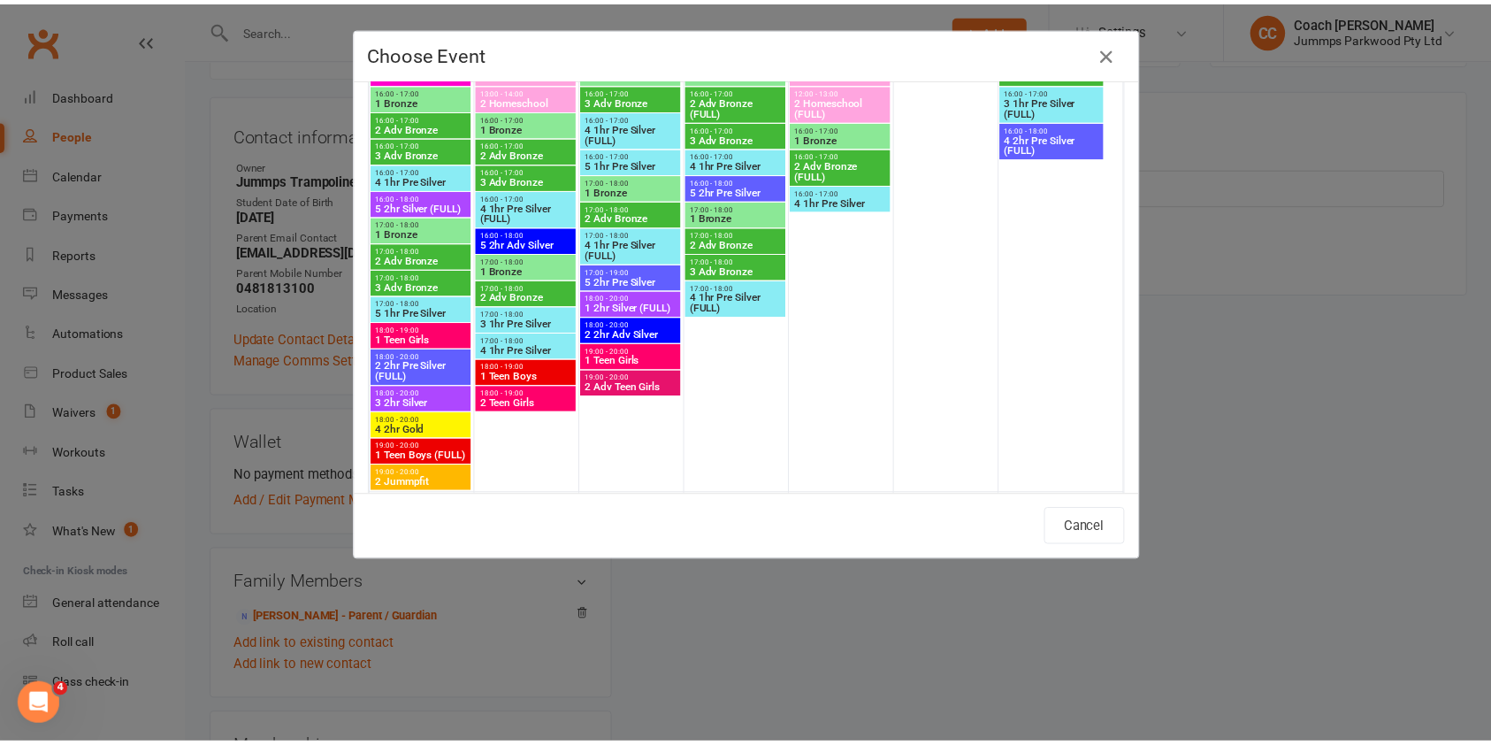
scroll to position [703, 0]
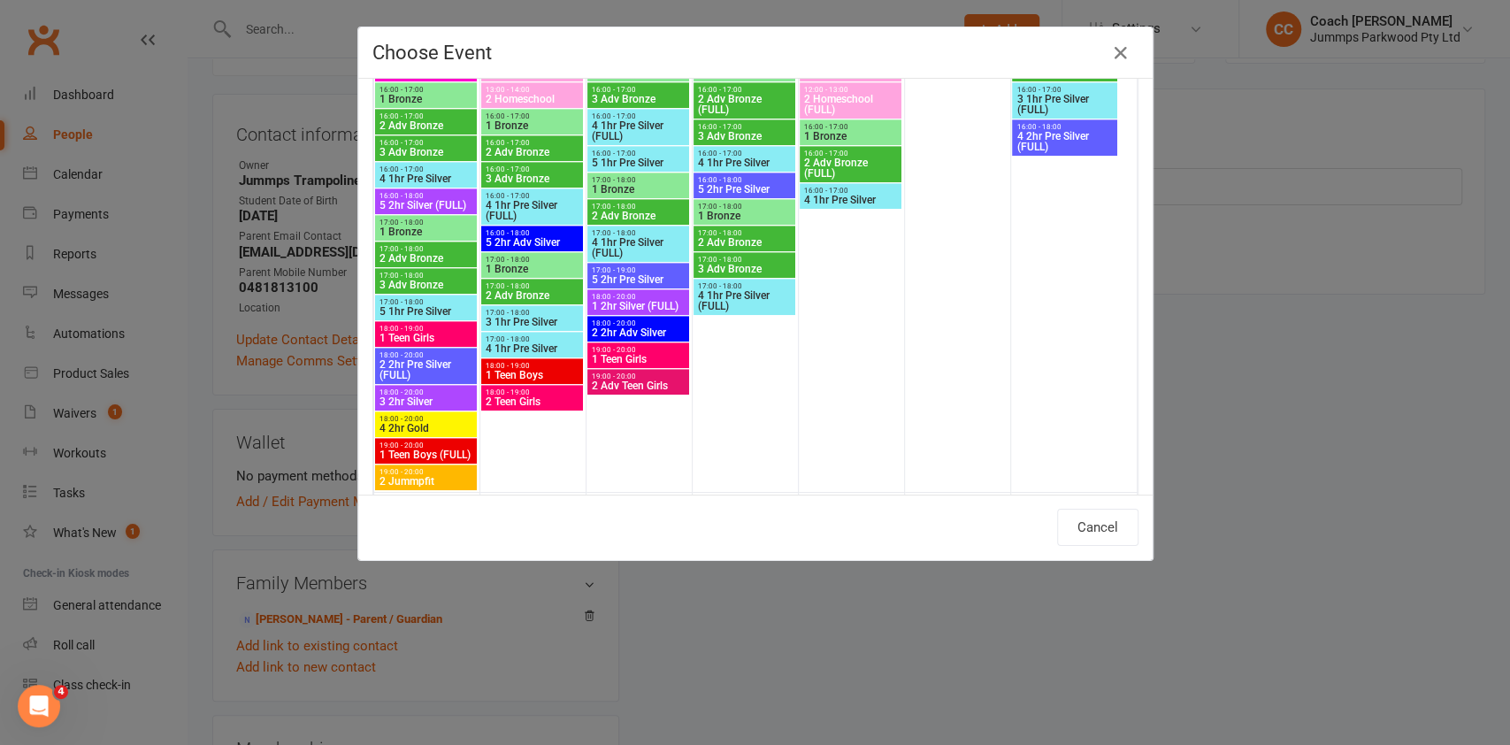
click at [418, 289] on span "3 Adv Bronze" at bounding box center [426, 284] width 95 height 11
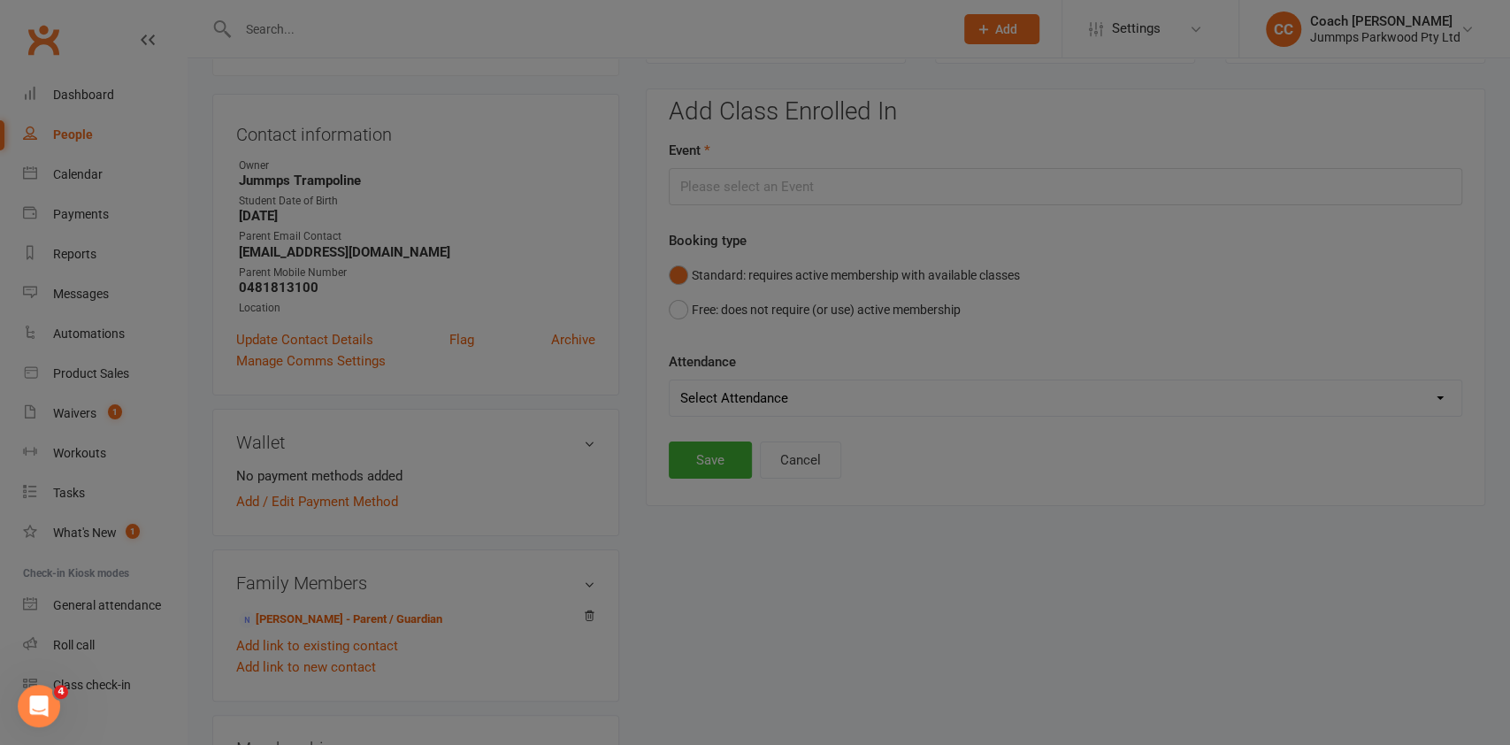
type input "3 Adv Bronze - Oct 13, 2025 5:00:00 PM"
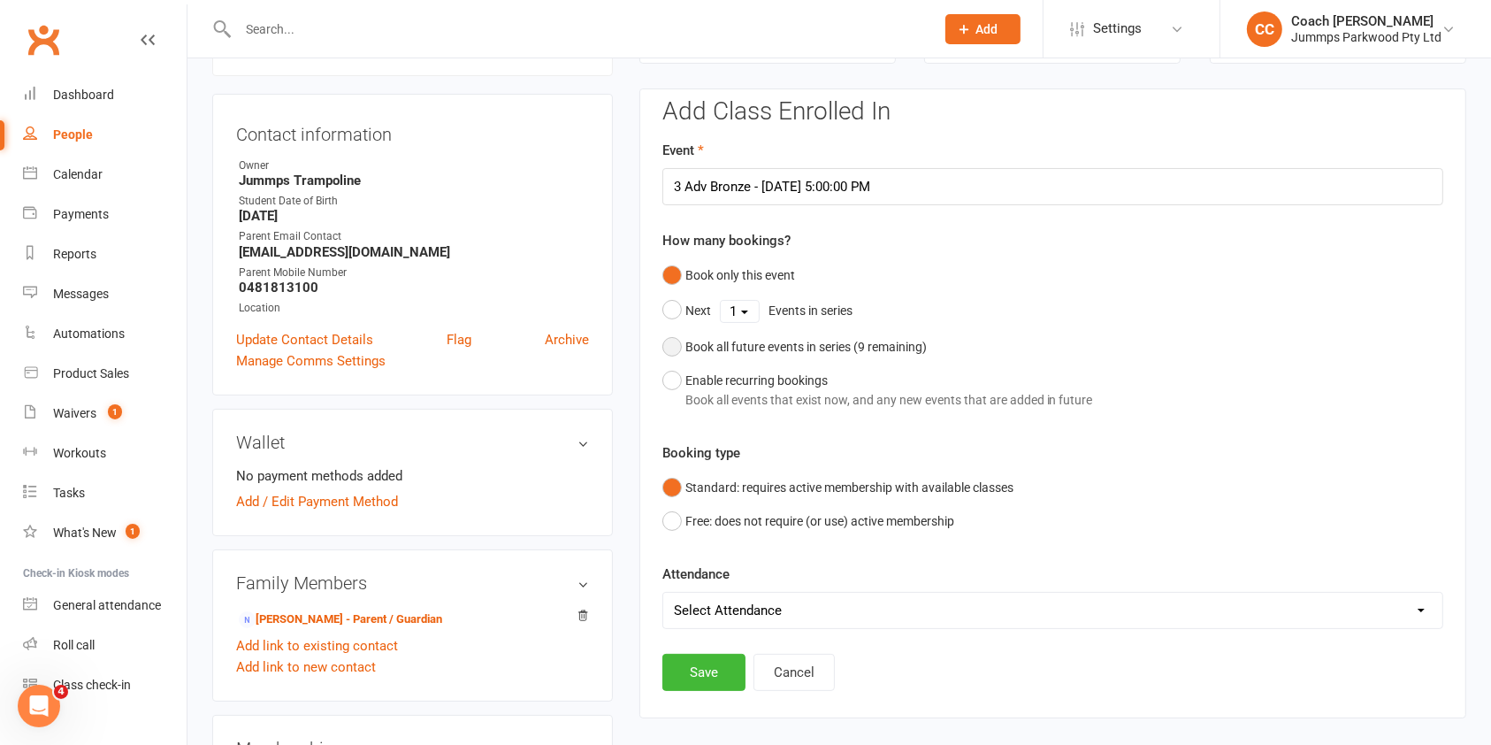
click at [671, 347] on button "Book all future events in series ( 9 remaining)" at bounding box center [794, 347] width 264 height 34
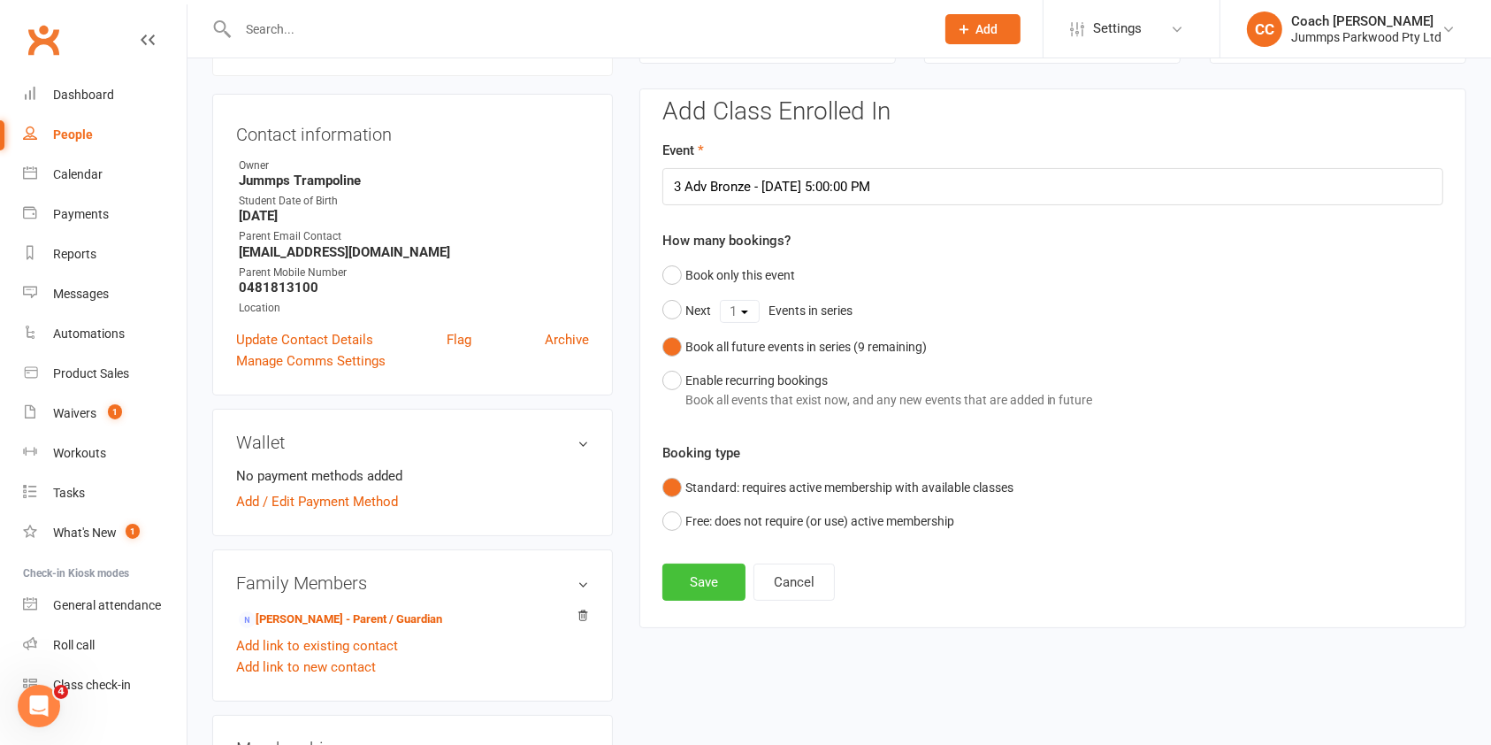
click at [704, 579] on button "Save" at bounding box center [703, 581] width 83 height 37
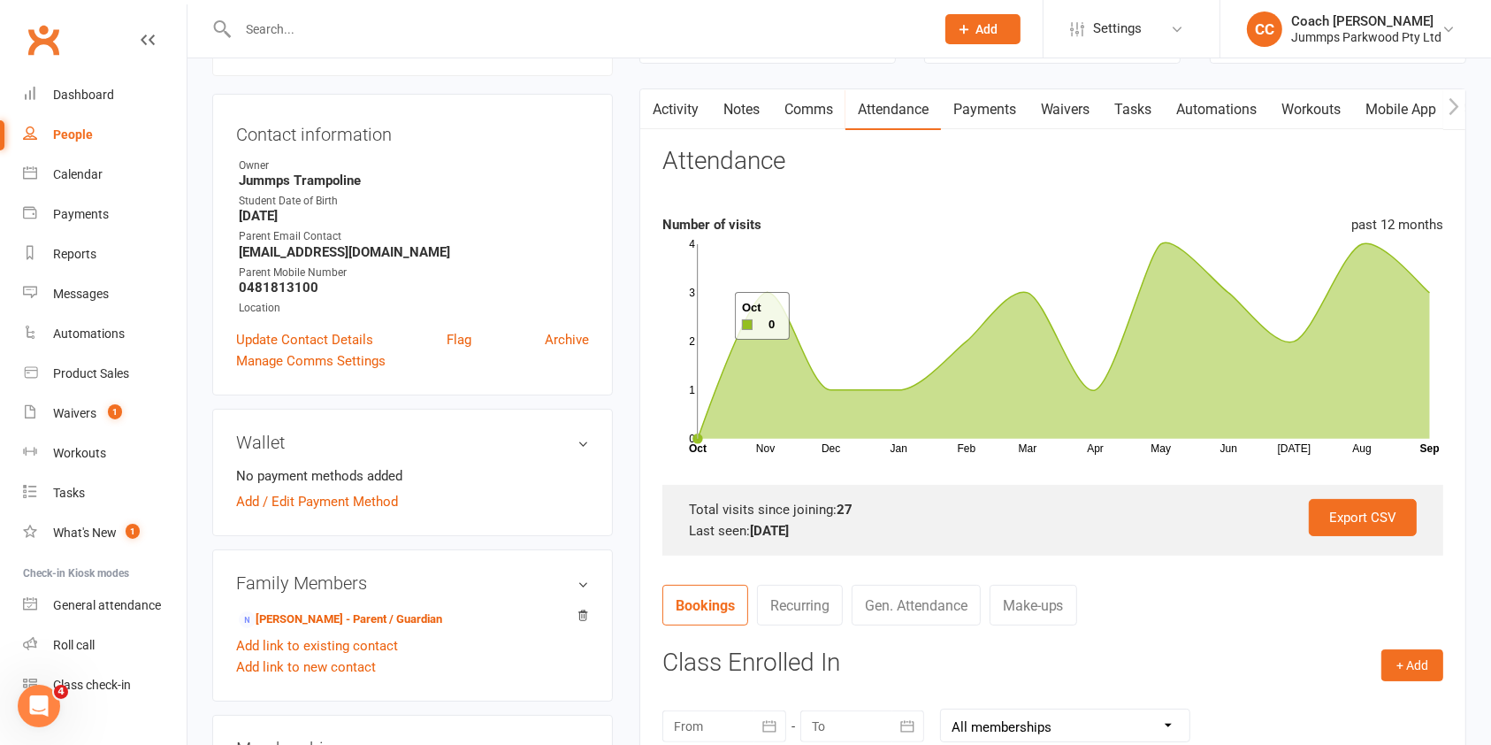
click at [676, 27] on input "text" at bounding box center [578, 29] width 690 height 25
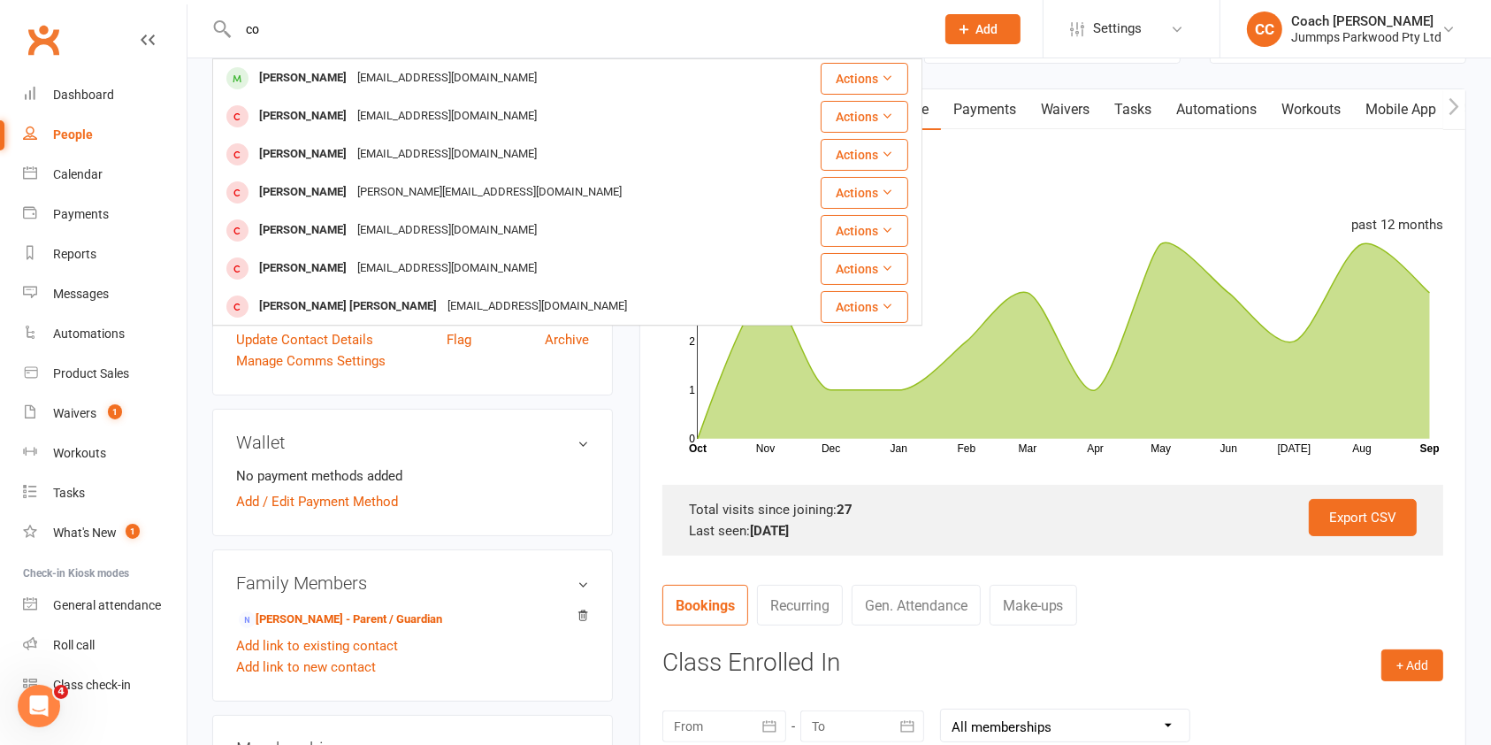
type input "c"
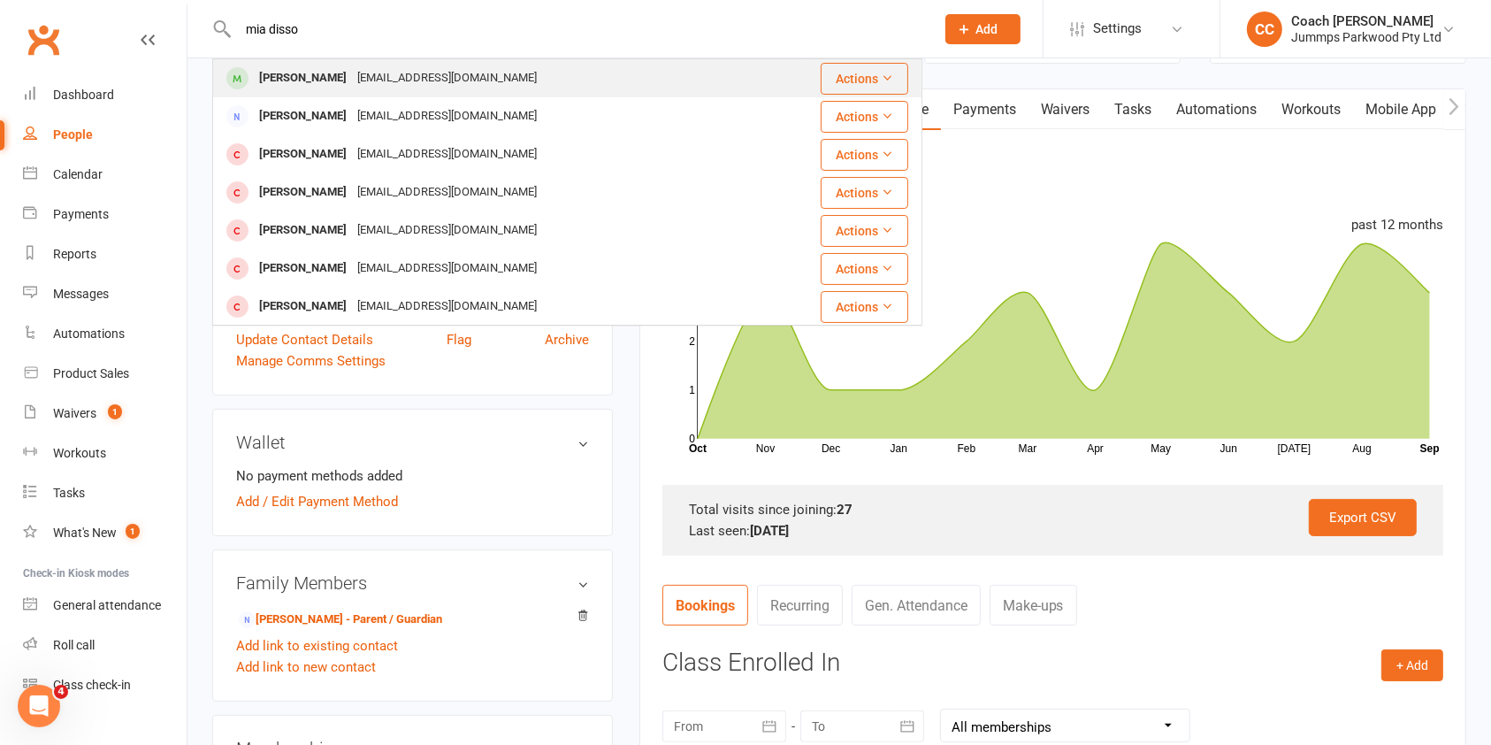
type input "mia disso"
click at [417, 76] on div "cheriedisson@gmail.com" at bounding box center [447, 78] width 190 height 26
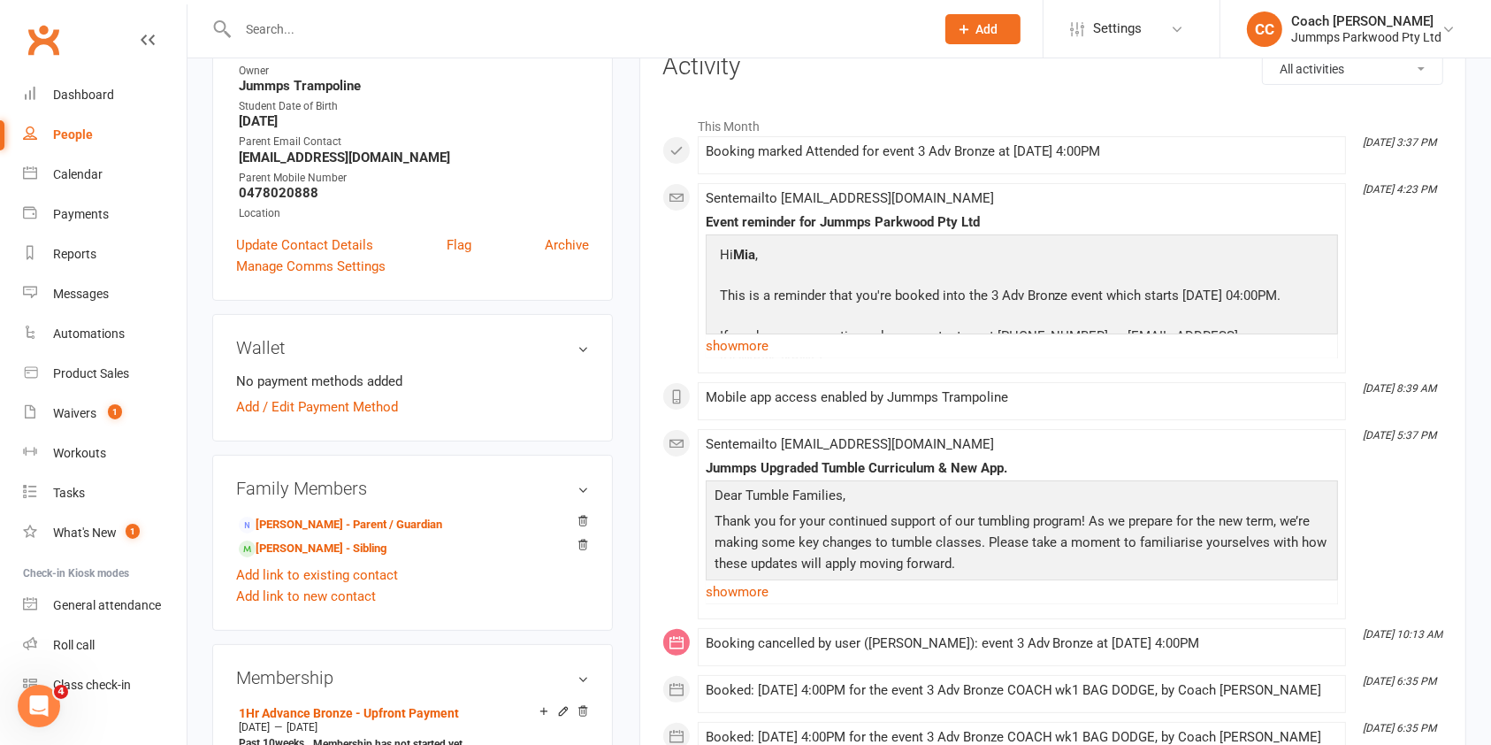
scroll to position [78, 0]
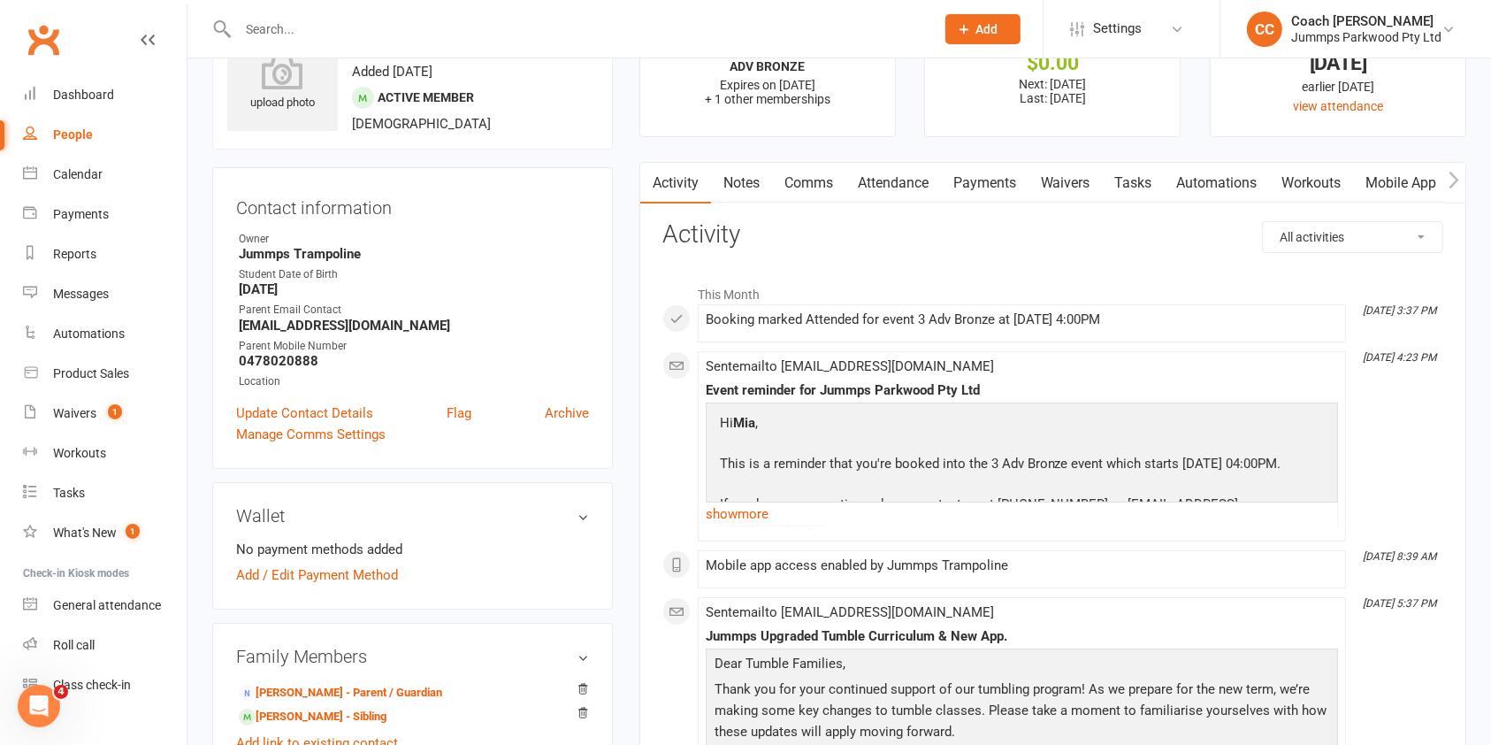
click at [909, 177] on link "Attendance" at bounding box center [893, 183] width 96 height 41
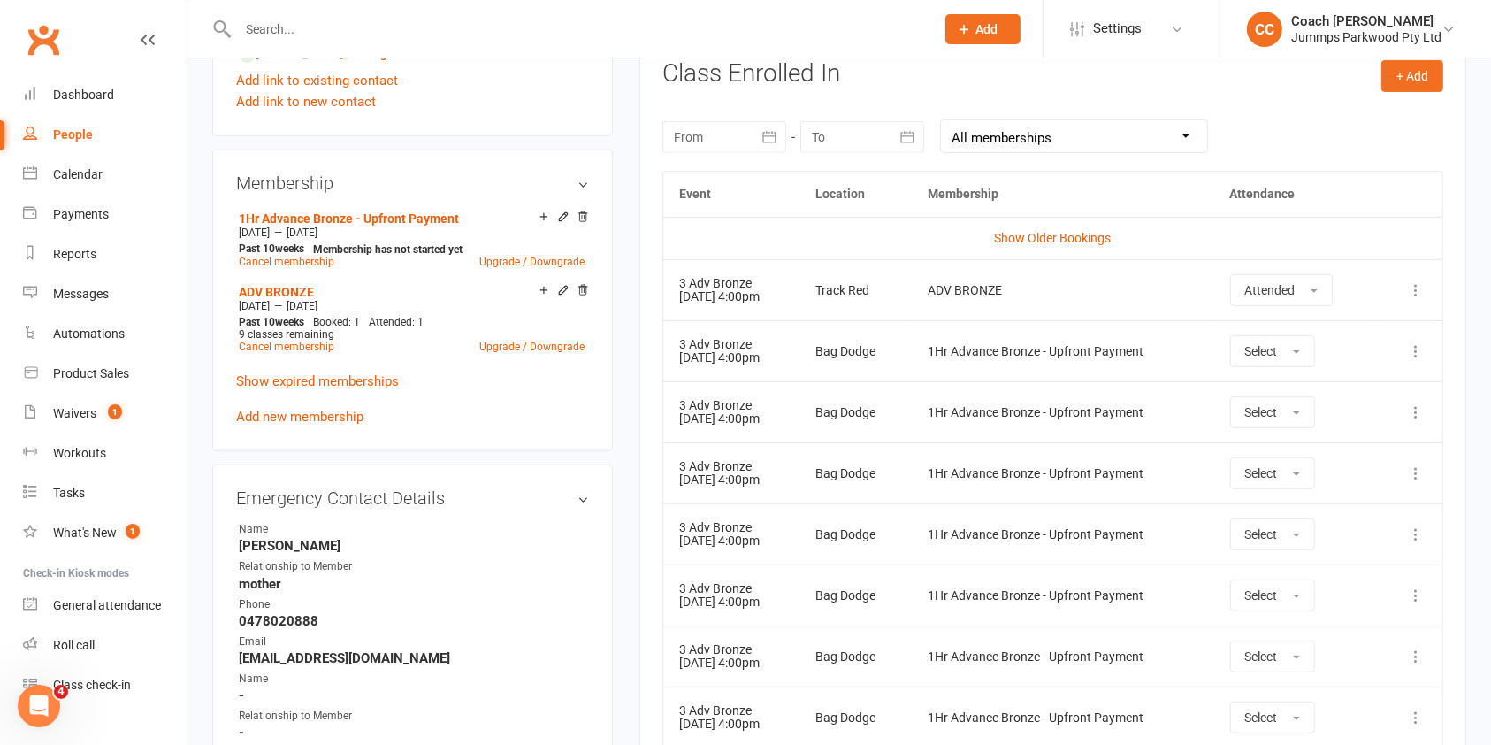
scroll to position [743, 0]
click at [1071, 235] on link "Show Older Bookings" at bounding box center [1052, 235] width 117 height 14
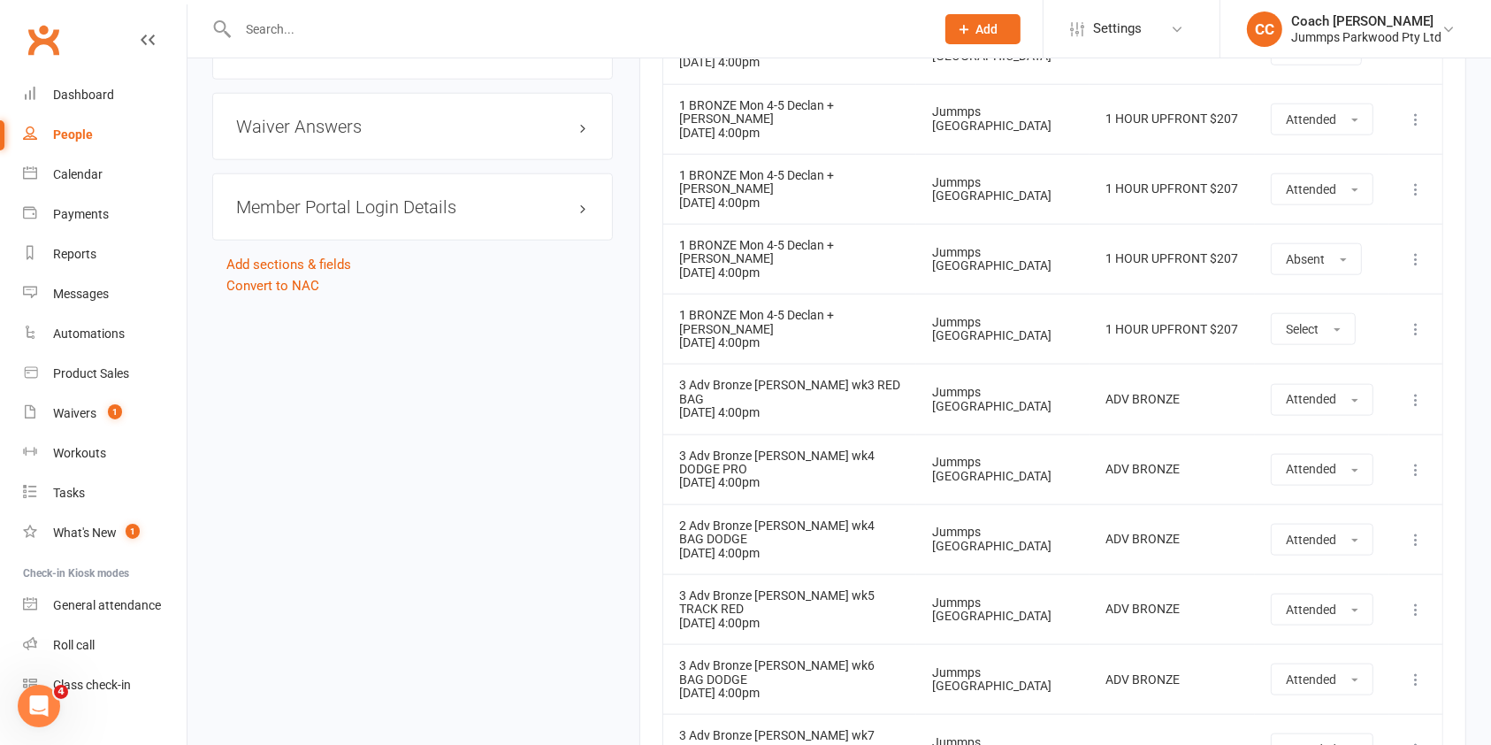
scroll to position [1899, 0]
click at [80, 417] on div "Waivers" at bounding box center [74, 413] width 43 height 14
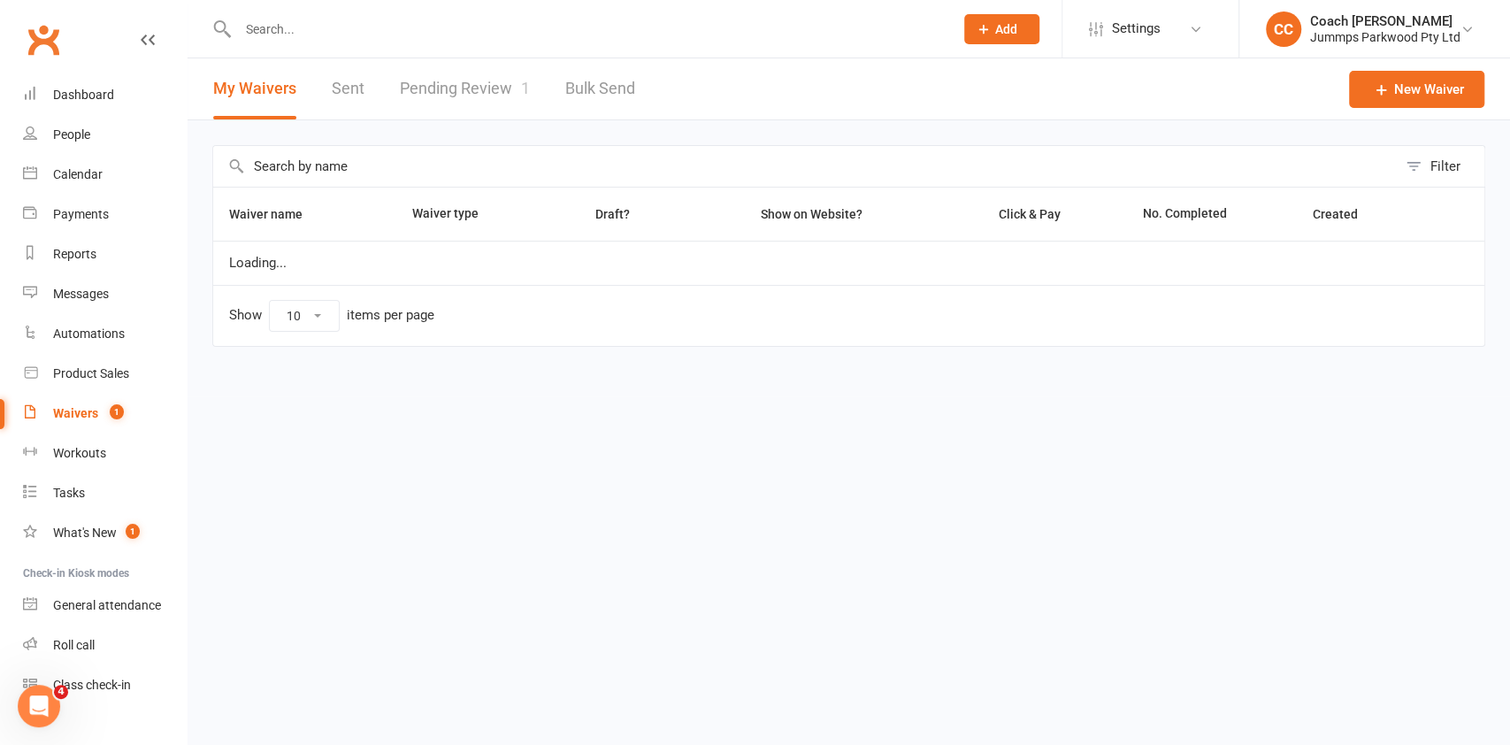
click at [468, 98] on link "Pending Review 1" at bounding box center [465, 88] width 130 height 61
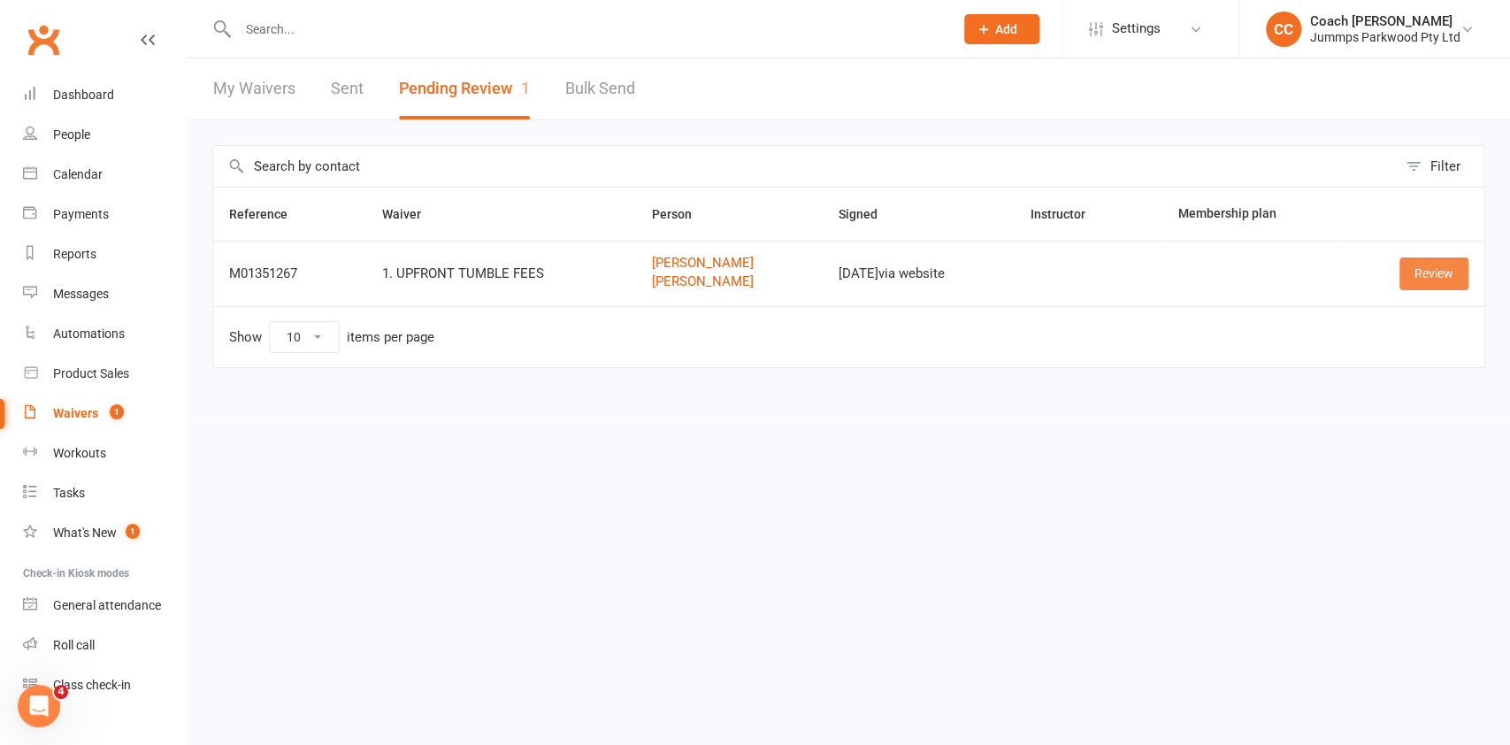
click at [1446, 268] on link "Review" at bounding box center [1433, 273] width 69 height 32
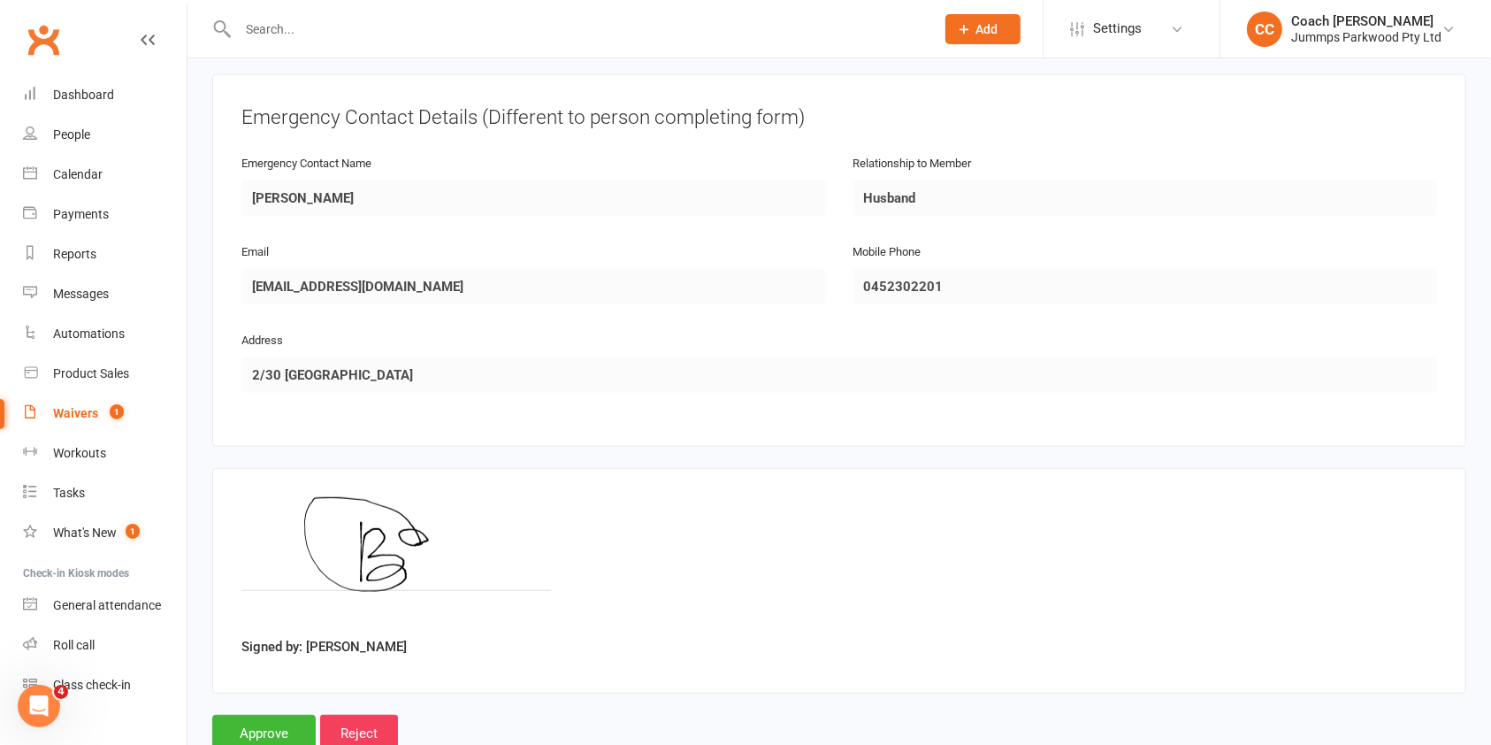
scroll to position [1148, 0]
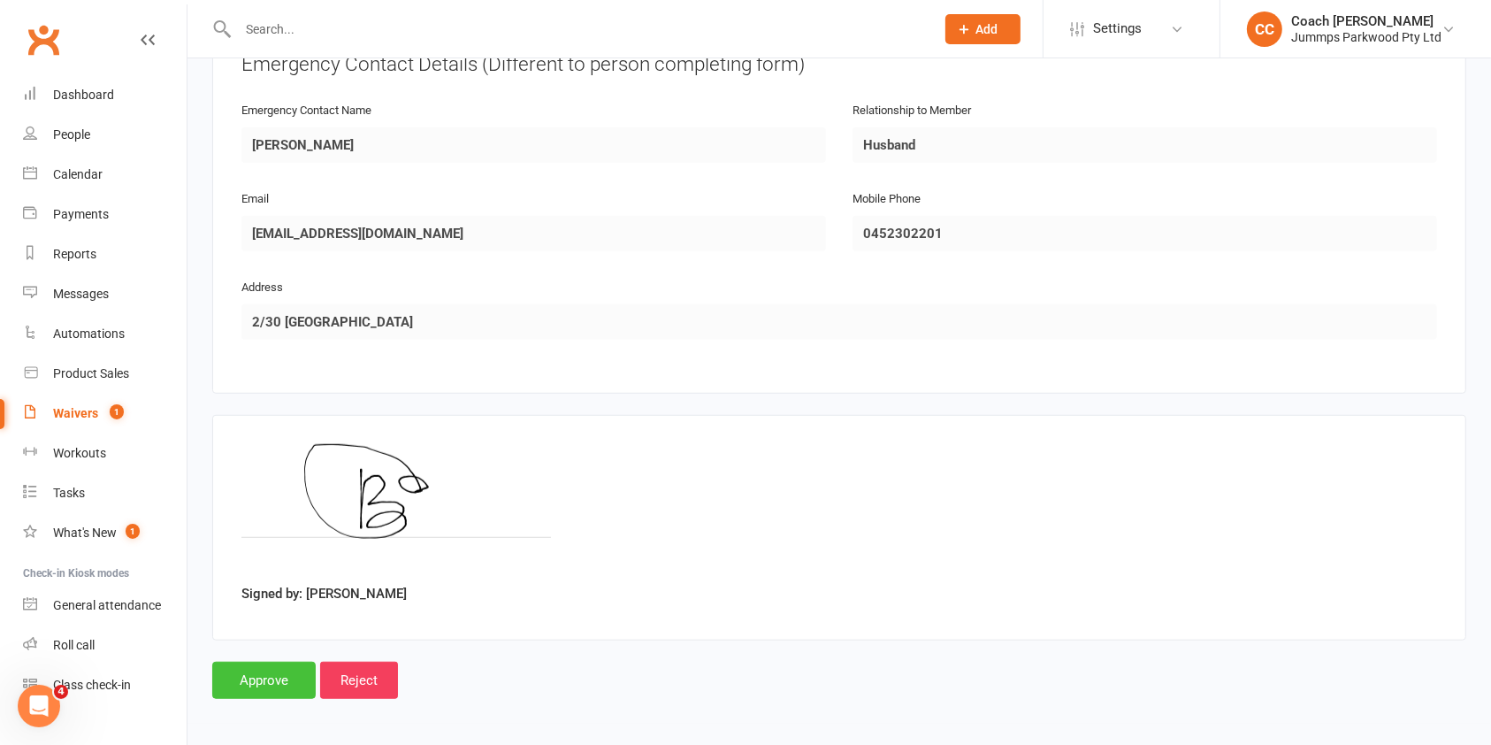
click at [279, 681] on input "Approve" at bounding box center [263, 680] width 103 height 37
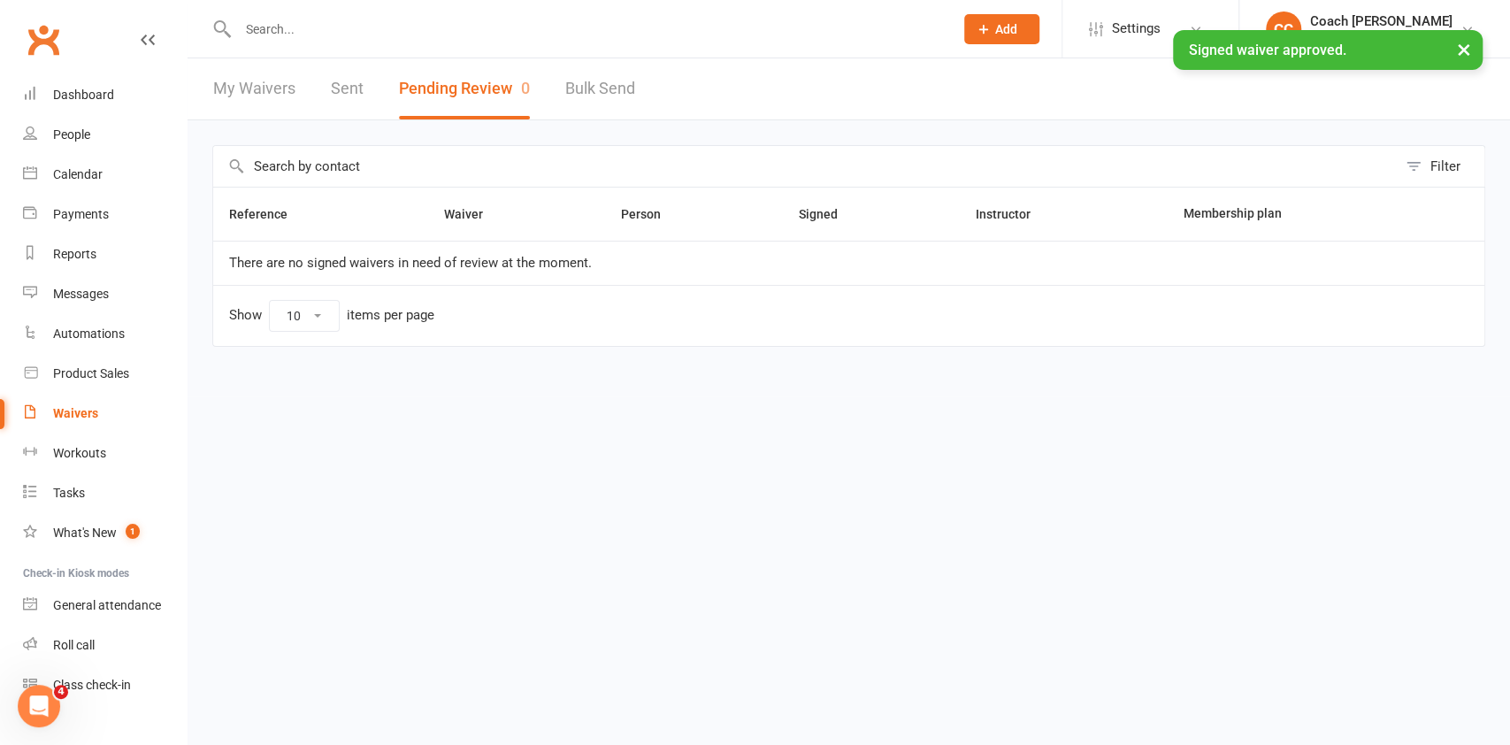
click at [742, 30] on div "× Signed waiver approved." at bounding box center [743, 30] width 1487 height 0
click at [531, 30] on div "× Signed waiver approved." at bounding box center [743, 30] width 1487 height 0
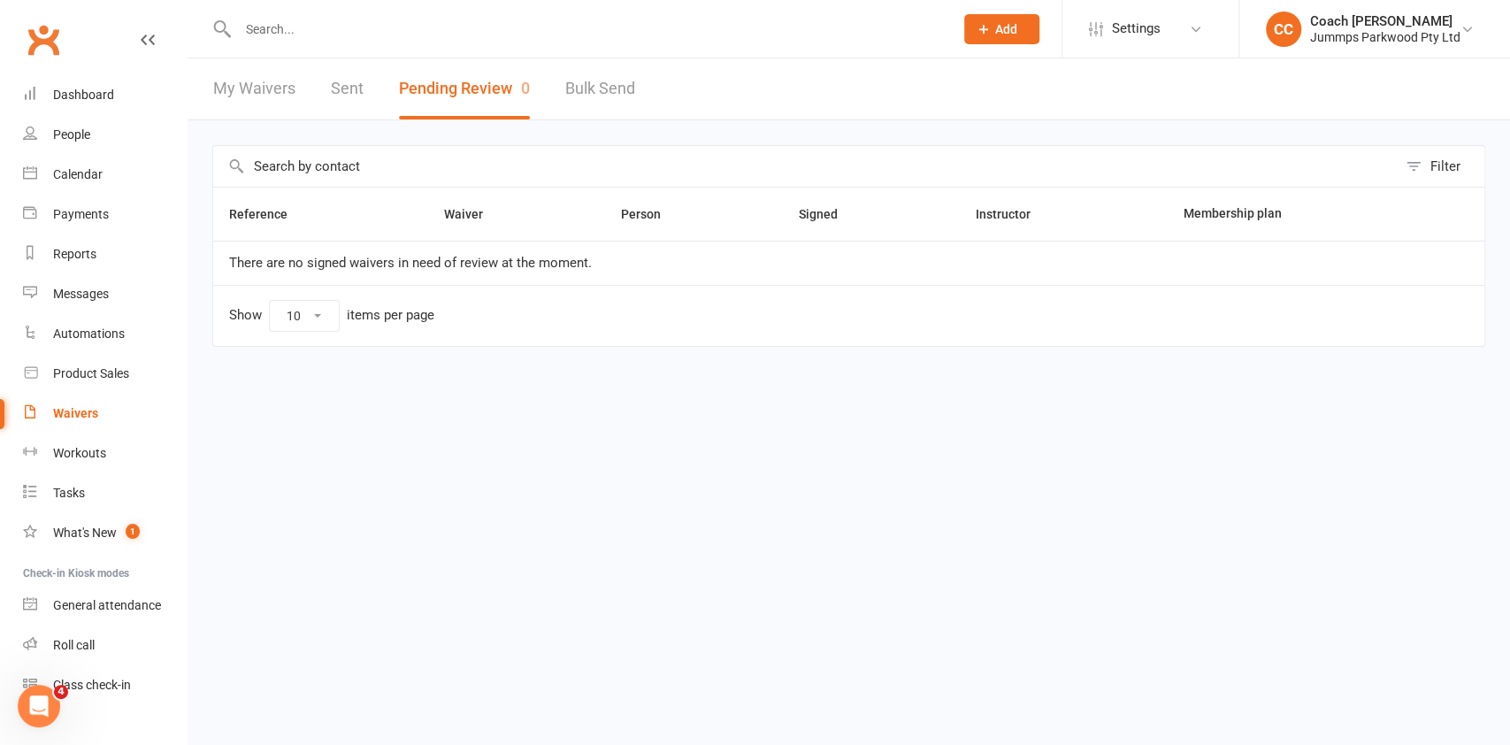
click at [268, 31] on input "text" at bounding box center [587, 29] width 708 height 25
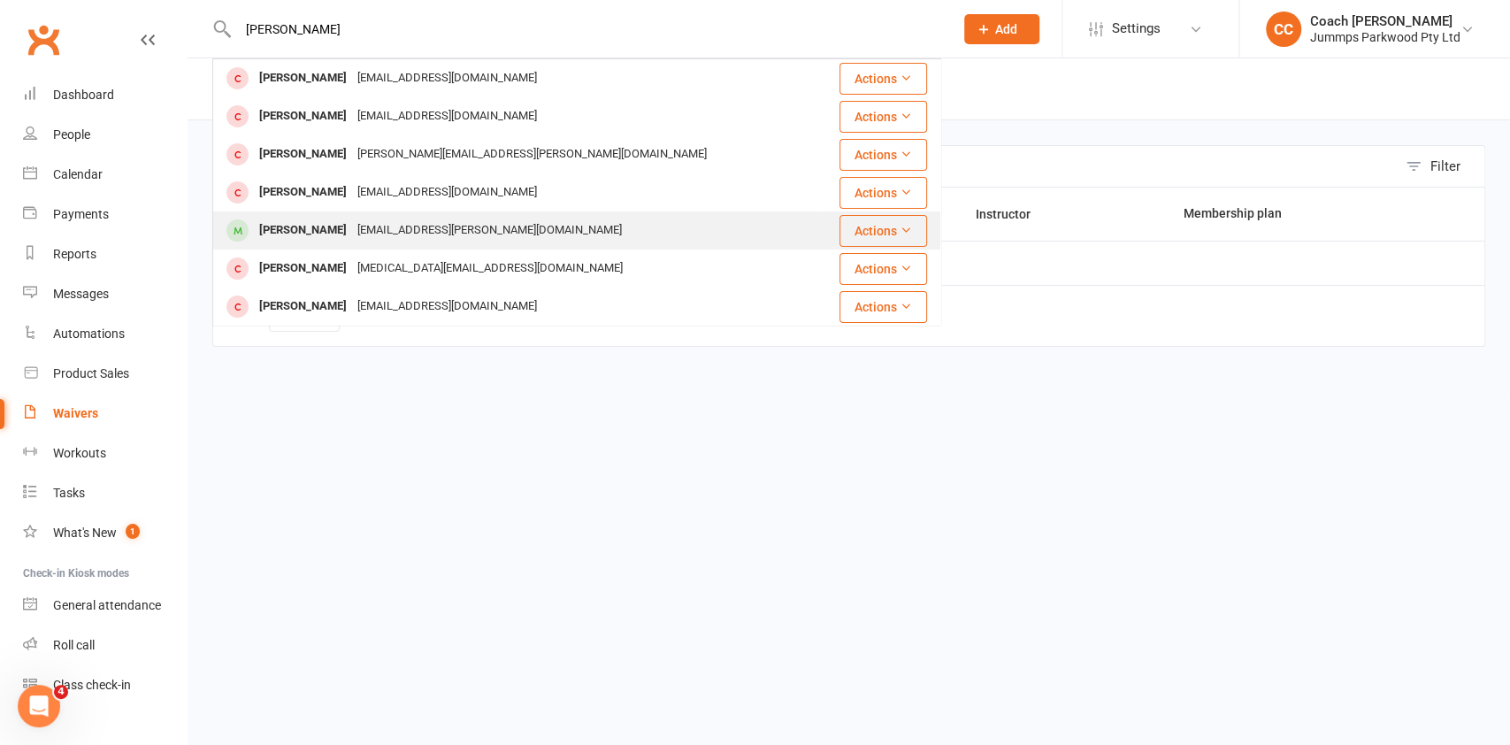
type input "emilia"
click at [294, 226] on div "Emilia Cummins" at bounding box center [303, 231] width 98 height 26
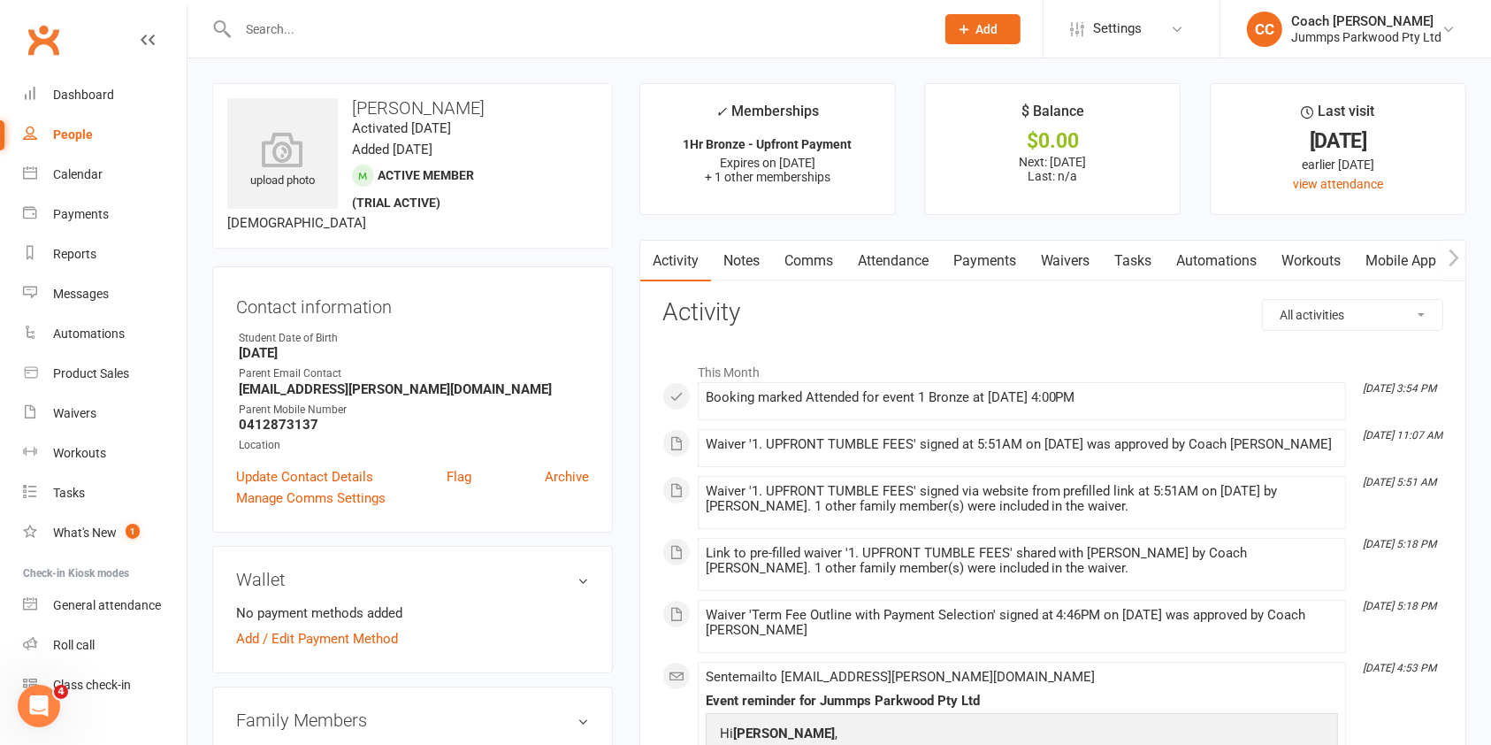
click at [905, 260] on link "Attendance" at bounding box center [893, 261] width 96 height 41
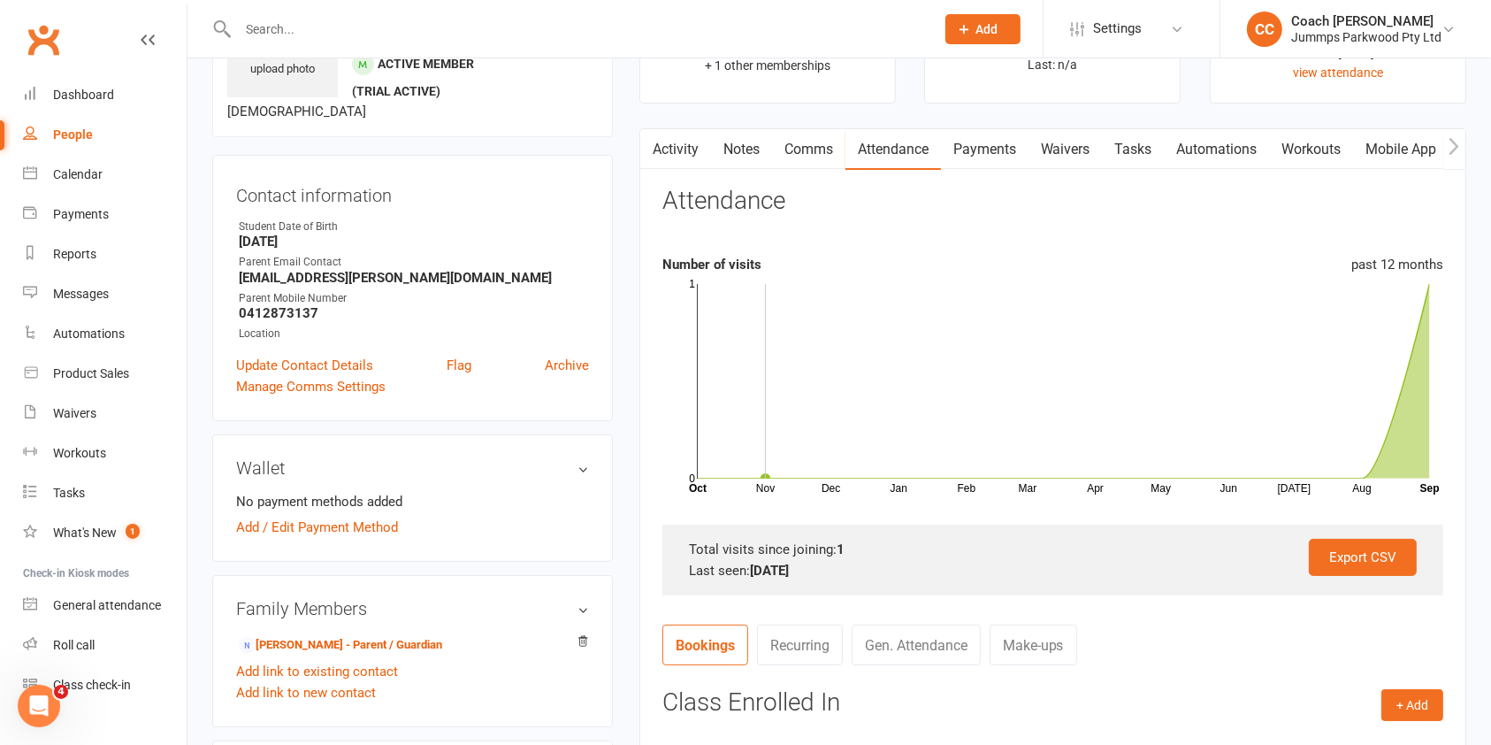
scroll to position [51, 0]
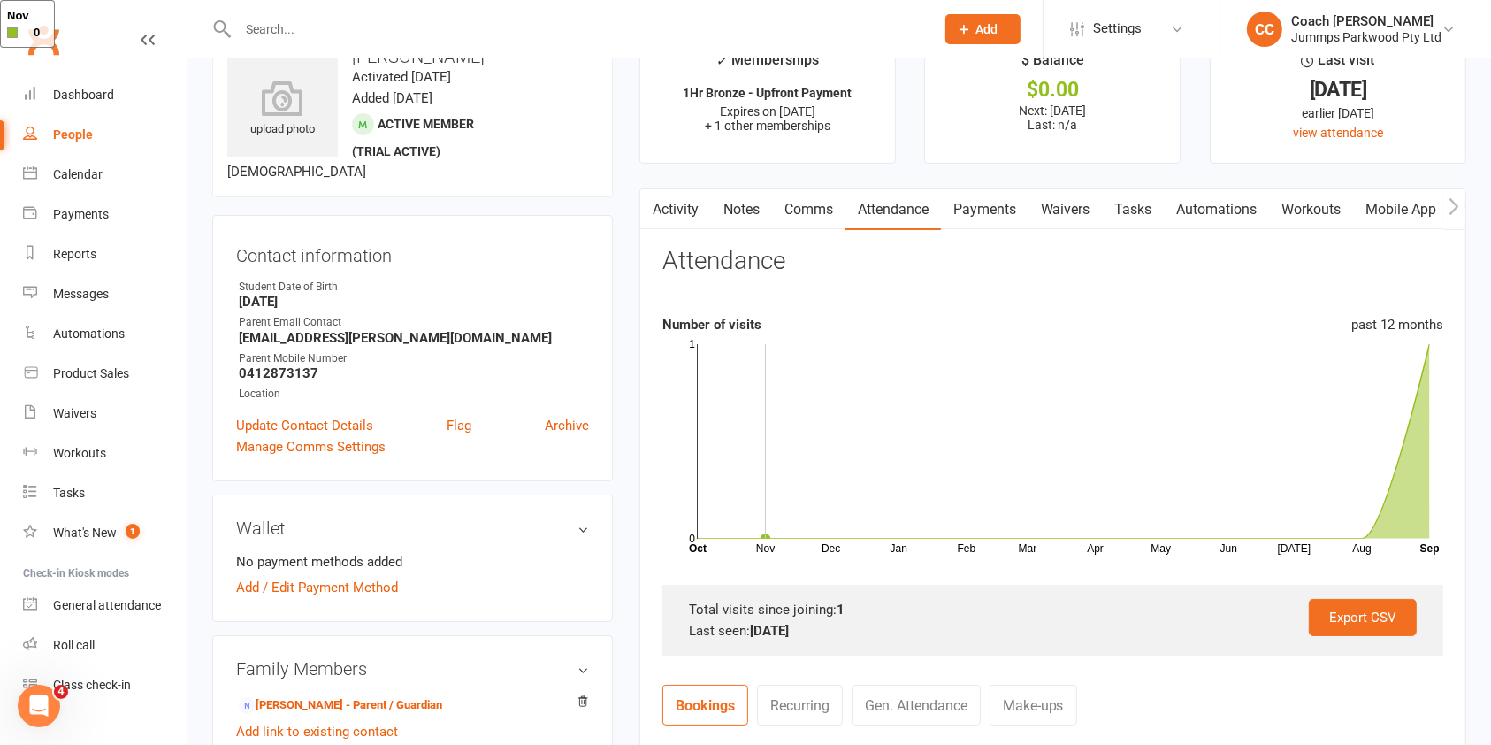
click at [1080, 203] on link "Waivers" at bounding box center [1066, 209] width 74 height 41
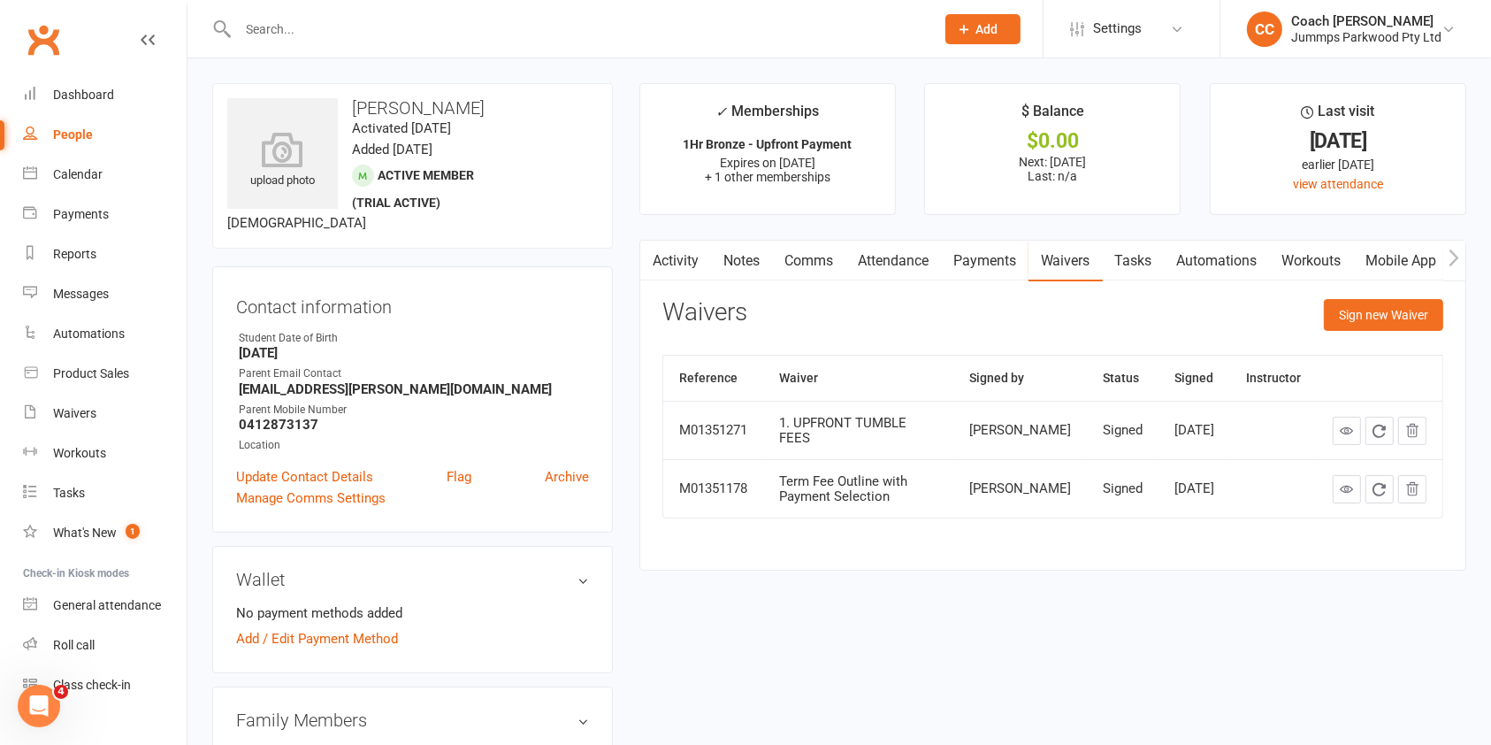
click at [620, 30] on input "text" at bounding box center [578, 29] width 690 height 25
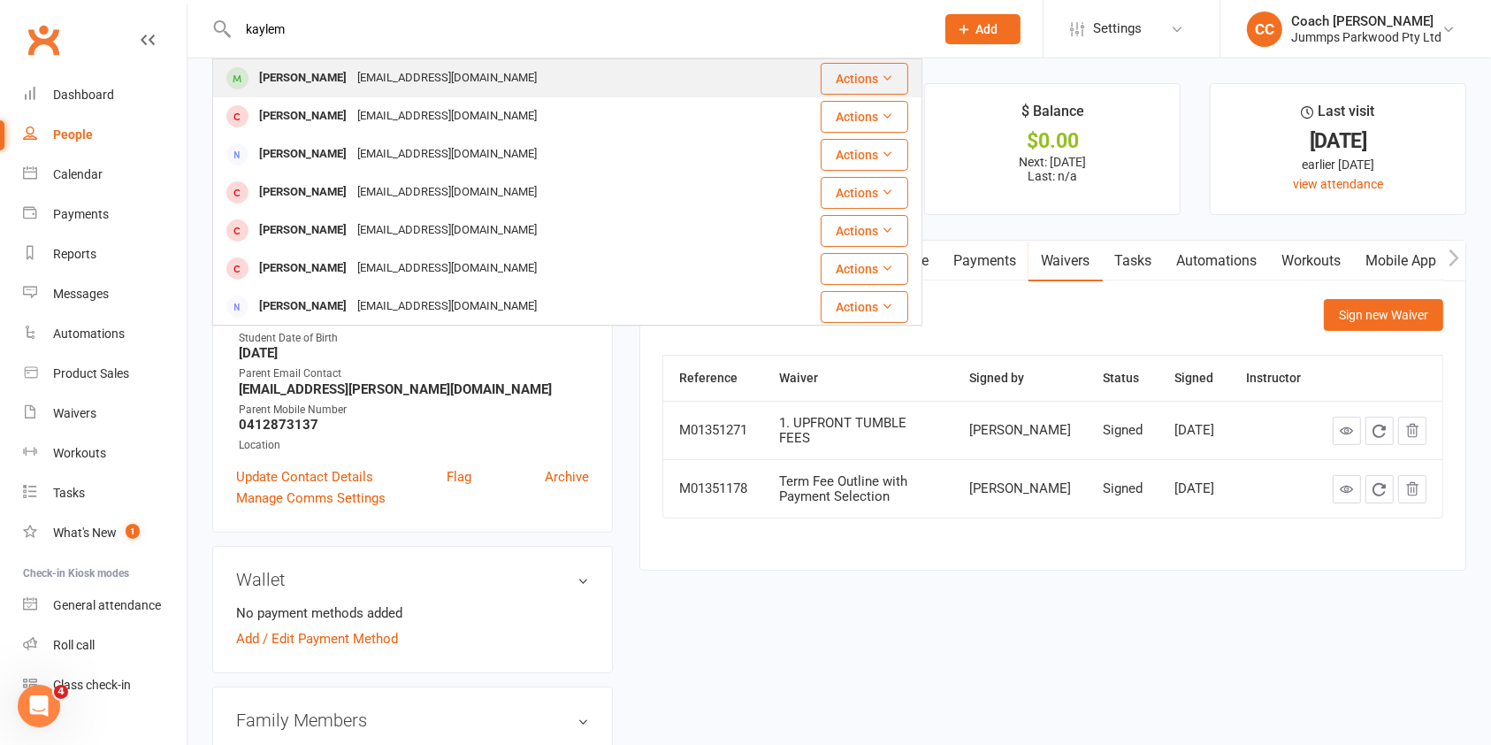
type input "kaylem"
click at [386, 78] on div "catherinecoleman29@yahoo.com" at bounding box center [447, 78] width 190 height 26
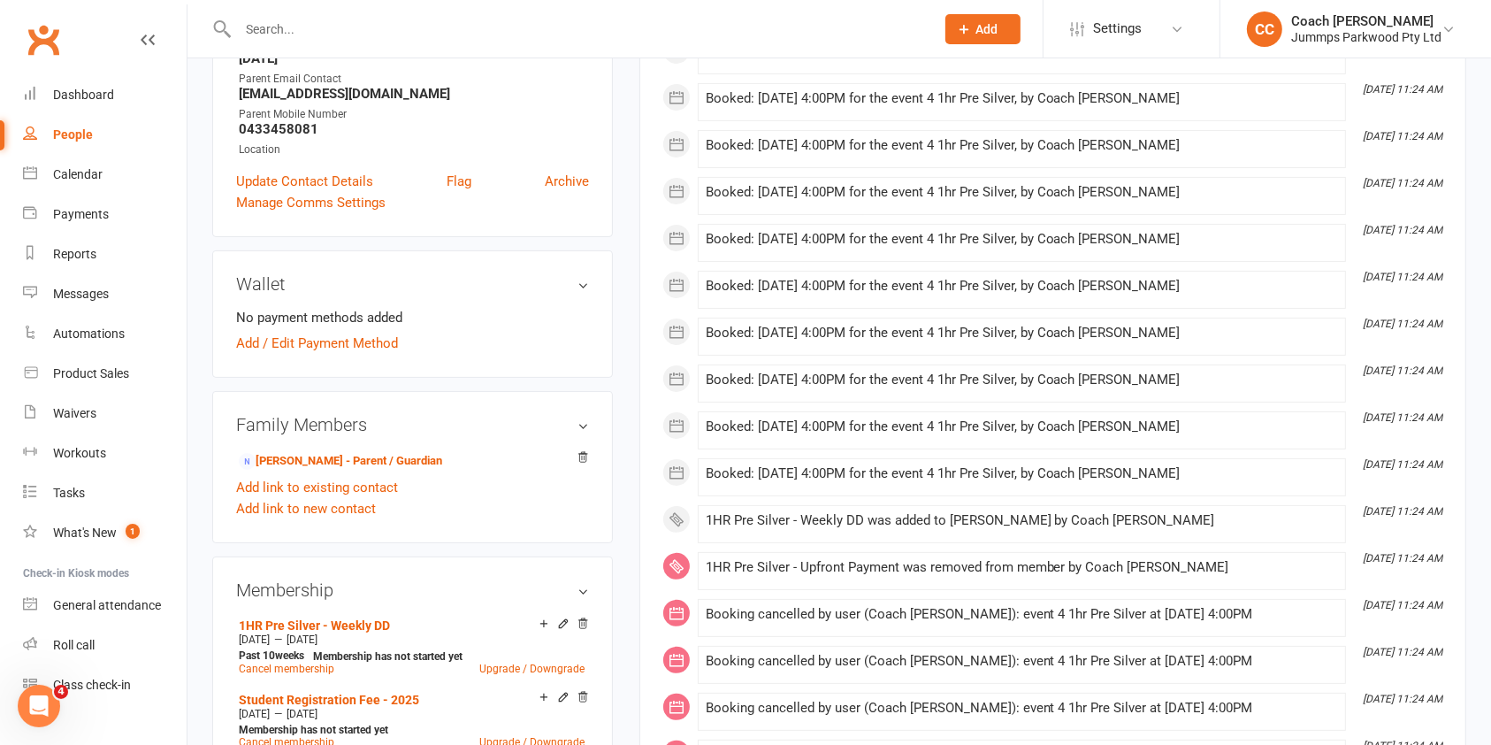
scroll to position [333, 0]
click at [429, 465] on link "Catherine Coleman - Parent / Guardian" at bounding box center [340, 458] width 203 height 19
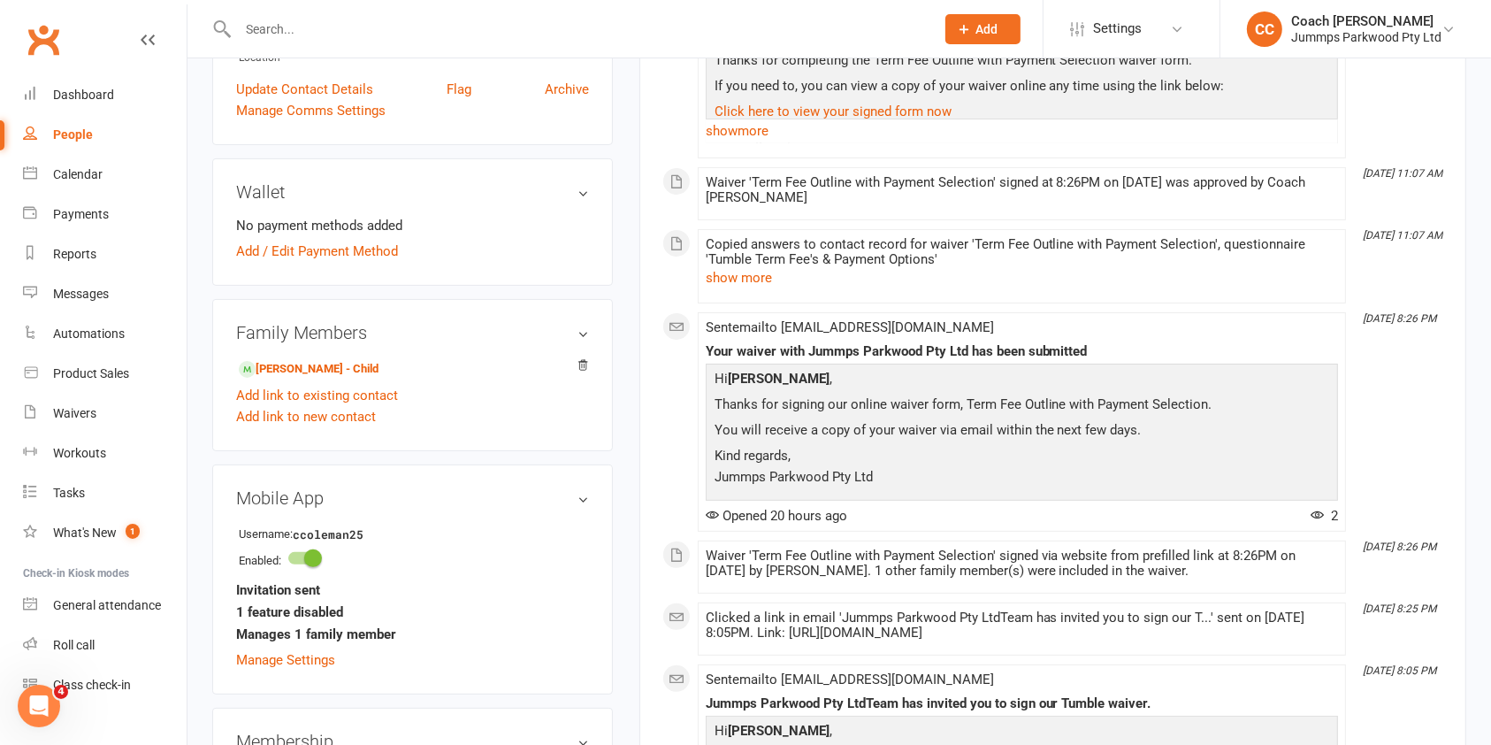
scroll to position [391, 0]
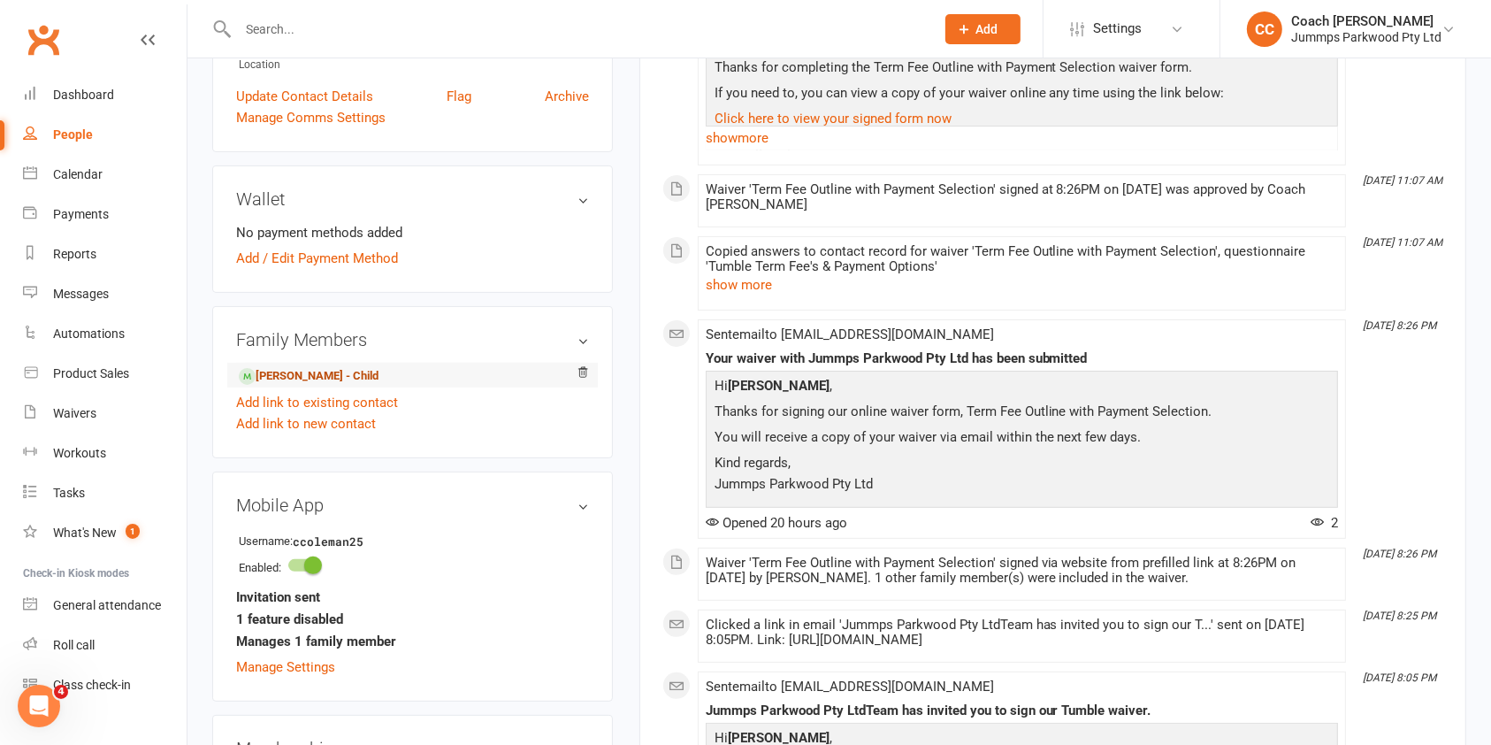
click at [355, 374] on link "Kaylem Coleman - Child" at bounding box center [309, 376] width 140 height 19
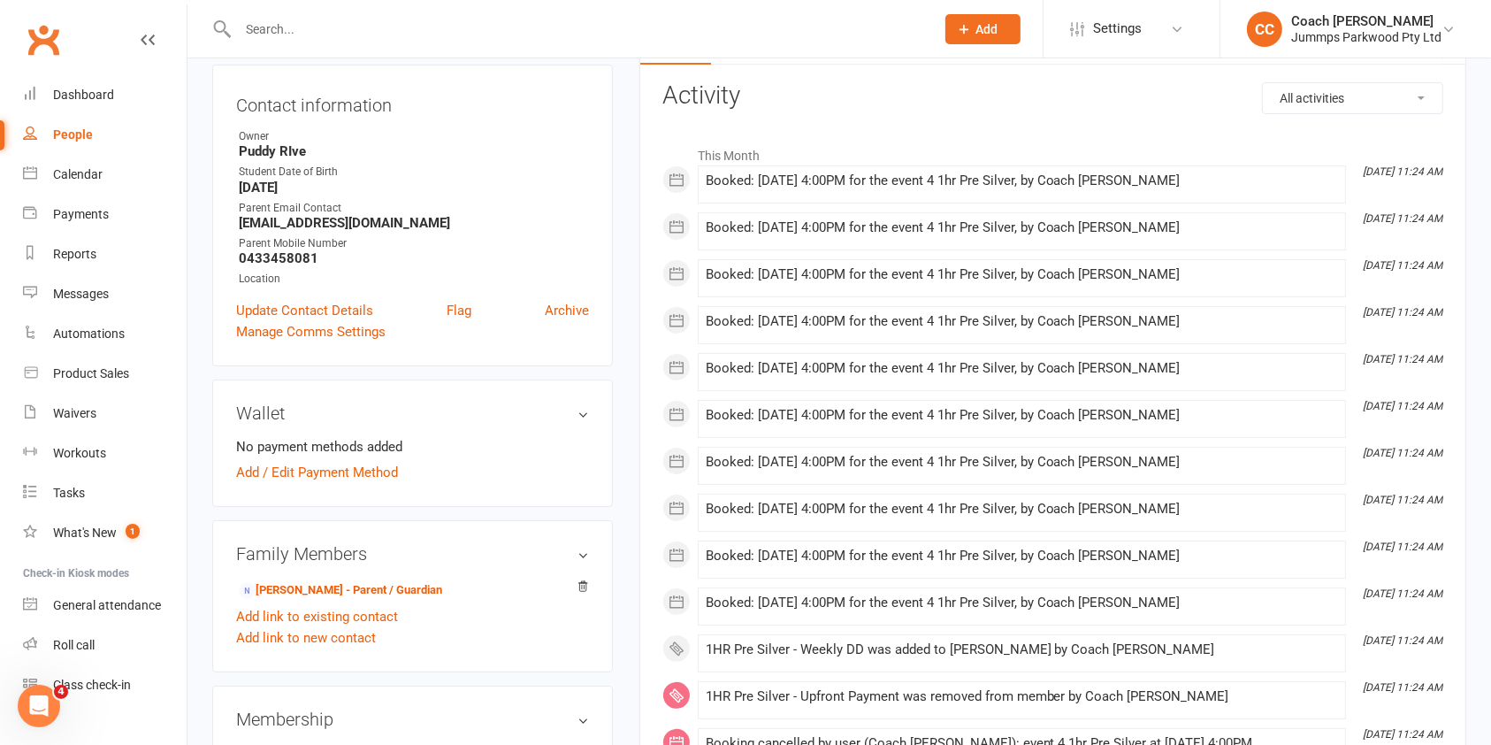
scroll to position [327, 0]
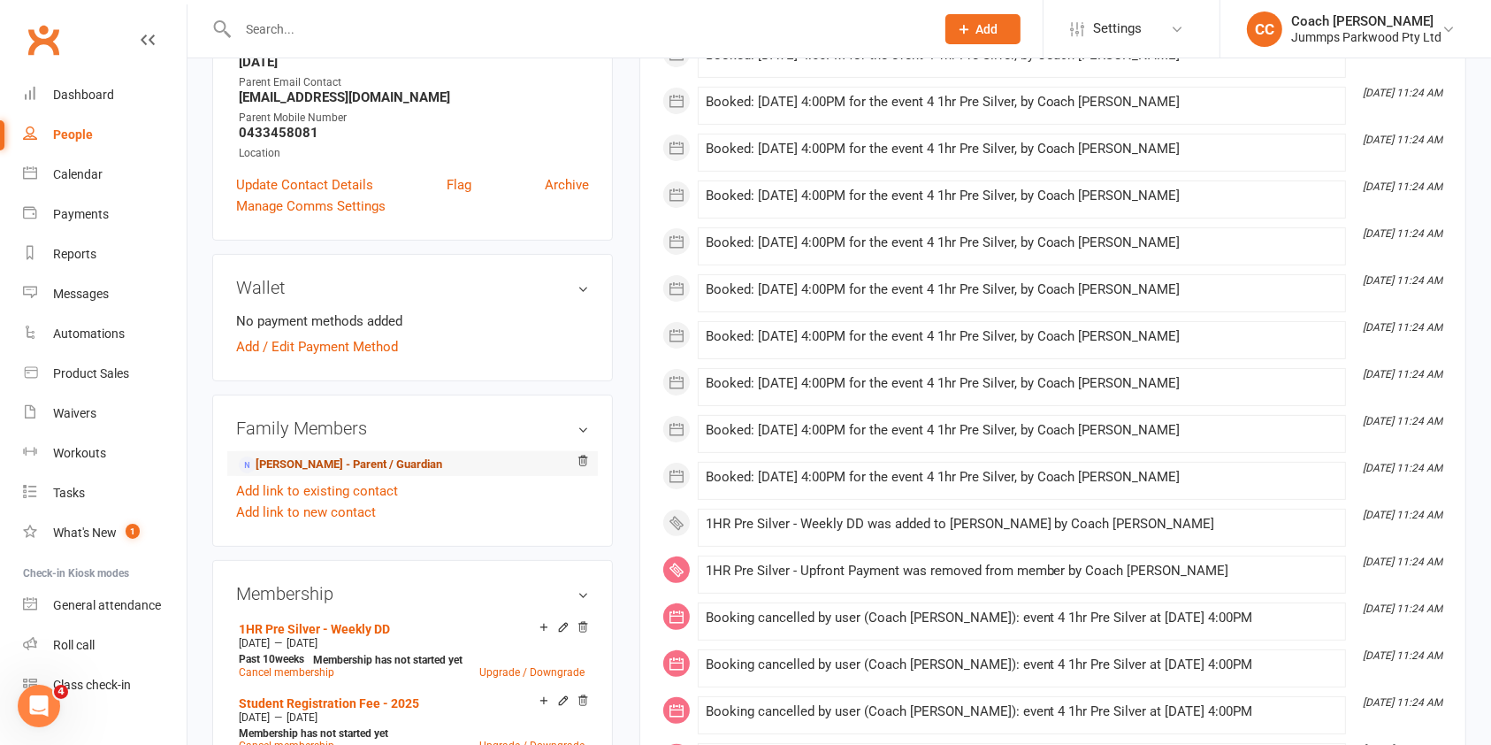
click at [394, 462] on link "Catherine Coleman - Parent / Guardian" at bounding box center [340, 464] width 203 height 19
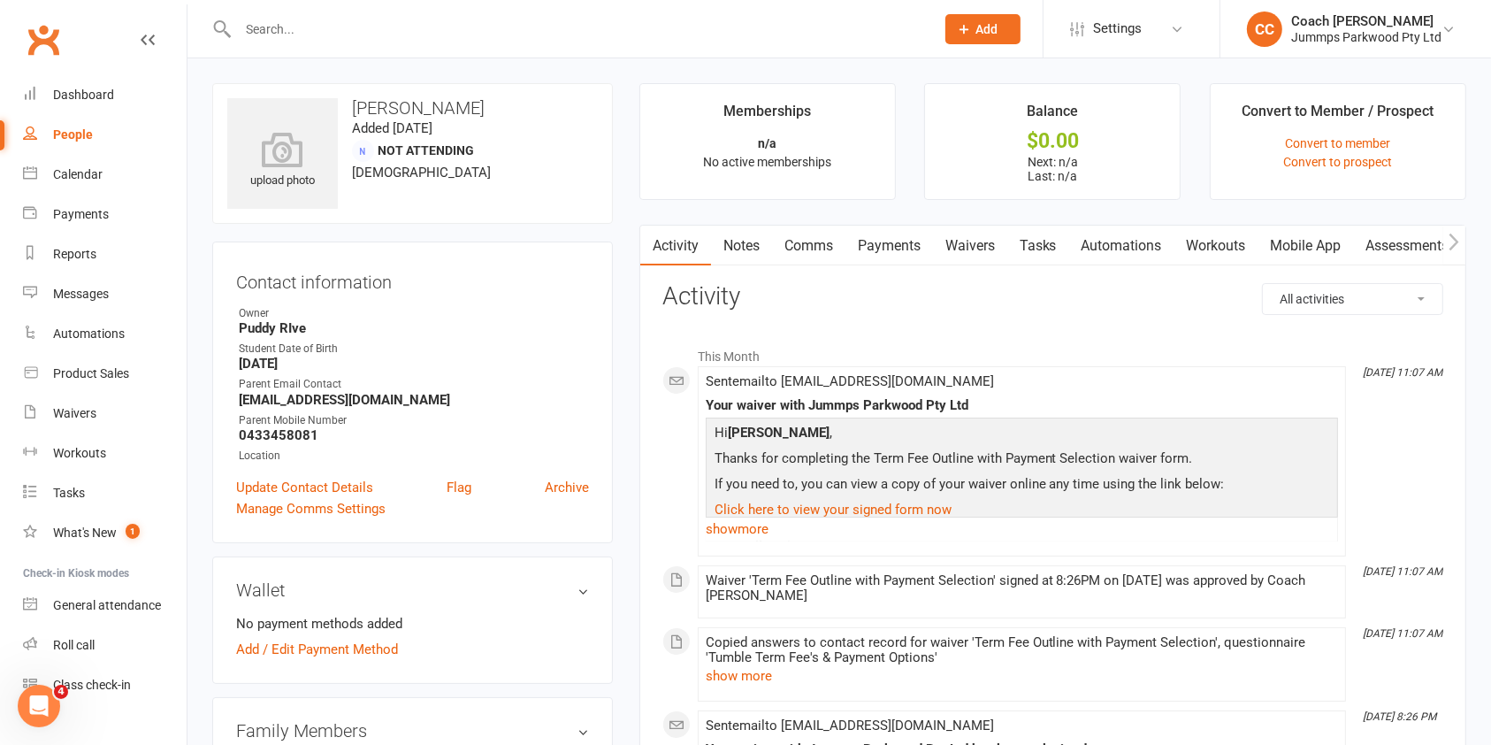
click at [977, 248] on link "Waivers" at bounding box center [970, 246] width 74 height 41
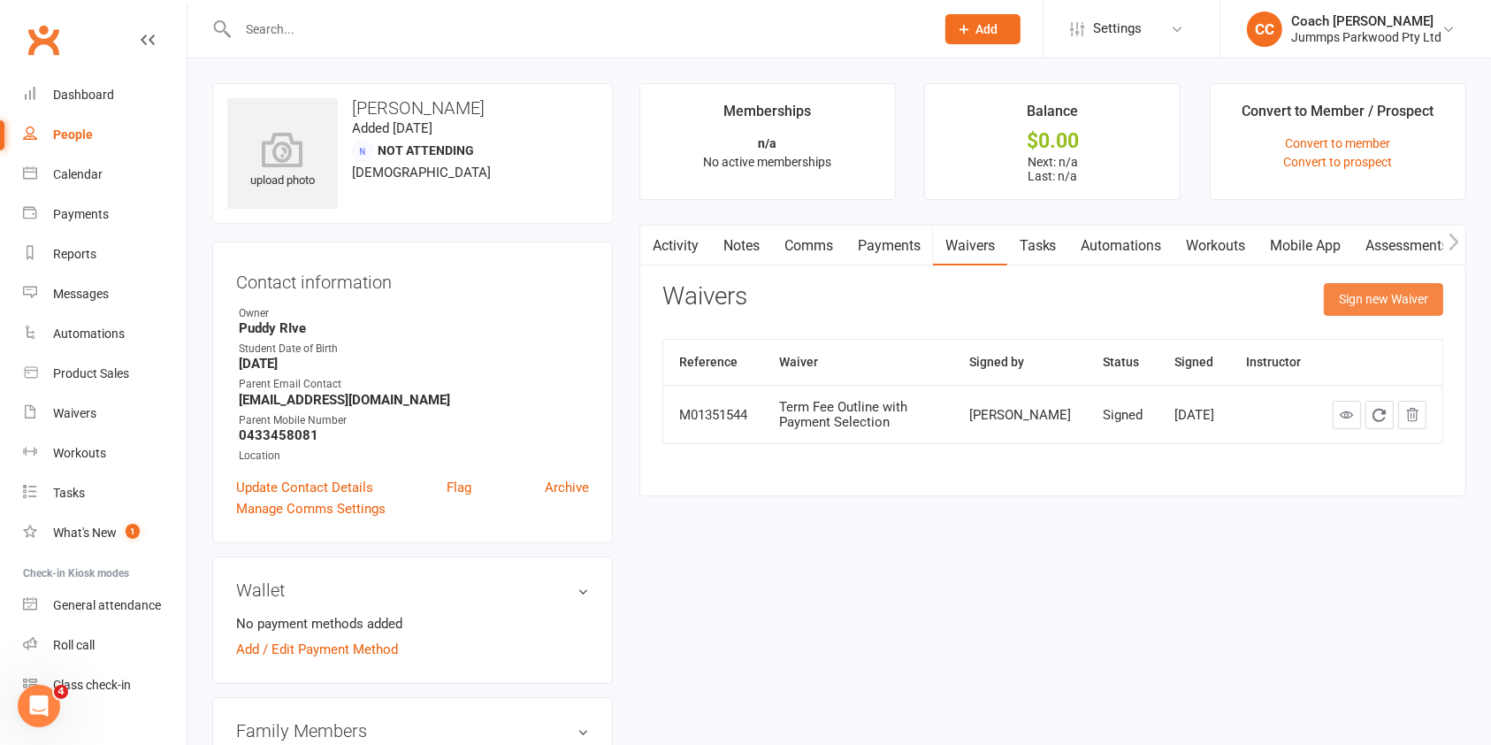
click at [1383, 305] on button "Sign new Waiver" at bounding box center [1383, 299] width 119 height 32
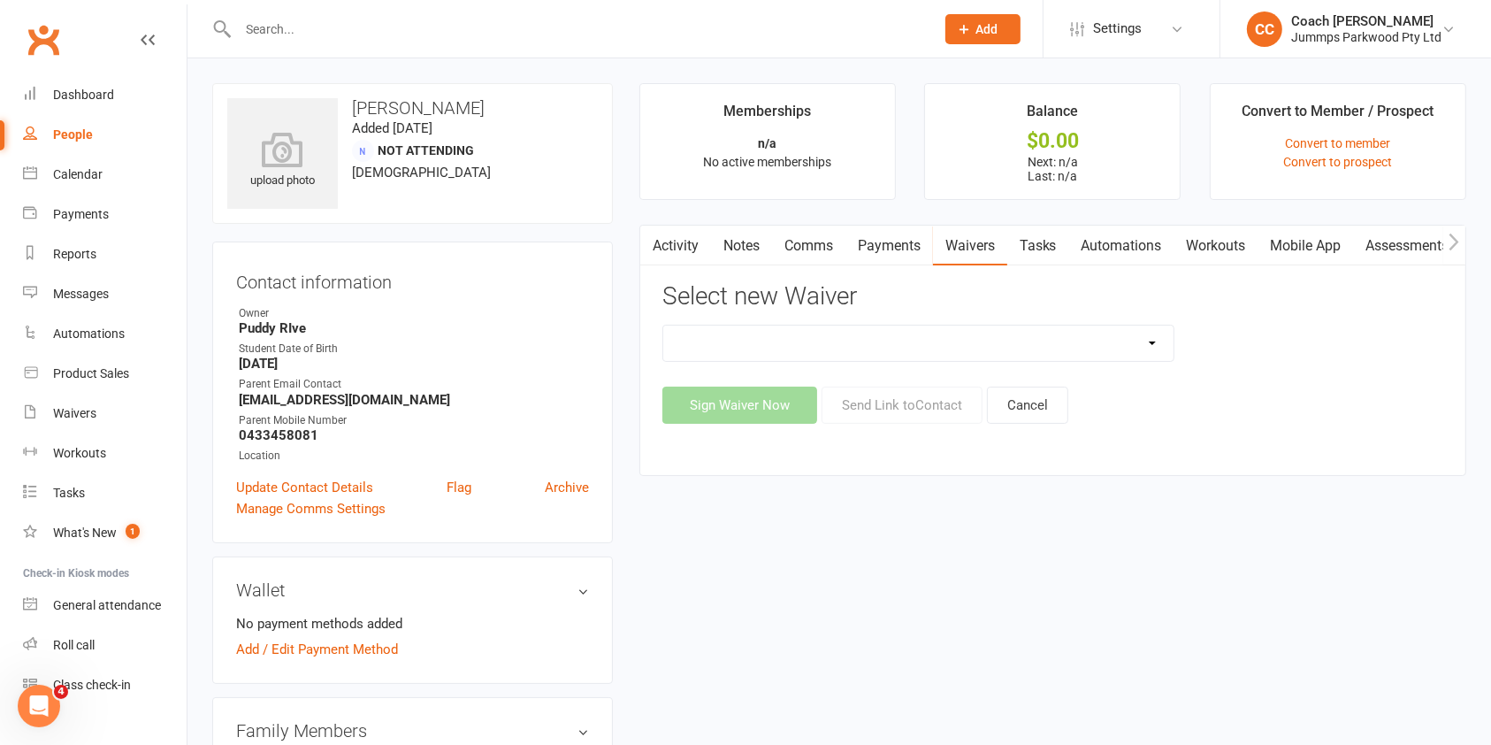
click at [1107, 338] on select "1. UPFRONT TUMBLE FEES 2. DIRECT DEBIT WEEKLY Jummps Connection - Groups T&C's …" at bounding box center [918, 342] width 510 height 35
select select "14462"
click at [663, 325] on select "1. UPFRONT TUMBLE FEES 2. DIRECT DEBIT WEEKLY Jummps Connection - Groups T&C's …" at bounding box center [918, 342] width 510 height 35
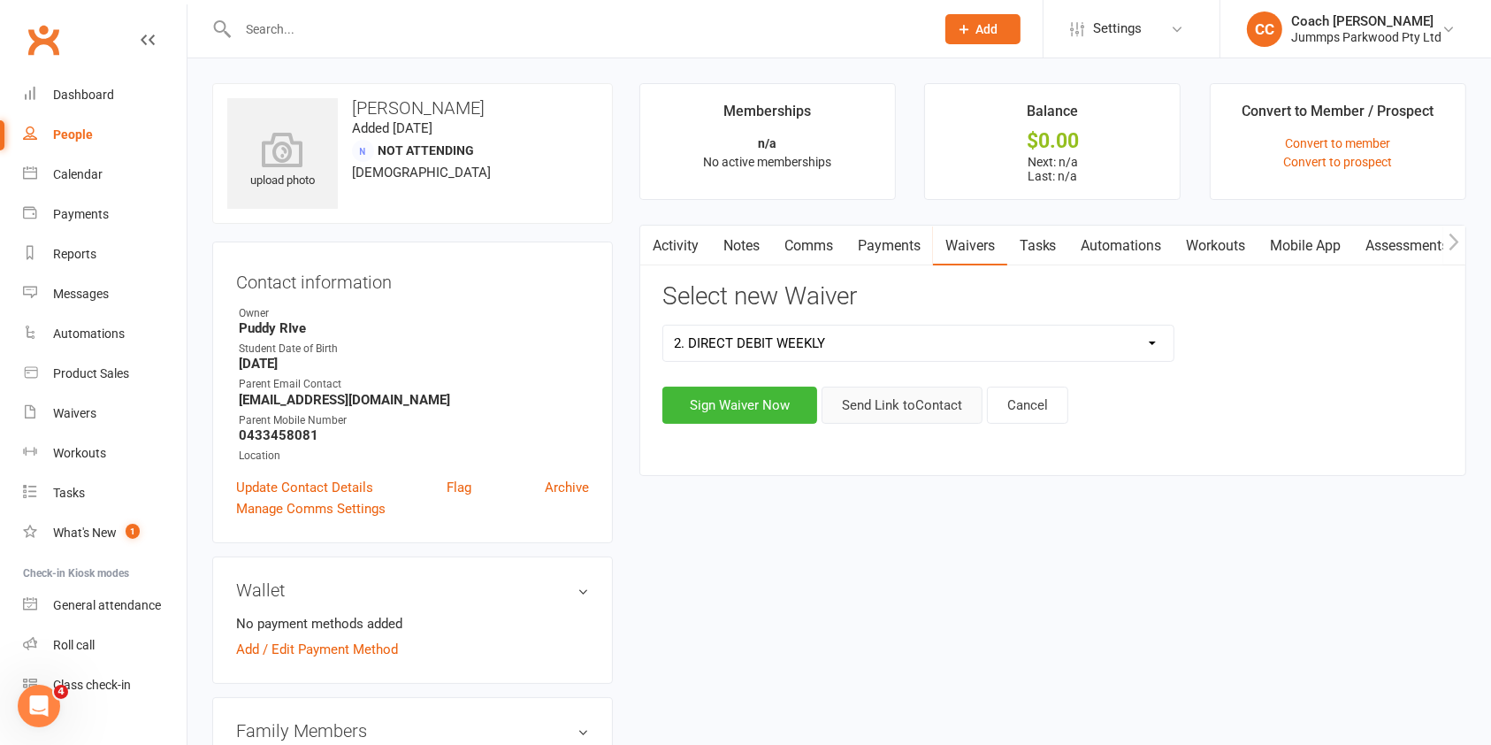
click at [931, 403] on button "Send Link to Contact" at bounding box center [902, 404] width 161 height 37
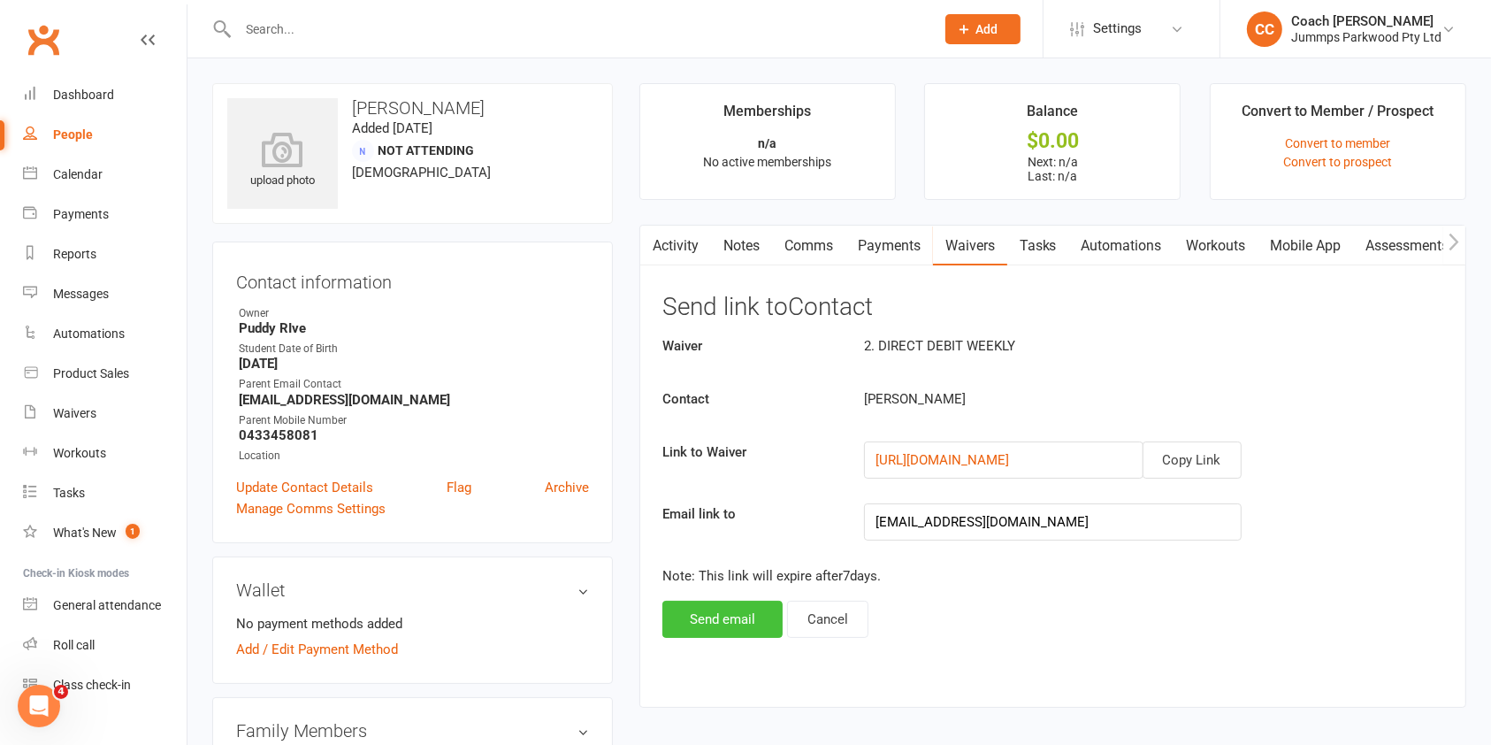
click at [729, 616] on button "Send email" at bounding box center [722, 618] width 120 height 37
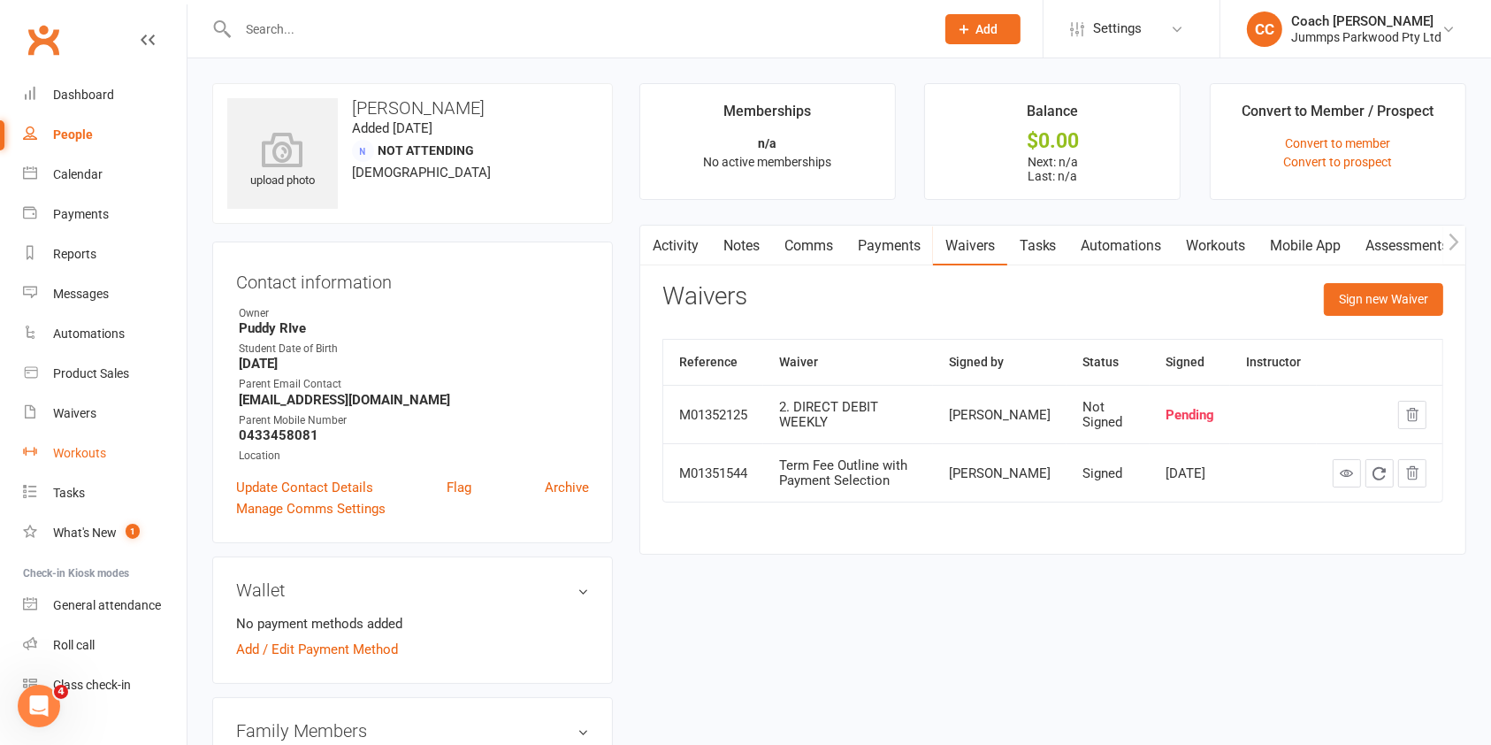
click at [100, 466] on link "Workouts" at bounding box center [105, 453] width 164 height 40
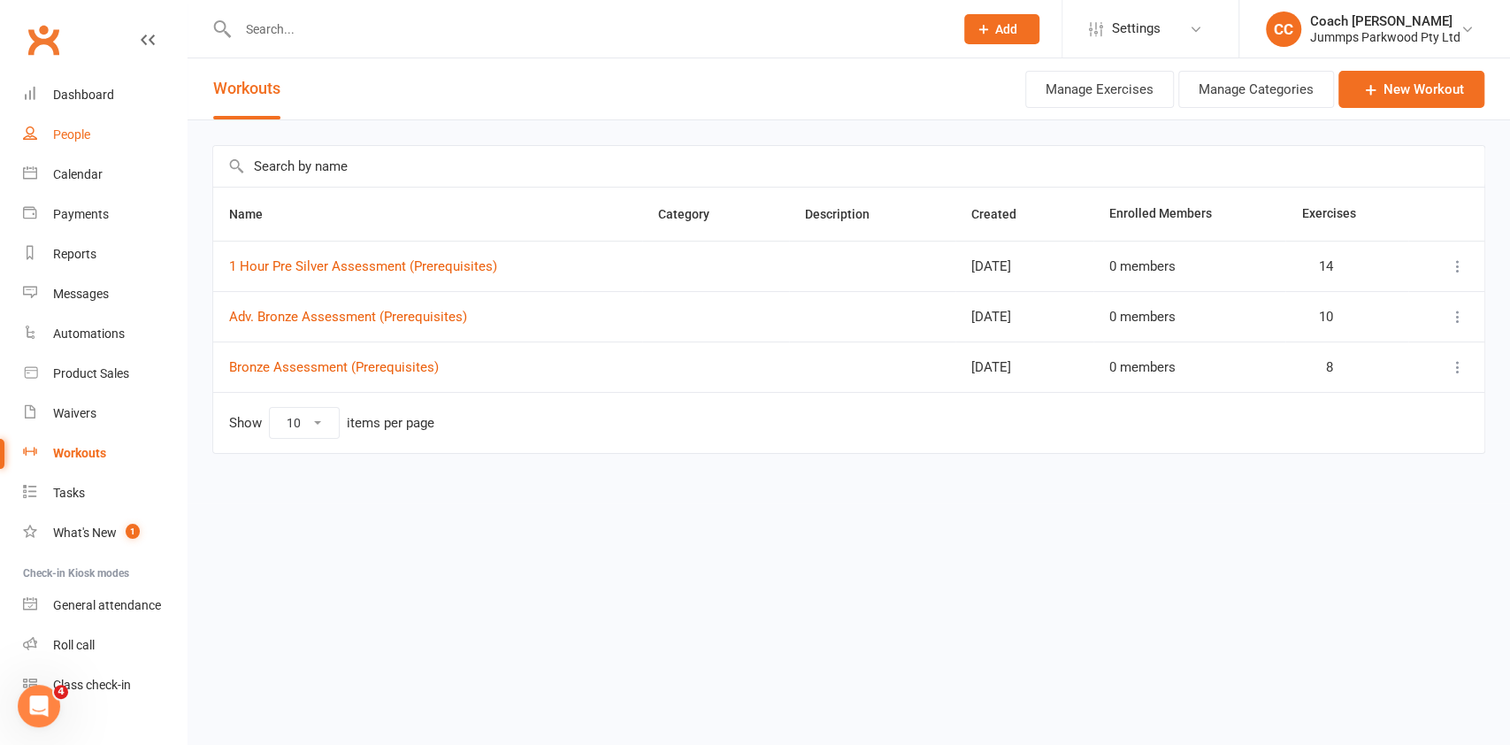
click at [94, 131] on link "People" at bounding box center [105, 135] width 164 height 40
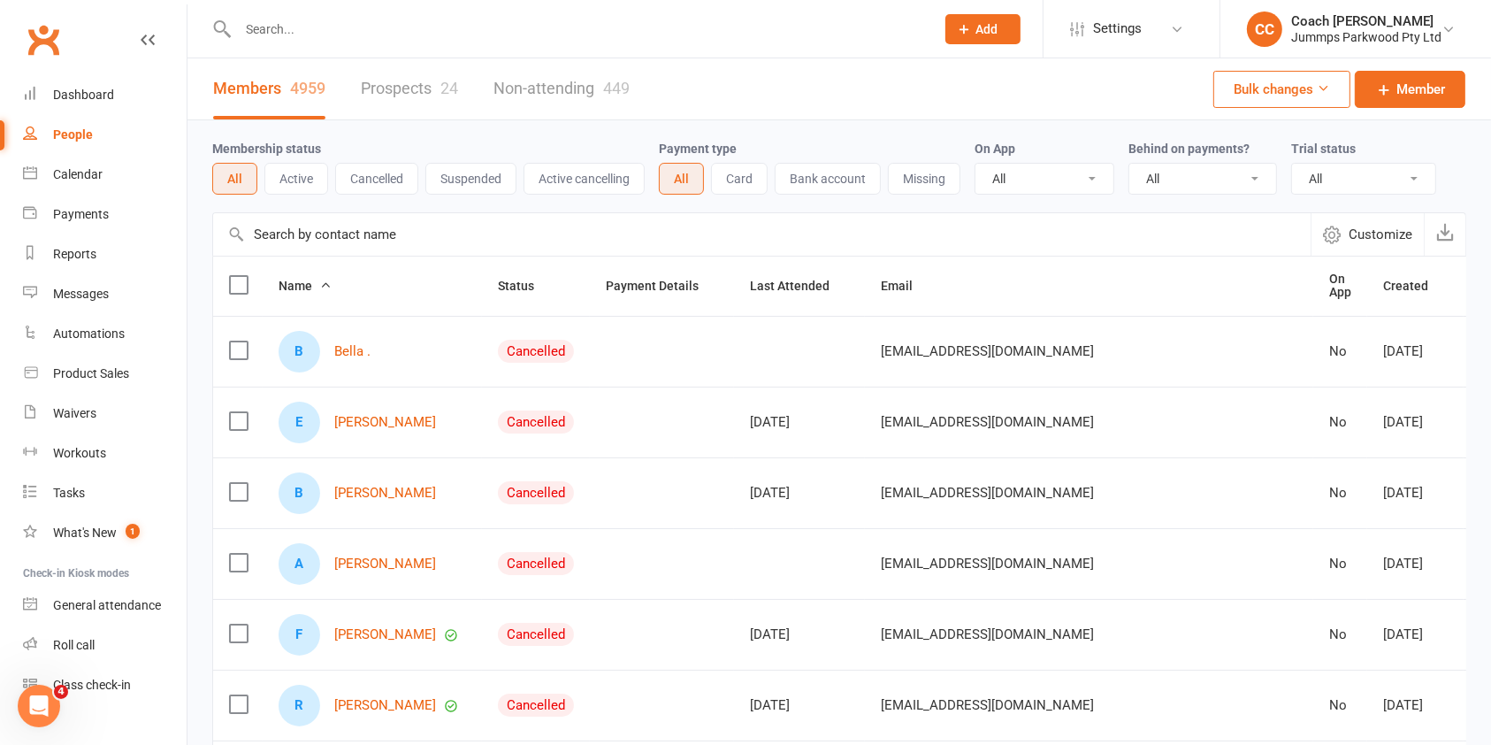
click at [447, 92] on div "24" at bounding box center [449, 88] width 18 height 19
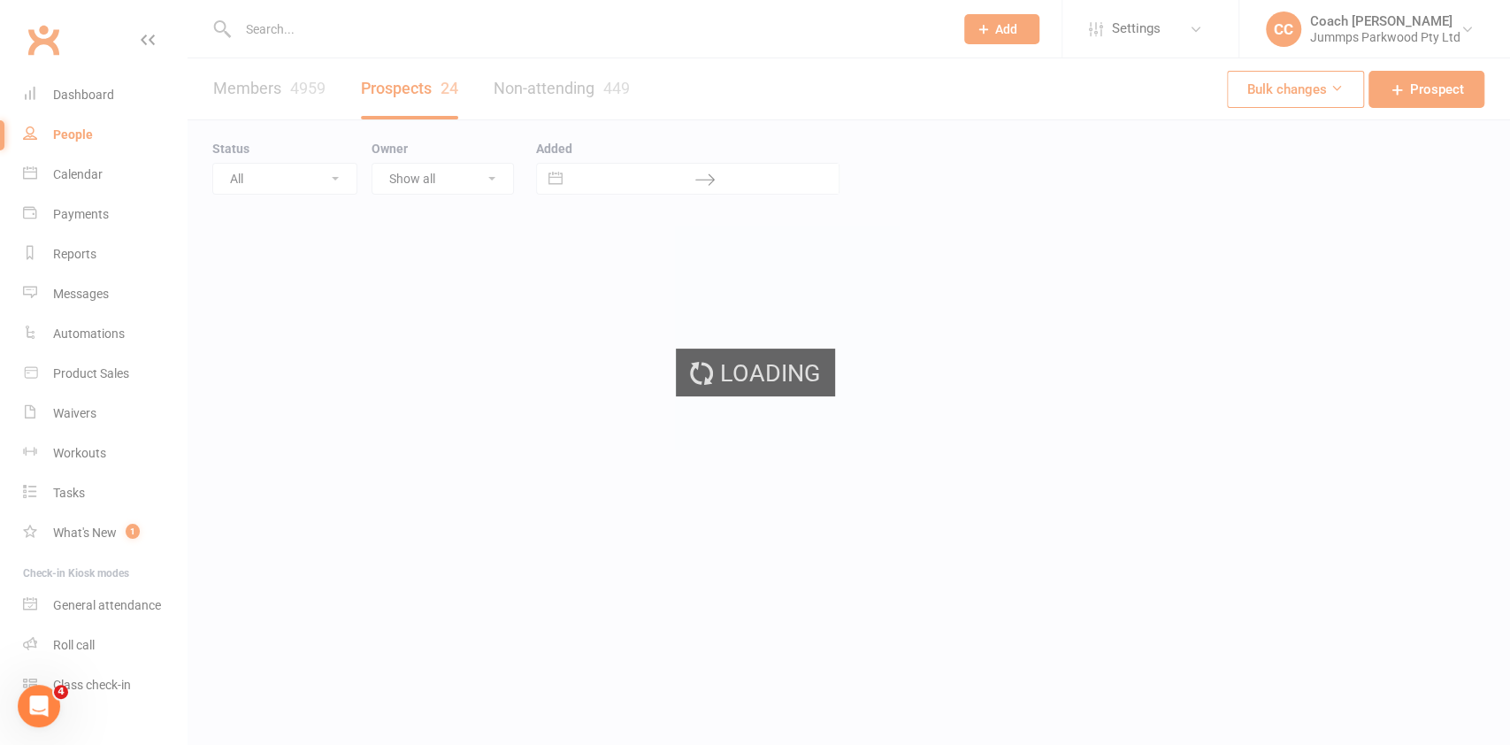
select select "100"
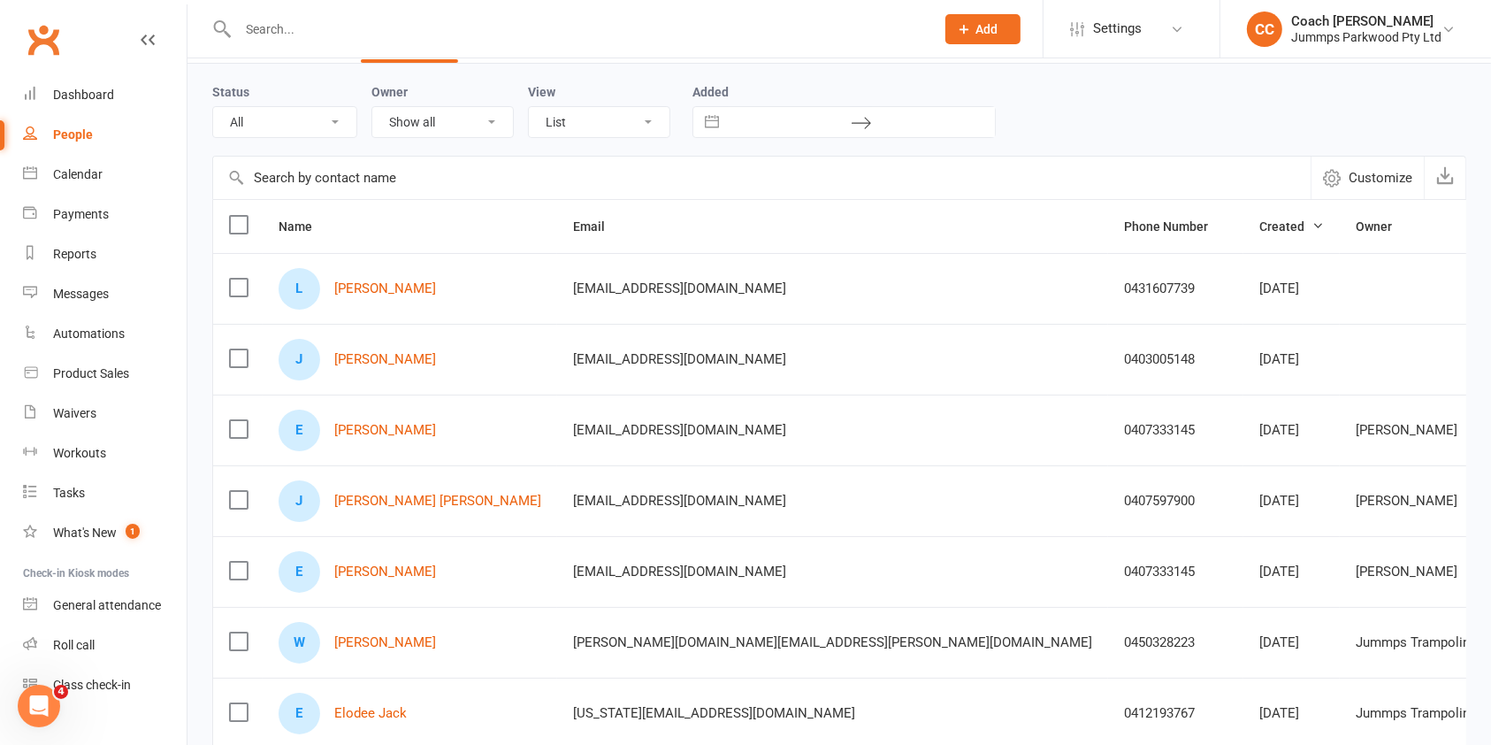
scroll to position [58, 0]
click at [365, 290] on link "[PERSON_NAME]" at bounding box center [385, 286] width 102 height 15
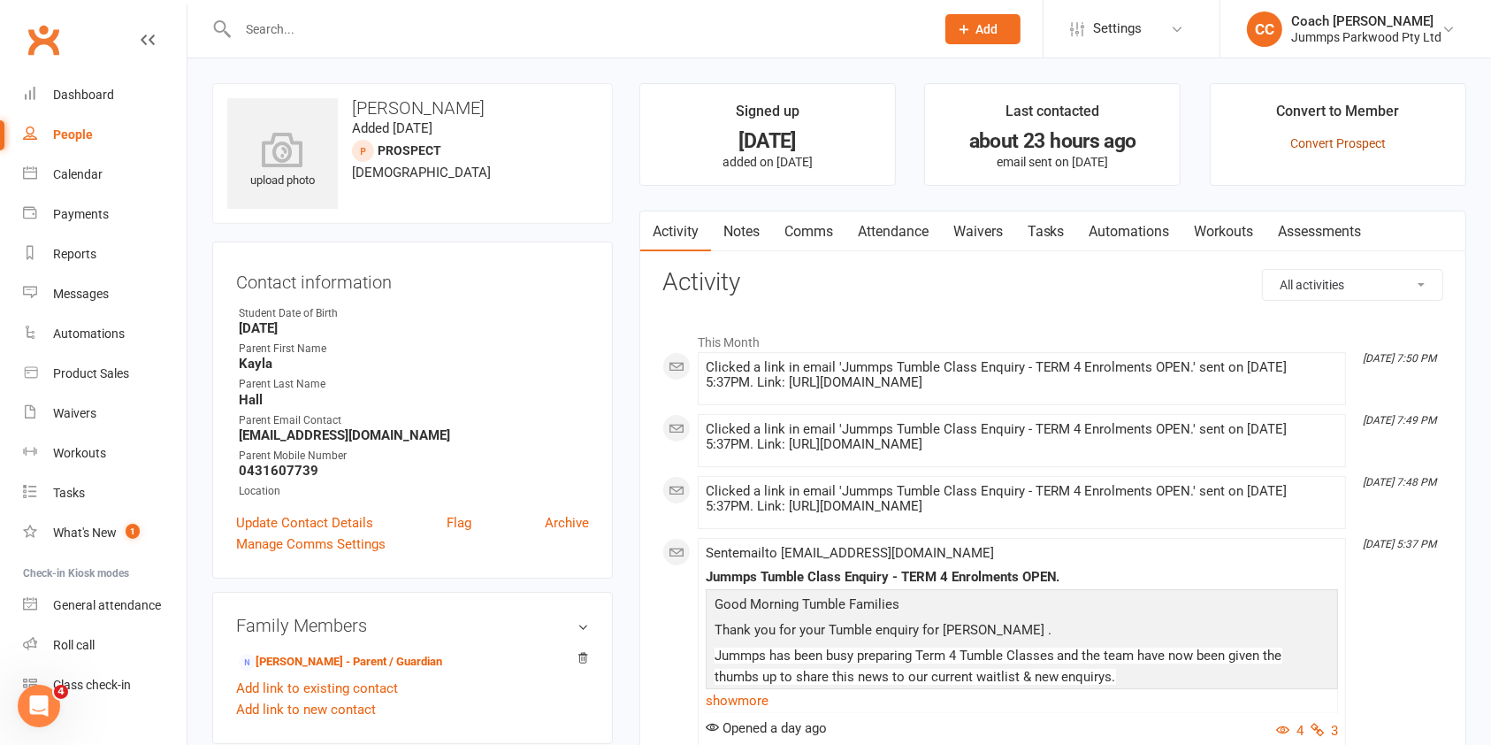
click at [1353, 149] on link "Convert Prospect" at bounding box center [1338, 143] width 96 height 14
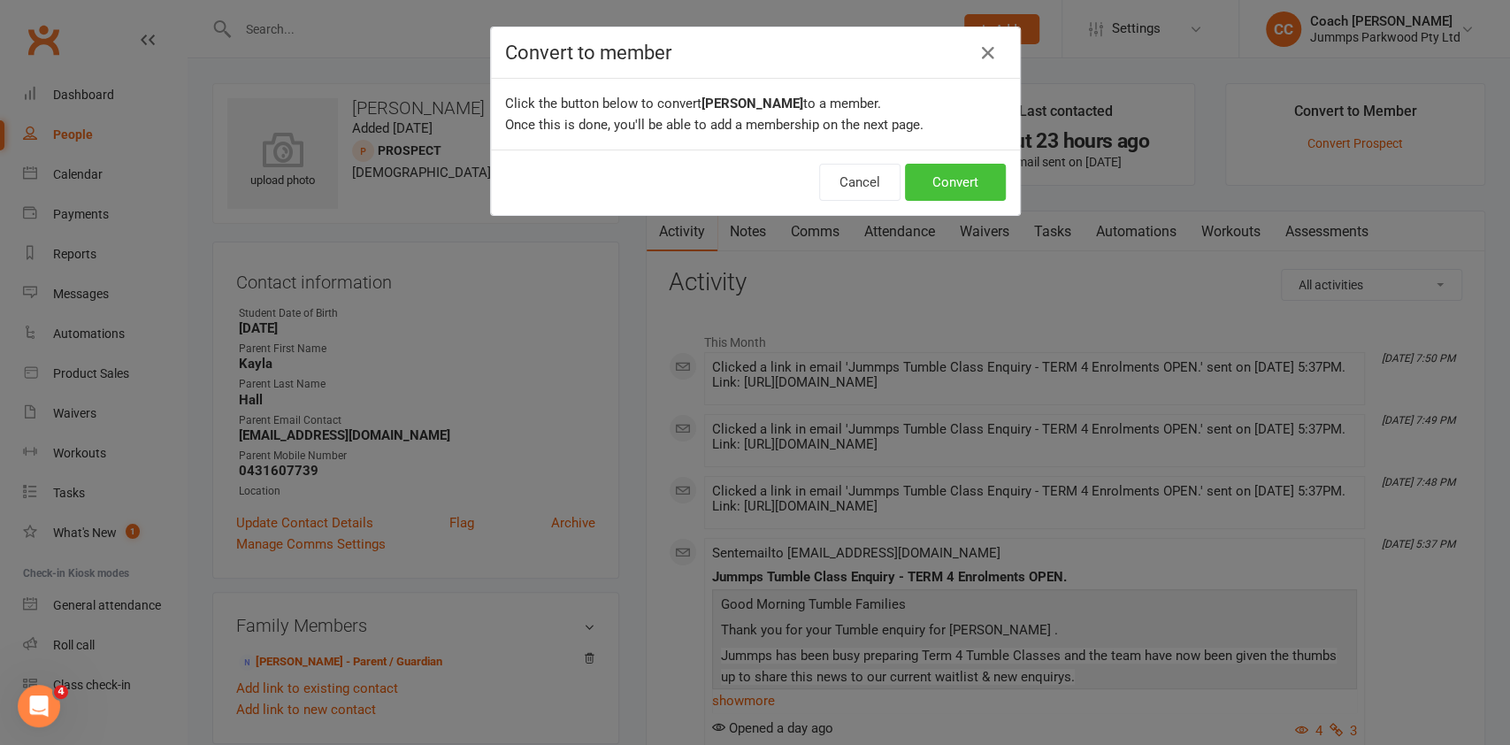
click at [958, 184] on button "Convert" at bounding box center [955, 182] width 101 height 37
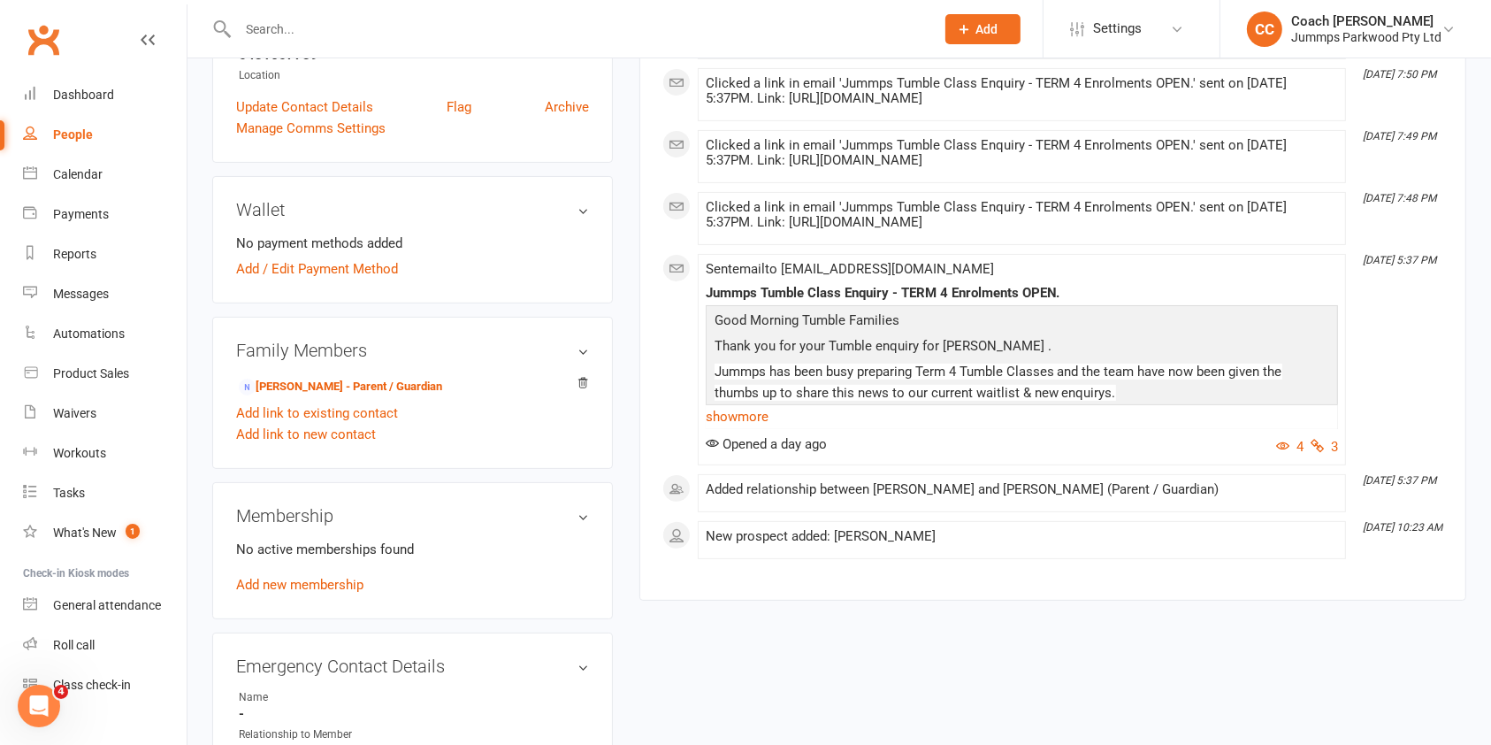
scroll to position [410, 0]
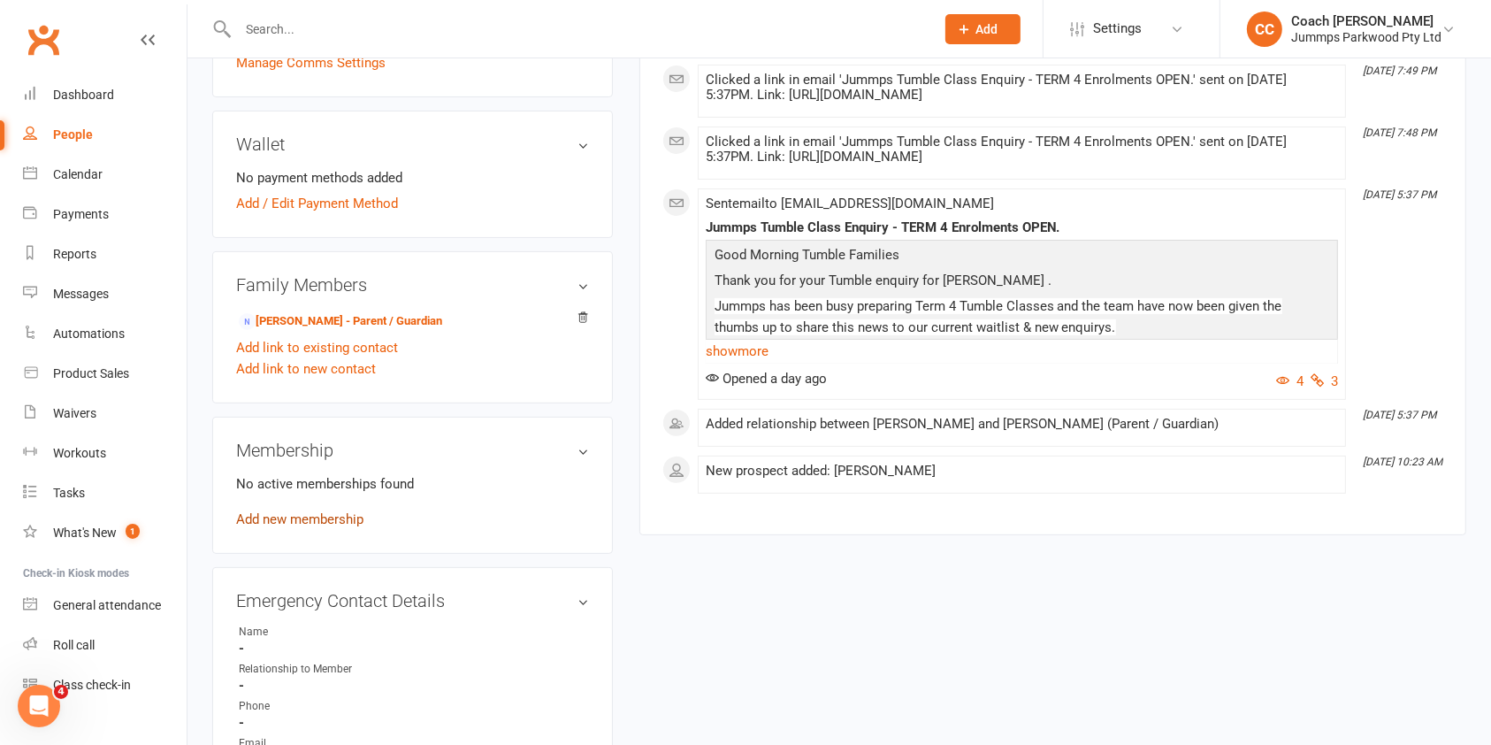
click at [324, 524] on link "Add new membership" at bounding box center [299, 519] width 127 height 16
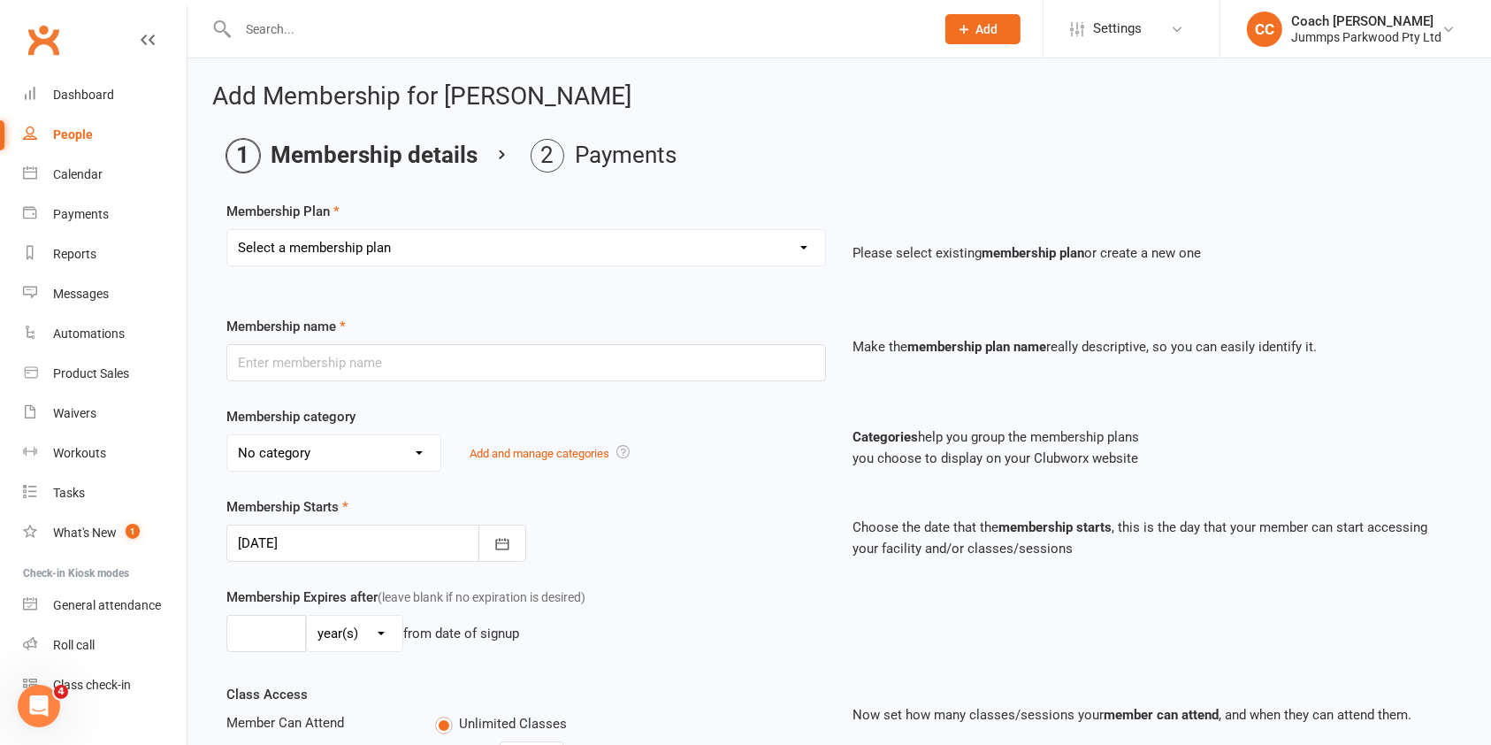
click at [761, 255] on select "Select a membership plan Create new Membership Plan Student Registration Fee - …" at bounding box center [526, 247] width 598 height 35
select select "4"
click at [227, 230] on select "Select a membership plan Create new Membership Plan Student Registration Fee - …" at bounding box center [526, 247] width 598 height 35
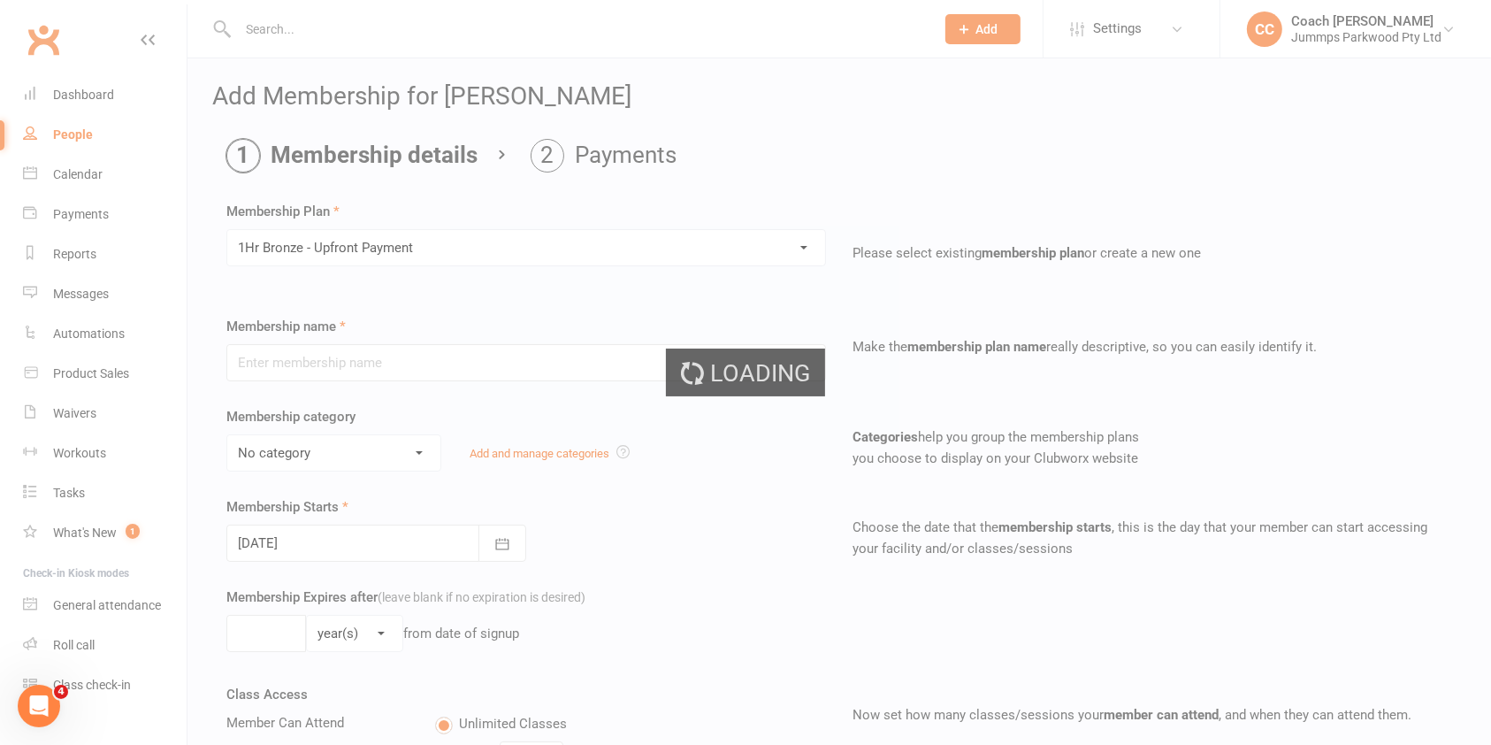
type input "1Hr Bronze - Upfront Payment"
select select "10"
type input "10"
select select "1"
type input "10"
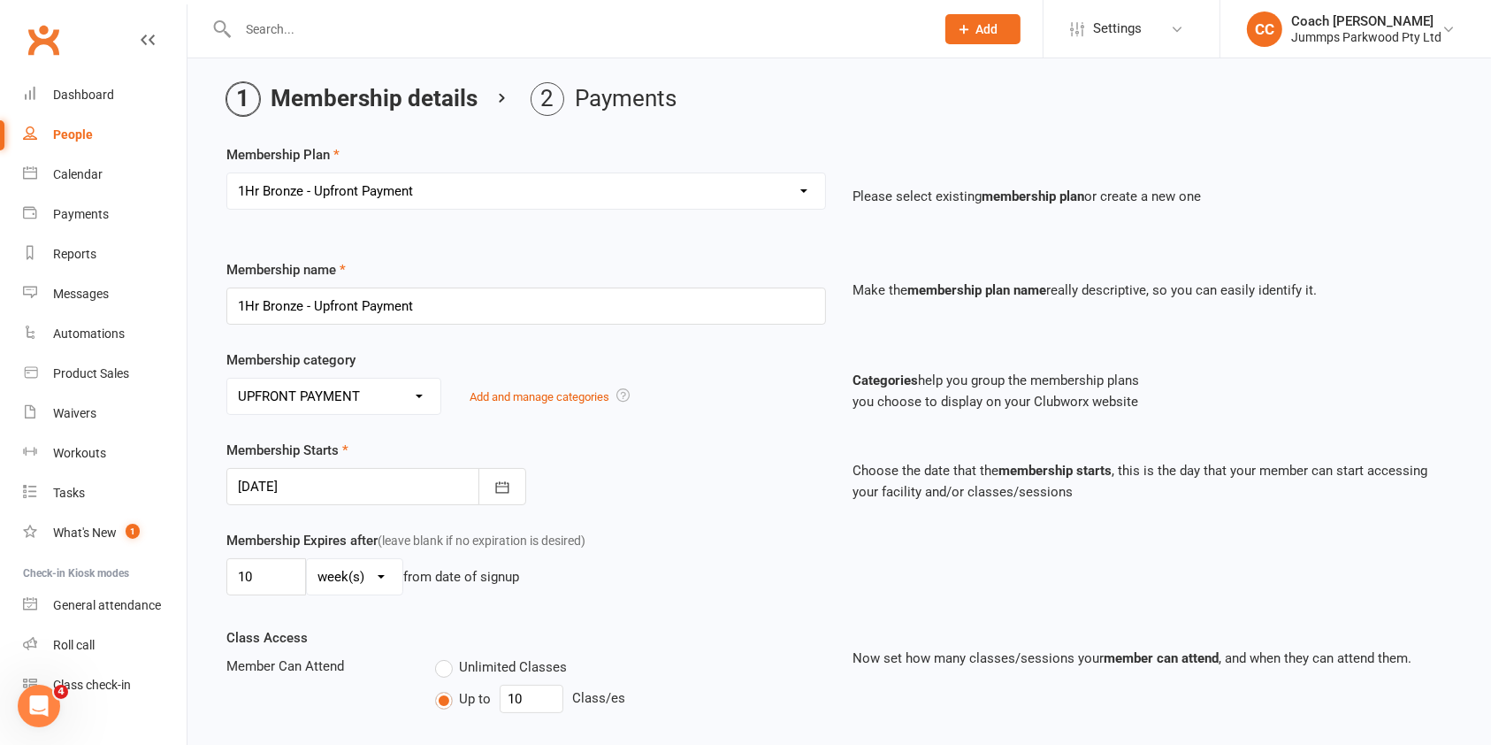
scroll to position [117, 0]
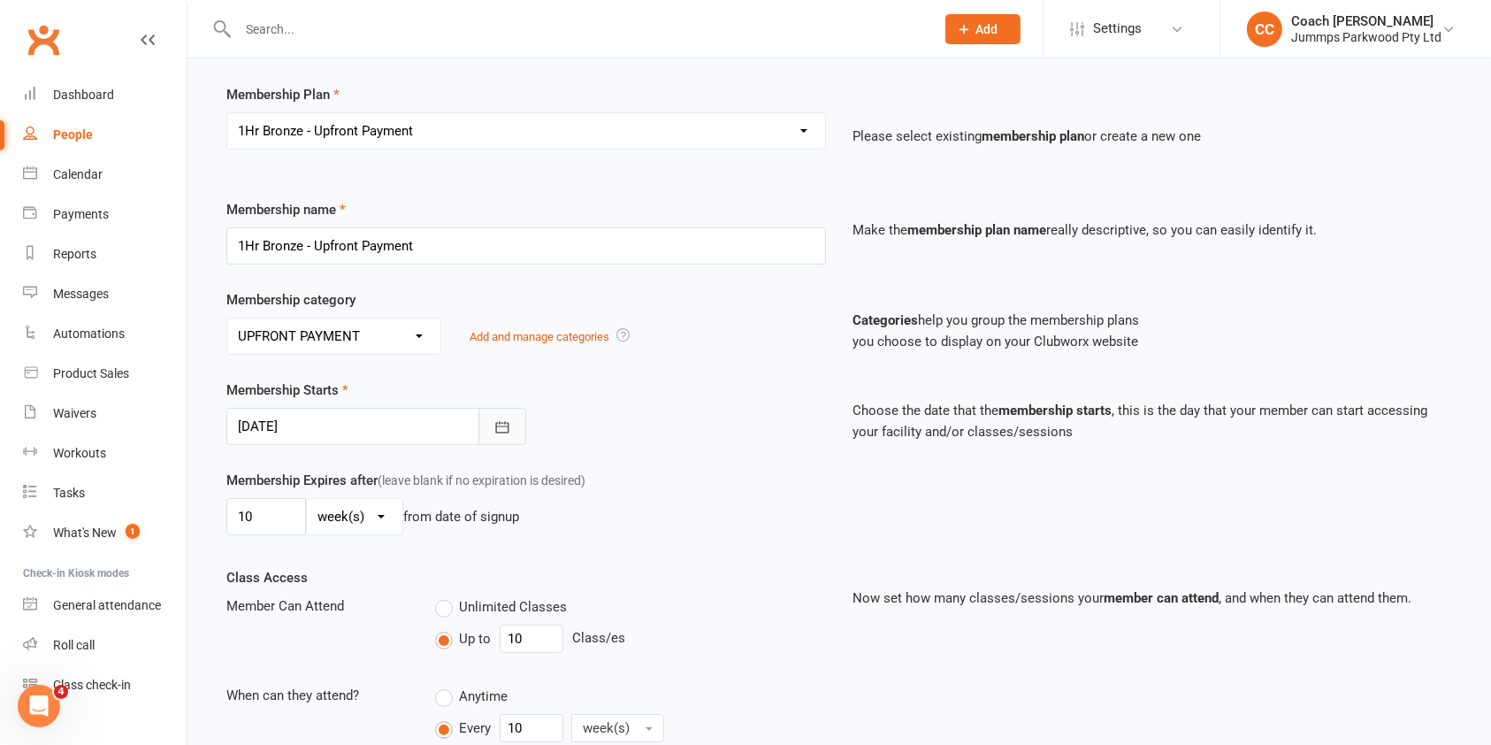
click at [509, 430] on icon "button" at bounding box center [502, 427] width 18 height 18
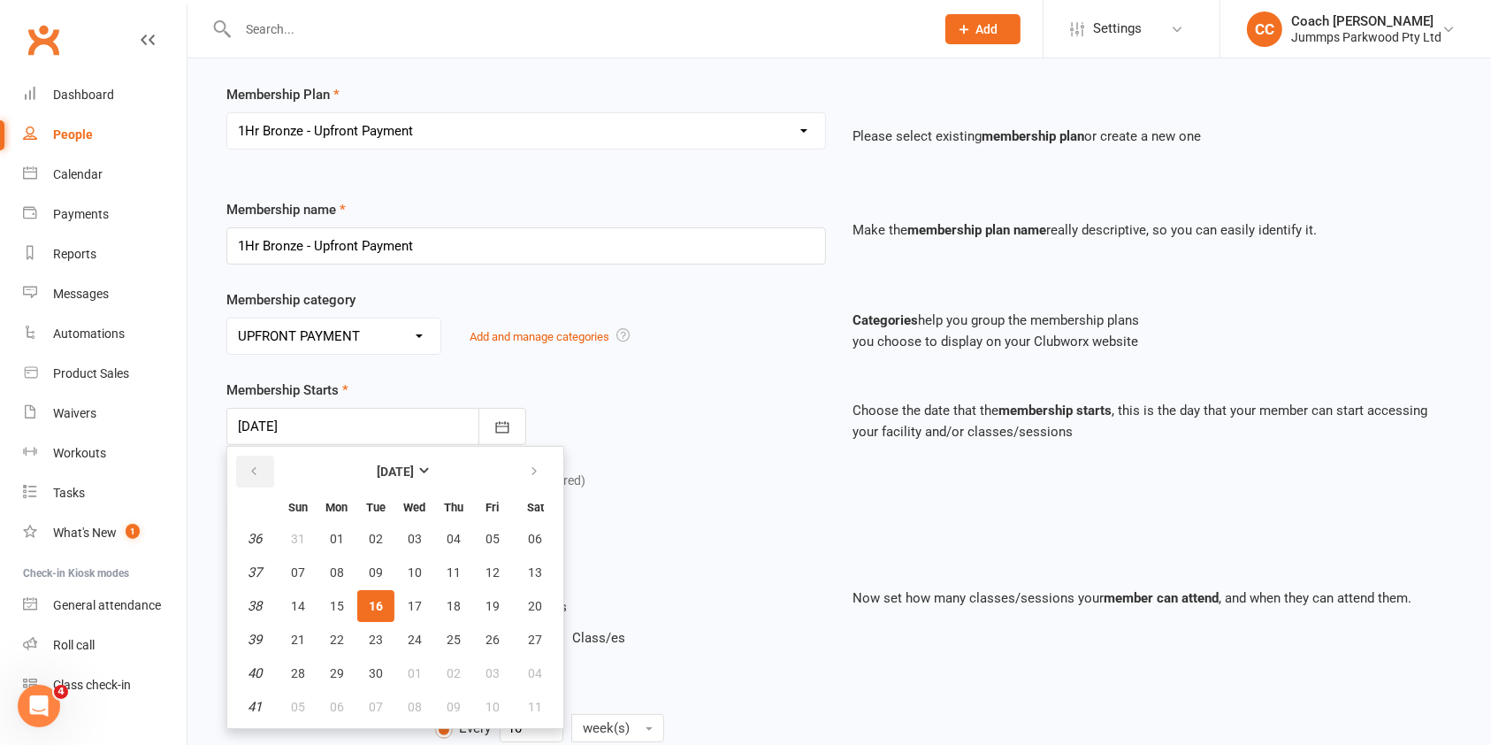
click at [255, 468] on icon "button" at bounding box center [254, 471] width 12 height 14
click at [249, 469] on icon "button" at bounding box center [254, 471] width 12 height 14
click at [335, 602] on span "14" at bounding box center [337, 606] width 14 height 14
type input "14 Jul 2025"
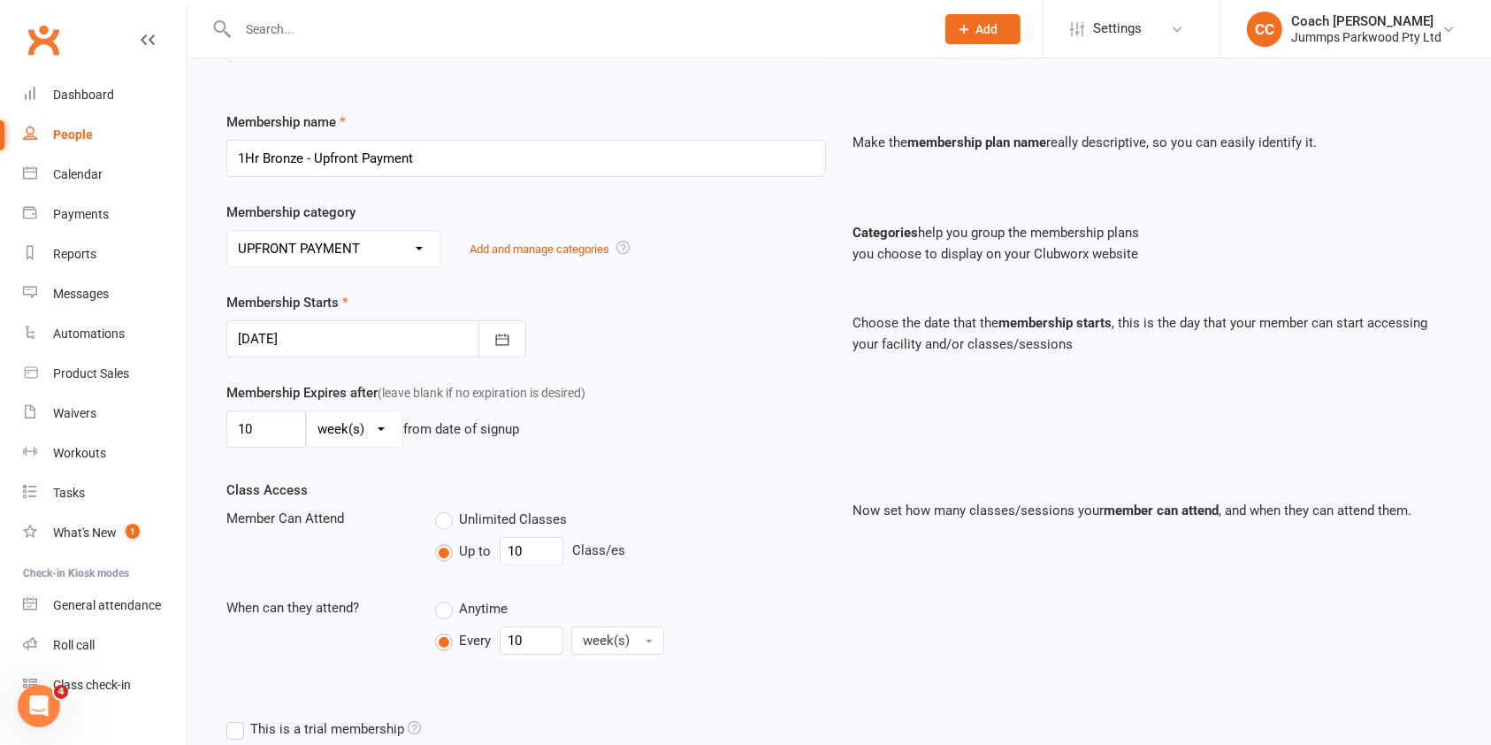
scroll to position [350, 0]
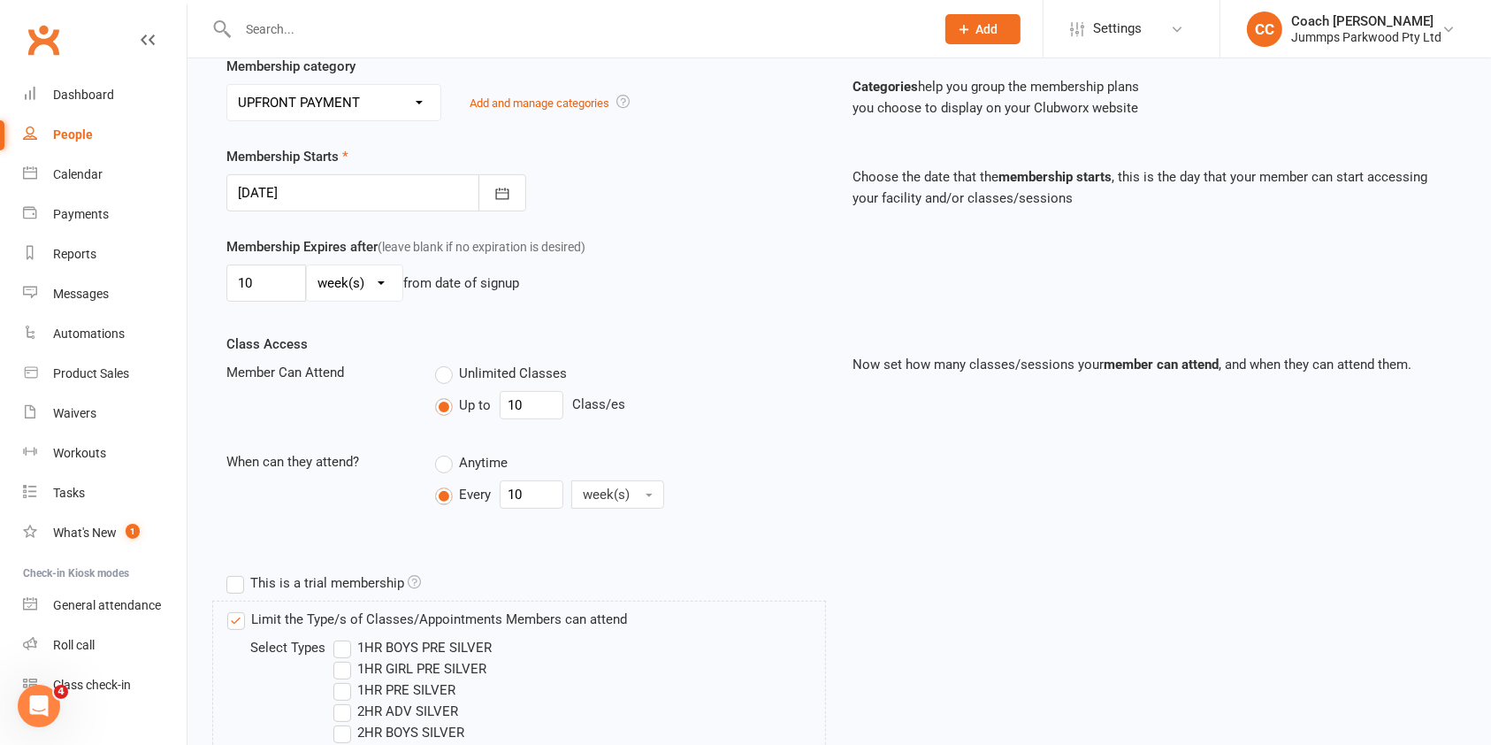
click at [280, 587] on label "This is a trial membership" at bounding box center [323, 582] width 195 height 21
click at [238, 572] on input "This is a trial membership" at bounding box center [231, 572] width 11 height 0
click at [545, 402] on input "10" at bounding box center [532, 405] width 64 height 28
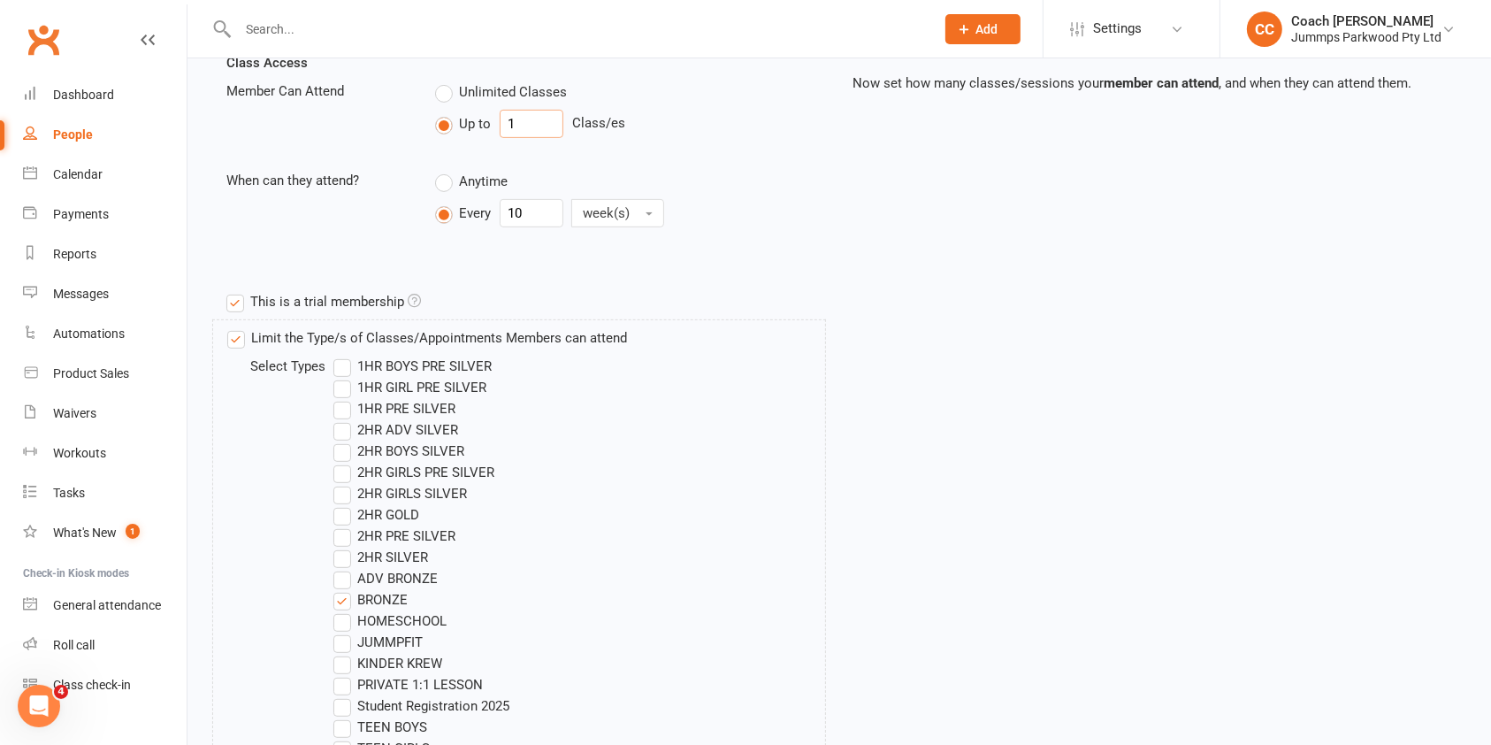
scroll to position [936, 0]
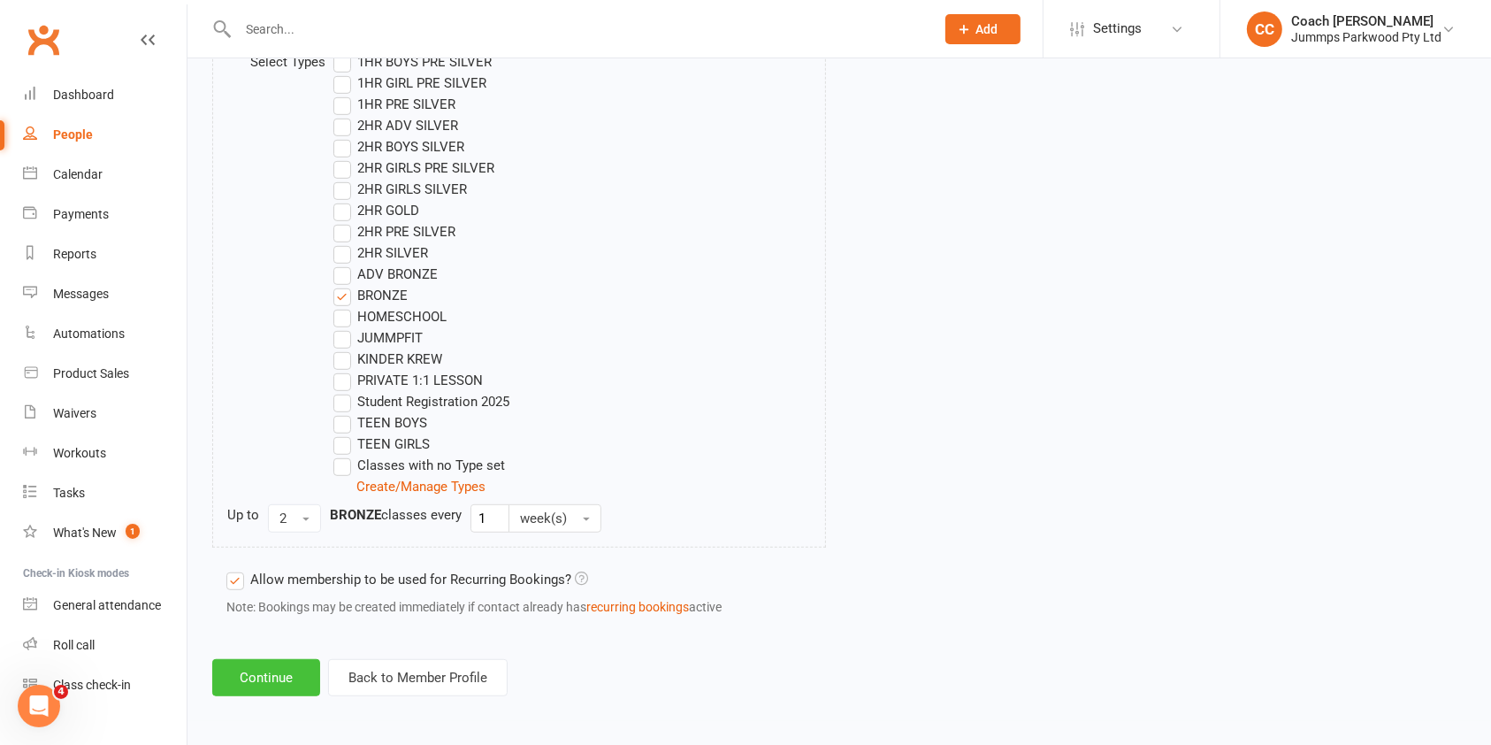
type input "1"
click at [251, 669] on button "Continue" at bounding box center [266, 677] width 108 height 37
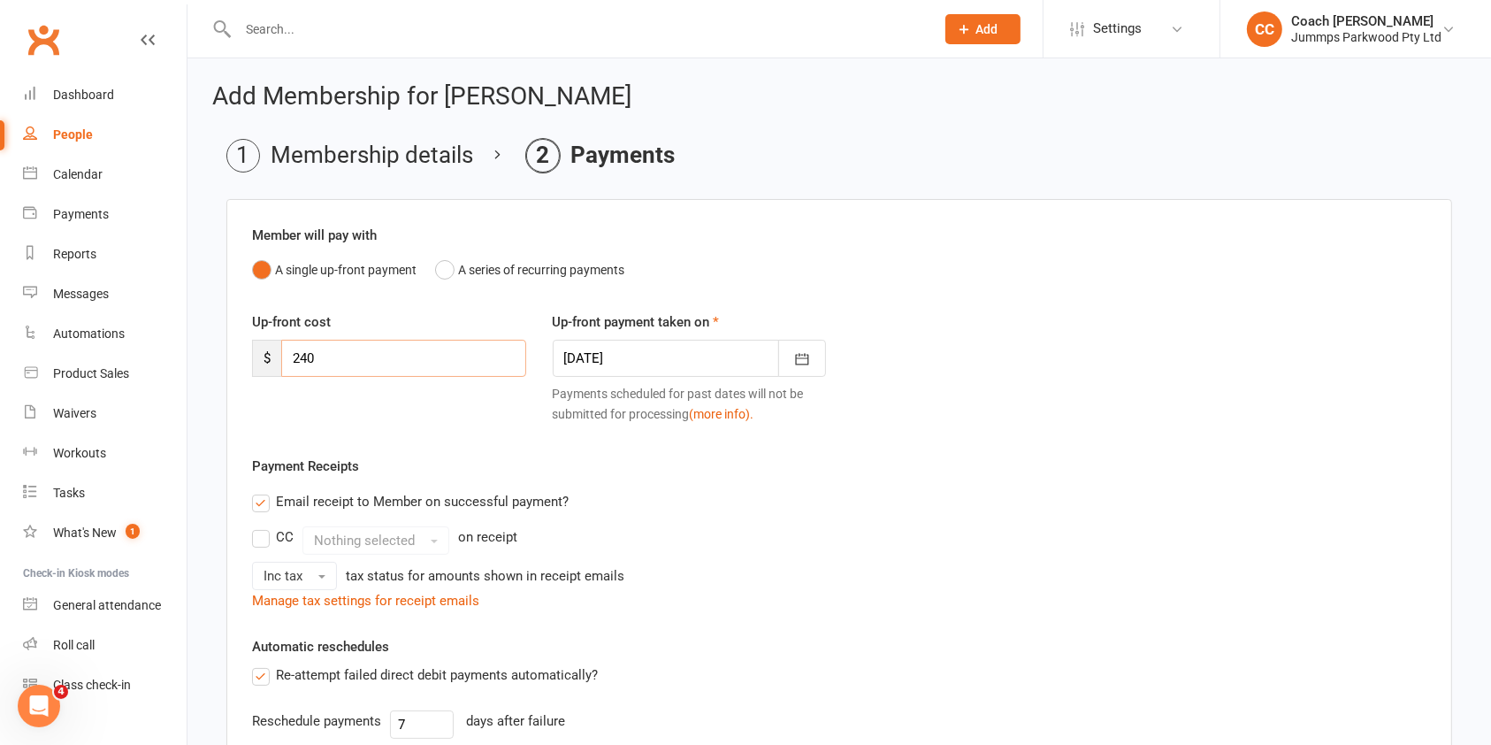
click at [480, 356] on input "240" at bounding box center [403, 358] width 245 height 37
type input "24"
click at [802, 358] on icon "button" at bounding box center [802, 359] width 18 height 18
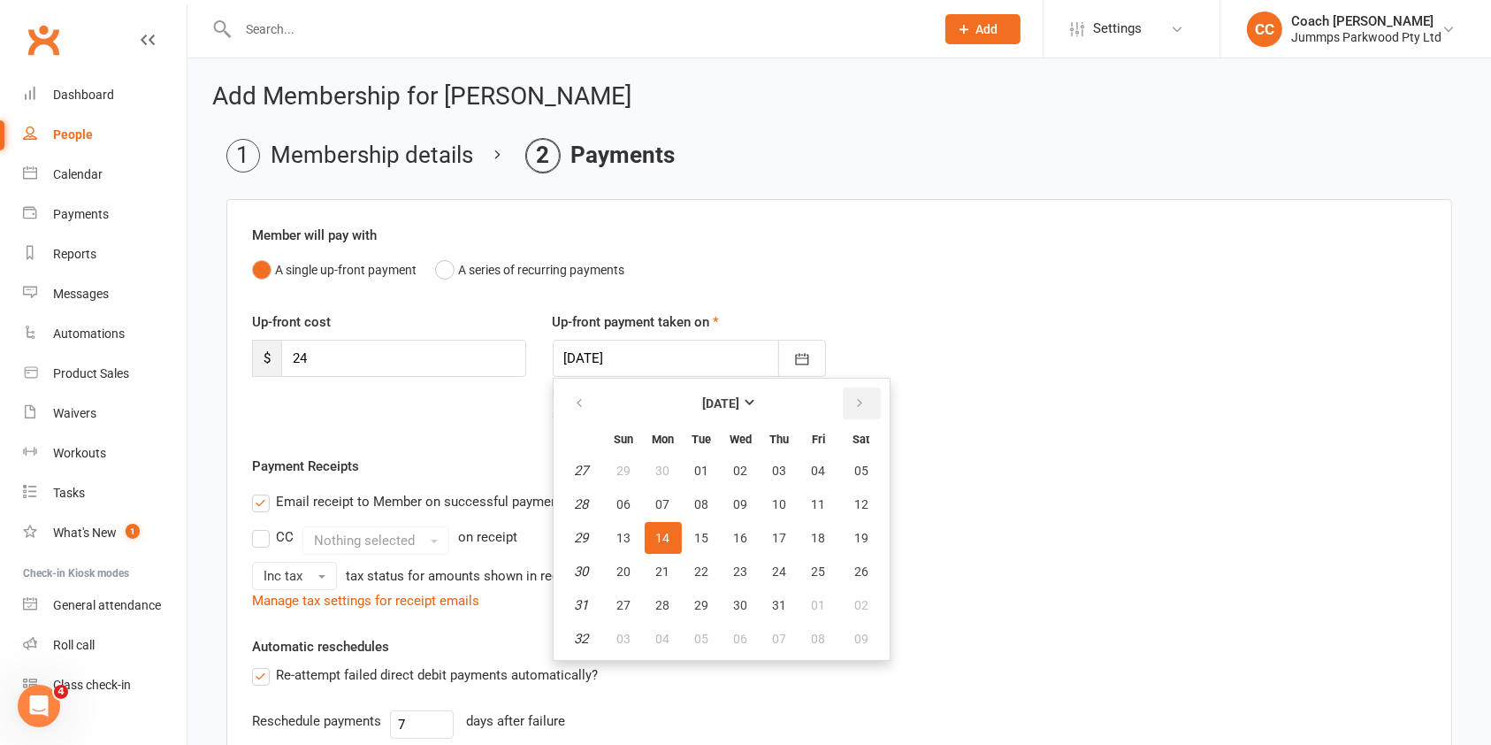
click at [856, 403] on icon "button" at bounding box center [860, 403] width 12 height 14
click at [777, 536] on span "18" at bounding box center [780, 538] width 14 height 14
type input "18 Sep 2025"
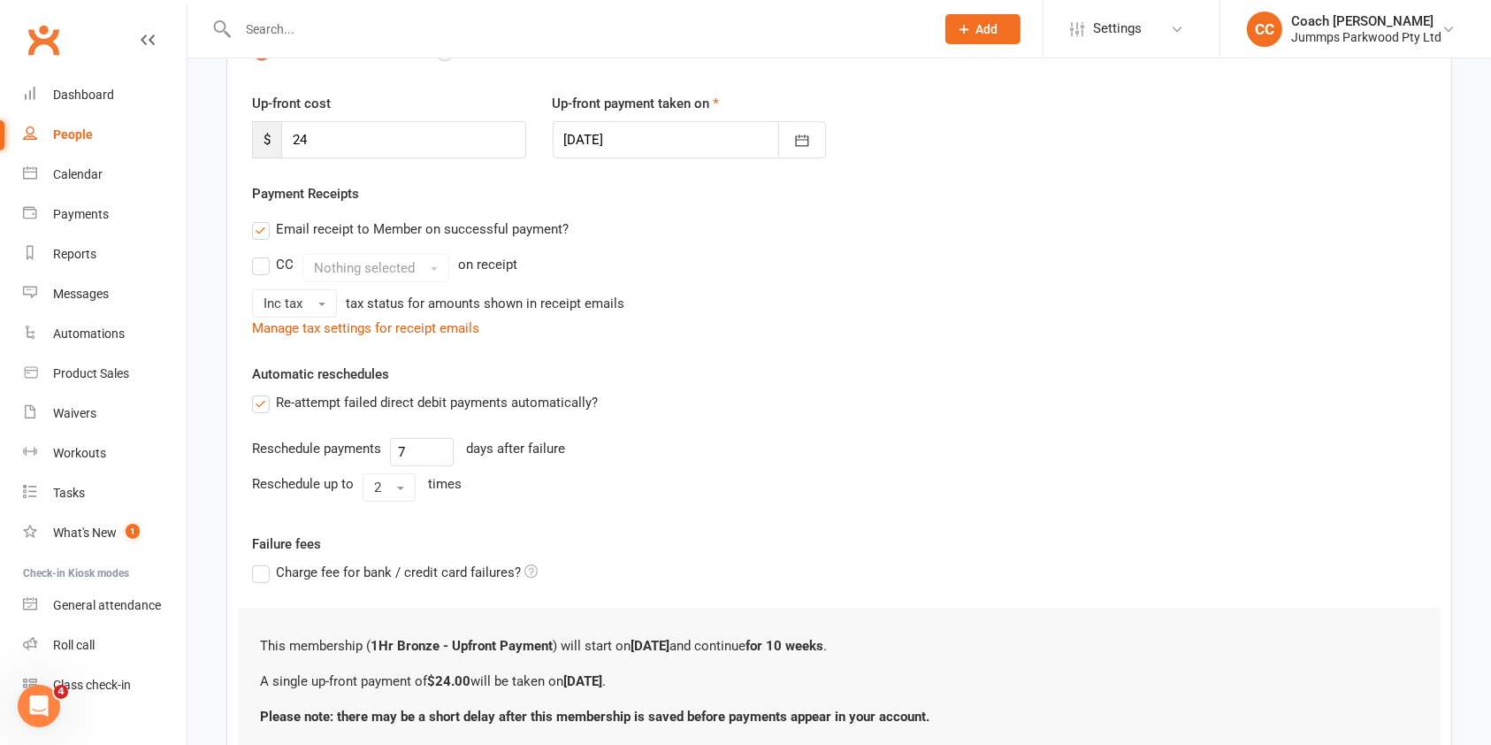
scroll to position [359, 0]
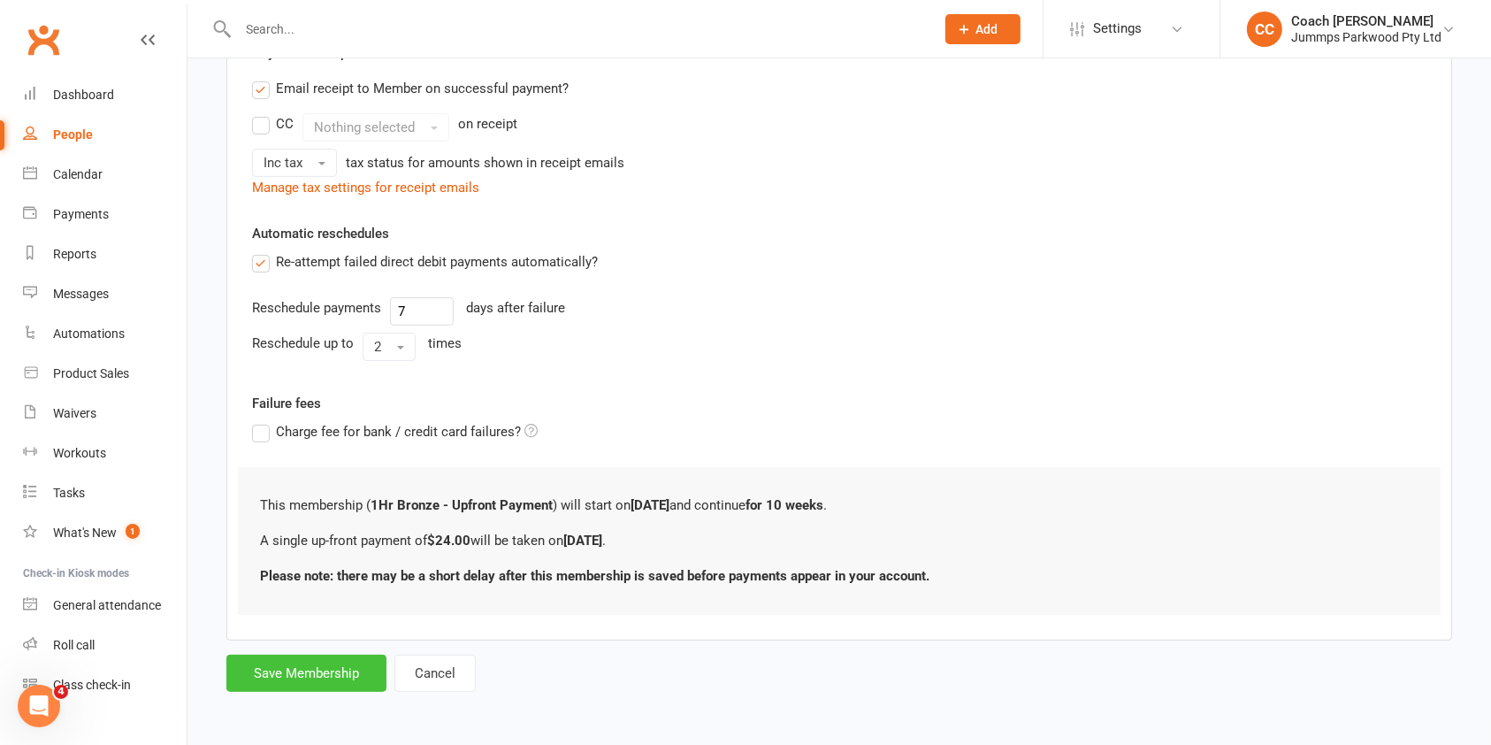
click at [311, 672] on button "Save Membership" at bounding box center [306, 672] width 160 height 37
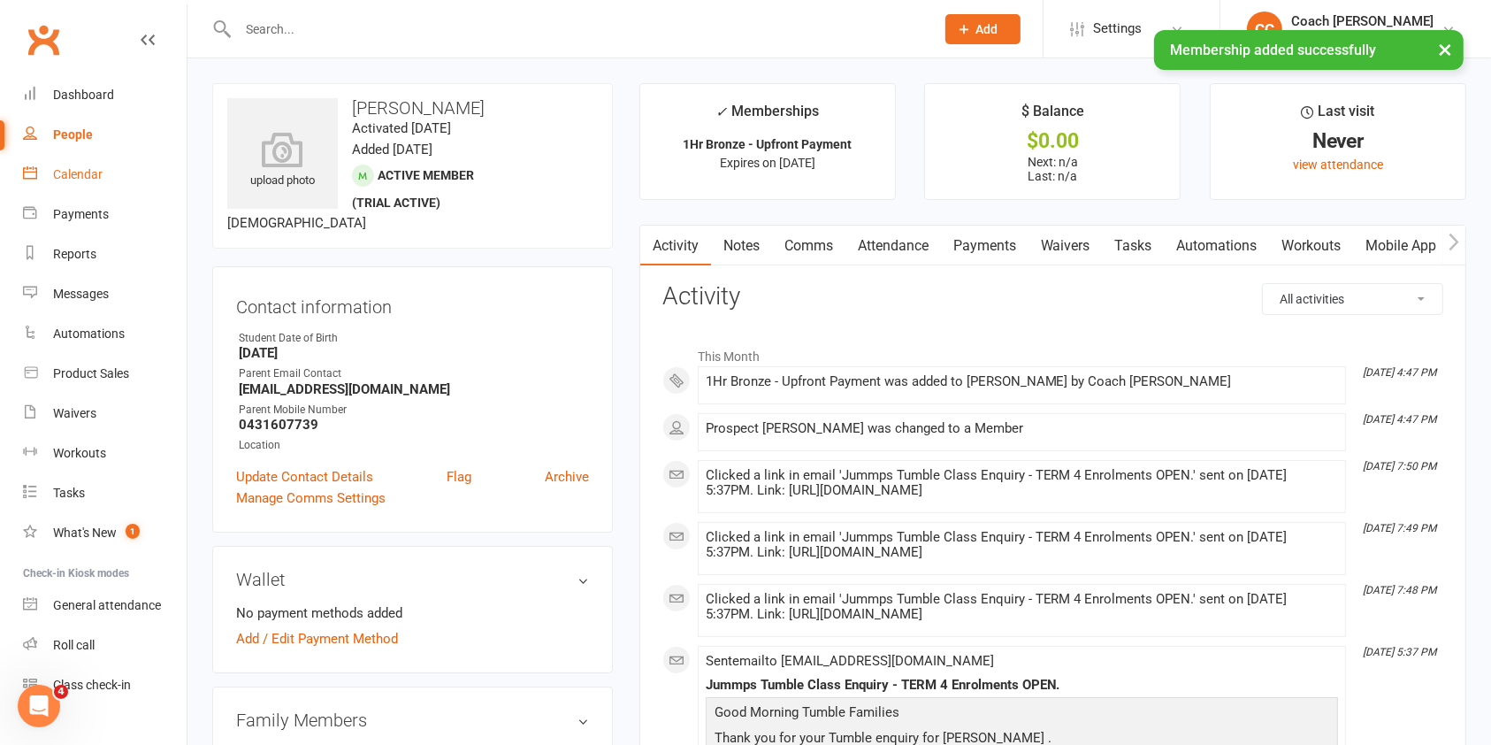
click at [81, 177] on div "Calendar" at bounding box center [78, 174] width 50 height 14
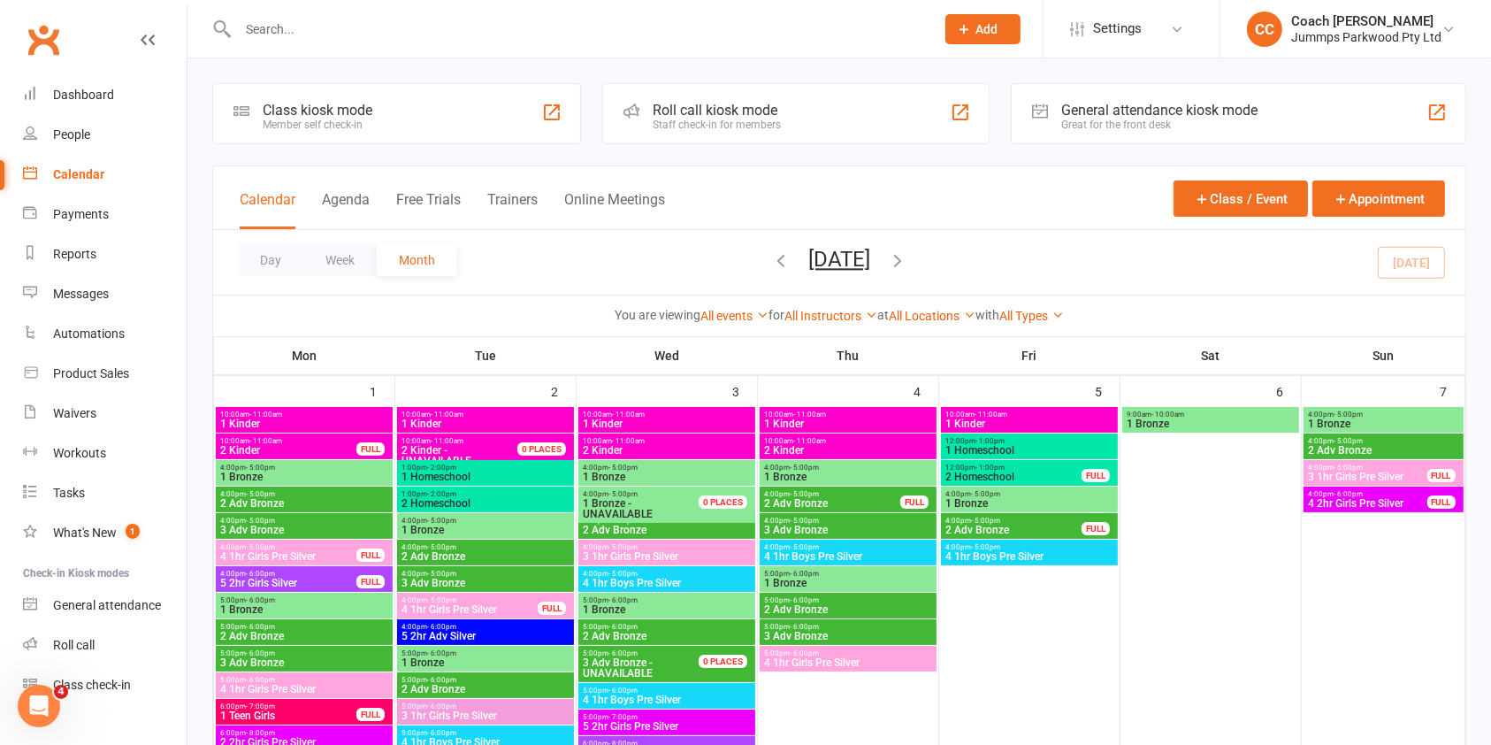
click at [584, 22] on input "text" at bounding box center [578, 29] width 690 height 25
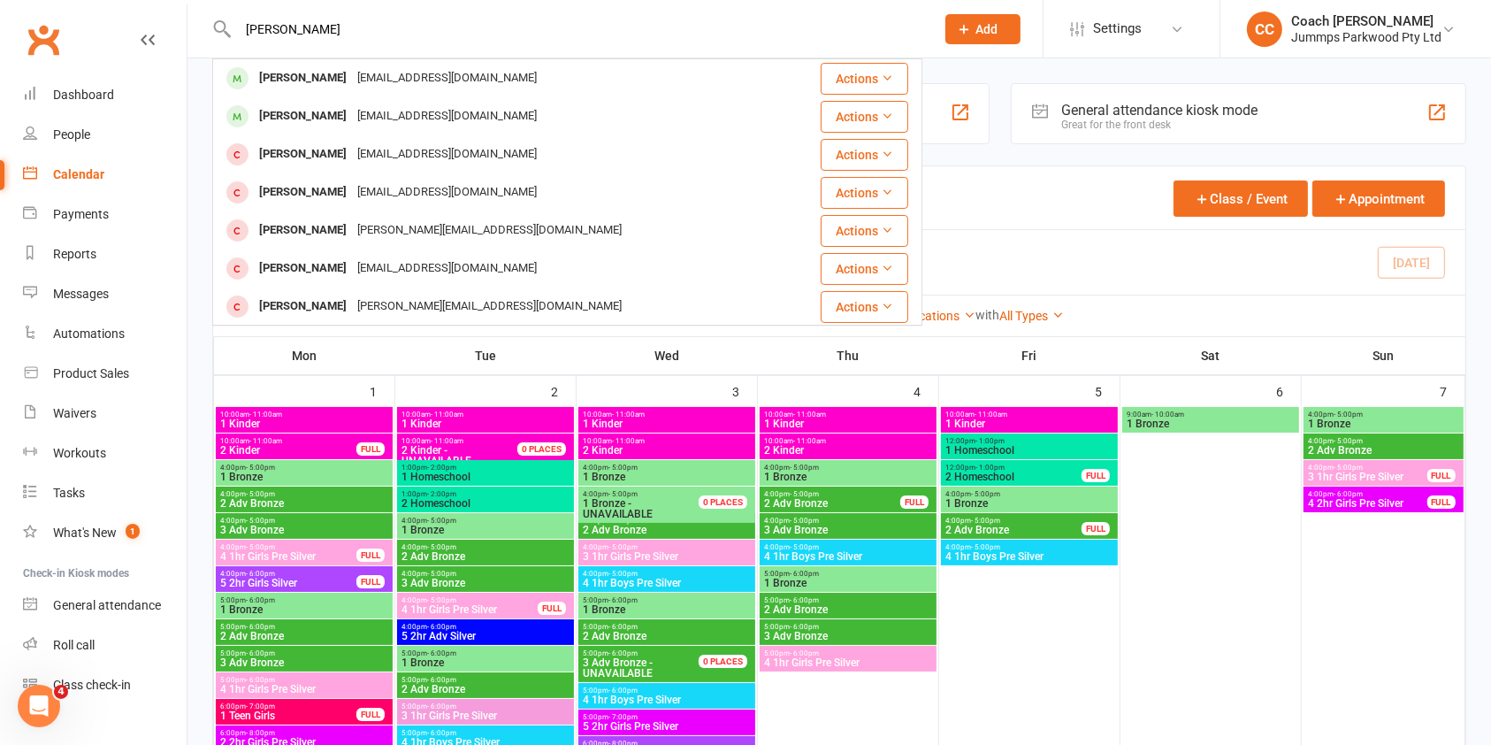
type input "lola"
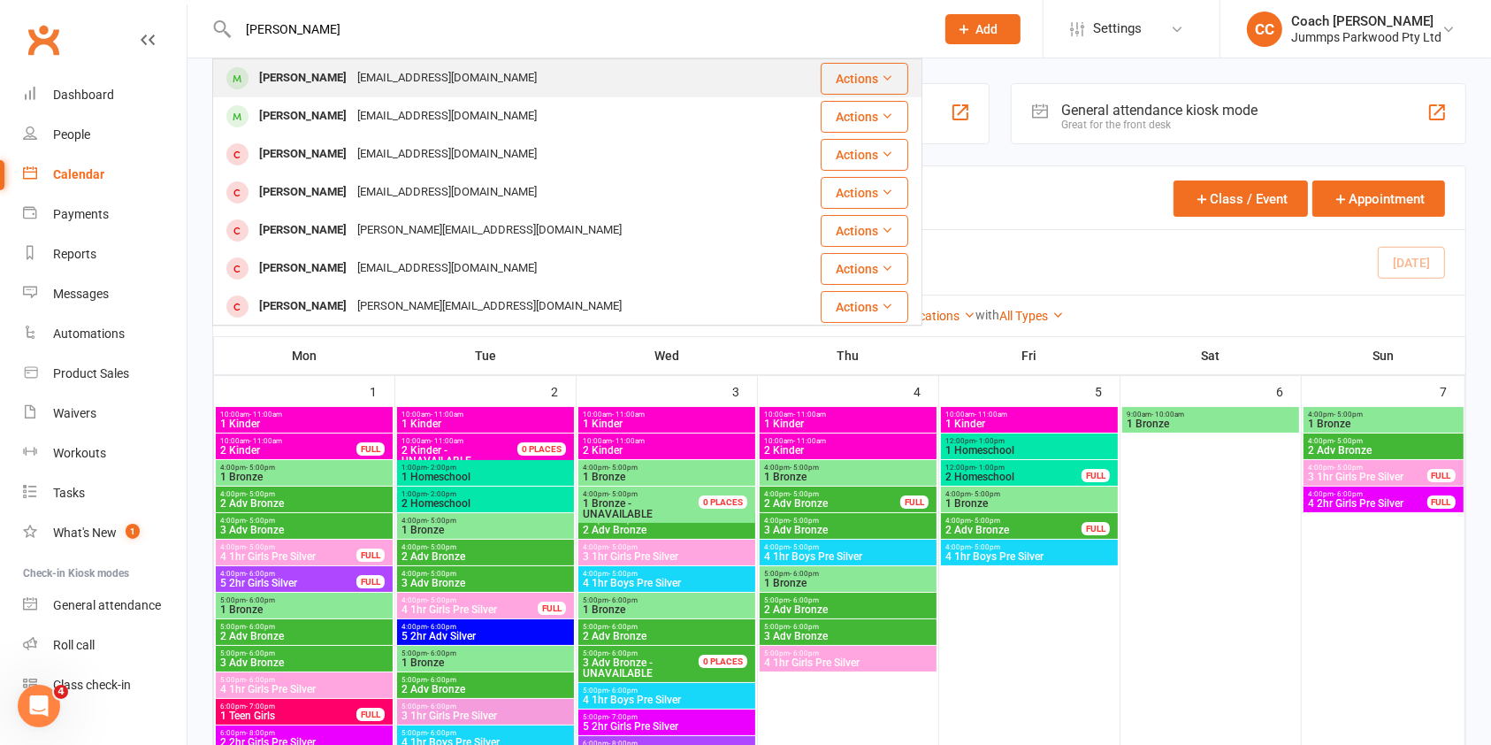
click at [370, 71] on div "kj.hall299@gmail.com" at bounding box center [447, 78] width 190 height 26
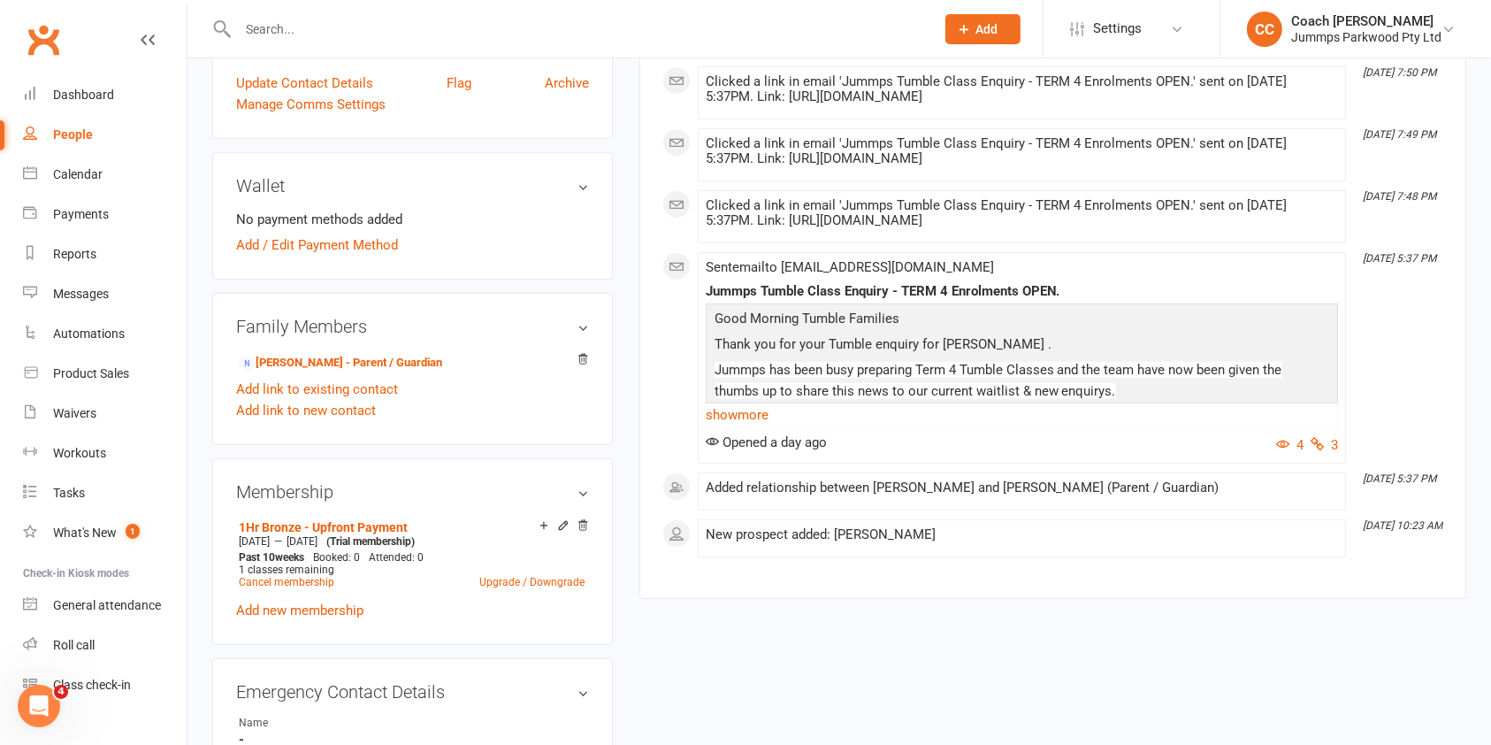
scroll to position [424, 0]
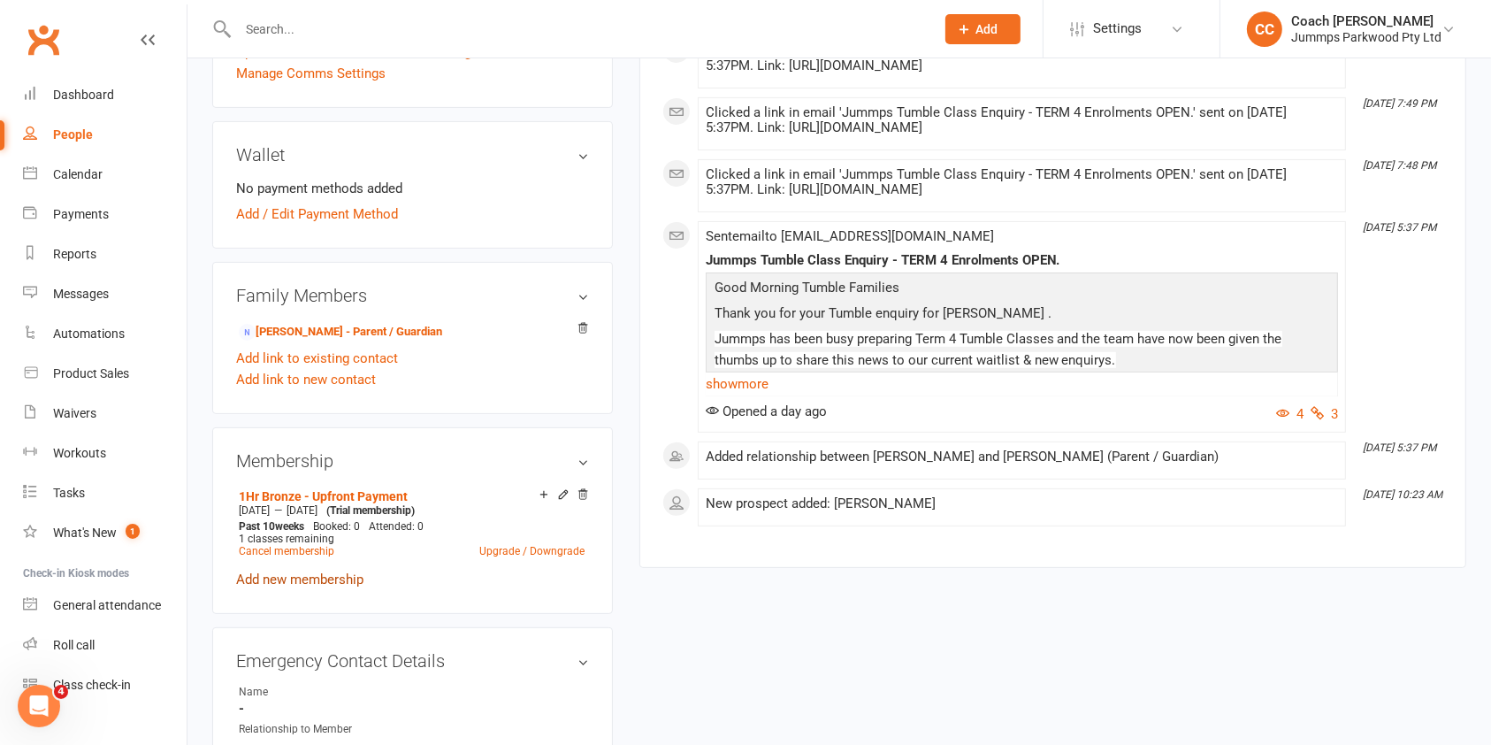
click at [330, 581] on link "Add new membership" at bounding box center [299, 579] width 127 height 16
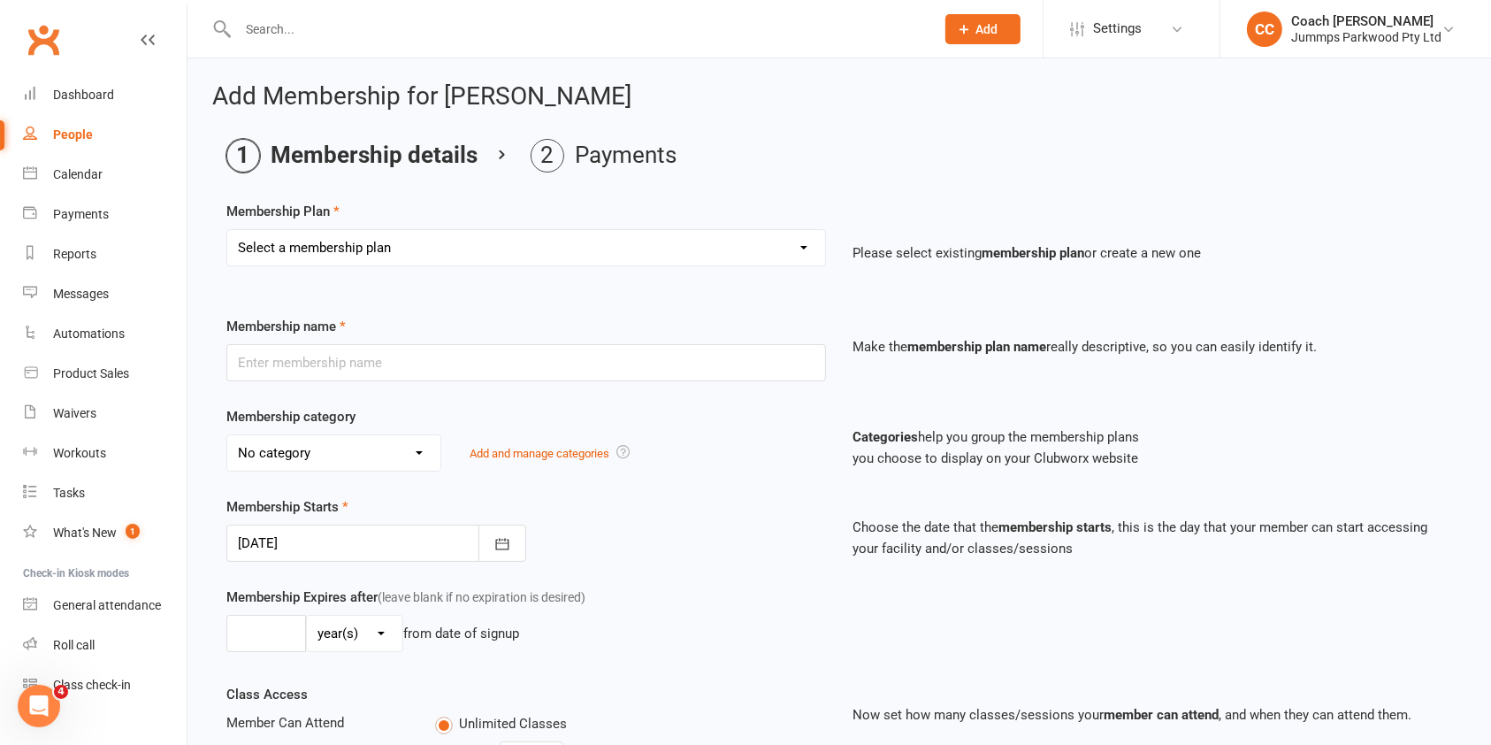
click at [763, 243] on select "Select a membership plan Create new Membership Plan Student Registration Fee - …" at bounding box center [526, 247] width 598 height 35
select select "4"
click at [227, 230] on select "Select a membership plan Create new Membership Plan Student Registration Fee - …" at bounding box center [526, 247] width 598 height 35
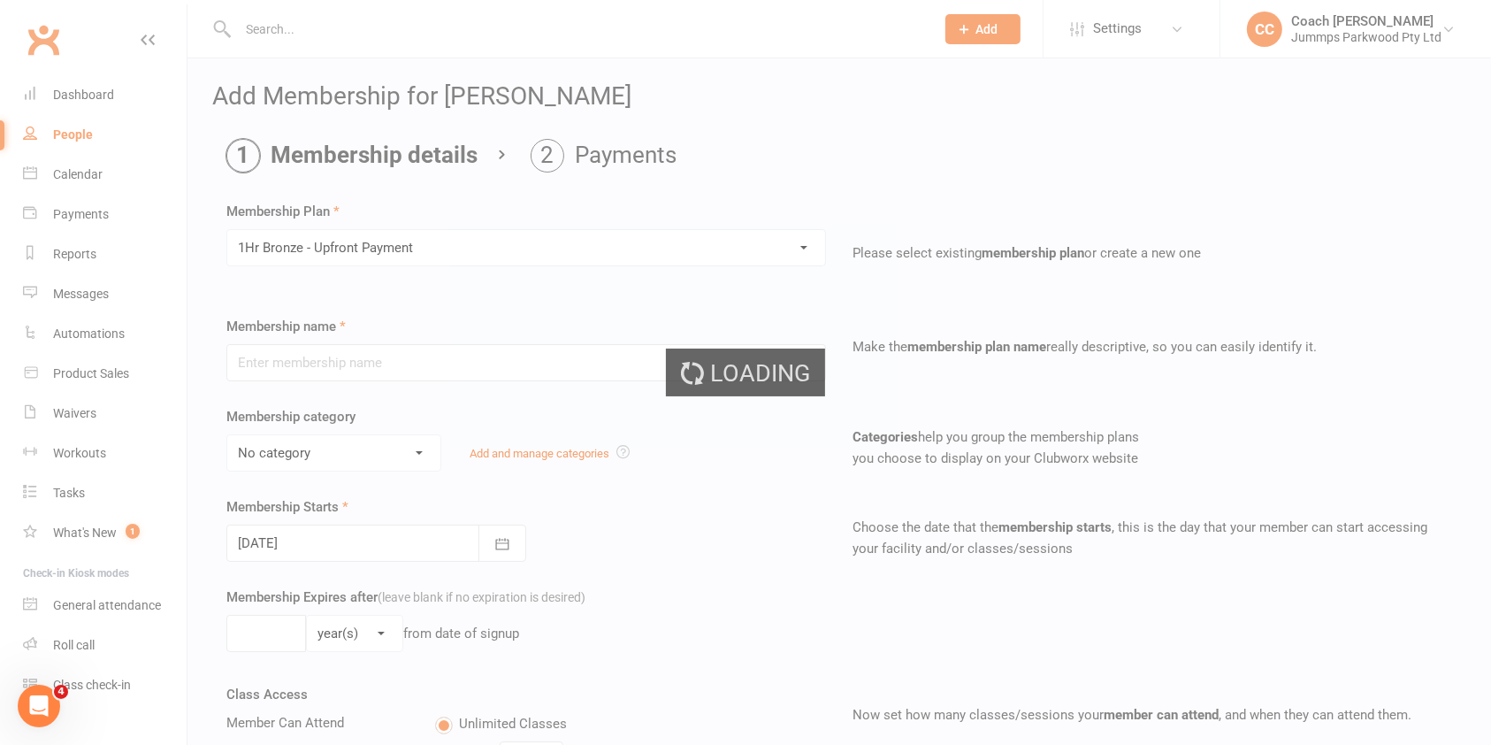
type input "1Hr Bronze - Upfront Payment"
select select "10"
type input "10"
select select "1"
type input "10"
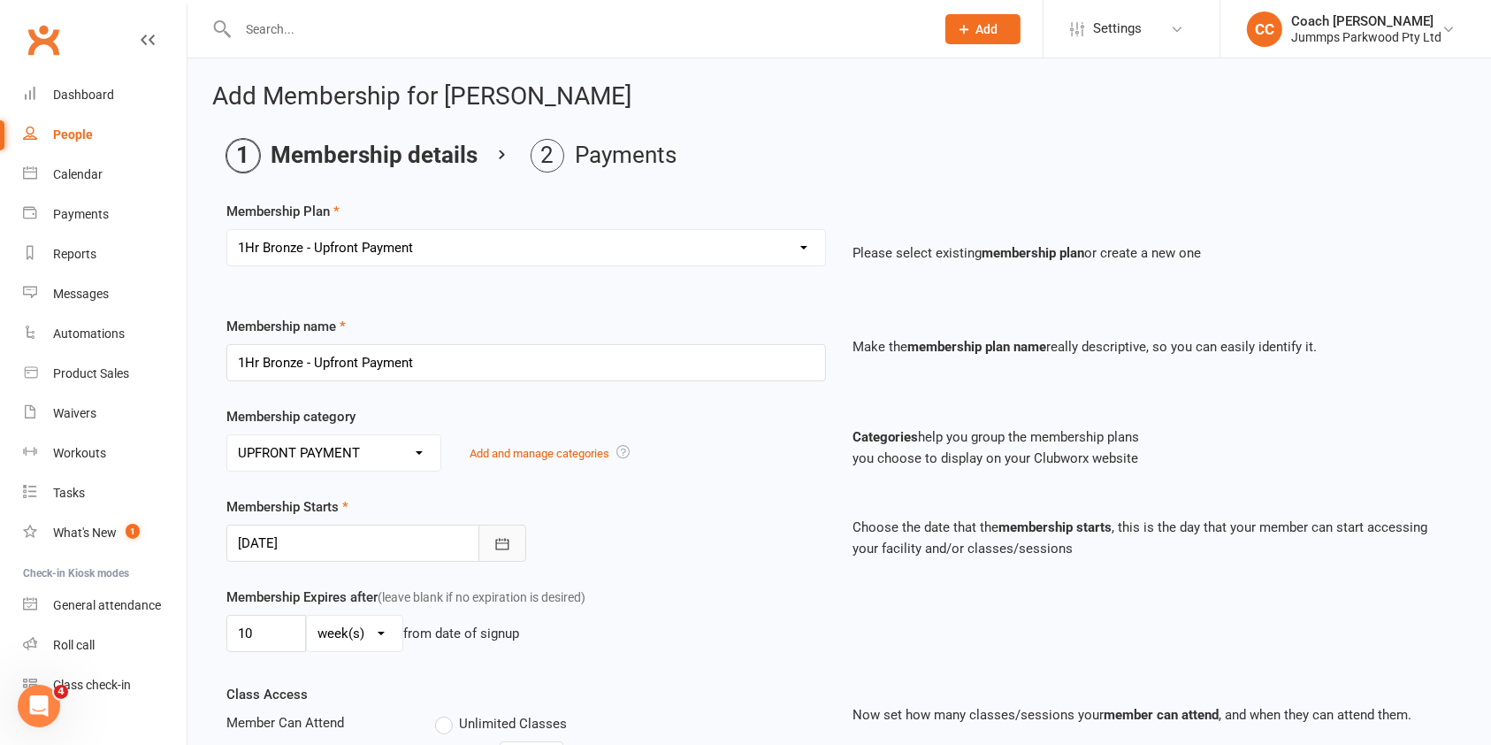
click at [509, 547] on icon "button" at bounding box center [502, 544] width 18 height 18
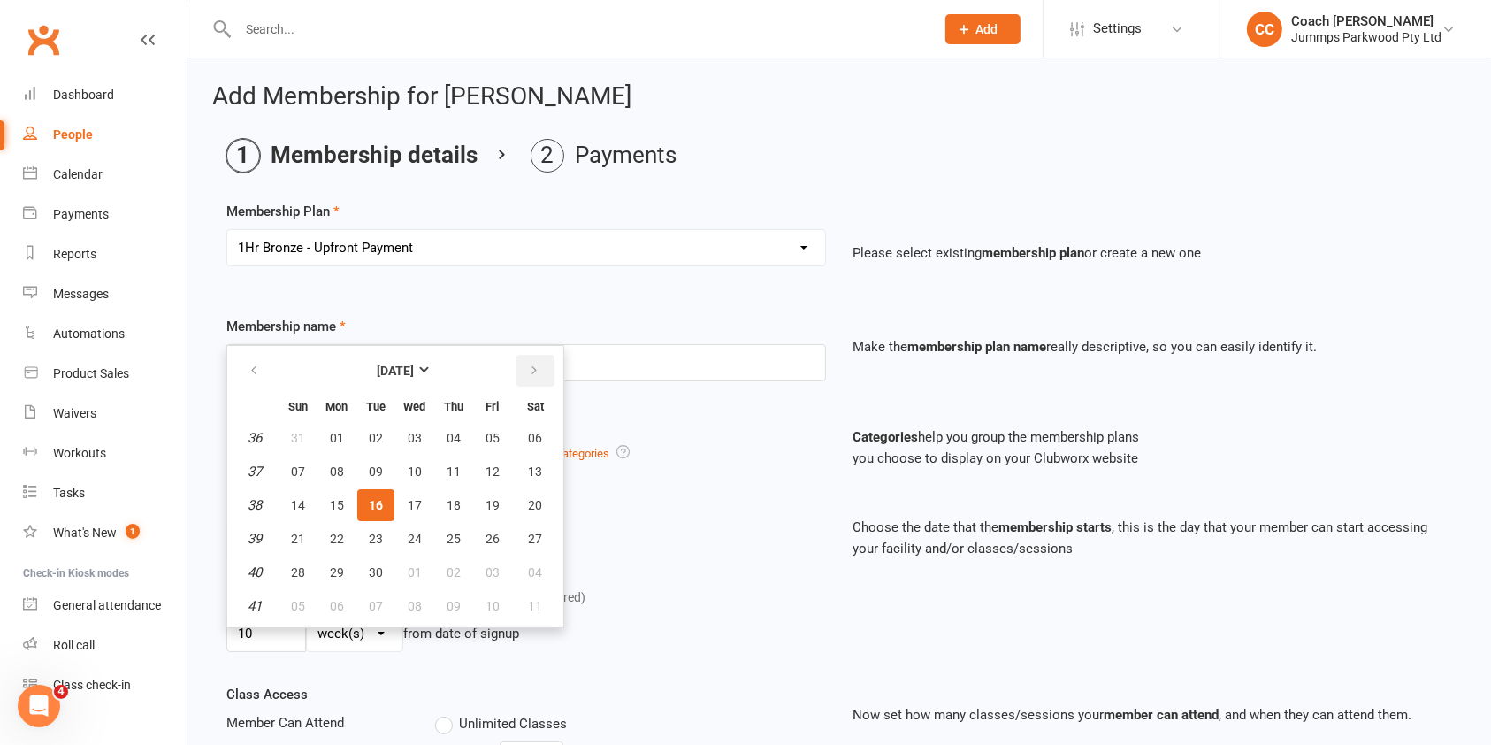
click at [531, 369] on icon "button" at bounding box center [534, 370] width 12 height 14
click at [334, 471] on span "06" at bounding box center [337, 471] width 14 height 14
type input "06 Oct 2025"
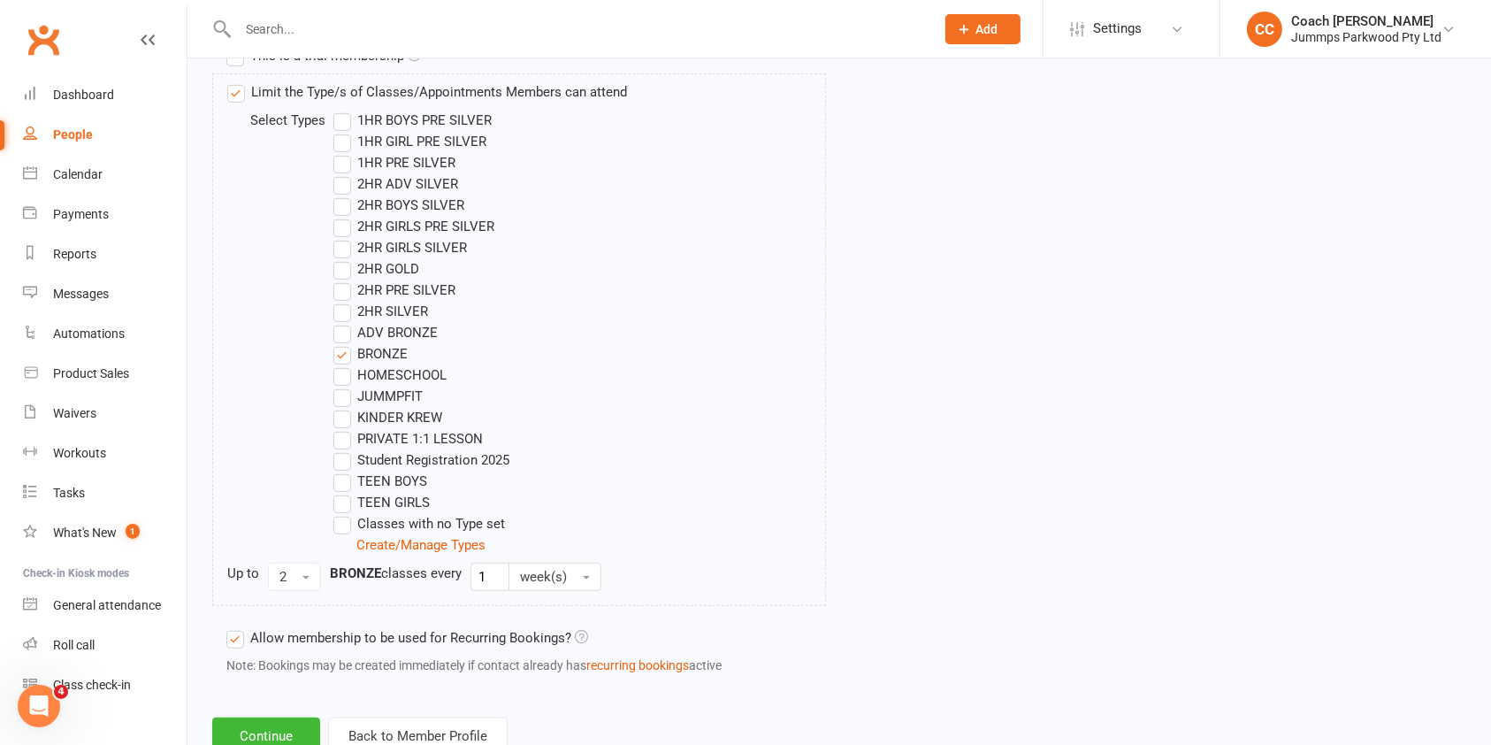
scroll to position [936, 0]
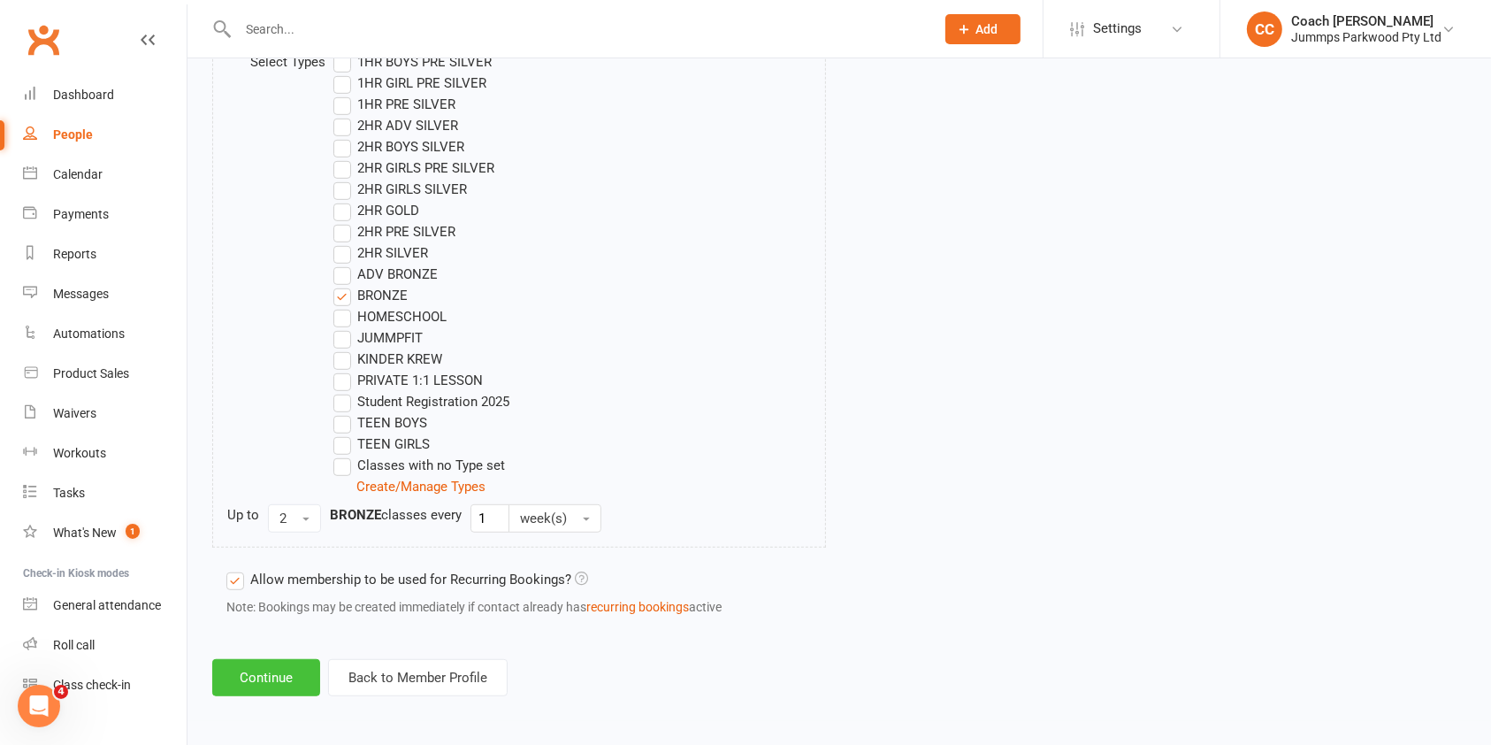
click at [274, 682] on button "Continue" at bounding box center [266, 677] width 108 height 37
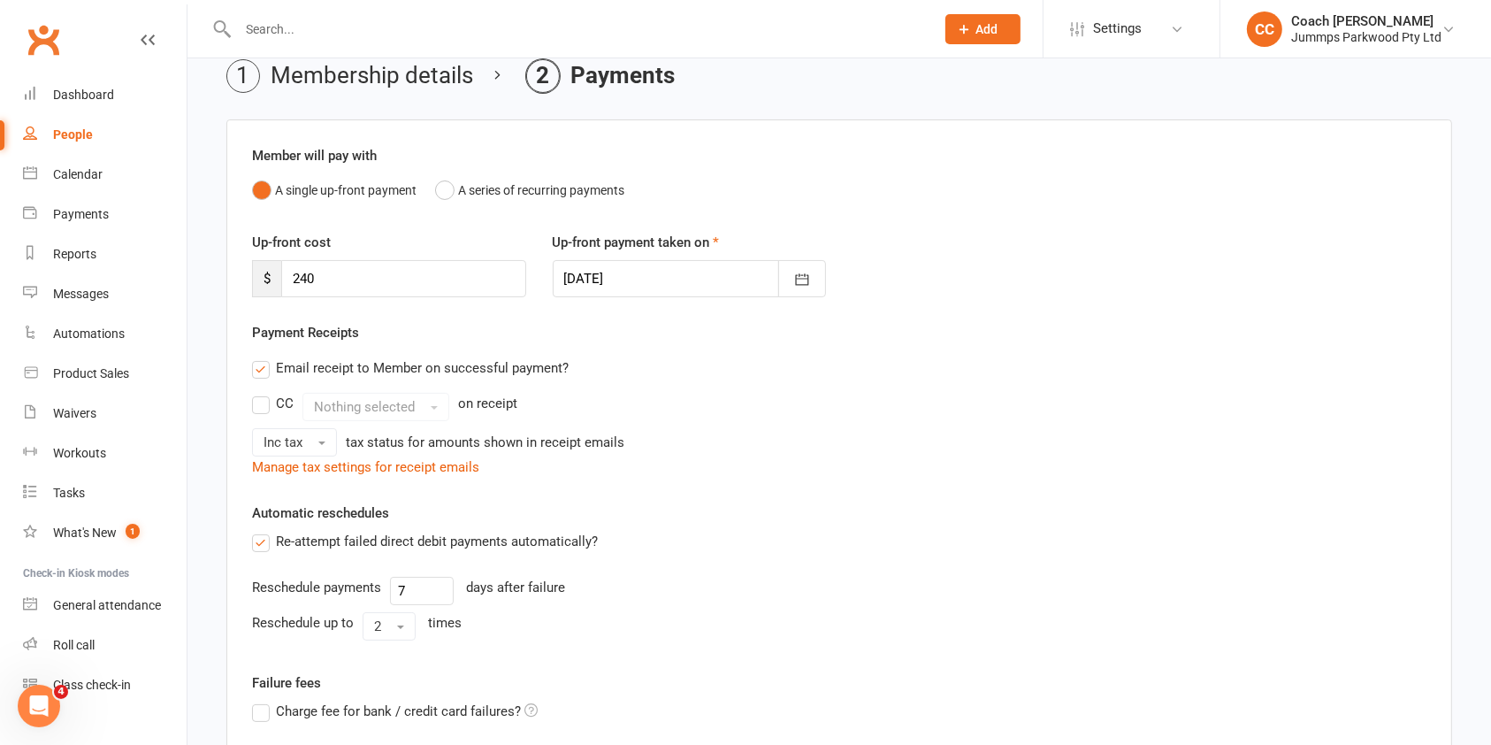
scroll to position [359, 0]
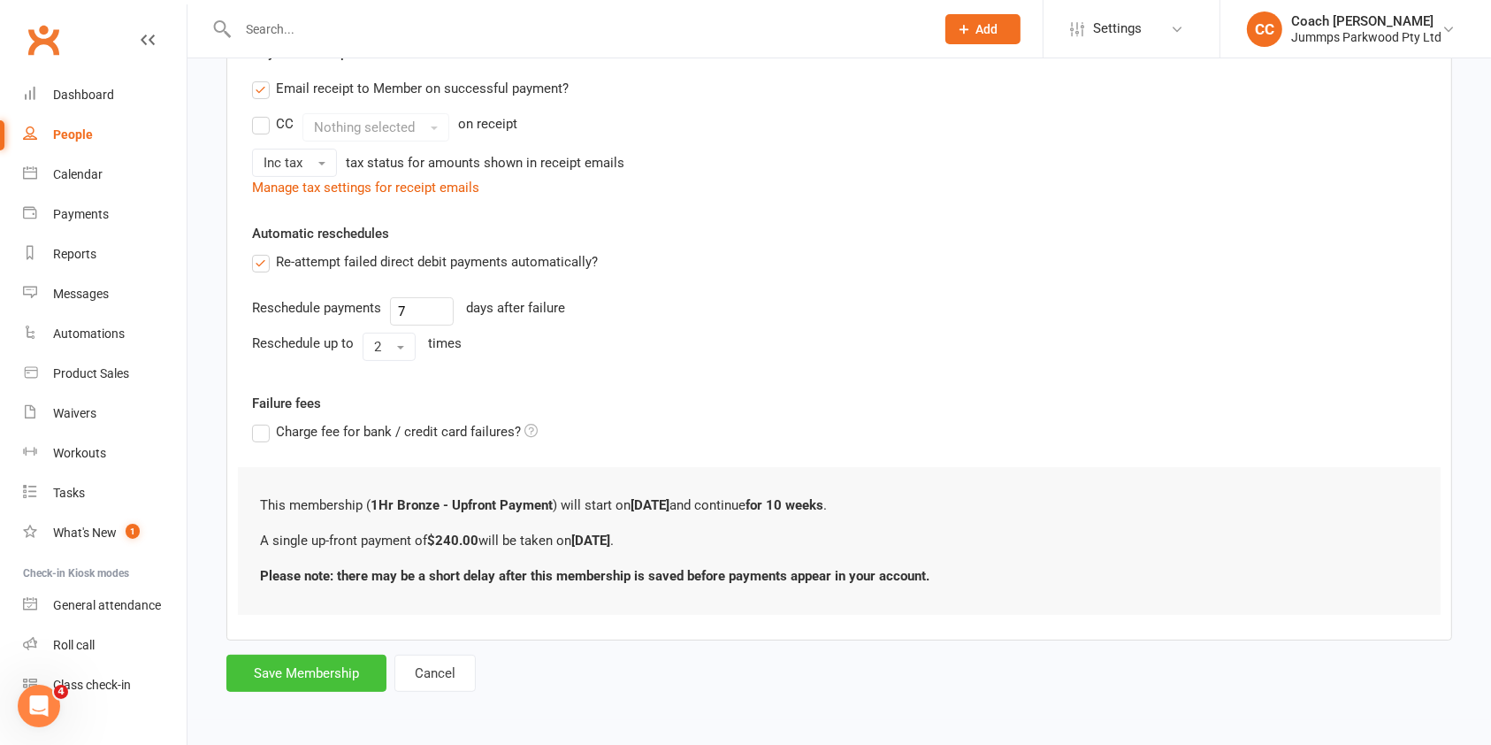
click at [333, 665] on button "Save Membership" at bounding box center [306, 672] width 160 height 37
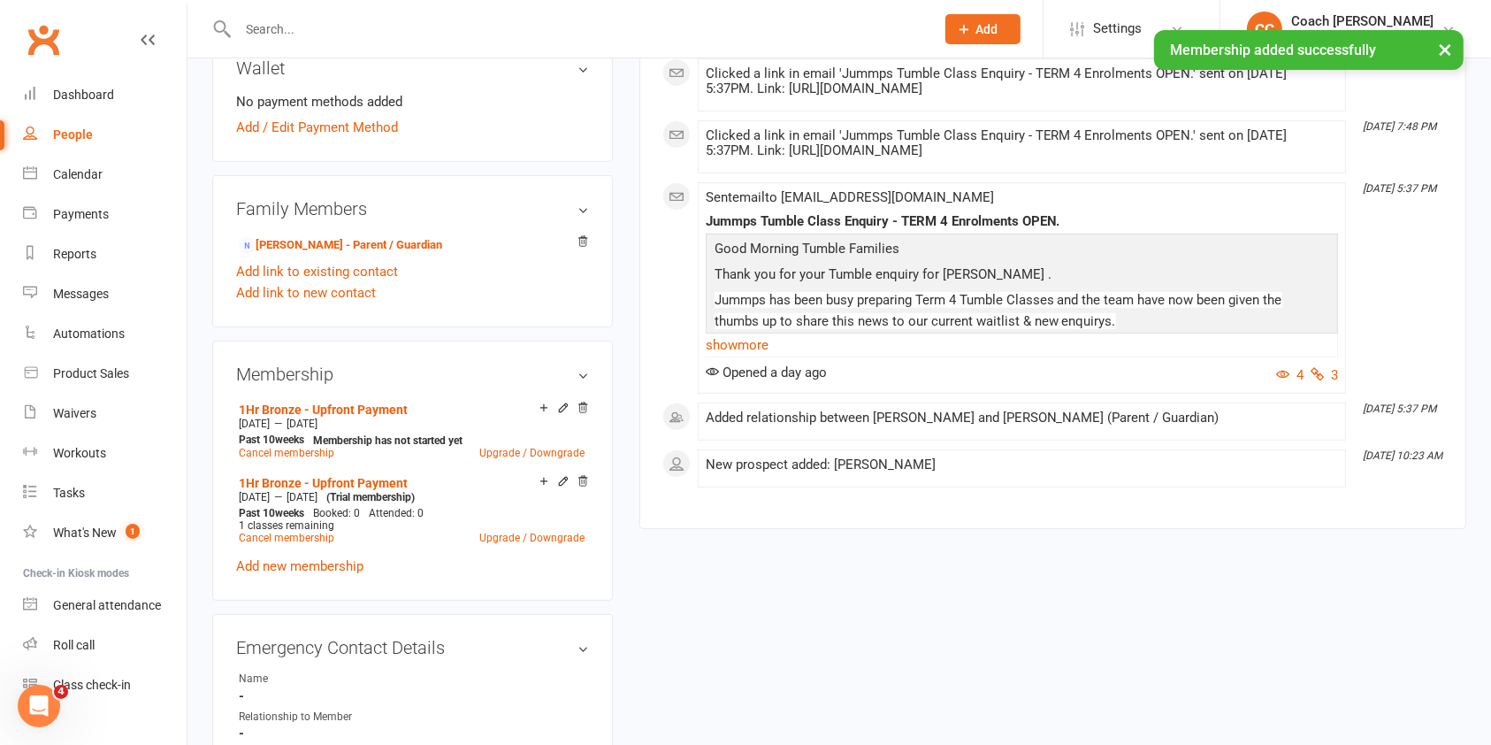
scroll to position [527, 0]
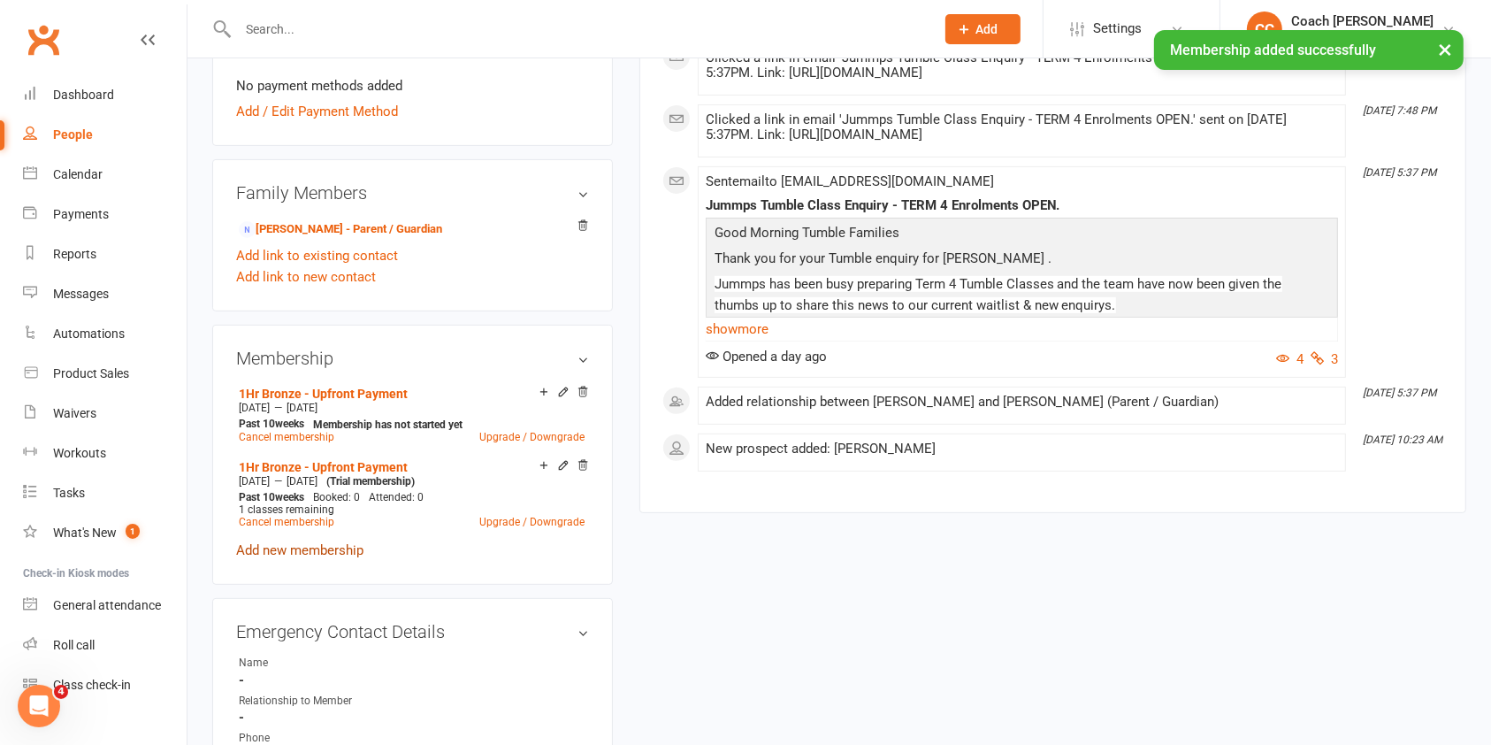
click at [347, 546] on link "Add new membership" at bounding box center [299, 550] width 127 height 16
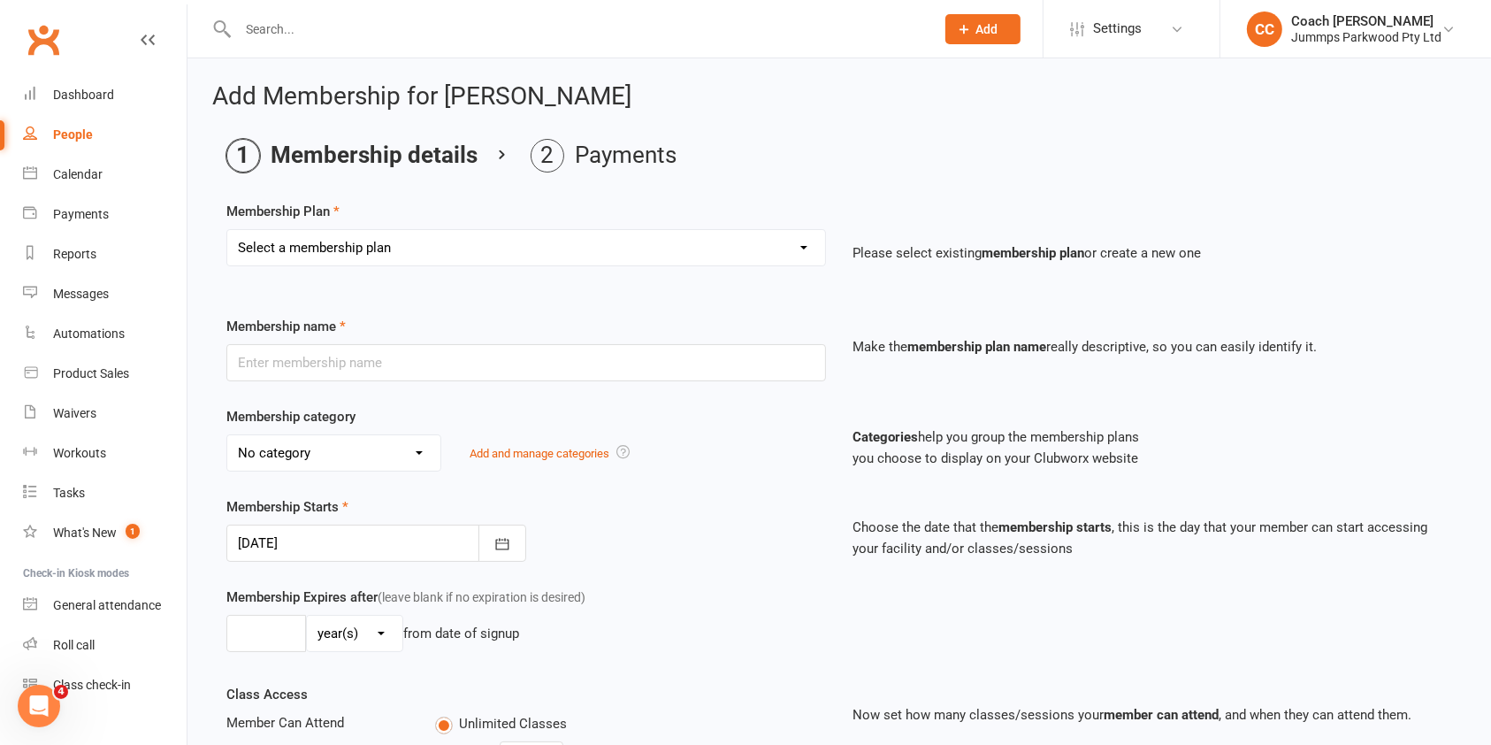
click at [677, 244] on select "Select a membership plan Create new Membership Plan Student Registration Fee - …" at bounding box center [526, 247] width 598 height 35
select select "1"
click at [227, 230] on select "Select a membership plan Create new Membership Plan Student Registration Fee - …" at bounding box center [526, 247] width 598 height 35
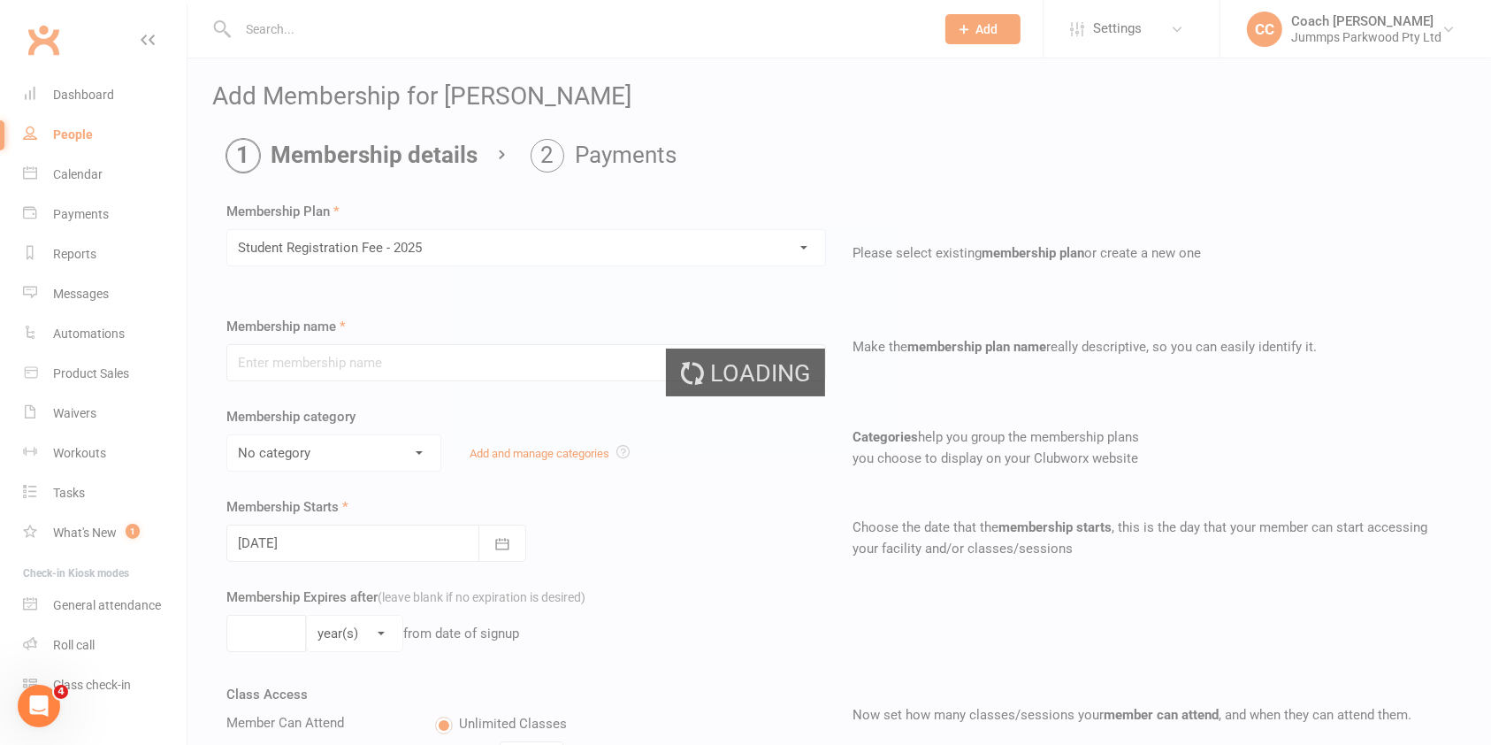
type input "Student Registration Fee - 2025"
select select "6"
type input "10"
select select "1"
type input "0"
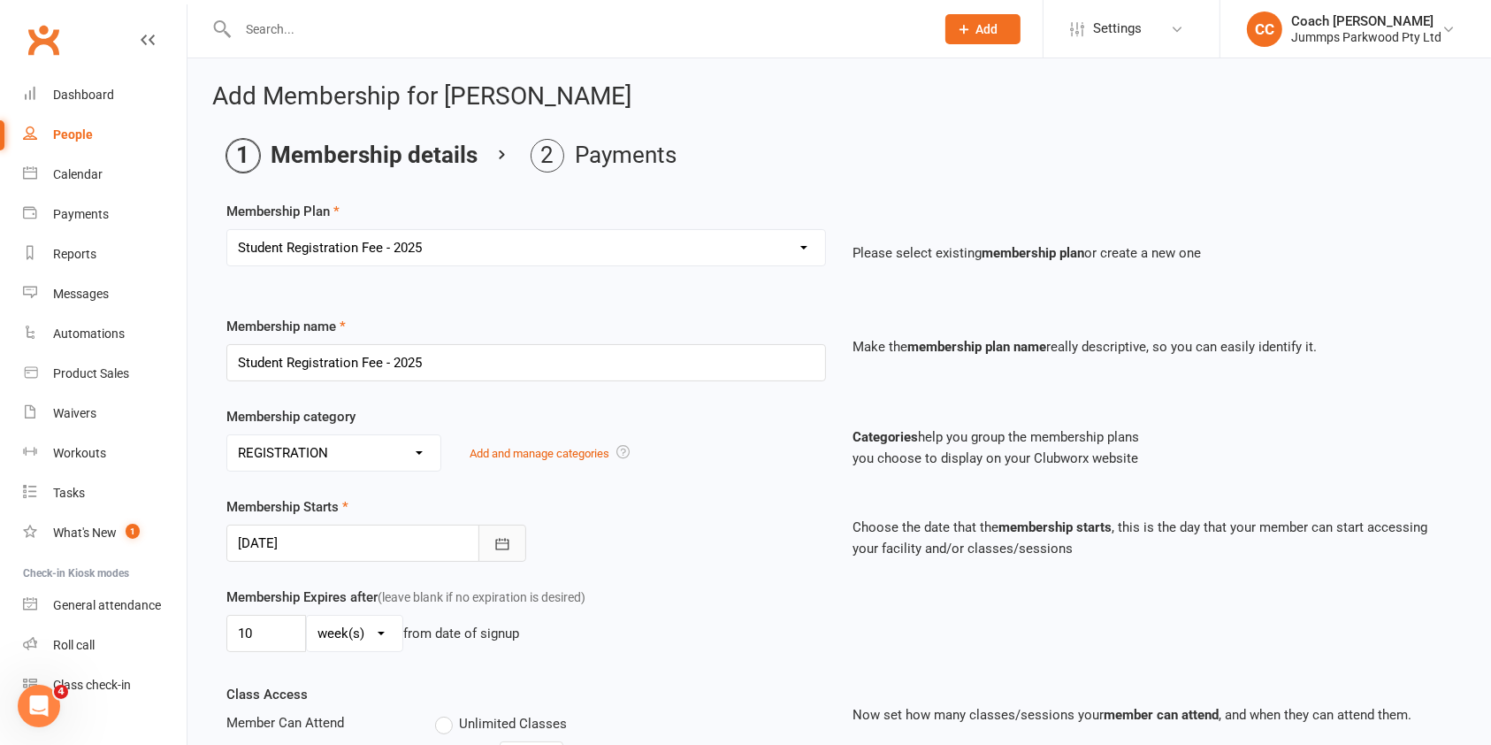
click at [502, 542] on icon "button" at bounding box center [502, 544] width 18 height 18
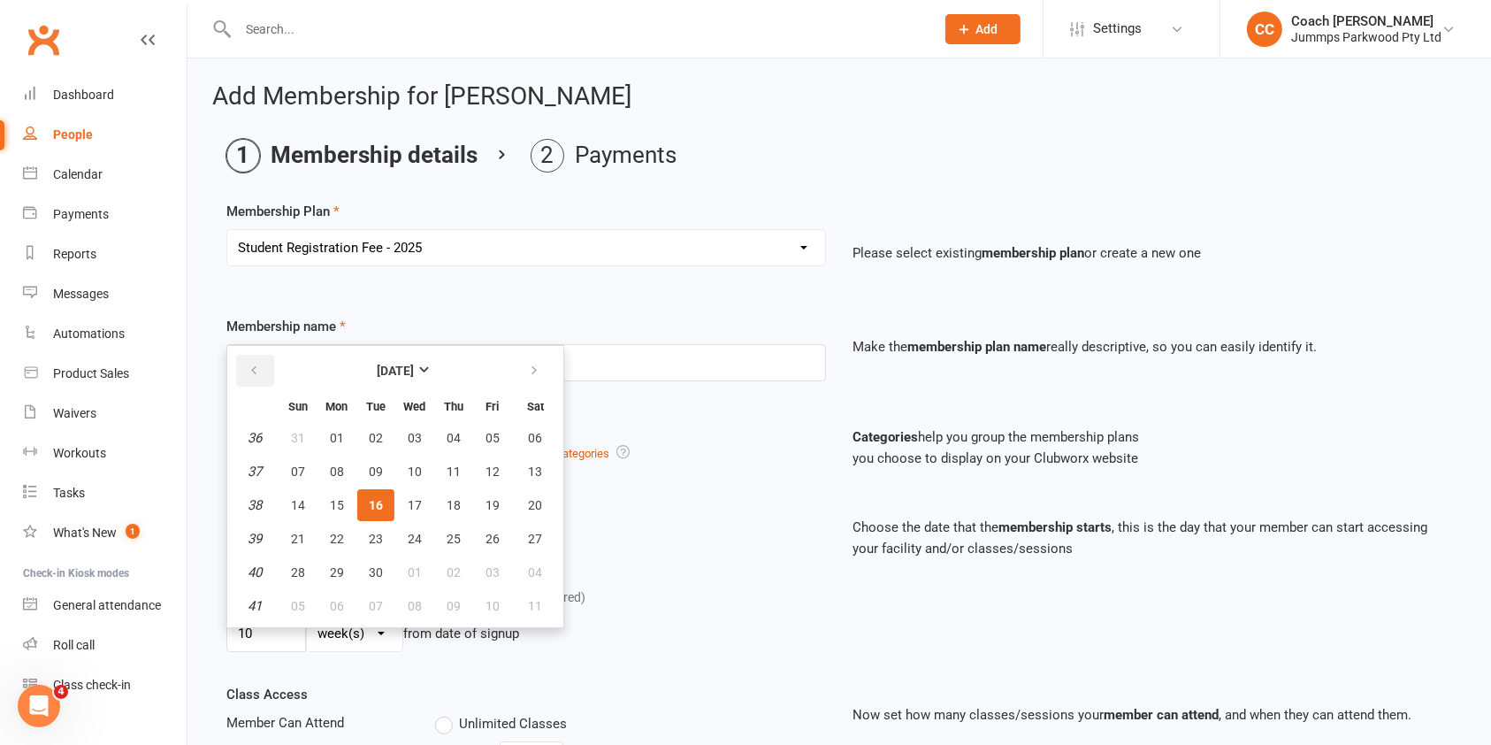
click at [253, 369] on icon "button" at bounding box center [254, 370] width 12 height 14
click at [253, 370] on icon "button" at bounding box center [254, 370] width 12 height 14
click at [253, 369] on icon "button" at bounding box center [254, 370] width 12 height 14
click at [255, 376] on icon "button" at bounding box center [254, 370] width 12 height 14
click at [256, 374] on icon "button" at bounding box center [254, 370] width 12 height 14
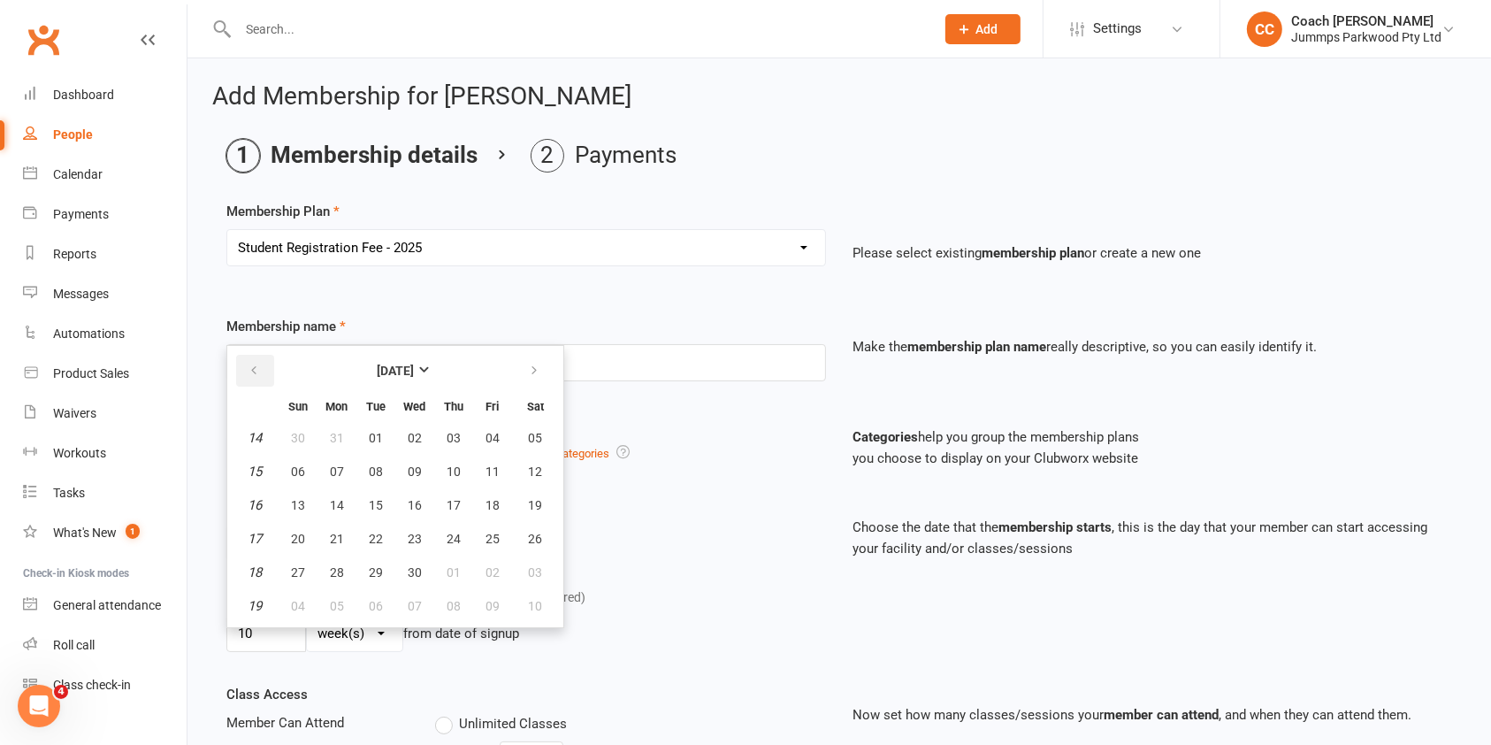
click at [253, 368] on icon "button" at bounding box center [254, 370] width 12 height 14
click at [250, 376] on icon "button" at bounding box center [254, 370] width 12 height 14
click at [253, 369] on icon "button" at bounding box center [254, 370] width 12 height 14
click at [528, 374] on icon "button" at bounding box center [534, 370] width 12 height 14
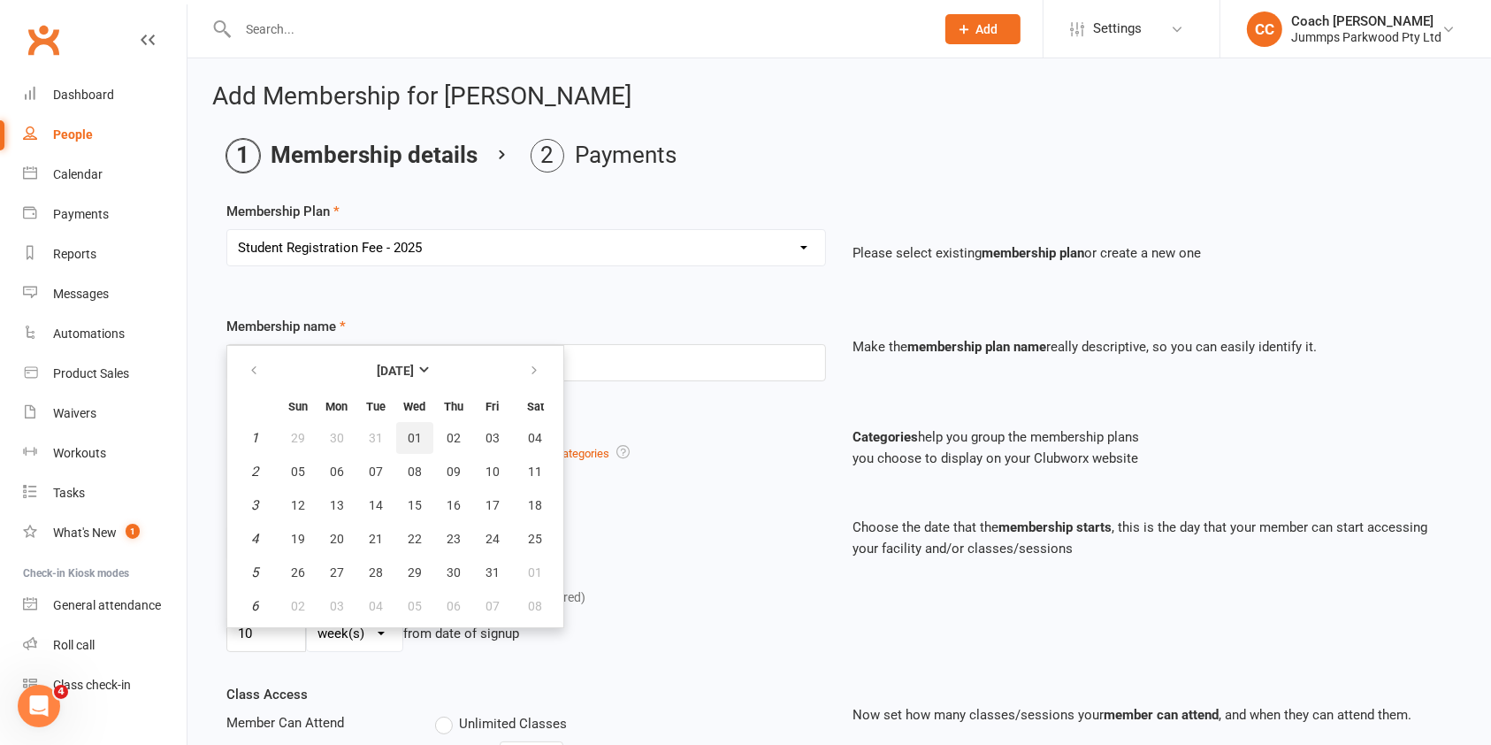
click at [417, 432] on span "01" at bounding box center [415, 438] width 14 height 14
type input "01 Jan 2025"
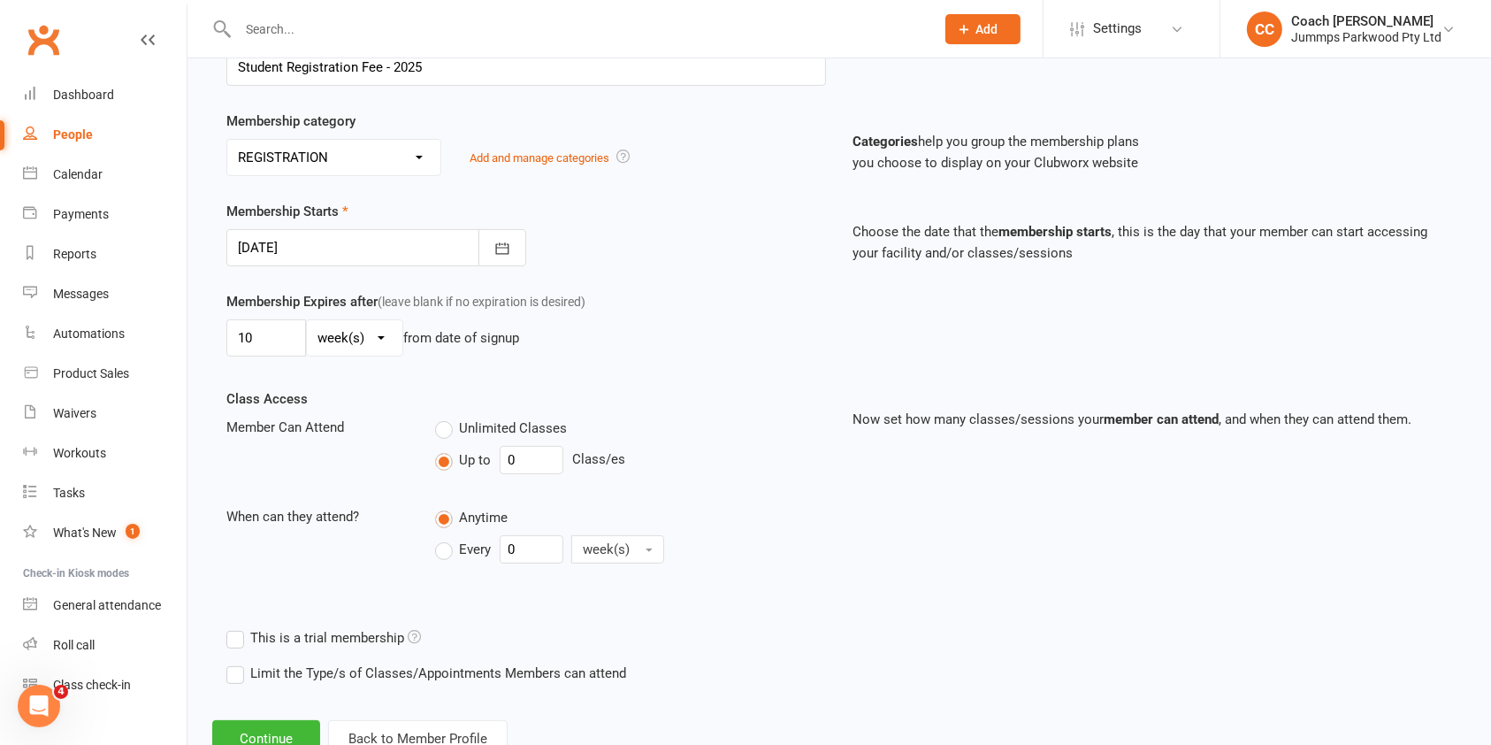
scroll to position [294, 0]
click at [272, 342] on input "10" at bounding box center [266, 338] width 80 height 37
type input "1"
click at [386, 346] on select "day(s) week(s) month(s) year(s)" at bounding box center [355, 338] width 96 height 35
select select "3"
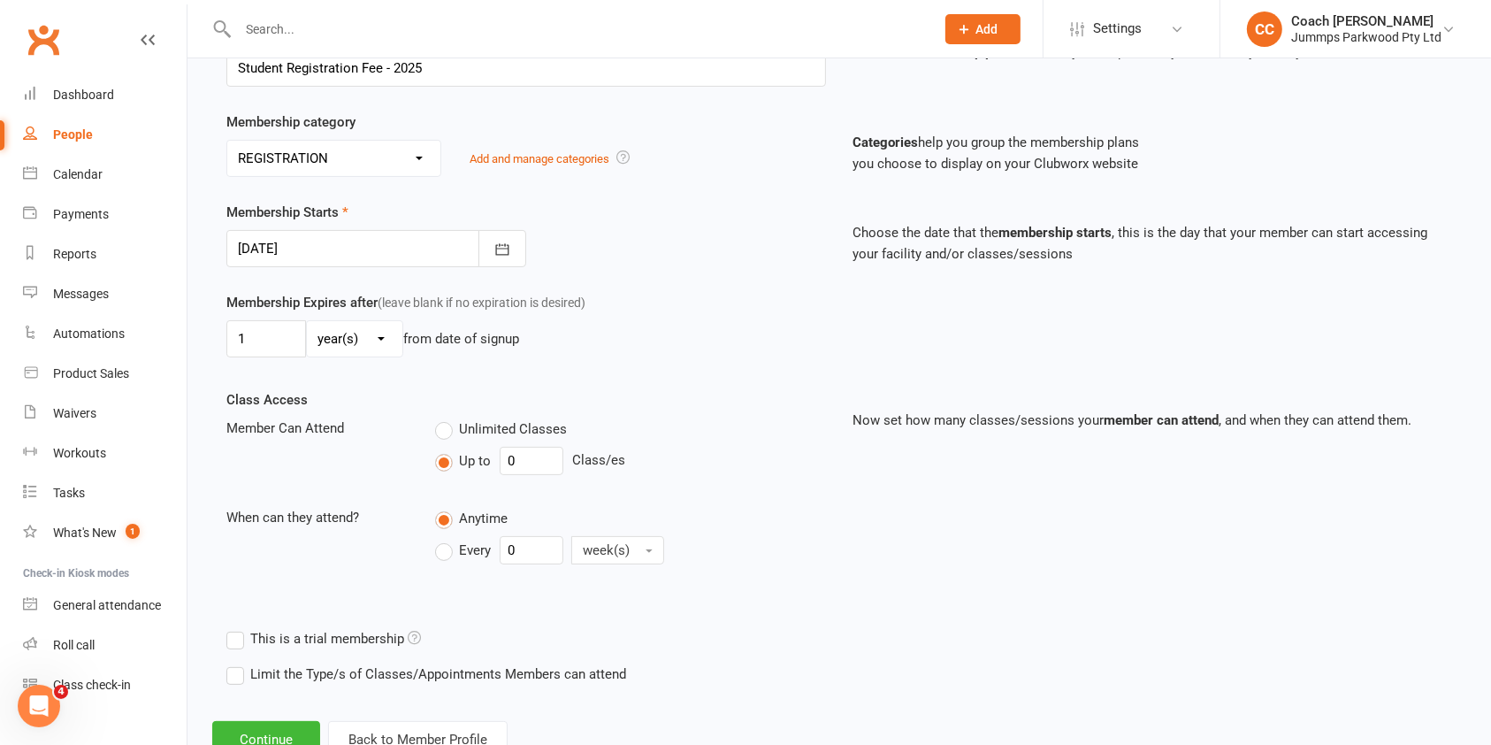
click at [307, 321] on select "day(s) week(s) month(s) year(s)" at bounding box center [355, 338] width 96 height 35
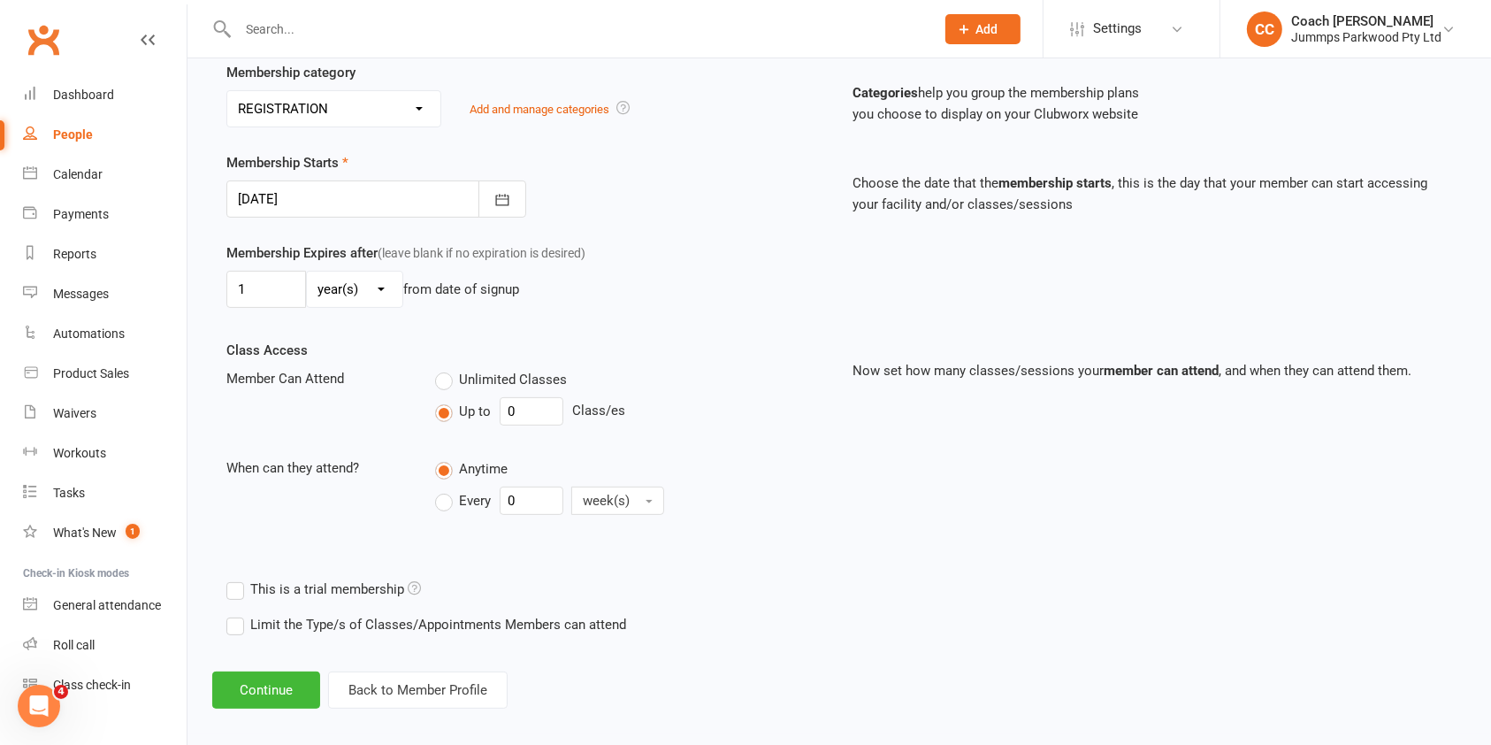
scroll to position [356, 0]
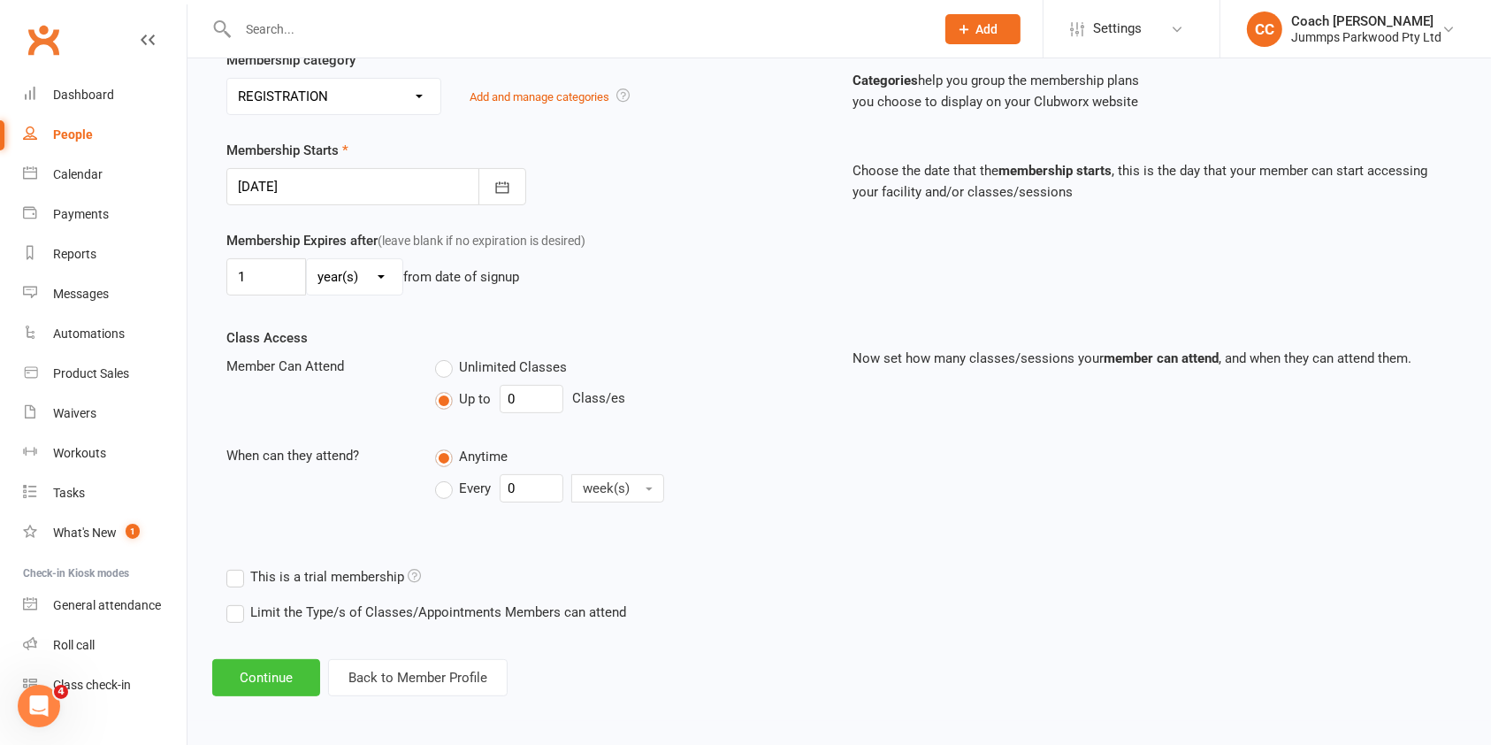
click at [272, 674] on button "Continue" at bounding box center [266, 677] width 108 height 37
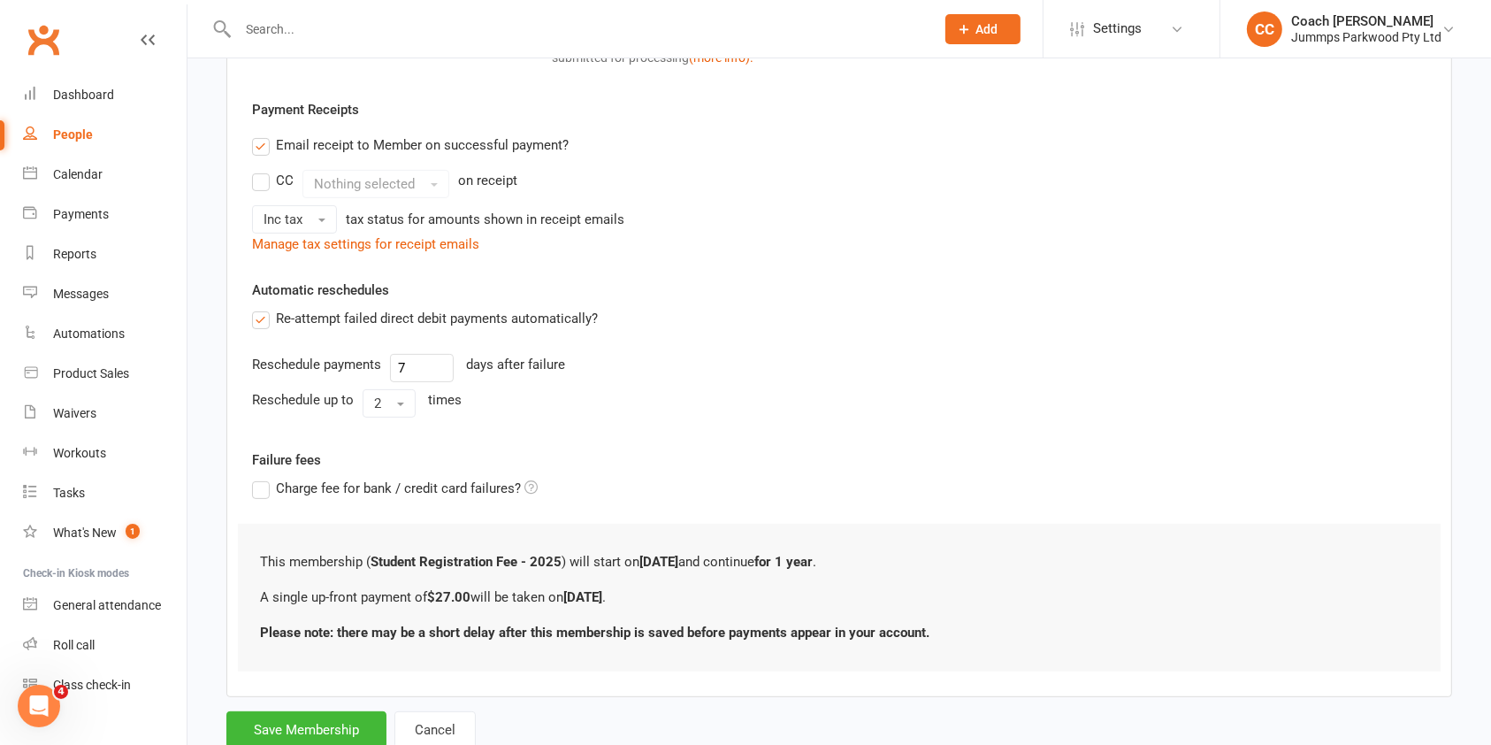
scroll to position [0, 0]
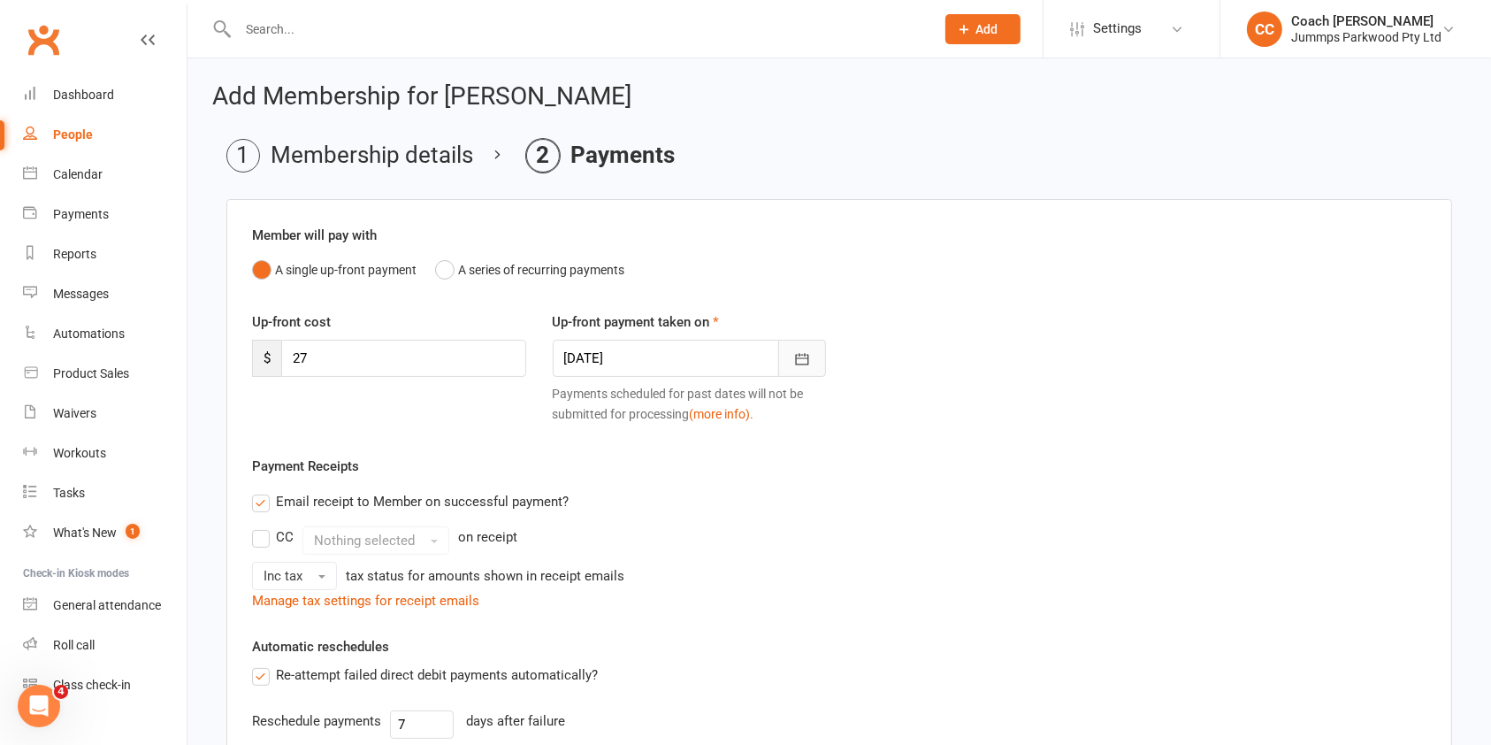
click at [800, 363] on icon "button" at bounding box center [802, 359] width 18 height 18
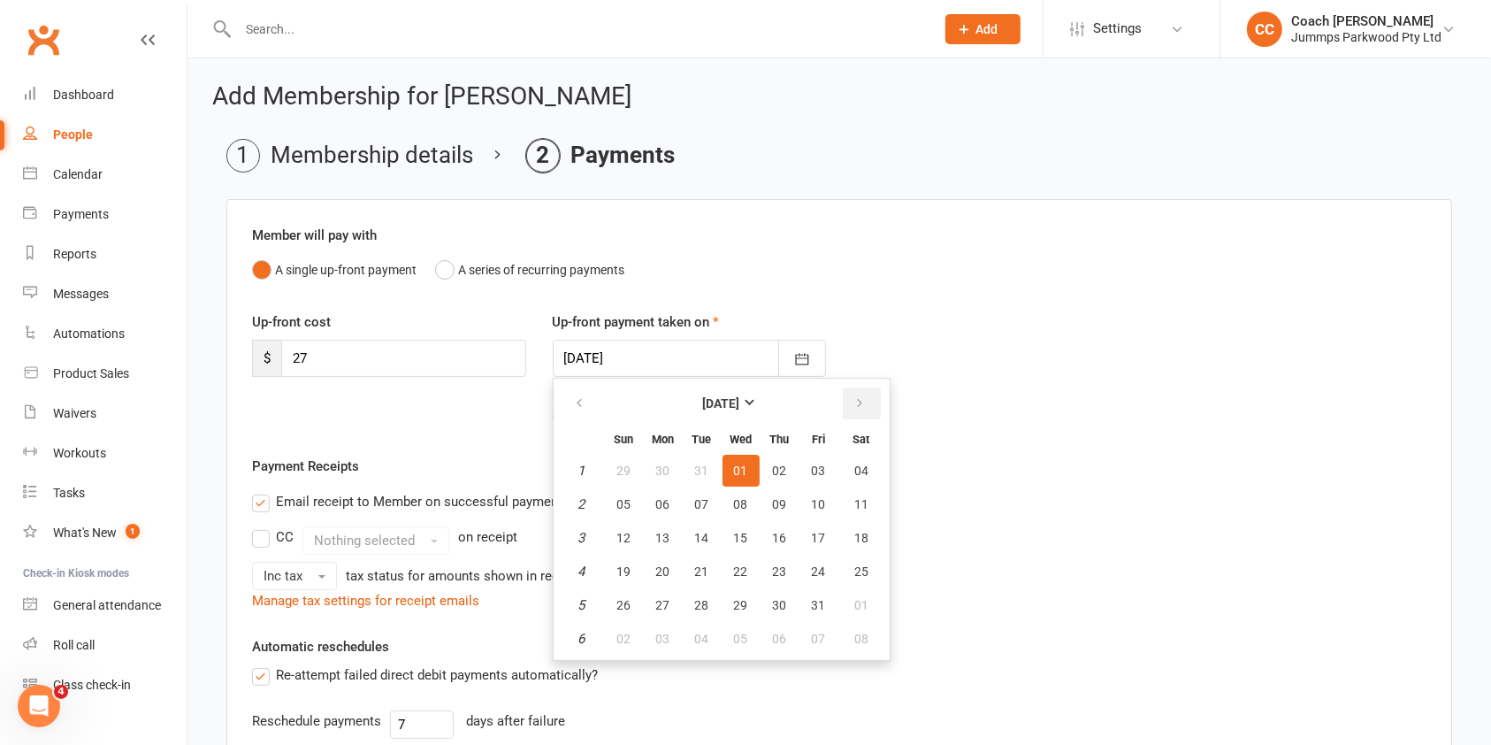
click at [876, 417] on button "button" at bounding box center [862, 403] width 38 height 32
click at [857, 403] on icon "button" at bounding box center [860, 403] width 12 height 14
click at [856, 403] on icon "button" at bounding box center [860, 403] width 12 height 14
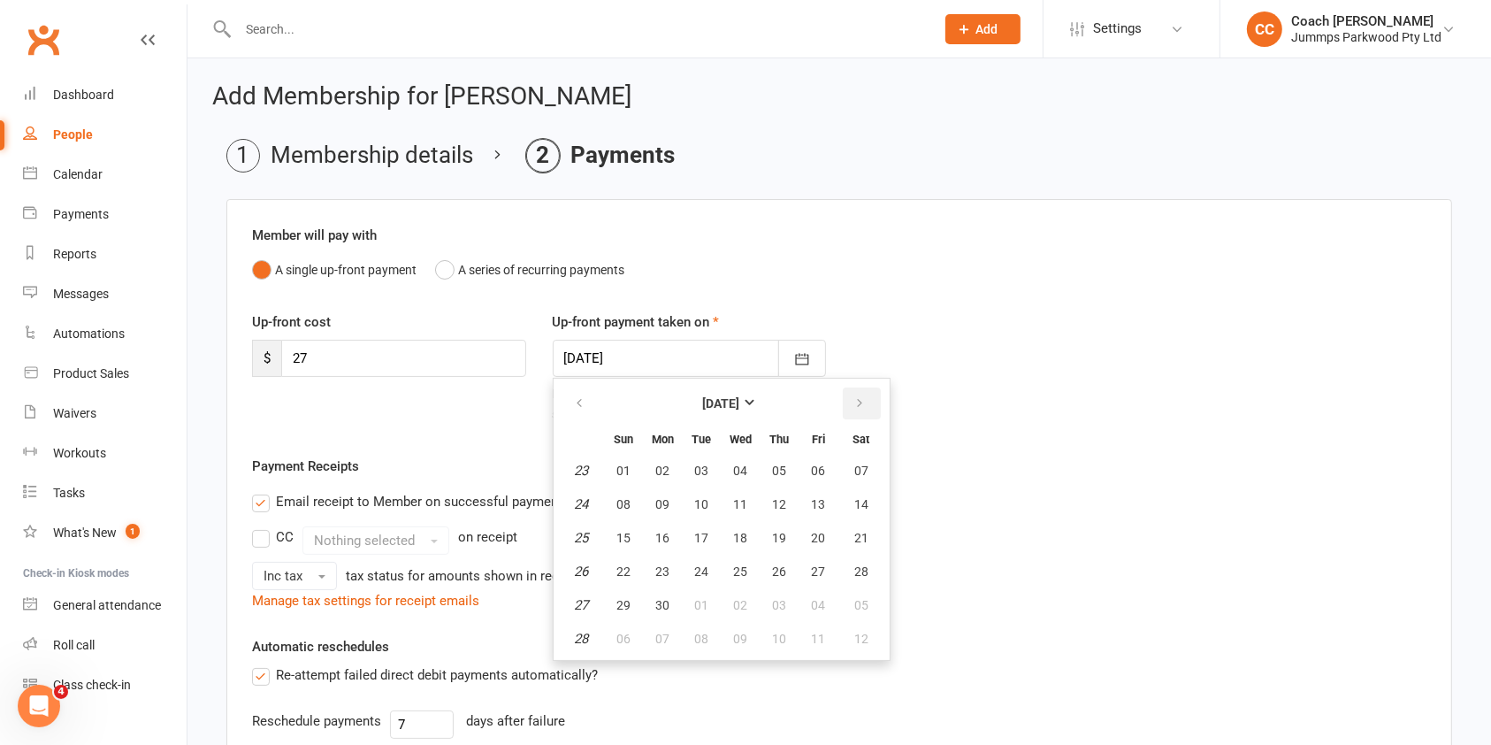
click at [856, 404] on icon "button" at bounding box center [860, 403] width 12 height 14
click at [856, 403] on icon "button" at bounding box center [860, 403] width 12 height 14
click at [667, 502] on span "06" at bounding box center [663, 504] width 14 height 14
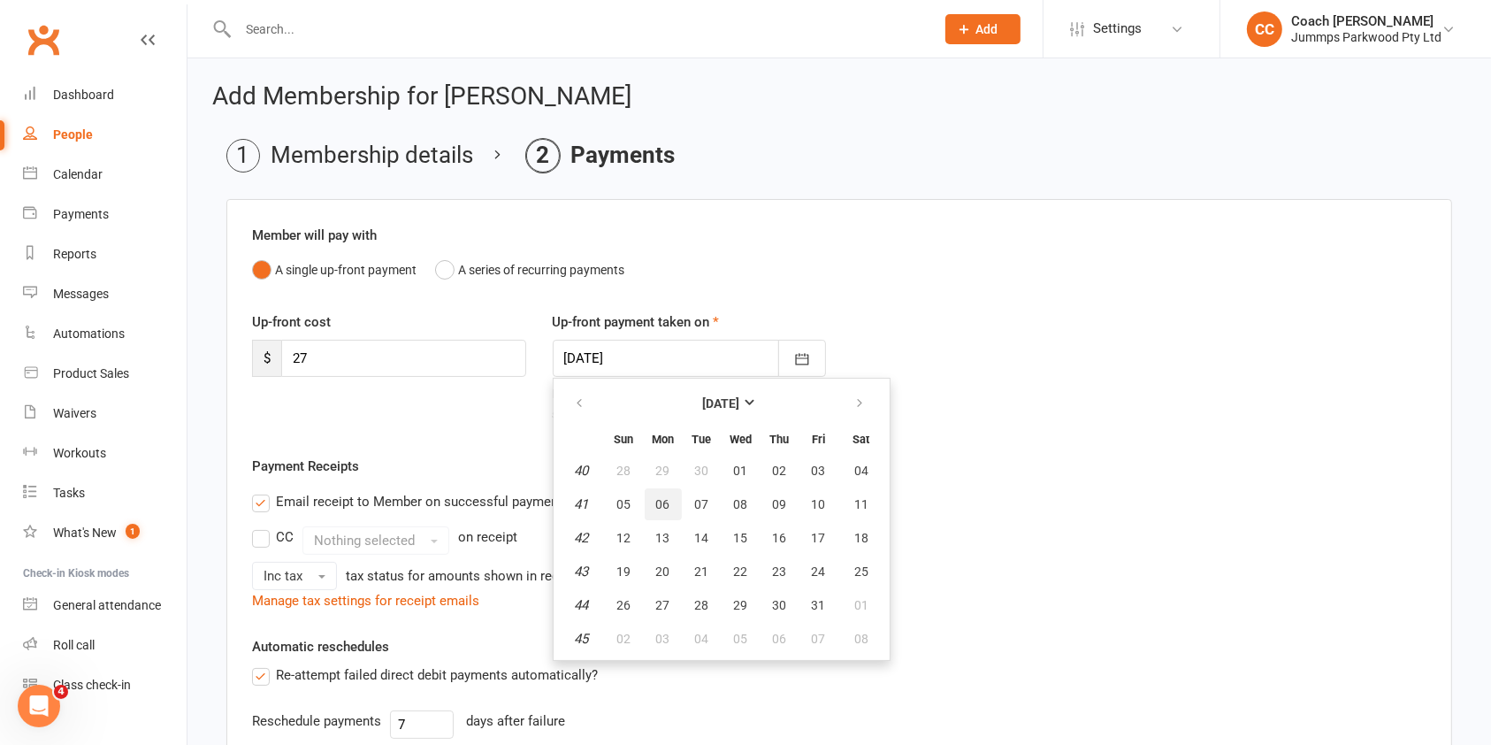
type input "06 Oct 2025"
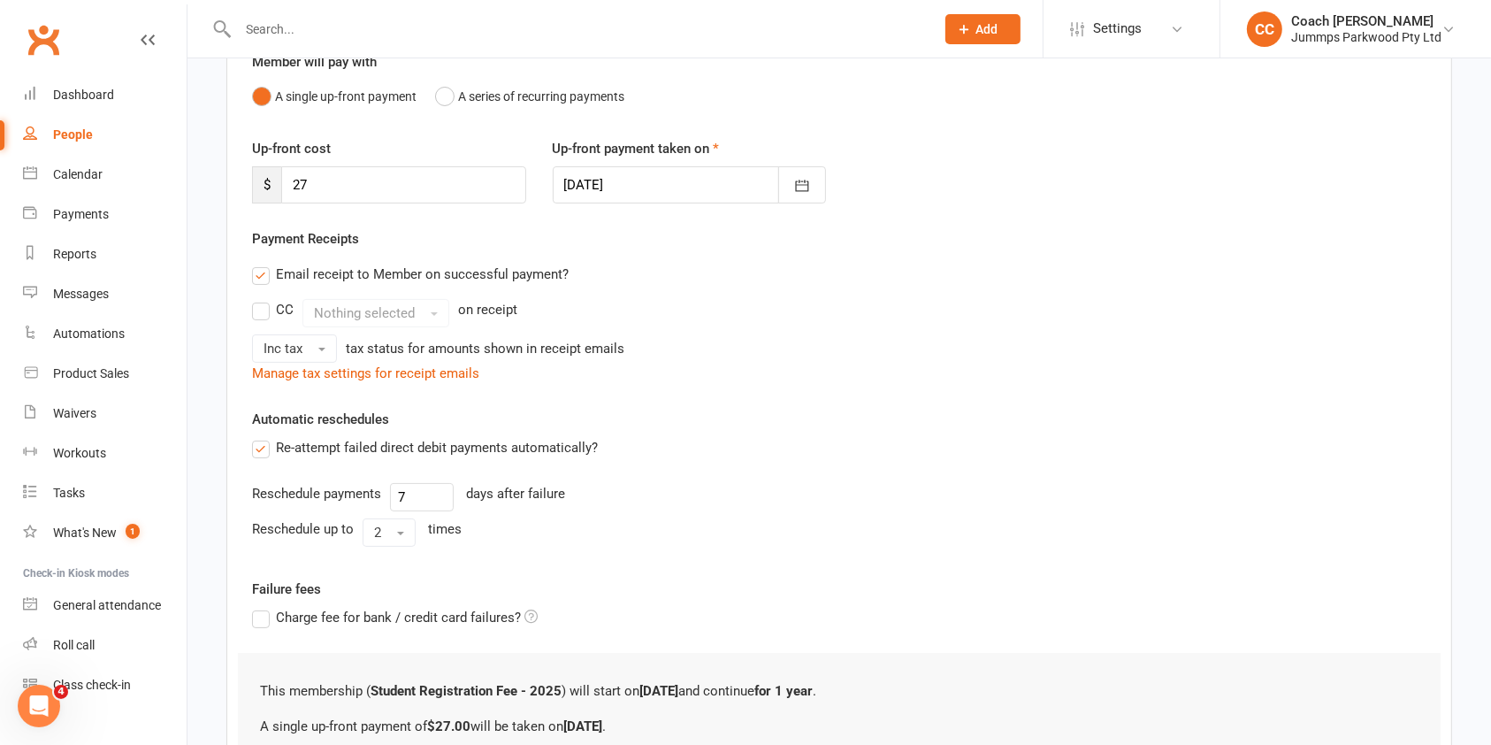
scroll to position [359, 0]
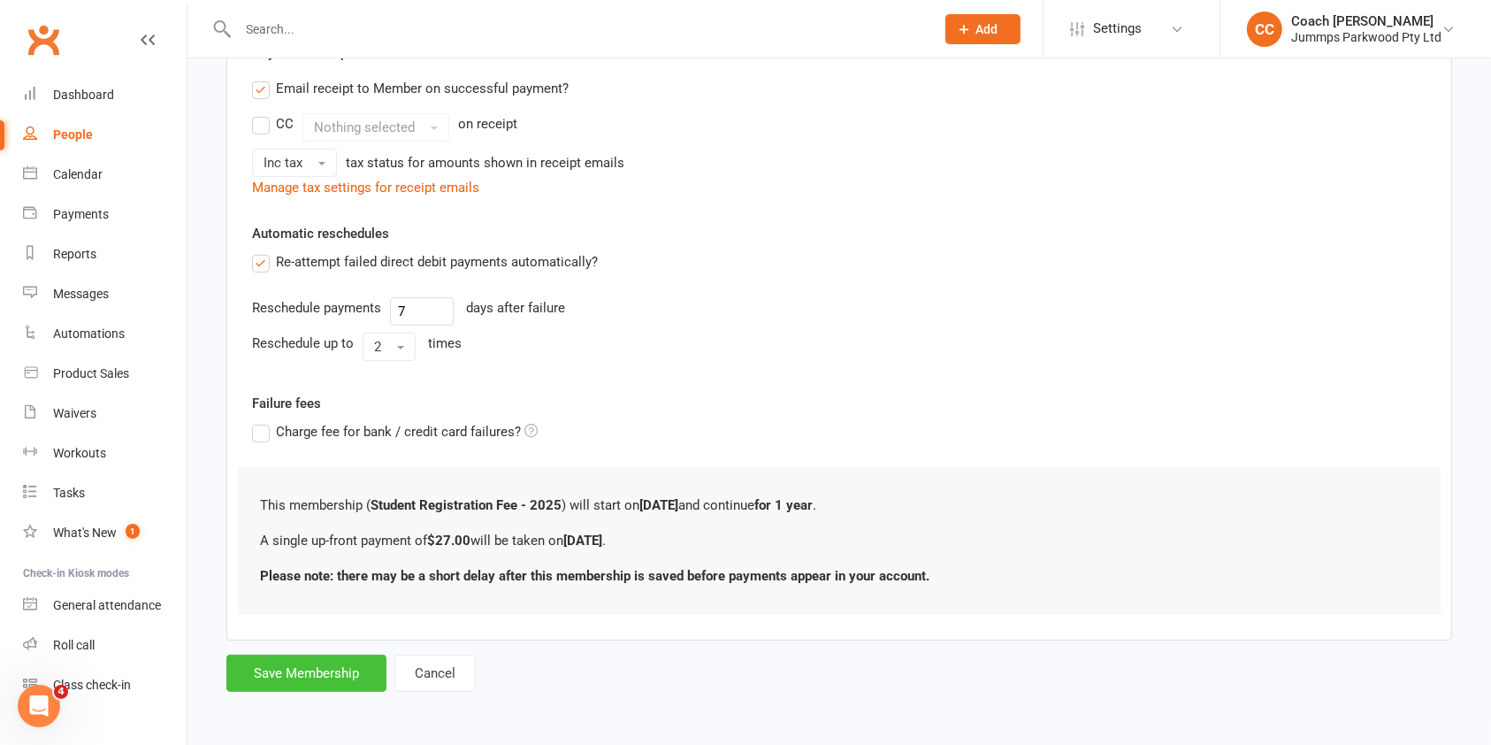
click at [337, 677] on button "Save Membership" at bounding box center [306, 672] width 160 height 37
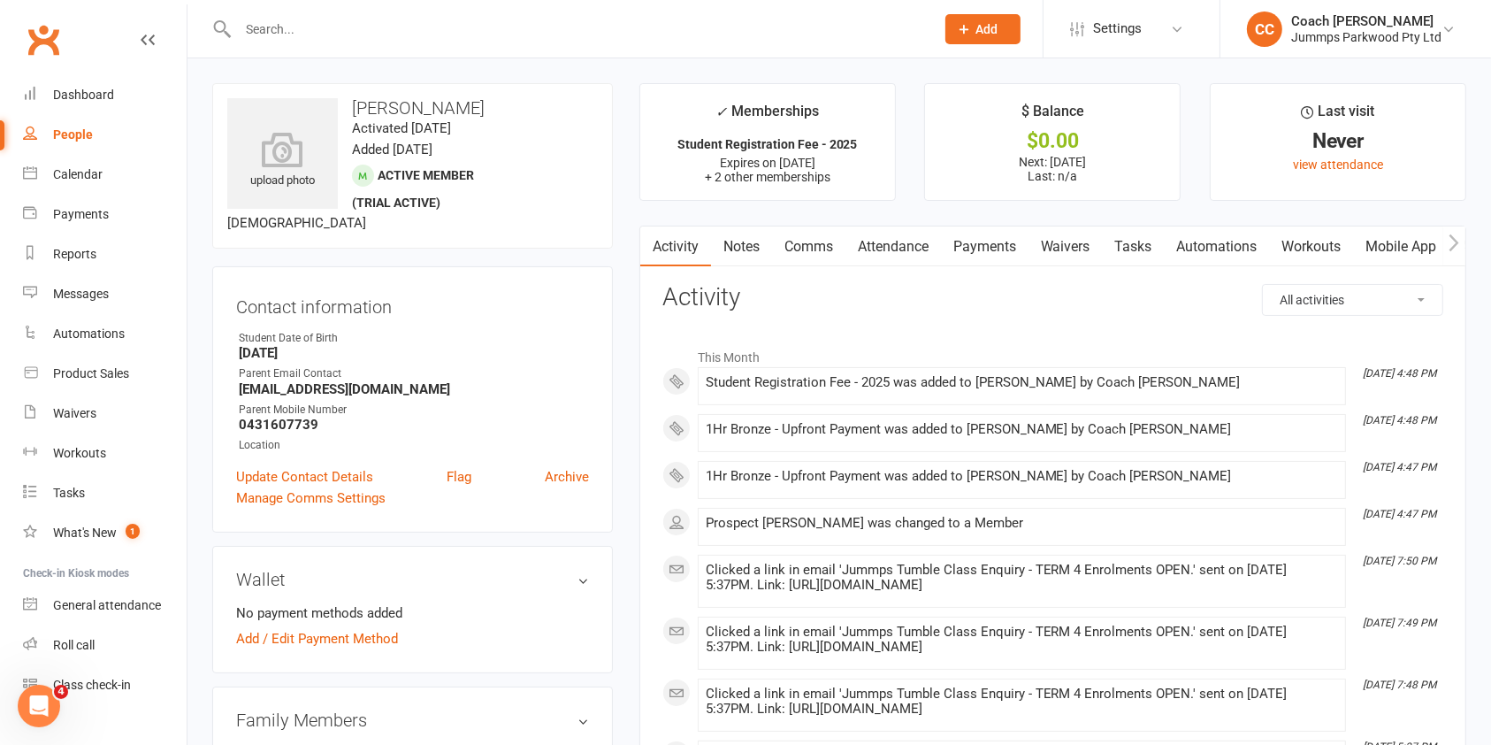
click at [905, 244] on link "Attendance" at bounding box center [893, 246] width 96 height 41
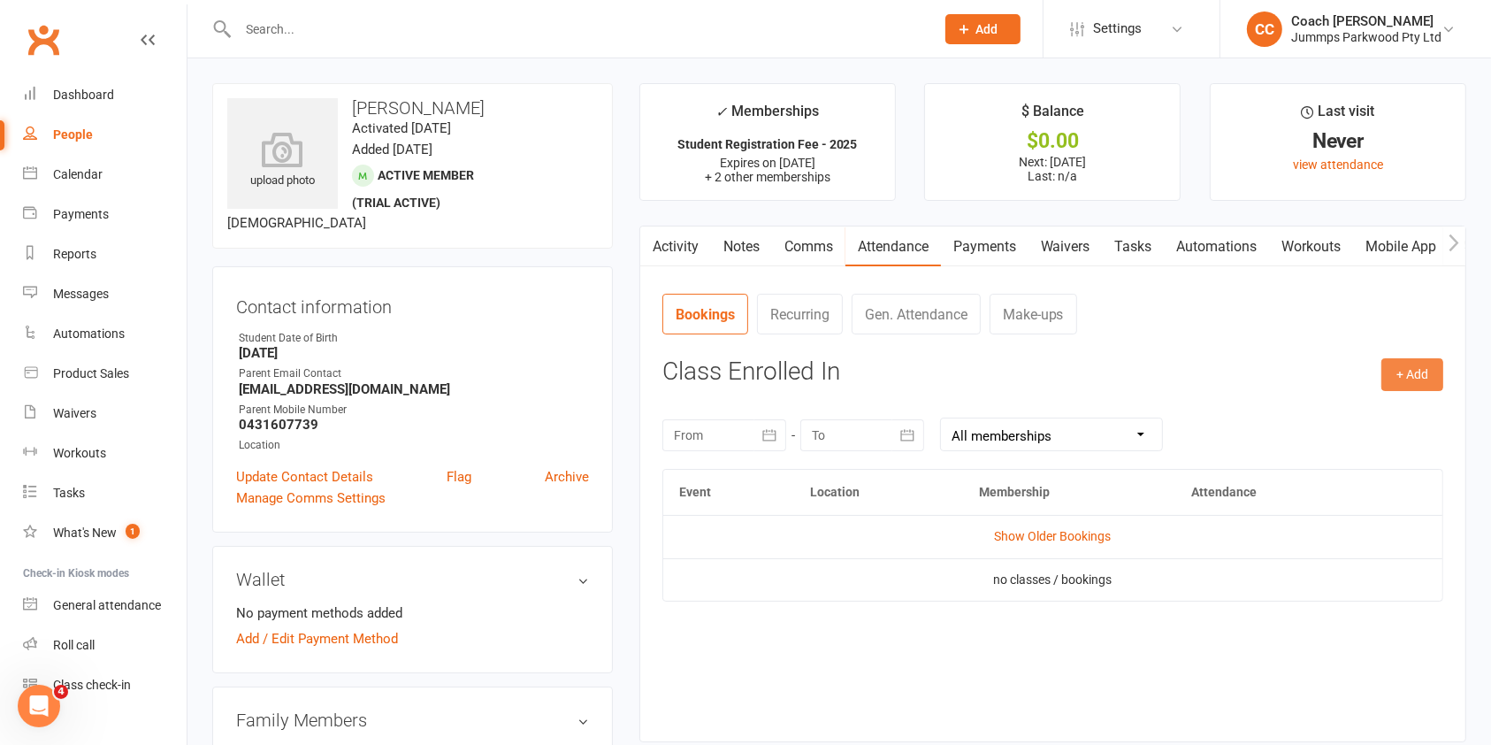
click at [1410, 375] on button "+ Add" at bounding box center [1412, 374] width 62 height 32
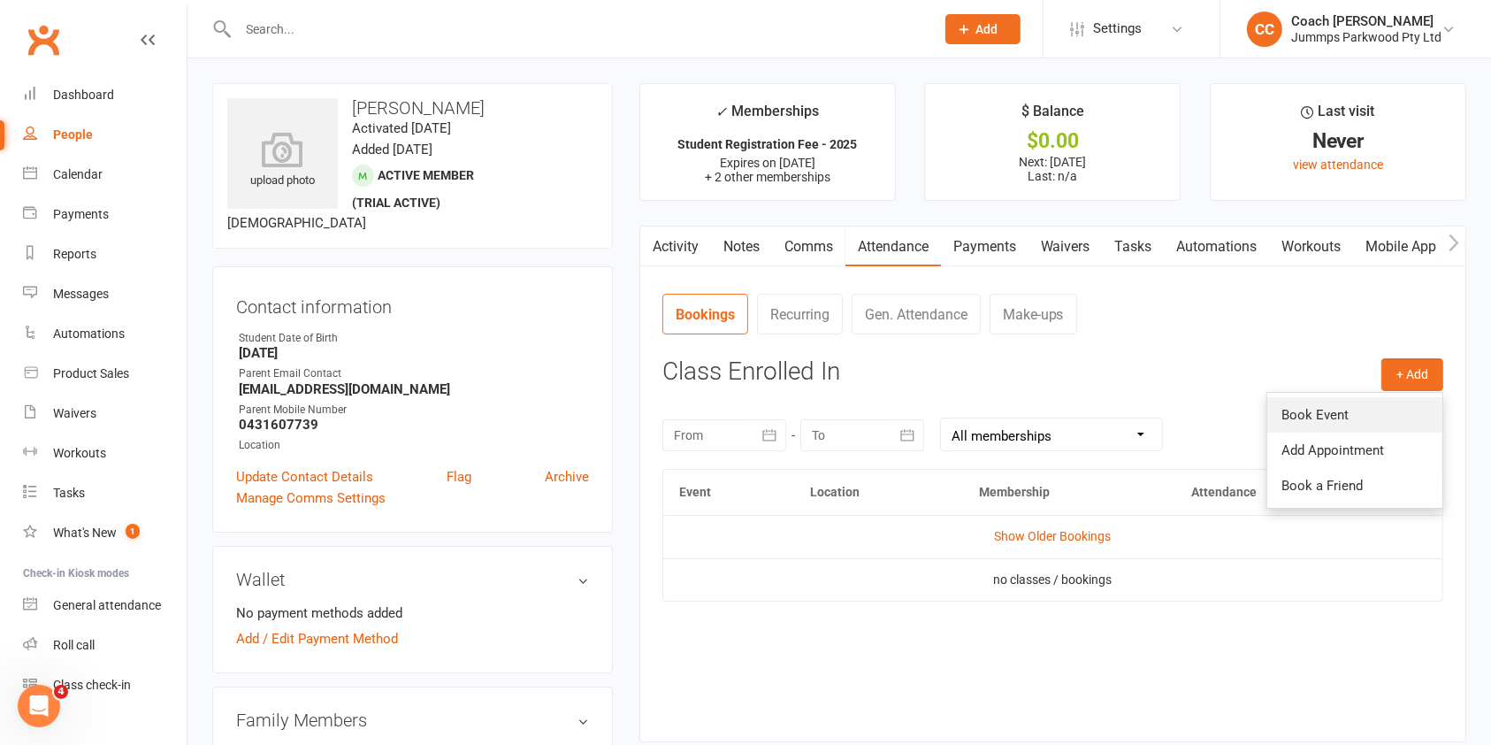
click at [1327, 409] on link "Book Event" at bounding box center [1354, 414] width 175 height 35
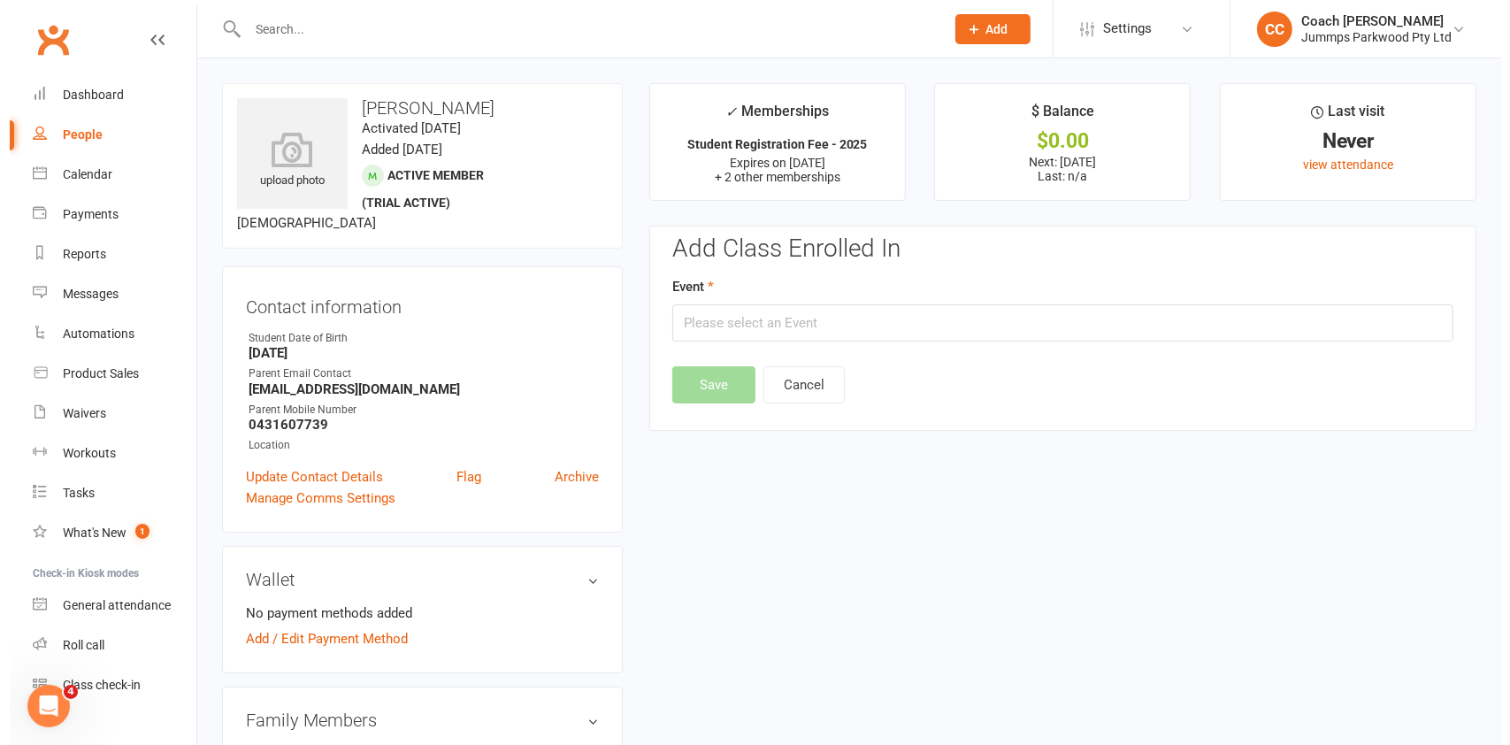
scroll to position [135, 0]
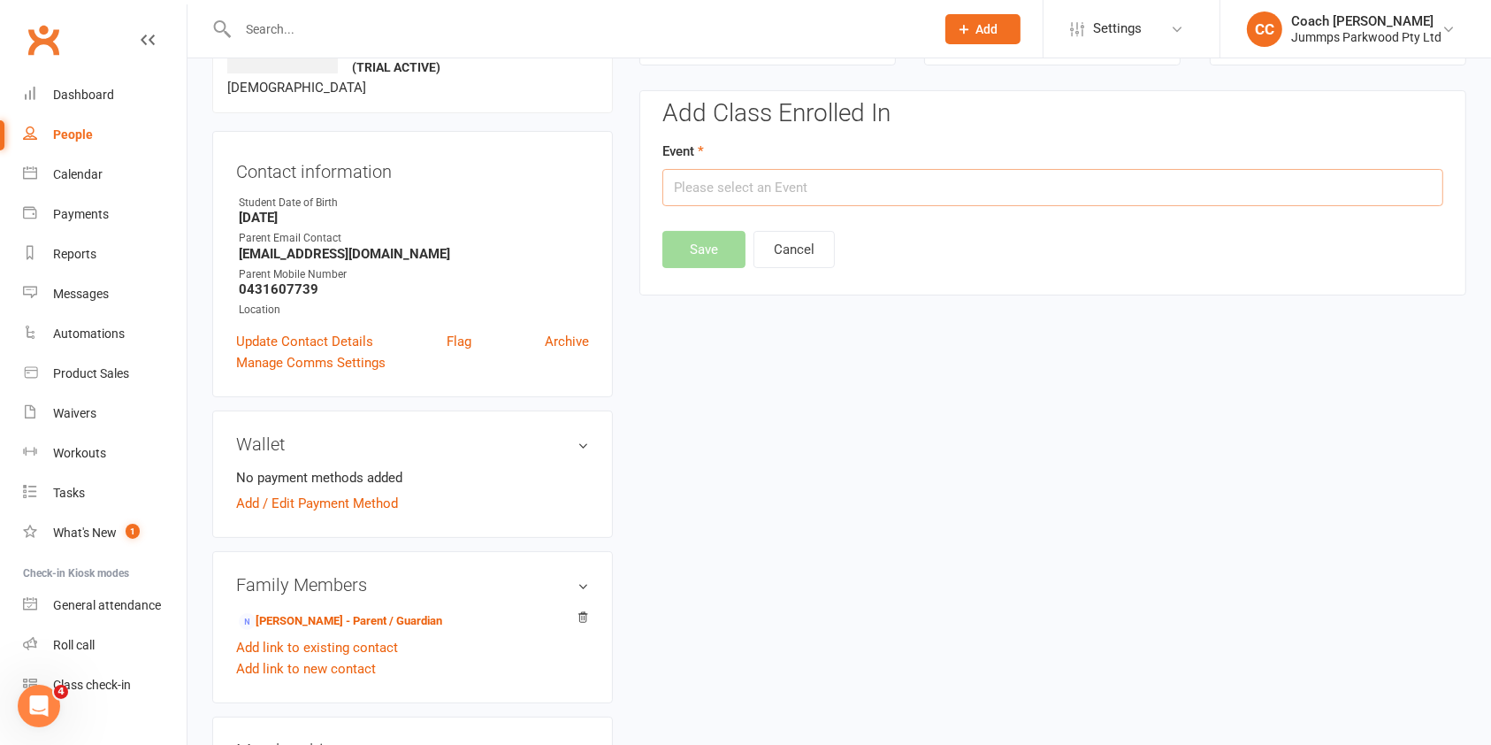
click at [1069, 191] on input "text" at bounding box center [1052, 187] width 781 height 37
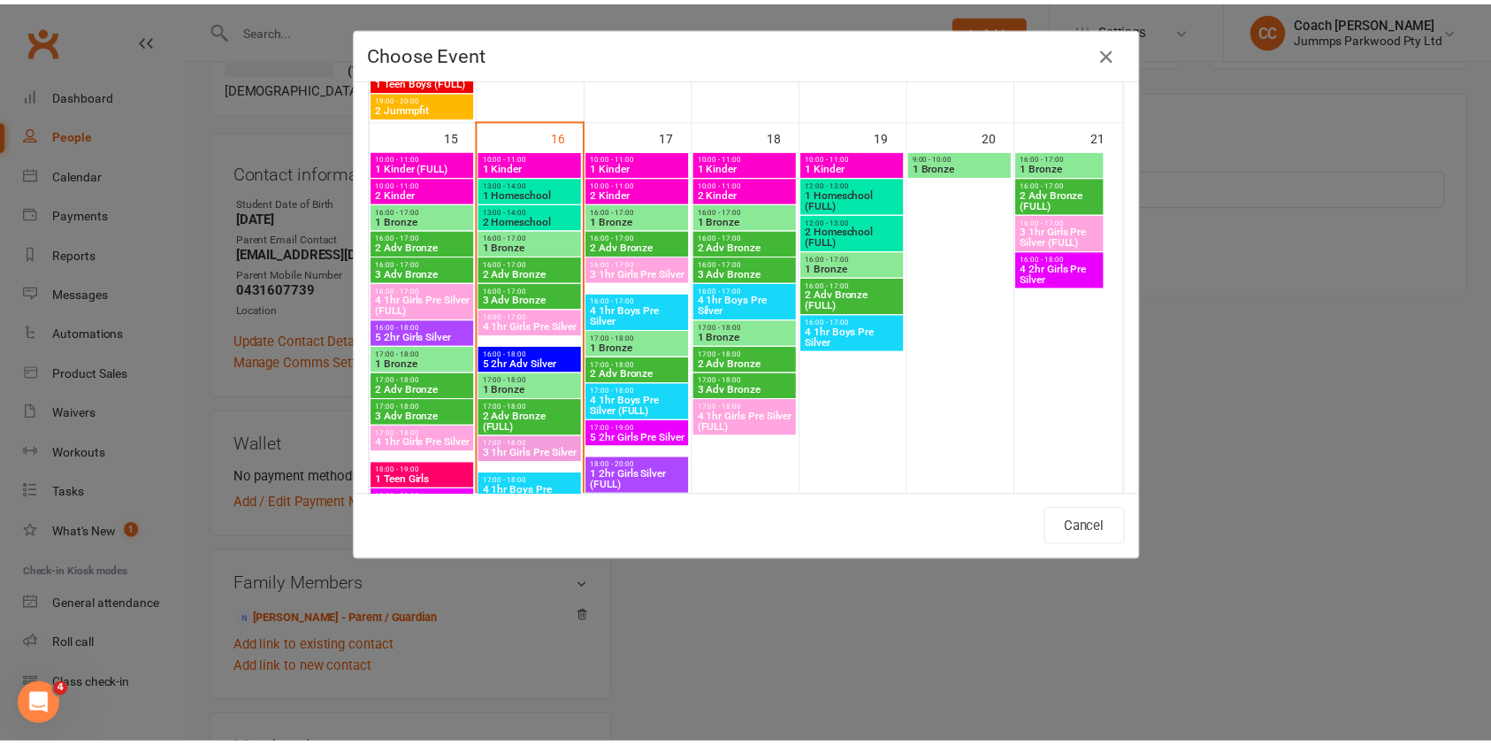
scroll to position [1128, 0]
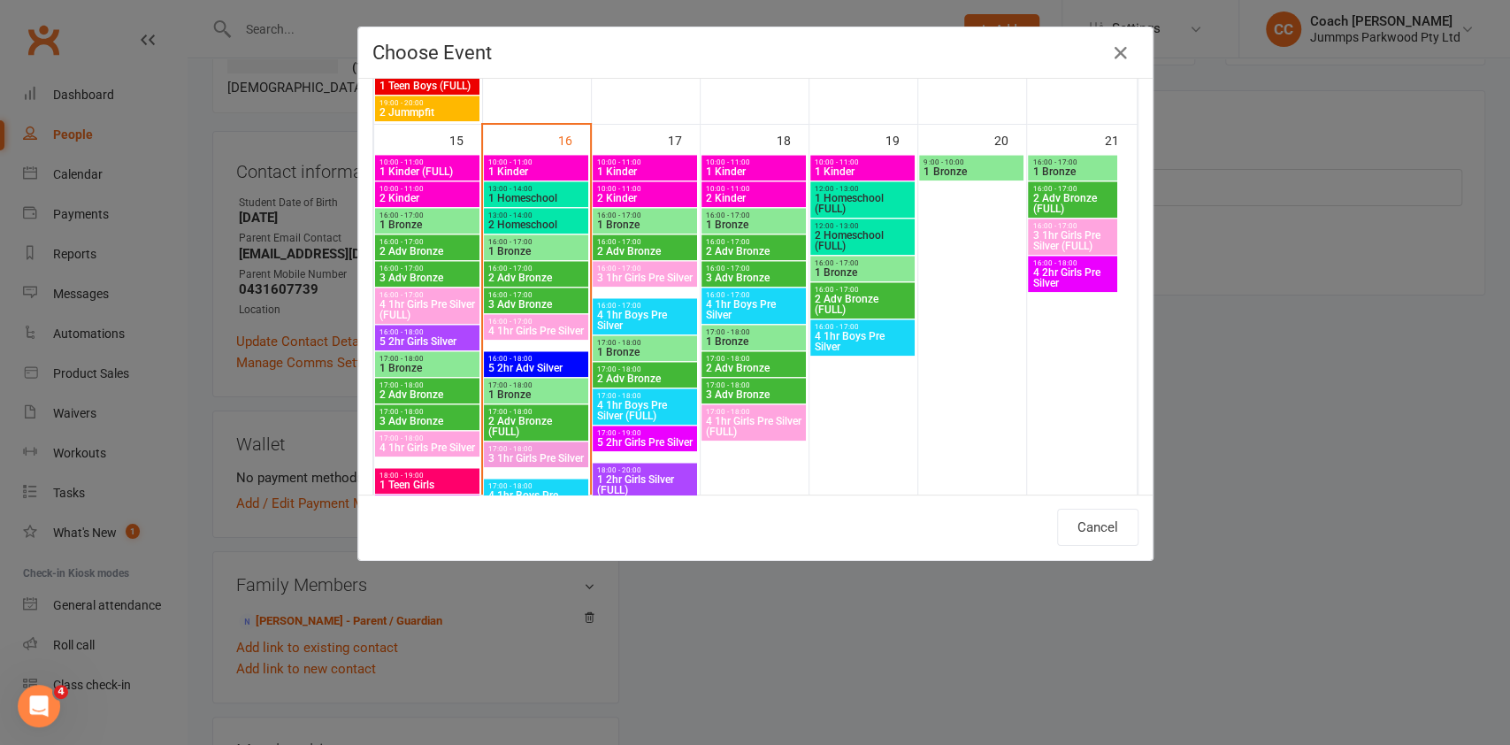
click at [753, 221] on span "1 Bronze" at bounding box center [753, 224] width 97 height 11
type input "1 Bronze - Sep 18, 2025 4:00:00 PM"
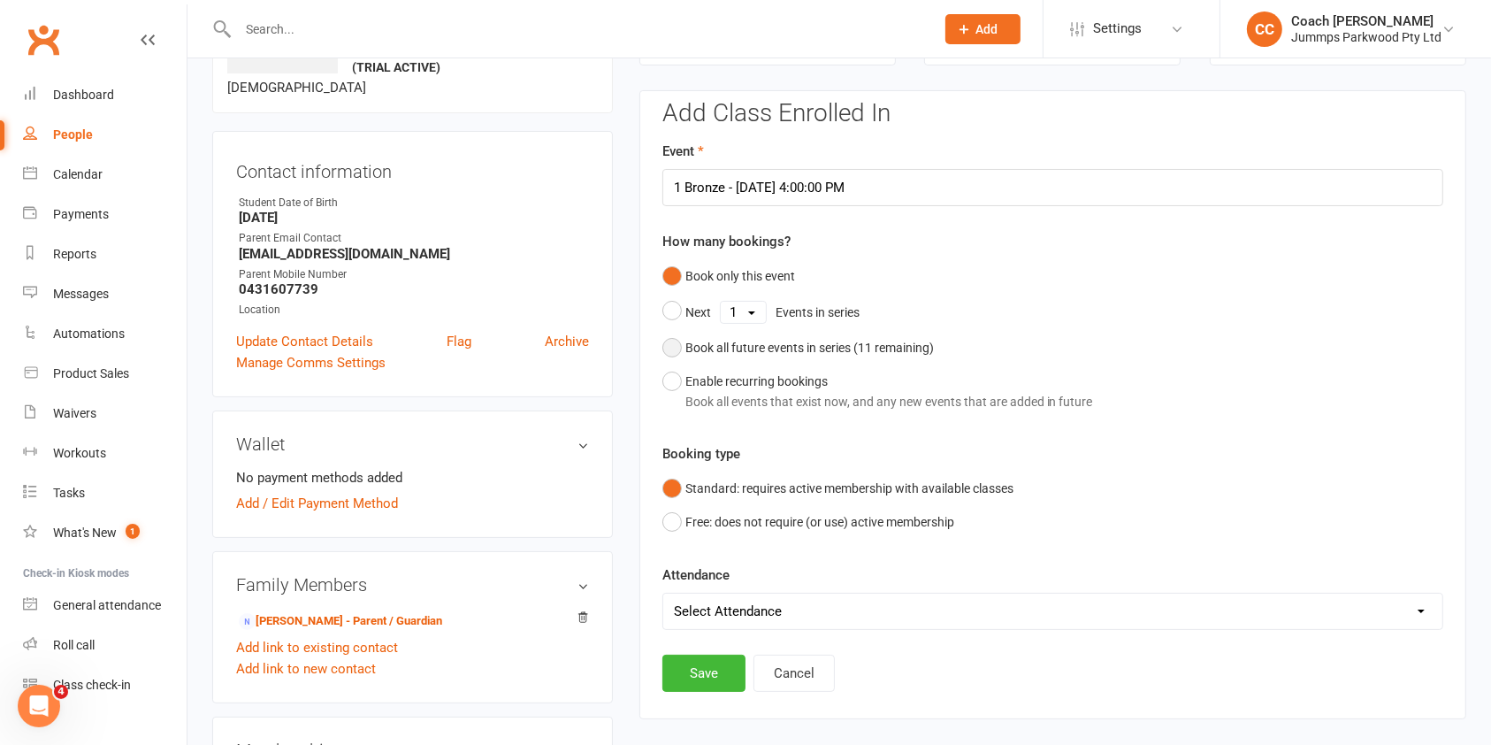
click at [736, 345] on div "Book all future events in series ( 11 remaining)" at bounding box center [809, 347] width 249 height 19
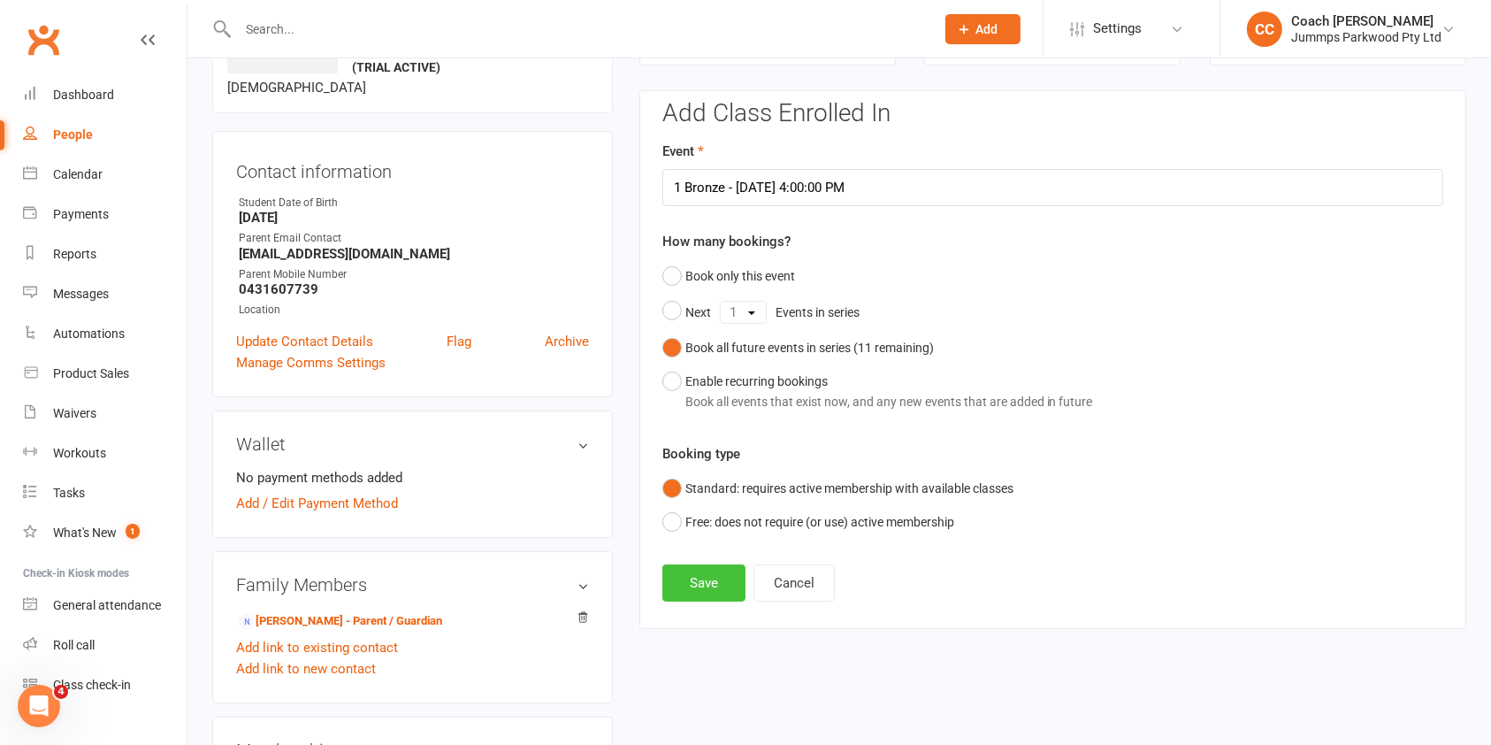
click at [702, 581] on button "Save" at bounding box center [703, 582] width 83 height 37
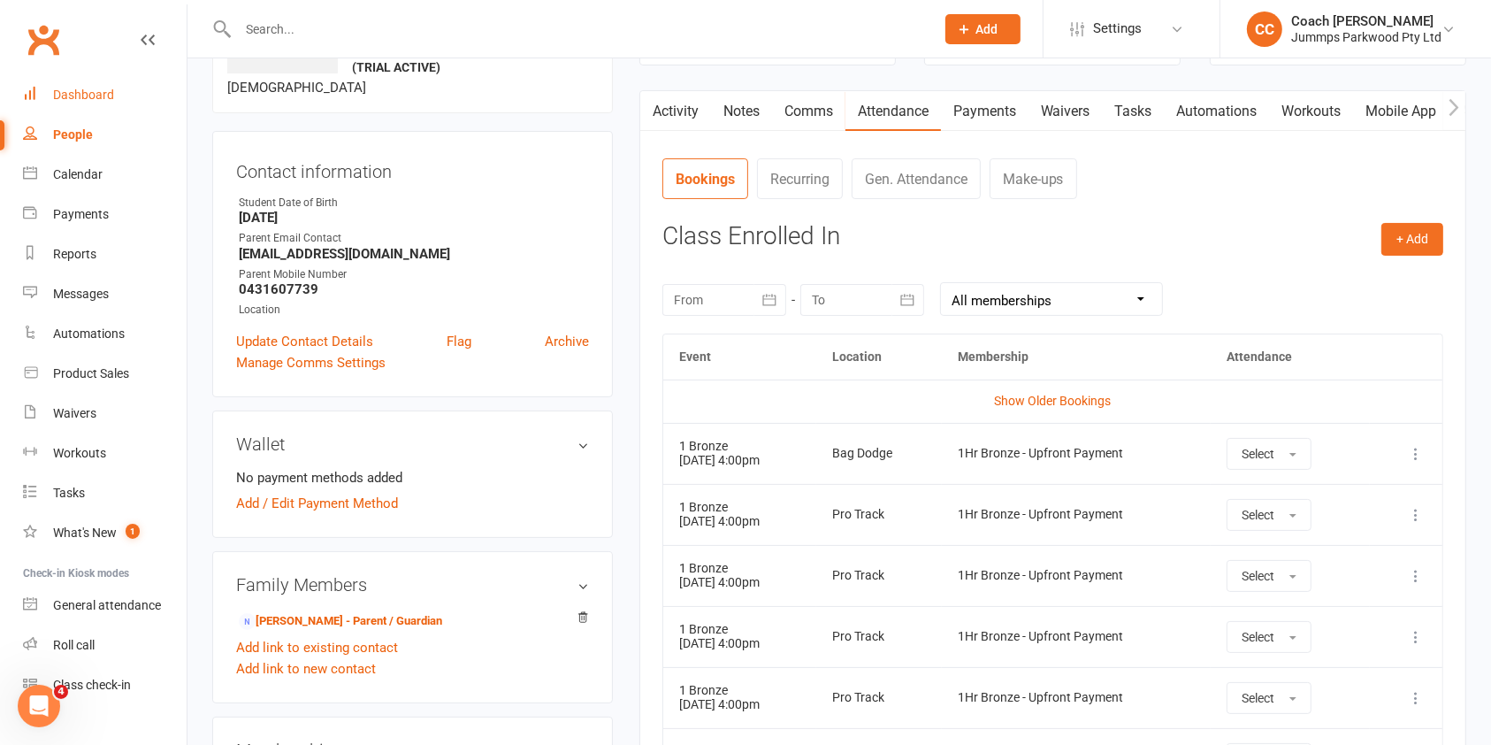
click at [67, 92] on div "Dashboard" at bounding box center [83, 95] width 61 height 14
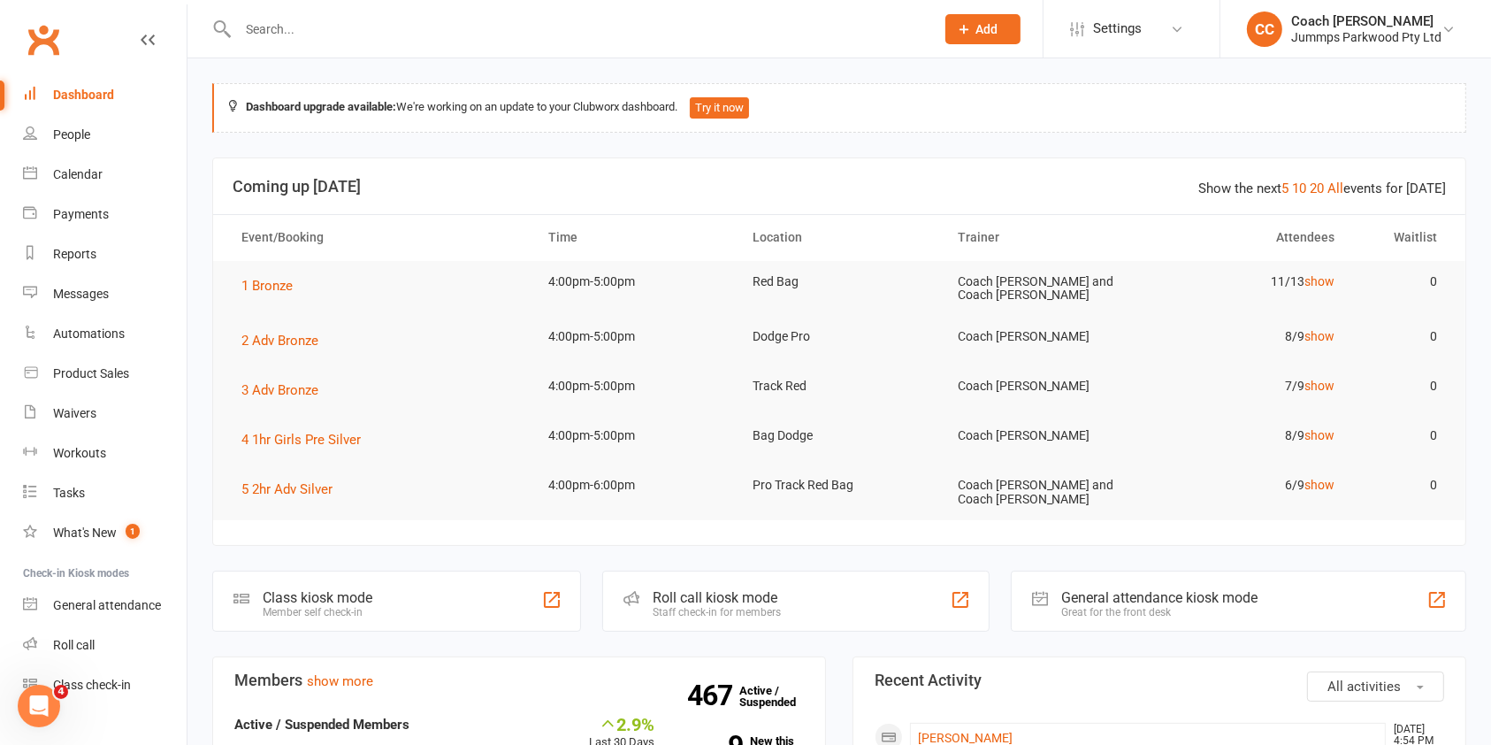
click at [1276, 593] on div "General attendance kiosk mode Great for the front desk" at bounding box center [1238, 600] width 455 height 61
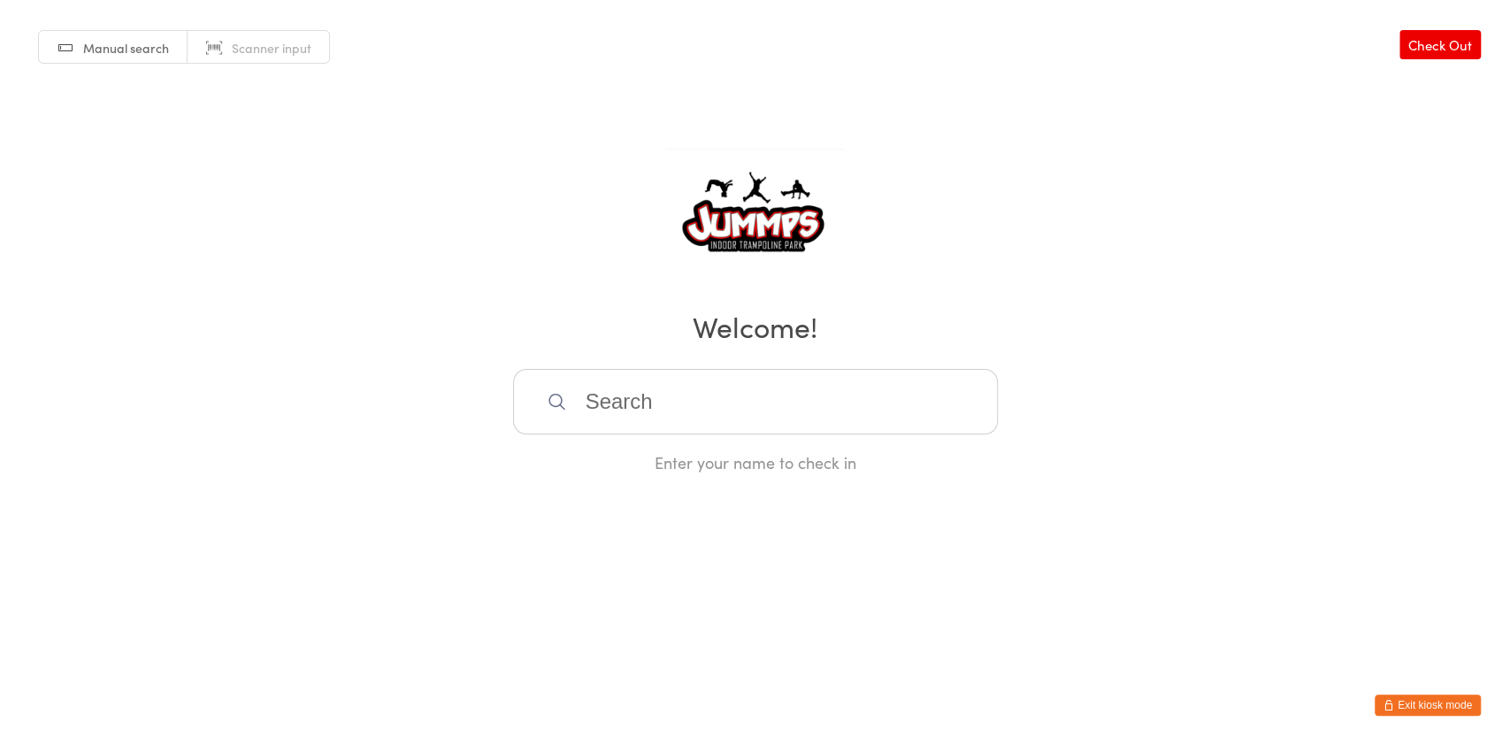
click at [658, 398] on input "search" at bounding box center [755, 401] width 485 height 65
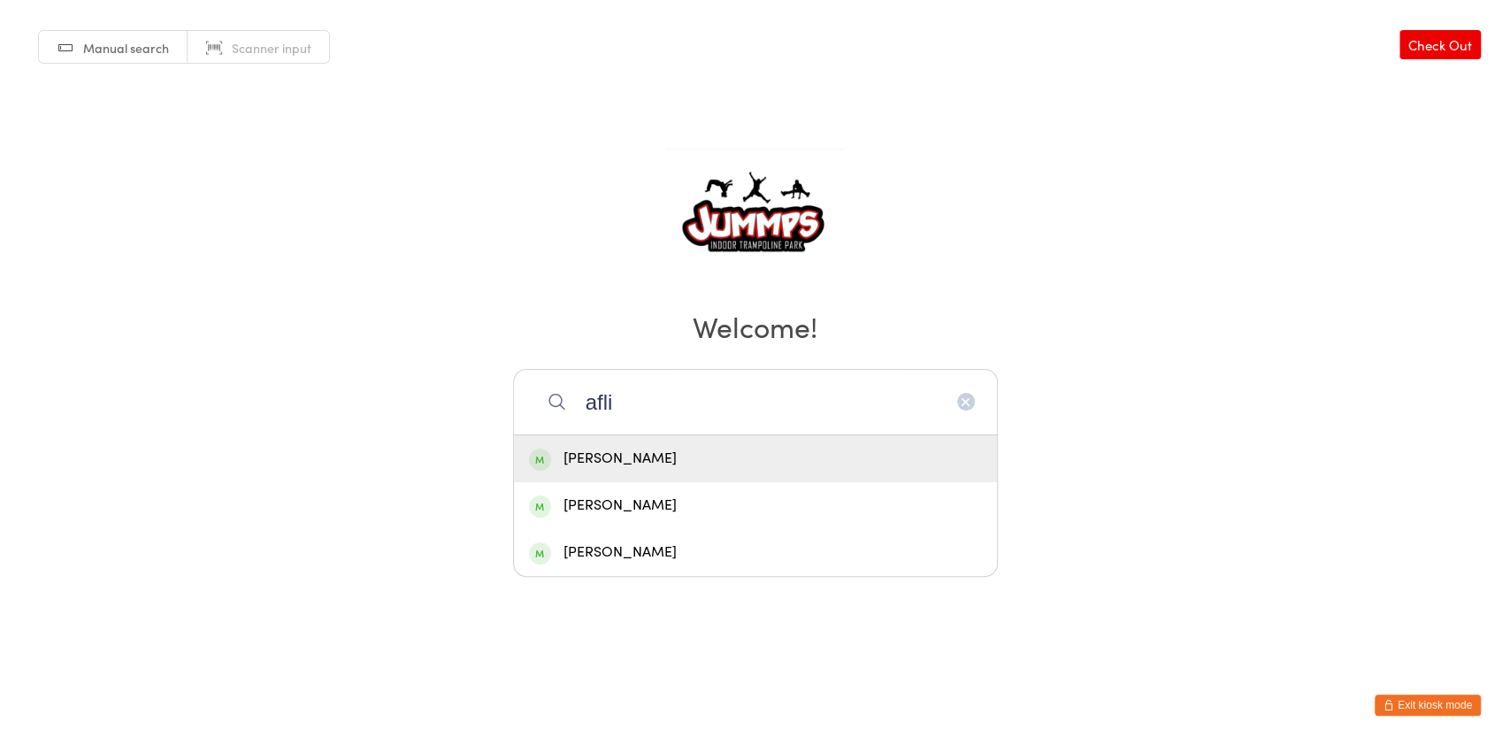
type input "afli"
click at [647, 455] on div "[PERSON_NAME]" at bounding box center [755, 459] width 453 height 24
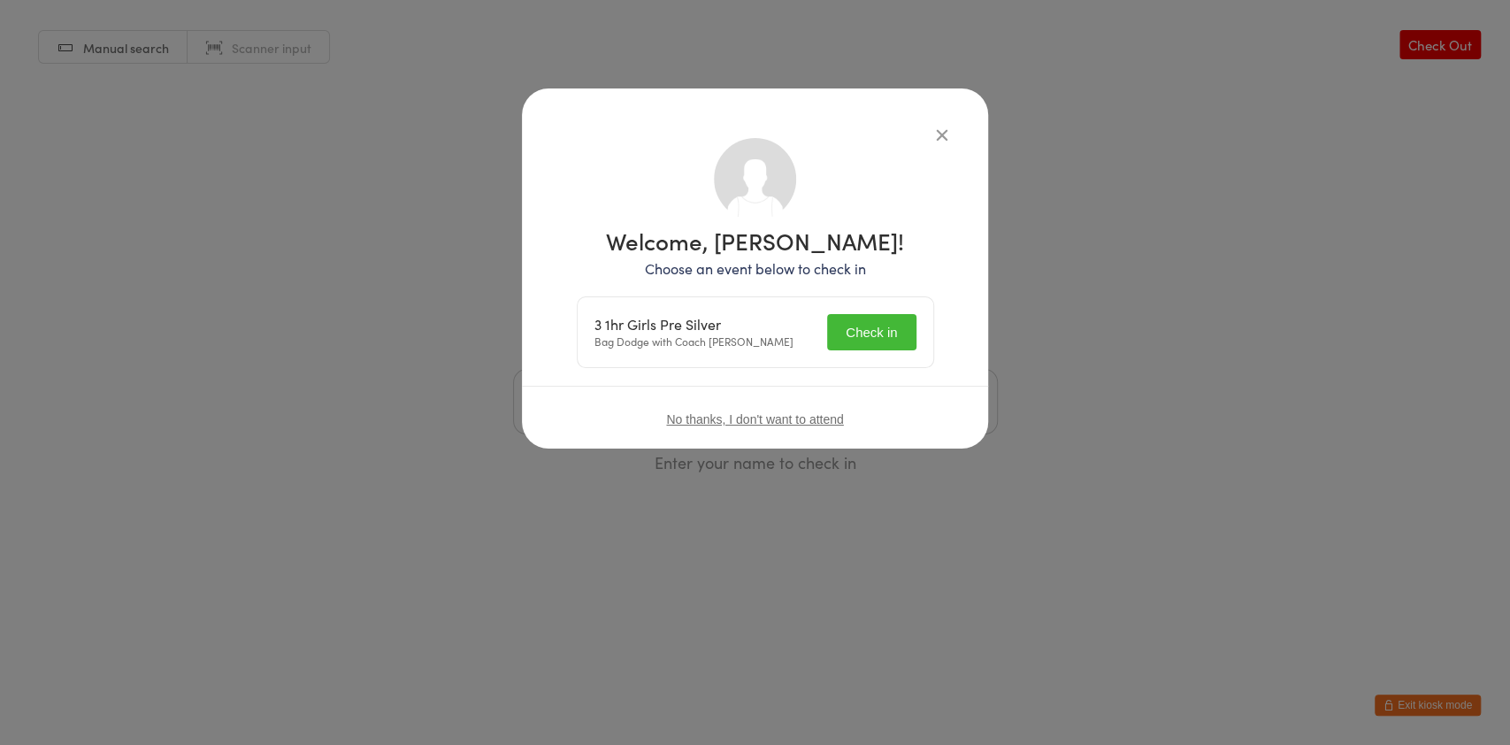
click at [877, 332] on button "Check in" at bounding box center [871, 332] width 88 height 36
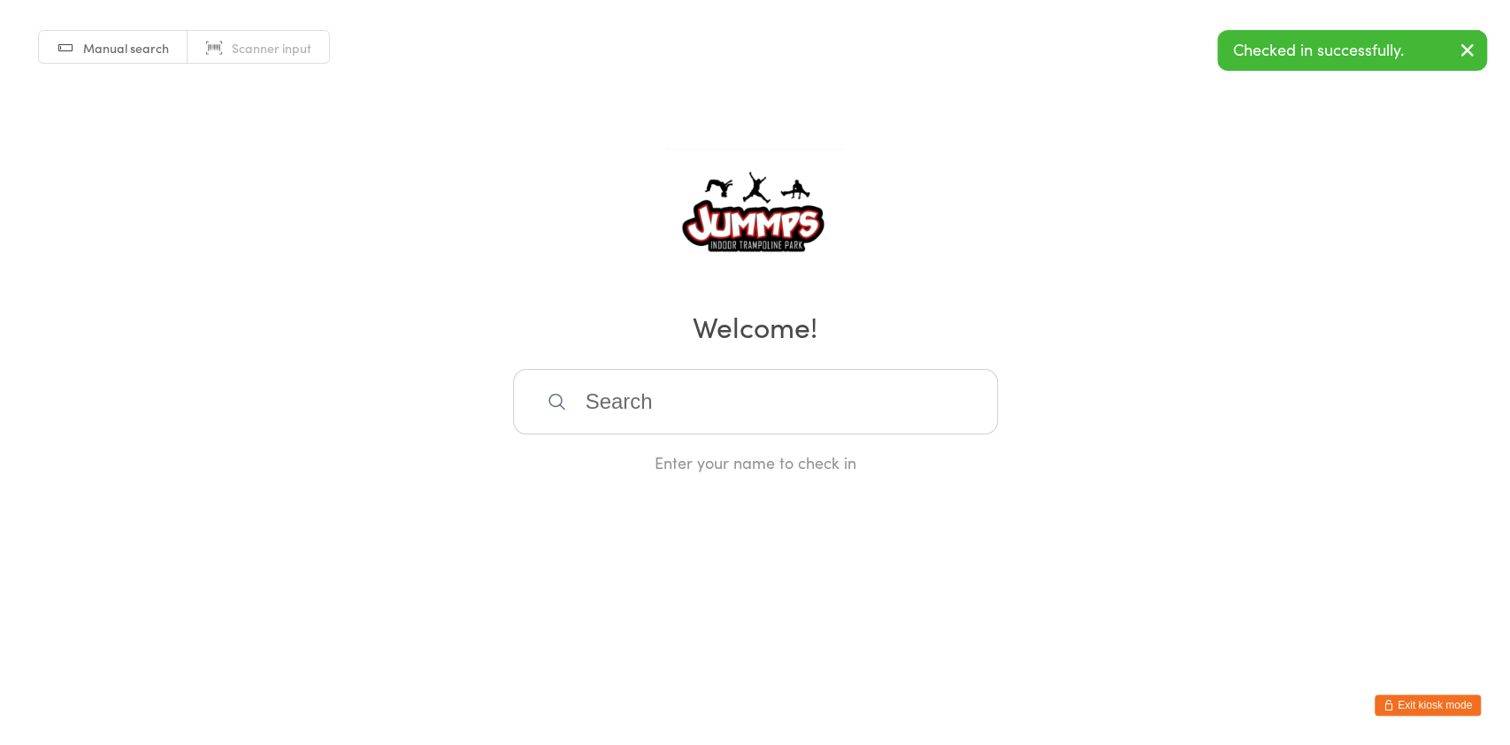
click at [669, 404] on input "search" at bounding box center [755, 401] width 485 height 65
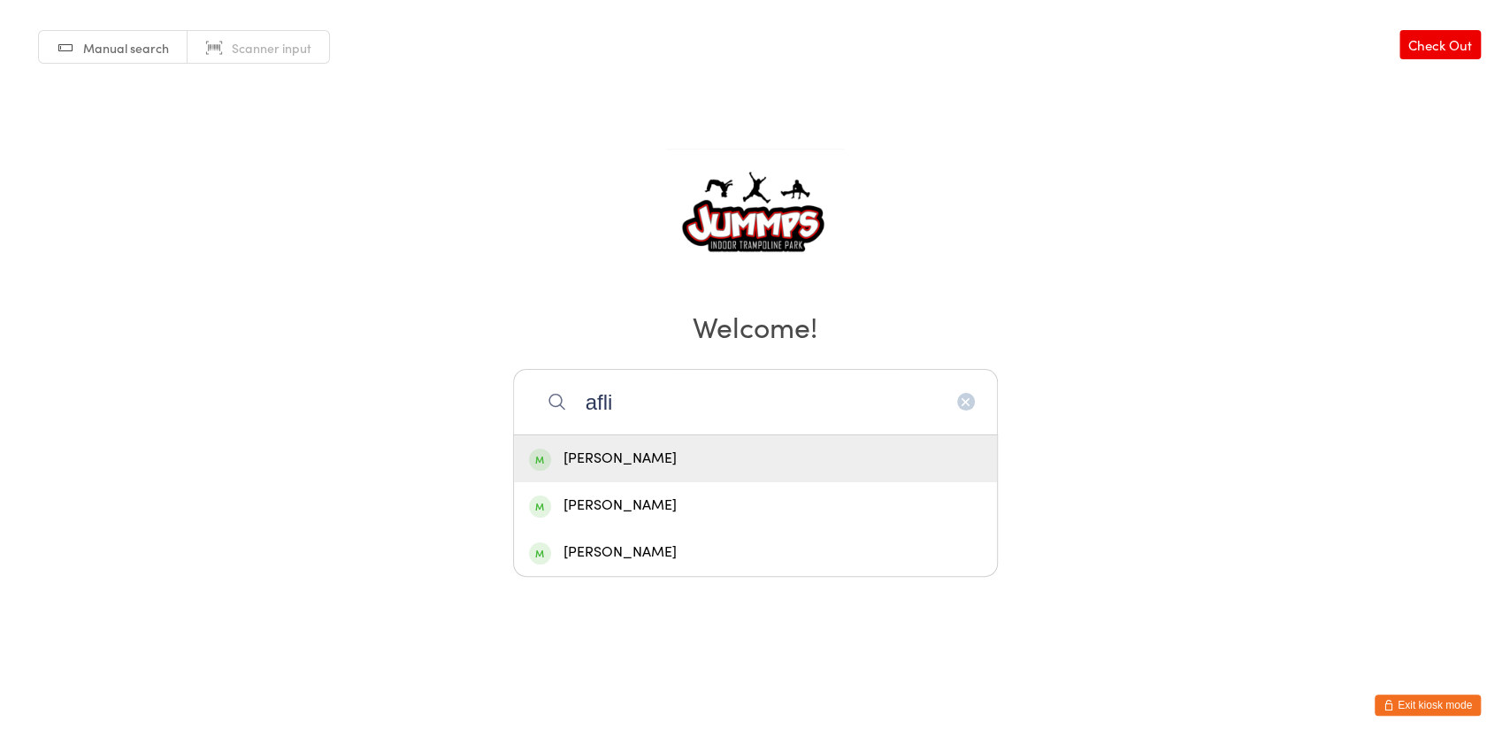
type input "afli"
click at [639, 464] on div "[PERSON_NAME]" at bounding box center [755, 459] width 453 height 24
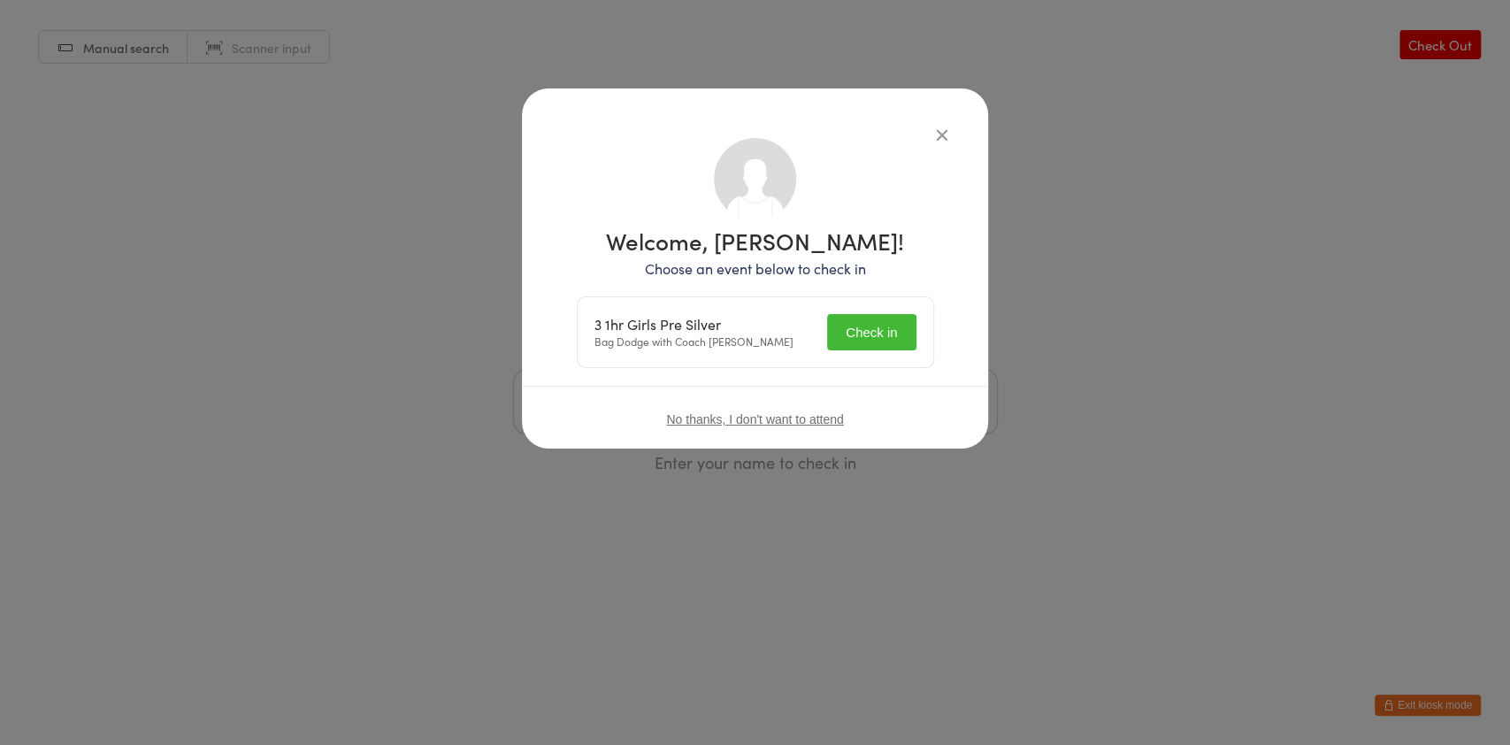
click at [882, 332] on button "Check in" at bounding box center [871, 332] width 88 height 36
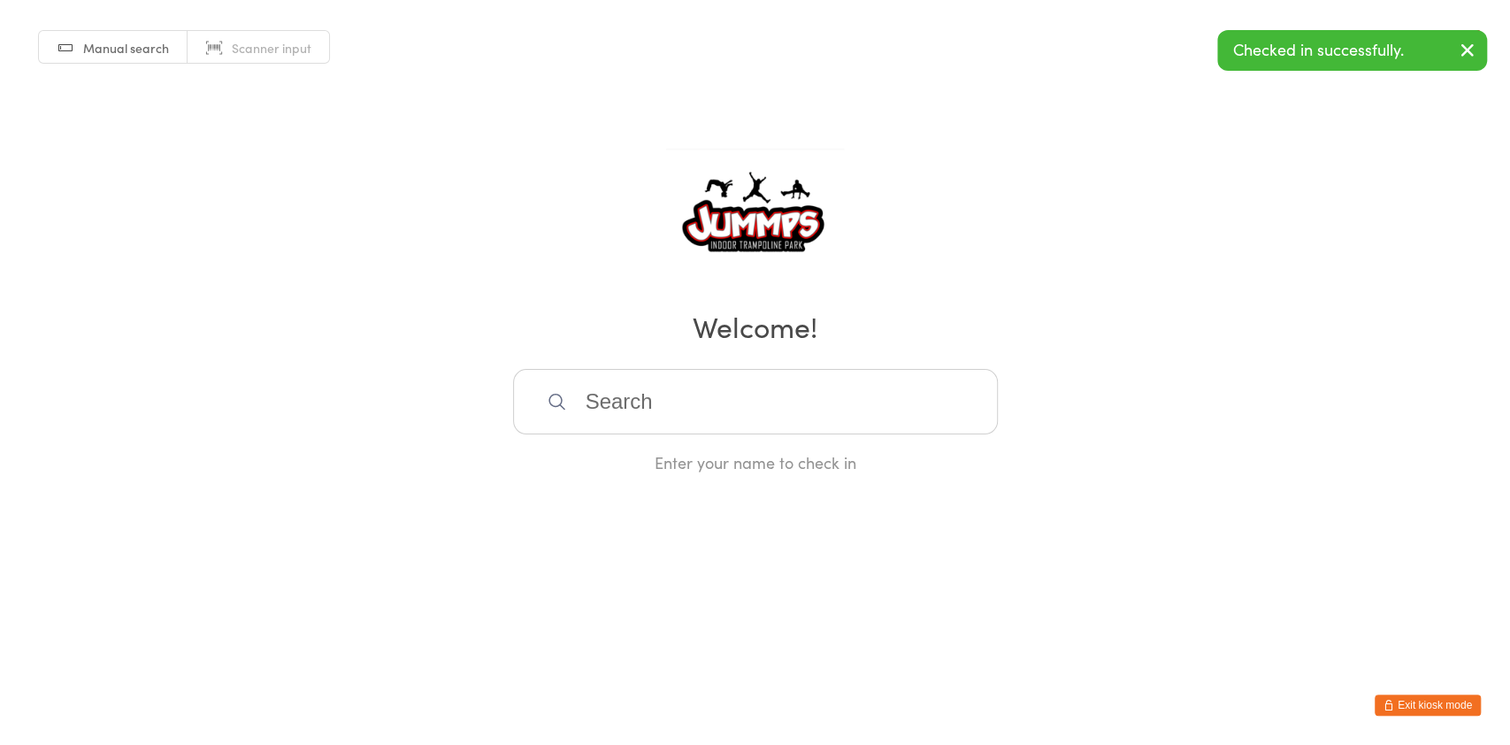
click at [668, 410] on input "search" at bounding box center [755, 401] width 485 height 65
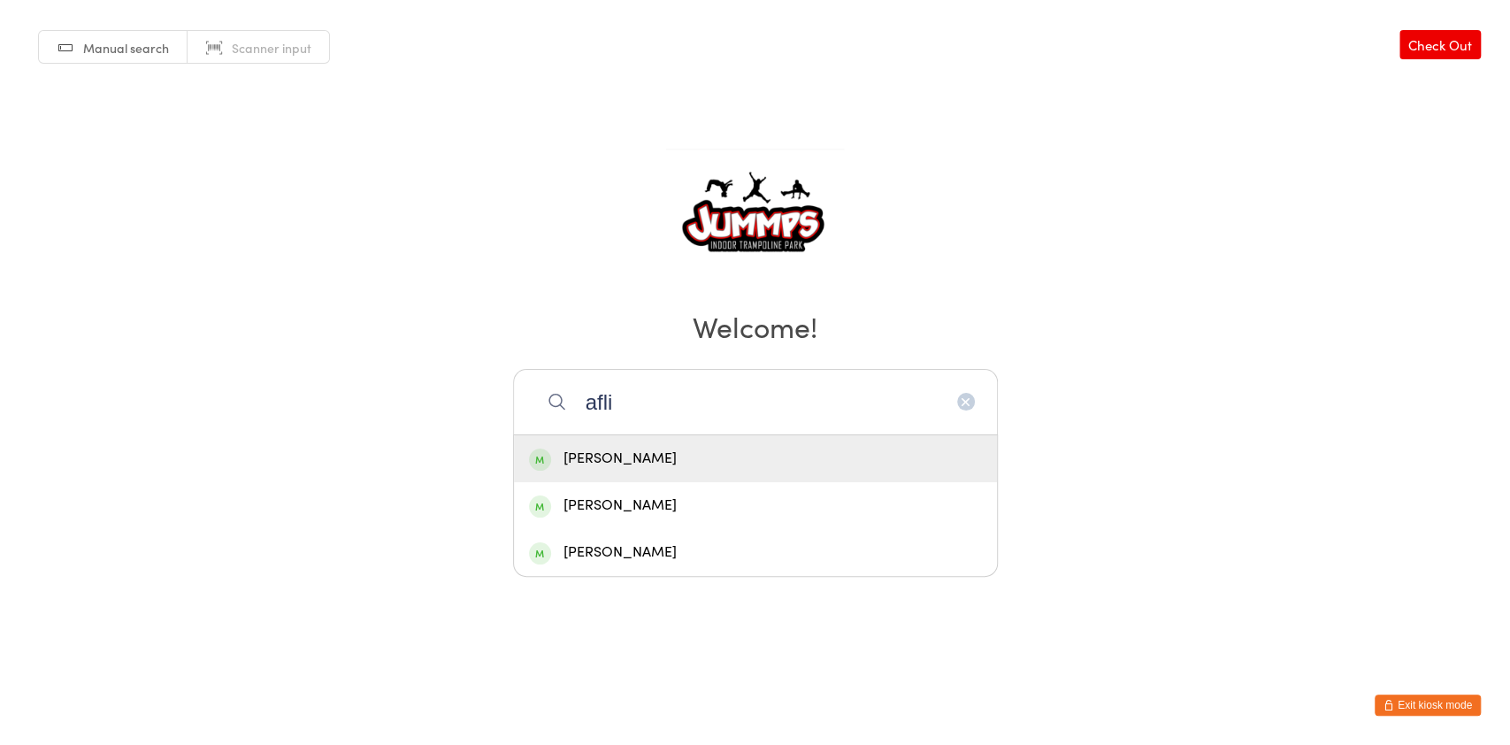
type input "afli"
click at [638, 548] on div "[PERSON_NAME]" at bounding box center [755, 552] width 453 height 24
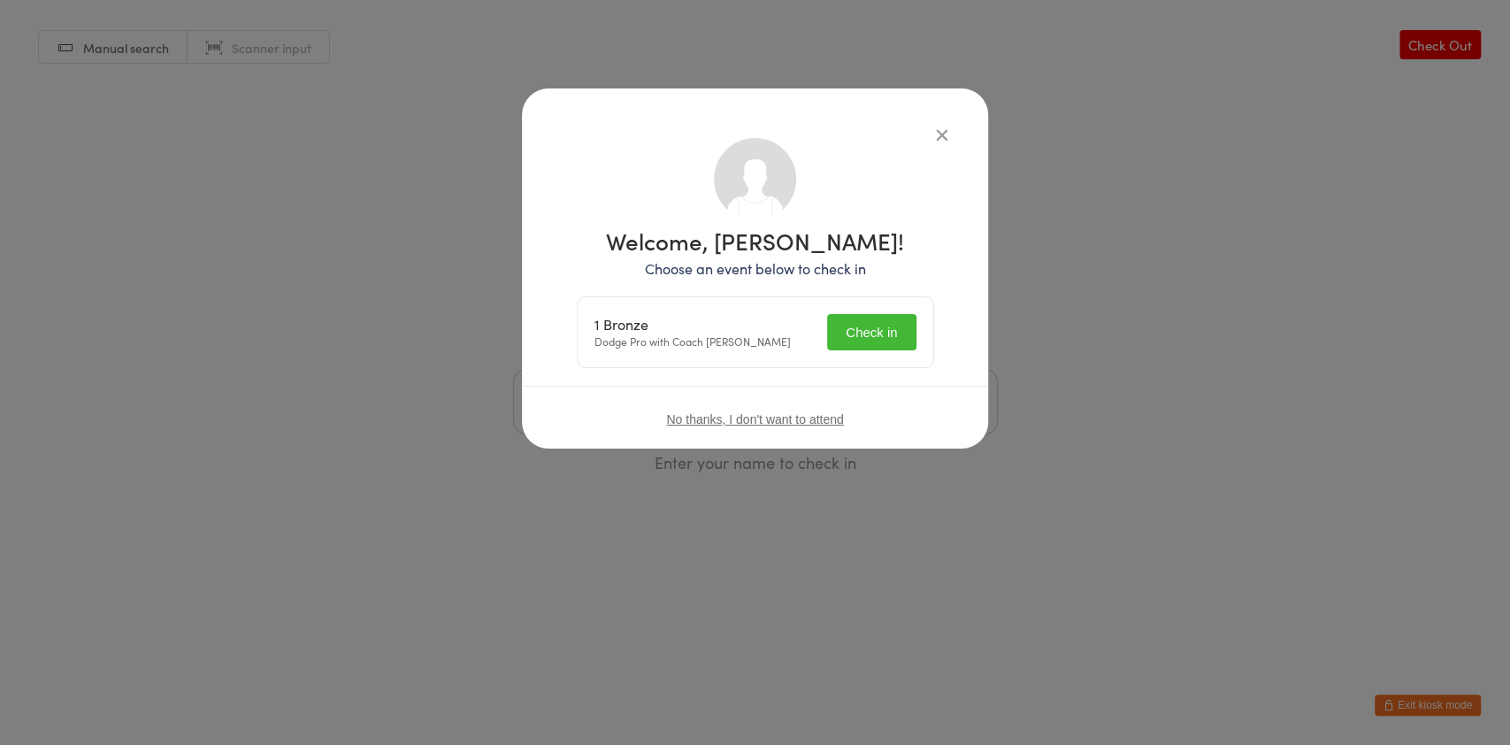
click at [863, 332] on button "Check in" at bounding box center [871, 332] width 88 height 36
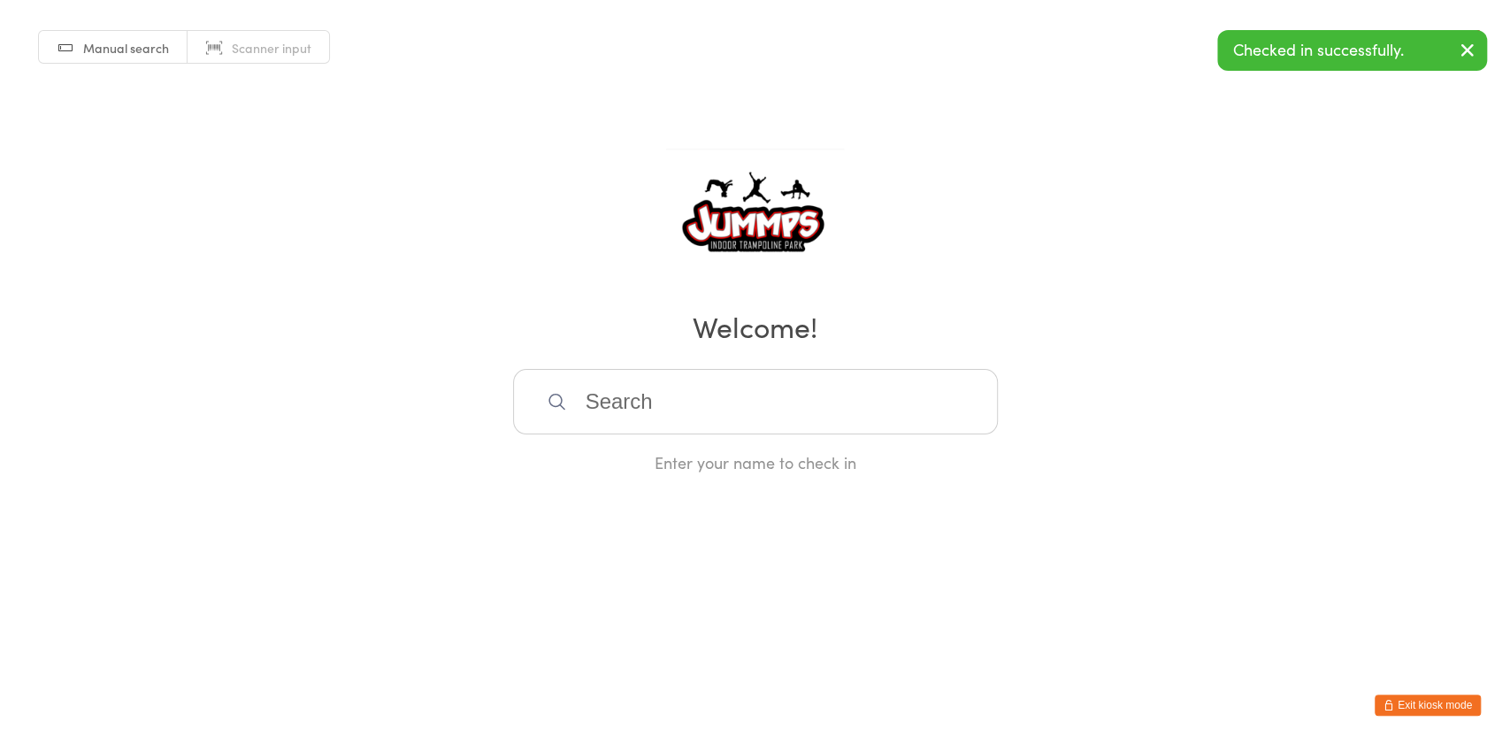
click at [691, 407] on input "search" at bounding box center [755, 401] width 485 height 65
type input "v"
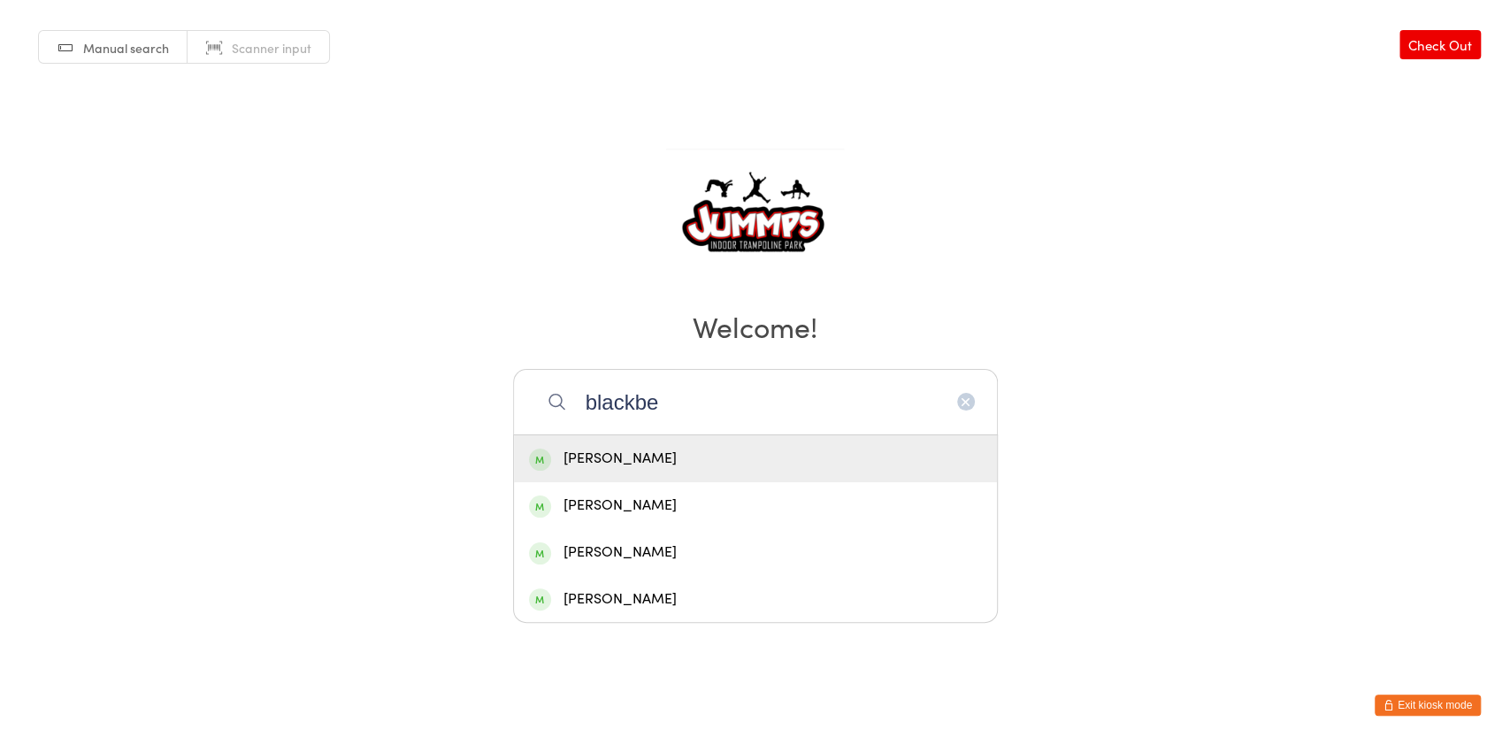
type input "blackbe"
click at [661, 460] on div "[PERSON_NAME]" at bounding box center [755, 459] width 453 height 24
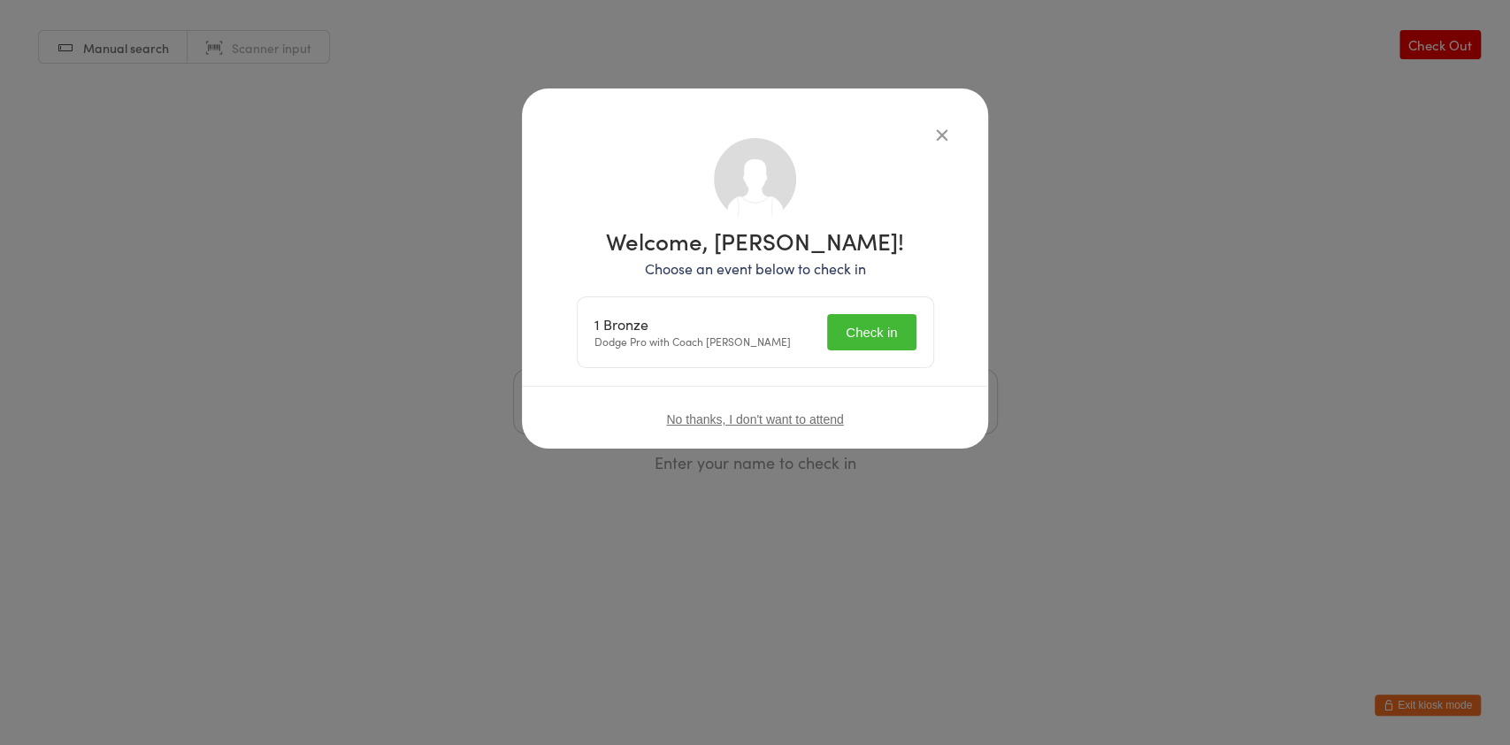
click at [874, 336] on button "Check in" at bounding box center [871, 332] width 88 height 36
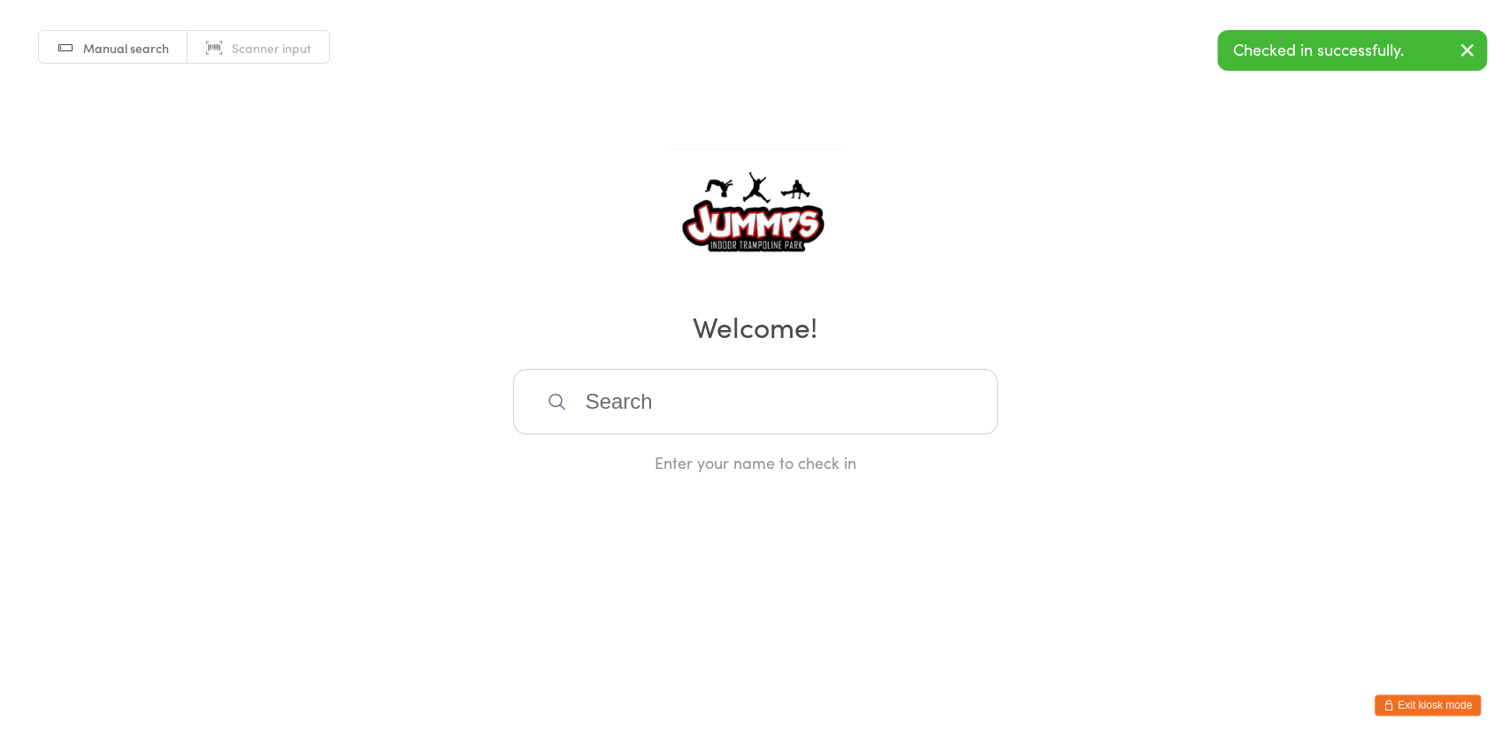
click at [658, 397] on input "search" at bounding box center [755, 401] width 485 height 65
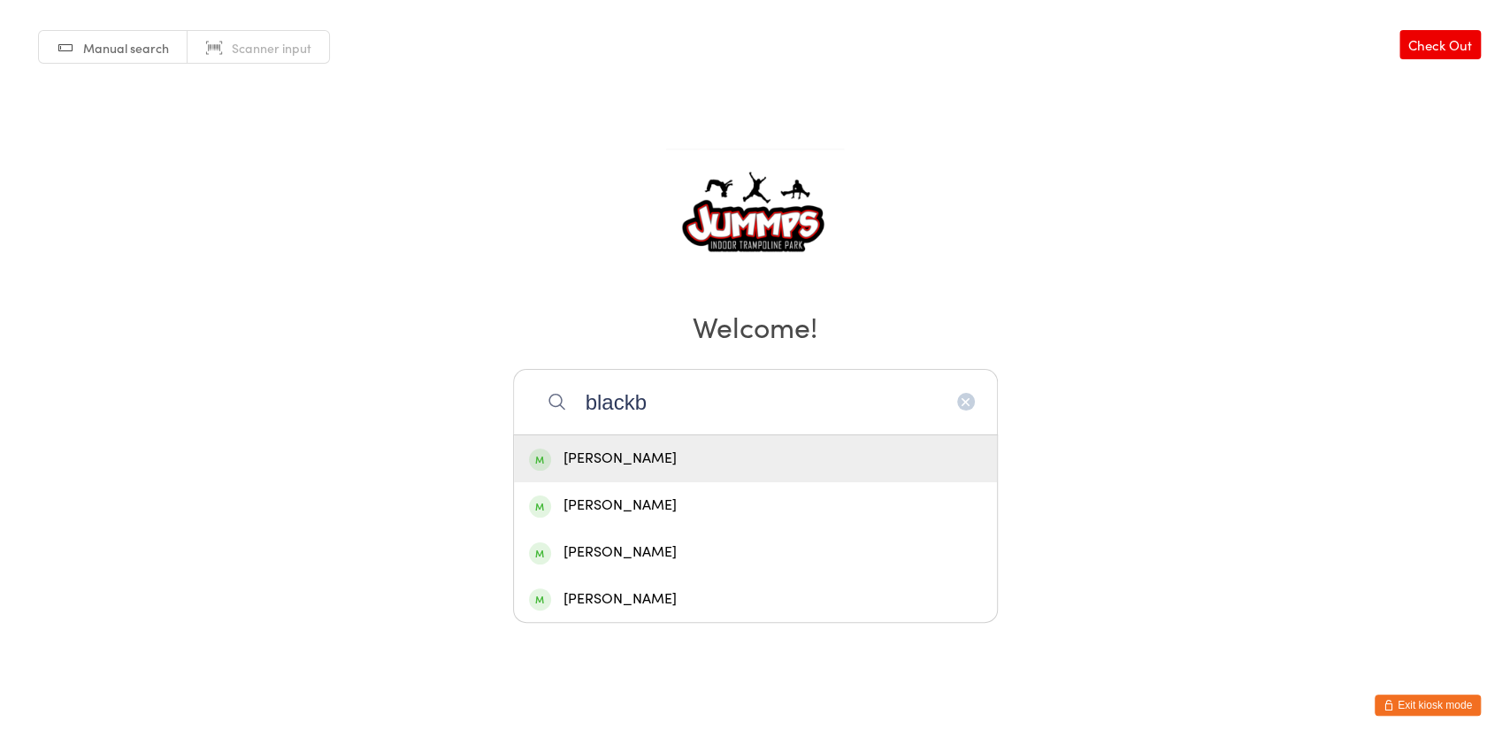
type input "blackb"
click at [651, 502] on div "[PERSON_NAME]" at bounding box center [755, 505] width 453 height 24
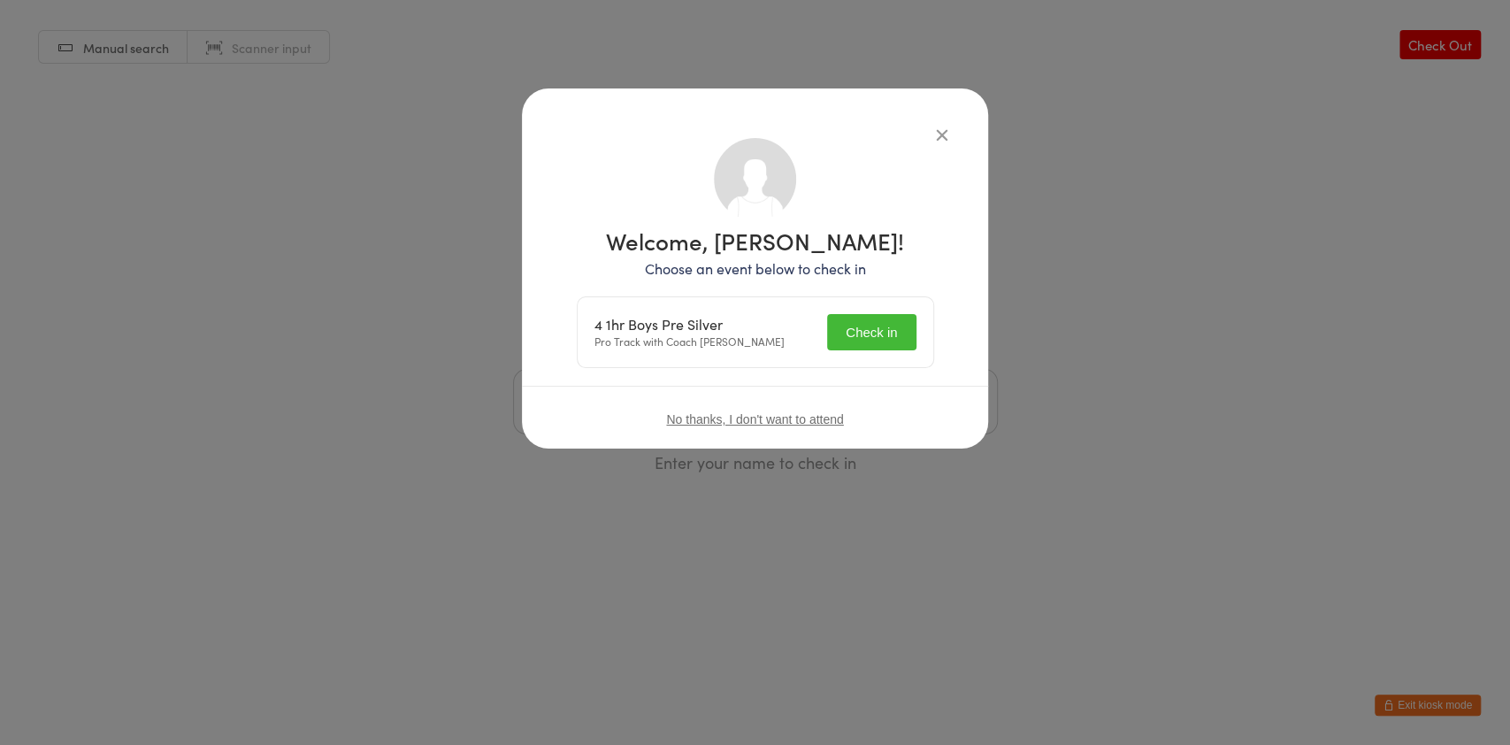
click at [878, 332] on button "Check in" at bounding box center [871, 332] width 88 height 36
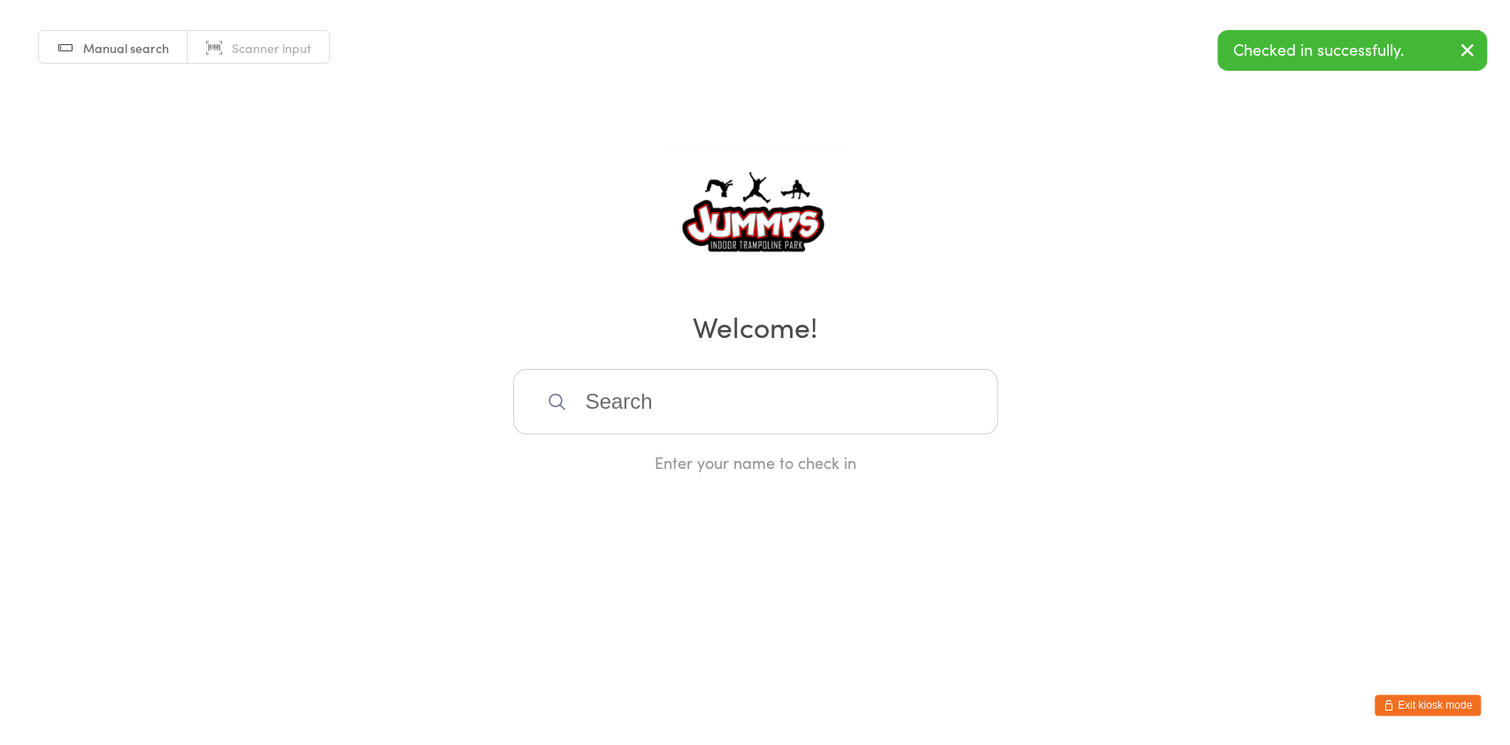
click at [725, 404] on input "search" at bounding box center [755, 401] width 485 height 65
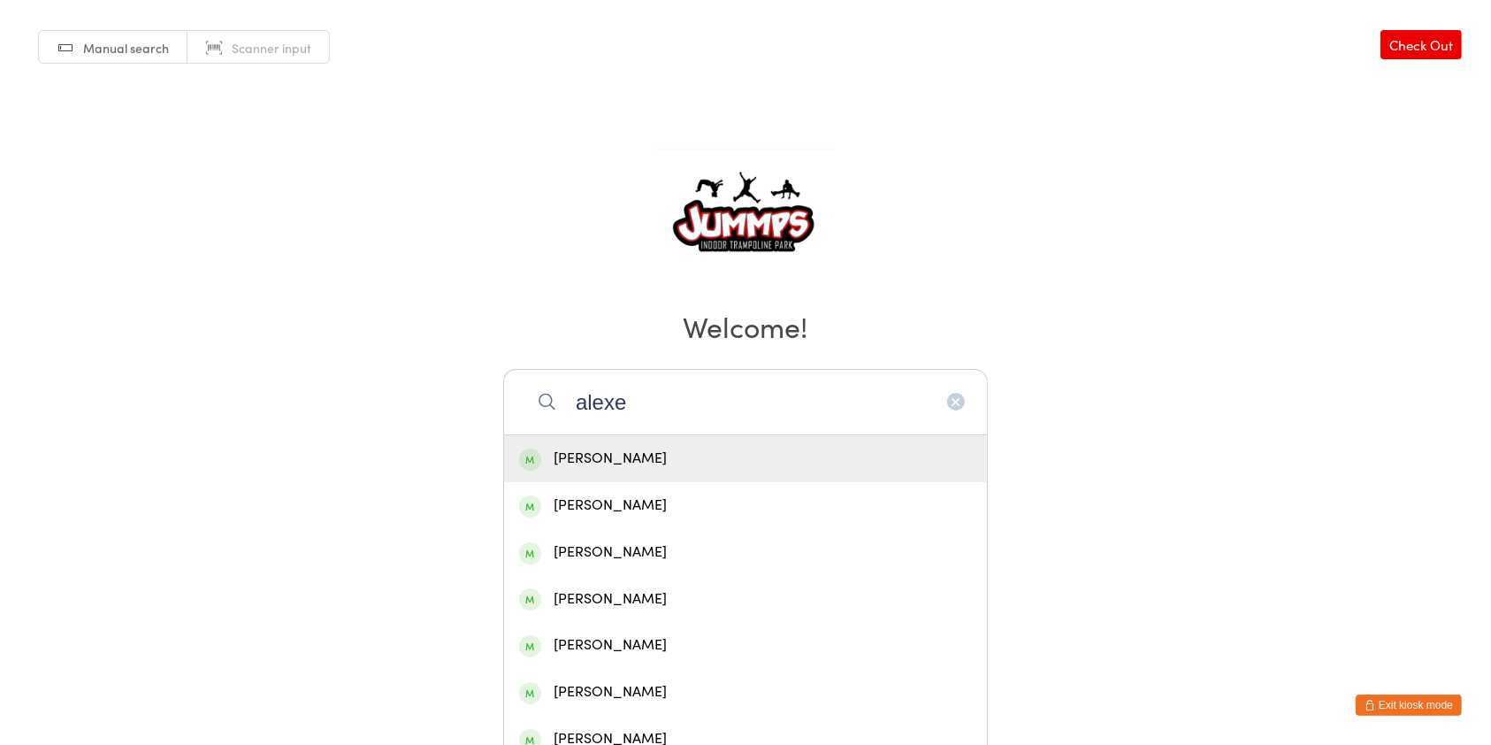
type input "alexe"
click at [573, 508] on div "[PERSON_NAME]" at bounding box center [745, 505] width 453 height 24
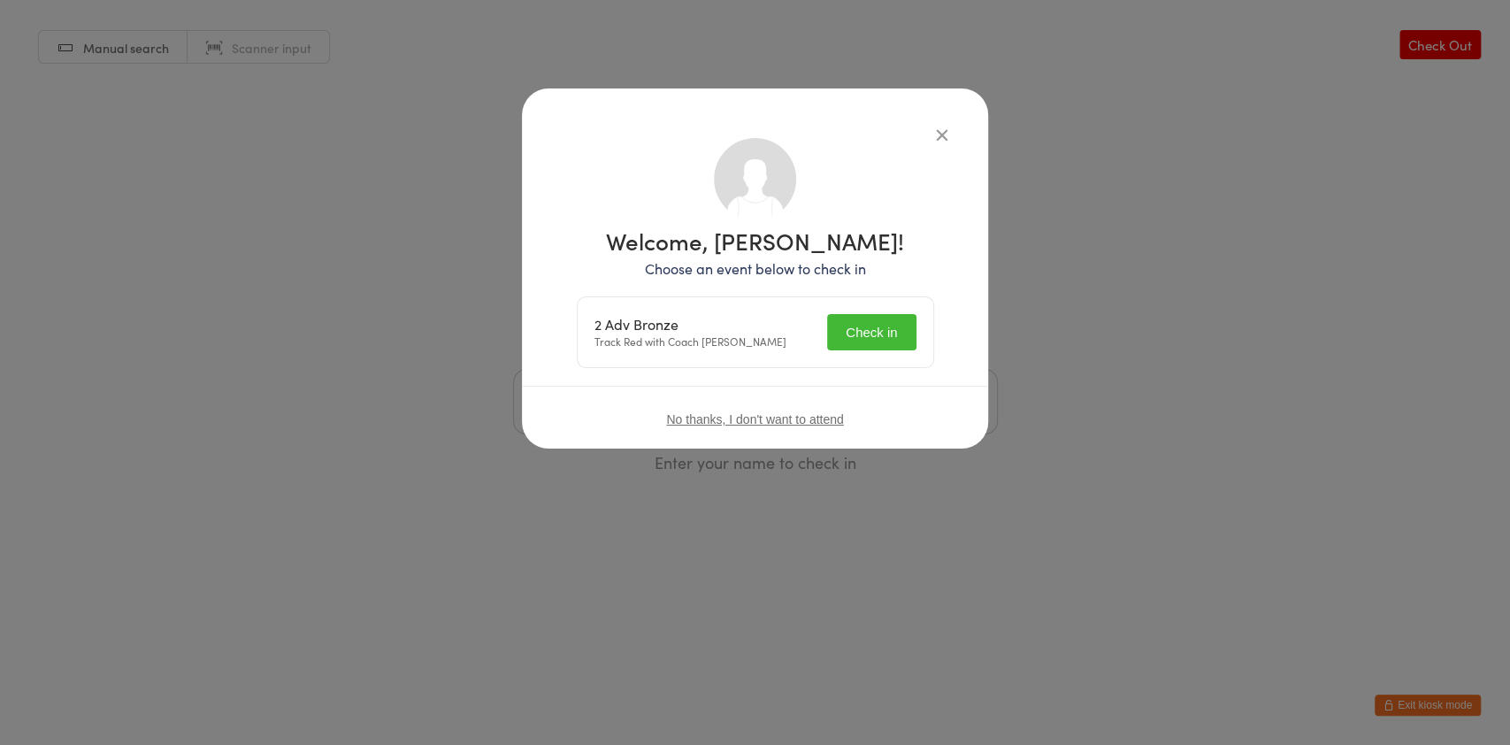
click at [873, 336] on button "Check in" at bounding box center [871, 332] width 88 height 36
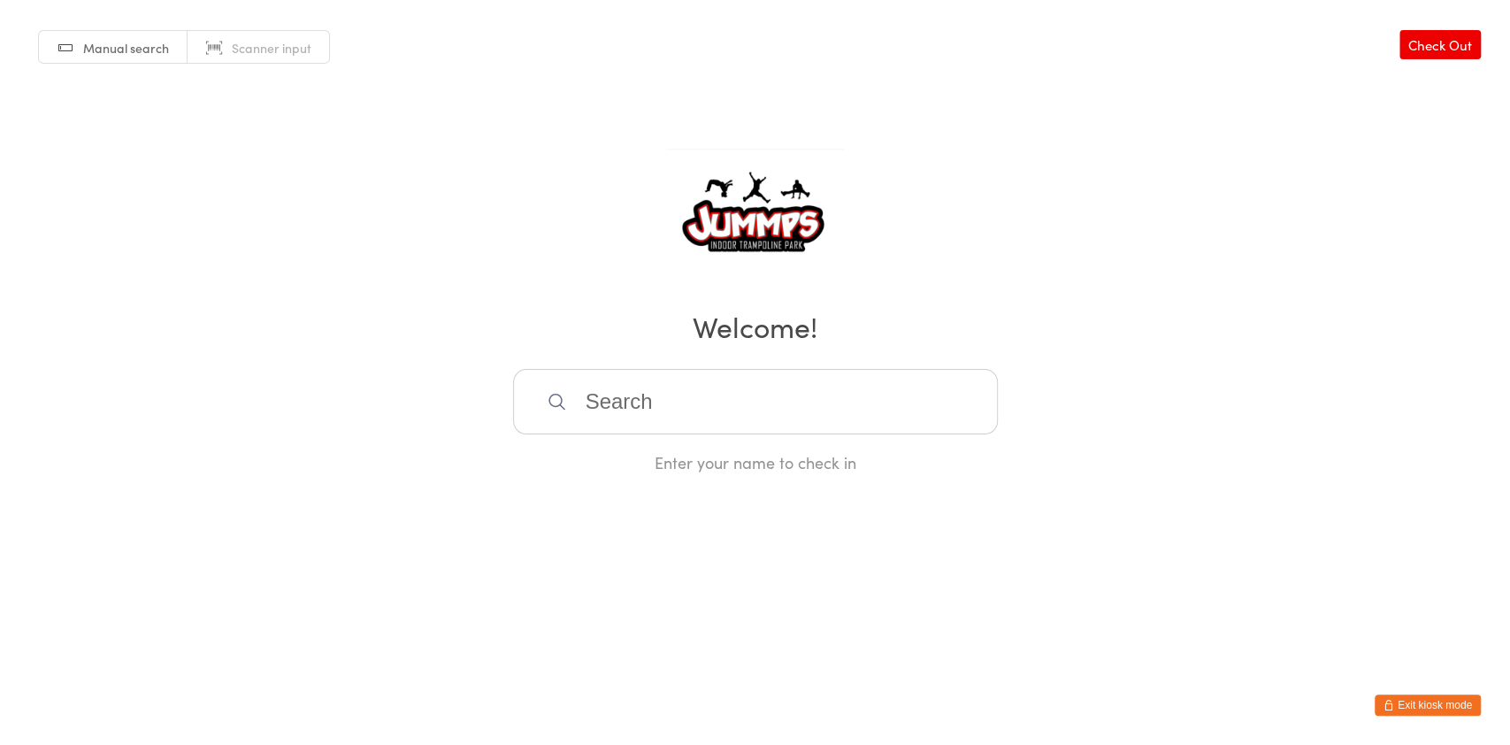
click at [676, 396] on input "search" at bounding box center [755, 401] width 485 height 65
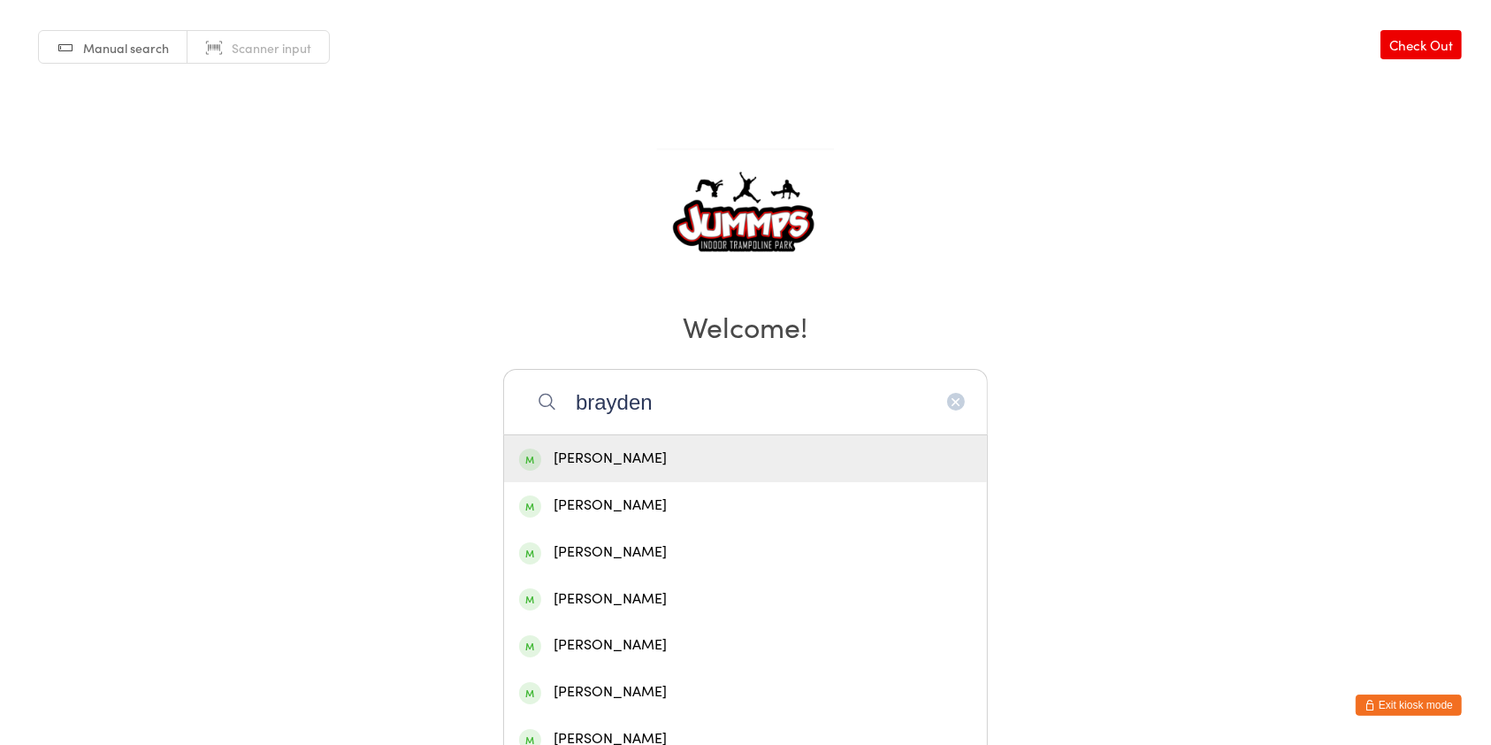
type input "brayden"
click at [736, 449] on div "[PERSON_NAME]" at bounding box center [745, 459] width 453 height 24
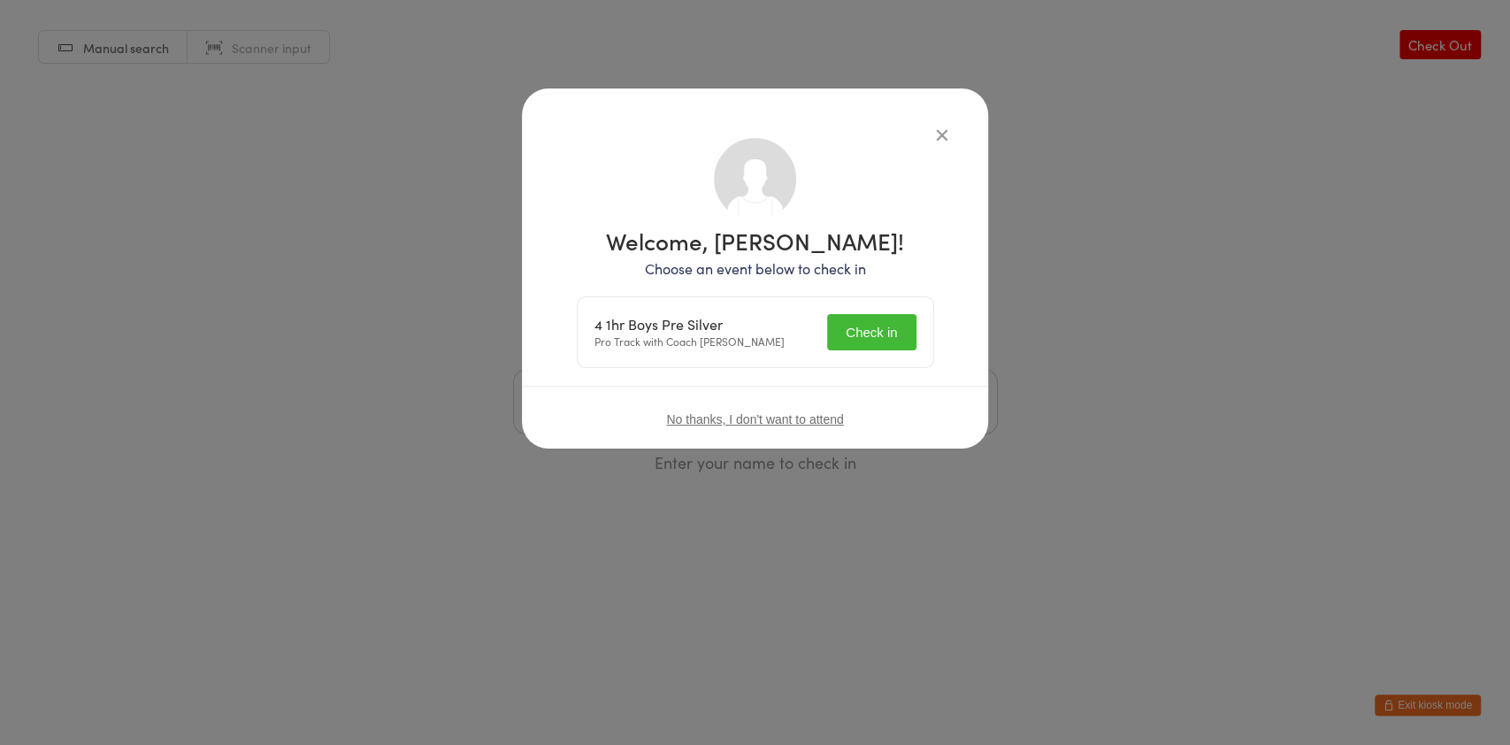
click at [908, 333] on button "Check in" at bounding box center [871, 332] width 88 height 36
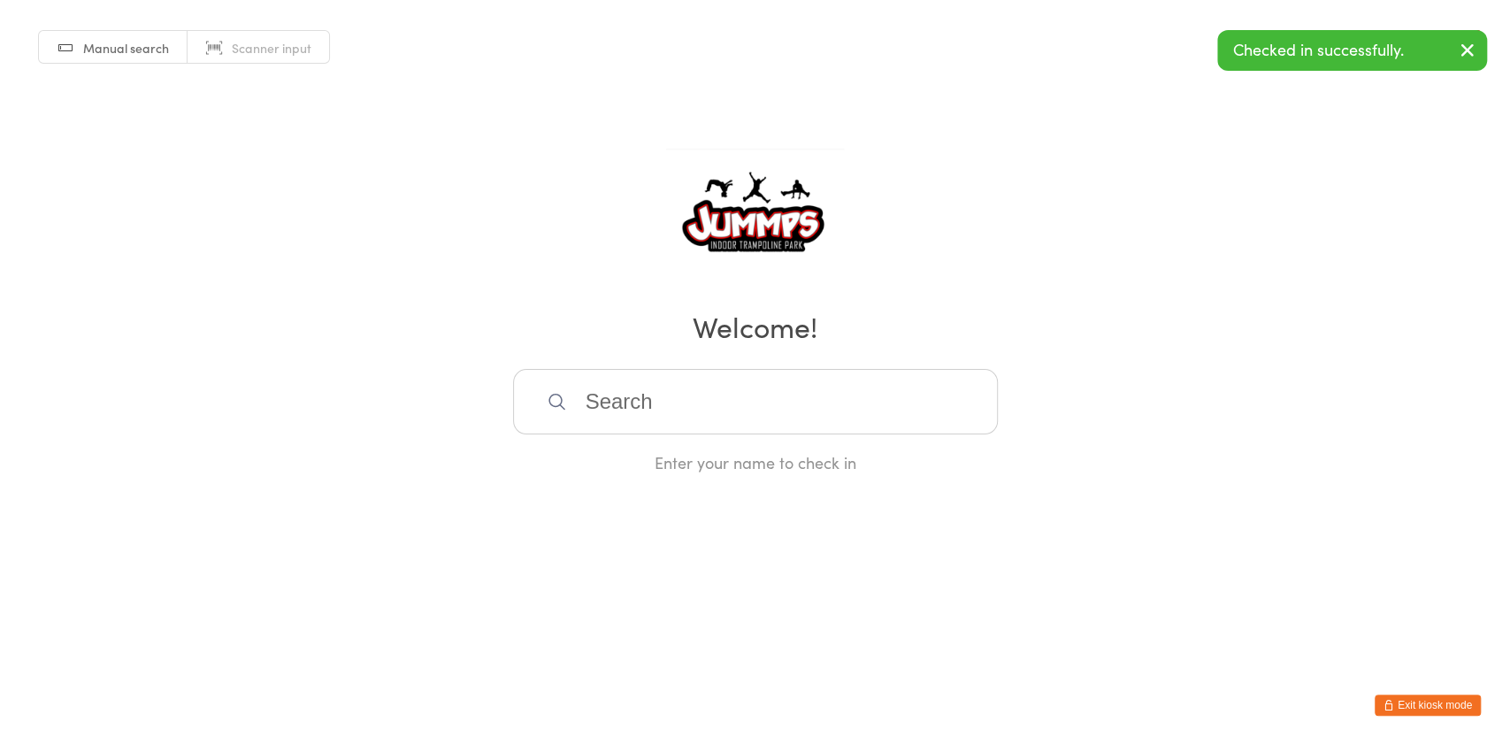
click at [842, 396] on input "search" at bounding box center [755, 401] width 485 height 65
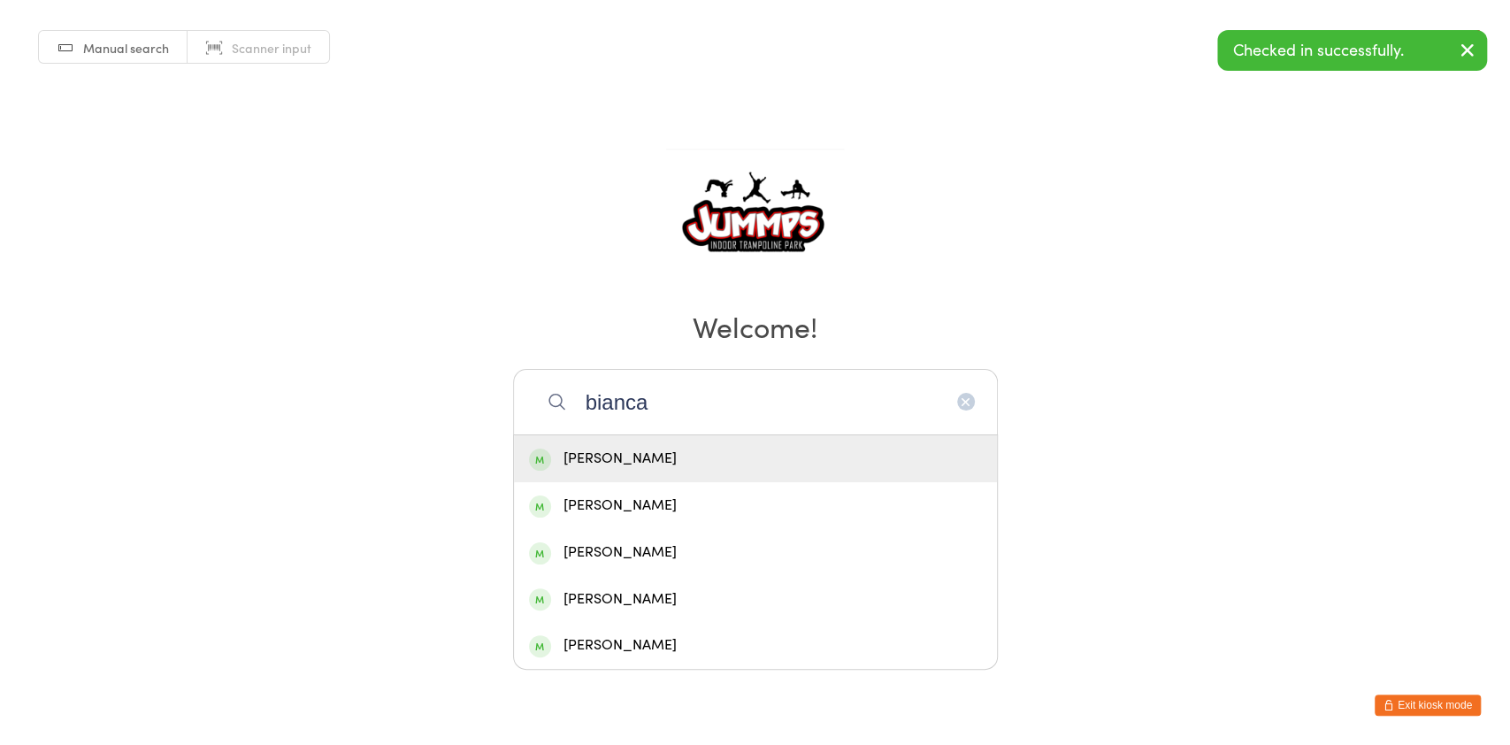
type input "bianca"
click at [686, 450] on div "[PERSON_NAME]" at bounding box center [755, 459] width 453 height 24
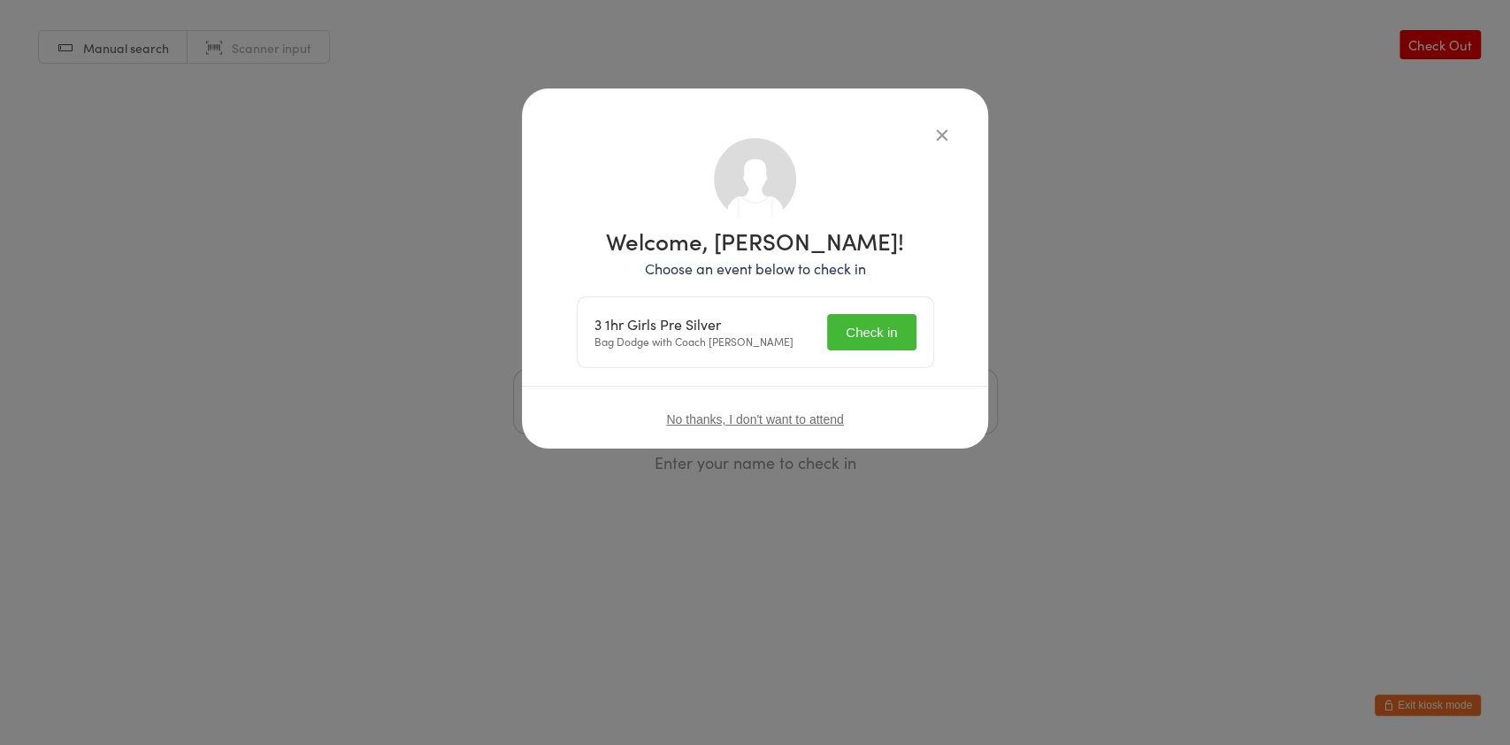
click at [889, 326] on button "Check in" at bounding box center [871, 332] width 88 height 36
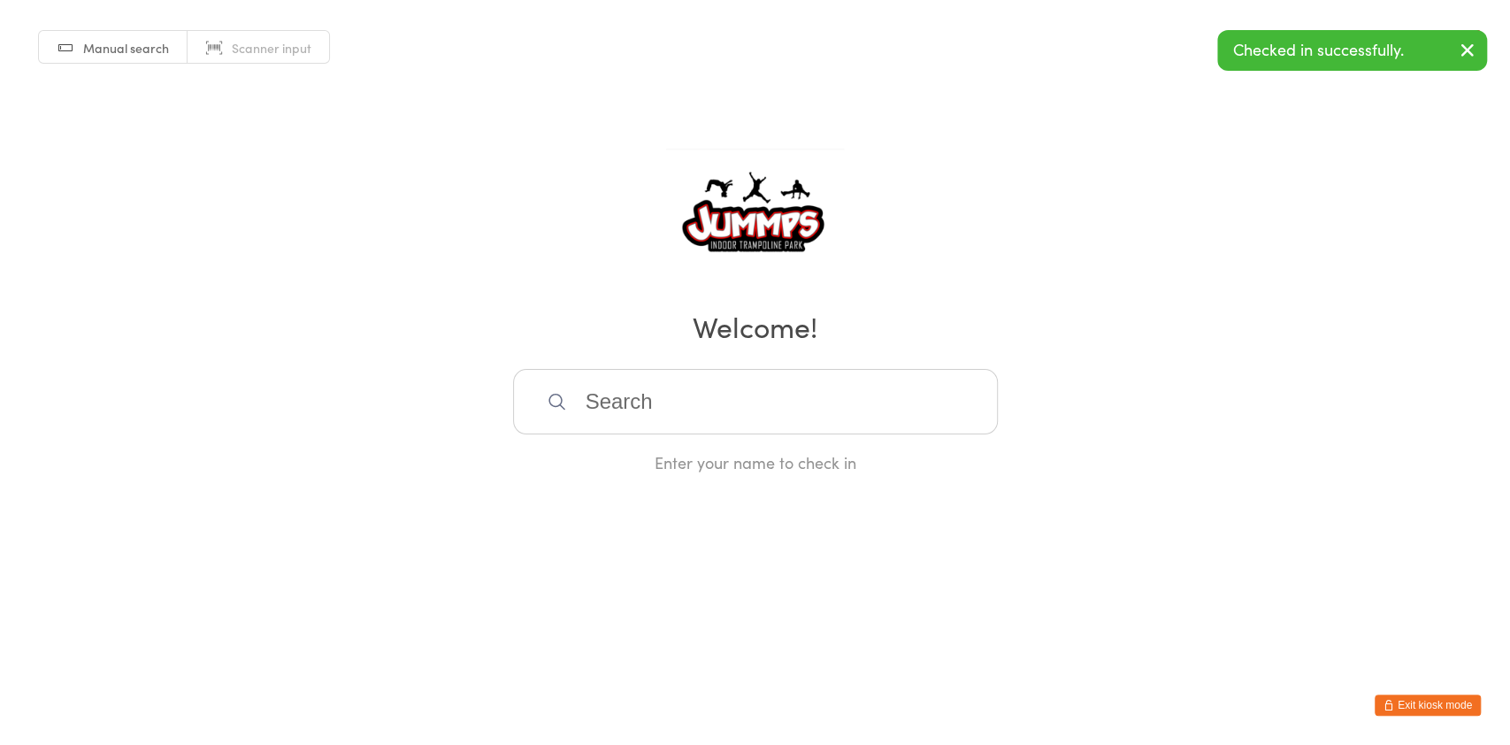
click at [841, 391] on input "search" at bounding box center [755, 401] width 485 height 65
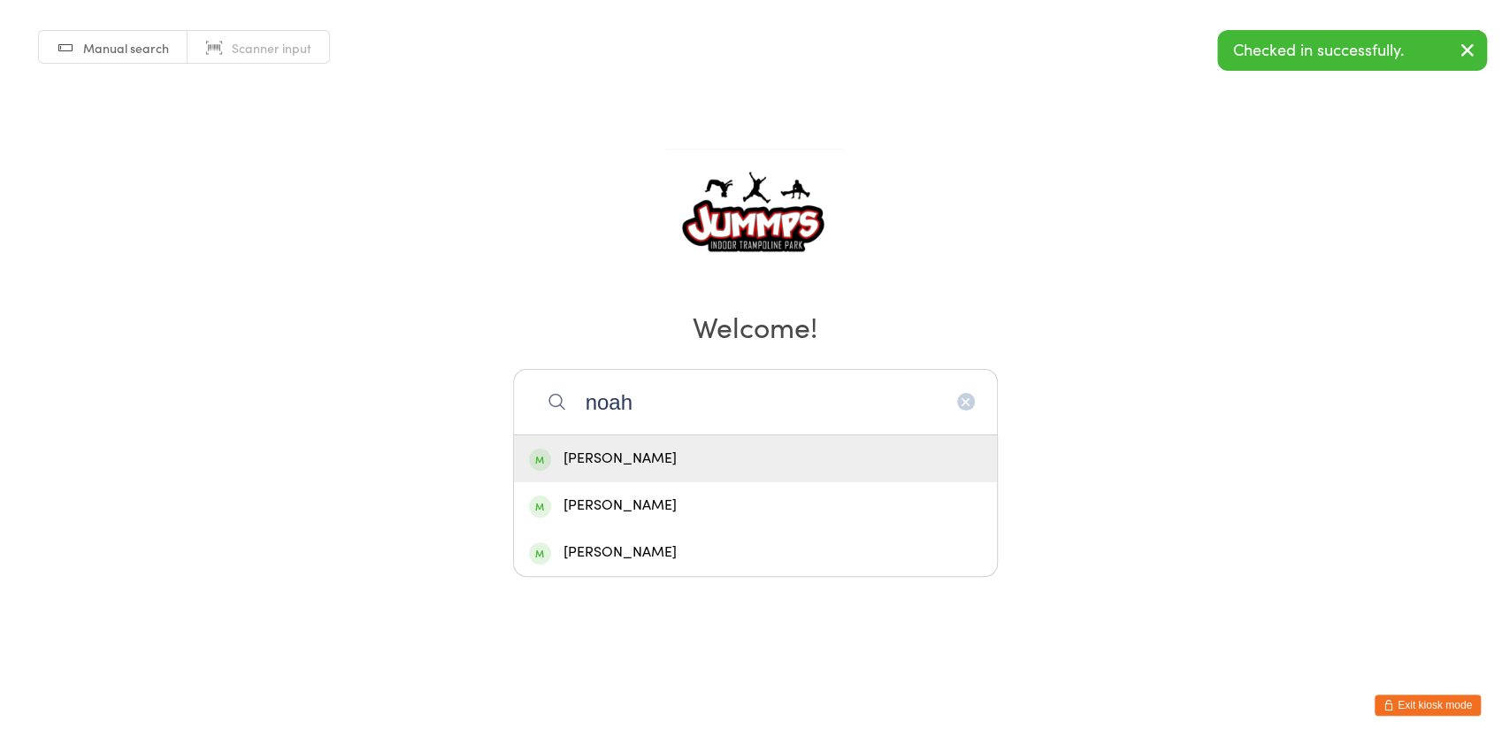
type input "noah"
click at [649, 505] on div "[PERSON_NAME]" at bounding box center [755, 505] width 453 height 24
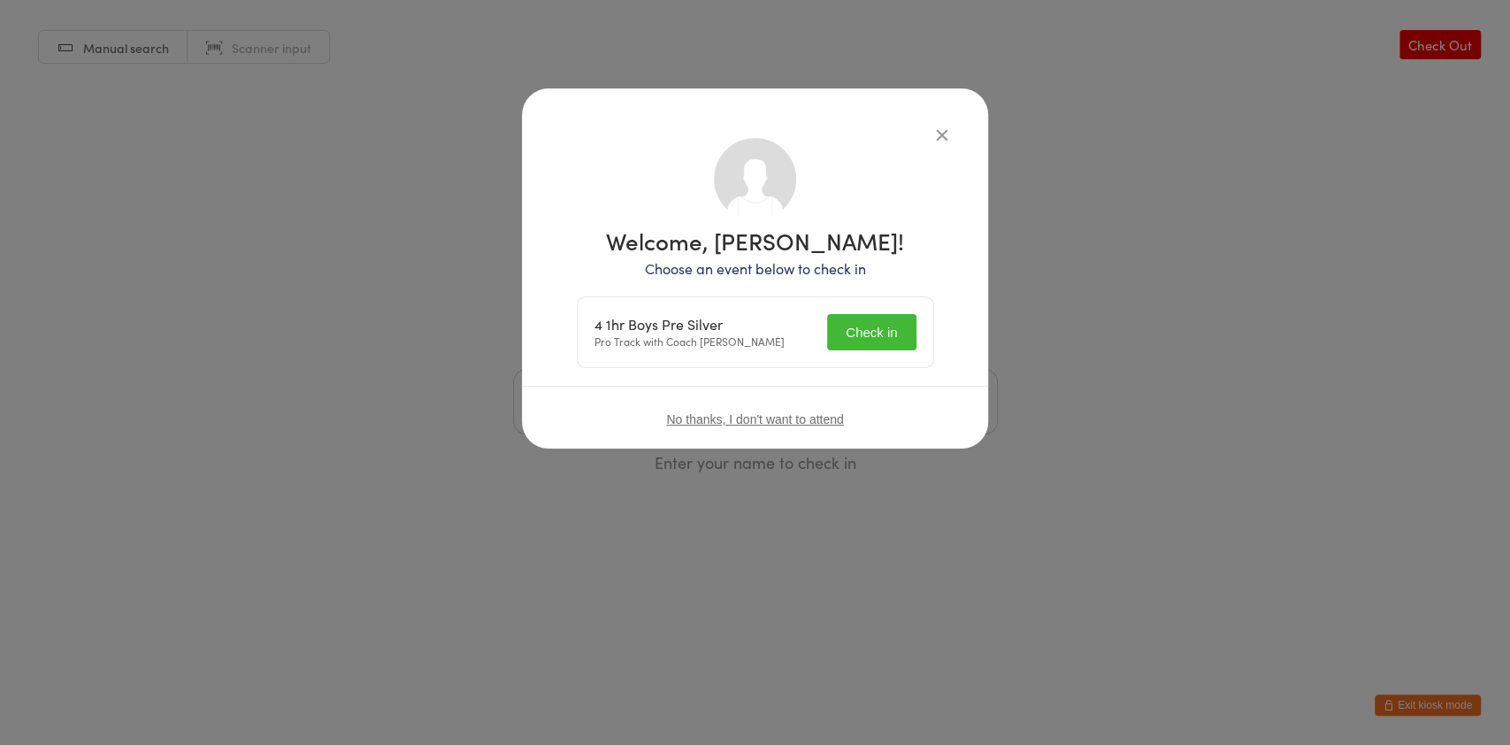
click at [878, 325] on button "Check in" at bounding box center [871, 332] width 88 height 36
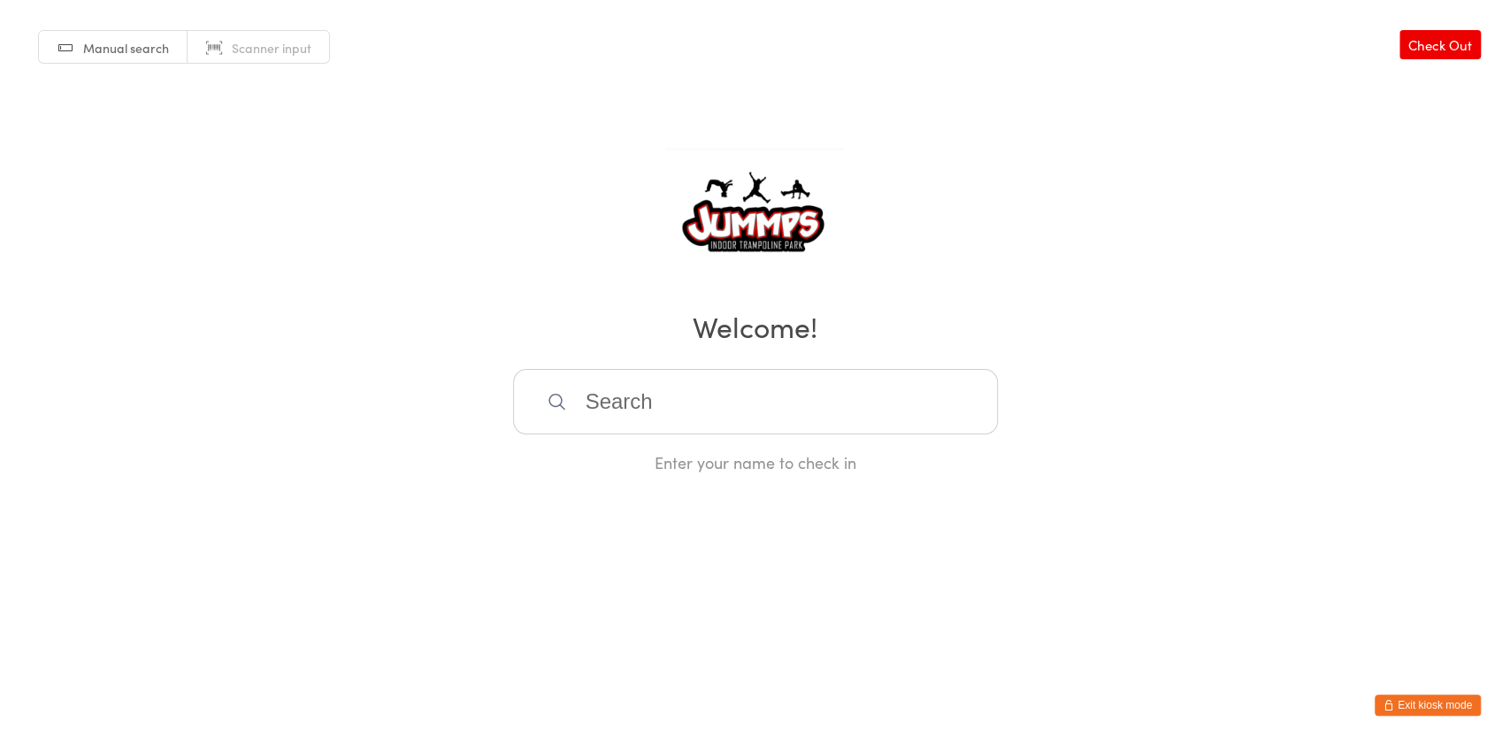
click at [876, 412] on input "search" at bounding box center [755, 401] width 485 height 65
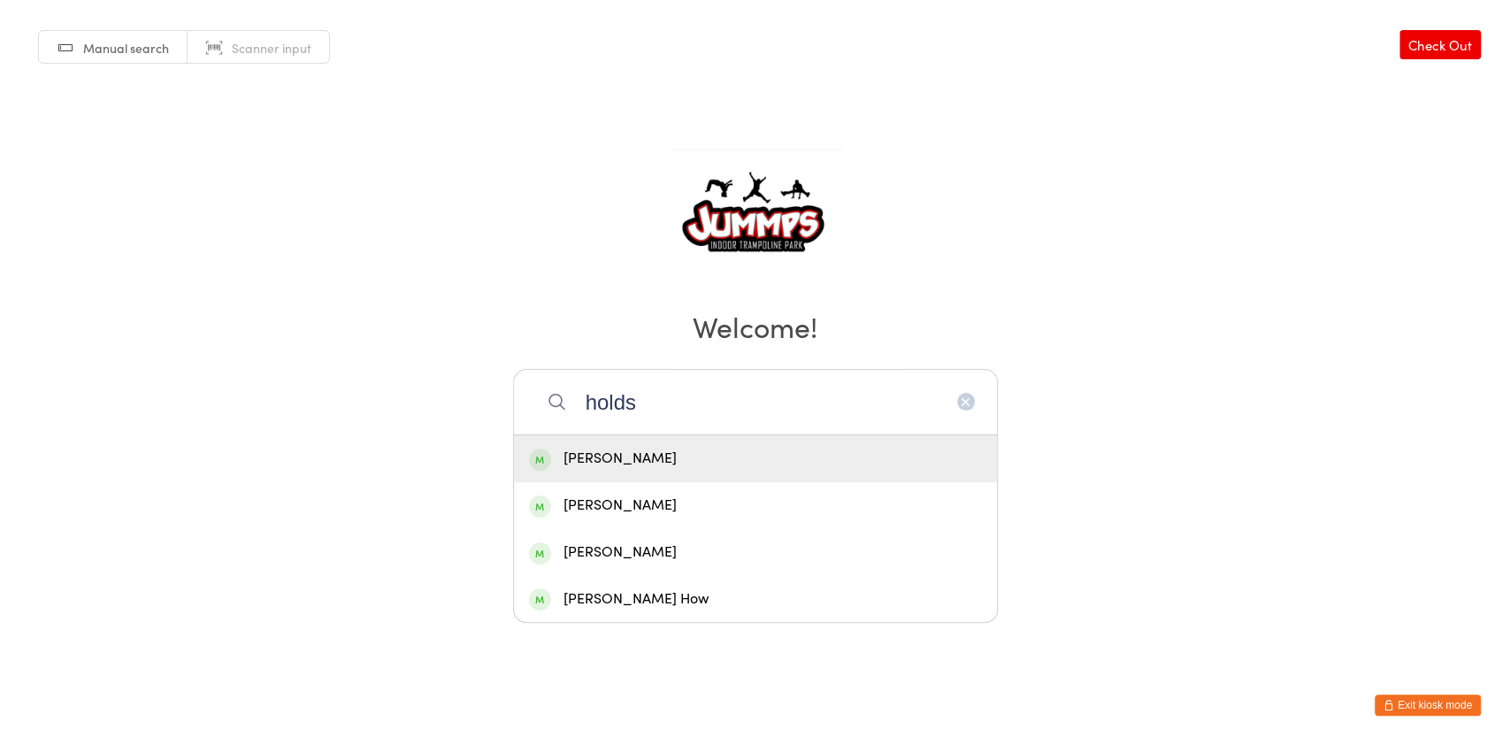
type input "holds"
click at [730, 472] on div "Ruby Holdsworth" at bounding box center [755, 458] width 483 height 47
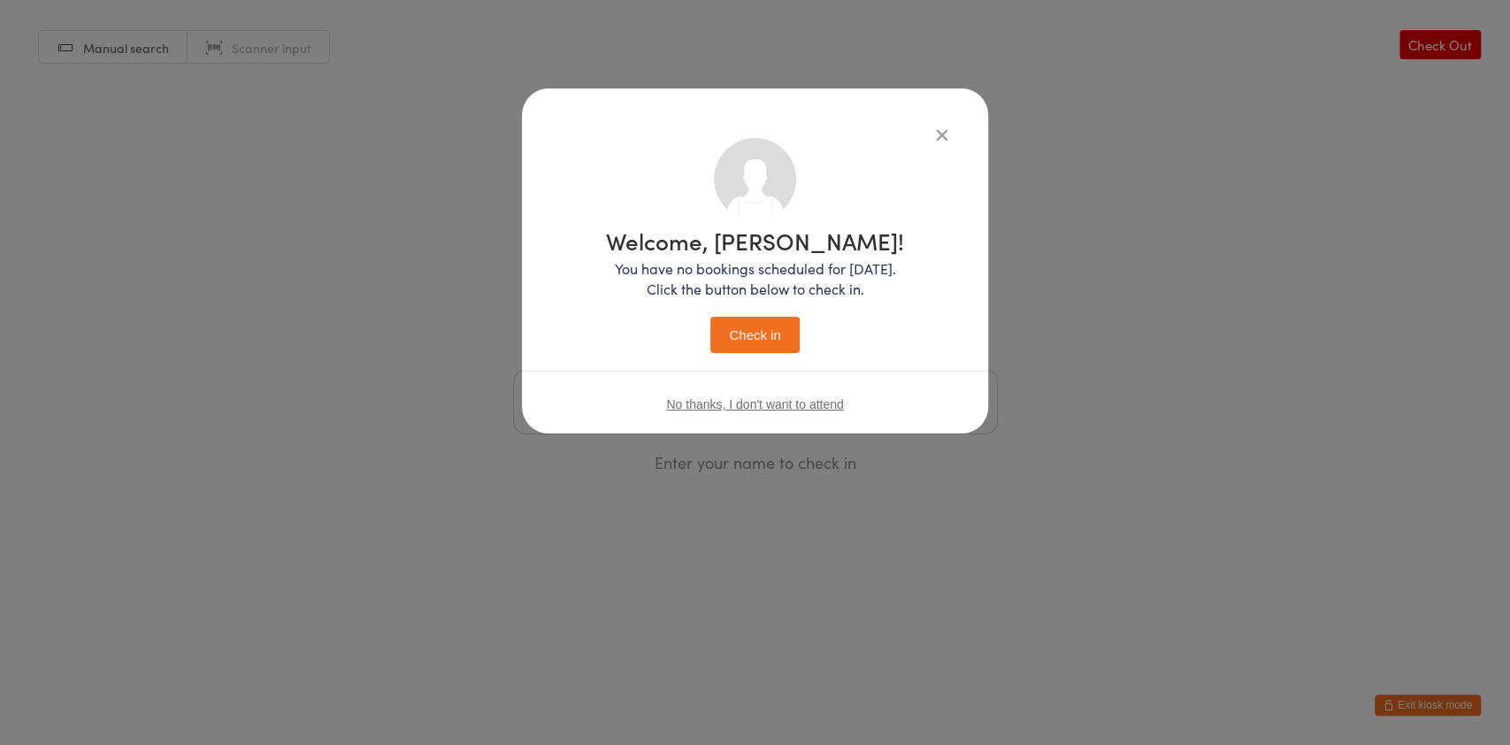
click at [944, 141] on icon "button" at bounding box center [941, 134] width 19 height 19
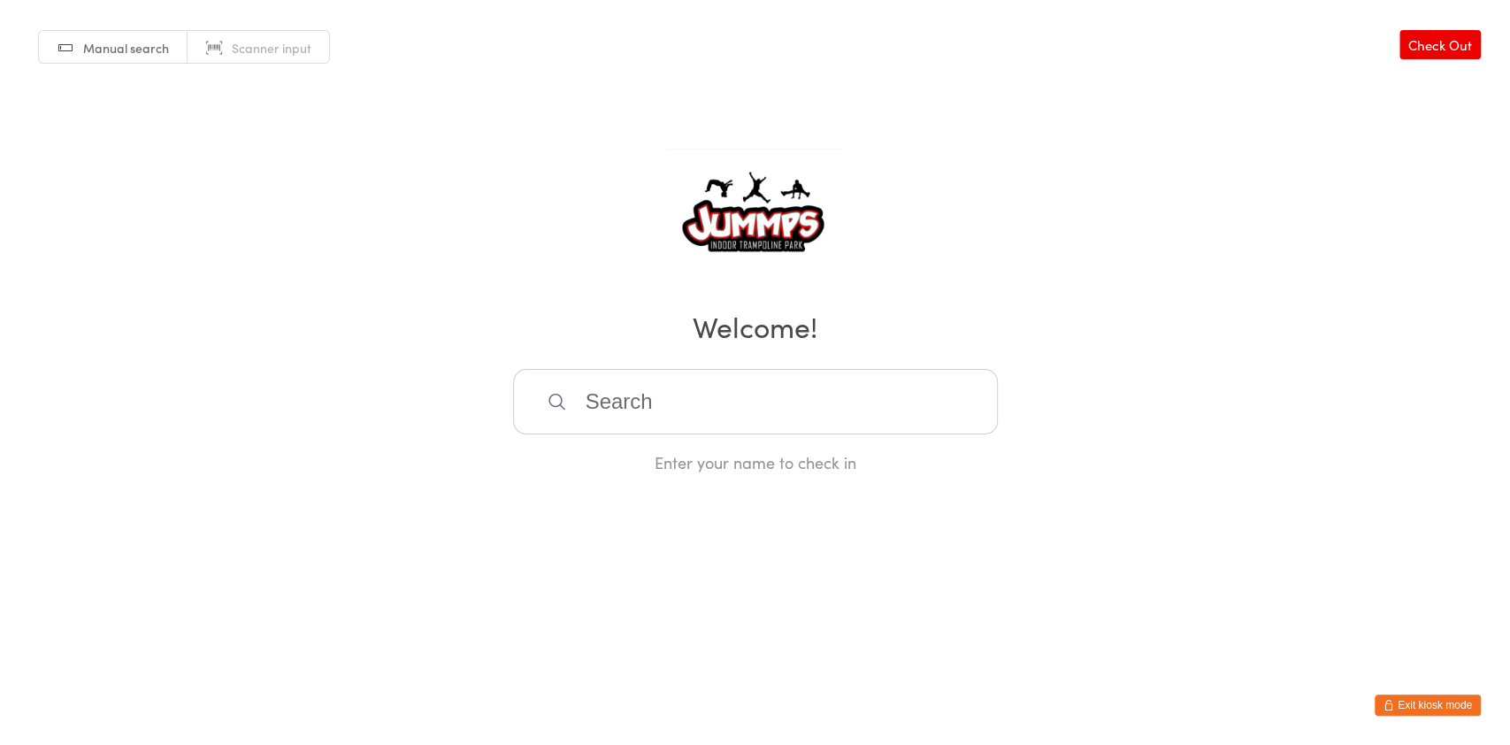
click at [853, 393] on input "search" at bounding box center [755, 401] width 485 height 65
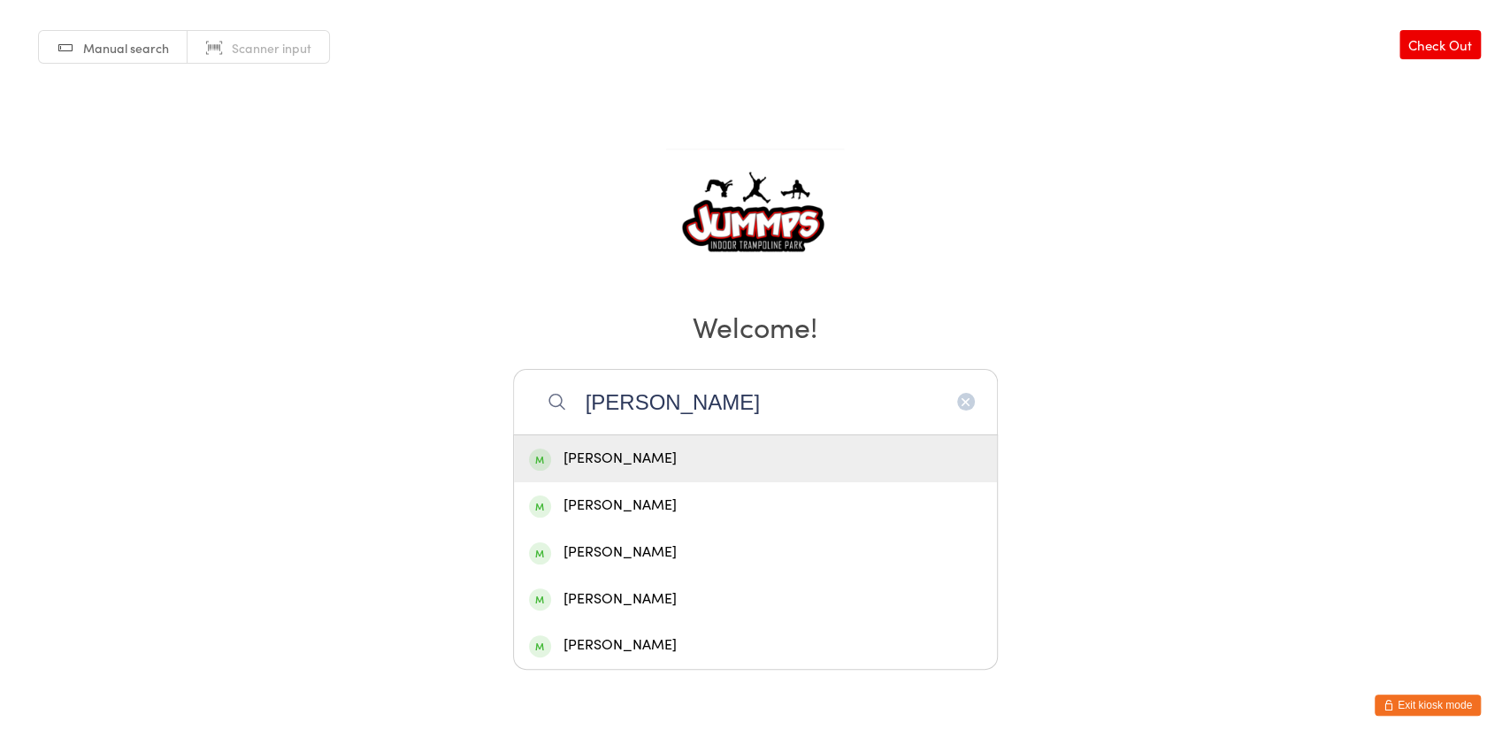
type input "anabel"
click at [680, 458] on div "[PERSON_NAME]" at bounding box center [755, 459] width 453 height 24
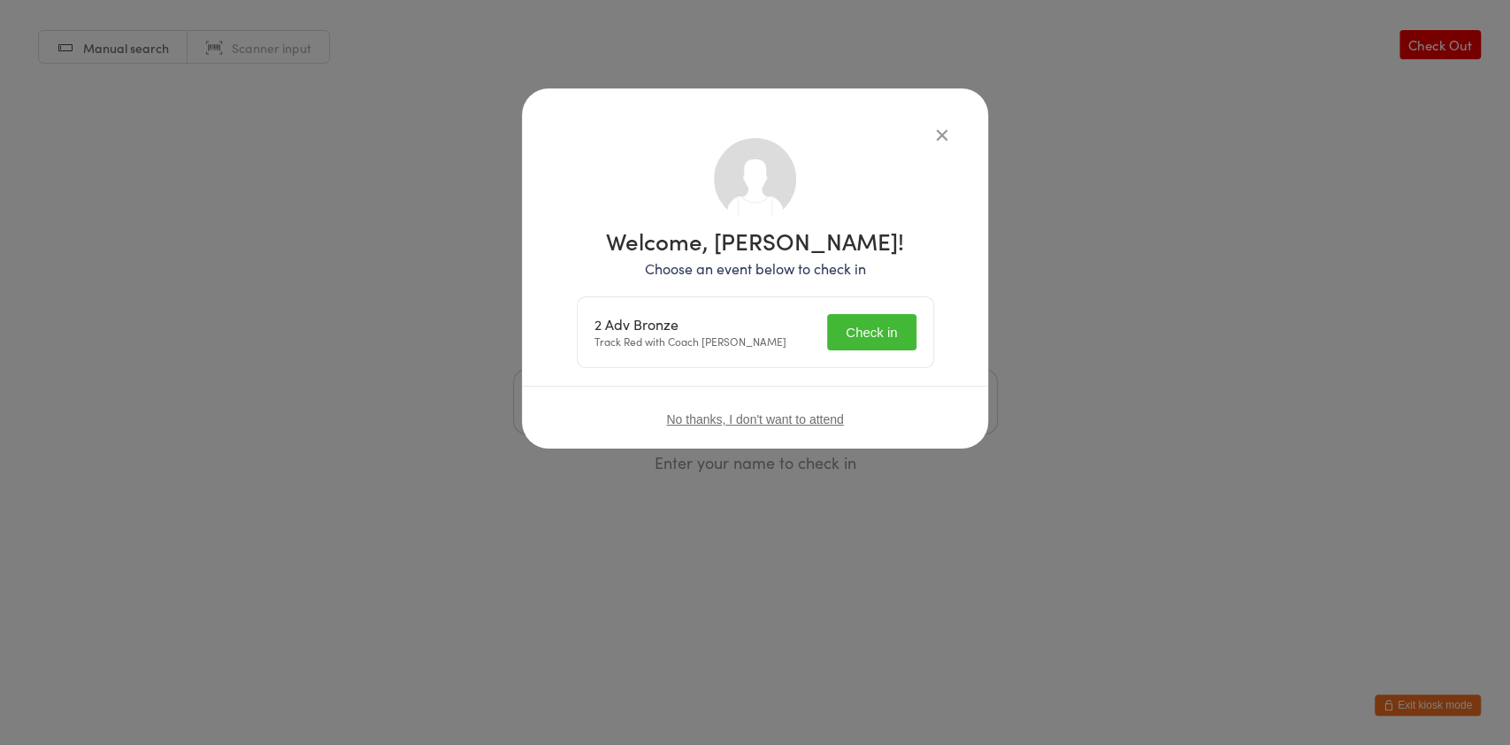
click at [880, 333] on button "Check in" at bounding box center [871, 332] width 88 height 36
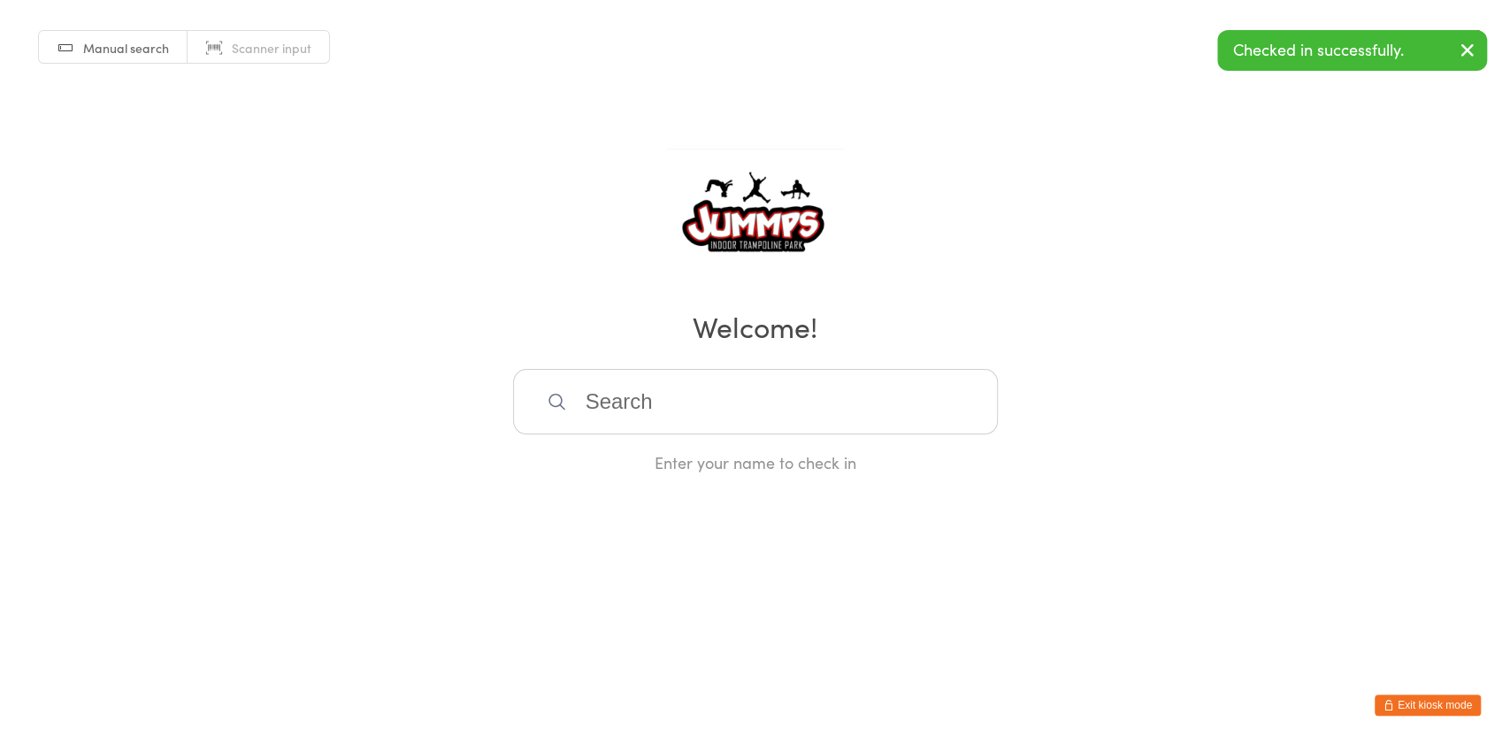
click at [794, 394] on input "search" at bounding box center [755, 401] width 485 height 65
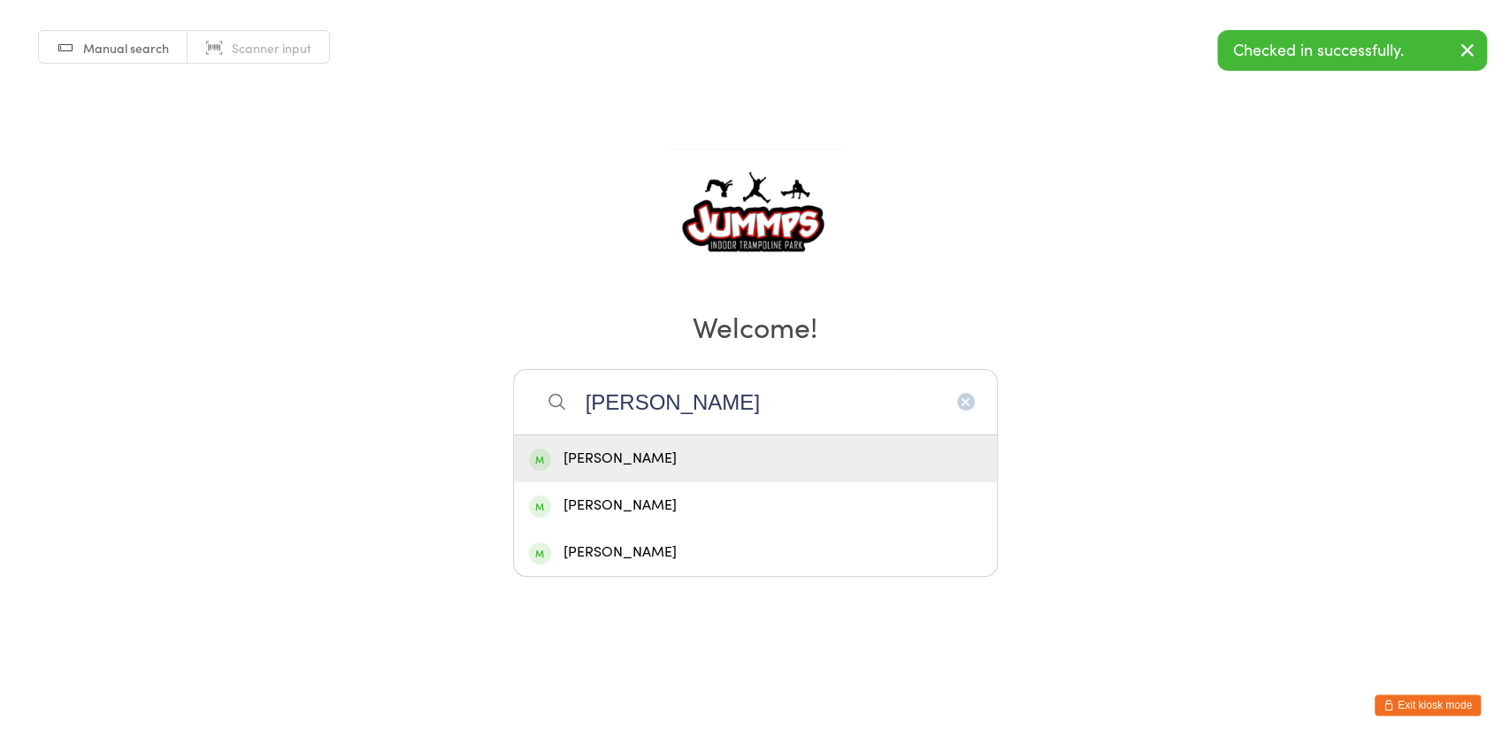
type input "joshua"
click at [674, 457] on div "[PERSON_NAME]" at bounding box center [755, 459] width 453 height 24
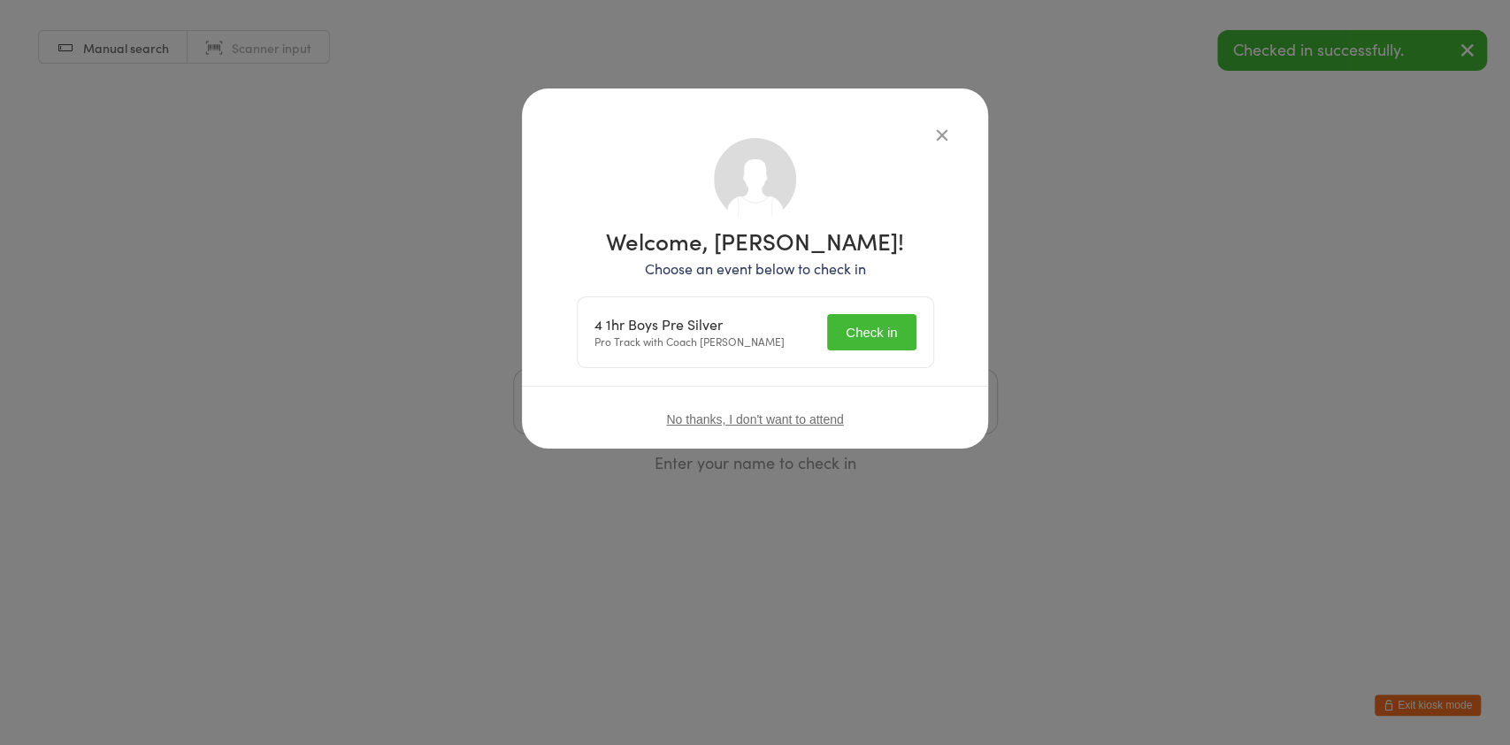
click at [876, 335] on button "Check in" at bounding box center [871, 332] width 88 height 36
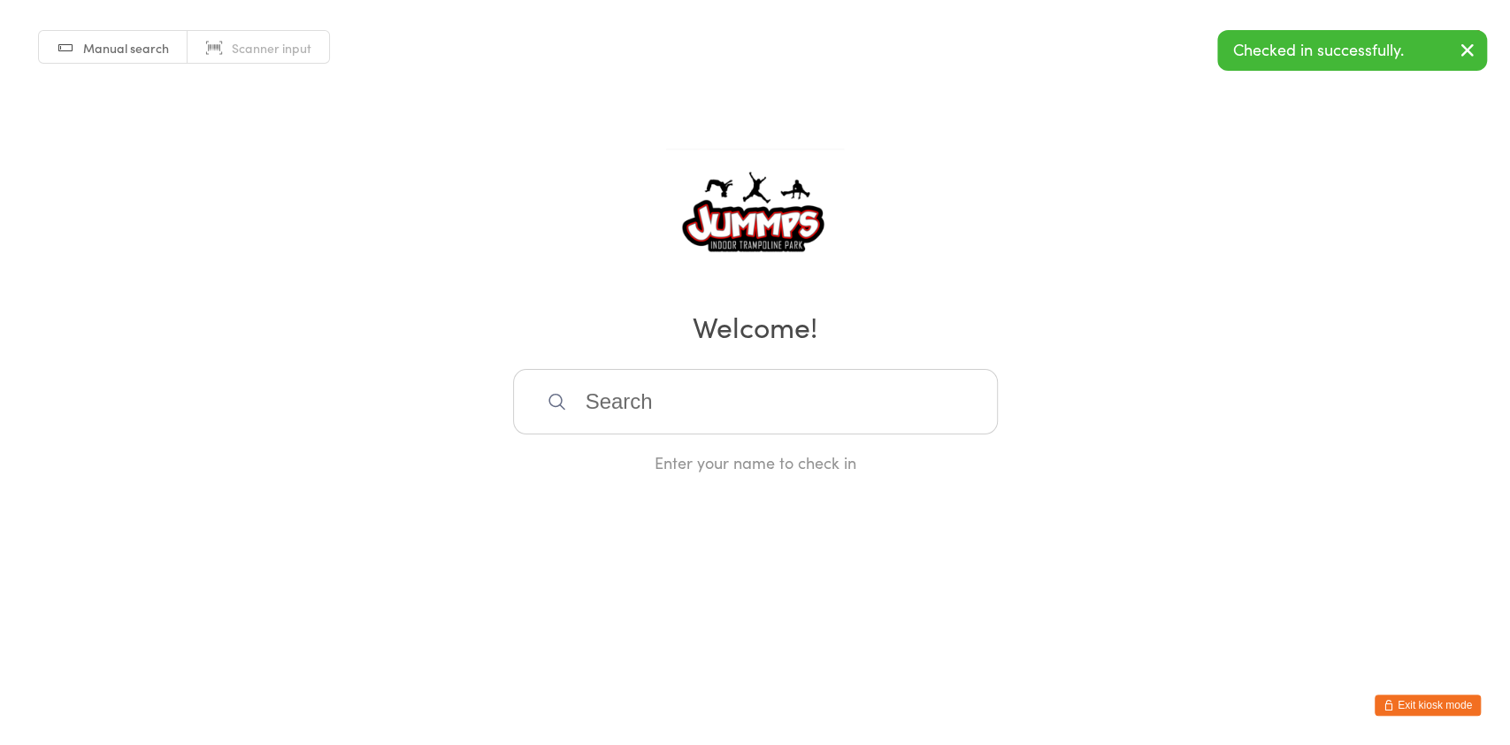
click at [835, 395] on input "search" at bounding box center [755, 401] width 485 height 65
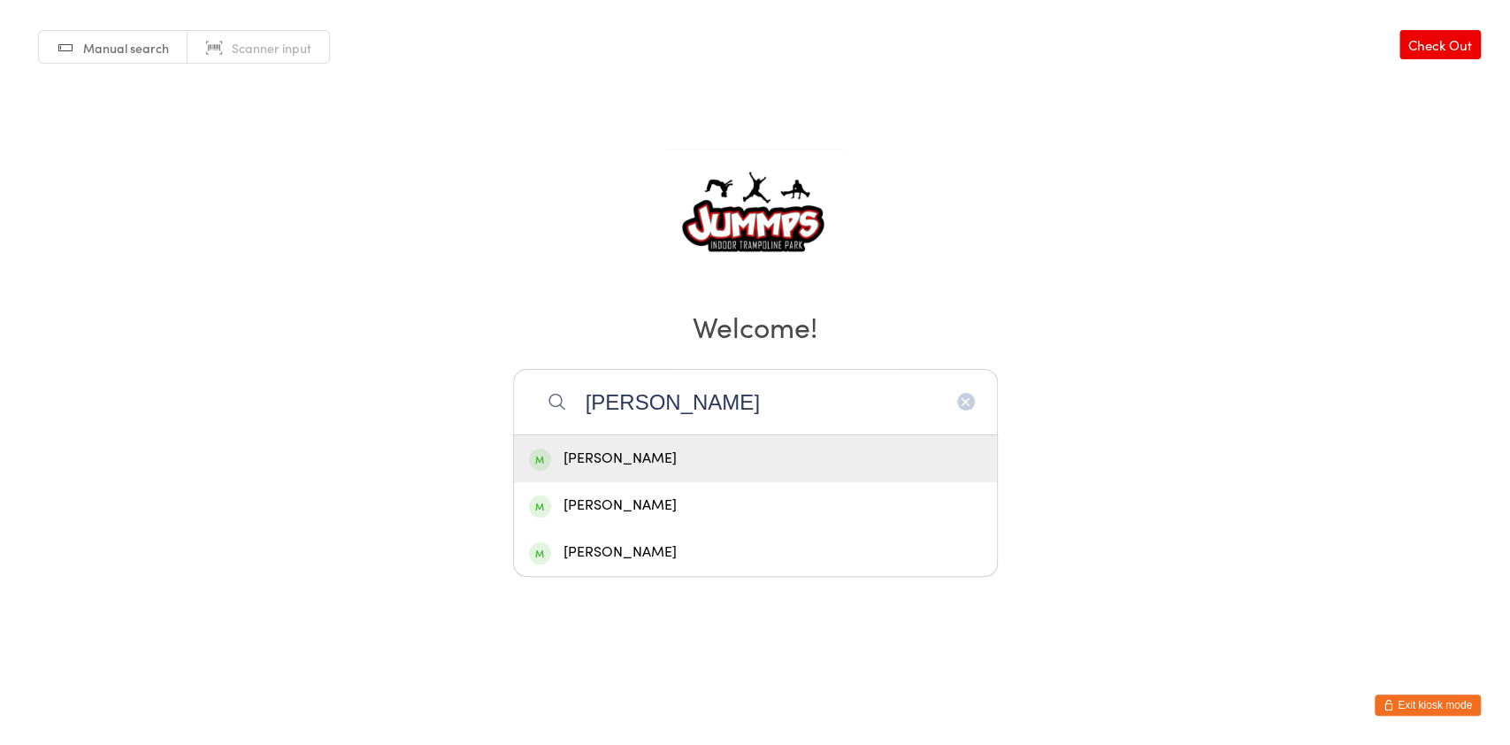
type input "liam"
click at [660, 463] on div "[PERSON_NAME]" at bounding box center [755, 459] width 453 height 24
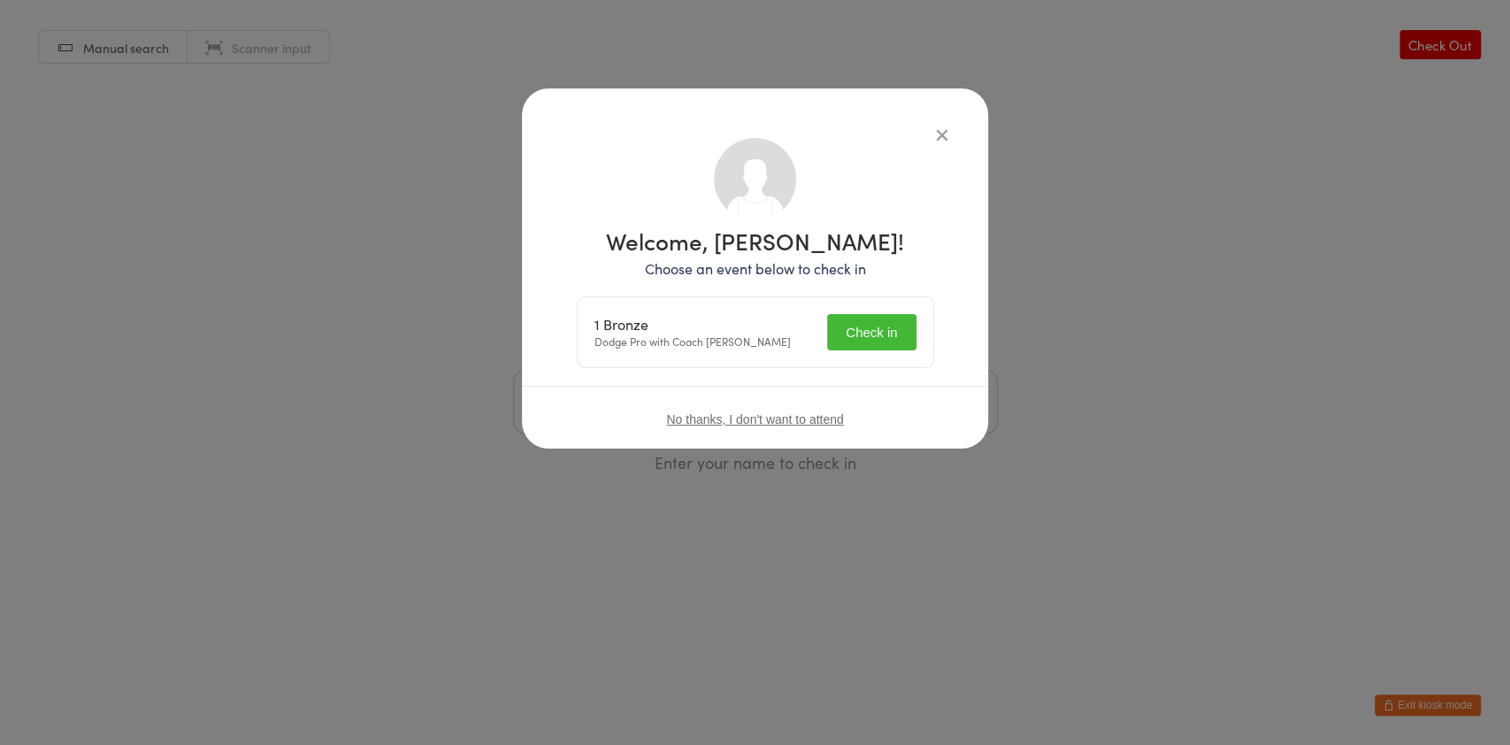
click at [884, 348] on button "Check in" at bounding box center [871, 332] width 88 height 36
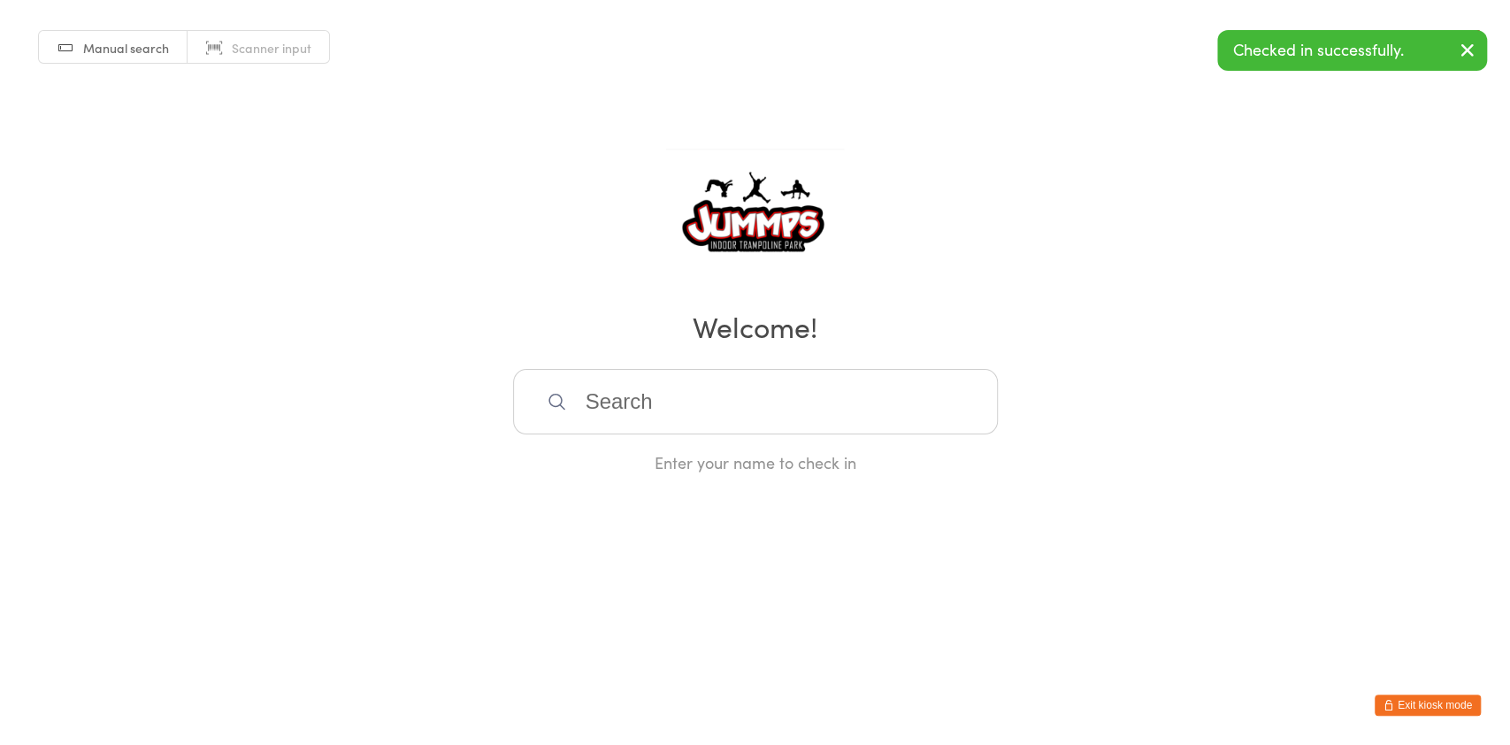
click at [737, 407] on input "search" at bounding box center [755, 401] width 485 height 65
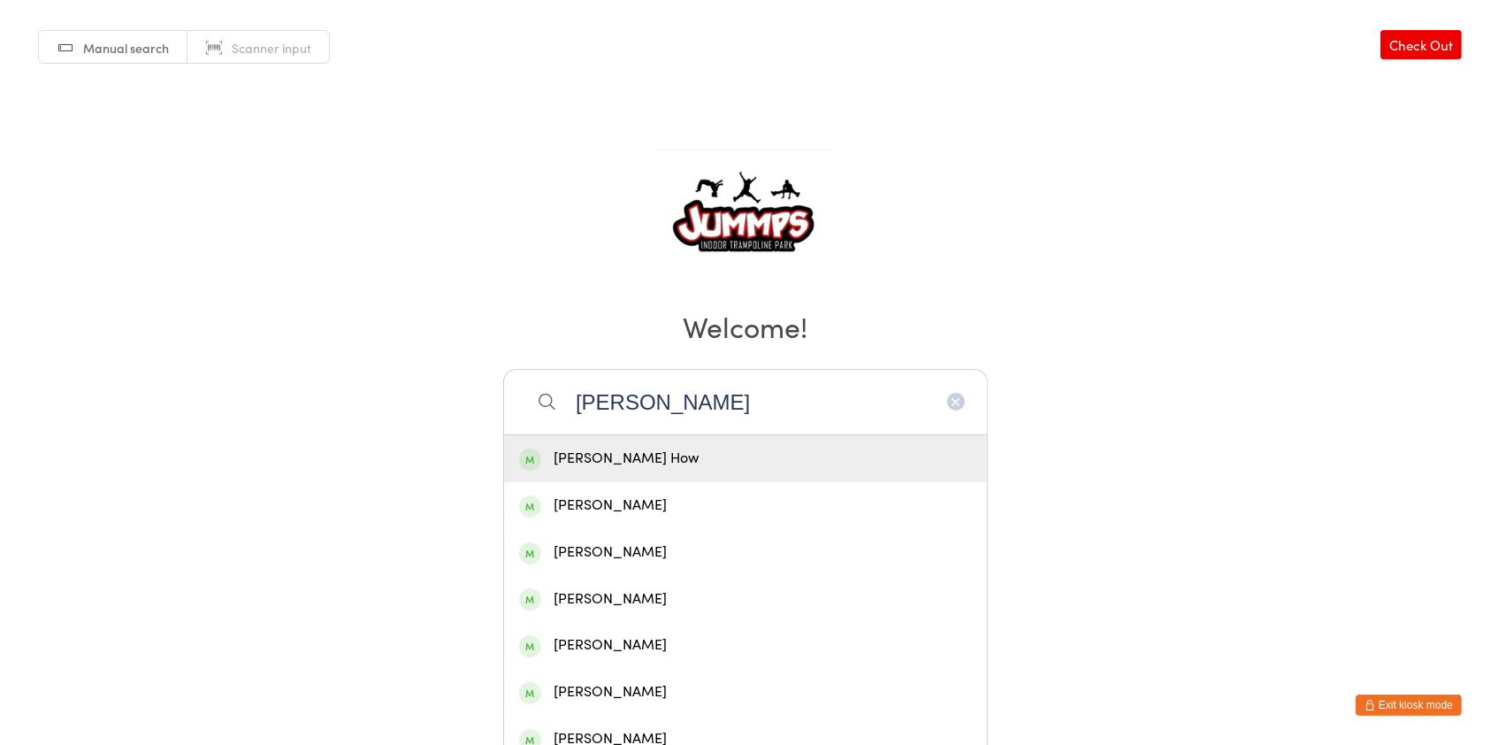
type input "ella"
click at [665, 509] on div "[PERSON_NAME]" at bounding box center [745, 505] width 453 height 24
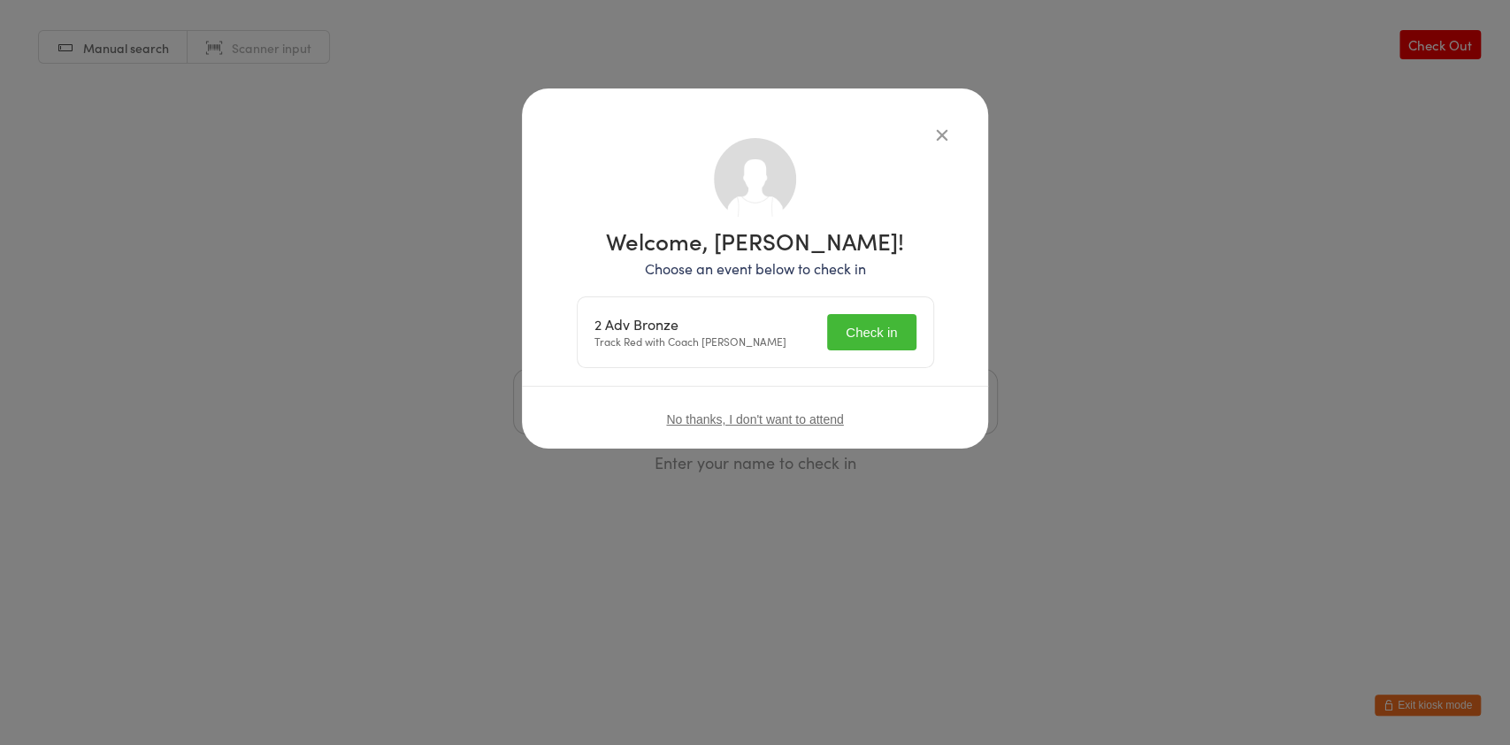
click at [886, 347] on button "Check in" at bounding box center [871, 332] width 88 height 36
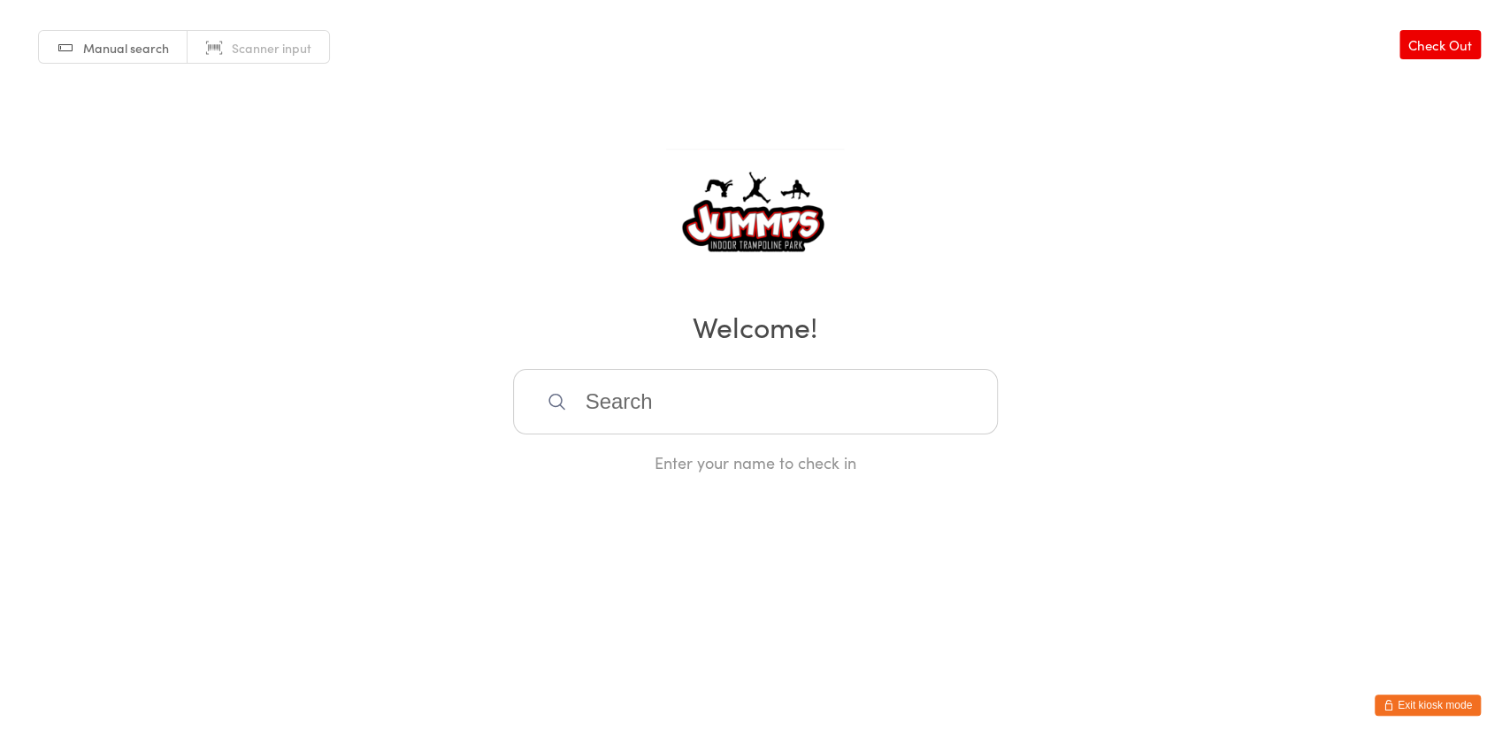
click at [861, 409] on input "search" at bounding box center [755, 401] width 485 height 65
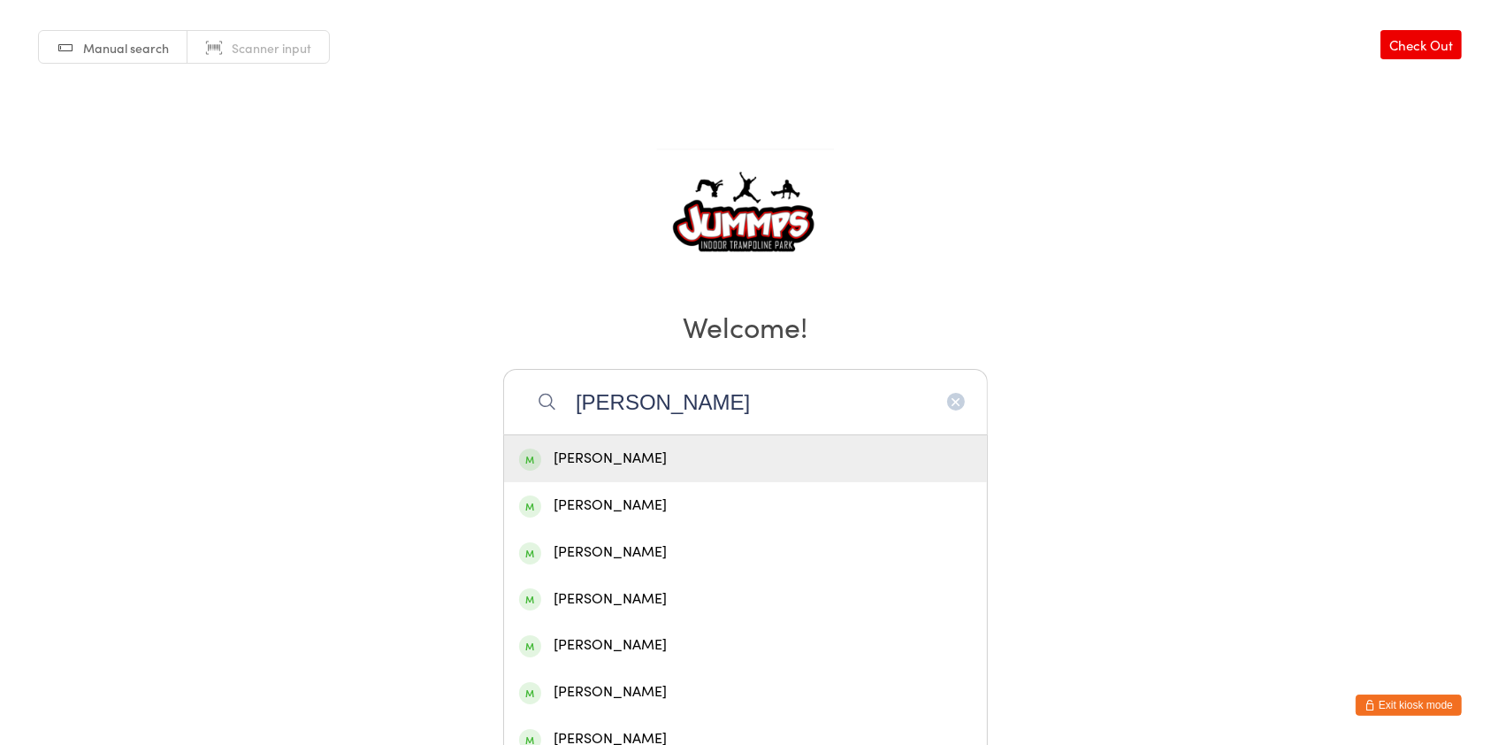
type input "levi cam"
click at [729, 450] on div "[PERSON_NAME]" at bounding box center [745, 459] width 453 height 24
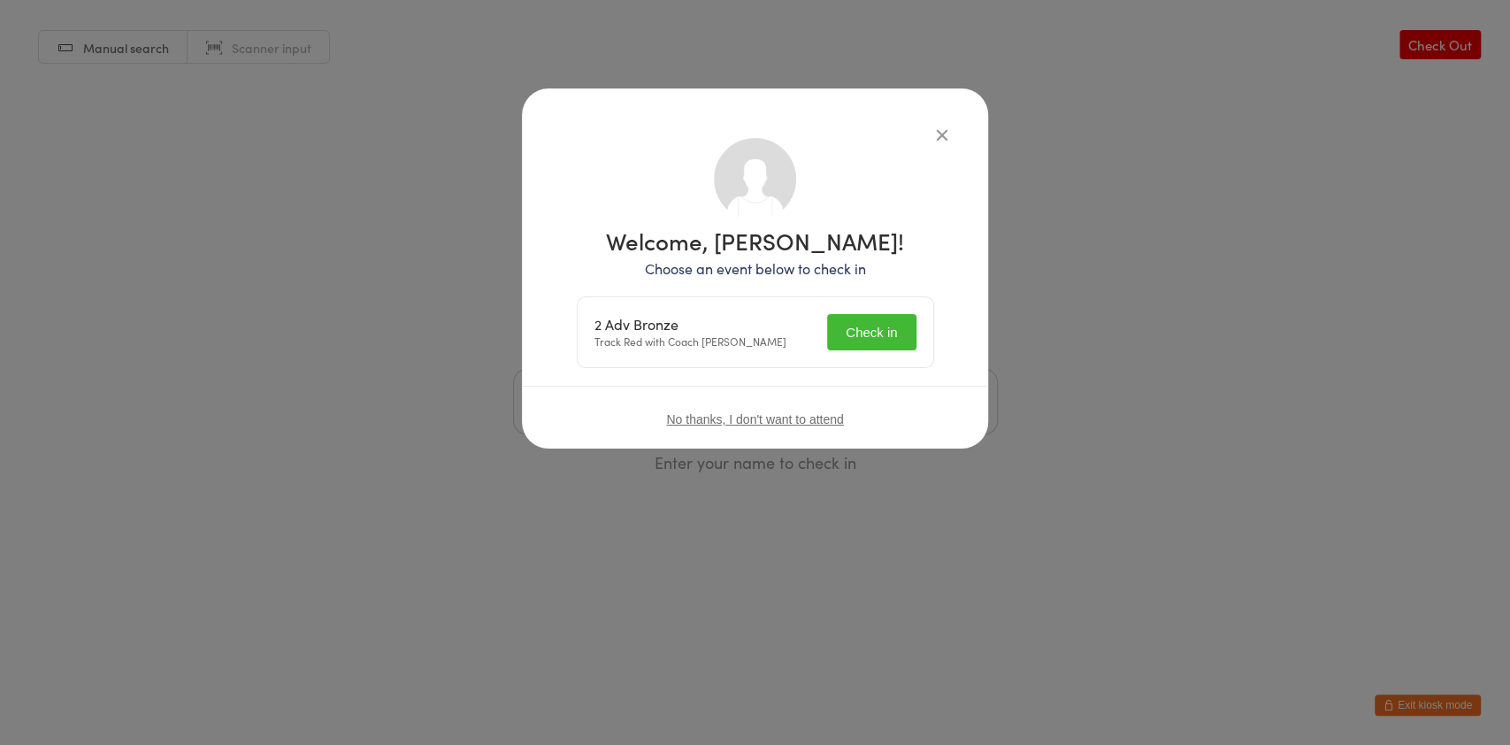
click at [905, 350] on button "Check in" at bounding box center [871, 332] width 88 height 36
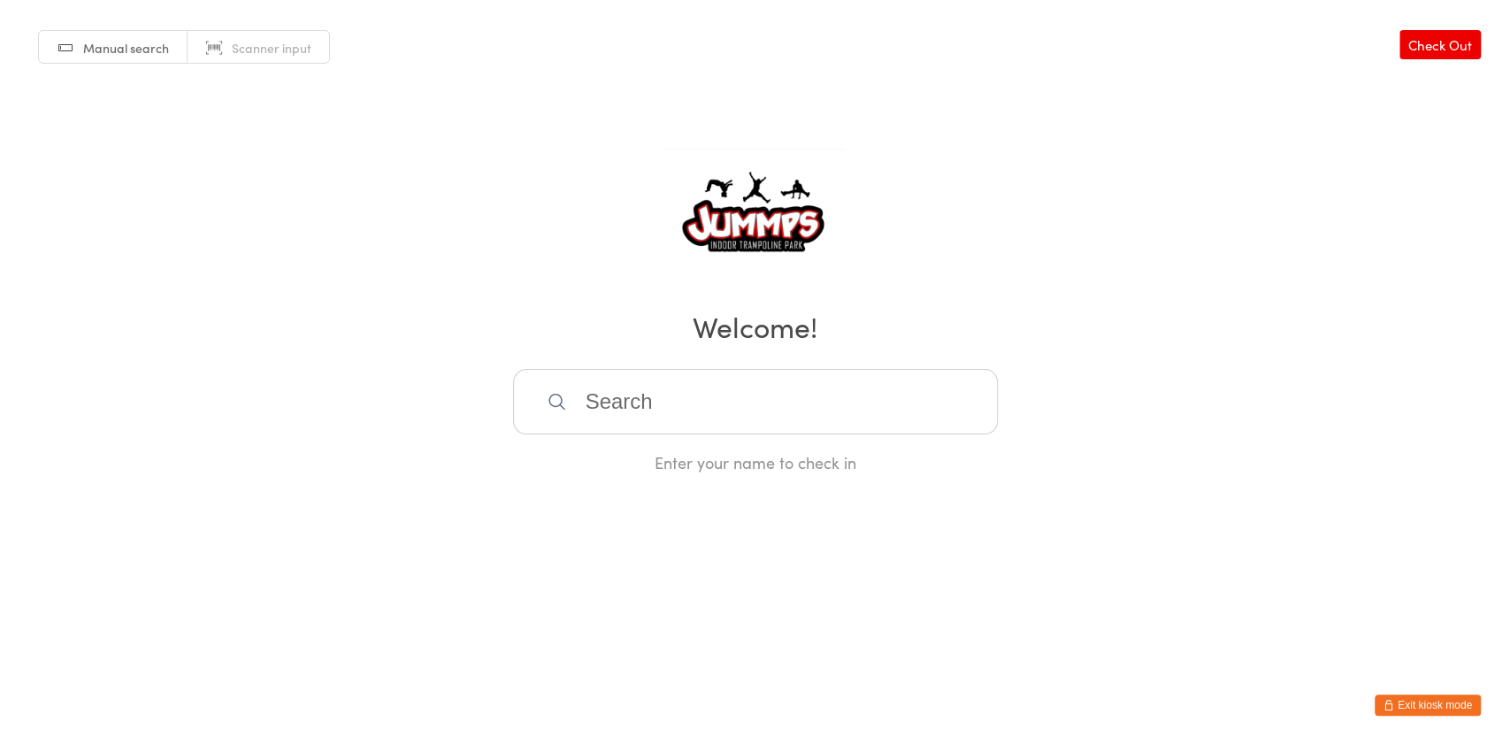
click at [677, 392] on input "search" at bounding box center [755, 401] width 485 height 65
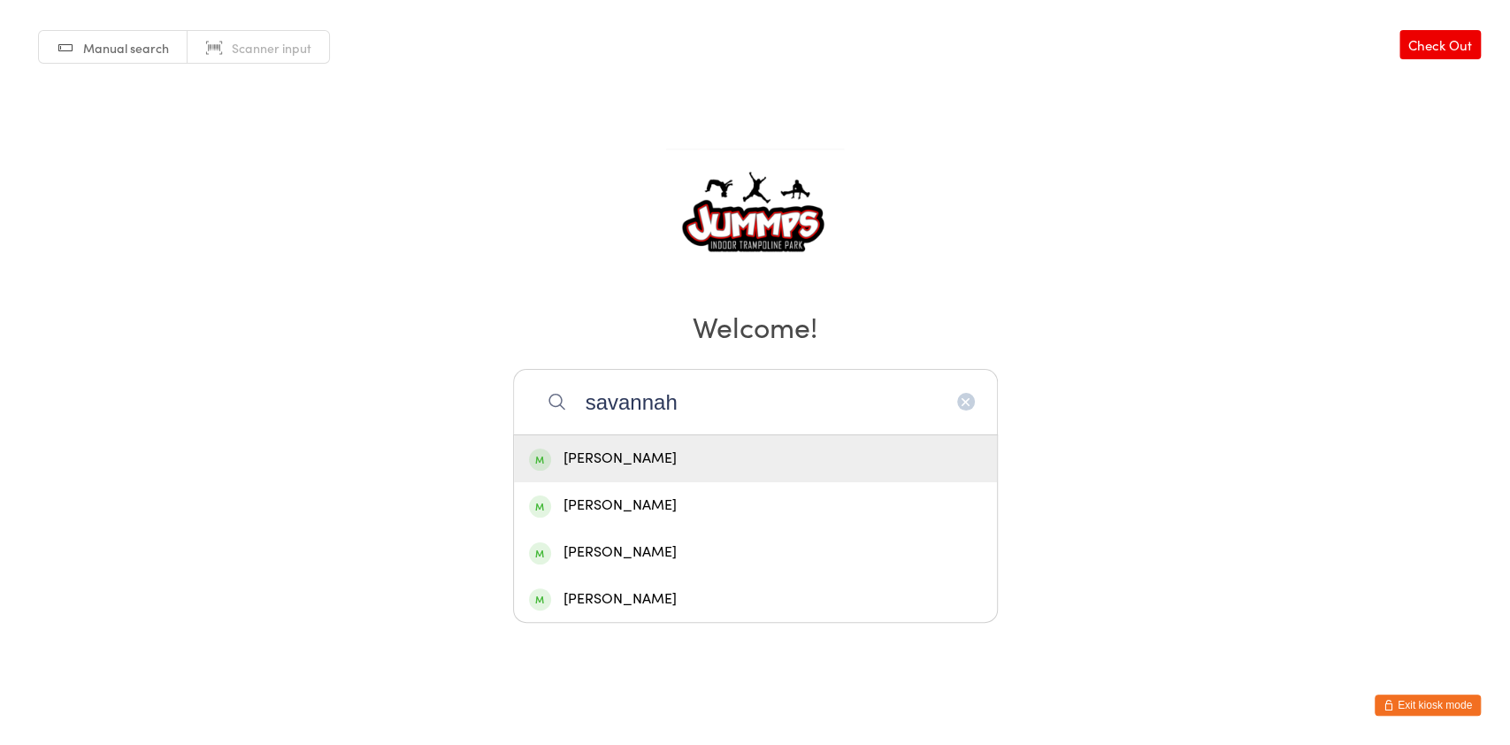
type input "savannah"
click at [701, 463] on div "[PERSON_NAME]" at bounding box center [755, 459] width 453 height 24
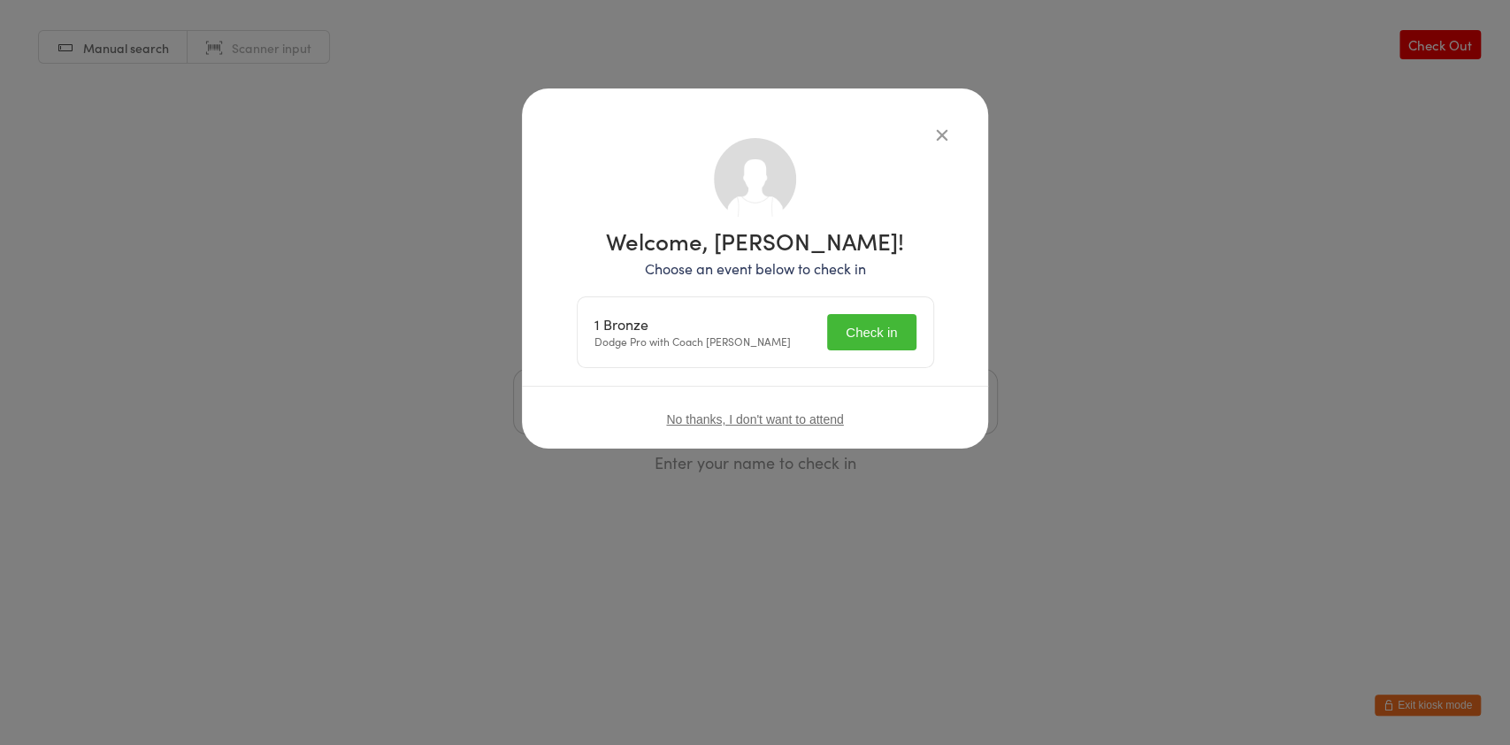
click at [878, 330] on button "Check in" at bounding box center [871, 332] width 88 height 36
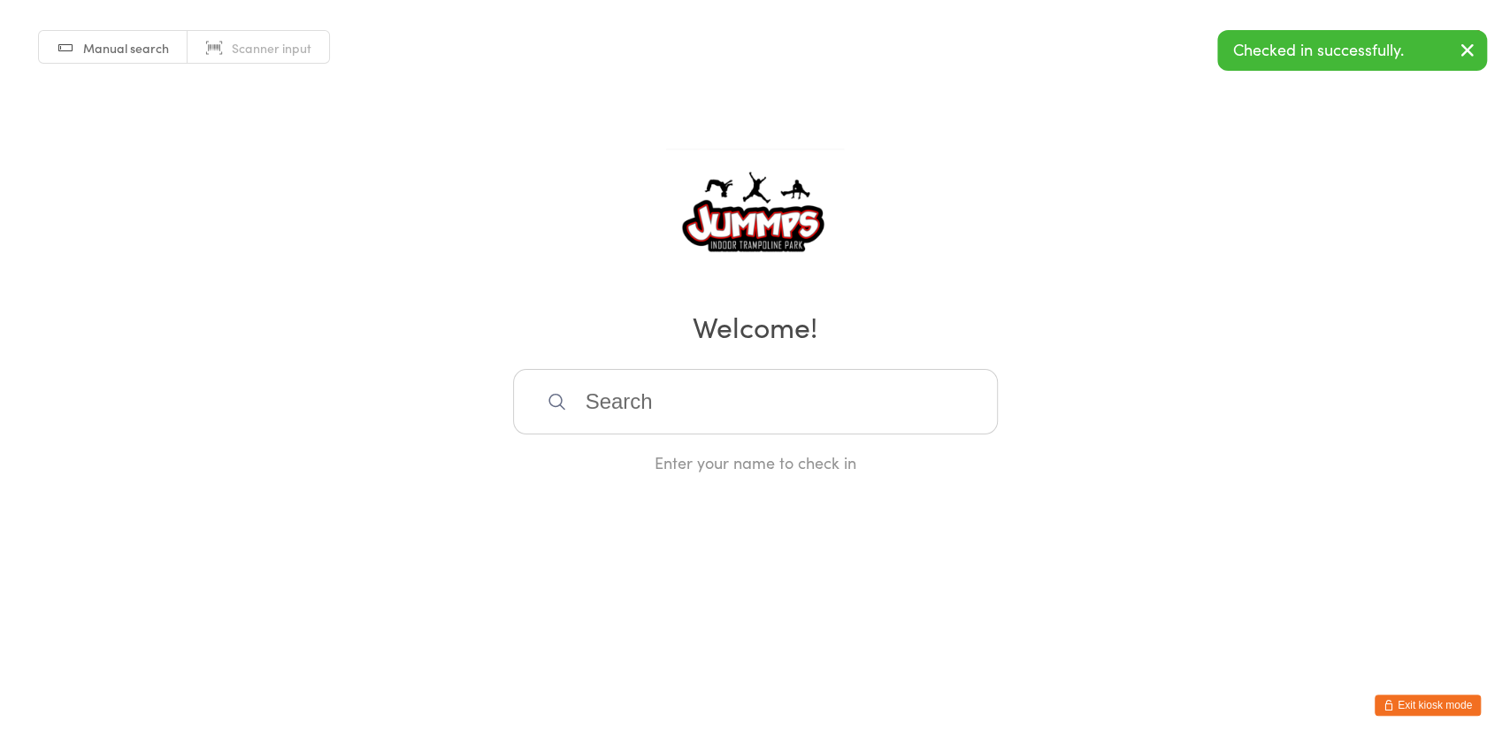
click at [761, 404] on input "search" at bounding box center [755, 401] width 485 height 65
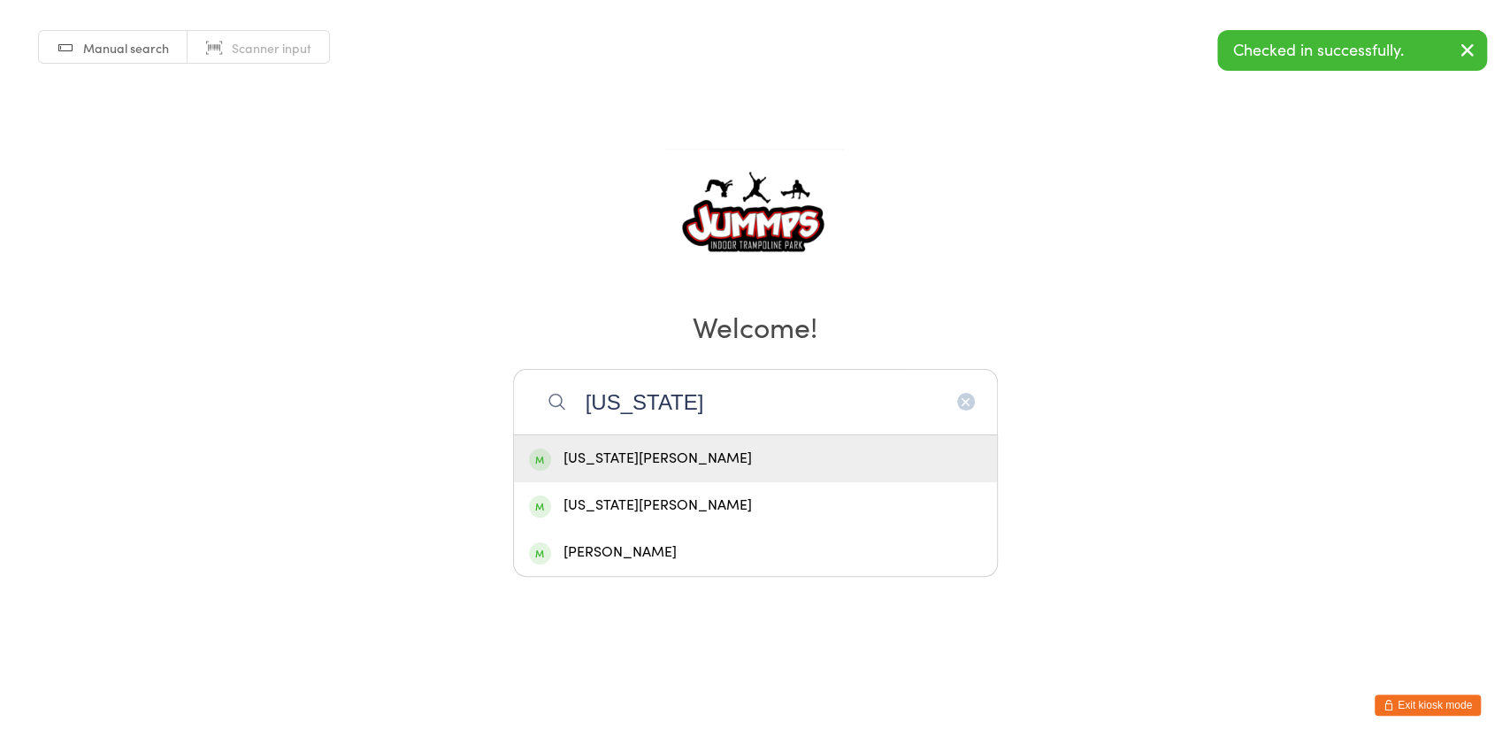
type input "georgia"
click at [670, 463] on div "[US_STATE][PERSON_NAME]" at bounding box center [755, 459] width 453 height 24
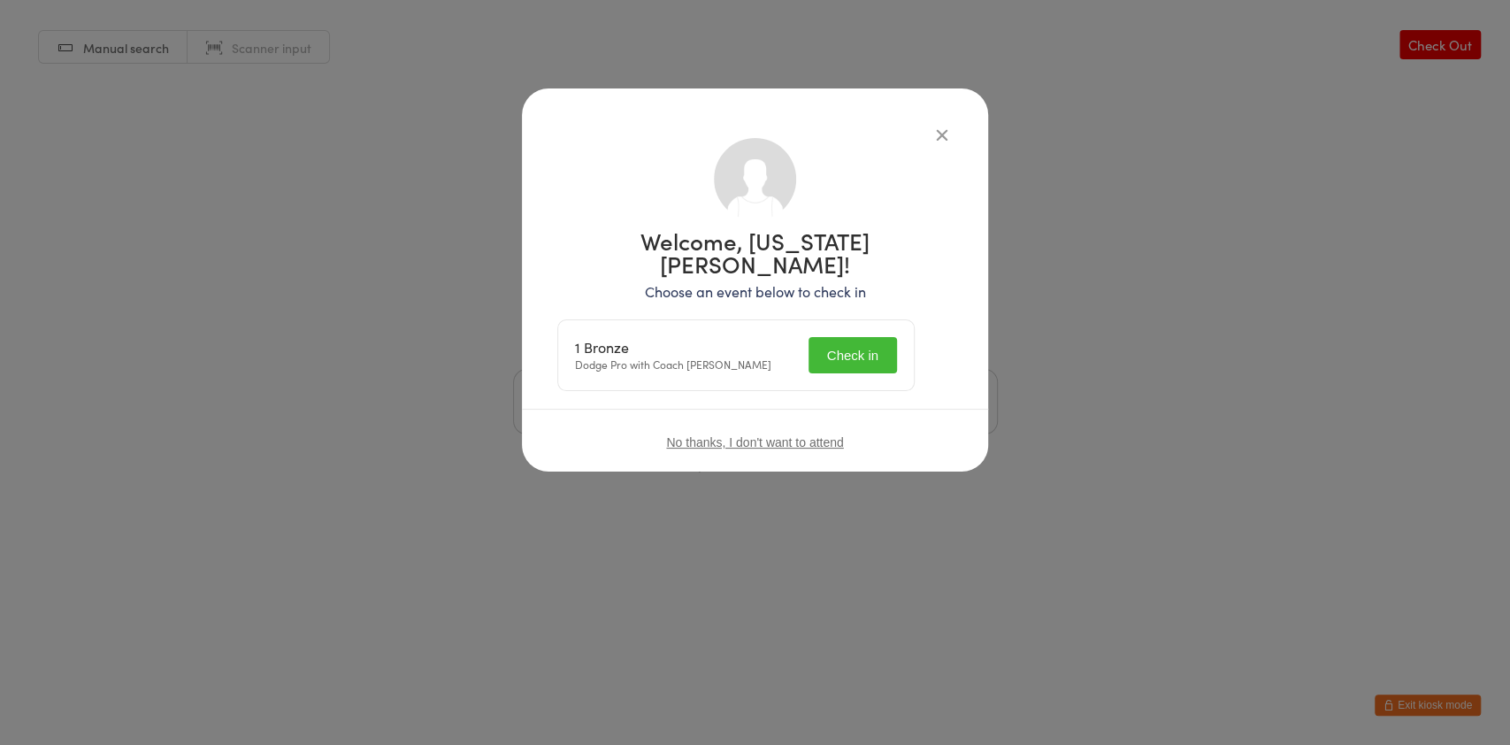
click at [882, 337] on button "Check in" at bounding box center [852, 355] width 88 height 36
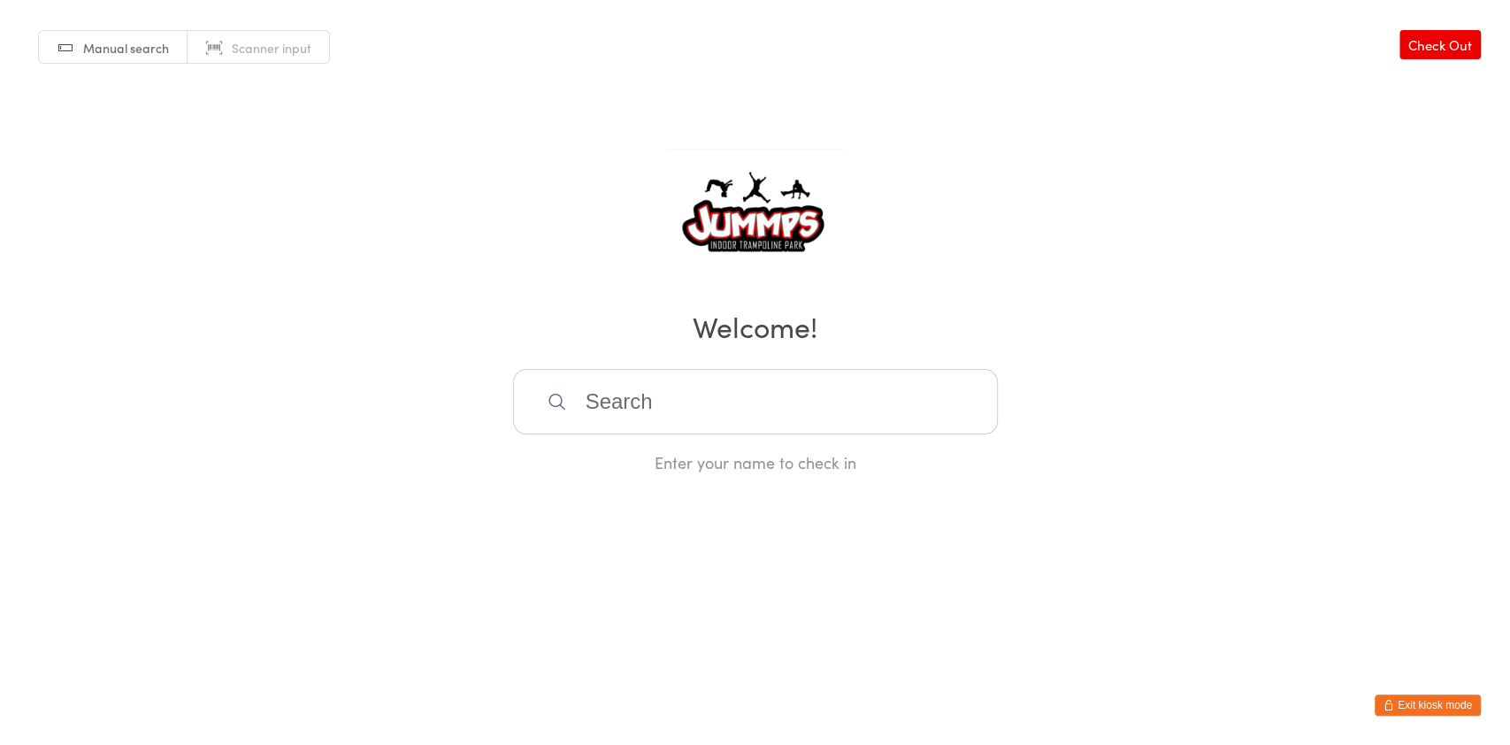
click at [1434, 706] on button "Exit kiosk mode" at bounding box center [1427, 704] width 106 height 21
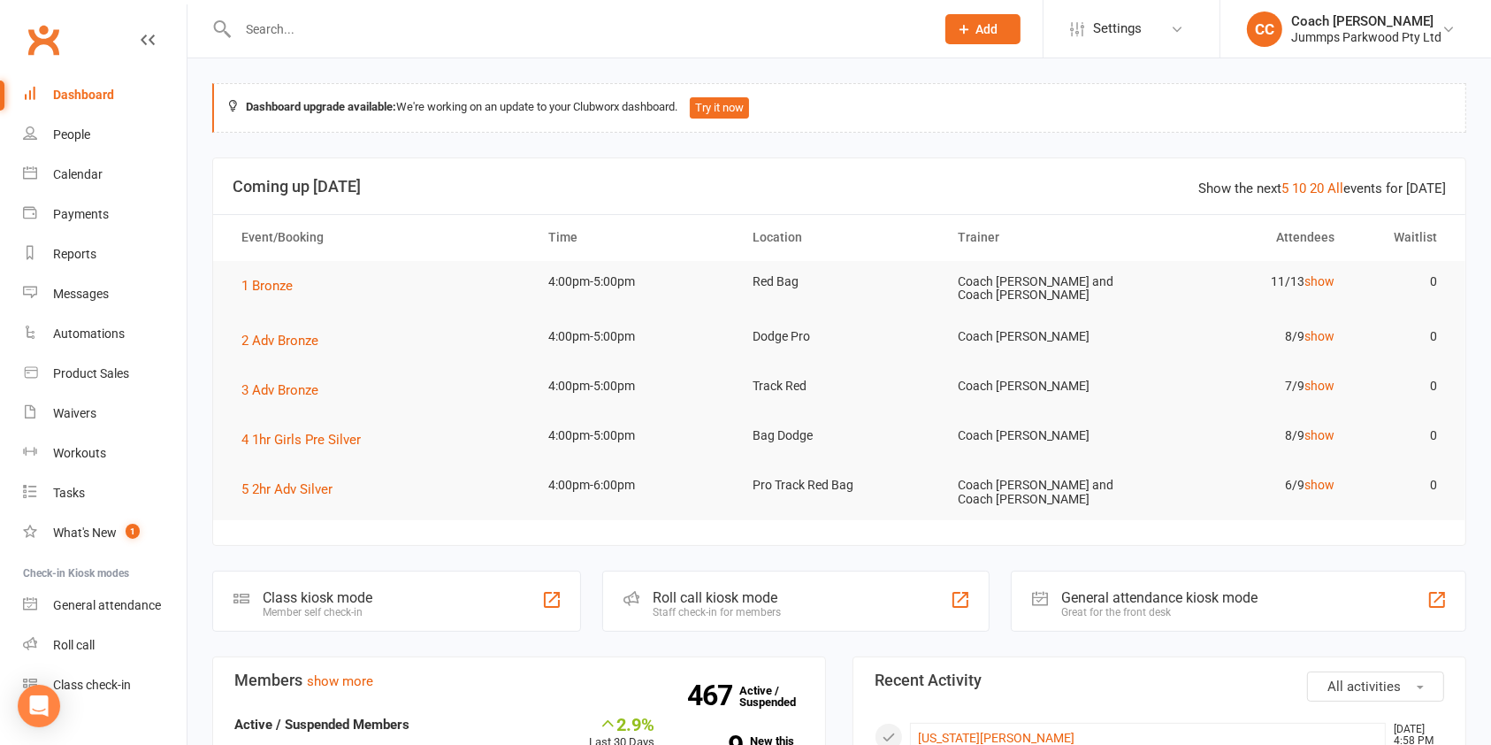
click at [324, 28] on input "text" at bounding box center [578, 29] width 690 height 25
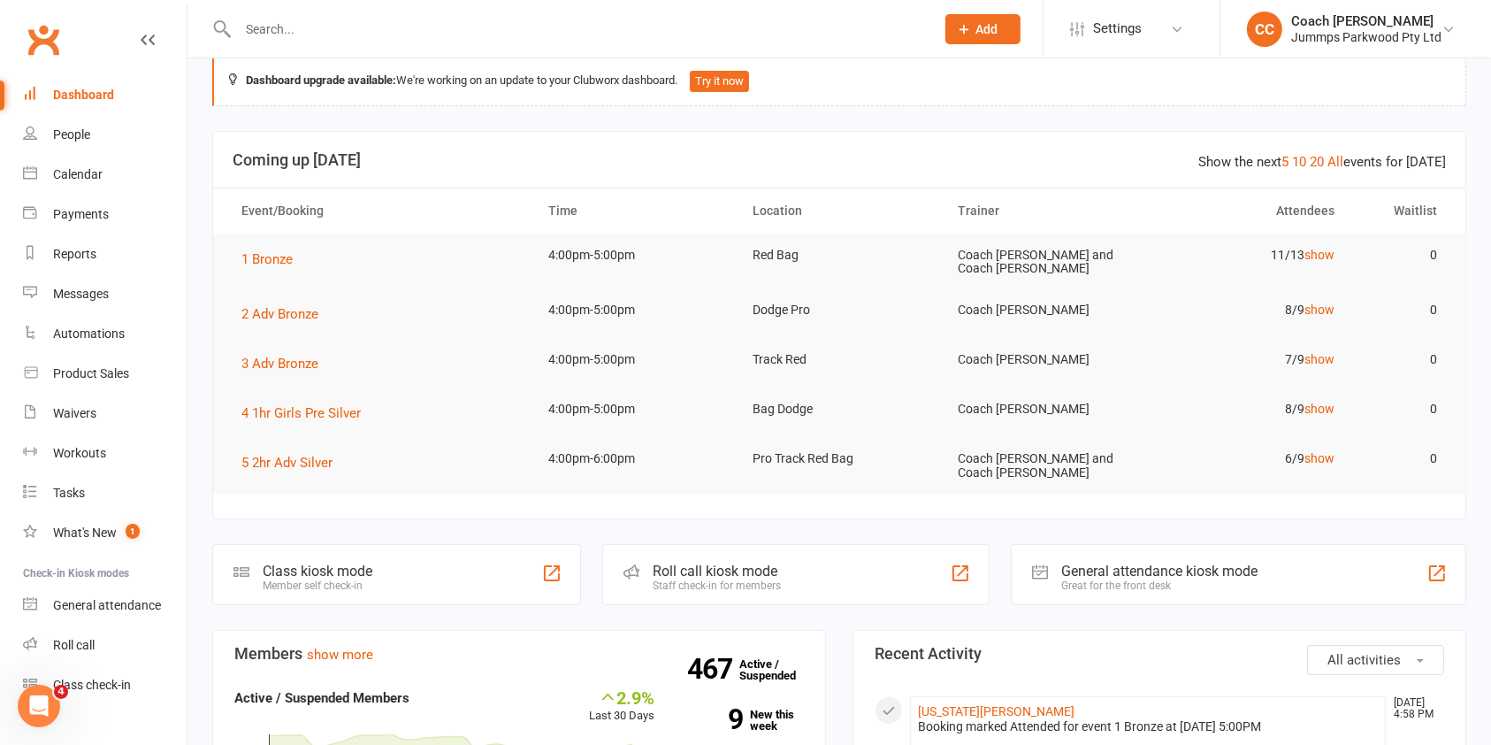
scroll to position [18, 0]
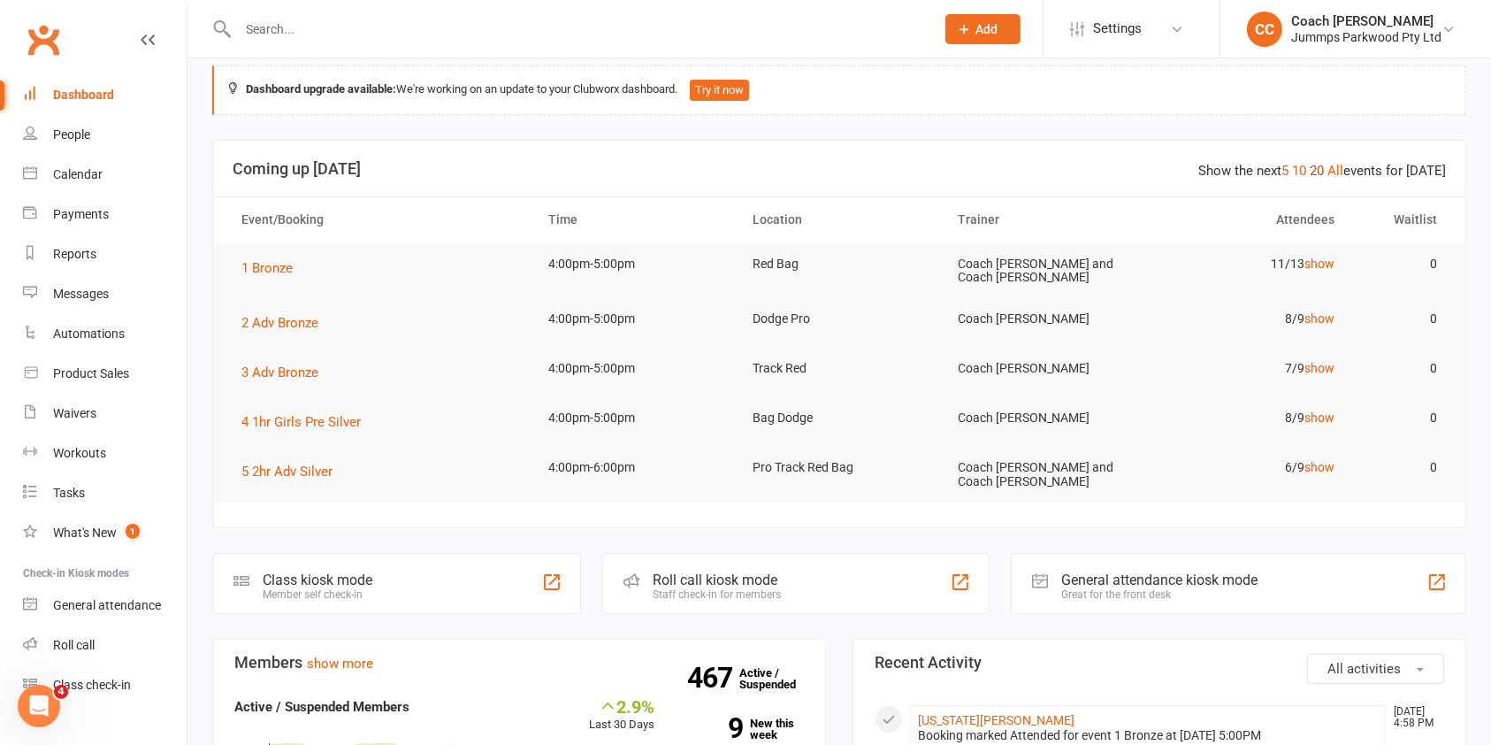
click at [1323, 170] on link "20" at bounding box center [1317, 171] width 14 height 16
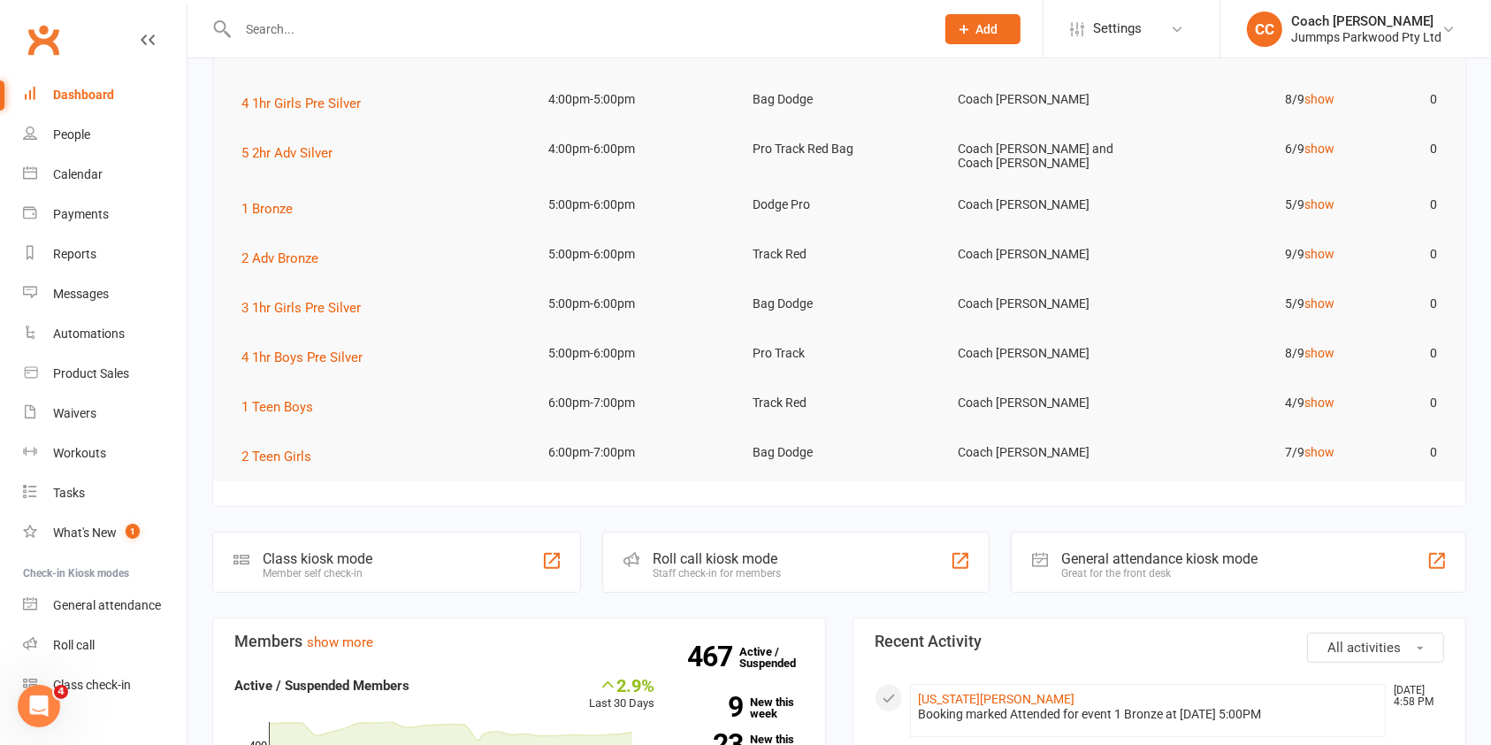
scroll to position [335, 0]
click at [285, 251] on span "2 Adv Bronze" at bounding box center [279, 259] width 77 height 16
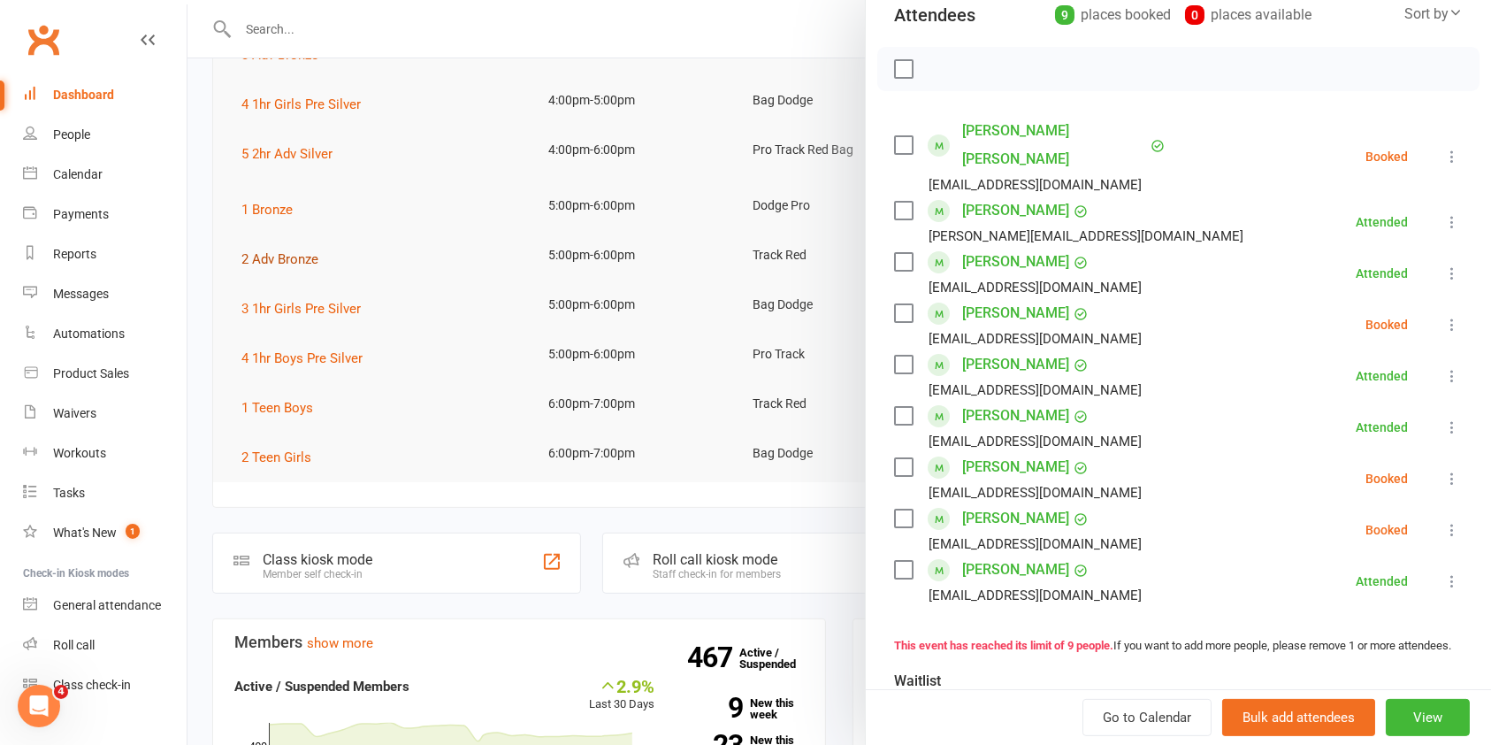
scroll to position [214, 0]
click at [66, 177] on div "Calendar" at bounding box center [78, 174] width 50 height 14
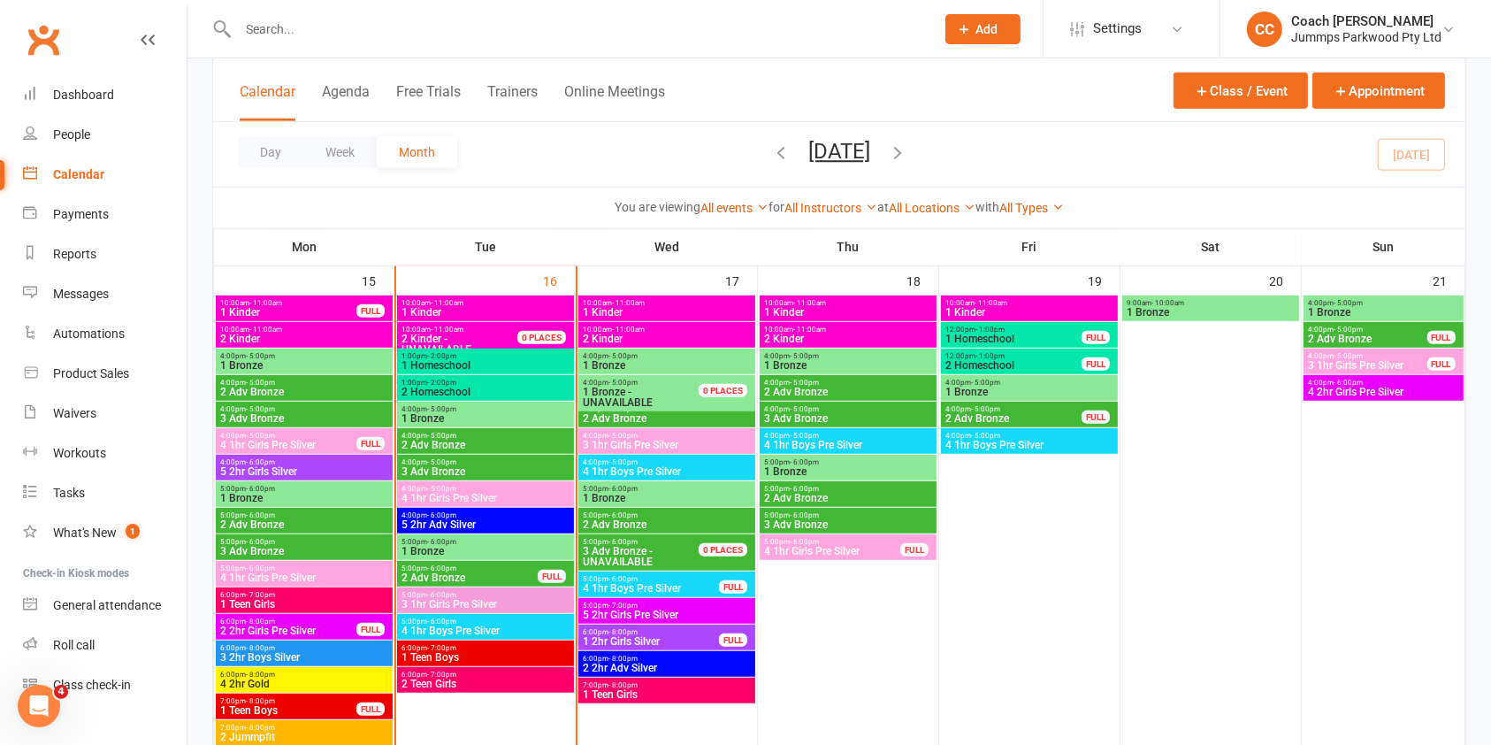
scroll to position [1080, 0]
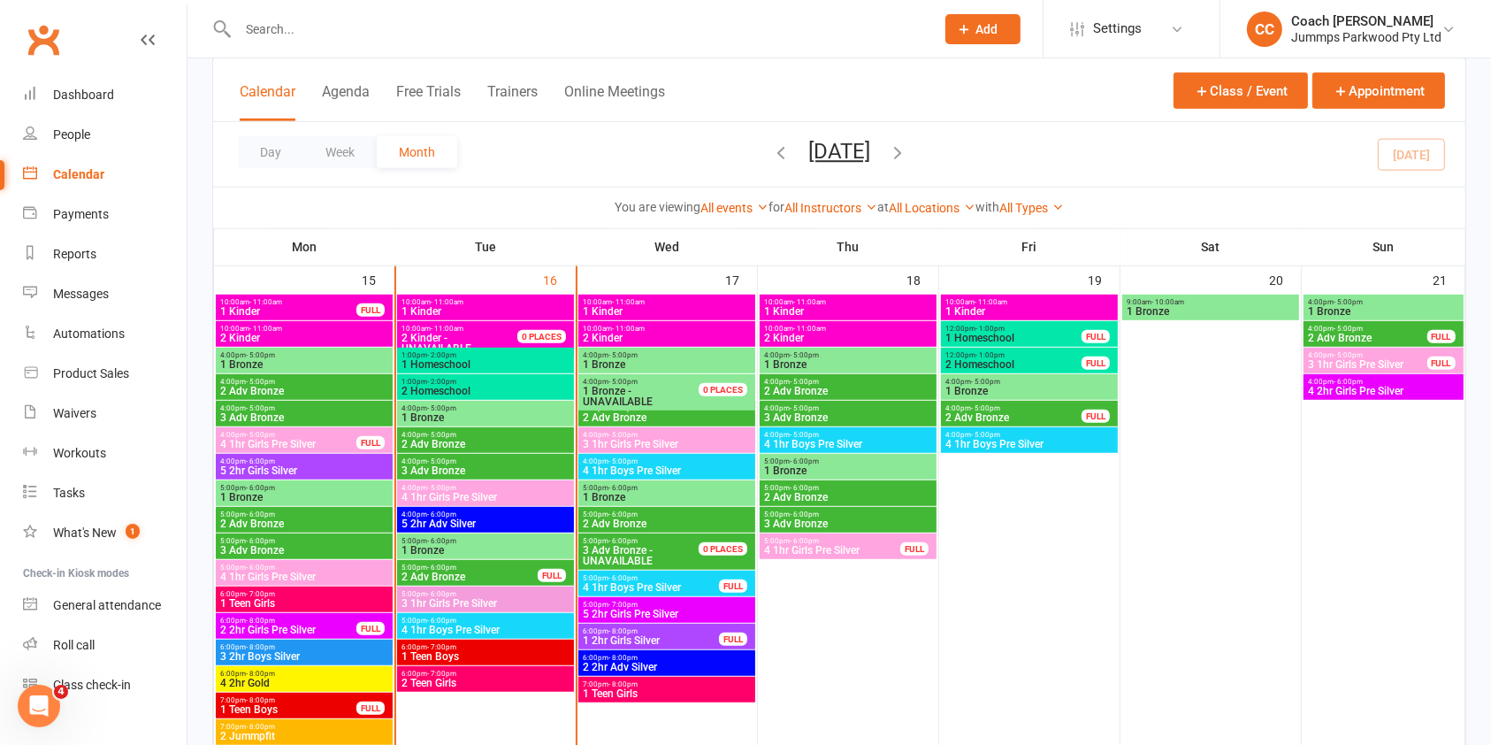
click at [453, 587] on div "5:00pm - 6:00pm 3 1hr Girls Pre Silver" at bounding box center [485, 599] width 177 height 26
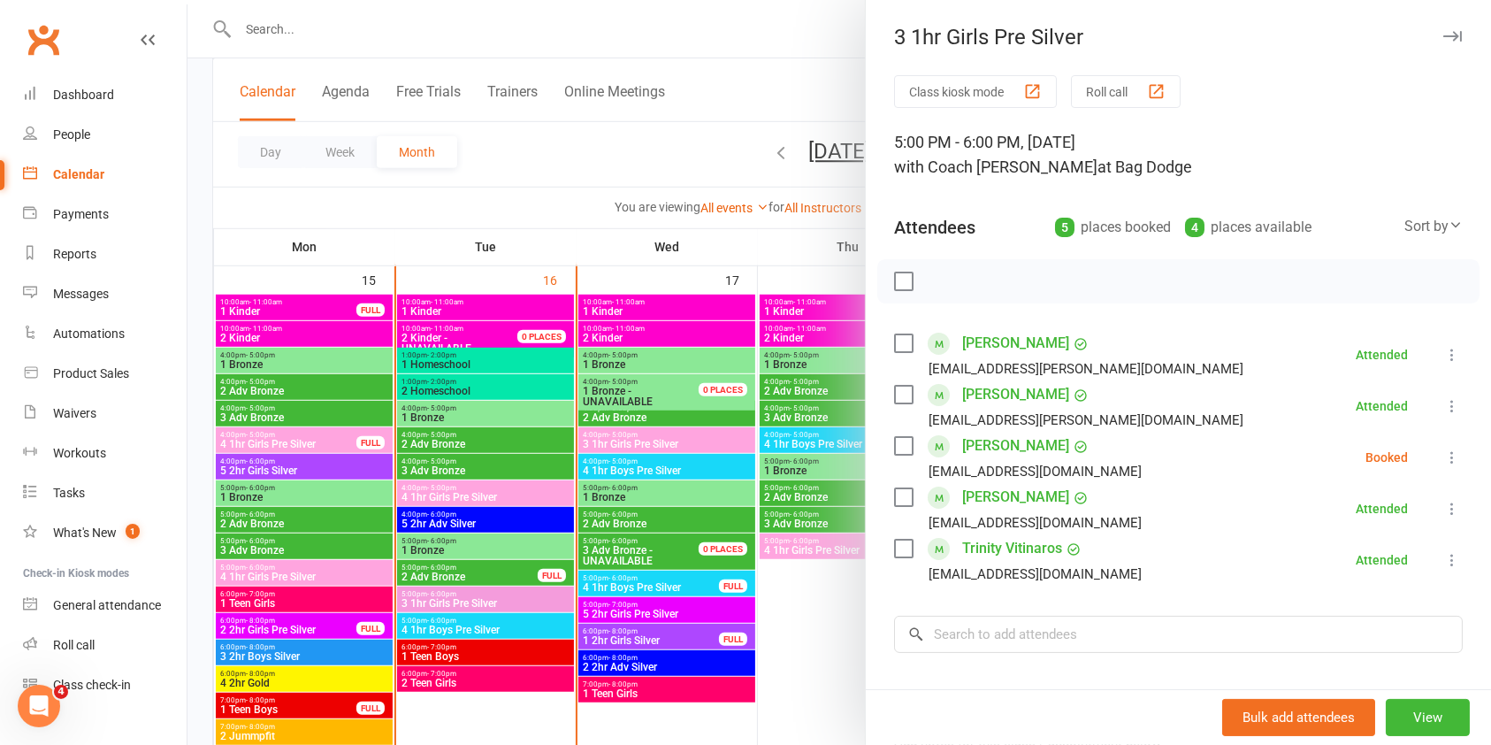
click at [284, 35] on div at bounding box center [839, 372] width 1304 height 745
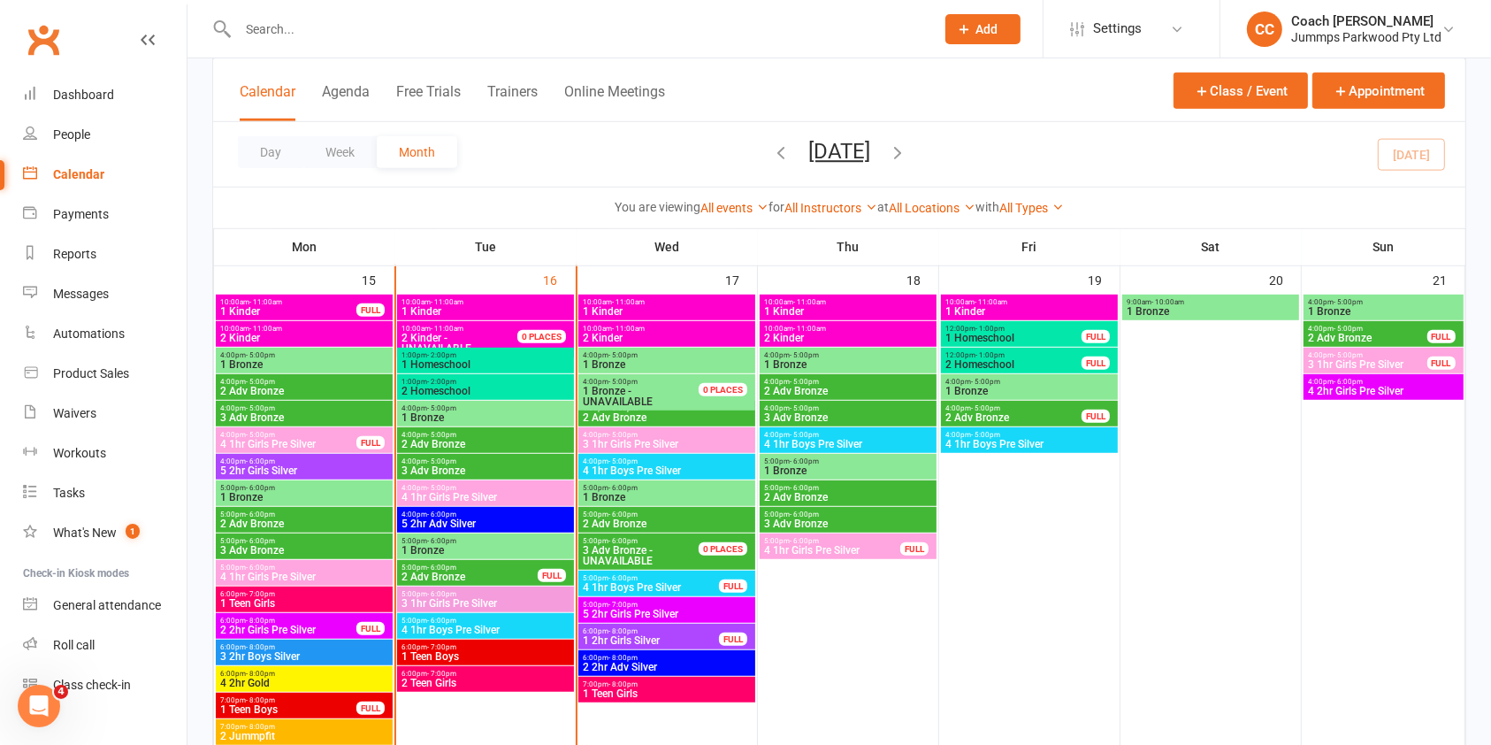
click at [289, 39] on input "text" at bounding box center [578, 29] width 690 height 25
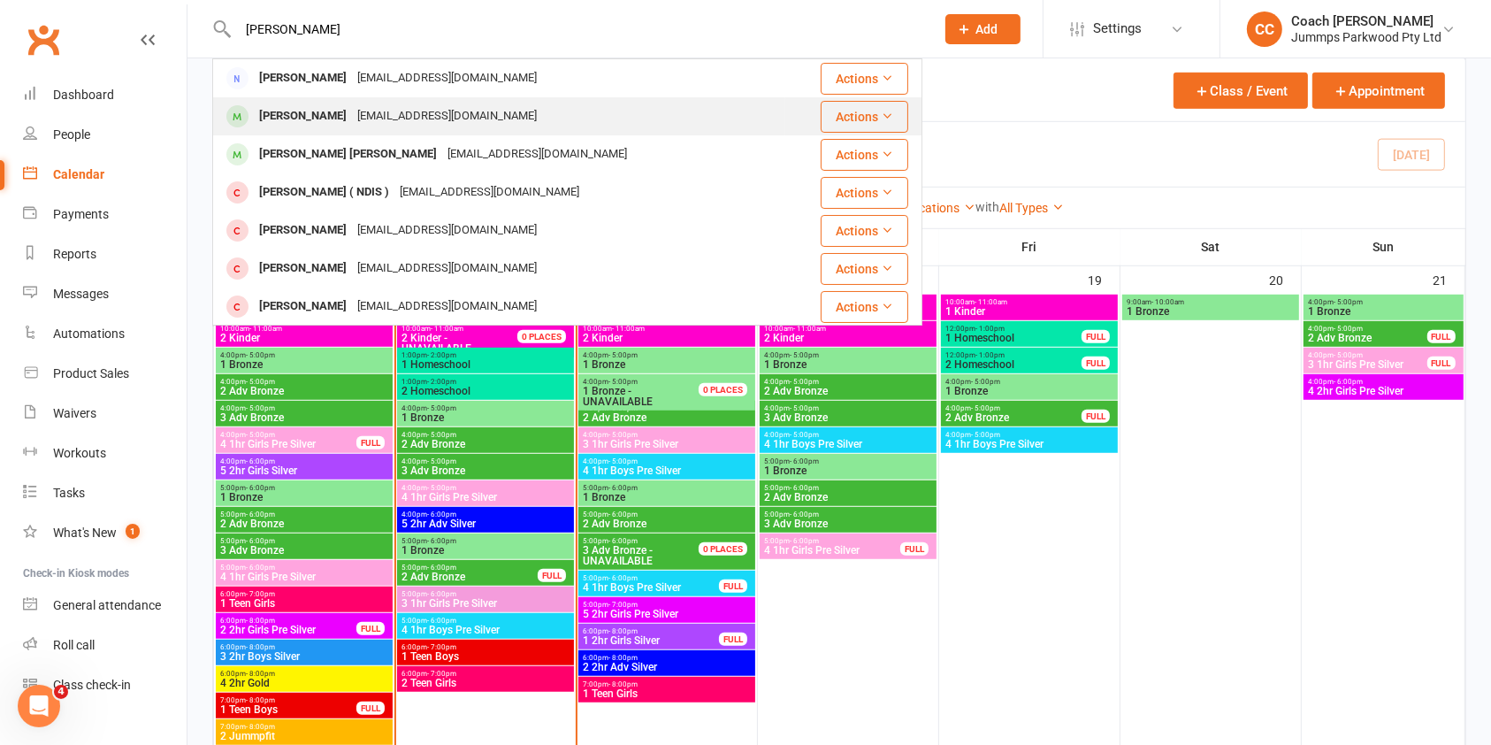
type input "[PERSON_NAME]"
click at [281, 120] on div "[PERSON_NAME]" at bounding box center [303, 116] width 98 height 26
